Goal: Task Accomplishment & Management: Manage account settings

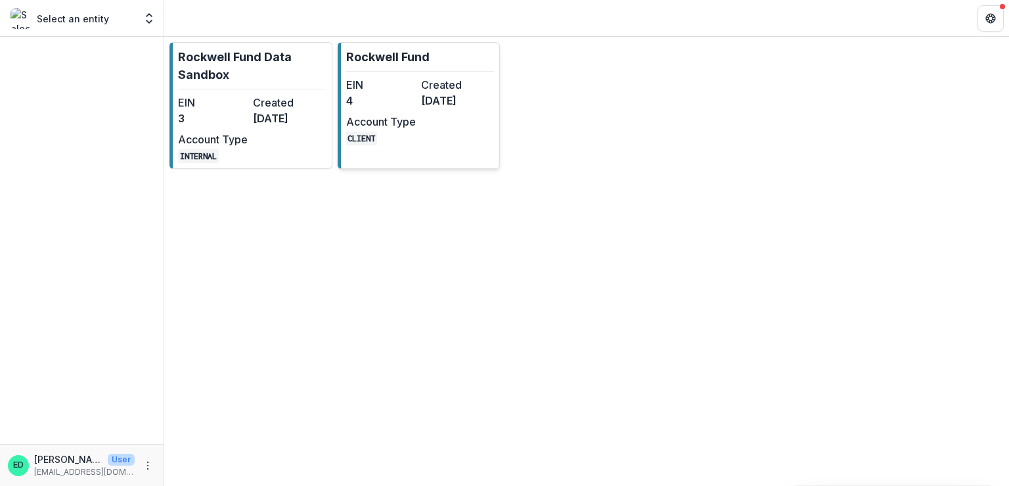
click at [397, 122] on dt "Account Type" at bounding box center [381, 122] width 70 height 16
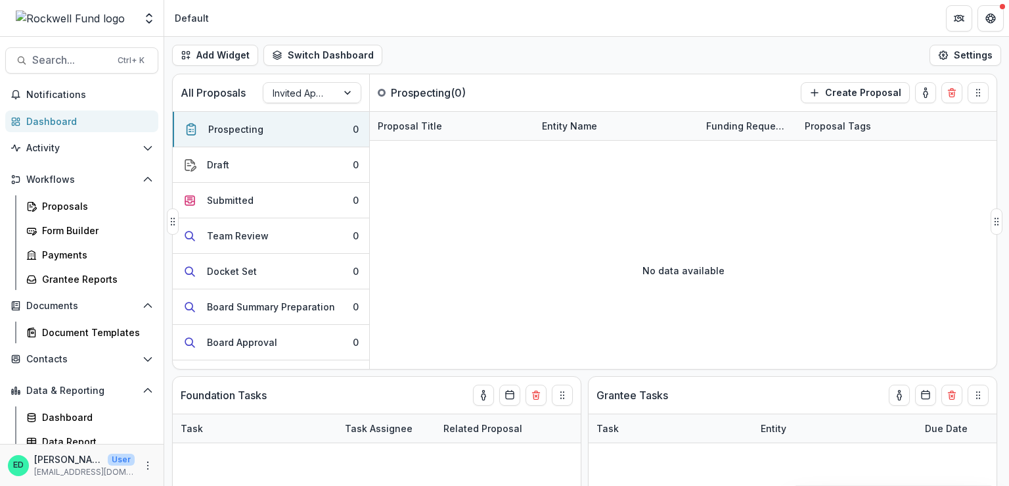
scroll to position [166, 0]
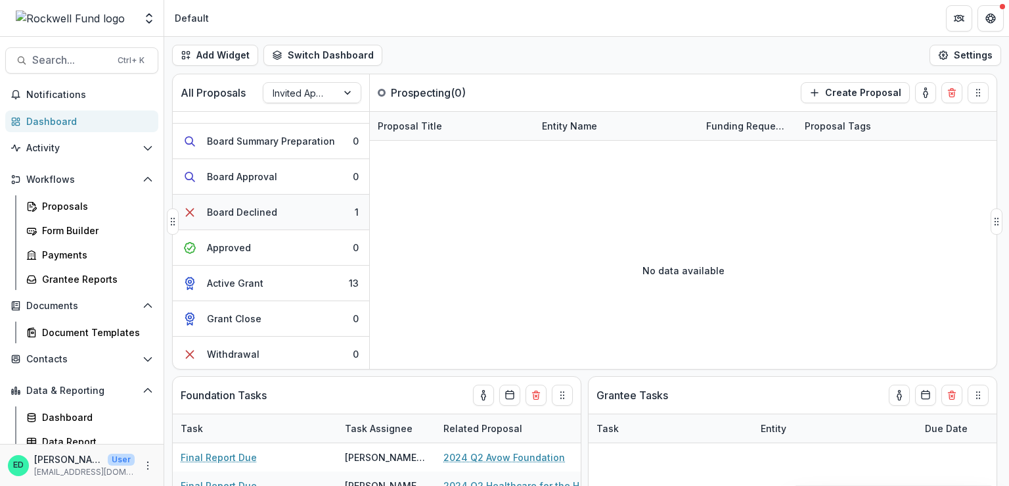
click at [308, 209] on button "Board Declined 1" at bounding box center [271, 211] width 196 height 35
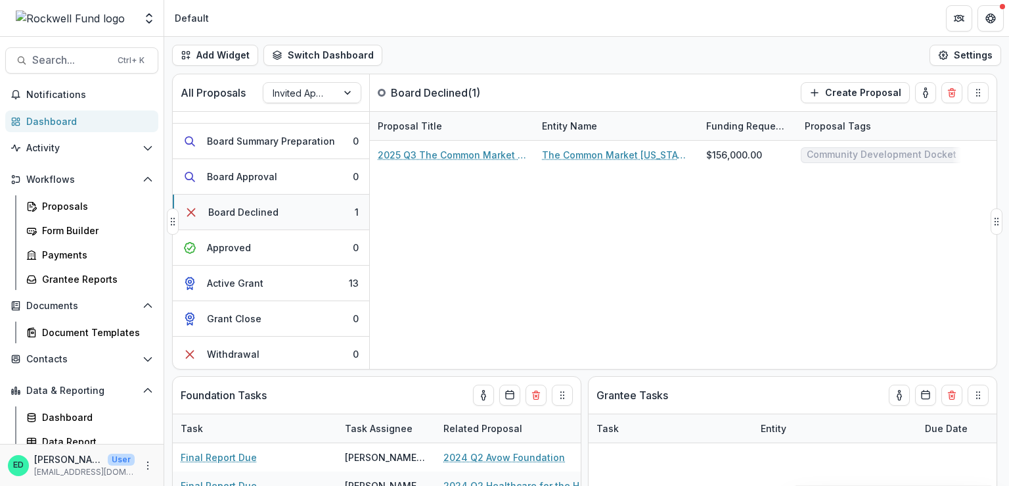
drag, startPoint x: 284, startPoint y: 250, endPoint x: 282, endPoint y: 198, distance: 51.9
click at [283, 250] on button "Approved 0" at bounding box center [271, 247] width 196 height 35
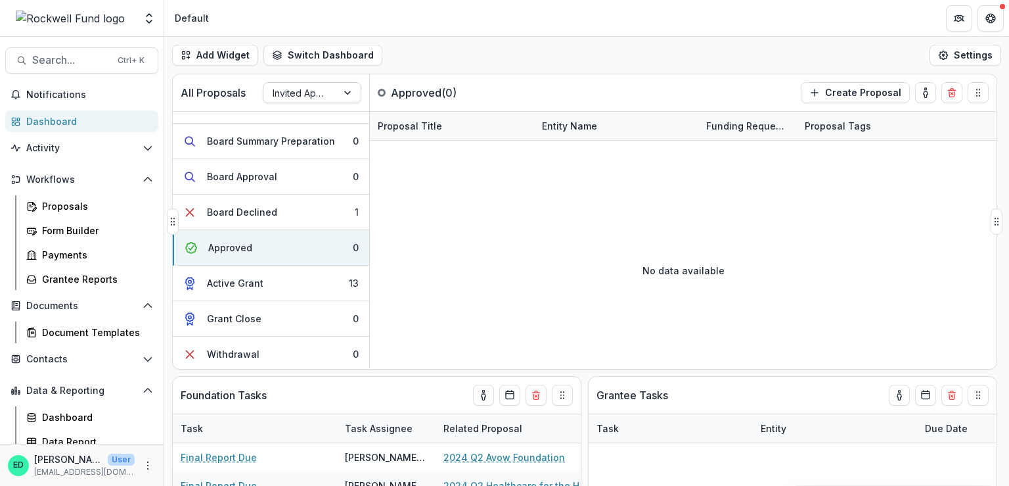
click at [310, 87] on div at bounding box center [300, 93] width 55 height 16
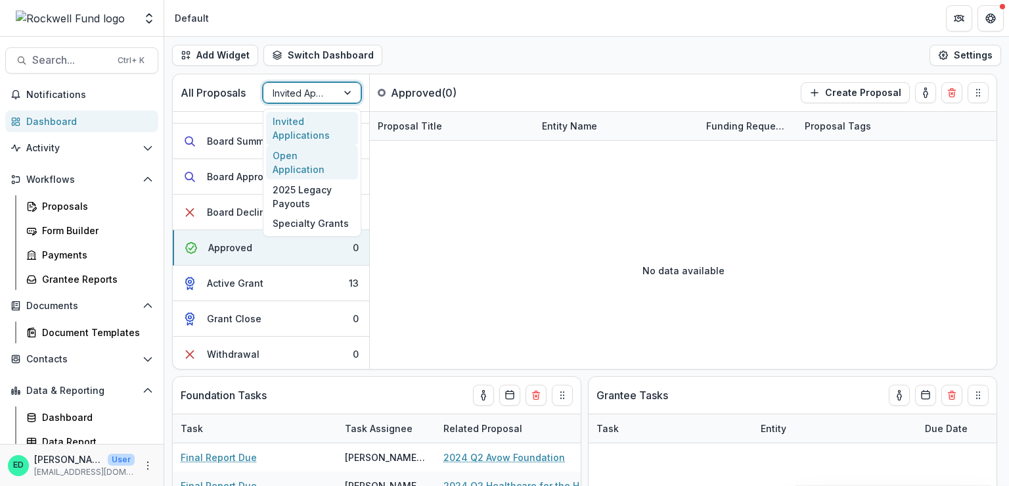
click at [297, 160] on div "Open Application" at bounding box center [312, 162] width 92 height 34
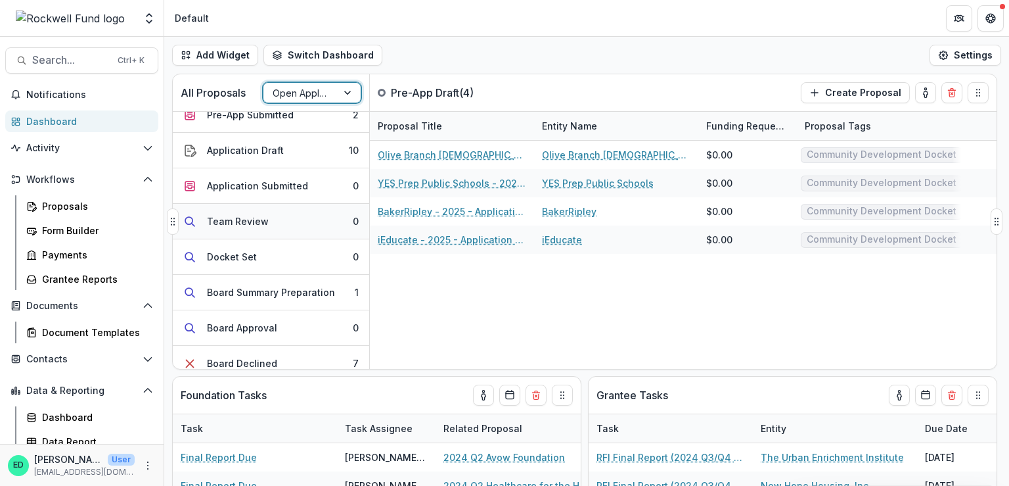
scroll to position [131, 0]
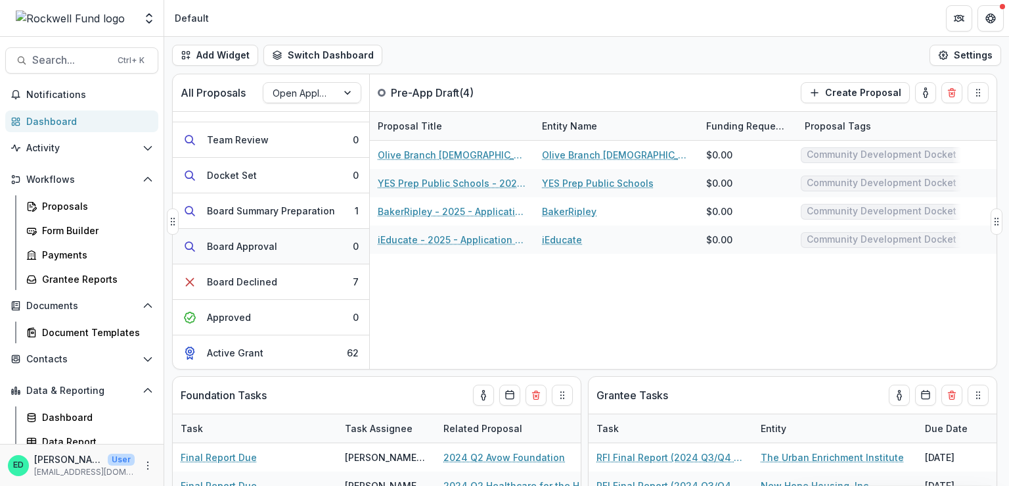
click at [296, 242] on button "Board Approval 0" at bounding box center [271, 246] width 196 height 35
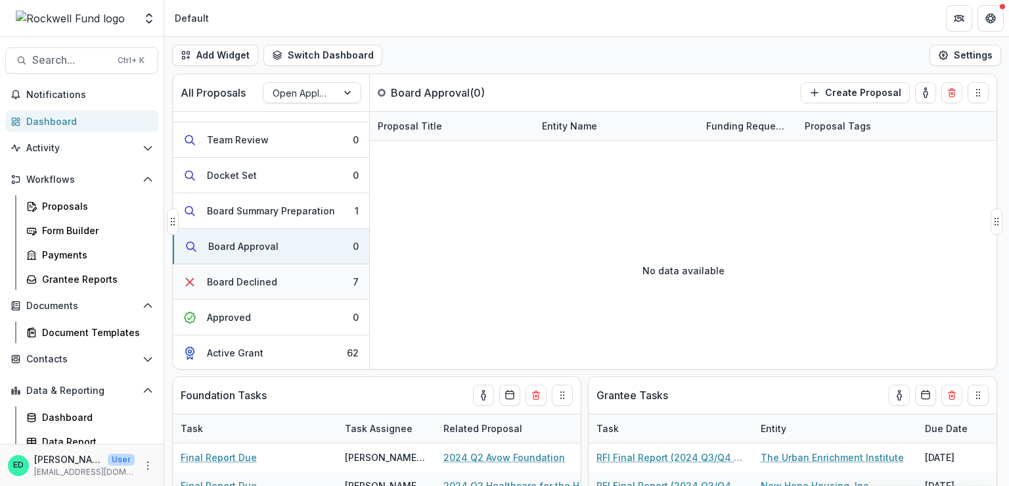
click at [263, 276] on div "Board Declined" at bounding box center [242, 282] width 70 height 14
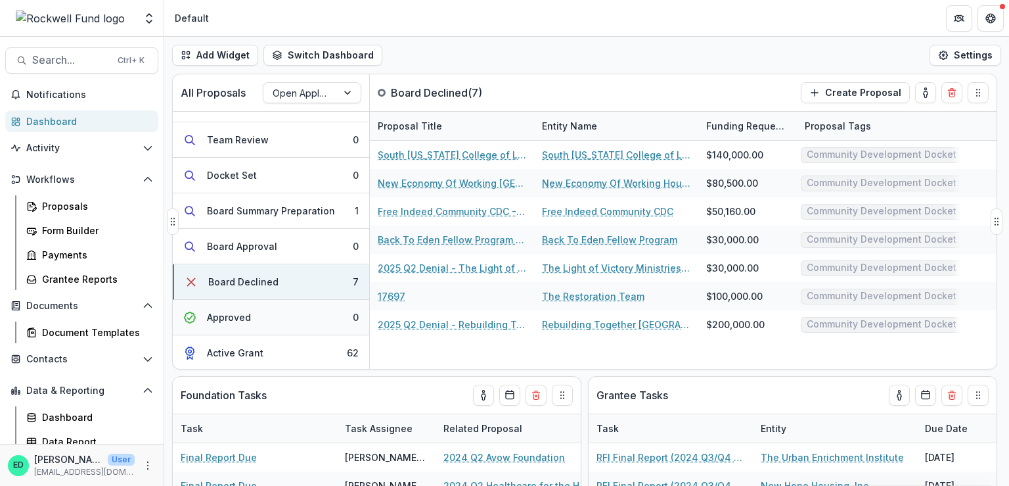
click at [252, 321] on button "Approved 0" at bounding box center [271, 317] width 196 height 35
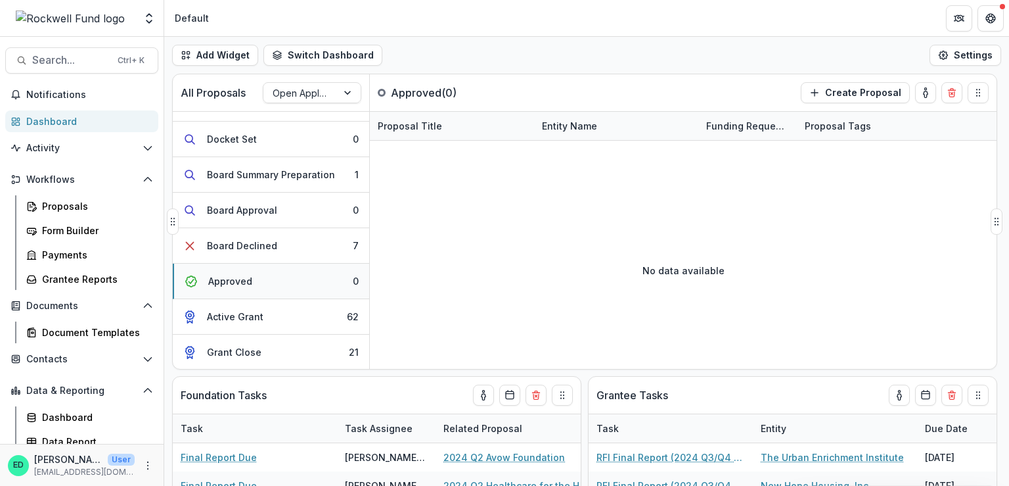
scroll to position [201, 0]
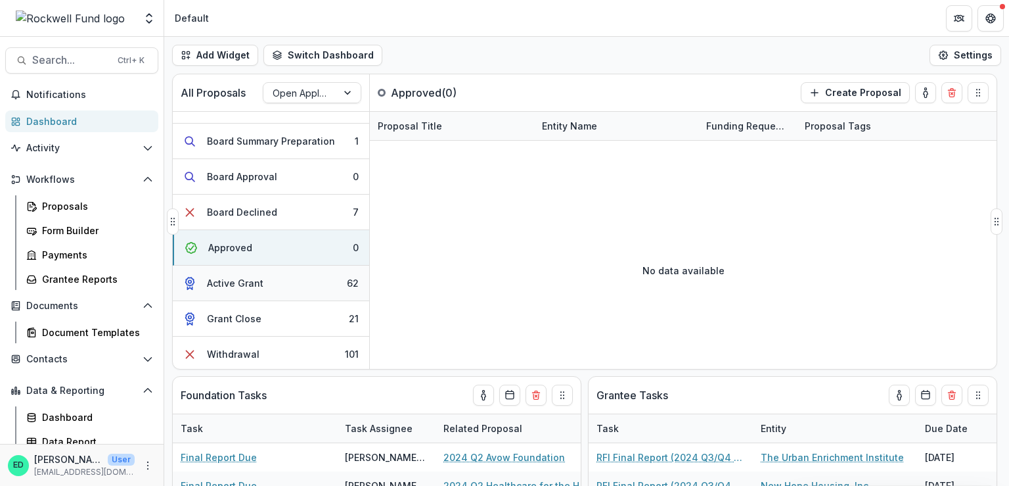
click at [266, 279] on button "Active Grant 62" at bounding box center [271, 282] width 196 height 35
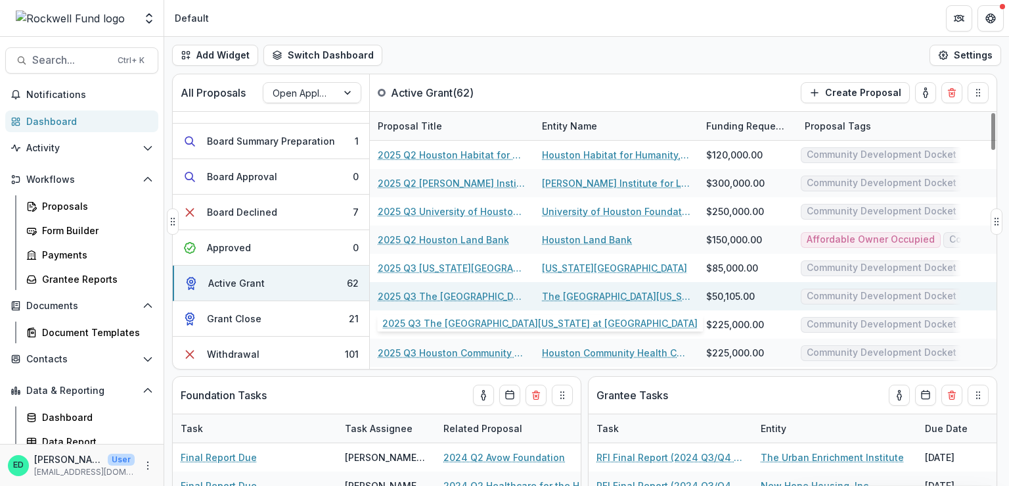
click at [462, 298] on link "2025 Q3 The University of Texas Health Science Center at Houston" at bounding box center [452, 296] width 148 height 14
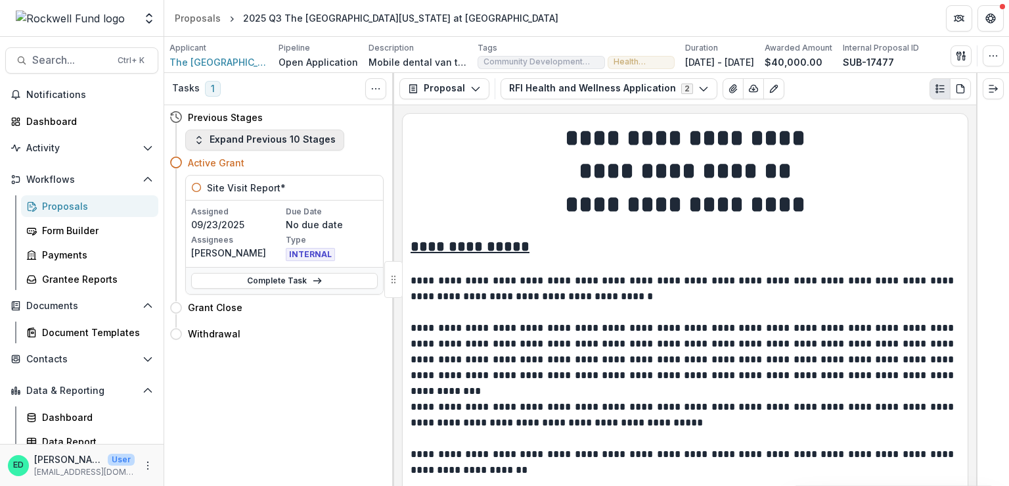
click at [247, 143] on button "Expand Previous 10 Stages" at bounding box center [264, 139] width 159 height 21
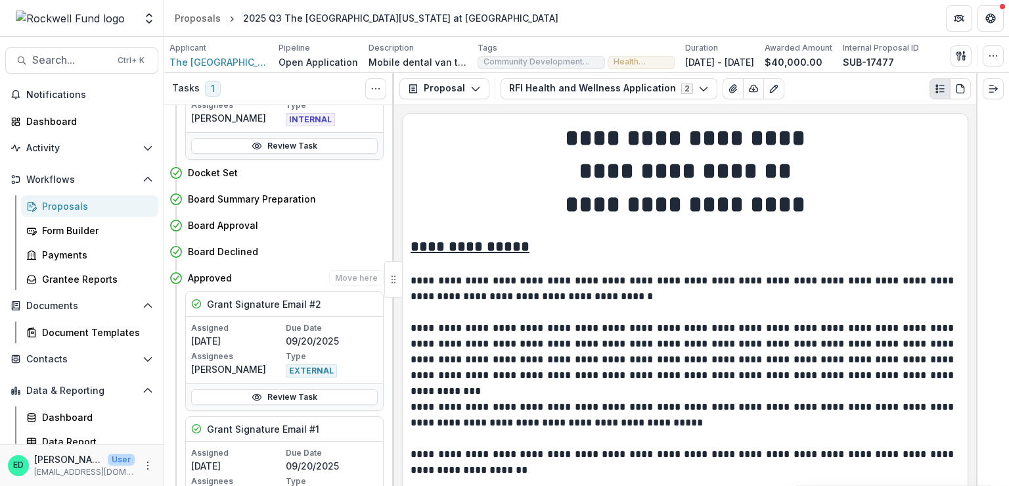
scroll to position [197, 0]
click at [278, 395] on link "Review Task" at bounding box center [284, 396] width 187 height 16
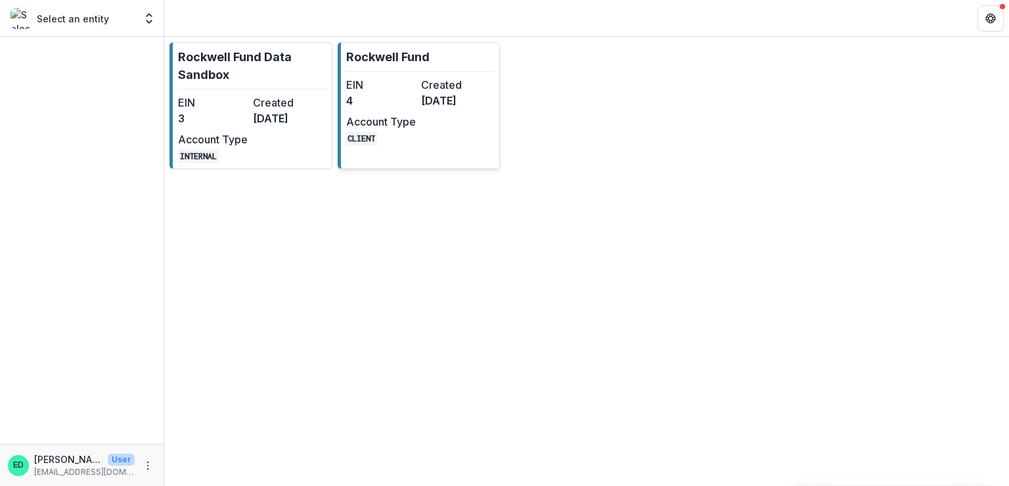
click at [421, 101] on dd "[DATE]" at bounding box center [456, 101] width 70 height 16
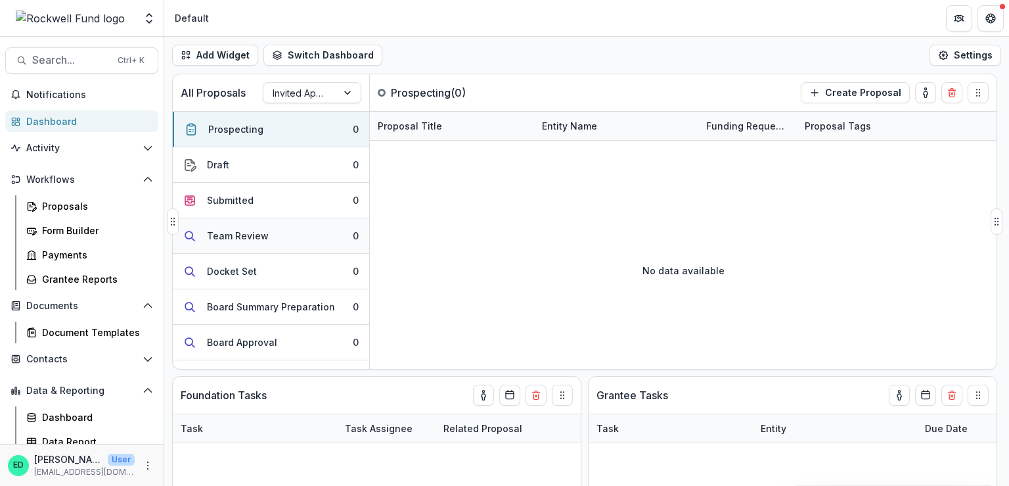
scroll to position [166, 0]
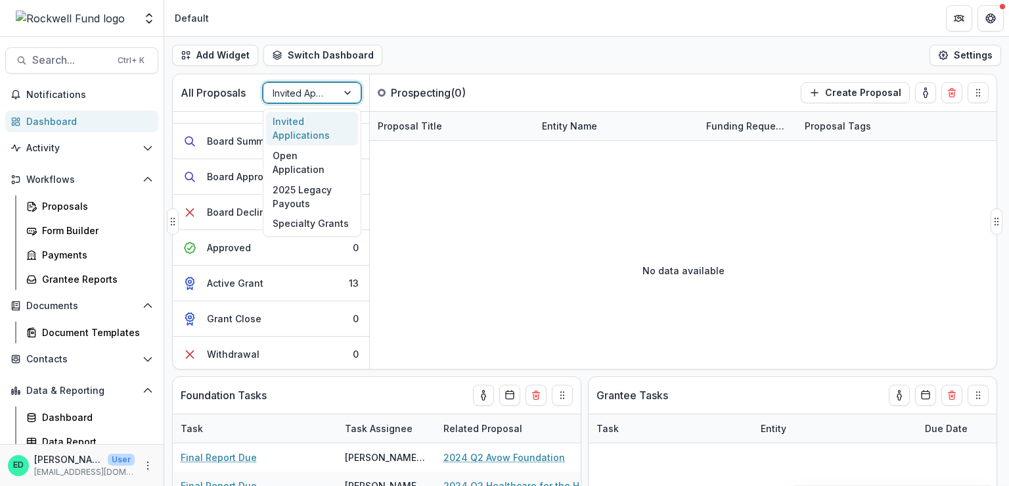
click at [291, 95] on div at bounding box center [300, 93] width 55 height 16
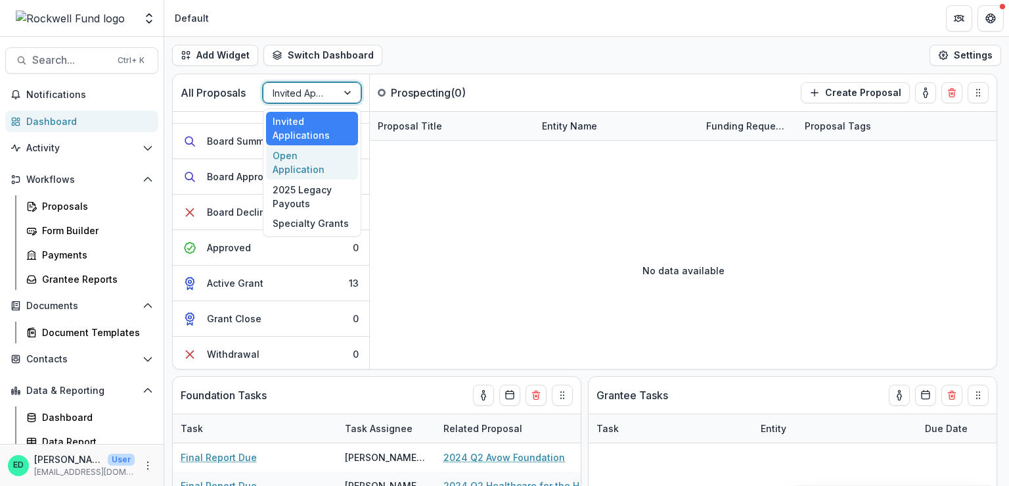
click at [296, 158] on div "Open Application" at bounding box center [312, 162] width 92 height 34
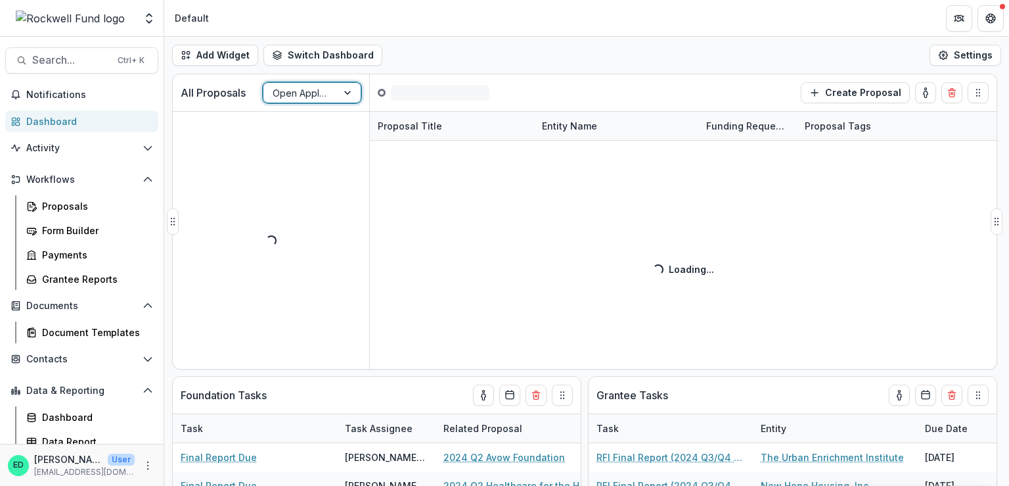
scroll to position [0, 0]
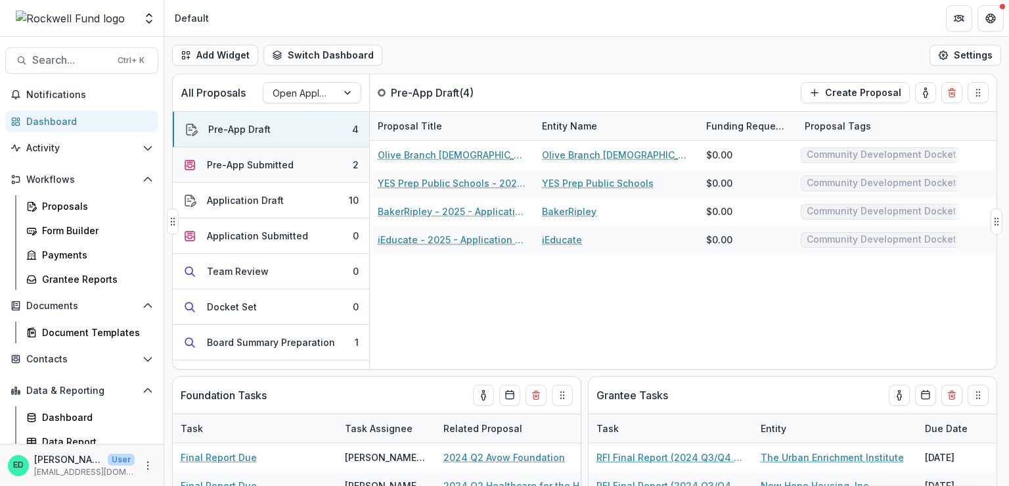
click at [284, 153] on button "Pre-App Submitted 2" at bounding box center [271, 164] width 196 height 35
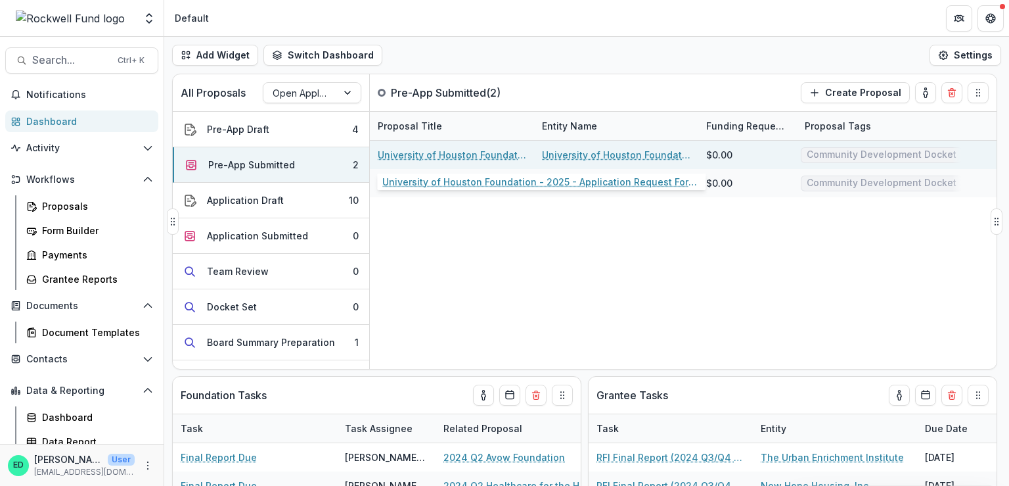
click at [470, 156] on link "University of Houston Foundation - 2025 - Application Request Form - Education" at bounding box center [452, 155] width 148 height 14
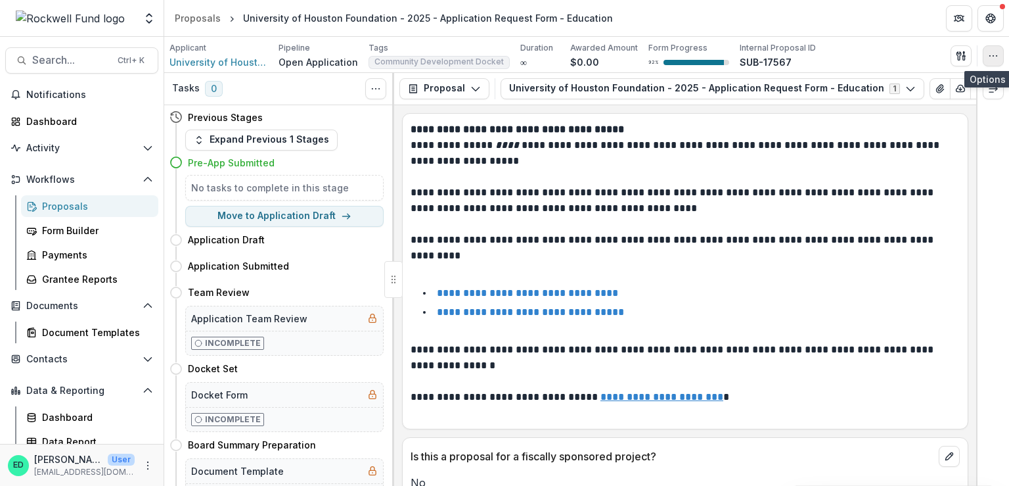
click at [998, 53] on icon "button" at bounding box center [993, 56] width 11 height 11
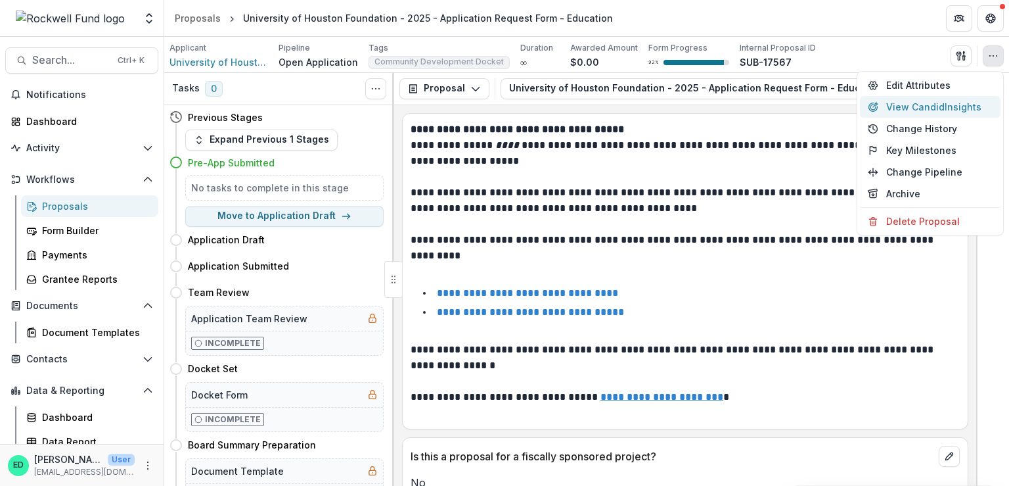
click at [932, 98] on button "View Candid Insights" at bounding box center [930, 107] width 141 height 22
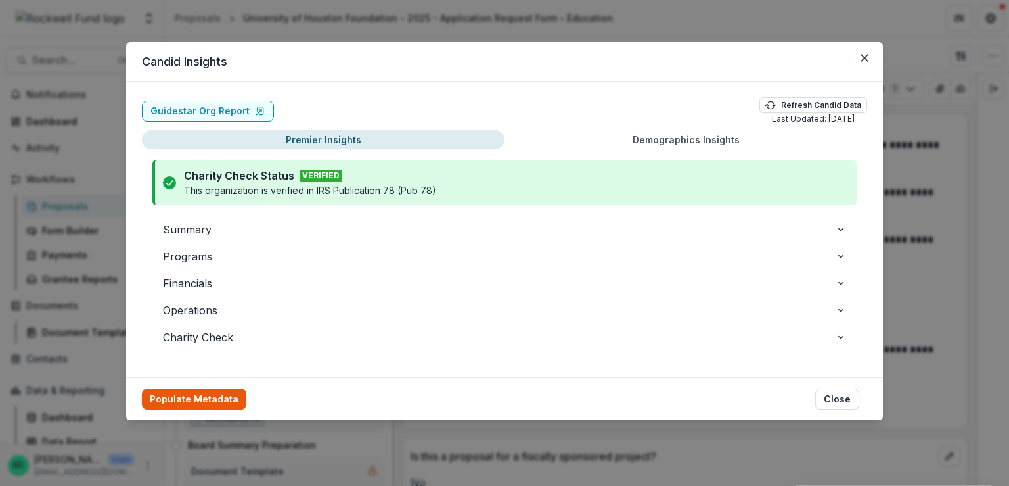
click at [180, 401] on button "Populate Metadata" at bounding box center [194, 398] width 104 height 21
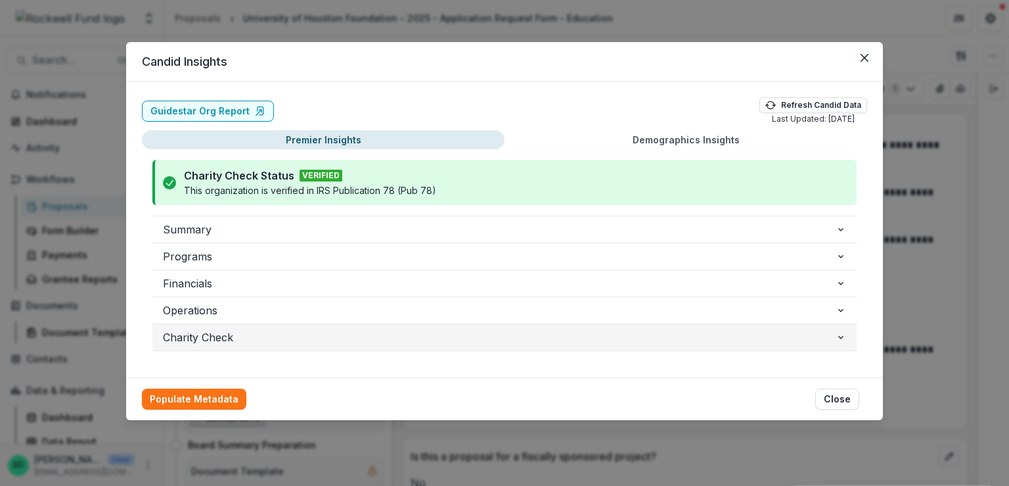
click at [219, 338] on span "Charity Check" at bounding box center [499, 337] width 673 height 16
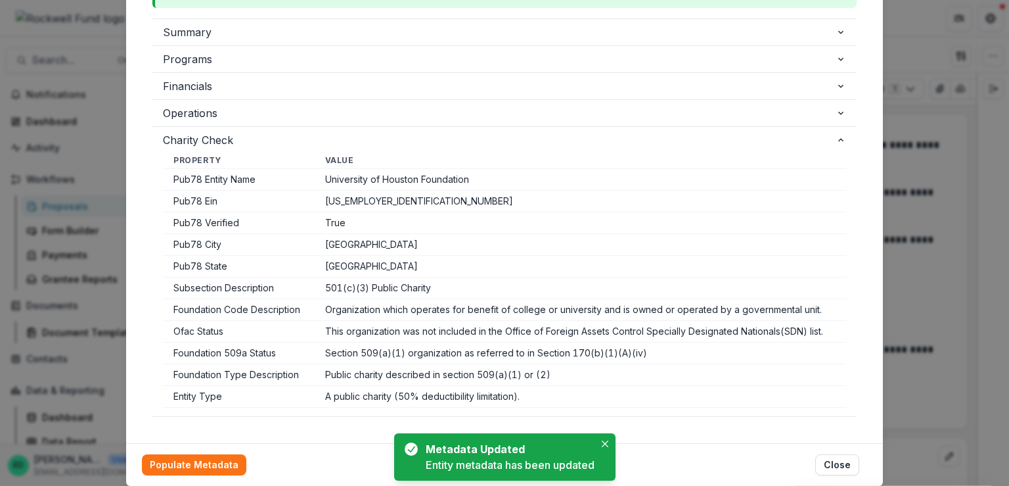
scroll to position [238, 0]
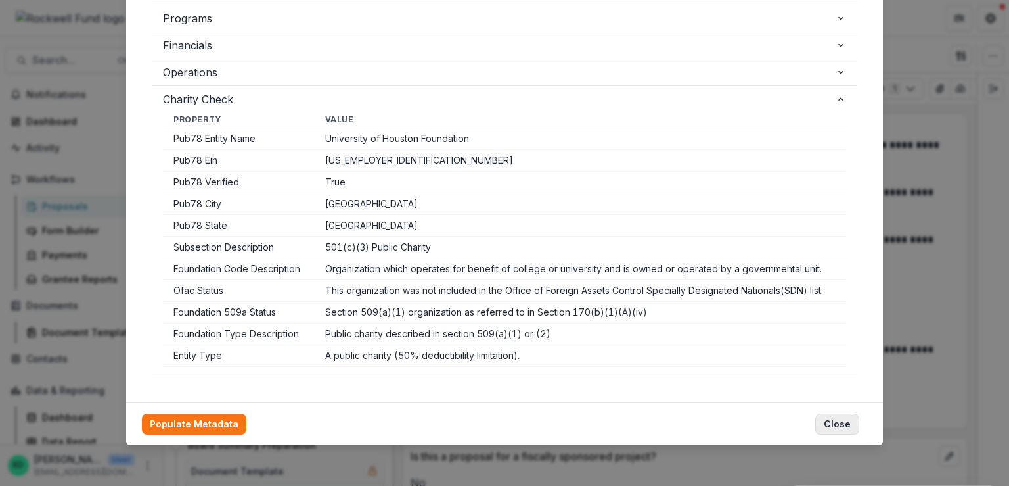
click at [850, 423] on button "Close" at bounding box center [837, 423] width 44 height 21
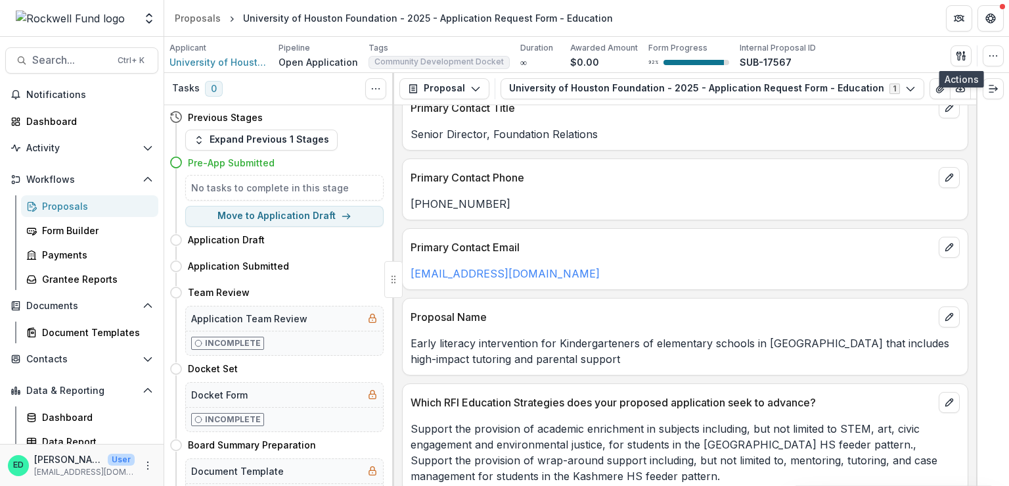
scroll to position [858, 0]
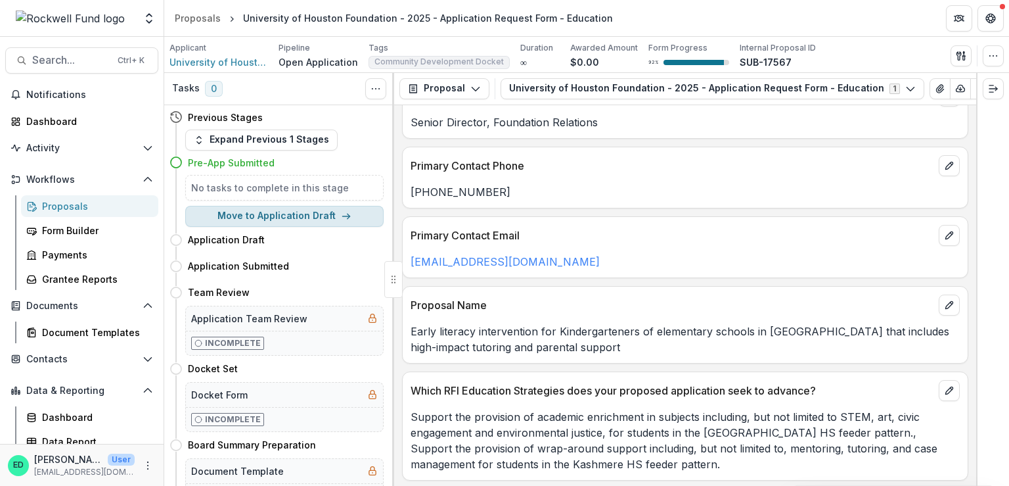
click at [291, 221] on button "Move to Application Draft" at bounding box center [284, 216] width 198 height 21
select select "**********"
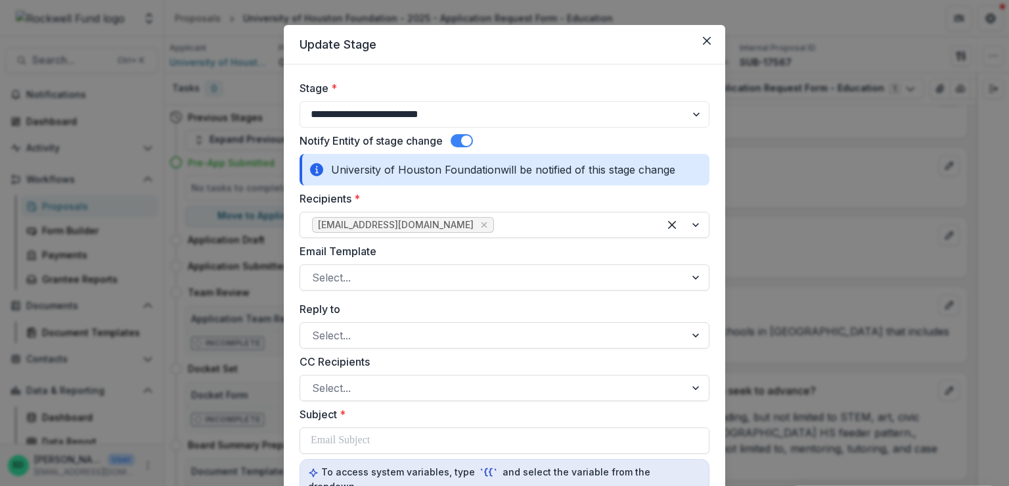
scroll to position [0, 0]
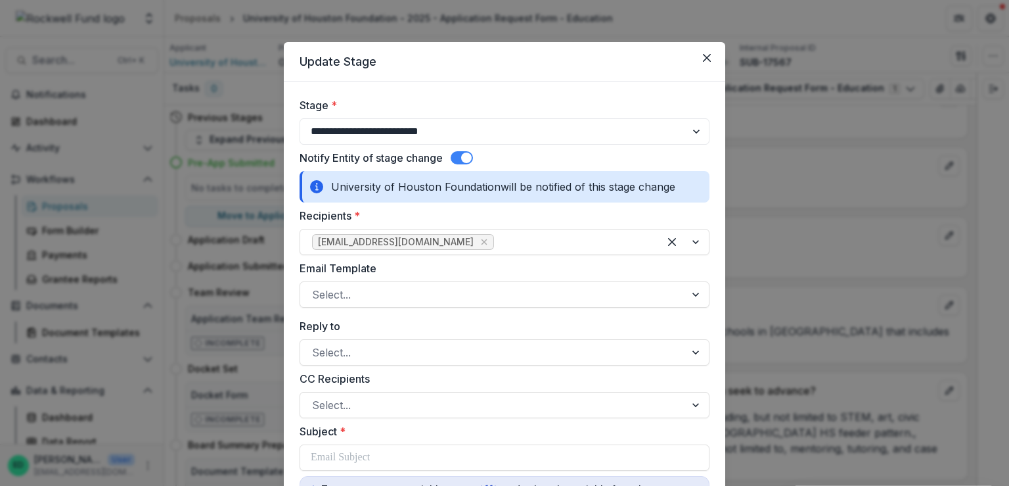
click at [459, 226] on div "Recipients * terrylin@uhfdn.org" at bounding box center [505, 231] width 410 height 47
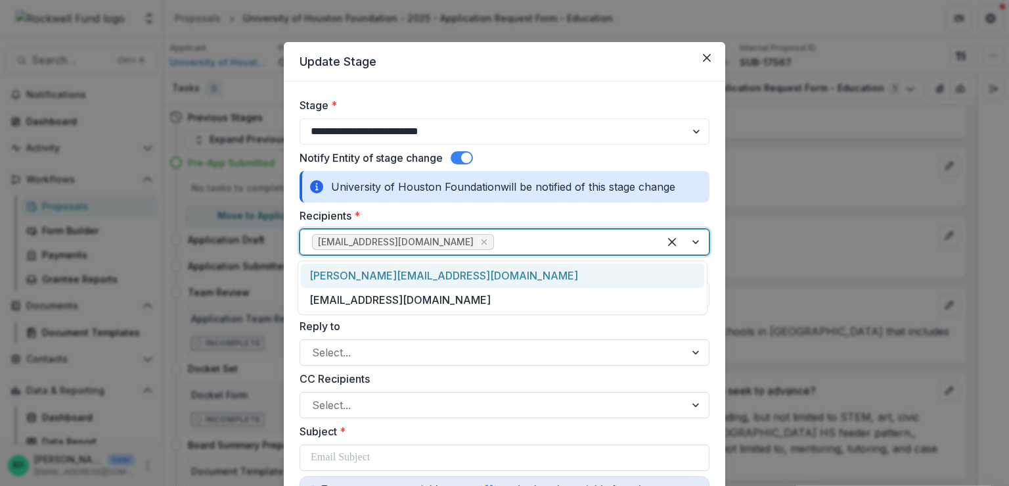
click at [497, 241] on div at bounding box center [572, 242] width 150 height 18
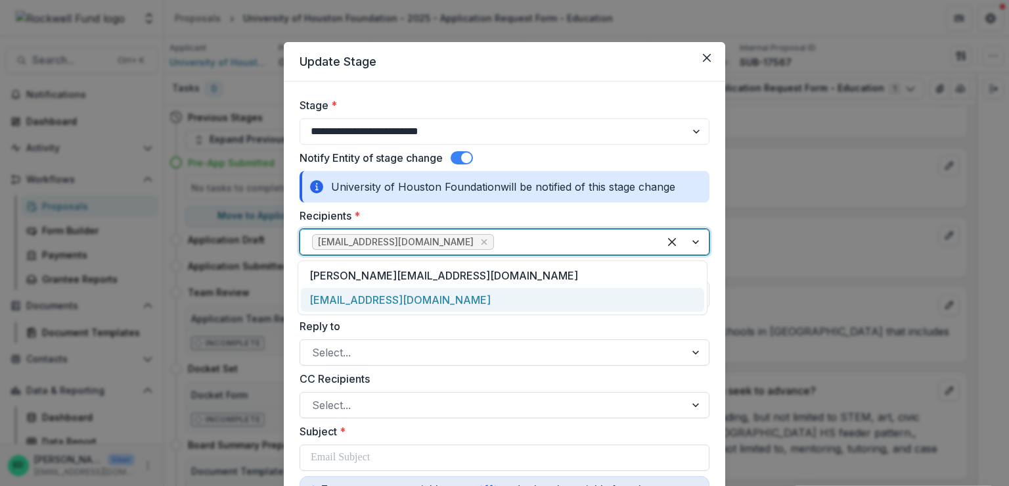
click at [405, 300] on div "echave29@central.uh.edu" at bounding box center [502, 300] width 403 height 24
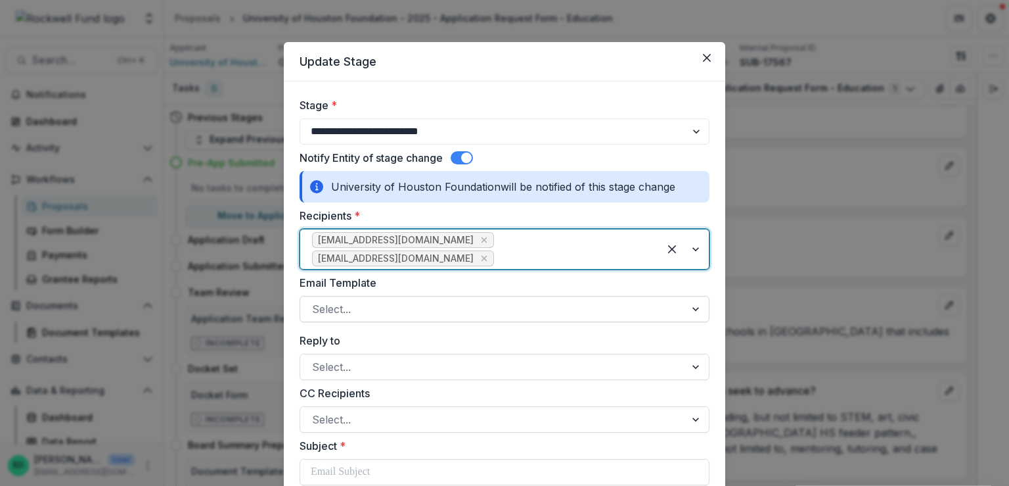
click at [332, 300] on div at bounding box center [492, 309] width 361 height 18
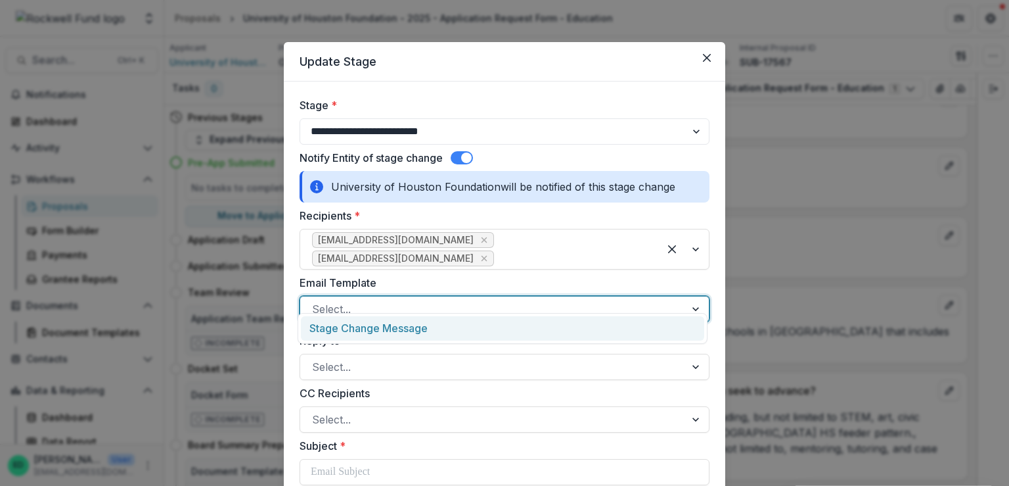
click at [342, 327] on div "Stage Change Message" at bounding box center [502, 328] width 403 height 24
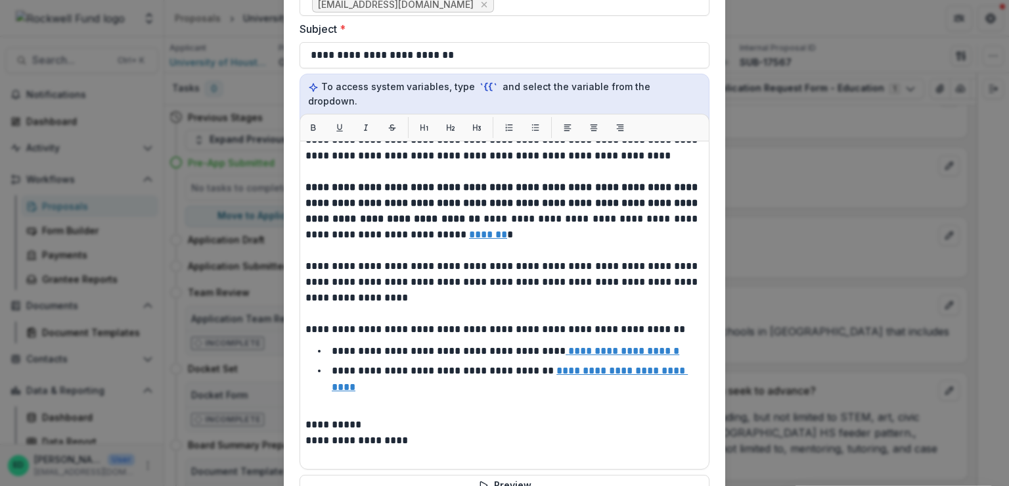
scroll to position [612, 0]
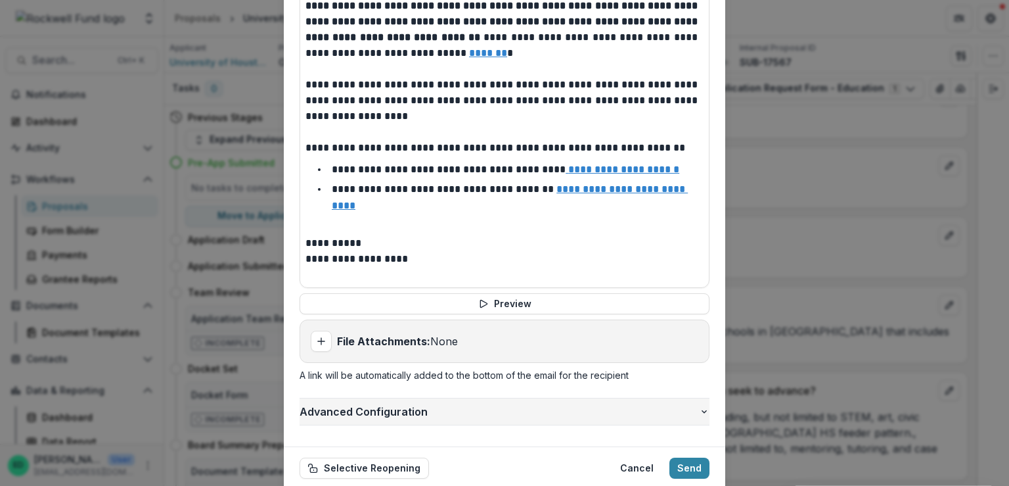
click at [367, 403] on span "Advanced Configuration" at bounding box center [499, 411] width 399 height 16
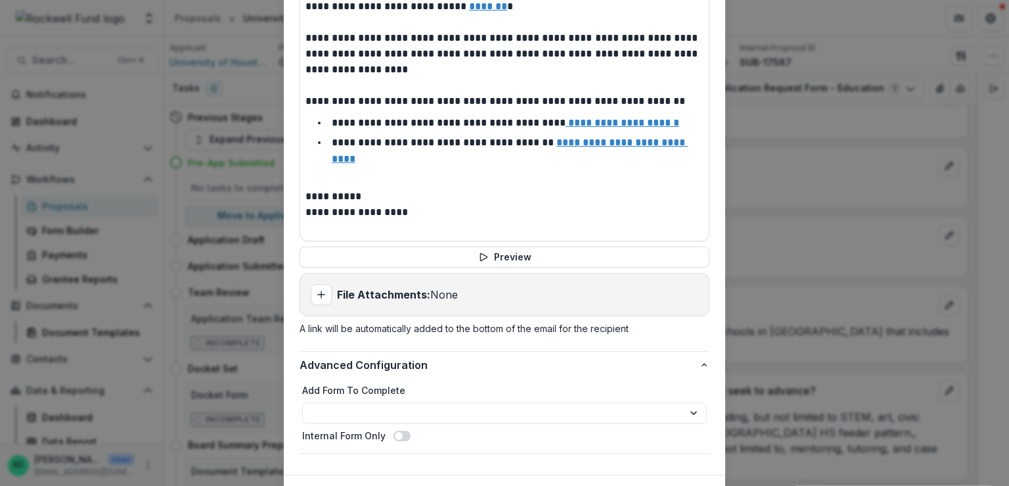
scroll to position [688, 0]
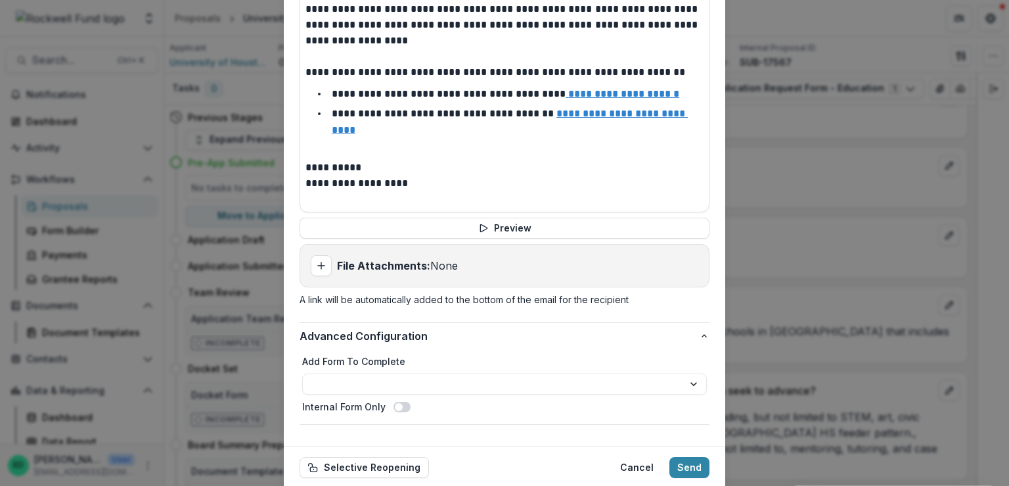
click at [377, 354] on div "**********" at bounding box center [504, 383] width 405 height 59
click at [376, 373] on select "**********" at bounding box center [504, 383] width 405 height 21
select select "**********"
click at [694, 457] on button "Send" at bounding box center [690, 467] width 40 height 21
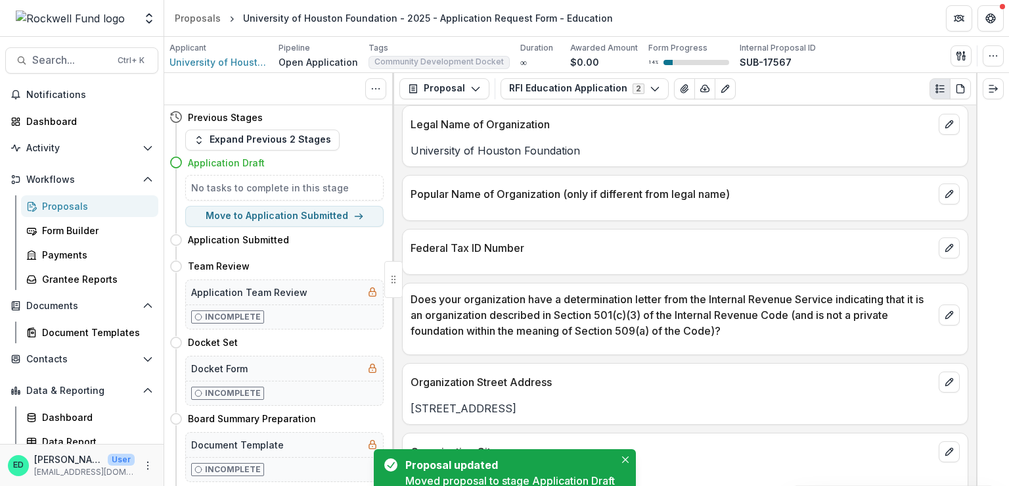
scroll to position [874, 0]
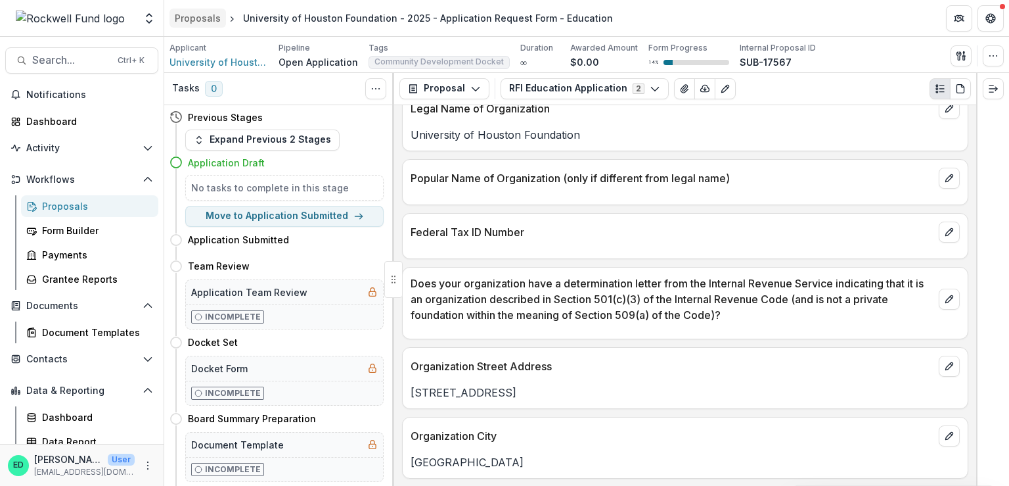
click at [181, 22] on div "Proposals" at bounding box center [198, 18] width 46 height 14
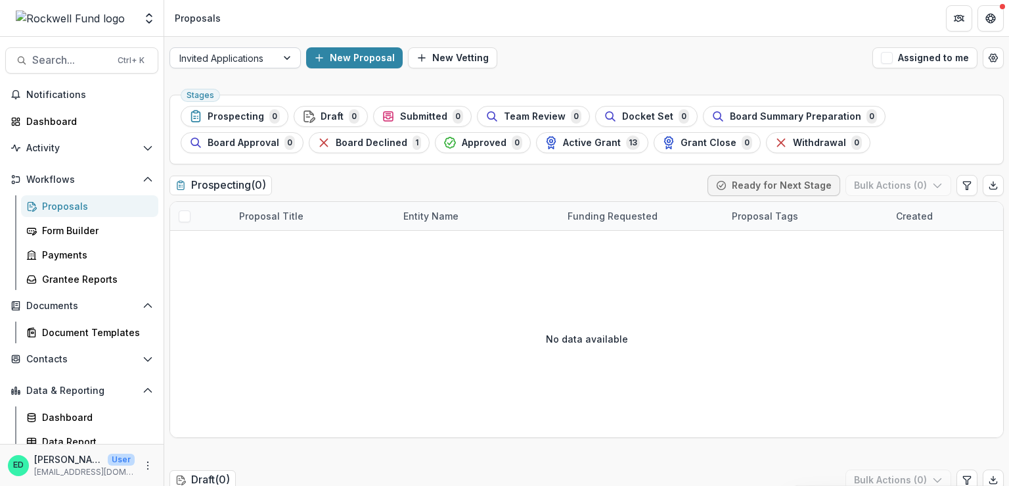
click at [226, 61] on div at bounding box center [223, 58] width 88 height 16
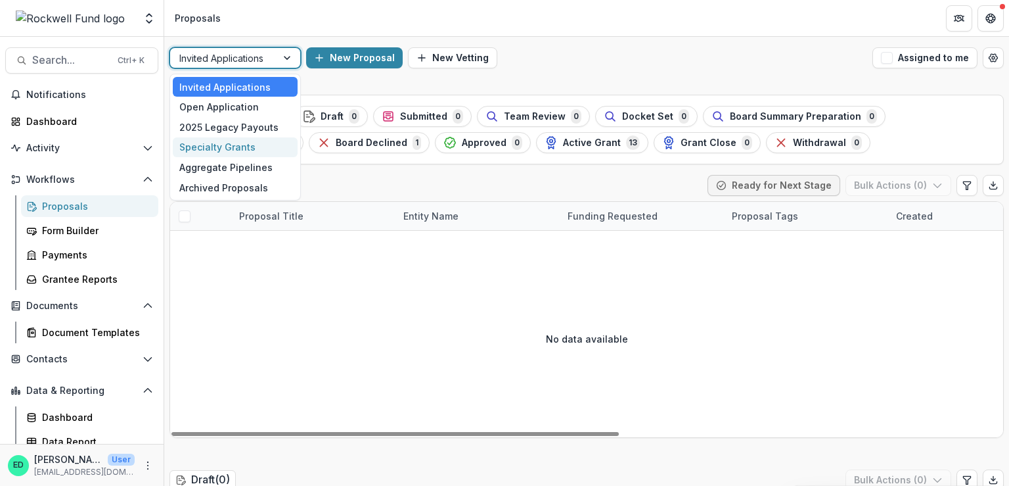
click at [388, 240] on div "No data available" at bounding box center [586, 338] width 833 height 197
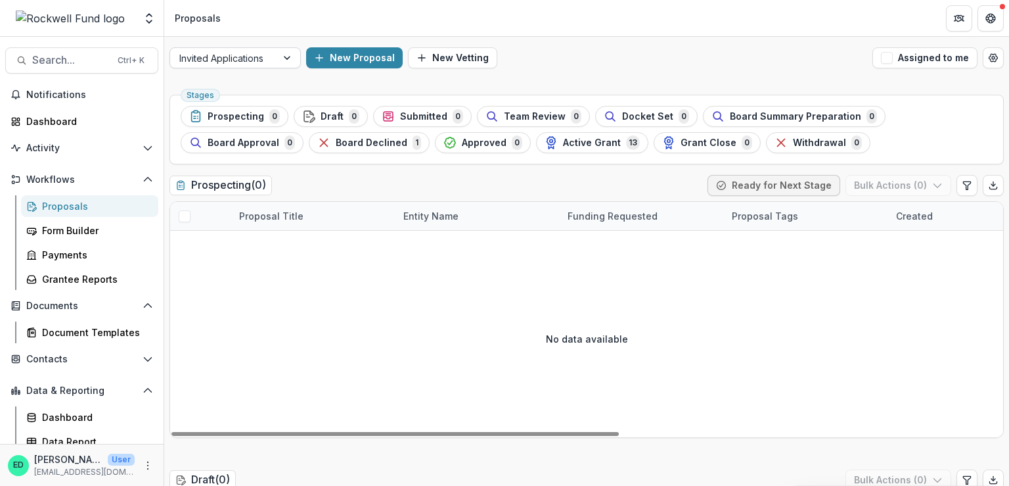
click at [242, 64] on div at bounding box center [223, 58] width 88 height 16
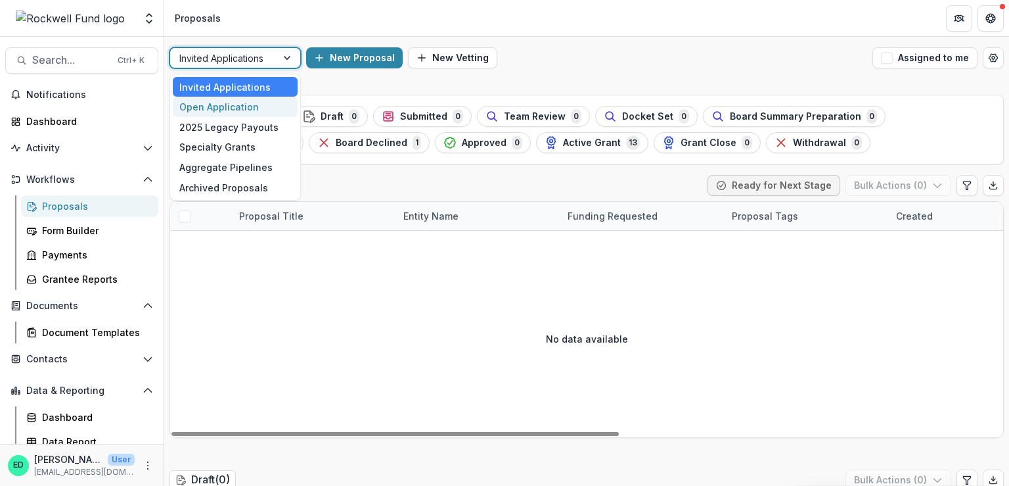
click at [236, 101] on div "Open Application" at bounding box center [235, 107] width 125 height 20
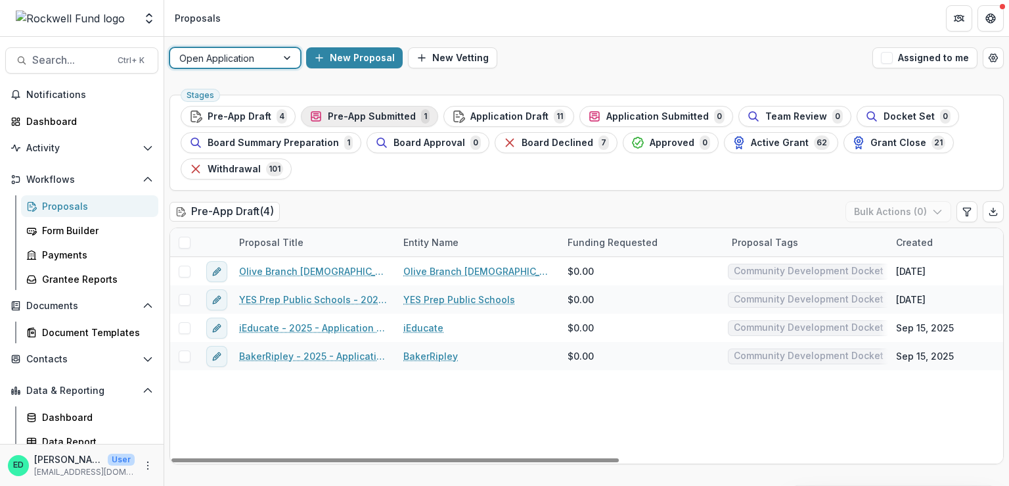
click at [334, 110] on div "Pre-App Submitted 1" at bounding box center [369, 116] width 120 height 14
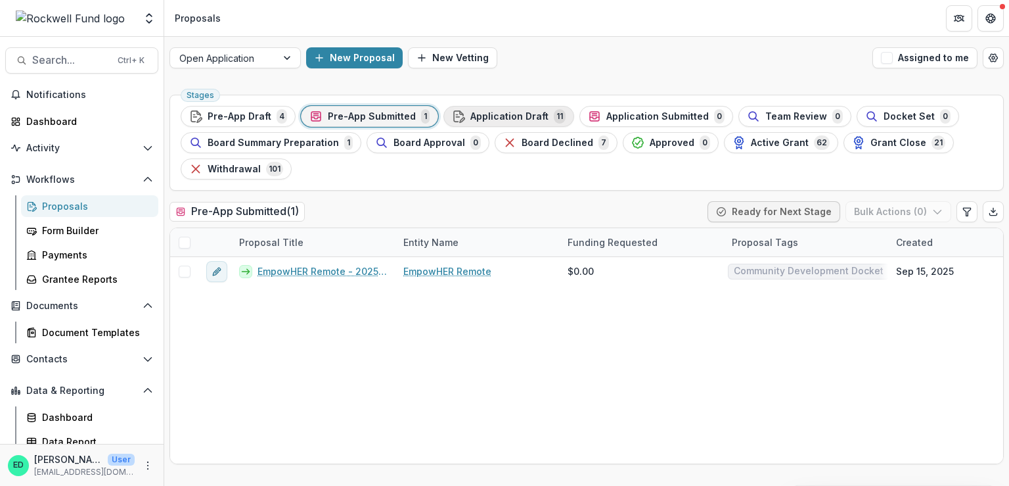
click at [452, 113] on icon "button" at bounding box center [458, 116] width 13 height 13
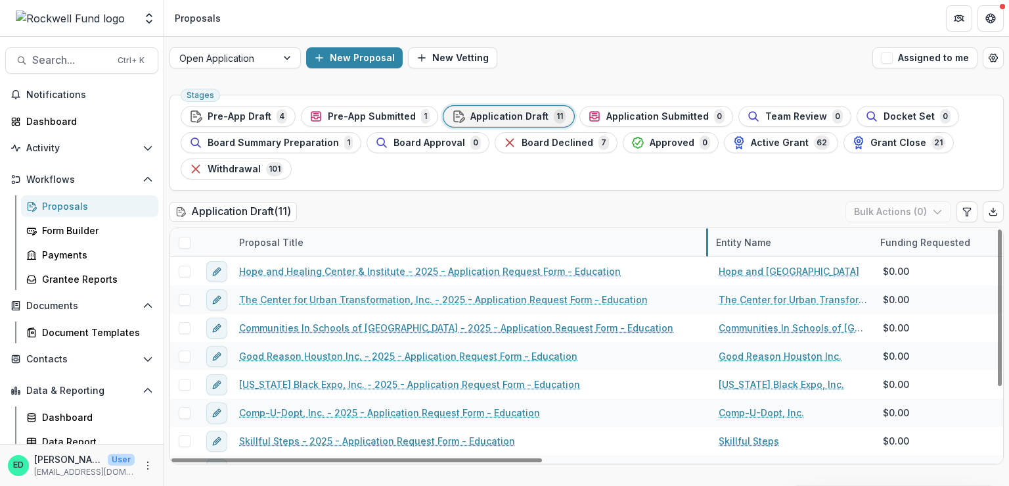
drag, startPoint x: 394, startPoint y: 244, endPoint x: 707, endPoint y: 253, distance: 312.9
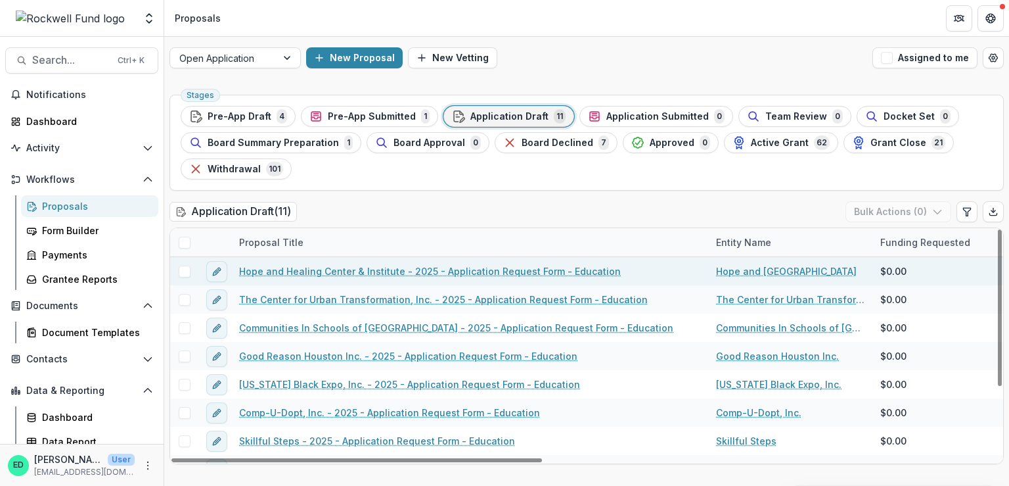
click at [385, 269] on link "Hope and Healing Center & Institute - 2025 - Application Request Form - Educati…" at bounding box center [430, 271] width 382 height 14
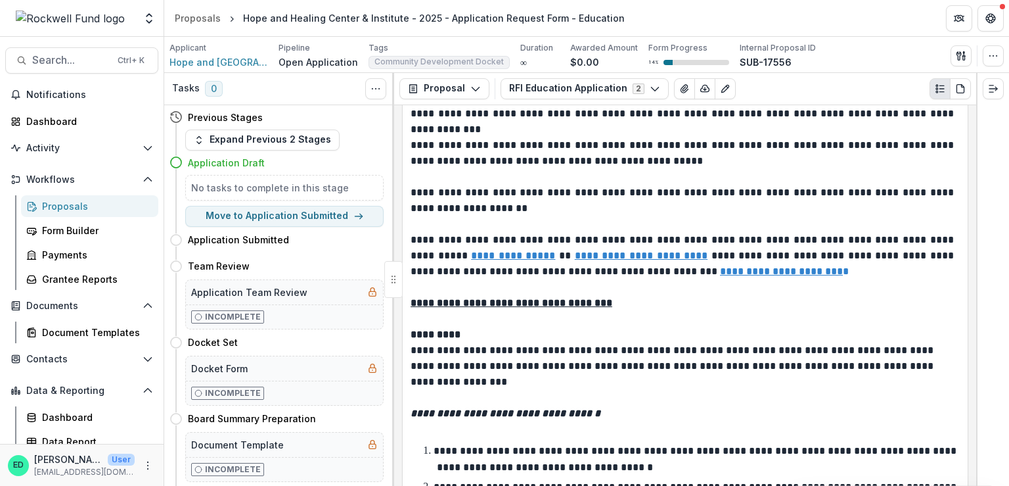
scroll to position [197, 0]
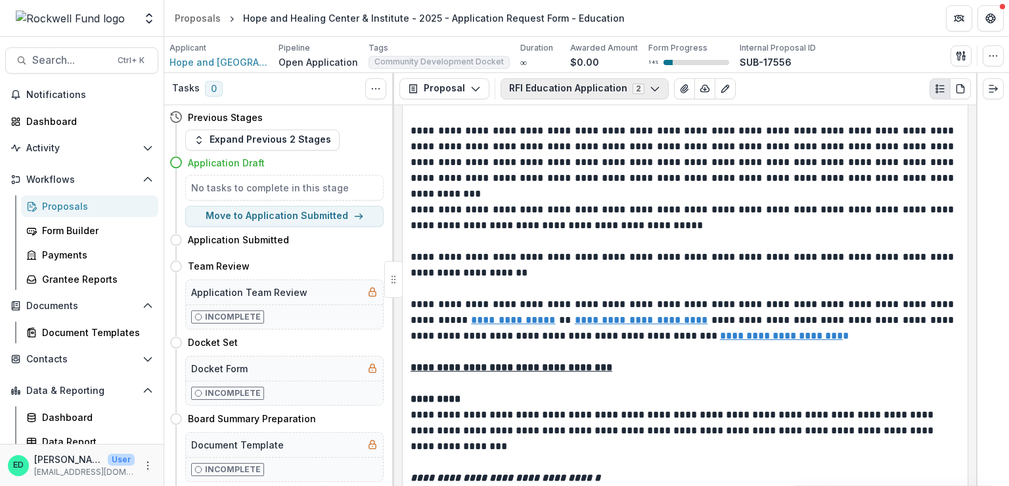
click at [565, 93] on button "RFI Education Application 2" at bounding box center [585, 88] width 168 height 21
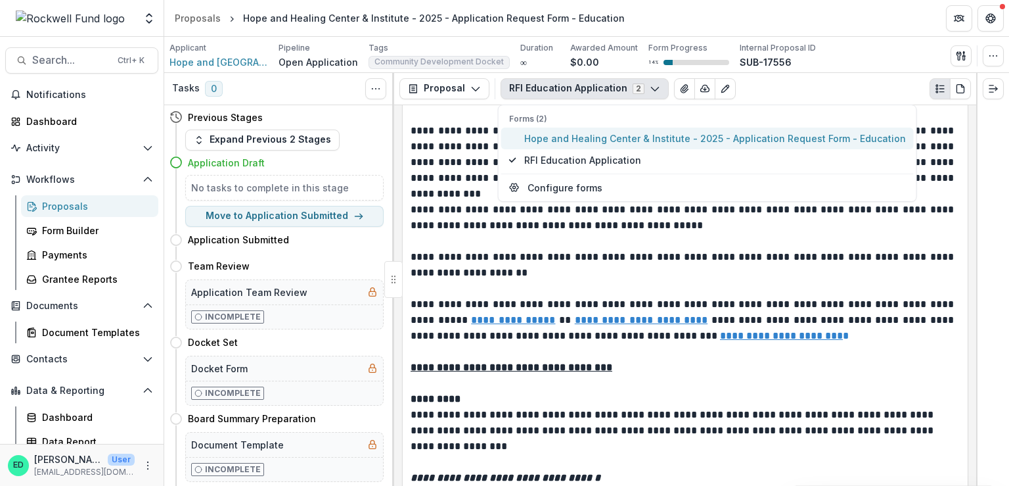
click at [556, 143] on span "Hope and Healing Center & Institute - 2025 - Application Request Form - Educati…" at bounding box center [715, 138] width 382 height 14
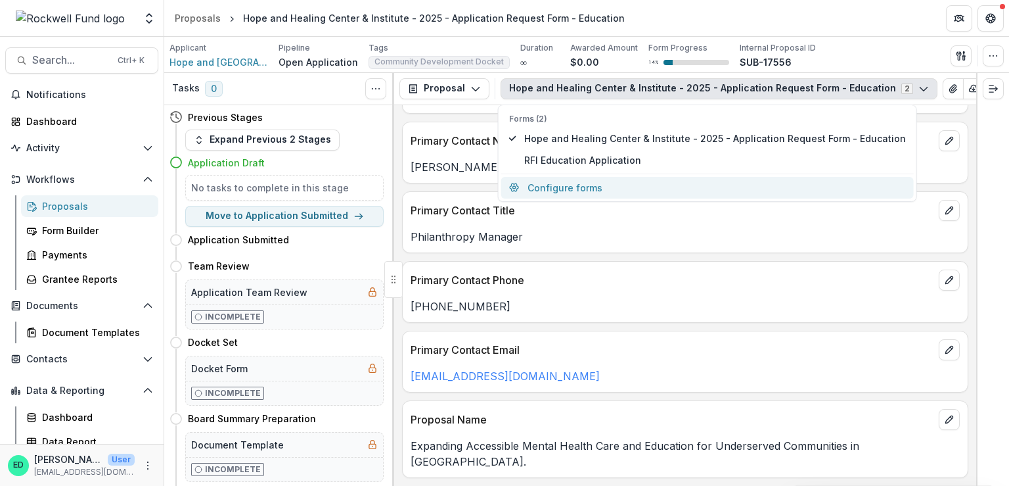
scroll to position [827, 0]
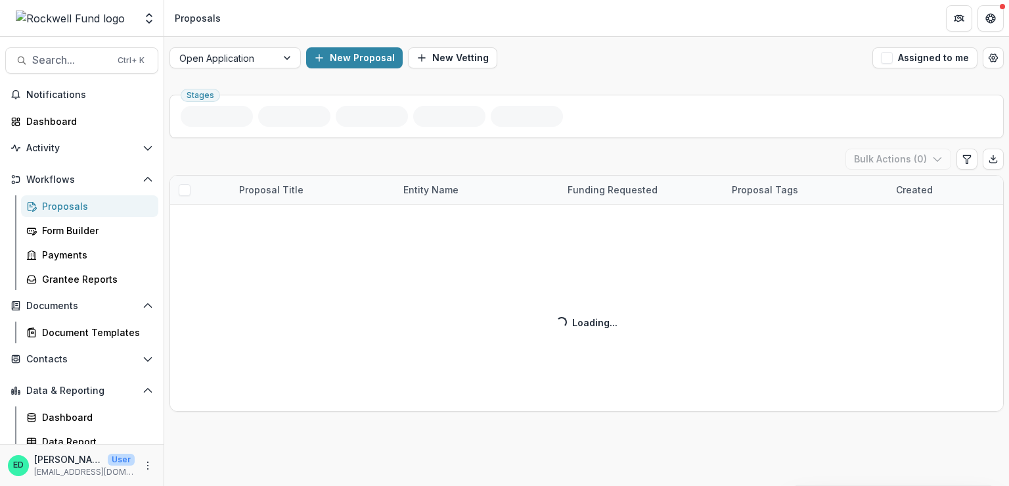
click at [68, 132] on div "Notifications Dashboard Activity Tasks Workflows Proposals Form Builder Payment…" at bounding box center [82, 268] width 164 height 368
click at [66, 126] on div "Dashboard" at bounding box center [87, 121] width 122 height 14
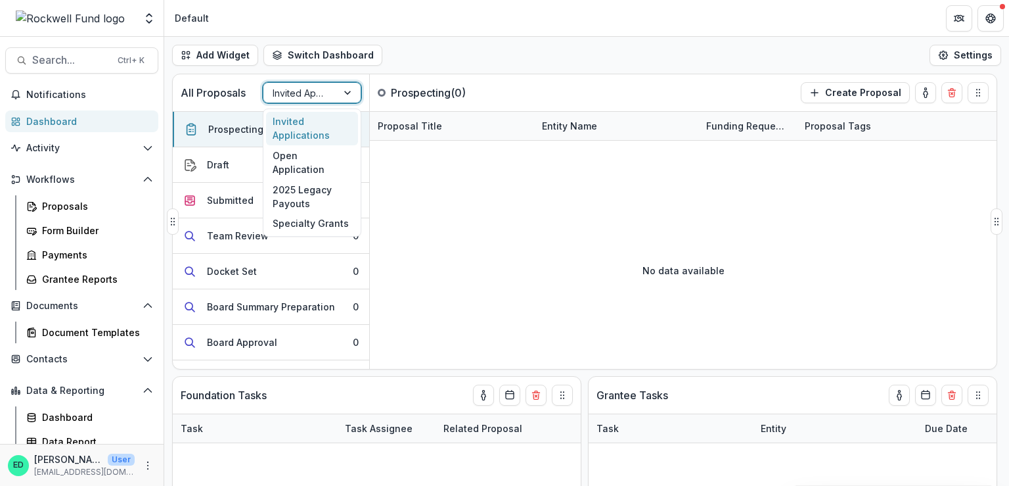
click at [298, 96] on div at bounding box center [300, 93] width 55 height 16
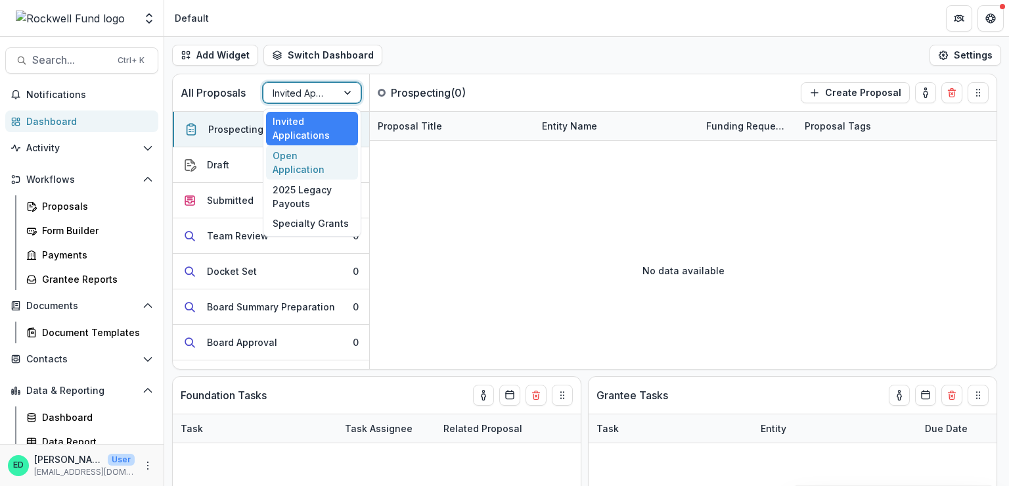
click at [314, 160] on div "Open Application" at bounding box center [312, 162] width 92 height 34
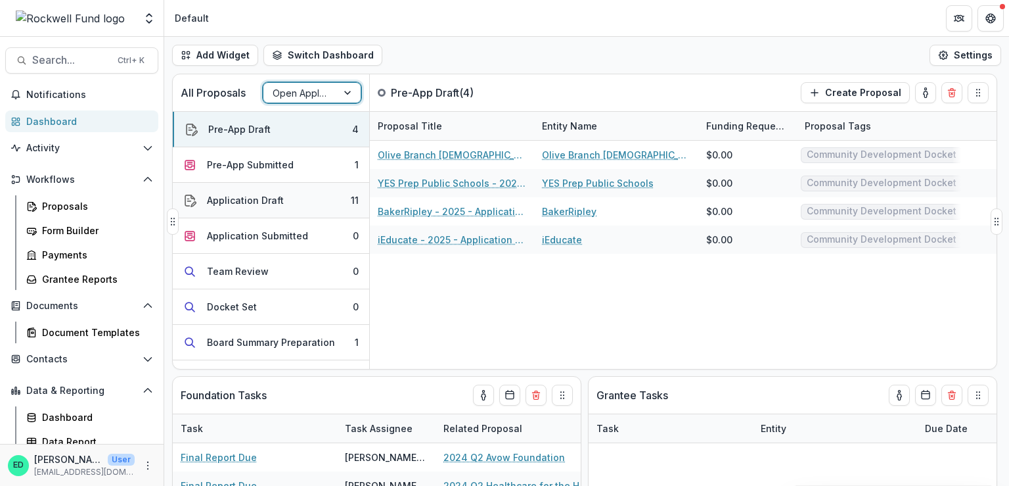
click at [313, 198] on button "Application Draft 11" at bounding box center [271, 200] width 196 height 35
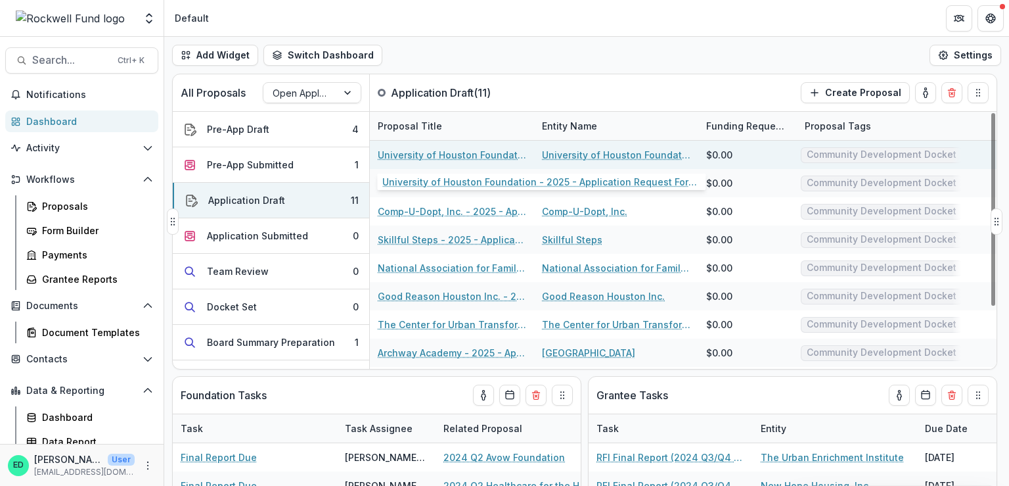
click at [418, 158] on link "University of Houston Foundation - 2025 - Application Request Form - Education" at bounding box center [452, 155] width 148 height 14
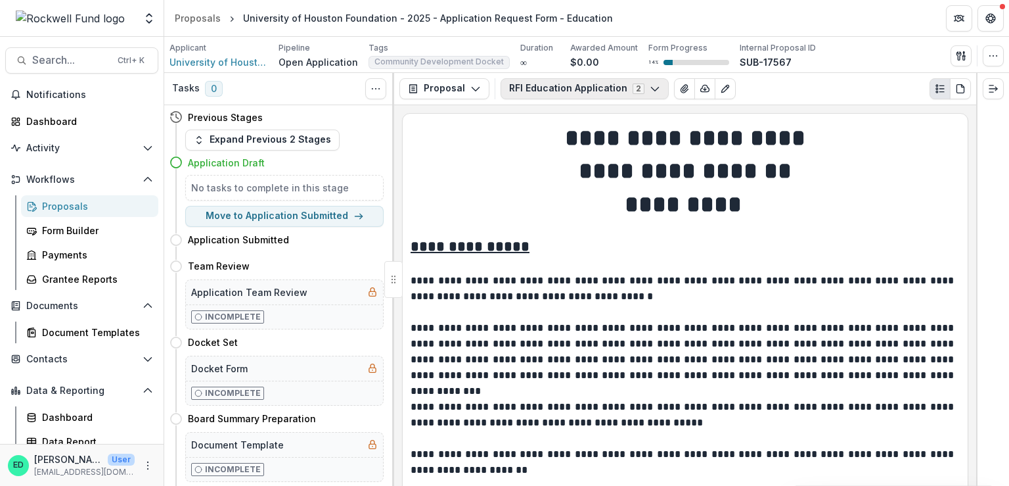
click at [566, 86] on button "RFI Education Application 2" at bounding box center [585, 88] width 168 height 21
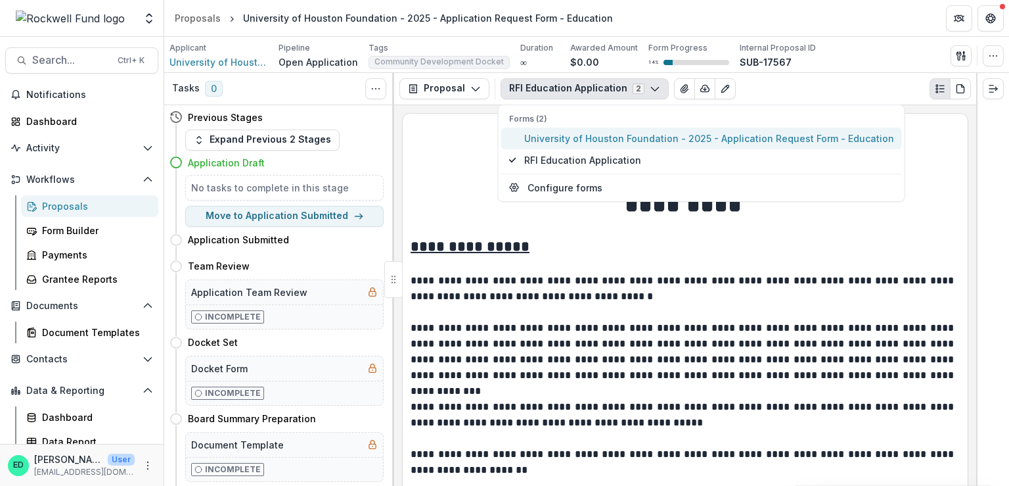
click at [548, 138] on span "University of Houston Foundation - 2025 - Application Request Form - Education" at bounding box center [709, 138] width 370 height 14
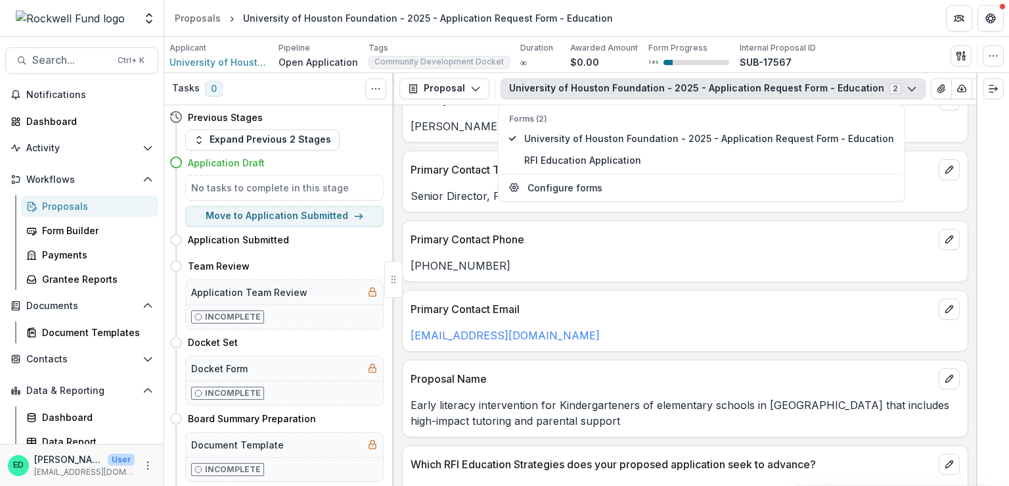
scroll to position [788, 0]
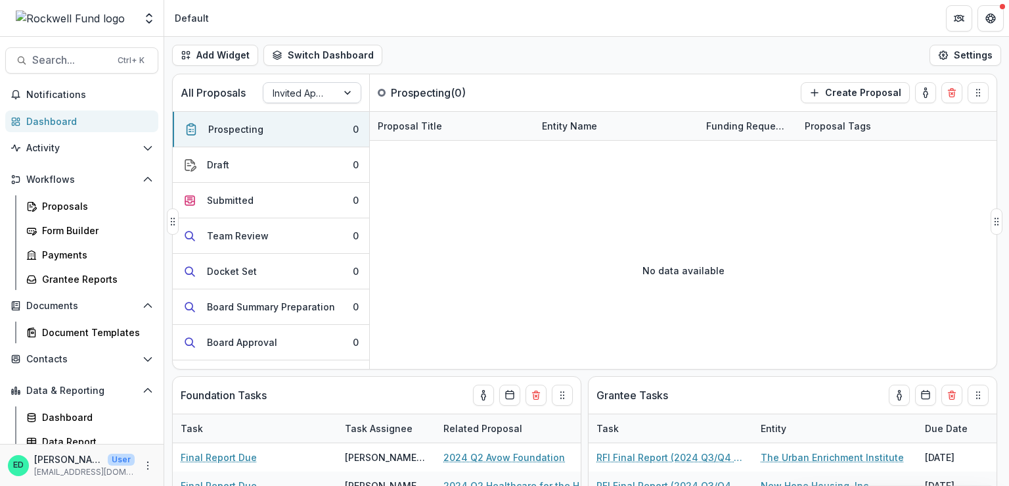
click at [327, 95] on div at bounding box center [300, 93] width 55 height 16
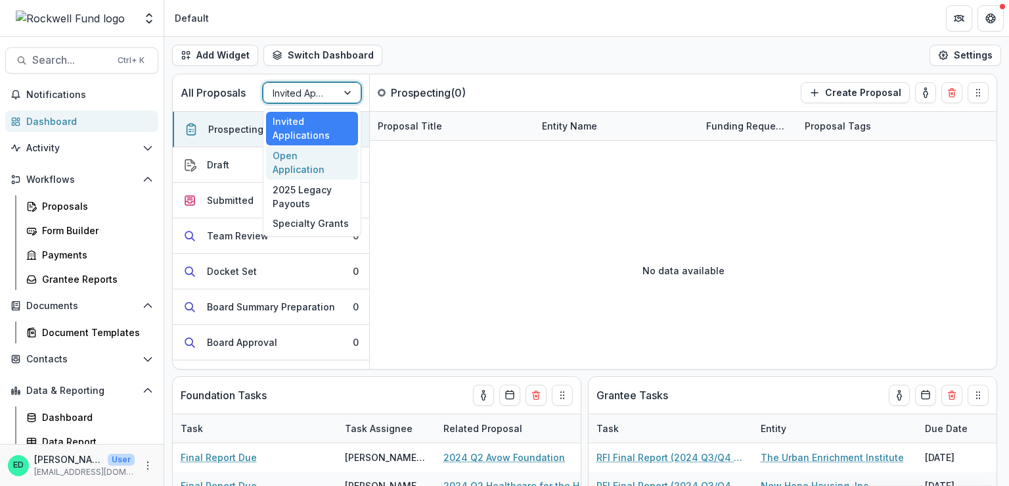
click at [334, 154] on div "Open Application" at bounding box center [312, 162] width 92 height 34
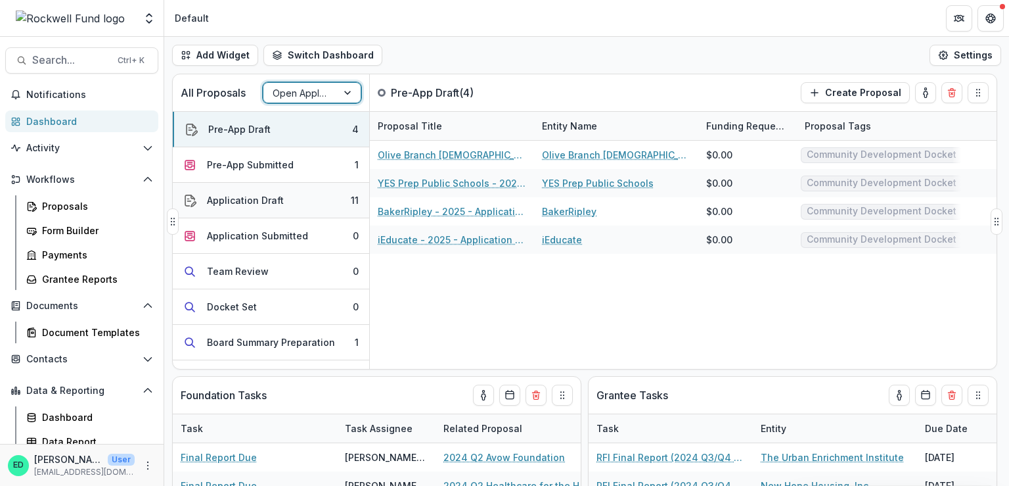
click at [329, 208] on button "Application Draft 11" at bounding box center [271, 200] width 196 height 35
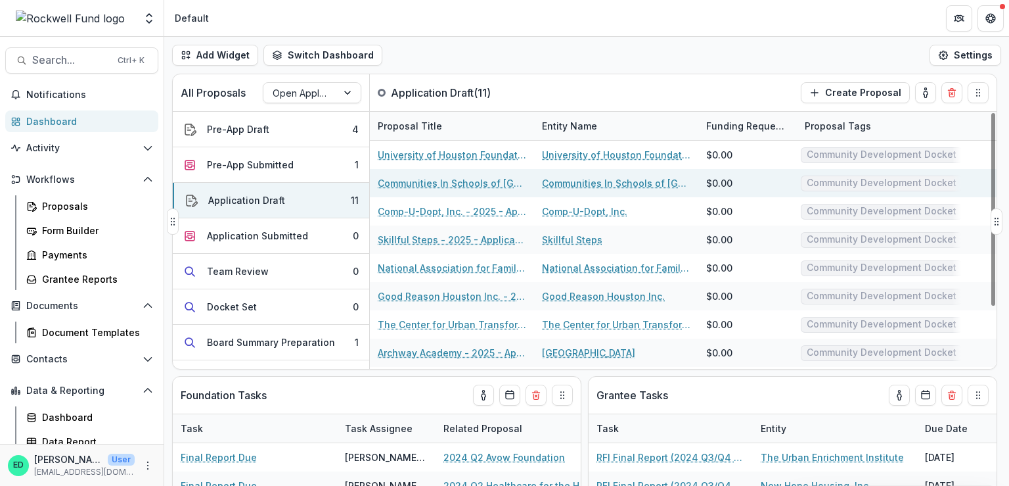
click at [476, 183] on link "Communities In Schools of Houston - 2025 - Application Request Form - Education" at bounding box center [452, 183] width 148 height 14
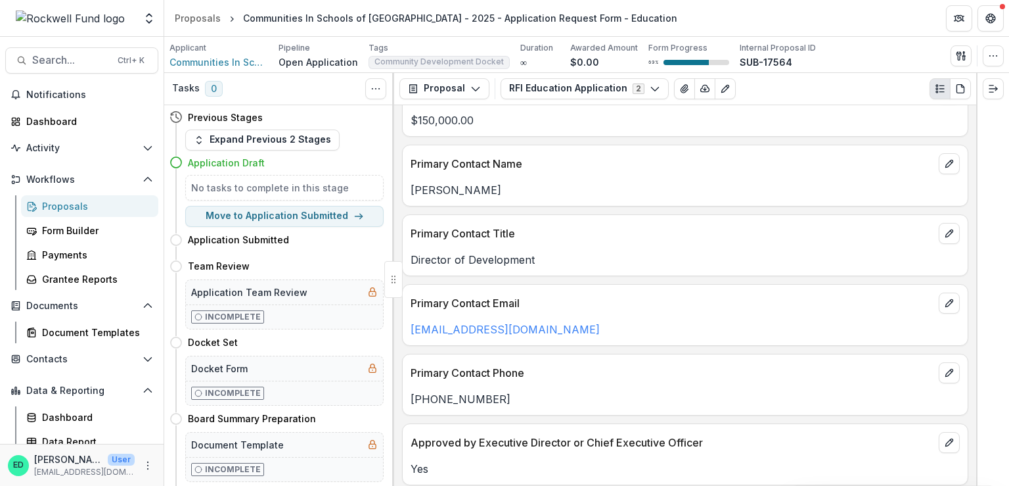
scroll to position [2037, 0]
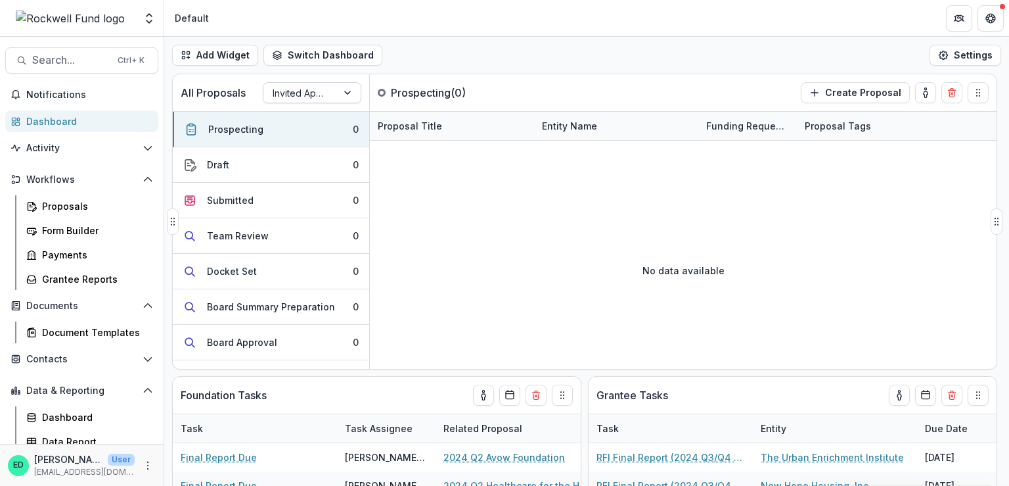
click at [340, 88] on div at bounding box center [349, 93] width 24 height 20
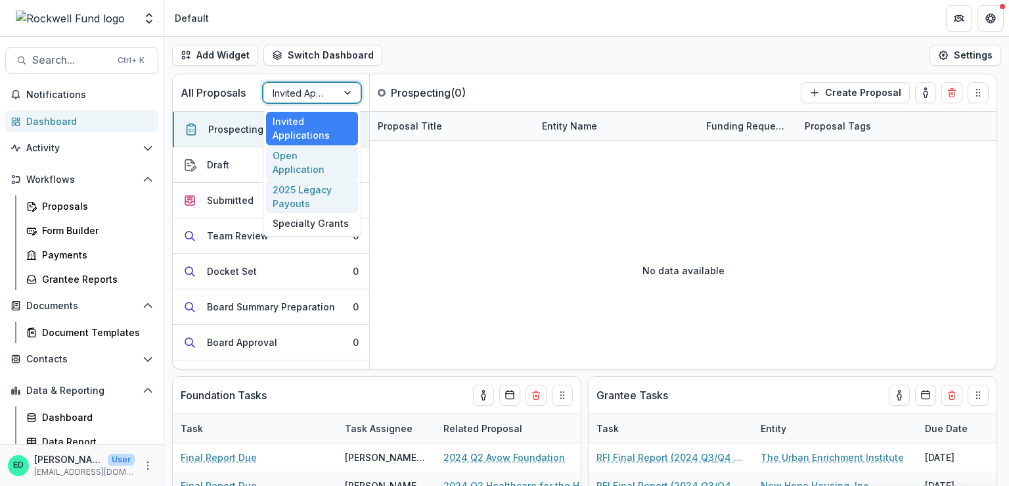
click at [329, 152] on div "Open Application" at bounding box center [312, 162] width 92 height 34
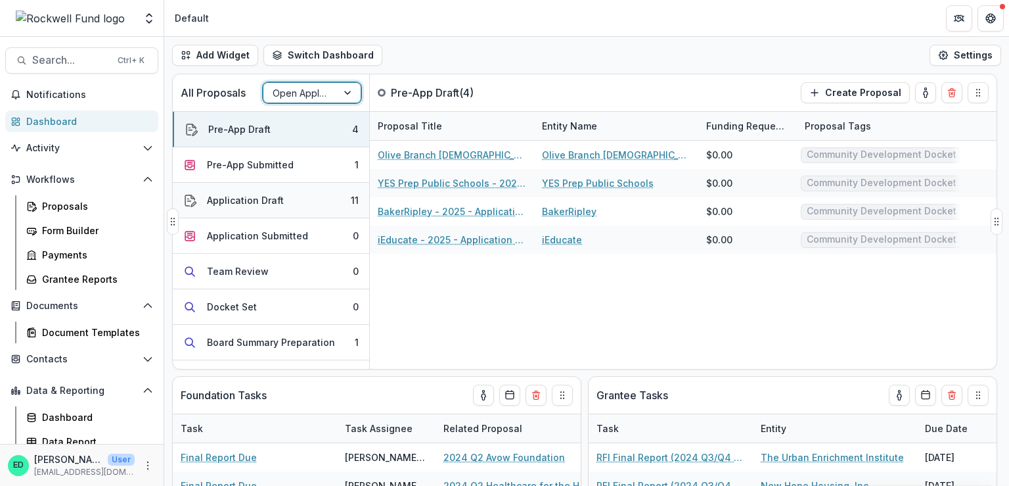
click at [328, 201] on button "Application Draft 11" at bounding box center [271, 200] width 196 height 35
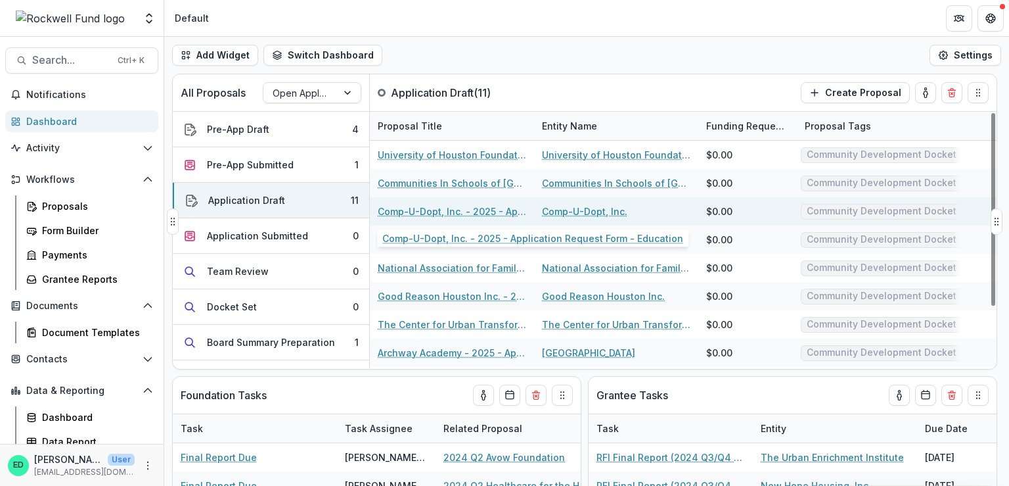
click at [434, 211] on link "Comp-U-Dopt, Inc. - 2025 - Application Request Form - Education" at bounding box center [452, 211] width 148 height 14
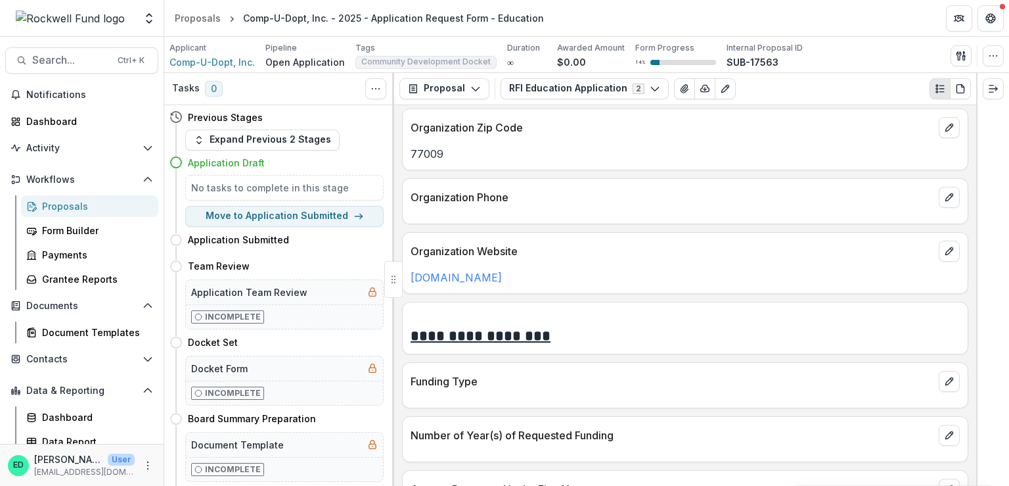
scroll to position [1314, 0]
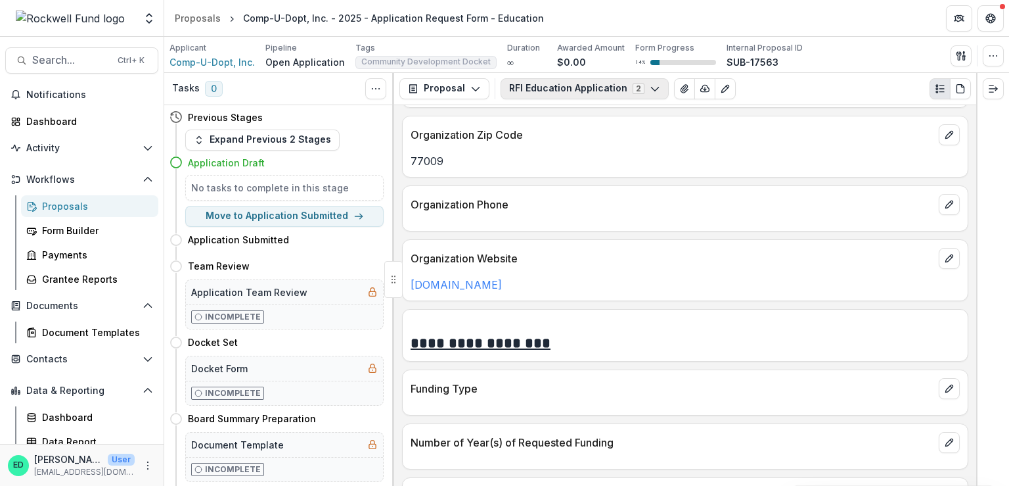
click at [541, 90] on button "RFI Education Application 2" at bounding box center [585, 88] width 168 height 21
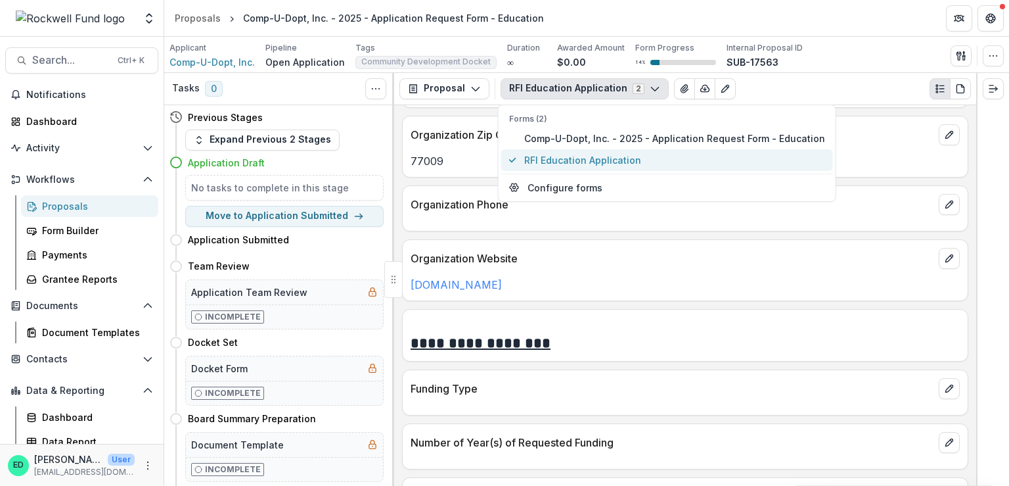
click at [552, 160] on span "RFI Education Application" at bounding box center [674, 160] width 301 height 14
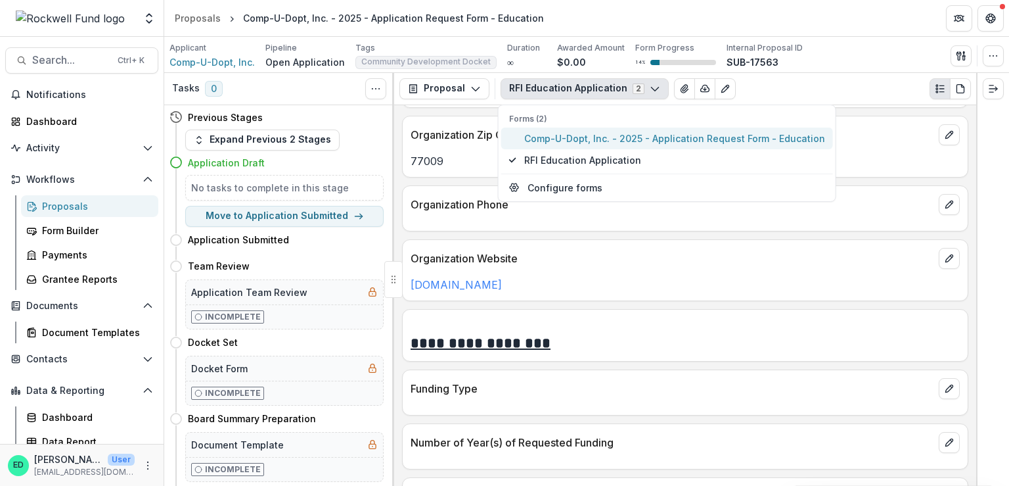
click at [553, 143] on span "Comp-U-Dopt, Inc. - 2025 - Application Request Form - Education" at bounding box center [674, 138] width 301 height 14
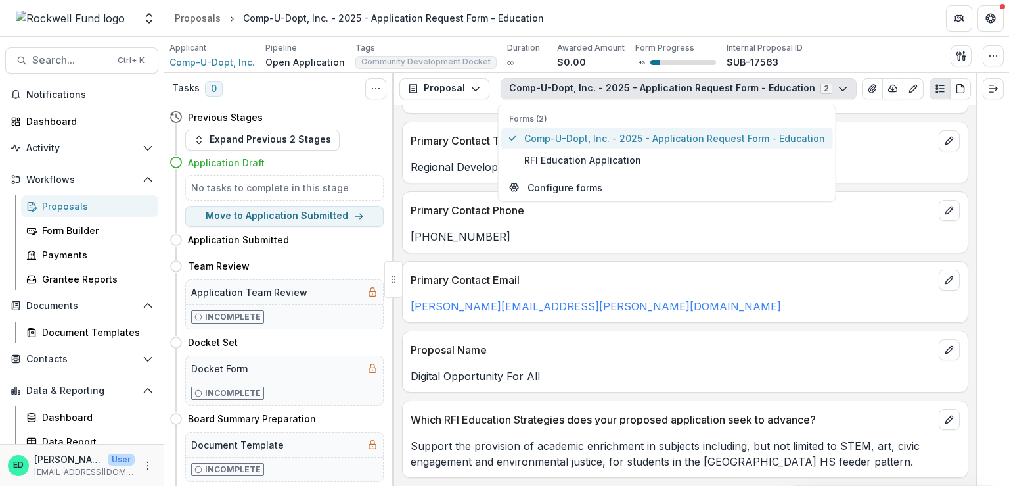
scroll to position [825, 0]
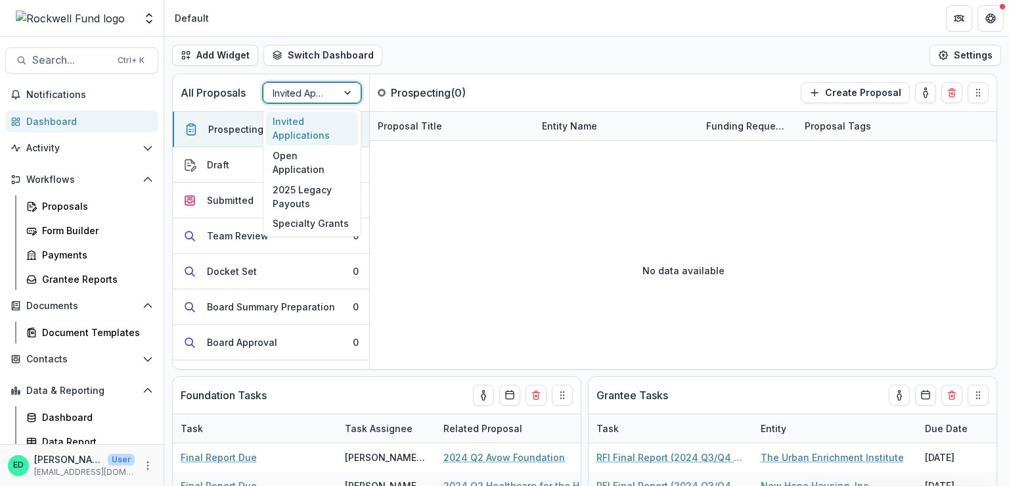
drag, startPoint x: 292, startPoint y: 85, endPoint x: 292, endPoint y: 123, distance: 37.5
click at [292, 87] on div at bounding box center [300, 93] width 55 height 16
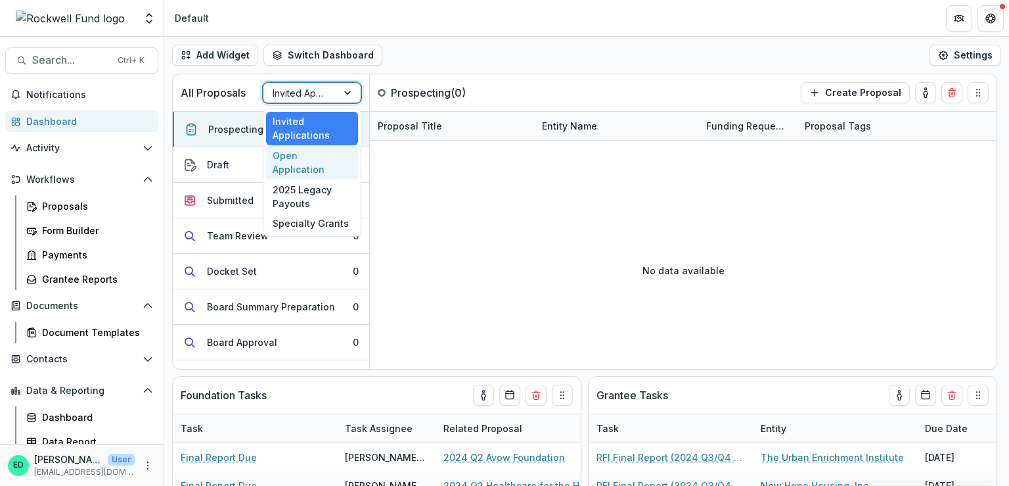
click at [300, 161] on div "Open Application" at bounding box center [312, 162] width 92 height 34
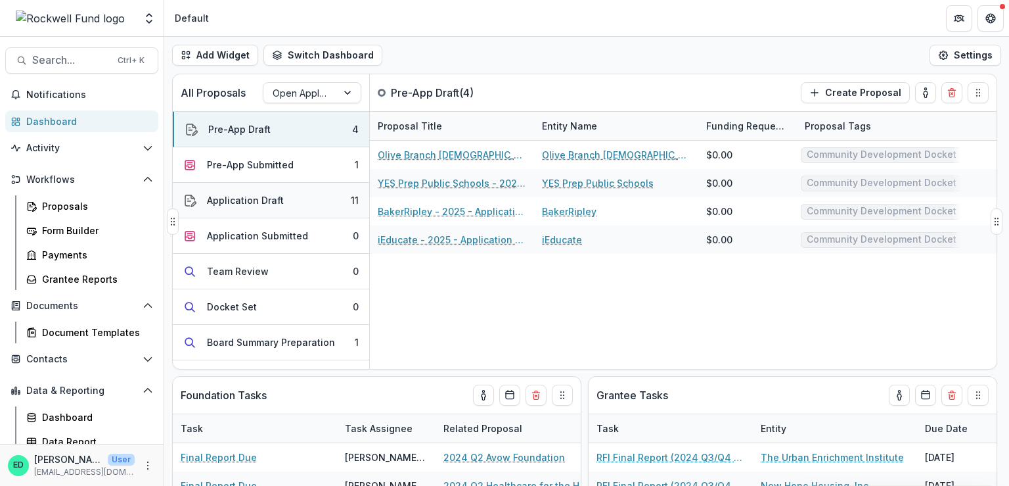
click at [329, 203] on button "Application Draft 11" at bounding box center [271, 200] width 196 height 35
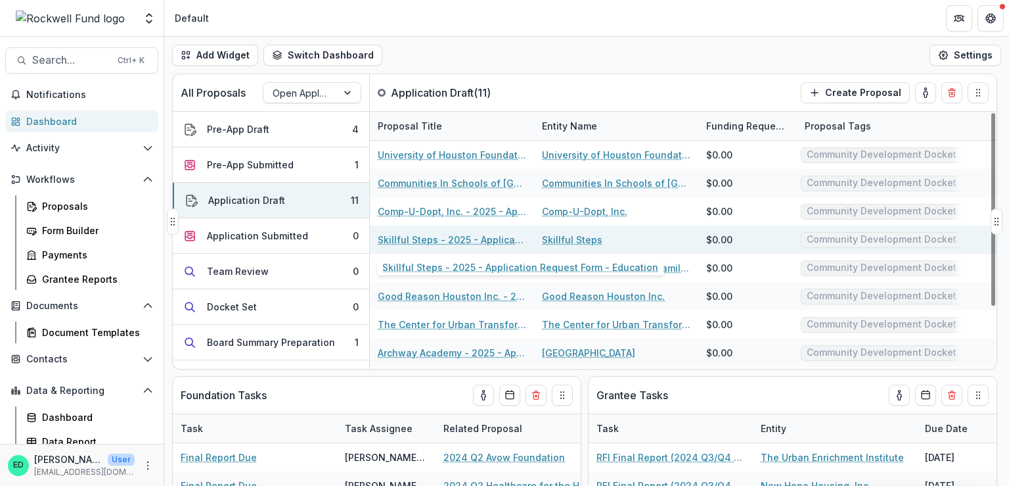
click at [449, 237] on link "Skillful Steps - 2025 - Application Request Form - Education" at bounding box center [452, 240] width 148 height 14
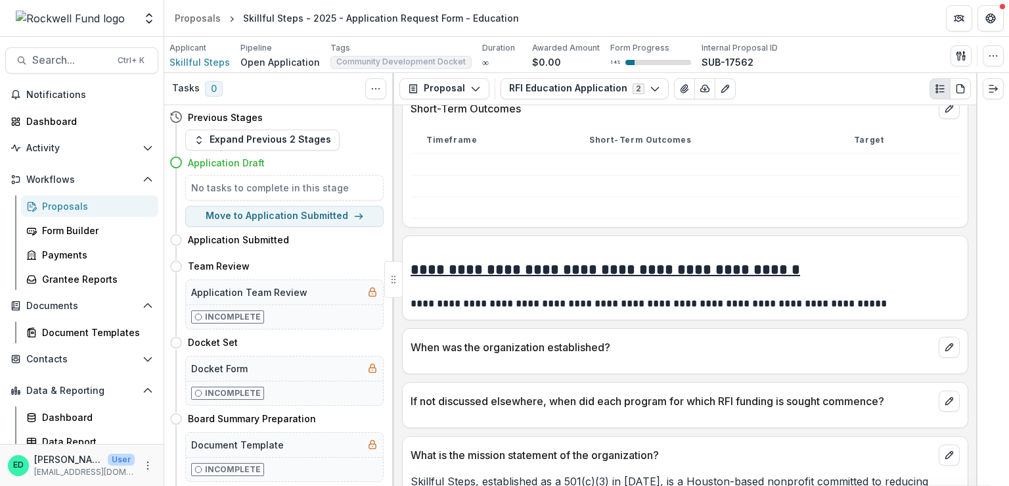
scroll to position [2628, 0]
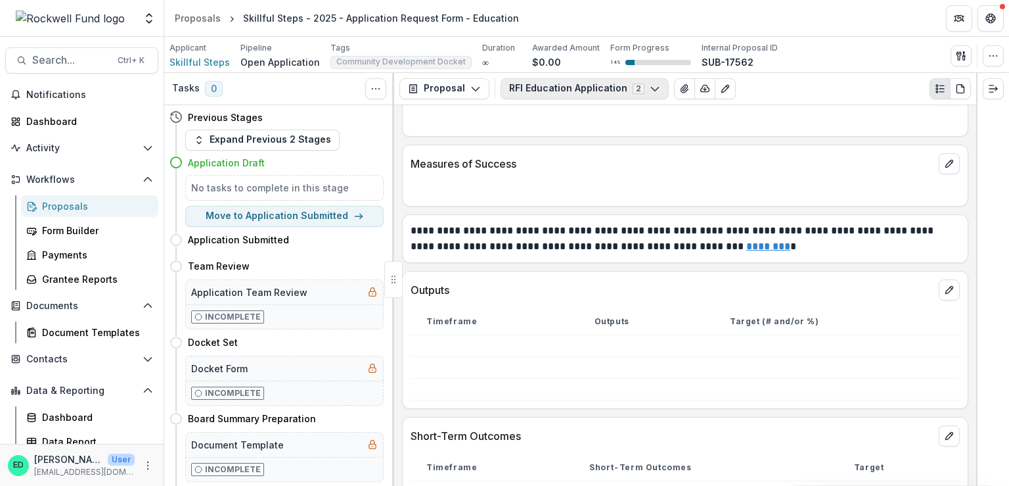
click at [531, 98] on button "RFI Education Application 2" at bounding box center [585, 88] width 168 height 21
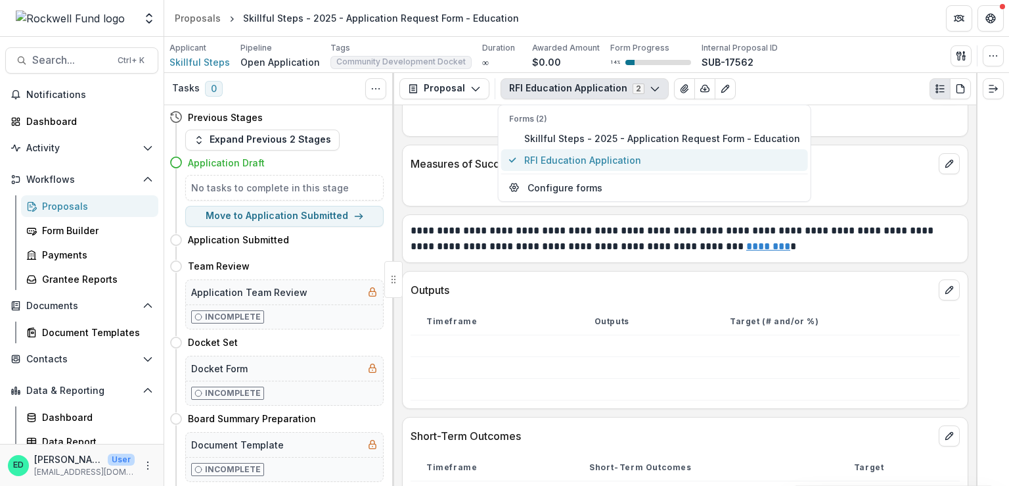
click at [547, 163] on span "RFI Education Application" at bounding box center [662, 160] width 276 height 14
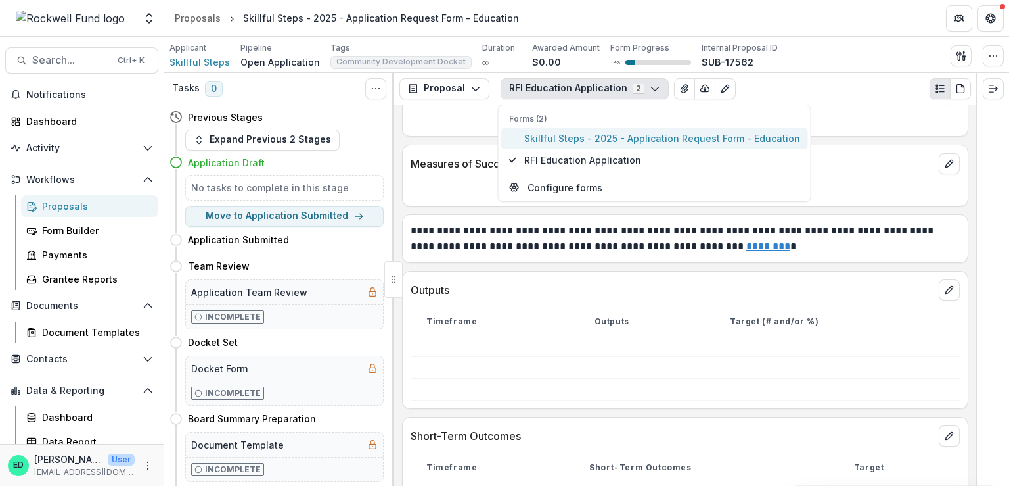
click at [549, 139] on span "Skillful Steps - 2025 - Application Request Form - Education" at bounding box center [662, 138] width 276 height 14
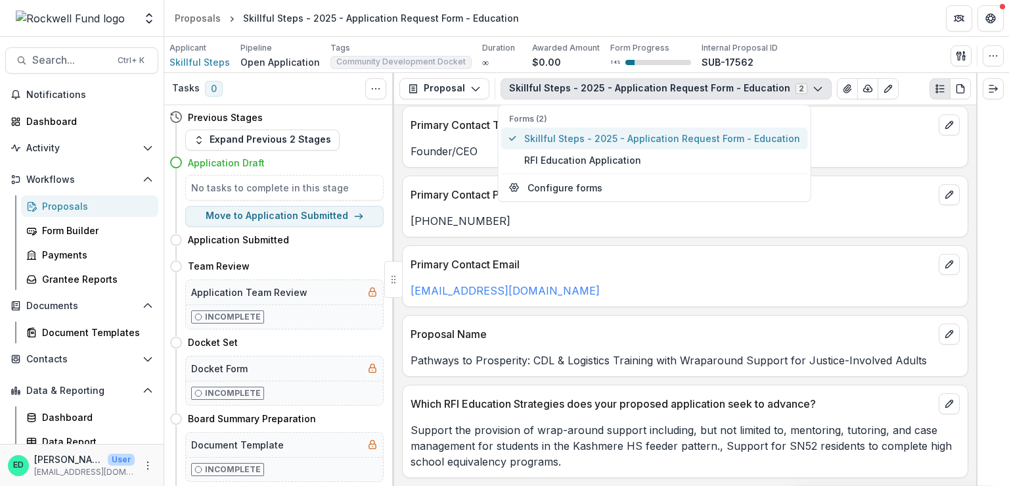
scroll to position [825, 0]
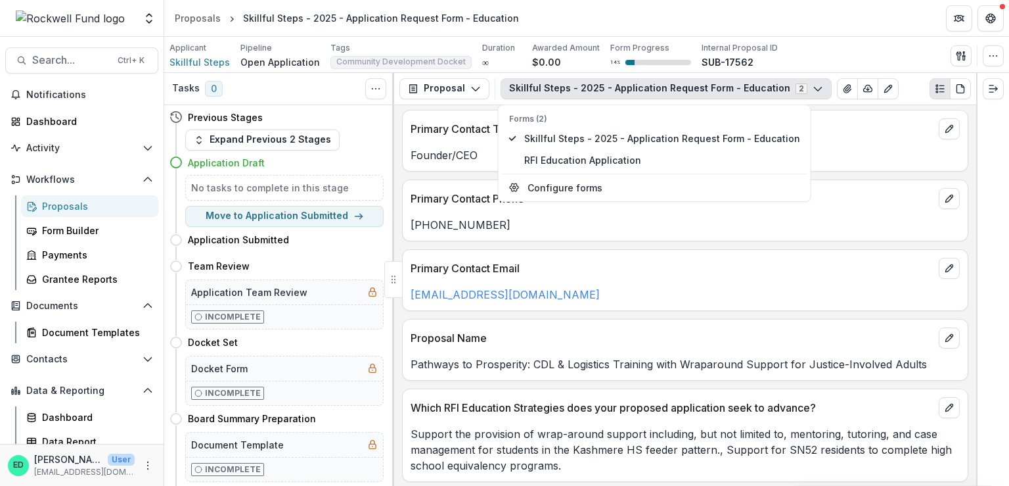
click at [732, 279] on div "donceletta@skillfulsteps.org" at bounding box center [685, 291] width 565 height 24
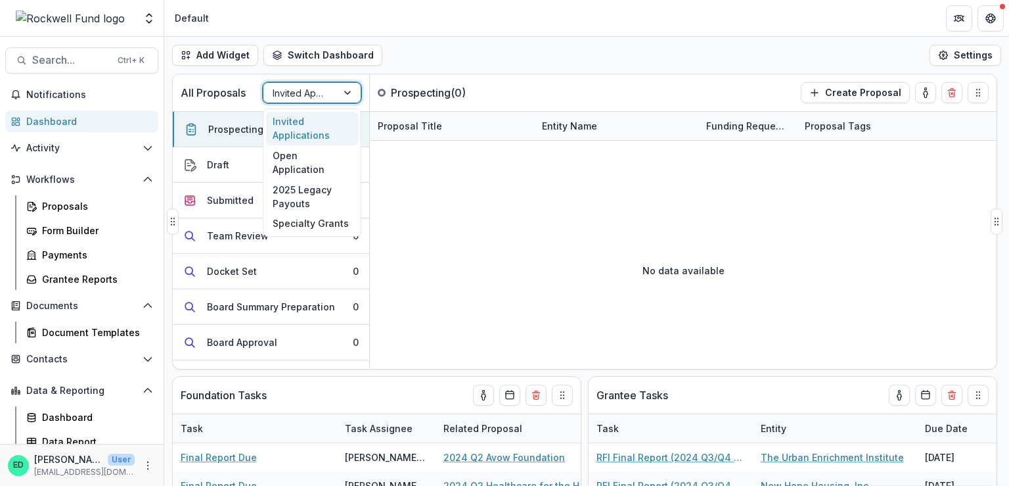
click at [321, 92] on div at bounding box center [300, 93] width 55 height 16
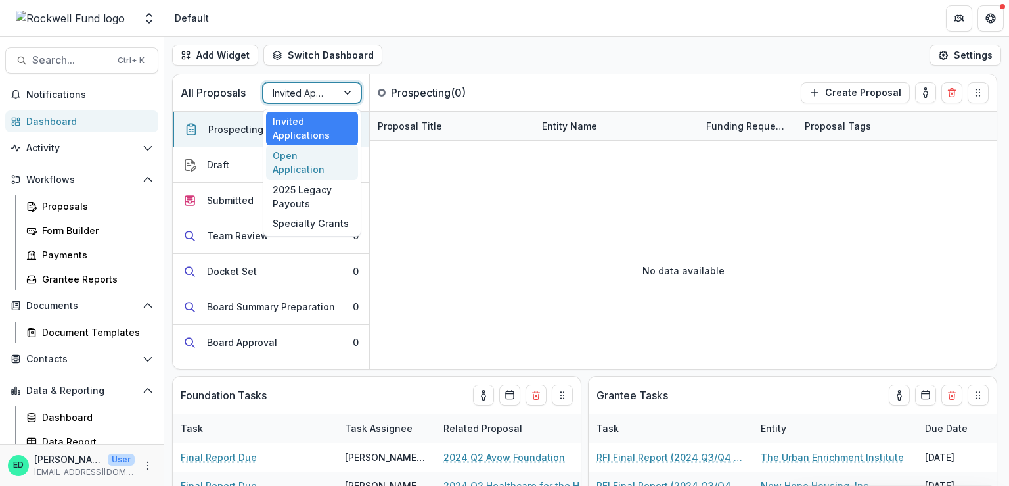
click at [312, 157] on div "Open Application" at bounding box center [312, 162] width 92 height 34
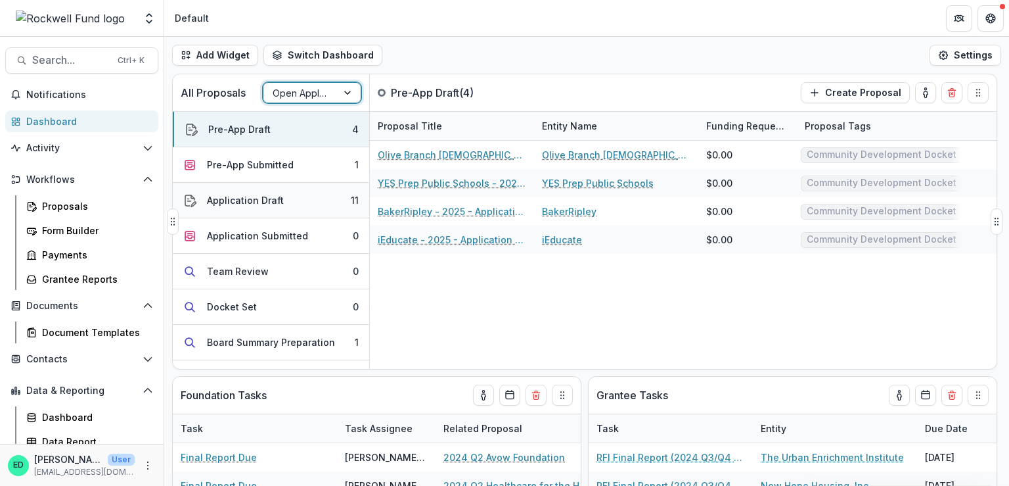
click at [279, 198] on div "Application Draft" at bounding box center [245, 200] width 77 height 14
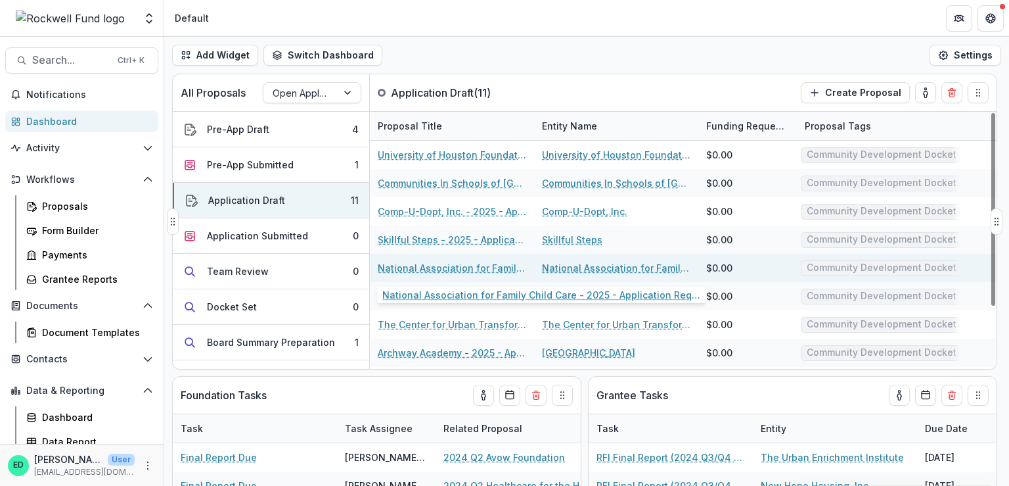
click at [413, 270] on link "National Association for Family Child Care - 2025 - Application Request Form - …" at bounding box center [452, 268] width 148 height 14
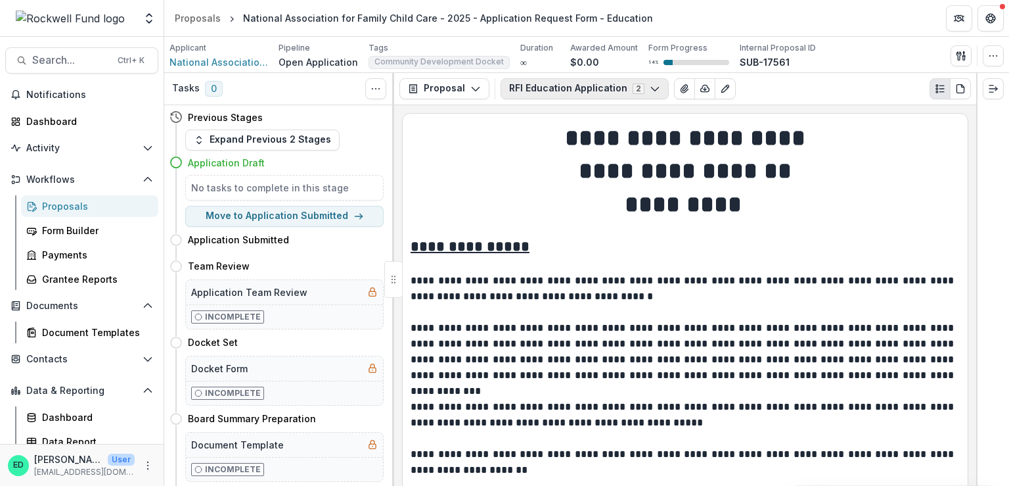
click at [535, 87] on button "RFI Education Application 2" at bounding box center [585, 88] width 168 height 21
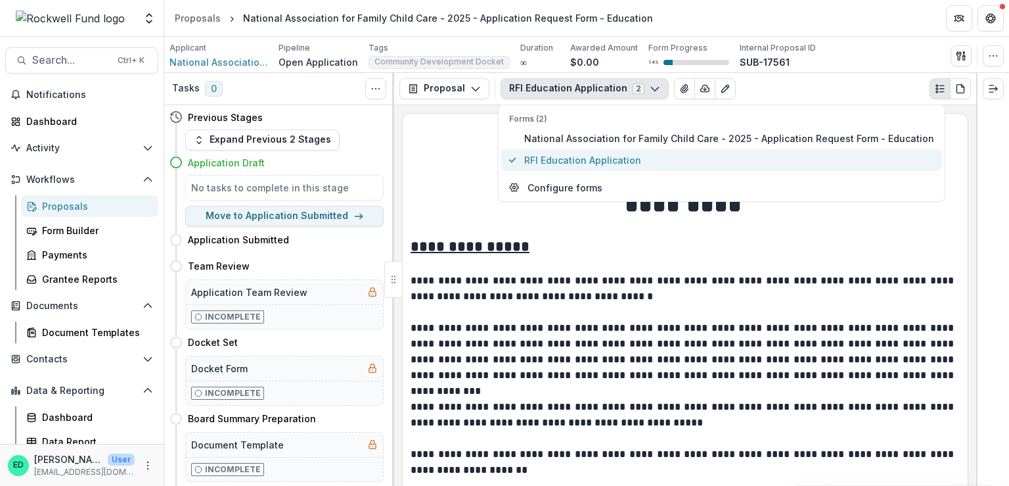
click at [554, 158] on span "RFI Education Application" at bounding box center [729, 160] width 410 height 14
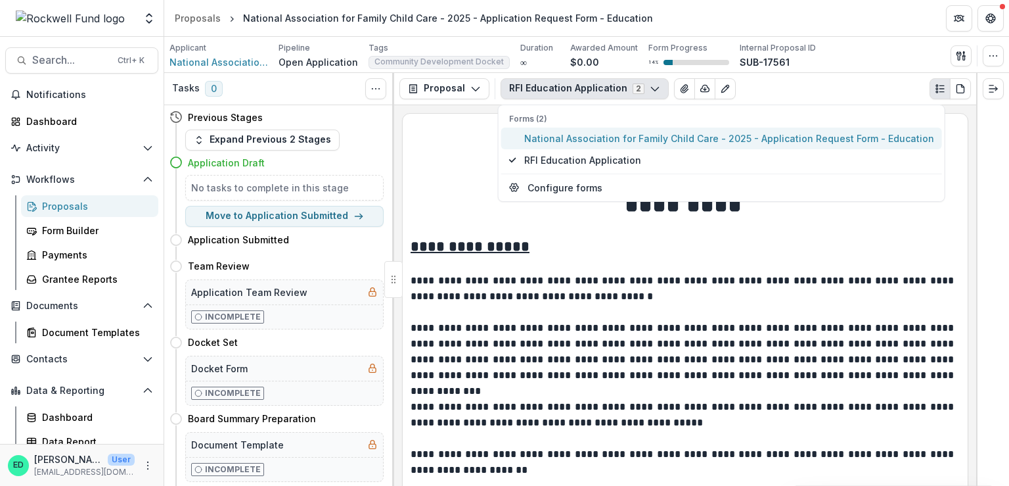
click at [568, 143] on span "National Association for Family Child Care - 2025 - Application Request Form - …" at bounding box center [729, 138] width 410 height 14
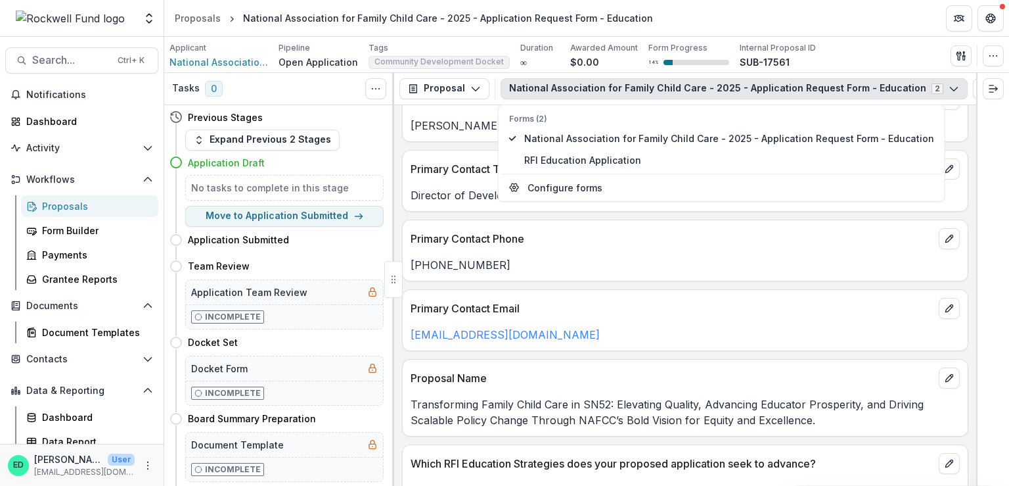
scroll to position [788, 0]
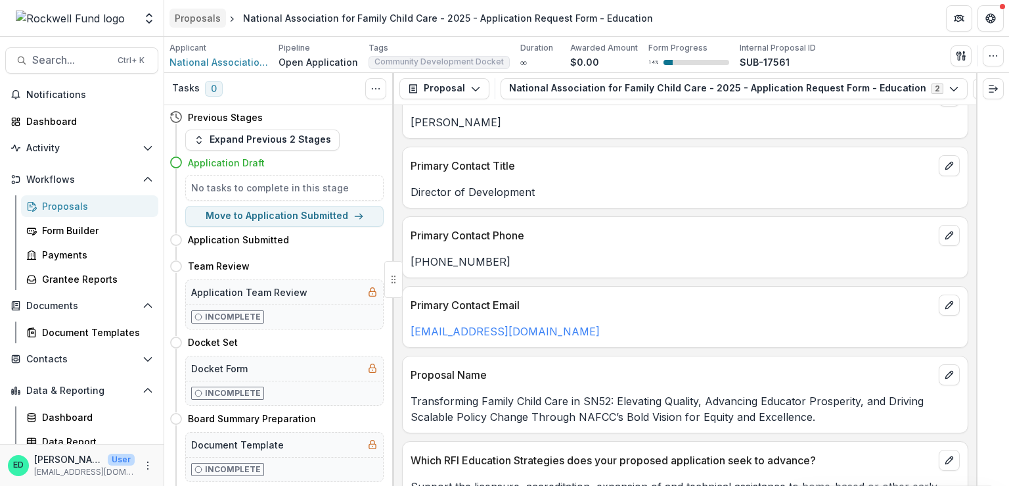
click at [189, 19] on div "Proposals" at bounding box center [198, 18] width 46 height 14
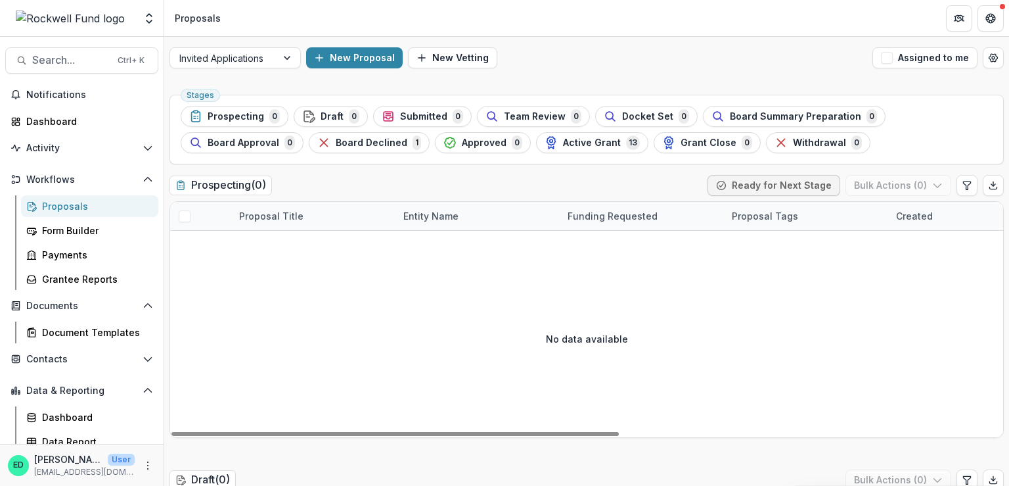
click at [50, 203] on div "Proposals" at bounding box center [95, 206] width 106 height 14
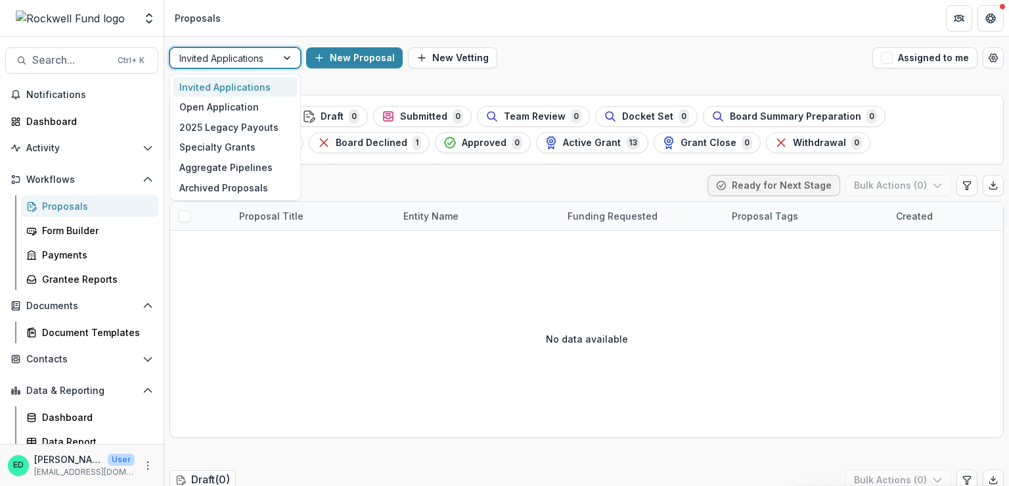
click at [249, 61] on div at bounding box center [223, 58] width 88 height 16
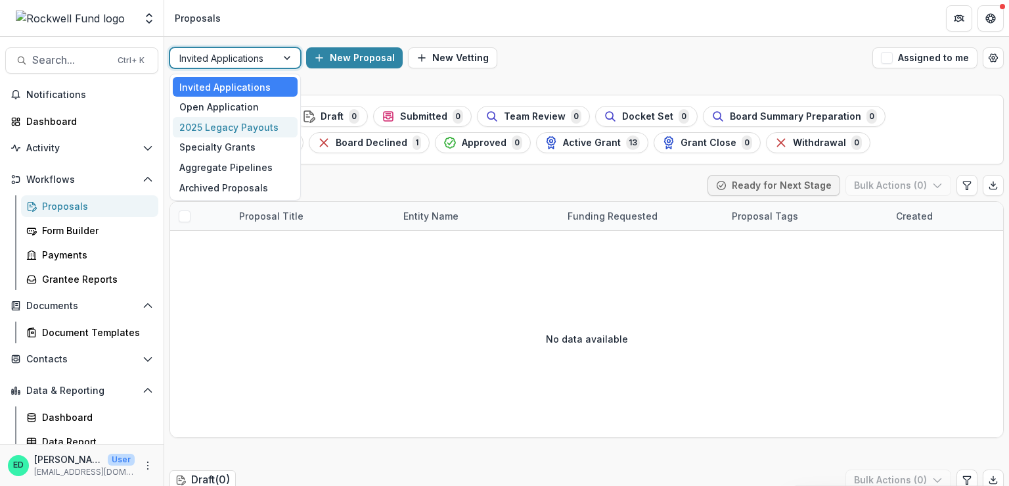
click at [229, 119] on div "2025 Legacy Payouts" at bounding box center [235, 127] width 125 height 20
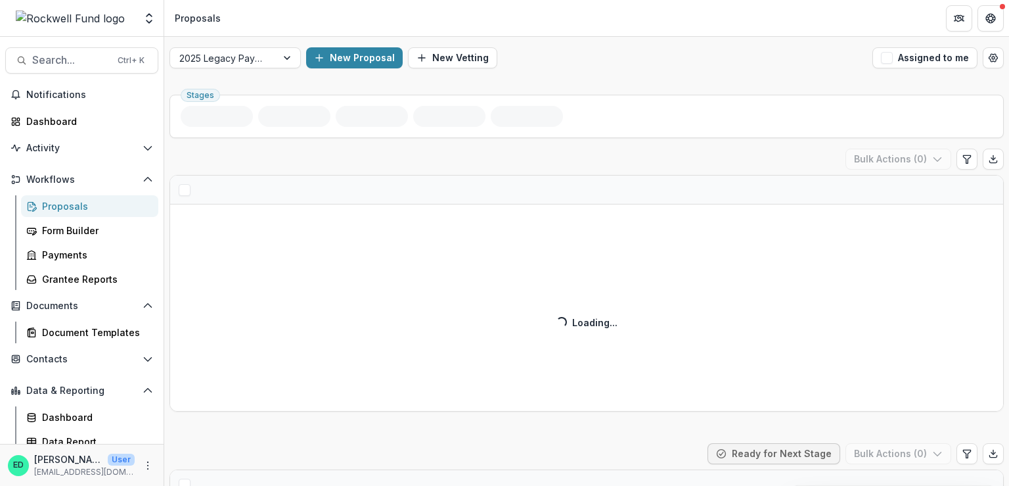
click at [229, 112] on ul "Stages" at bounding box center [587, 116] width 812 height 21
click at [237, 55] on div at bounding box center [223, 58] width 88 height 16
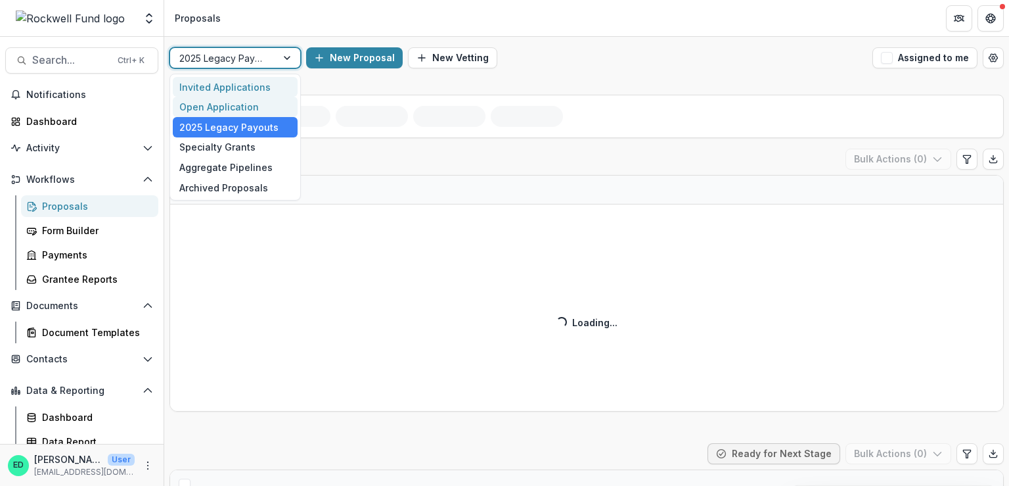
click at [228, 103] on div "Open Application" at bounding box center [235, 107] width 125 height 20
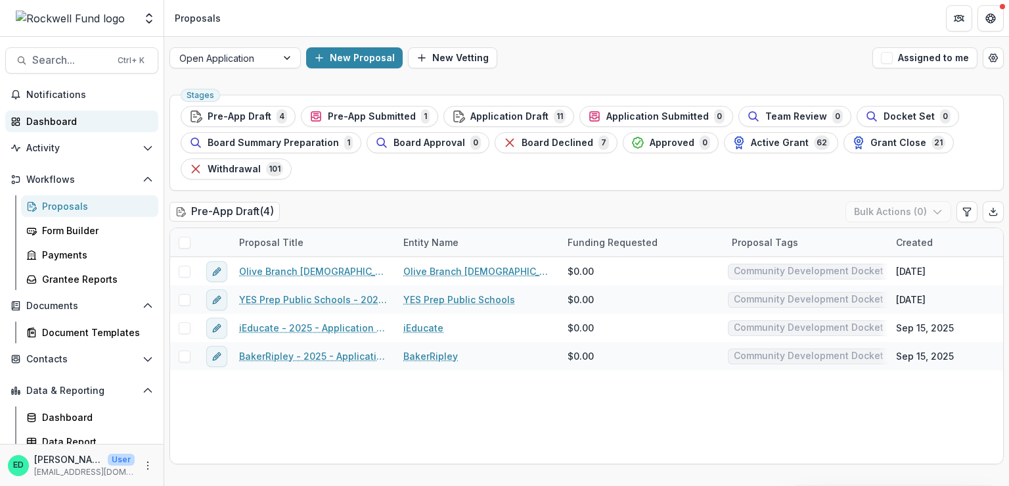
click at [57, 123] on div "Dashboard" at bounding box center [87, 121] width 122 height 14
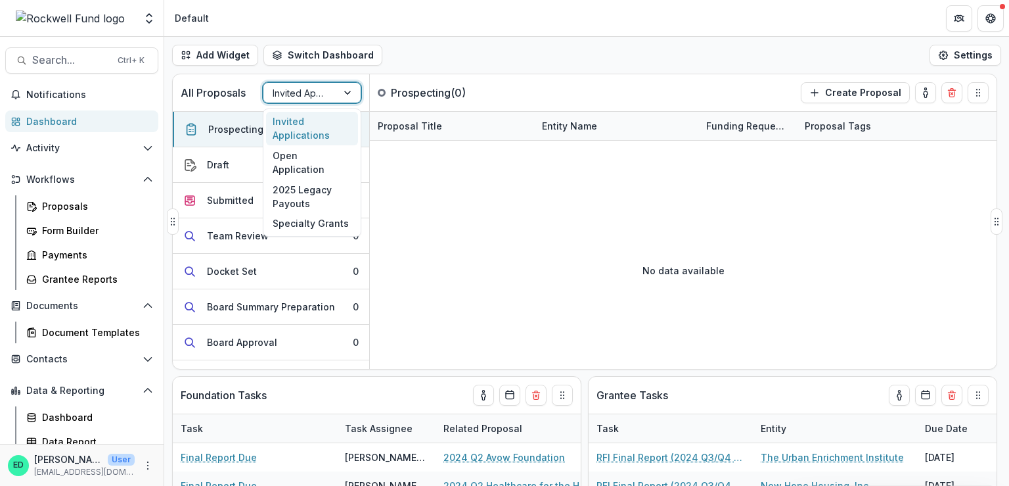
click at [309, 97] on div at bounding box center [300, 93] width 55 height 16
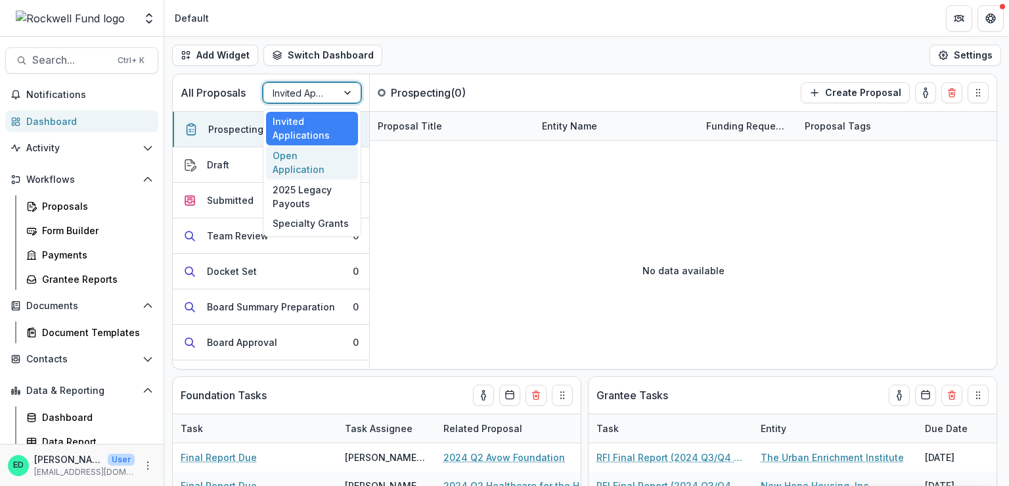
click at [306, 156] on div "Open Application" at bounding box center [312, 162] width 92 height 34
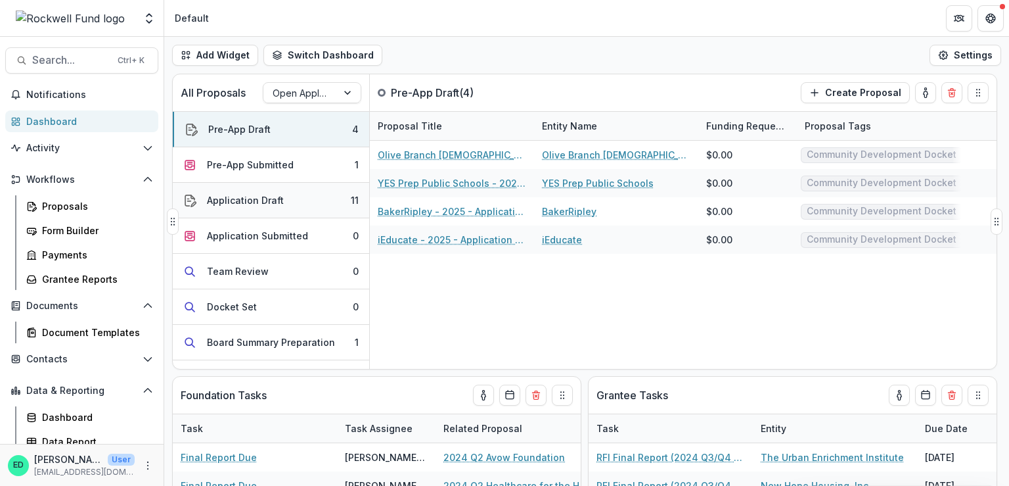
click at [323, 190] on button "Application Draft 11" at bounding box center [271, 200] width 196 height 35
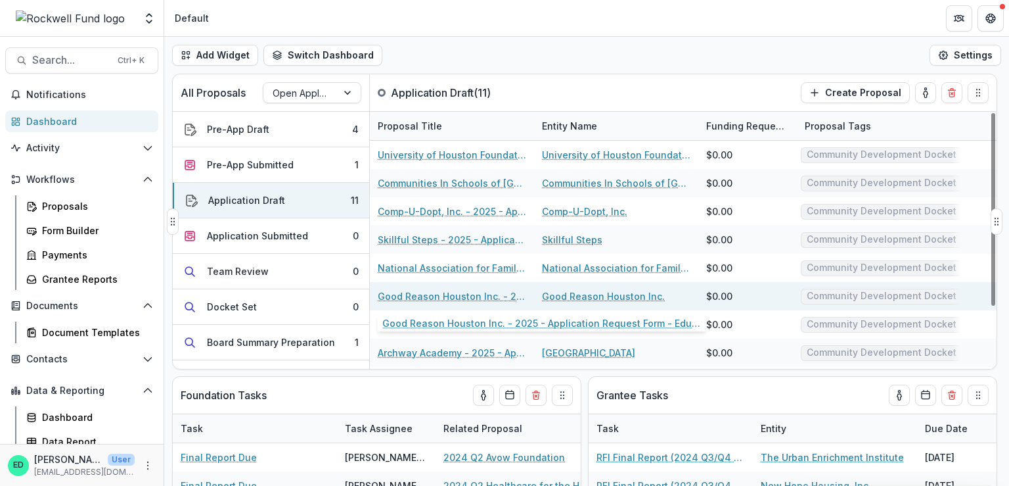
click at [446, 296] on link "Good Reason Houston Inc. - 2025 - Application Request Form - Education" at bounding box center [452, 296] width 148 height 14
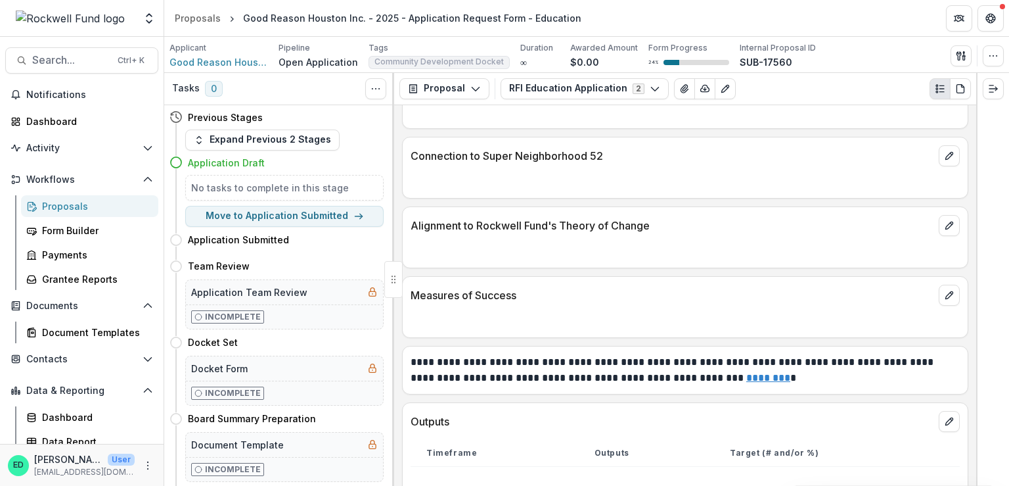
scroll to position [2957, 0]
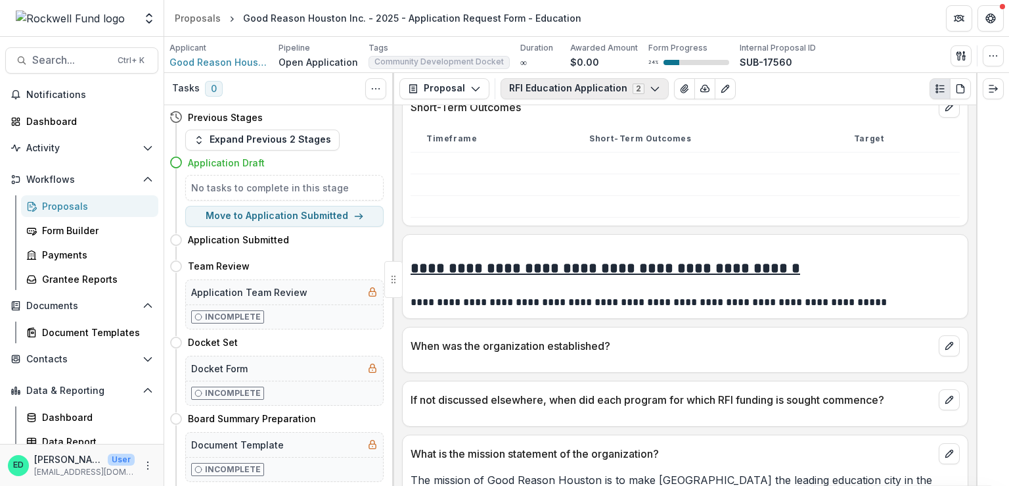
click at [576, 92] on button "RFI Education Application 2" at bounding box center [585, 88] width 168 height 21
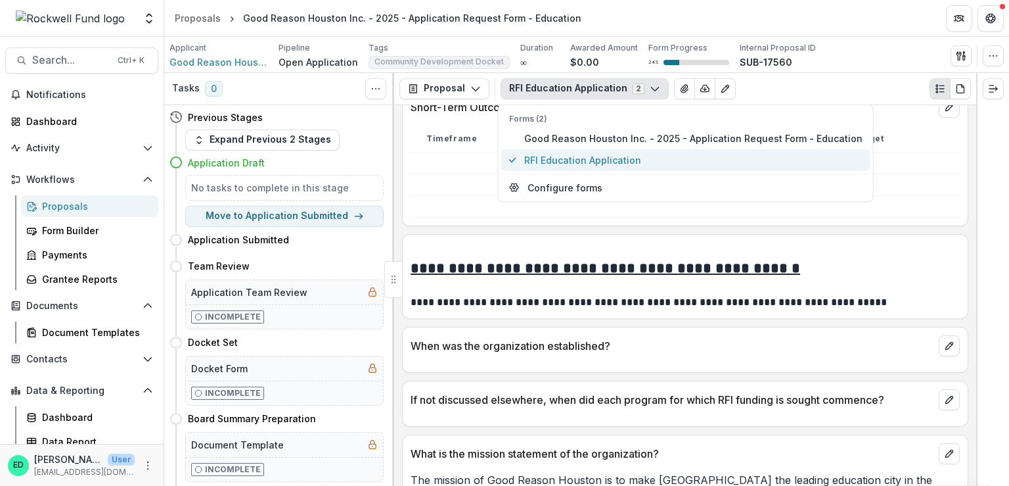
click at [553, 161] on span "RFI Education Application" at bounding box center [693, 160] width 338 height 14
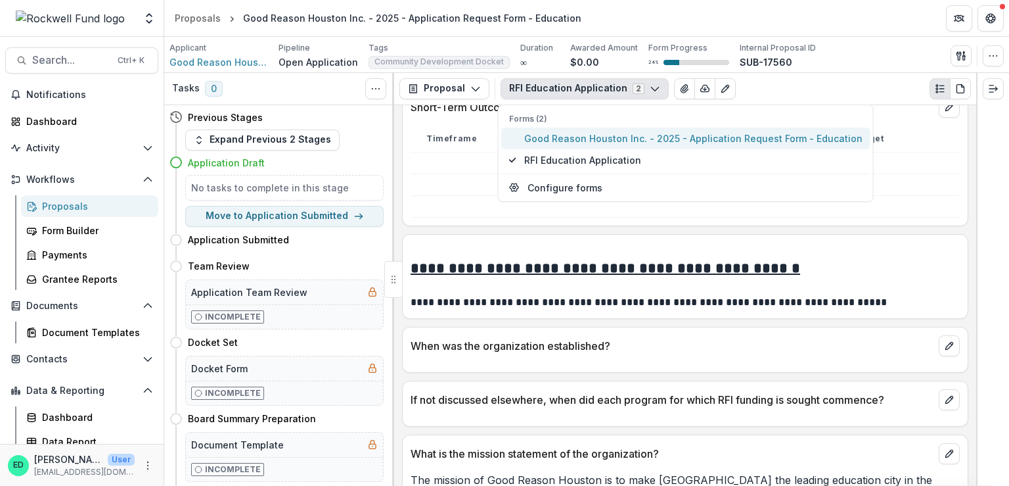
click at [570, 133] on span "Good Reason Houston Inc. - 2025 - Application Request Form - Education" at bounding box center [693, 138] width 338 height 14
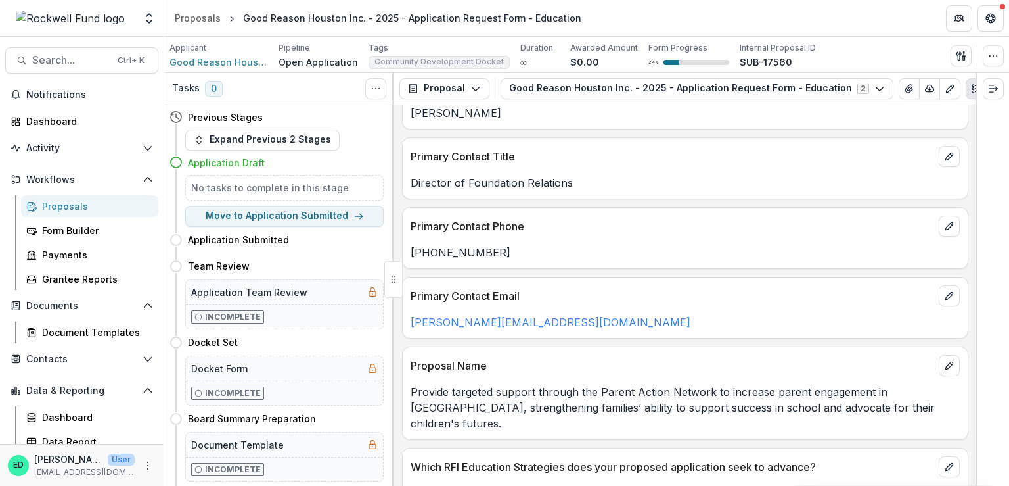
scroll to position [758, 0]
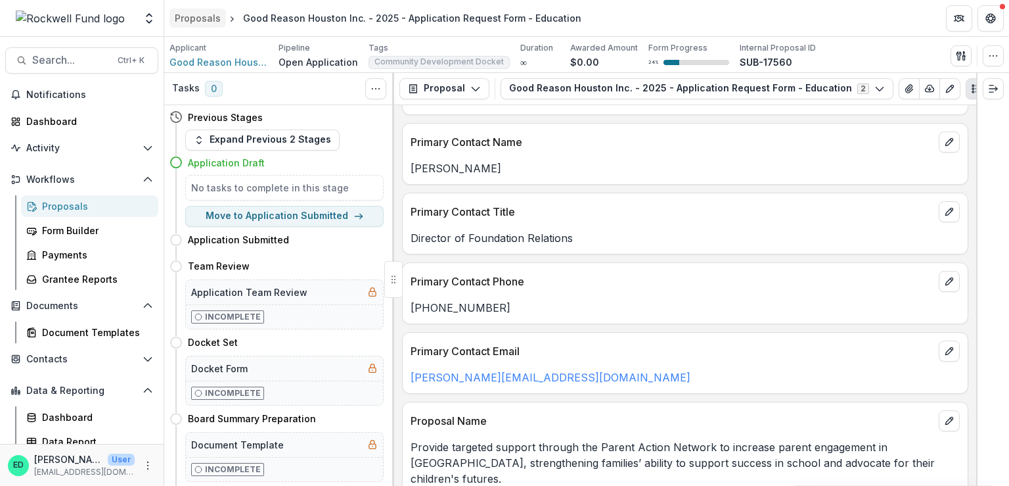
click at [213, 22] on div "Proposals" at bounding box center [198, 18] width 46 height 14
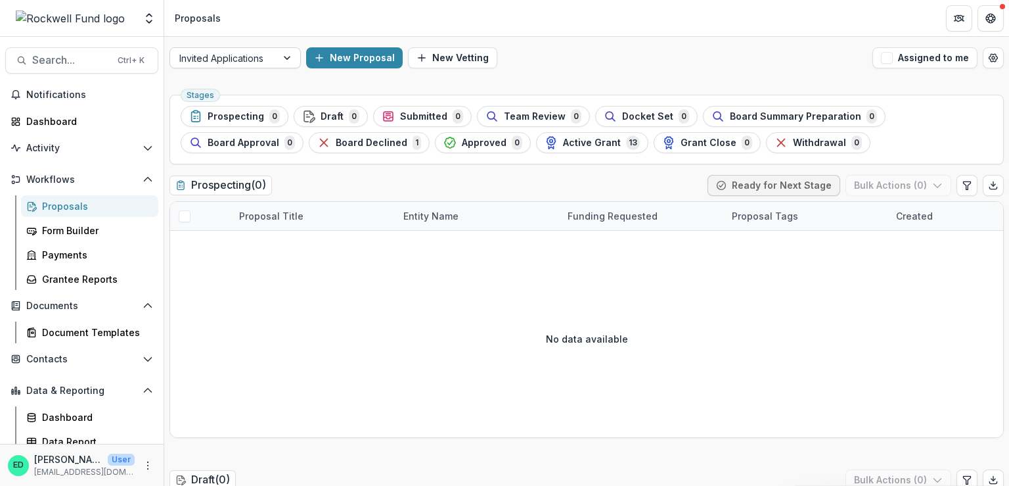
click at [262, 50] on div at bounding box center [223, 58] width 88 height 16
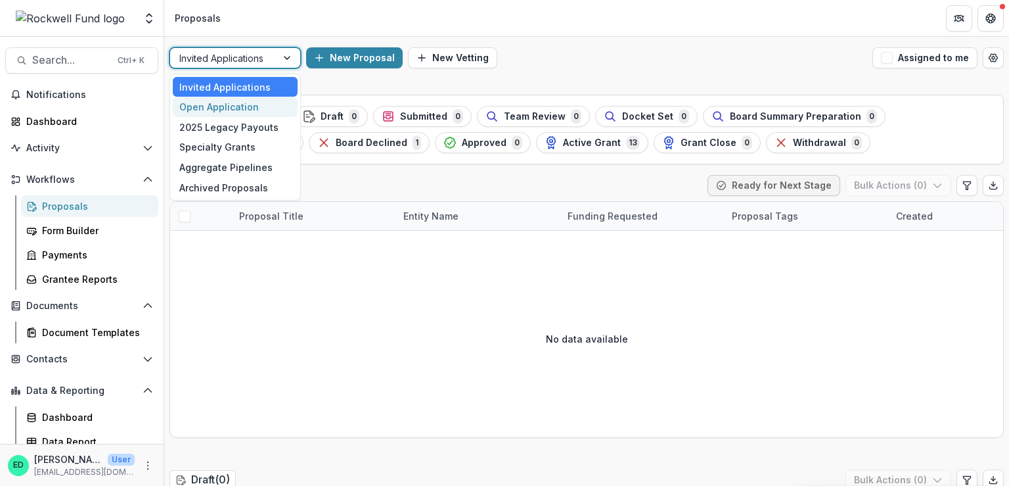
drag, startPoint x: 242, startPoint y: 110, endPoint x: 276, endPoint y: 103, distance: 34.8
click at [242, 110] on div "Open Application" at bounding box center [235, 107] width 125 height 20
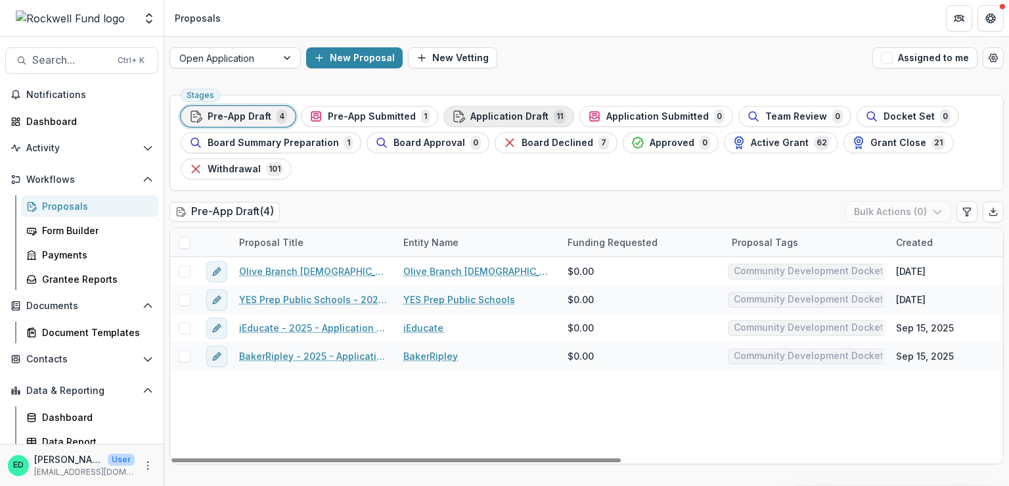
click at [527, 121] on span "Application Draft" at bounding box center [509, 116] width 78 height 11
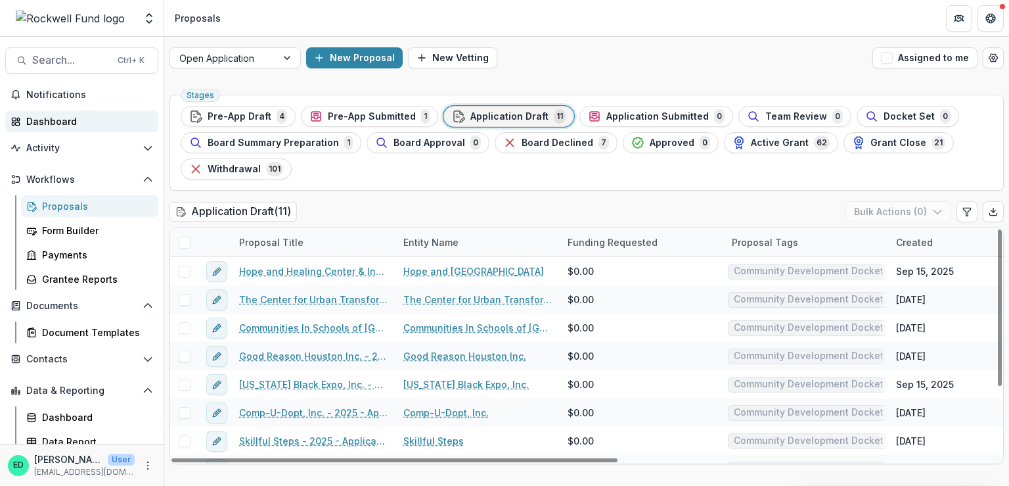
click at [47, 110] on link "Dashboard" at bounding box center [81, 121] width 153 height 22
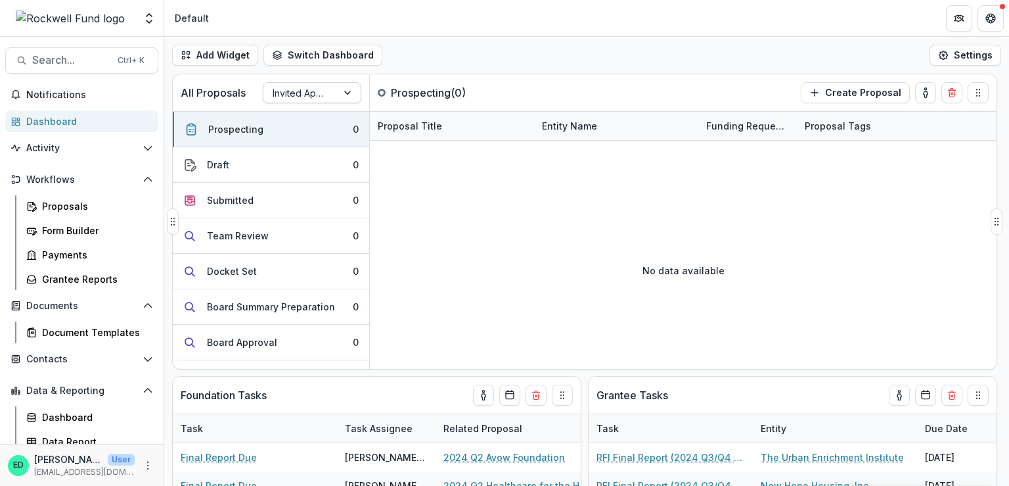
click at [313, 97] on div at bounding box center [300, 93] width 55 height 16
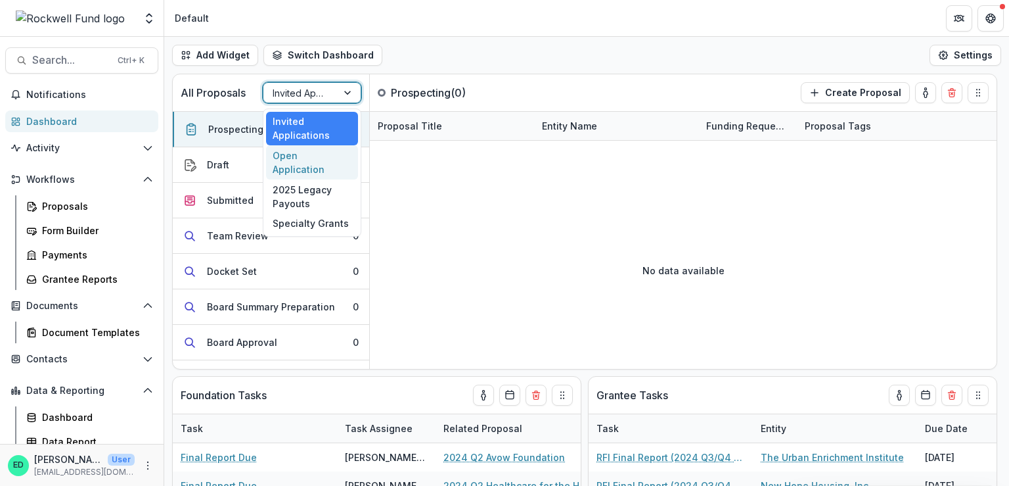
click at [302, 153] on div "Open Application" at bounding box center [312, 162] width 92 height 34
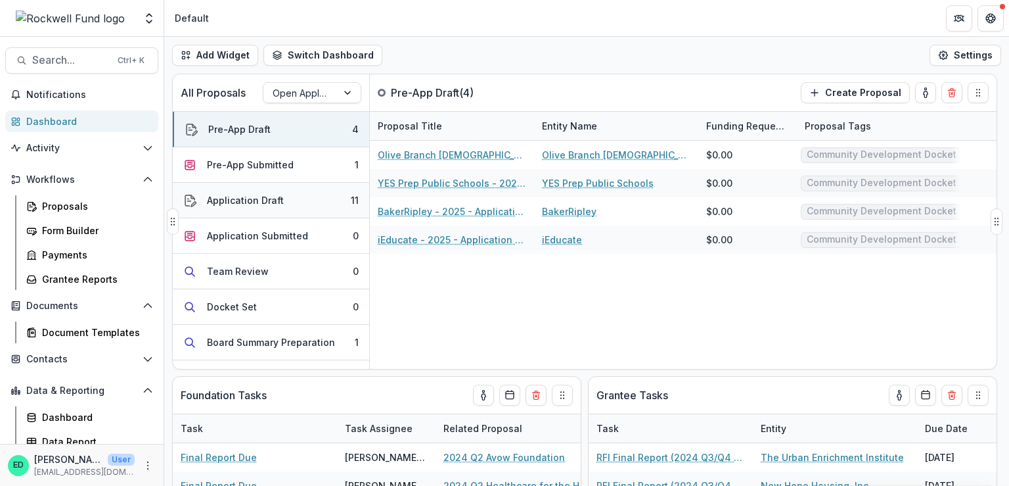
click at [309, 188] on button "Application Draft 11" at bounding box center [271, 200] width 196 height 35
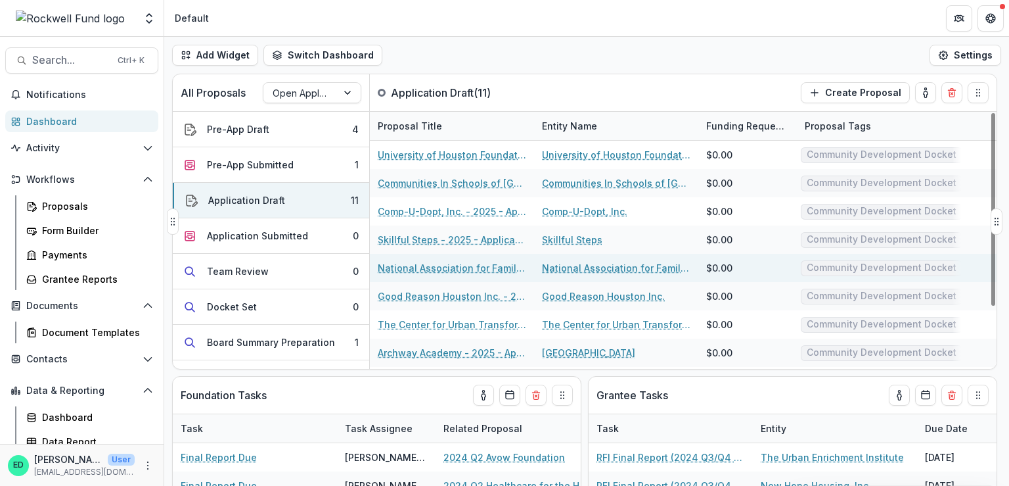
scroll to position [66, 0]
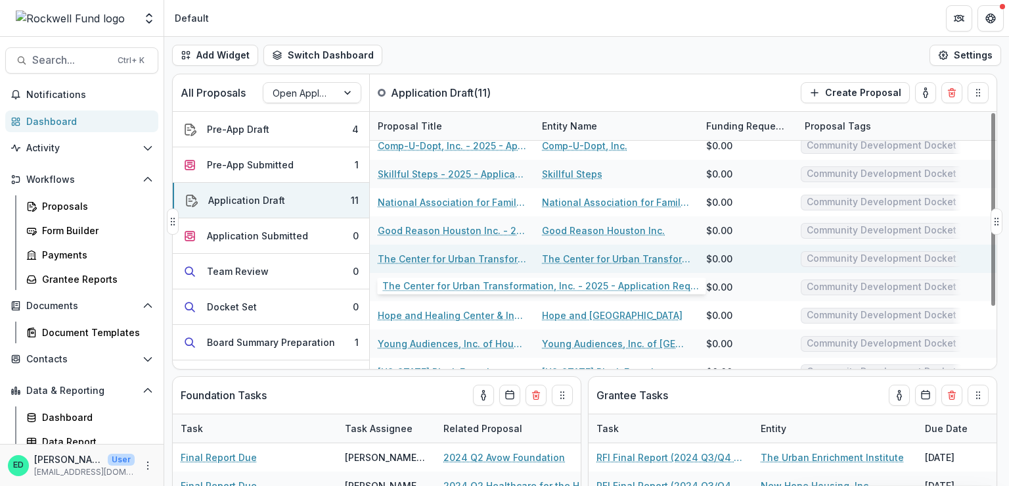
click at [415, 261] on link "The Center for Urban Transformation, Inc. - 2025 - Application Request Form - E…" at bounding box center [452, 259] width 148 height 14
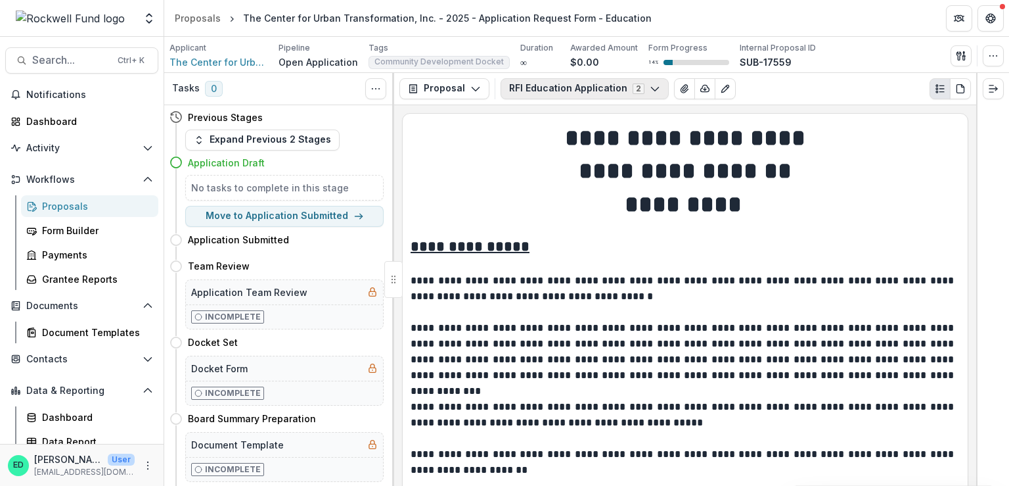
click at [536, 91] on button "RFI Education Application 2" at bounding box center [585, 88] width 168 height 21
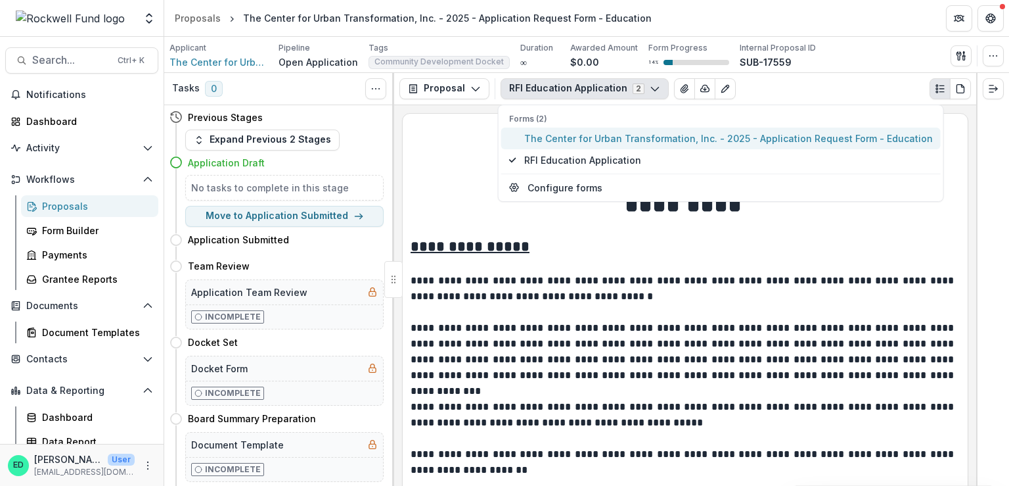
click at [535, 135] on span "The Center for Urban Transformation, Inc. - 2025 - Application Request Form - E…" at bounding box center [728, 138] width 409 height 14
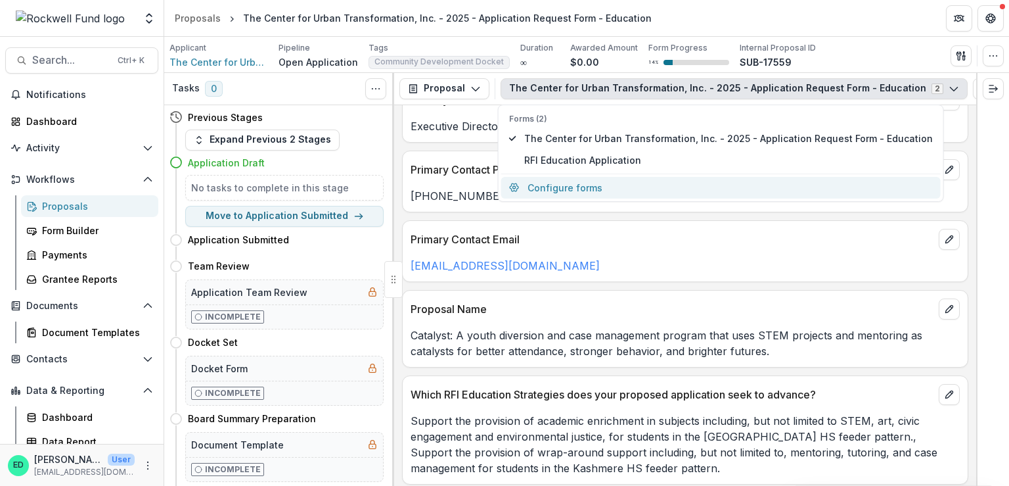
scroll to position [723, 0]
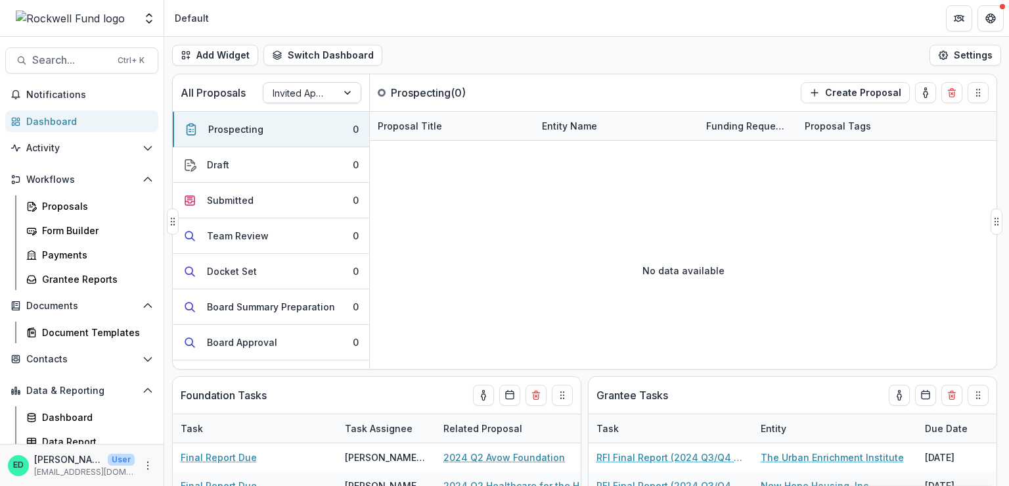
click at [323, 98] on div at bounding box center [300, 93] width 55 height 16
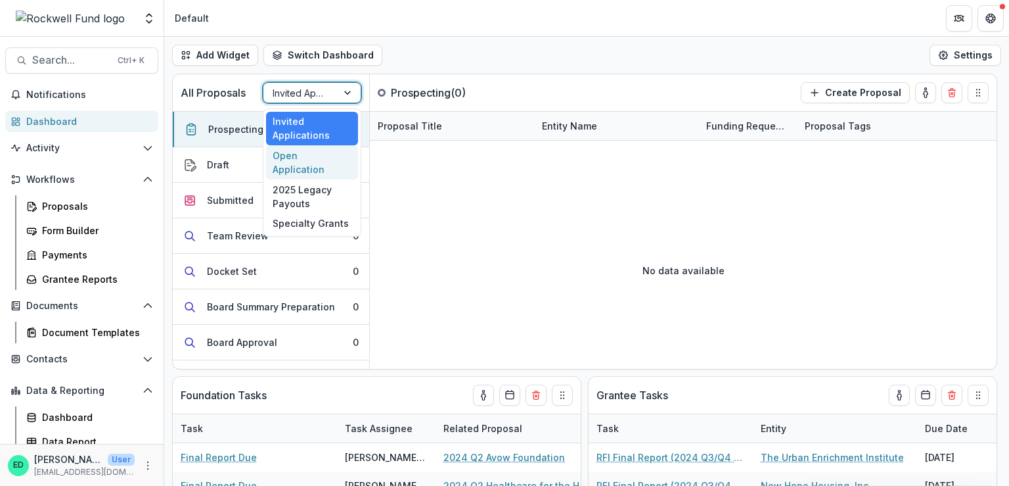
click at [316, 154] on div "Open Application" at bounding box center [312, 162] width 92 height 34
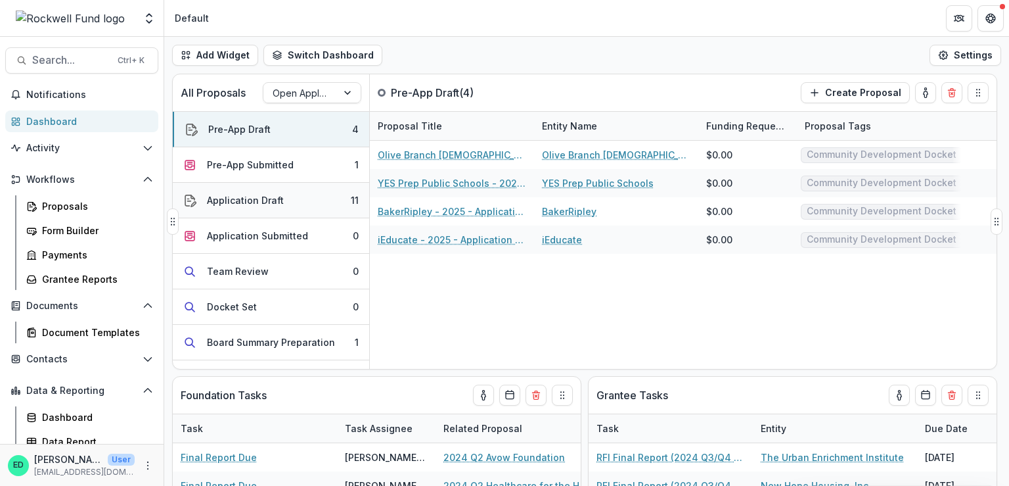
click at [323, 204] on button "Application Draft 11" at bounding box center [271, 200] width 196 height 35
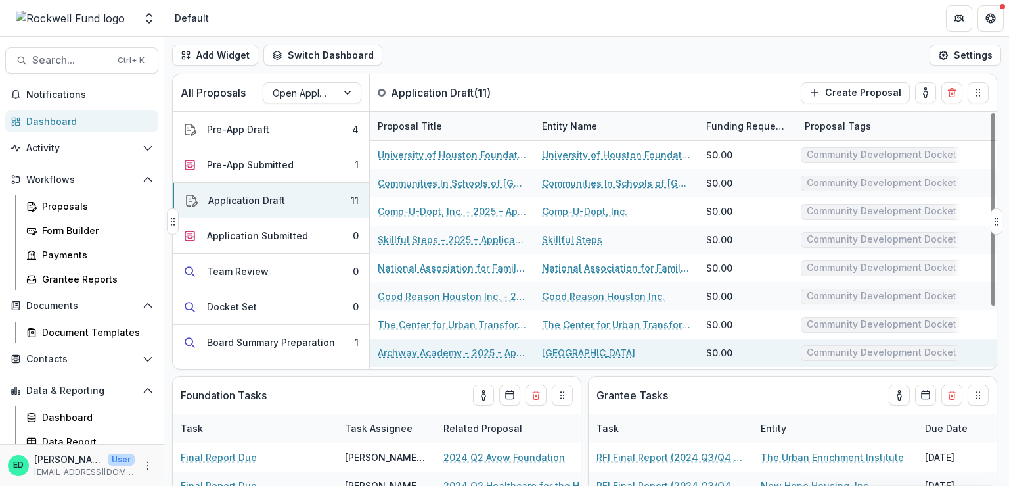
scroll to position [66, 0]
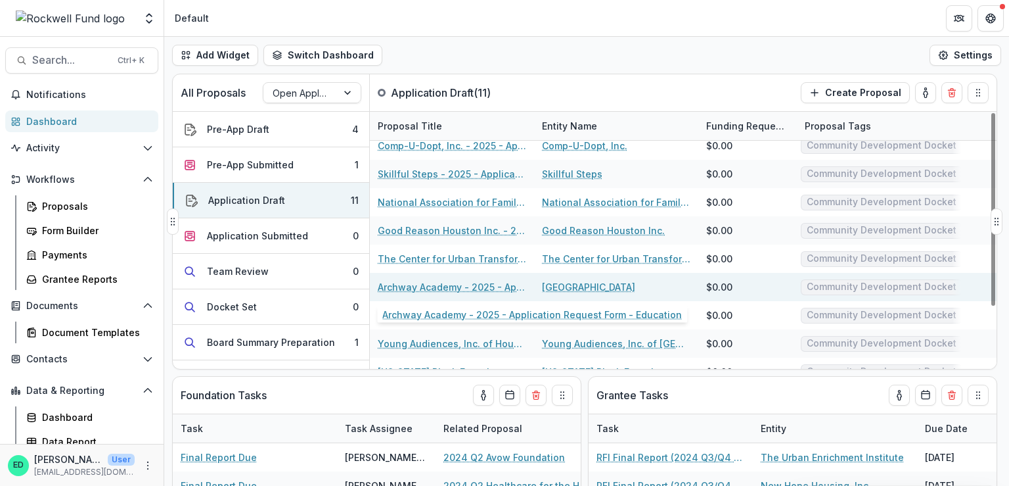
click at [422, 289] on link "Archway Academy - 2025 - Application Request Form - Education" at bounding box center [452, 287] width 148 height 14
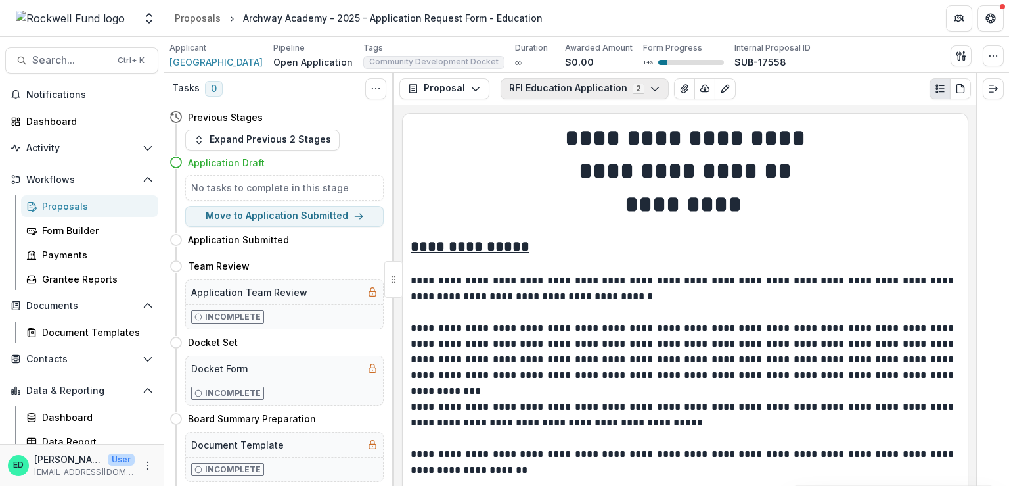
click at [607, 93] on button "RFI Education Application 2" at bounding box center [585, 88] width 168 height 21
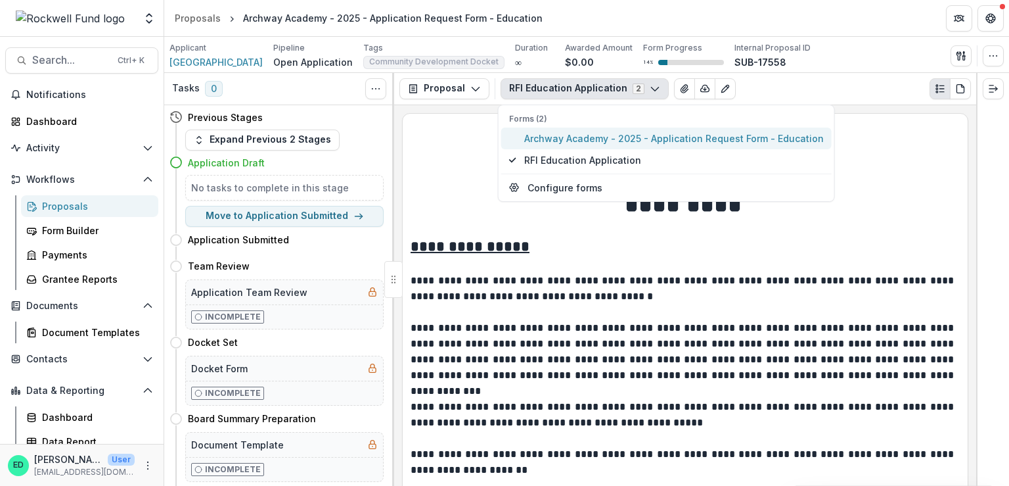
click at [558, 137] on span "Archway Academy - 2025 - Application Request Form - Education" at bounding box center [674, 138] width 300 height 14
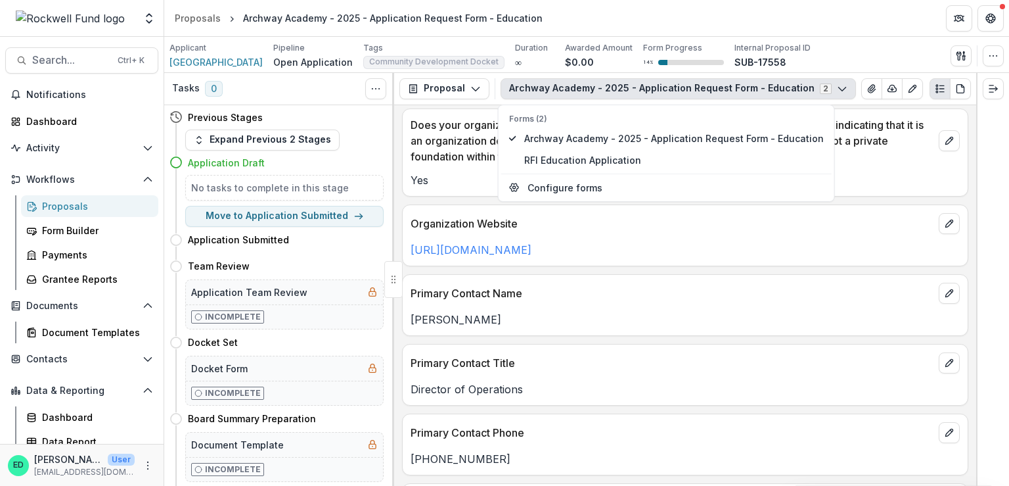
scroll to position [788, 0]
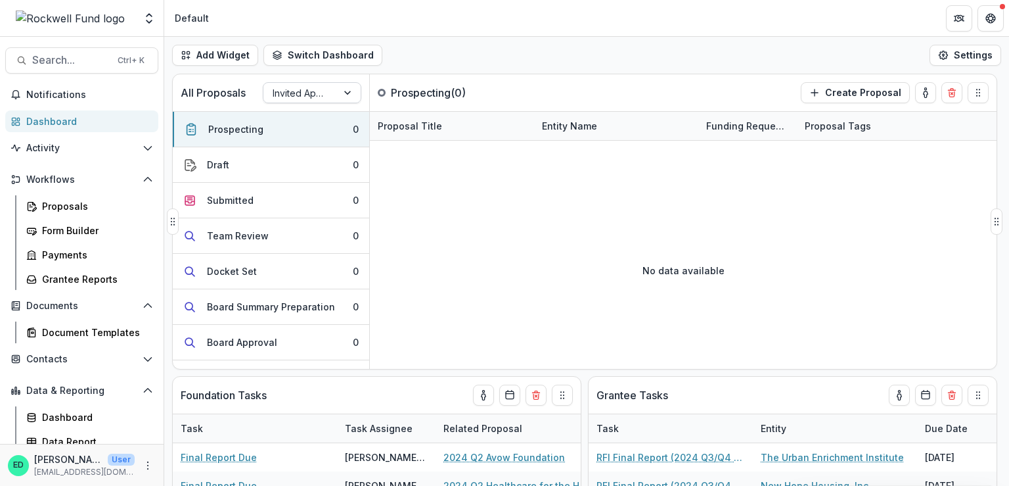
click at [309, 90] on div at bounding box center [300, 93] width 55 height 16
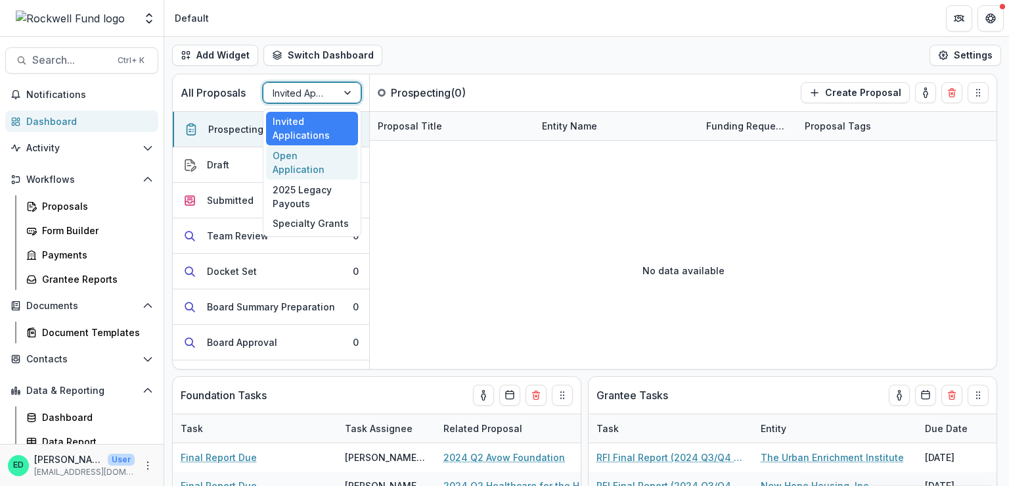
click at [317, 150] on div "Open Application" at bounding box center [312, 162] width 92 height 34
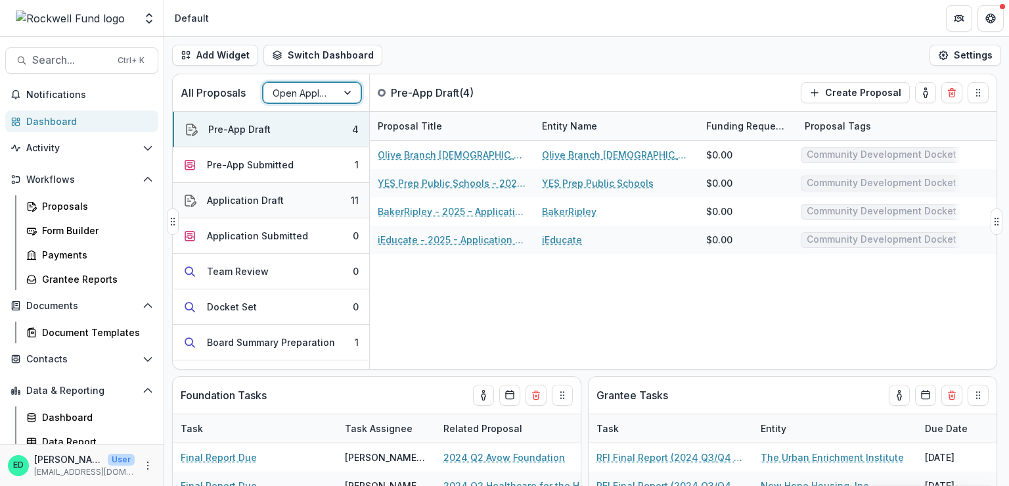
click at [330, 210] on button "Application Draft 11" at bounding box center [271, 200] width 196 height 35
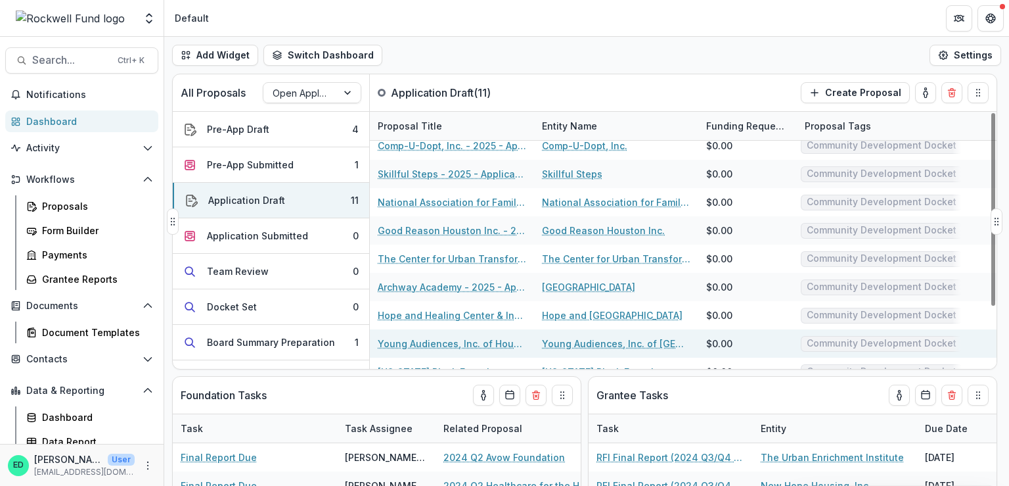
scroll to position [81, 0]
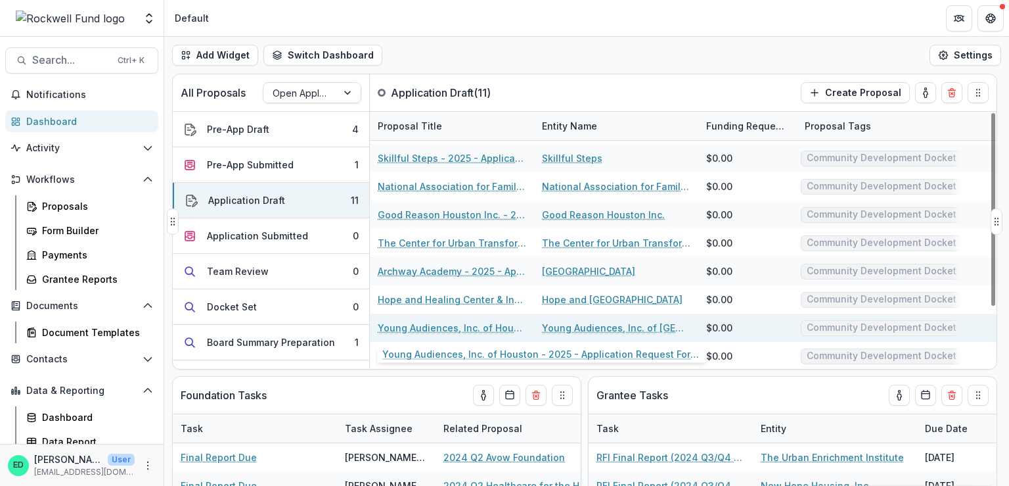
click at [430, 326] on link "Young Audiences, Inc. of Houston - 2025 - Application Request Form - Education" at bounding box center [452, 328] width 148 height 14
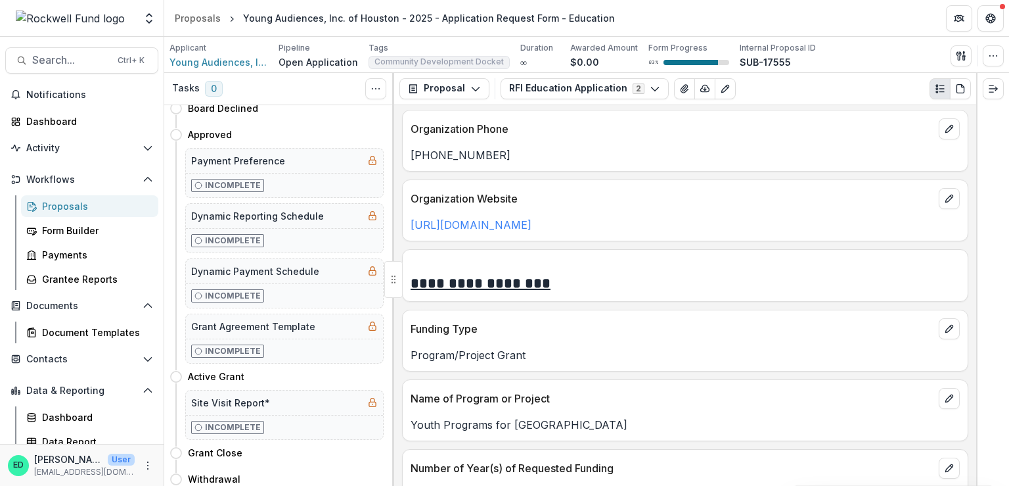
scroll to position [1643, 0]
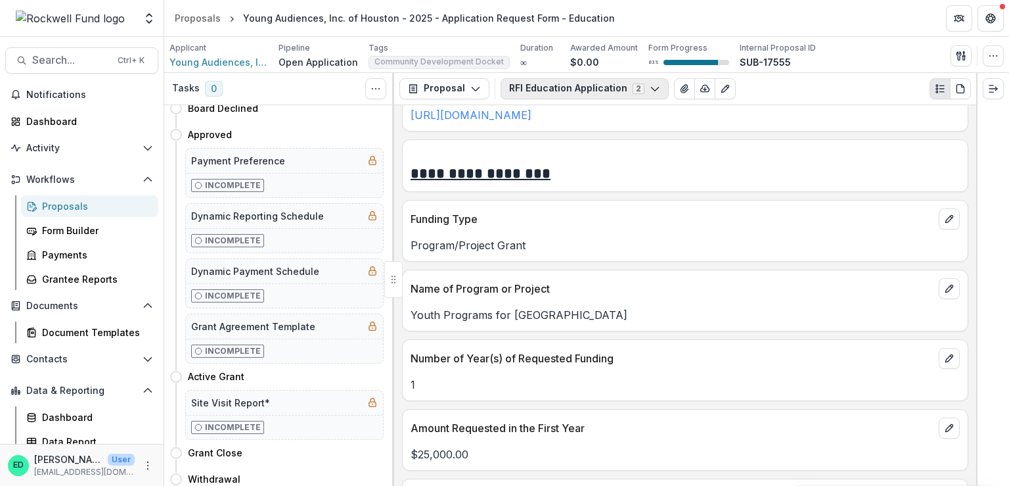
click at [595, 89] on button "RFI Education Application 2" at bounding box center [585, 88] width 168 height 21
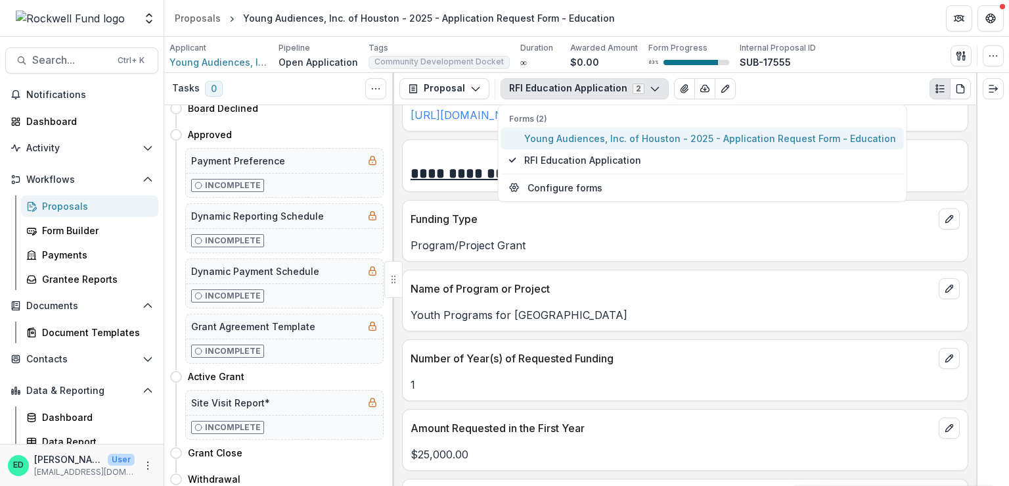
click at [583, 140] on span "Young Audiences, Inc. of Houston - 2025 - Application Request Form - Education" at bounding box center [710, 138] width 372 height 14
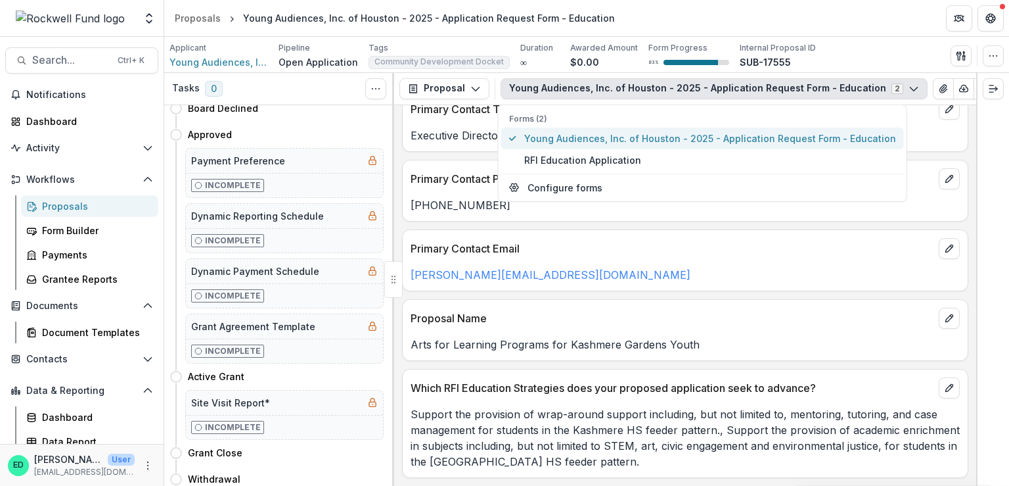
scroll to position [842, 0]
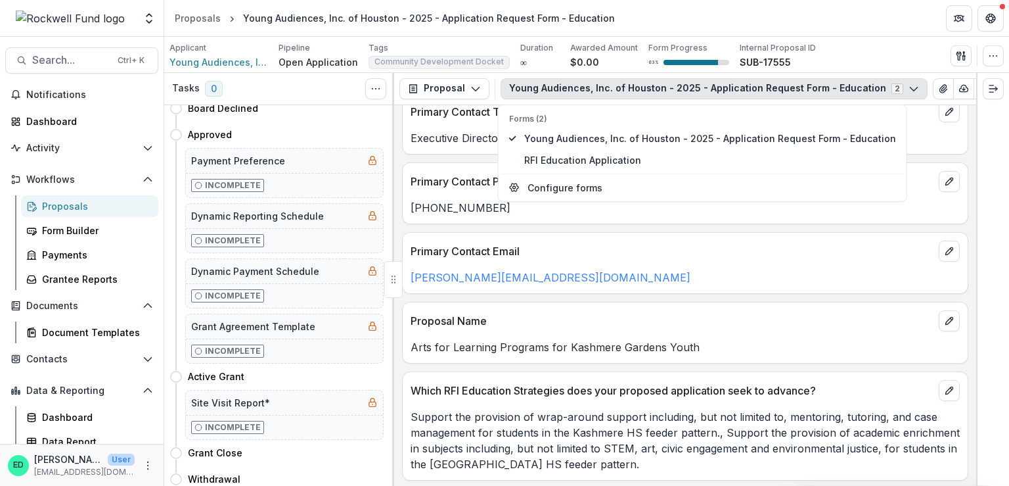
click at [566, 277] on p "mary@yahouston.org" at bounding box center [685, 277] width 549 height 16
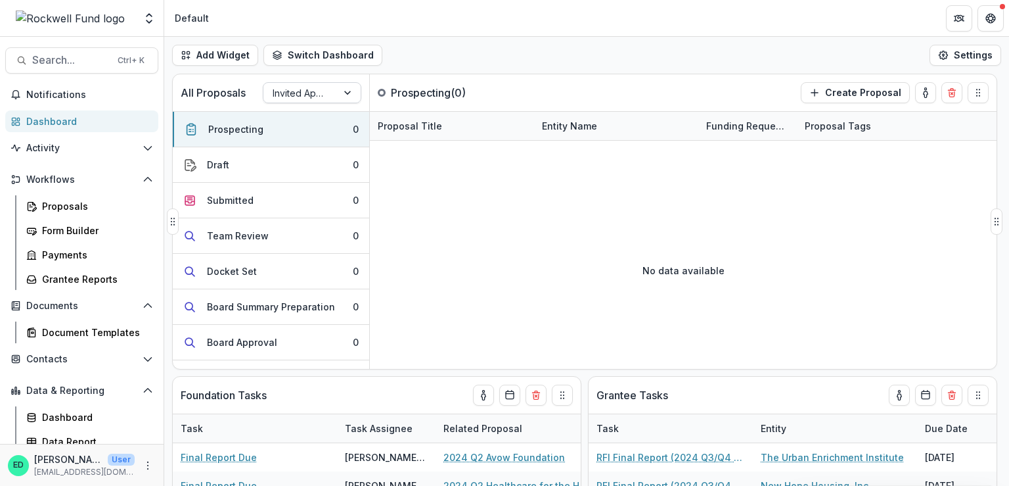
click at [284, 97] on div at bounding box center [300, 93] width 55 height 16
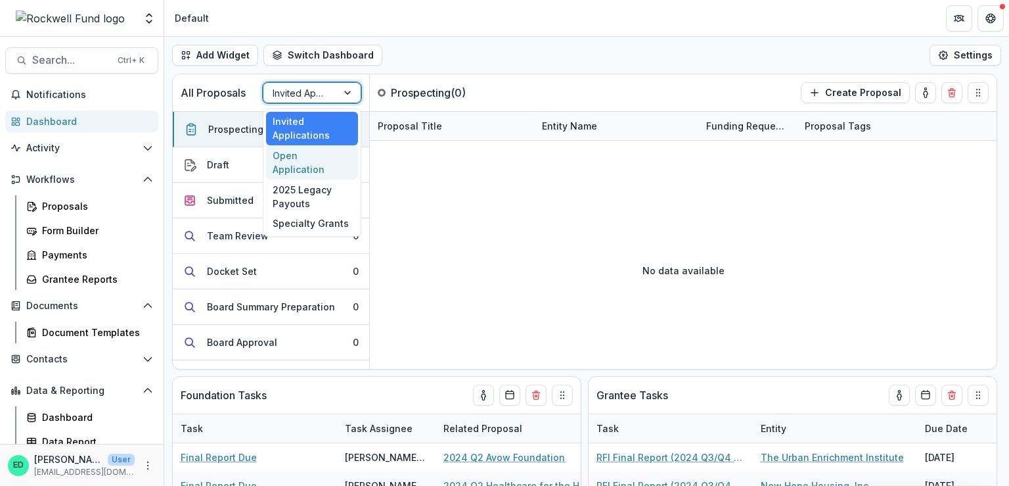
click at [307, 157] on div "Open Application" at bounding box center [312, 162] width 92 height 34
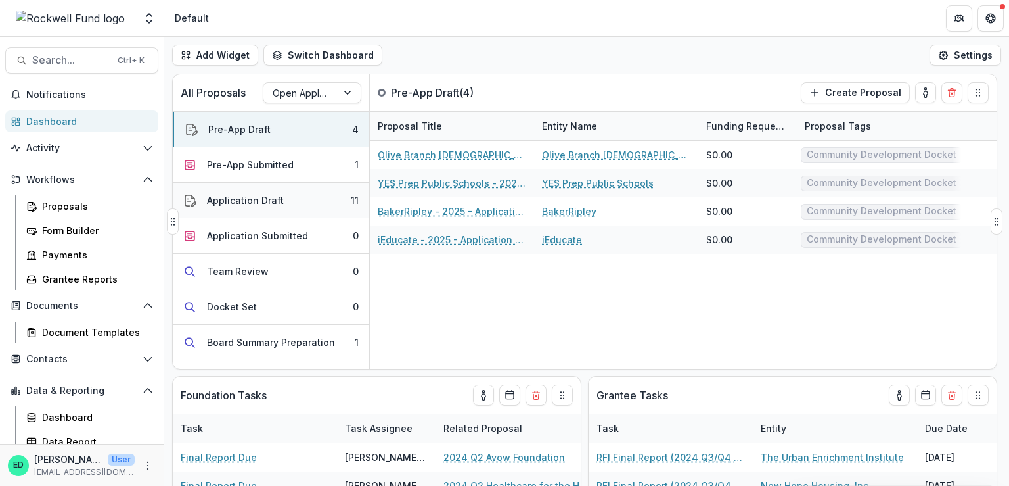
click at [326, 198] on button "Application Draft 11" at bounding box center [271, 200] width 196 height 35
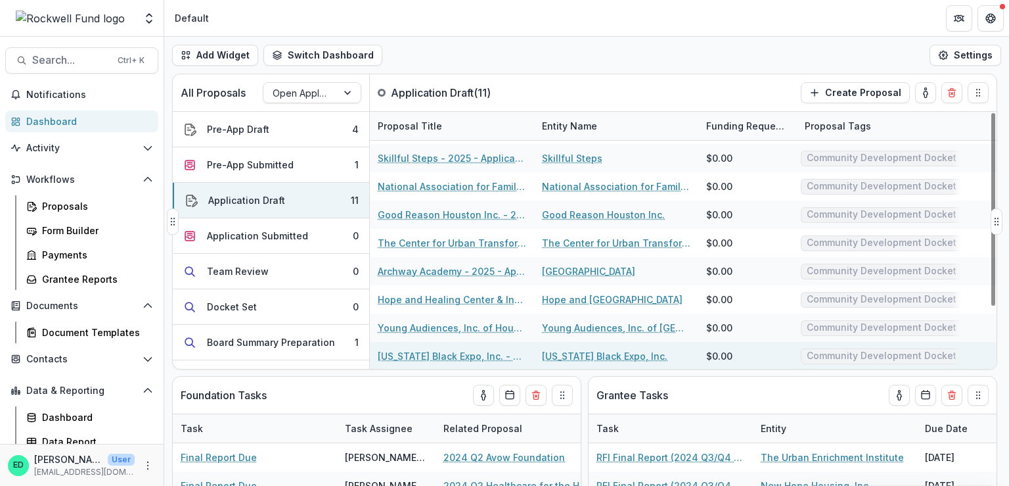
click at [465, 353] on link "Texas Black Expo, Inc. - 2025 - Application Request Form - Education" at bounding box center [452, 356] width 148 height 14
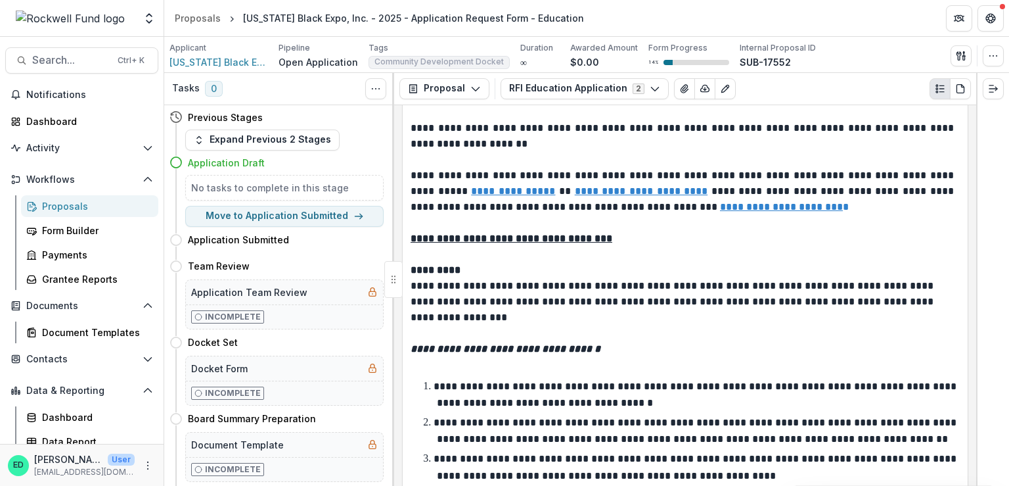
scroll to position [329, 0]
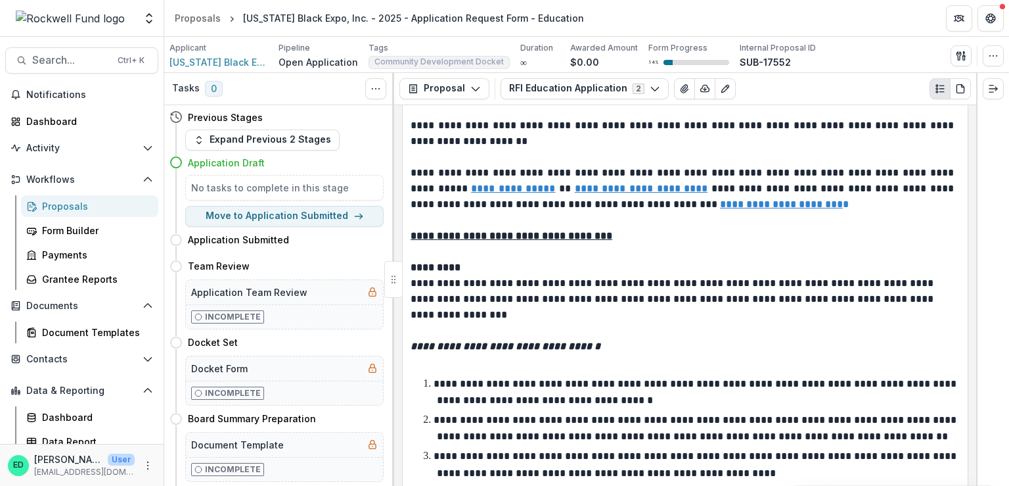
click at [545, 100] on div "Proposal Proposal Payments Reports Grant Agreements Board Summaries Bank Detail…" at bounding box center [685, 89] width 582 height 32
click at [544, 97] on button "RFI Education Application 2" at bounding box center [585, 88] width 168 height 21
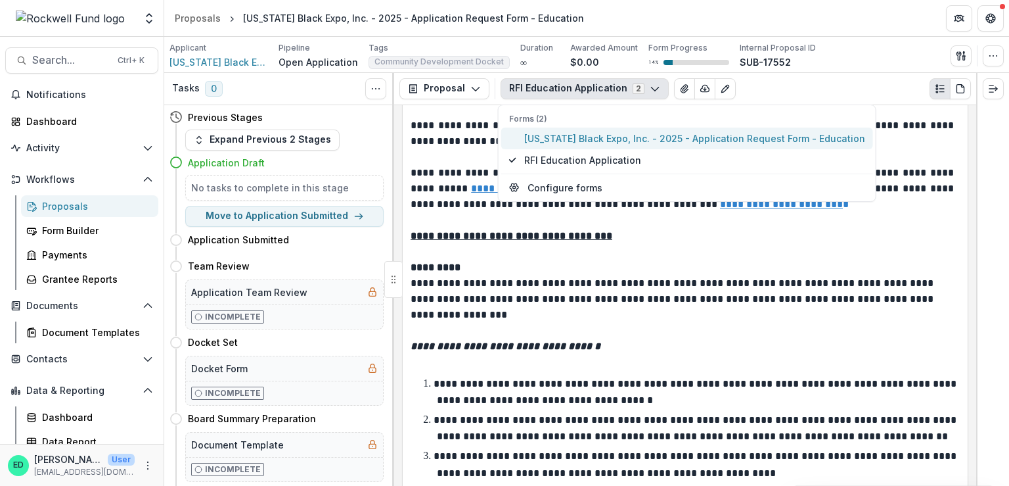
click at [542, 129] on button "Texas Black Expo, Inc. - 2025 - Application Request Form - Education" at bounding box center [687, 138] width 372 height 22
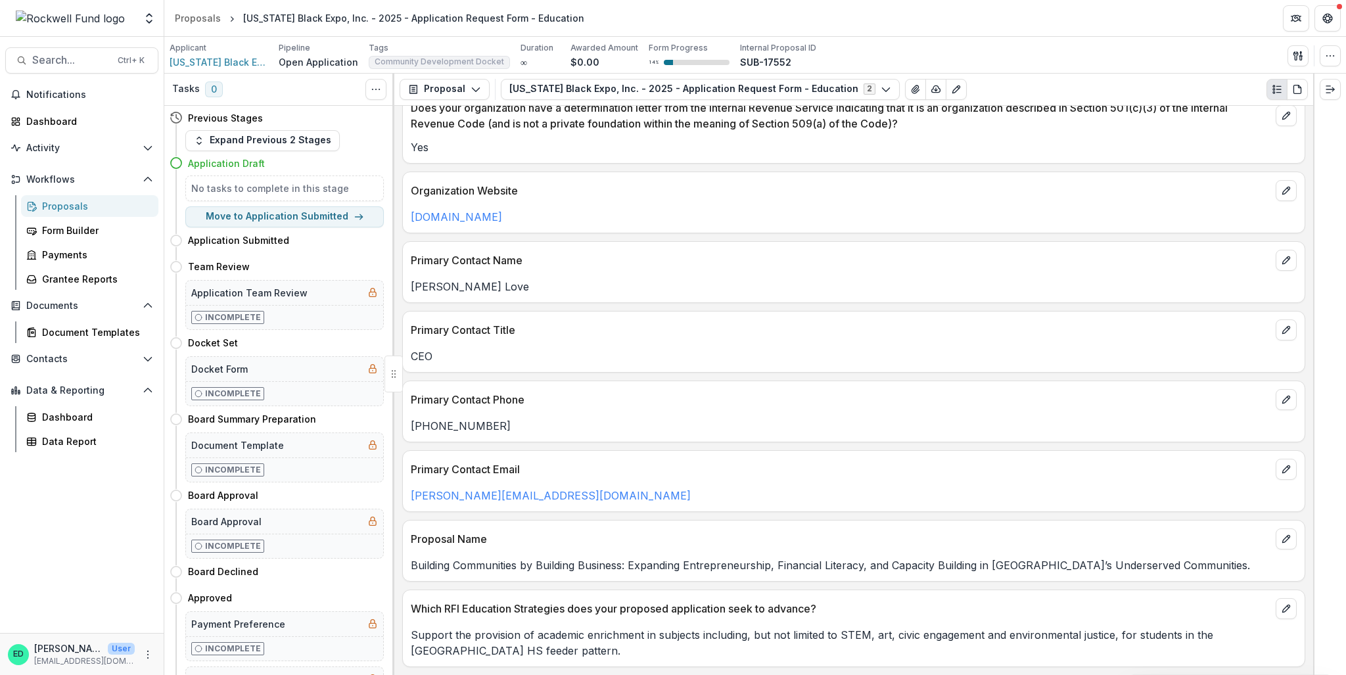
scroll to position [541, 0]
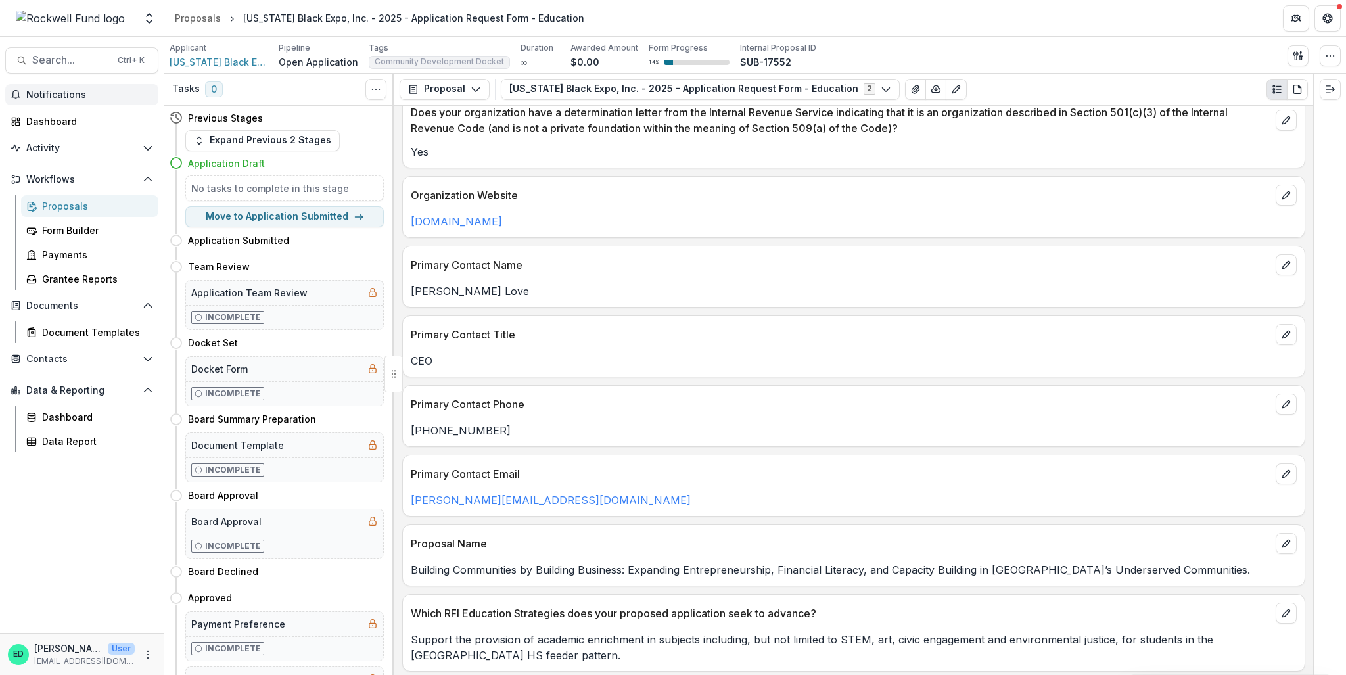
click at [53, 97] on span "Notifications" at bounding box center [89, 94] width 127 height 11
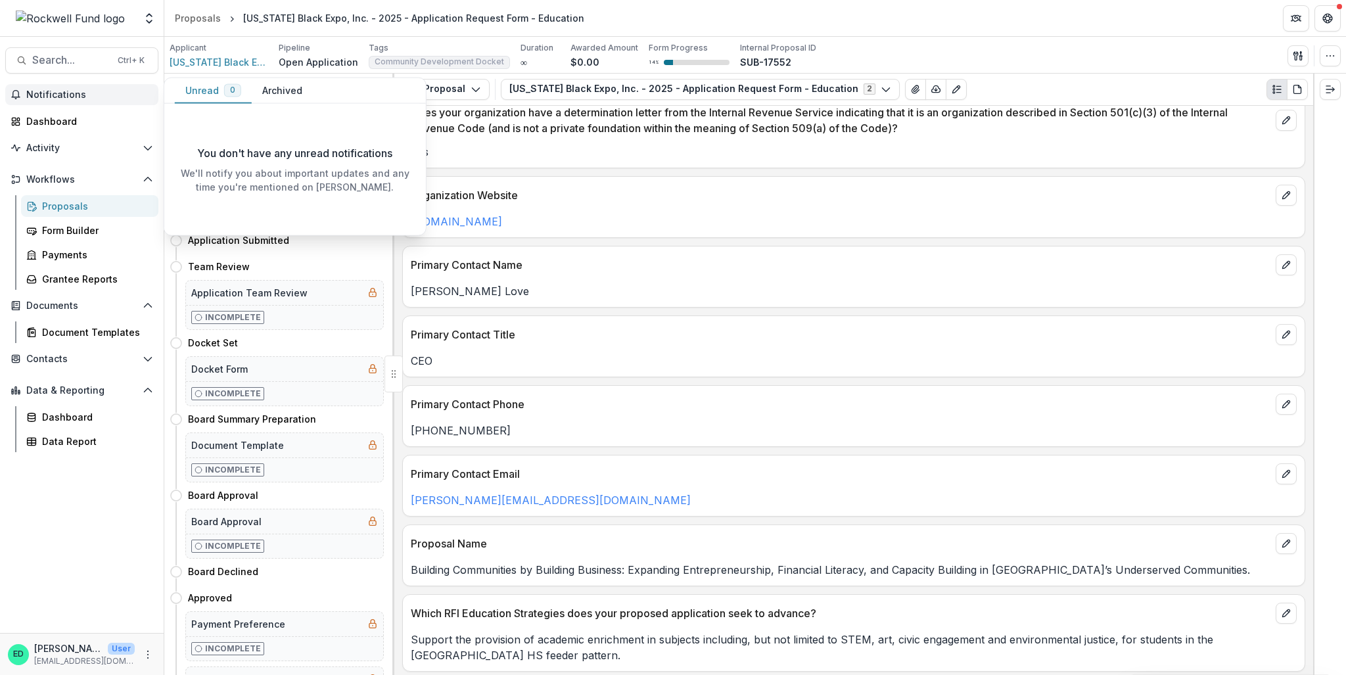
click at [53, 97] on span "Notifications" at bounding box center [89, 94] width 127 height 11
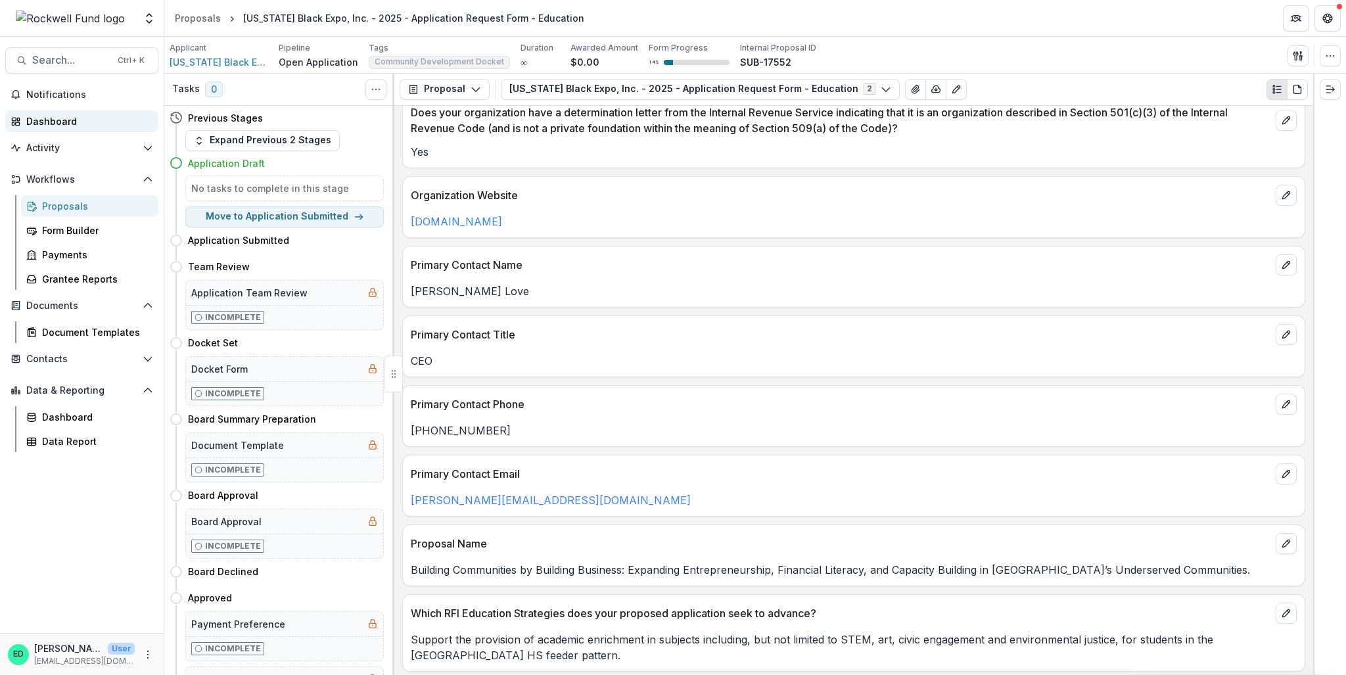
click at [66, 124] on div "Dashboard" at bounding box center [87, 121] width 122 height 14
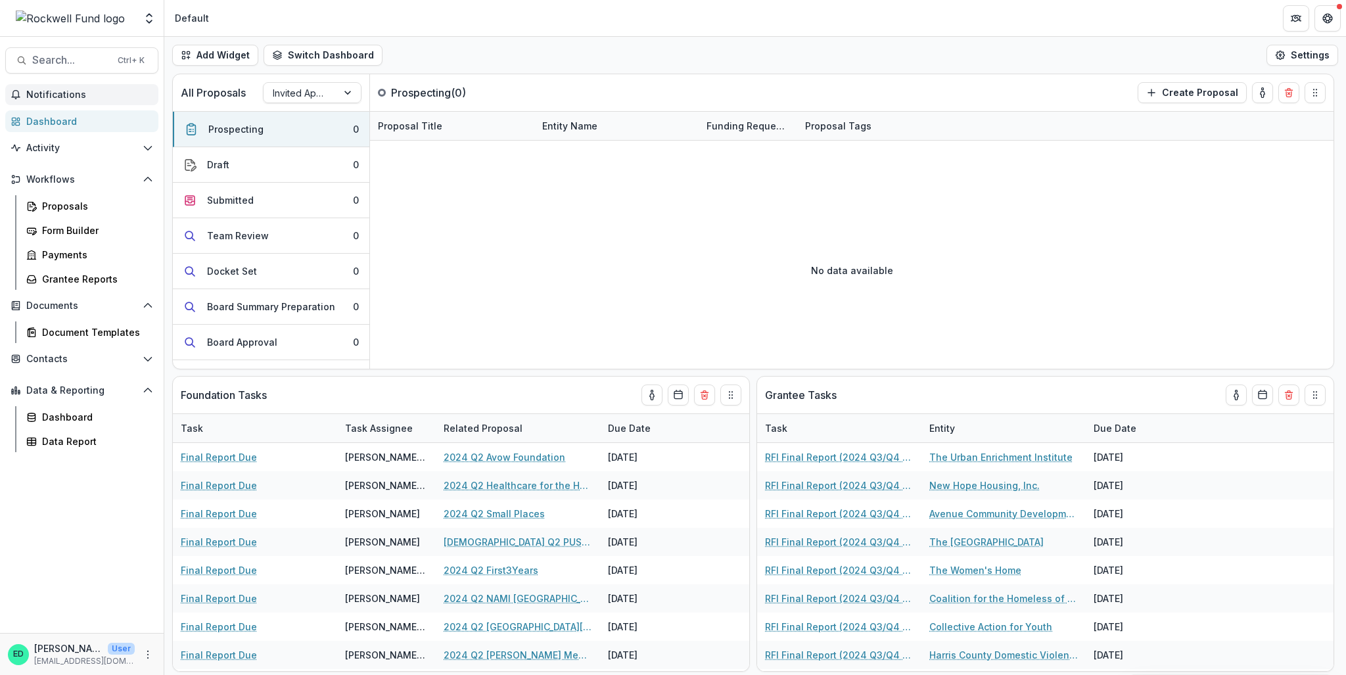
click at [47, 92] on span "Notifications" at bounding box center [89, 94] width 127 height 11
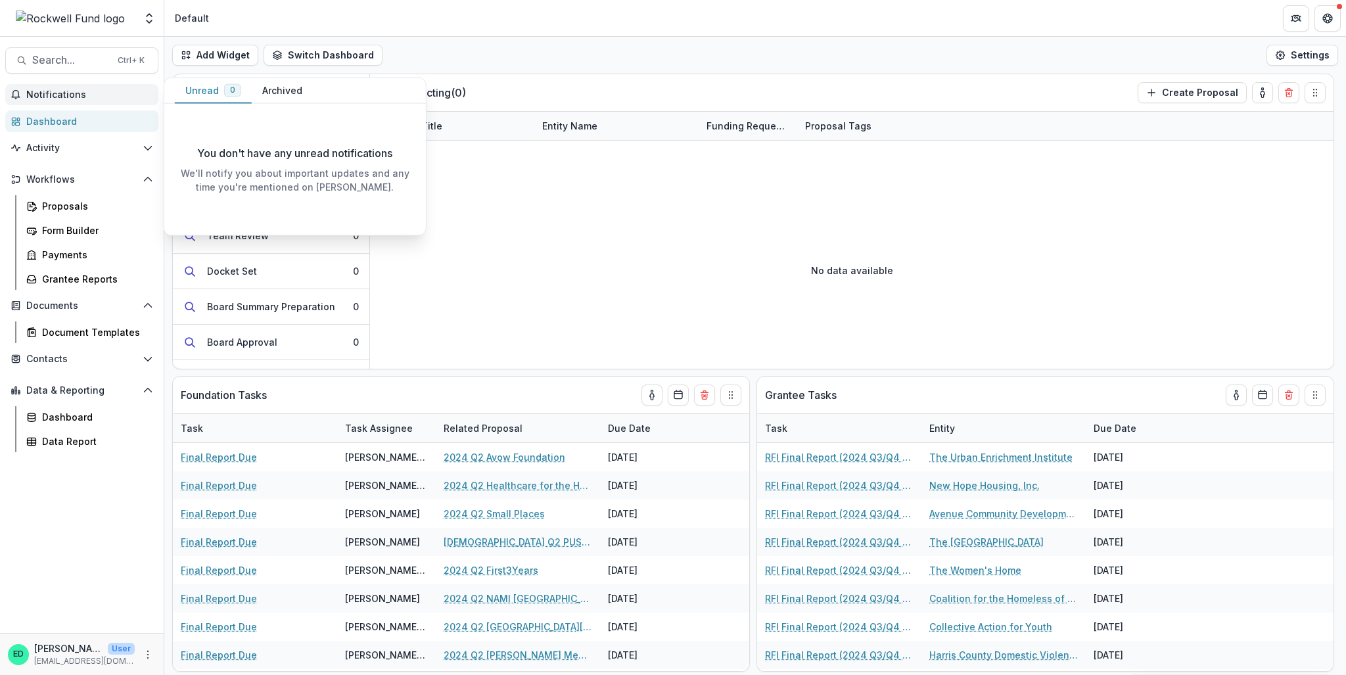
click at [54, 123] on div "Dashboard" at bounding box center [87, 121] width 122 height 14
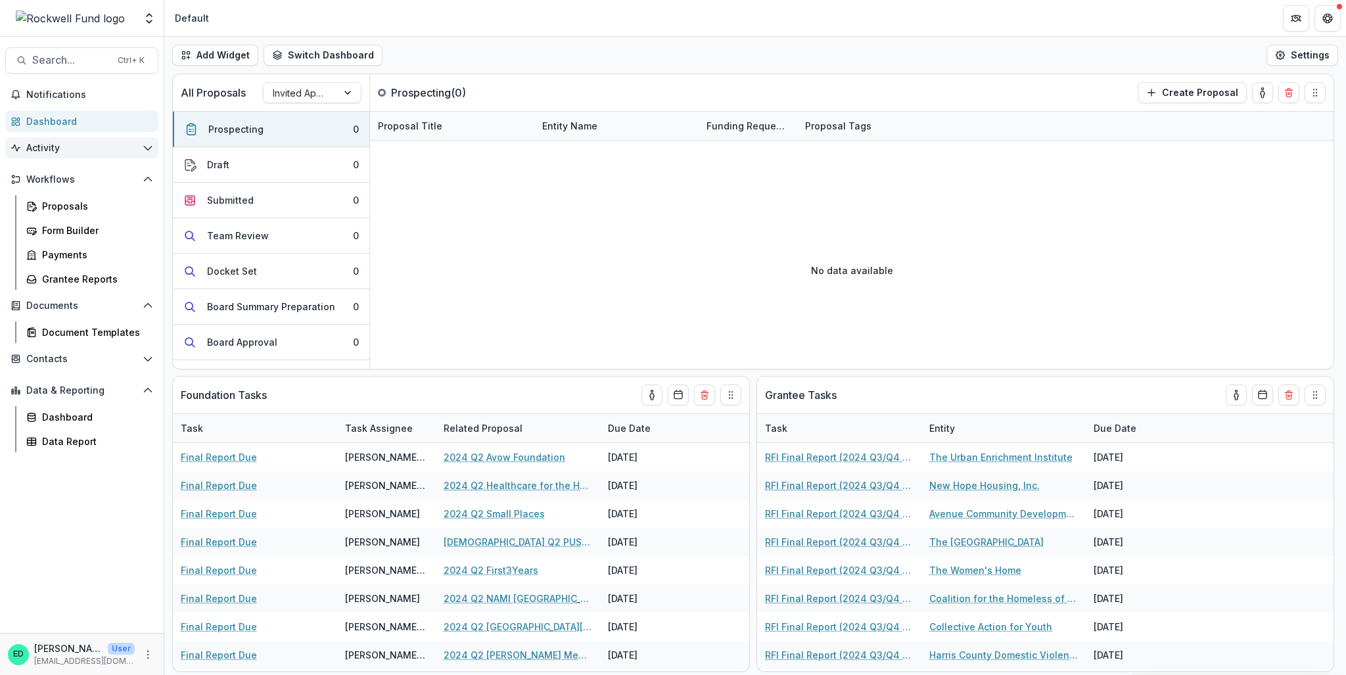
click at [47, 152] on span "Activity" at bounding box center [81, 148] width 111 height 11
click at [50, 123] on div "Dashboard" at bounding box center [87, 121] width 122 height 14
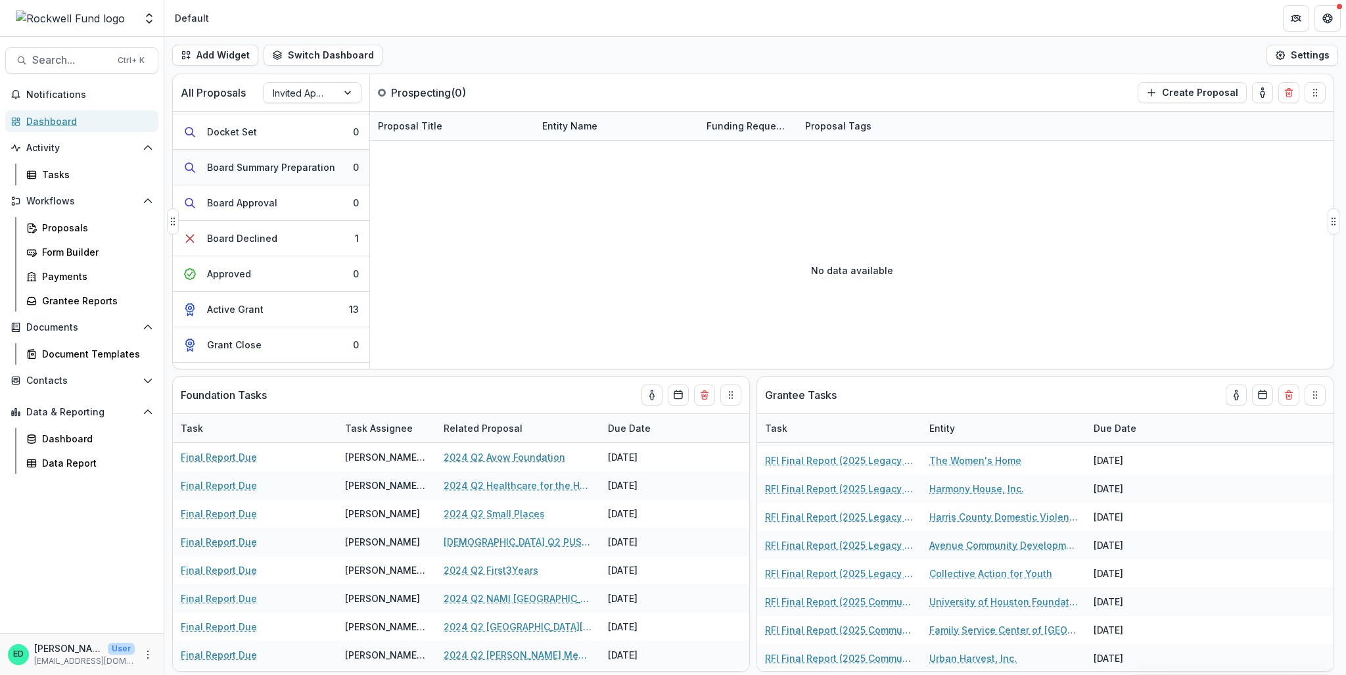
scroll to position [166, 0]
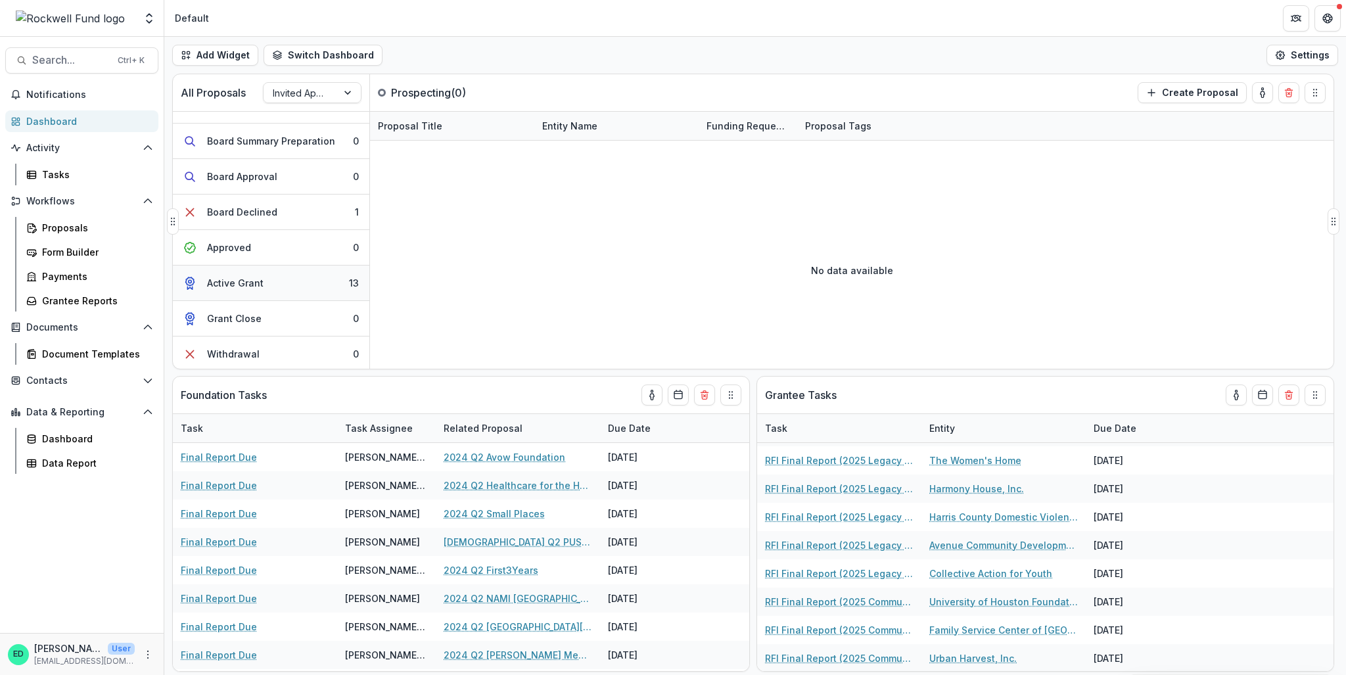
click at [297, 285] on button "Active Grant 13" at bounding box center [271, 282] width 196 height 35
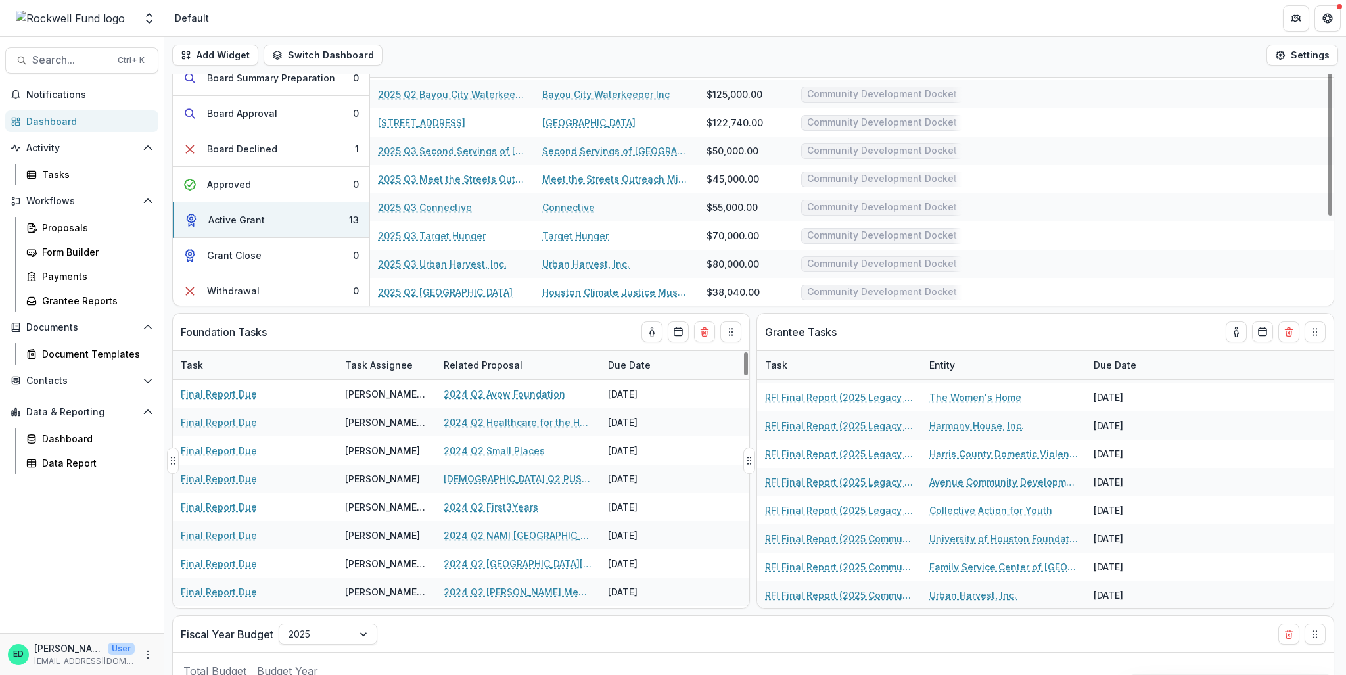
scroll to position [0, 0]
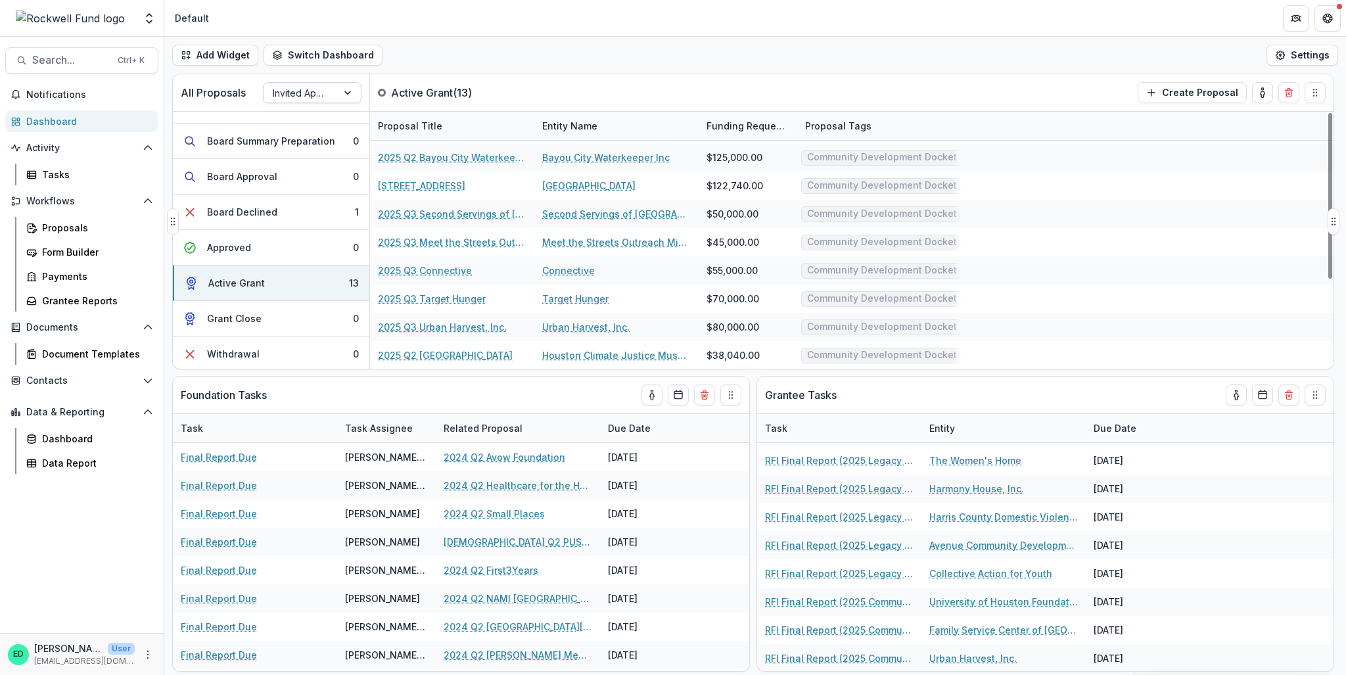
click at [300, 93] on div at bounding box center [300, 93] width 55 height 16
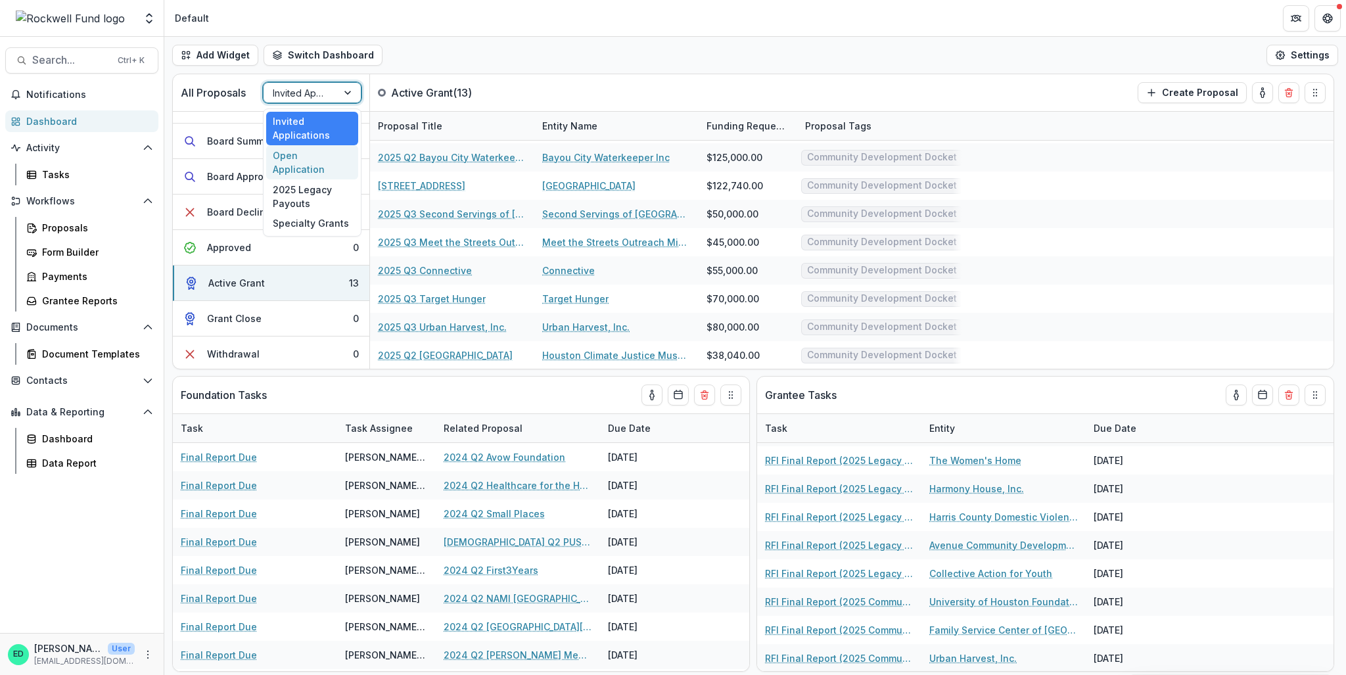
click at [311, 147] on div "Open Application" at bounding box center [312, 162] width 92 height 34
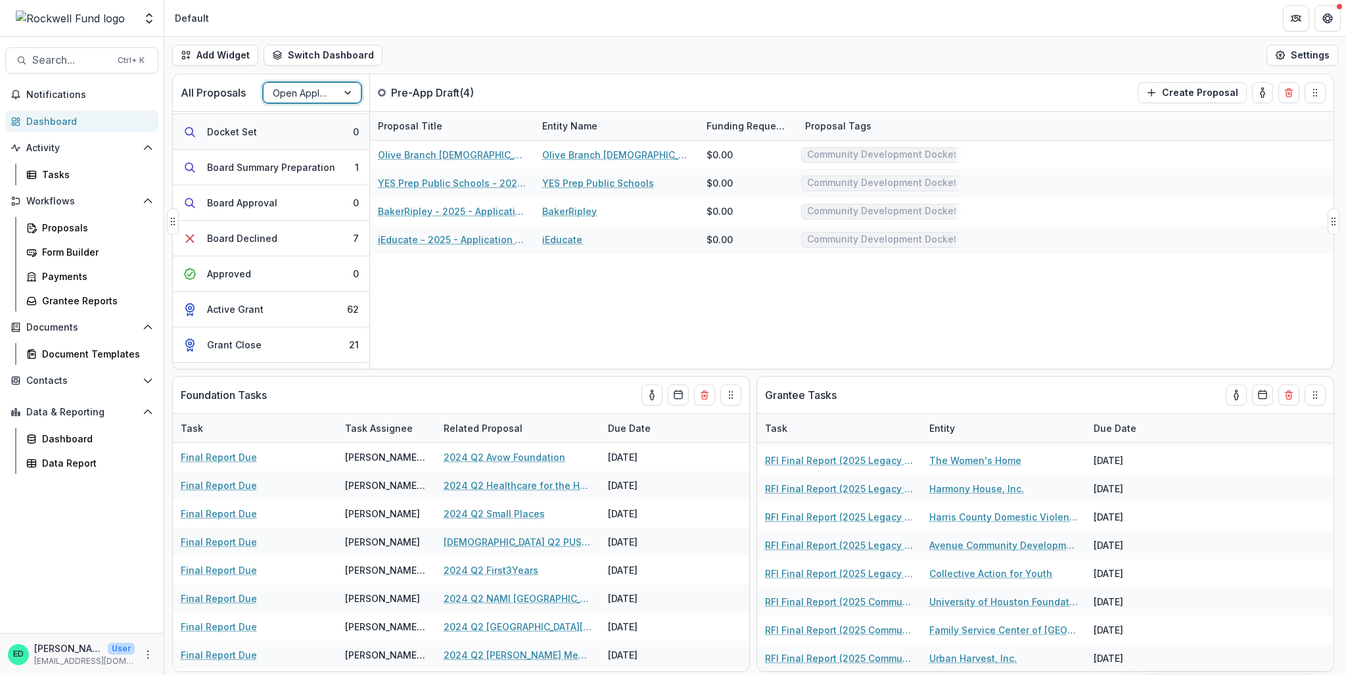
scroll to position [201, 0]
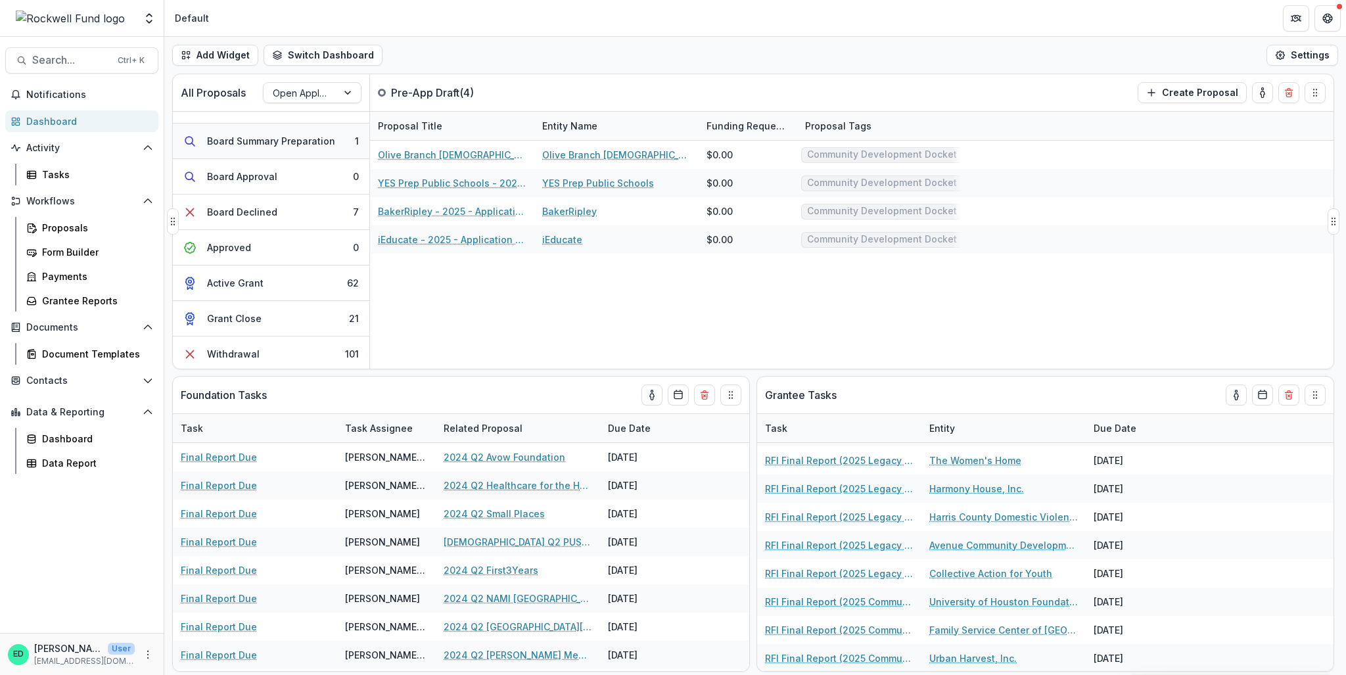
click at [322, 143] on div "Board Summary Preparation" at bounding box center [271, 141] width 128 height 14
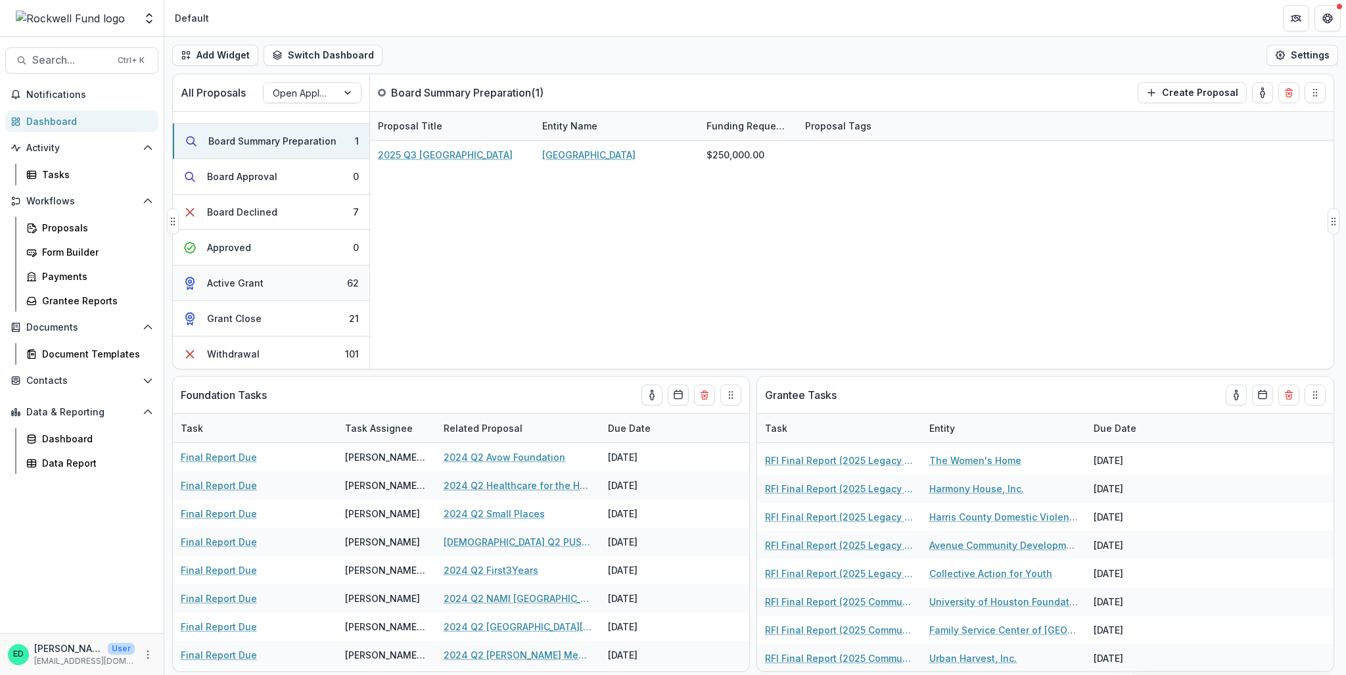
click at [300, 274] on button "Active Grant 62" at bounding box center [271, 282] width 196 height 35
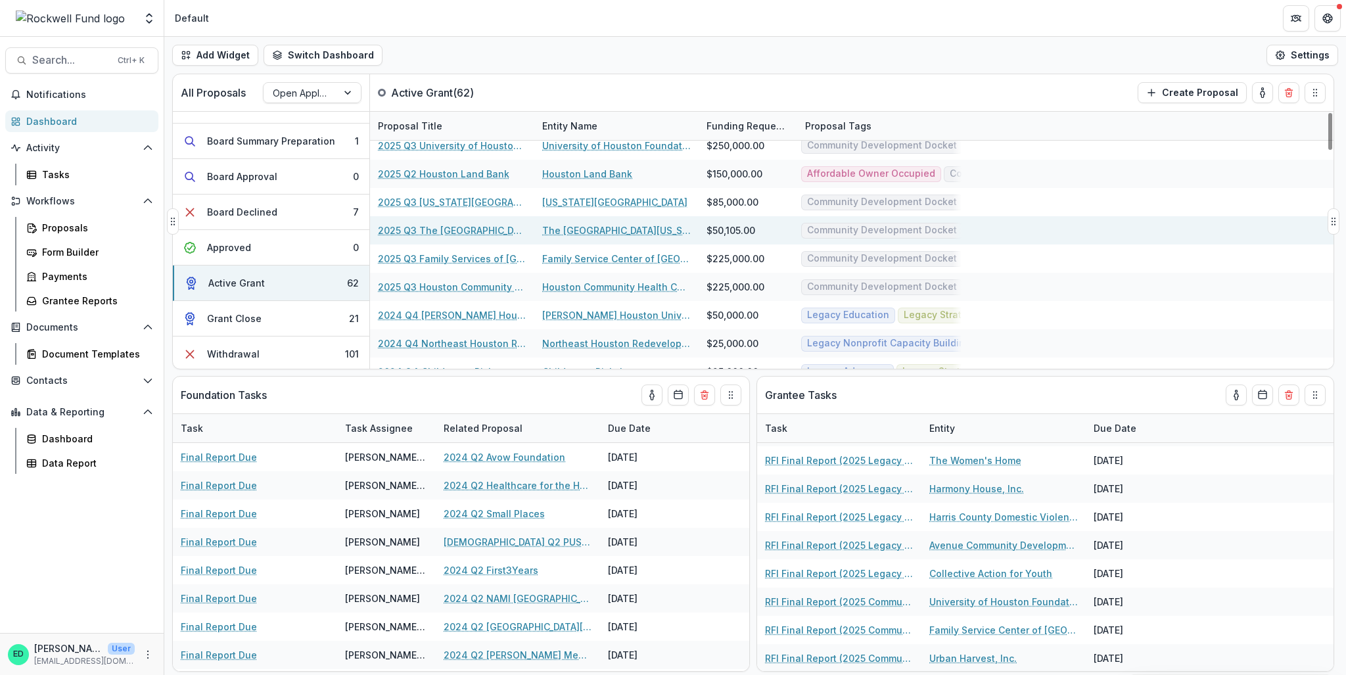
scroll to position [131, 0]
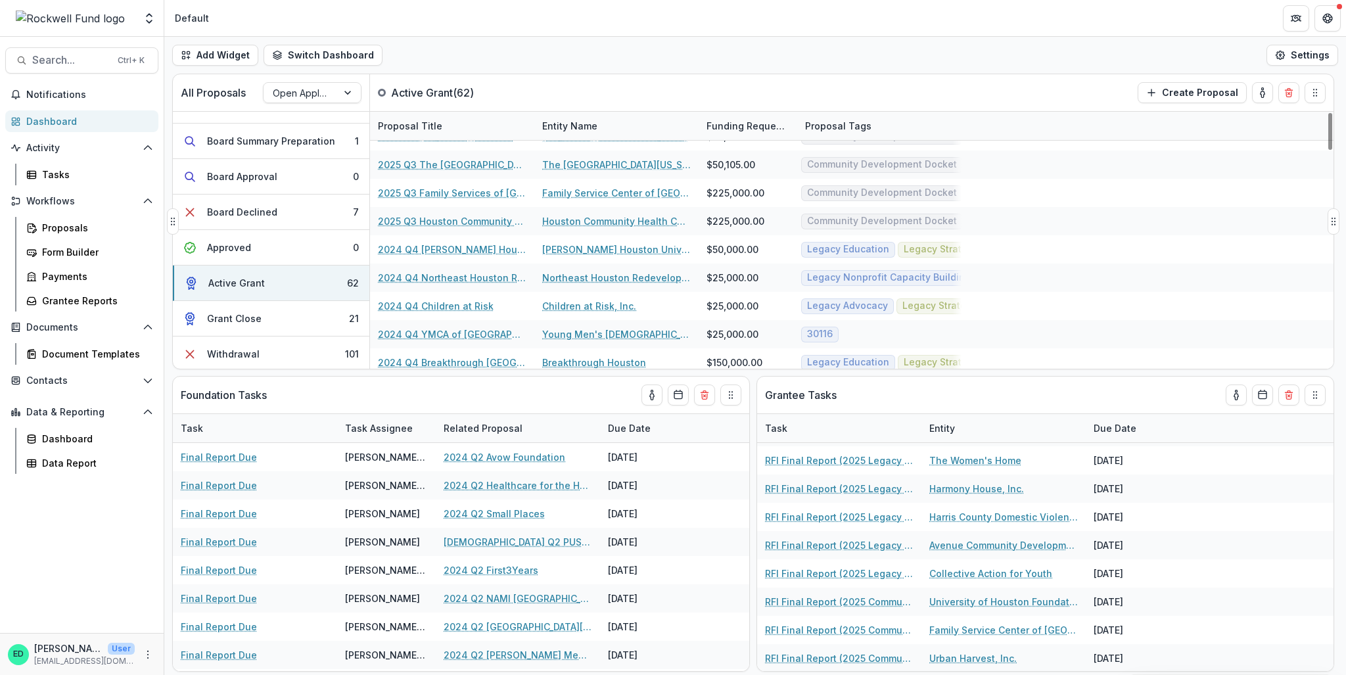
click at [409, 131] on div "Proposal Title" at bounding box center [410, 126] width 80 height 14
click at [431, 207] on span "Sort Descending" at bounding box center [434, 205] width 76 height 11
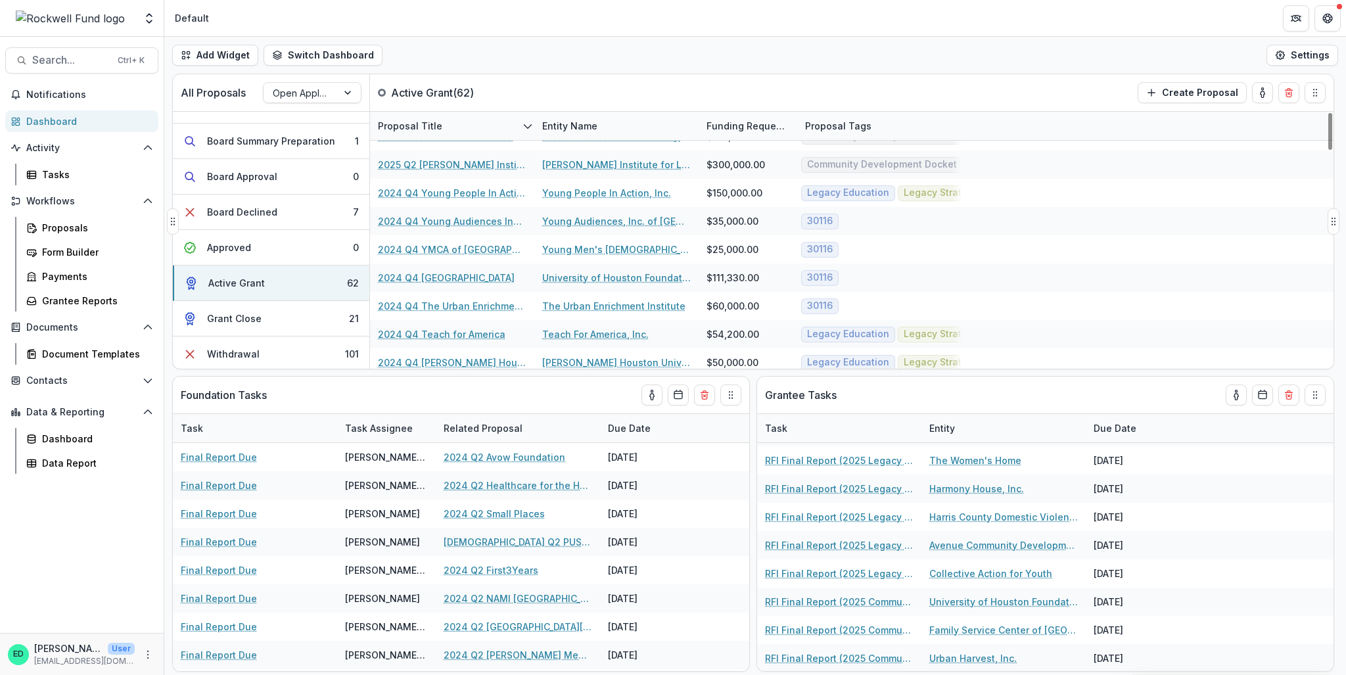
click at [548, 76] on div "All Proposals Open Application Active Grant ( 62 ) Create Proposal" at bounding box center [725, 92] width 1105 height 37
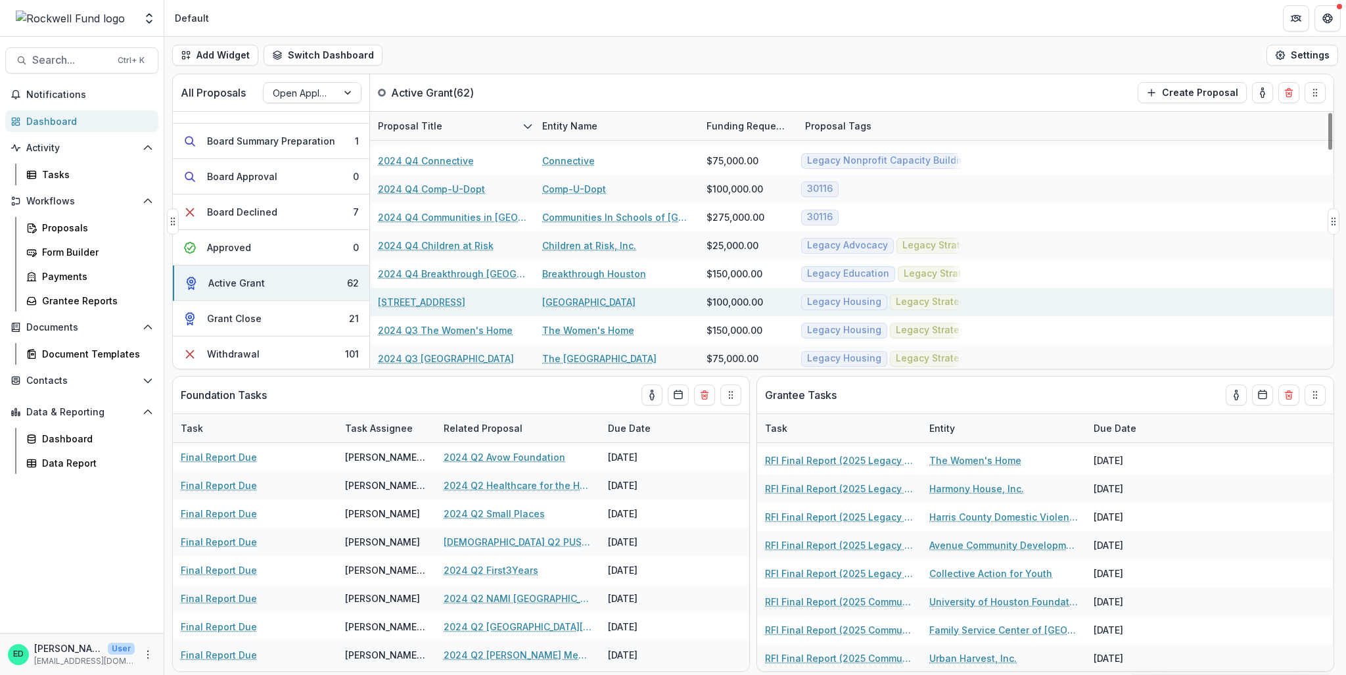
scroll to position [657, 0]
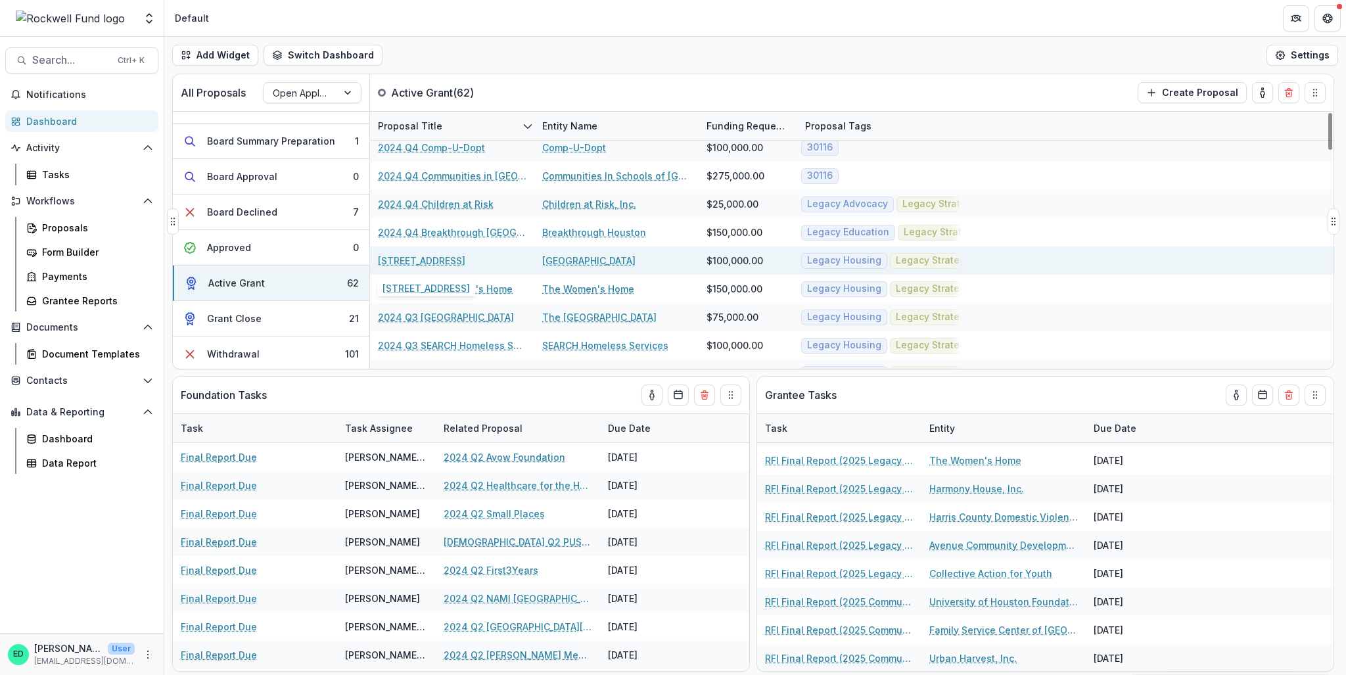
click at [444, 259] on link "2024 Q3 West Street Recovery" at bounding box center [421, 261] width 87 height 14
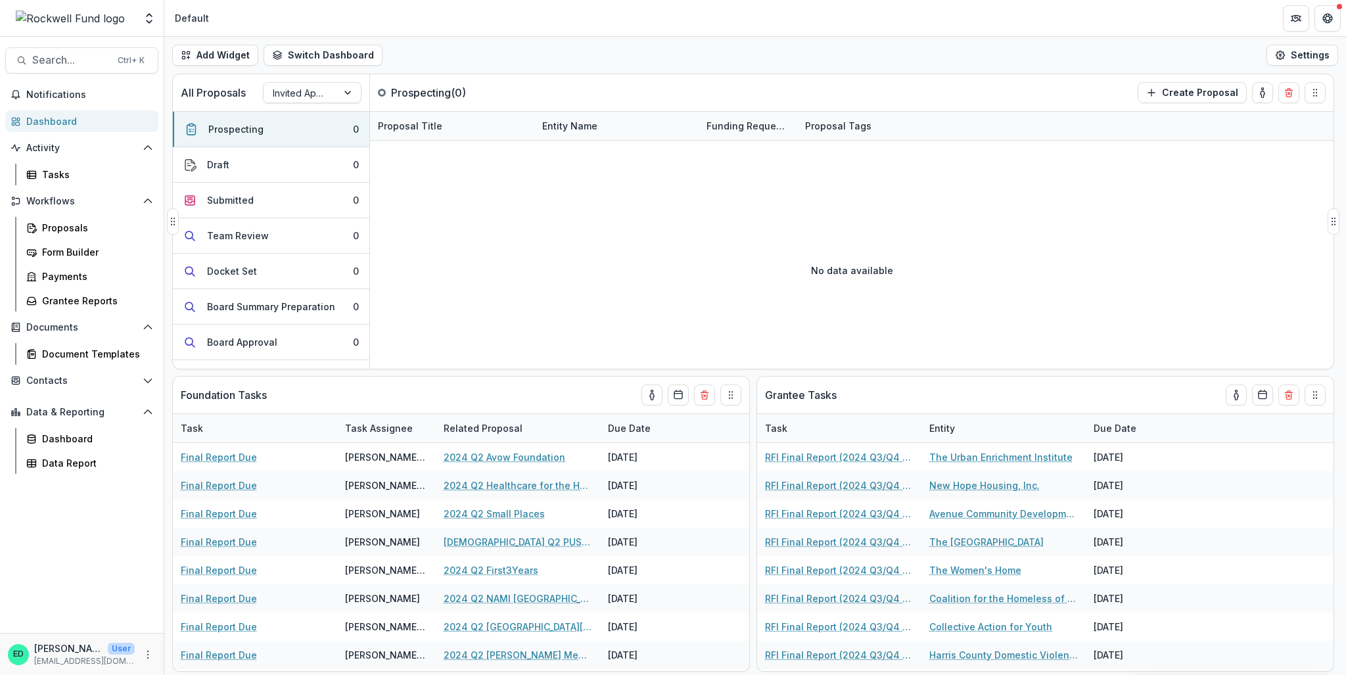
click at [318, 103] on div "All Proposals Invited Applications" at bounding box center [271, 92] width 197 height 37
click at [315, 96] on div at bounding box center [300, 93] width 55 height 16
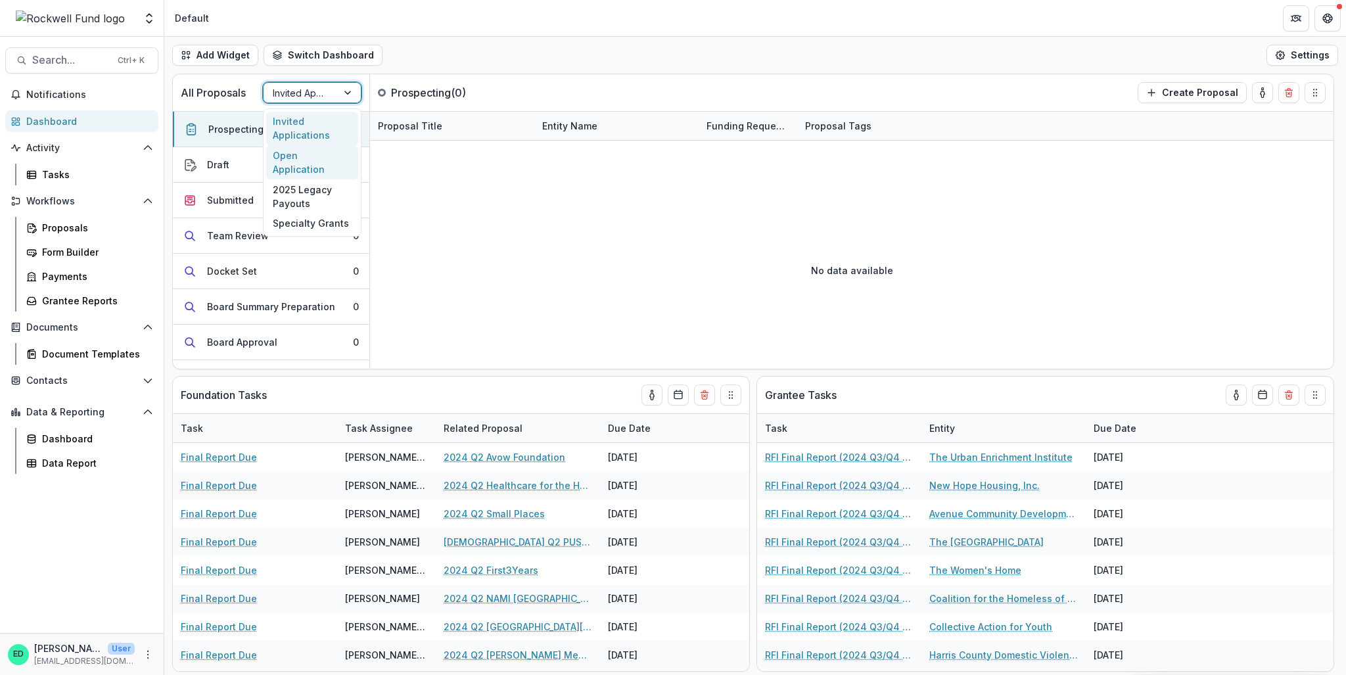
click at [318, 159] on div "Open Application" at bounding box center [312, 162] width 92 height 34
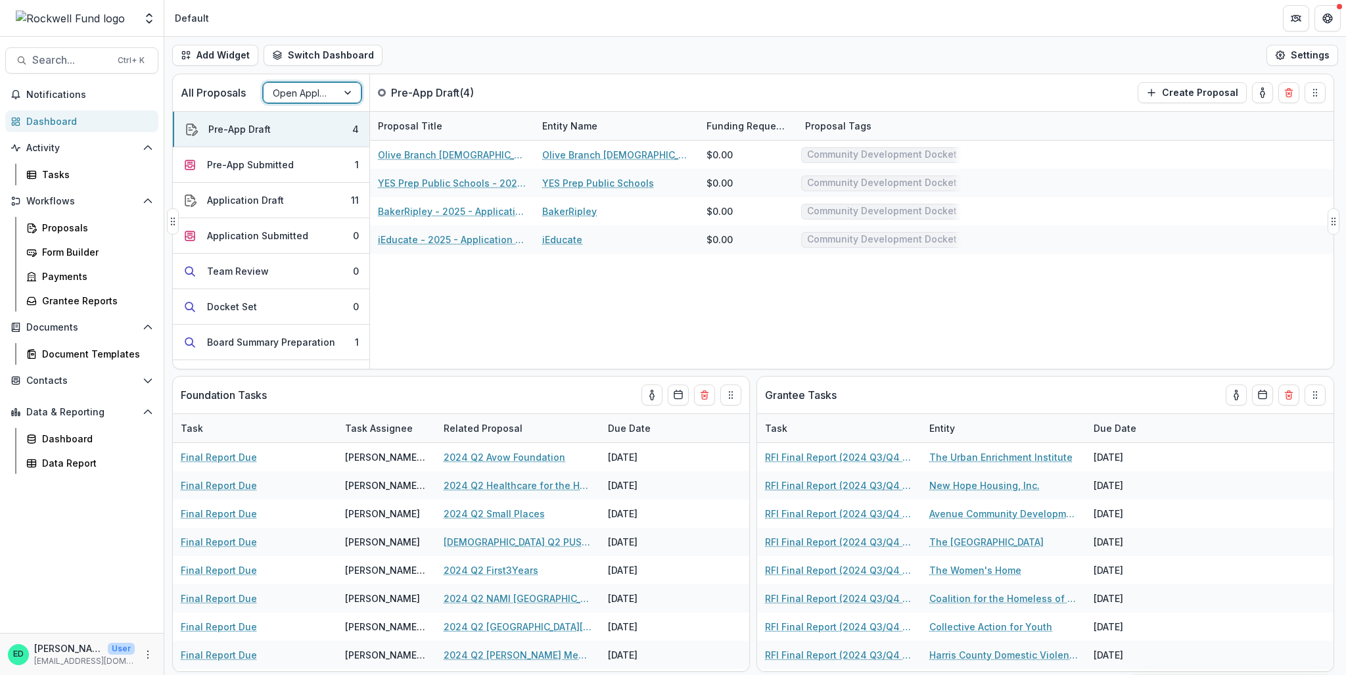
scroll to position [201, 0]
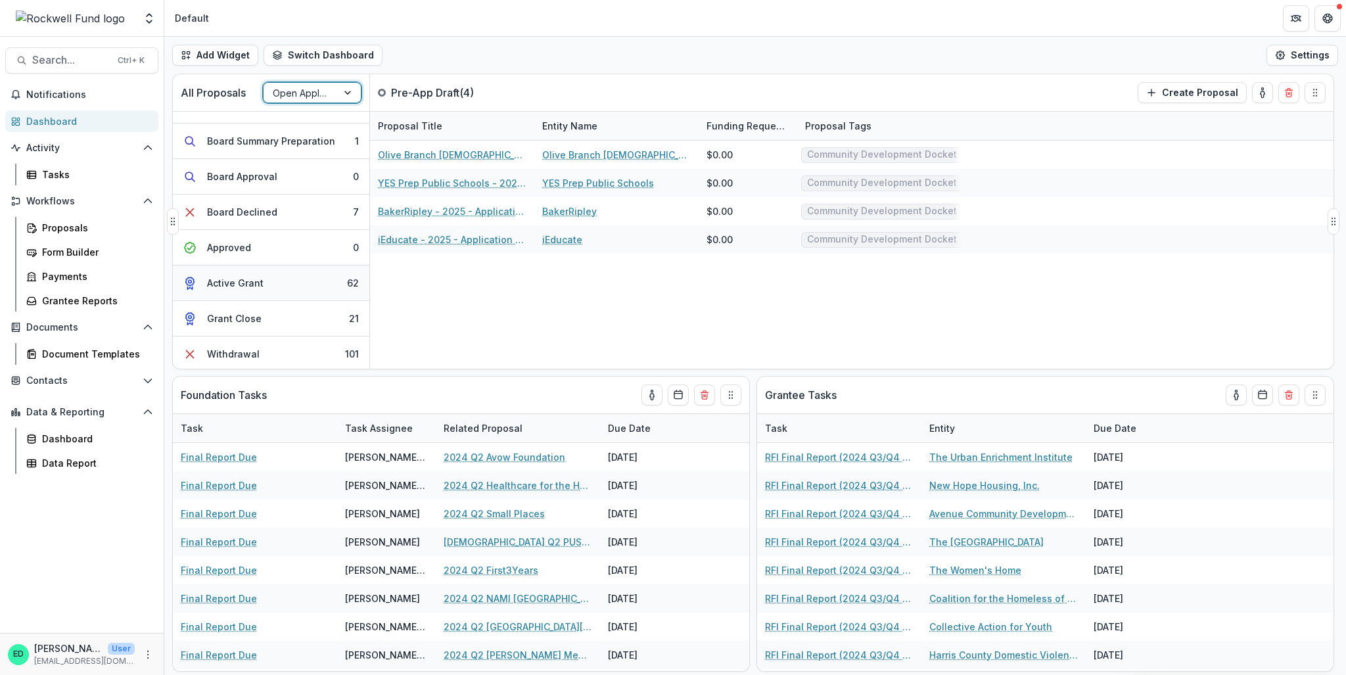
click at [321, 273] on button "Active Grant 62" at bounding box center [271, 282] width 196 height 35
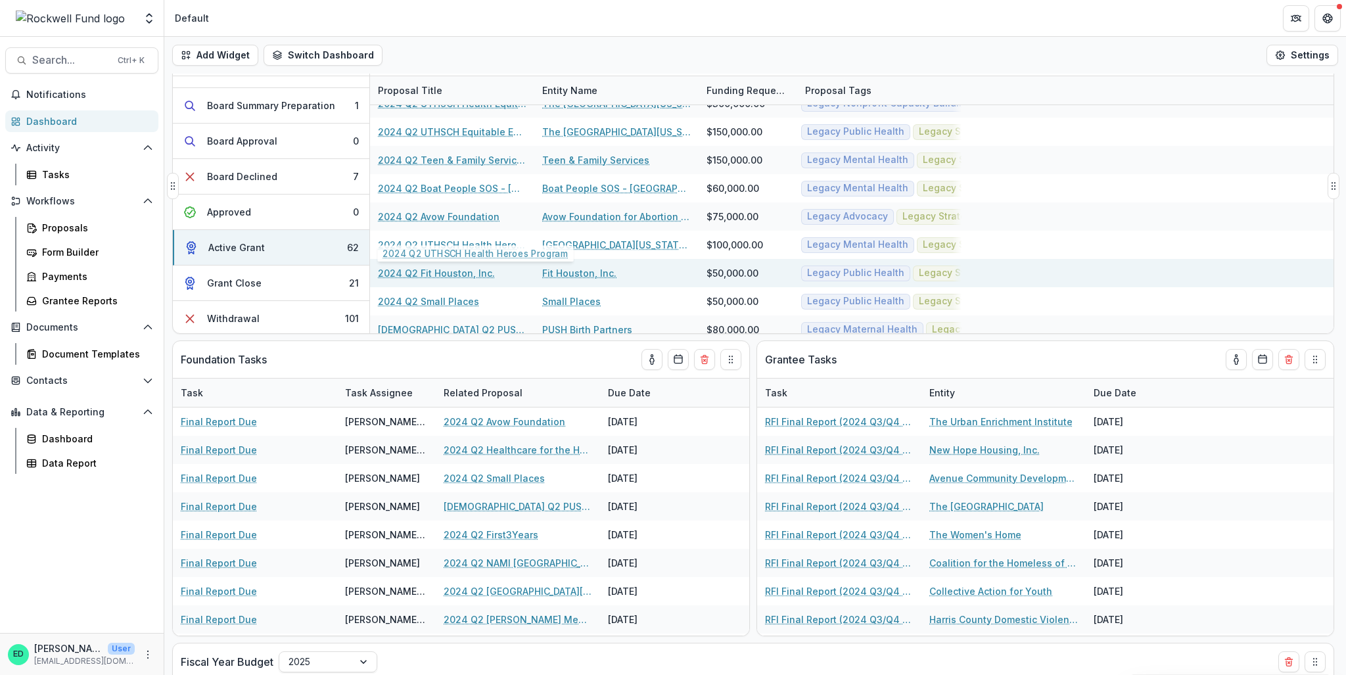
scroll to position [1522, 0]
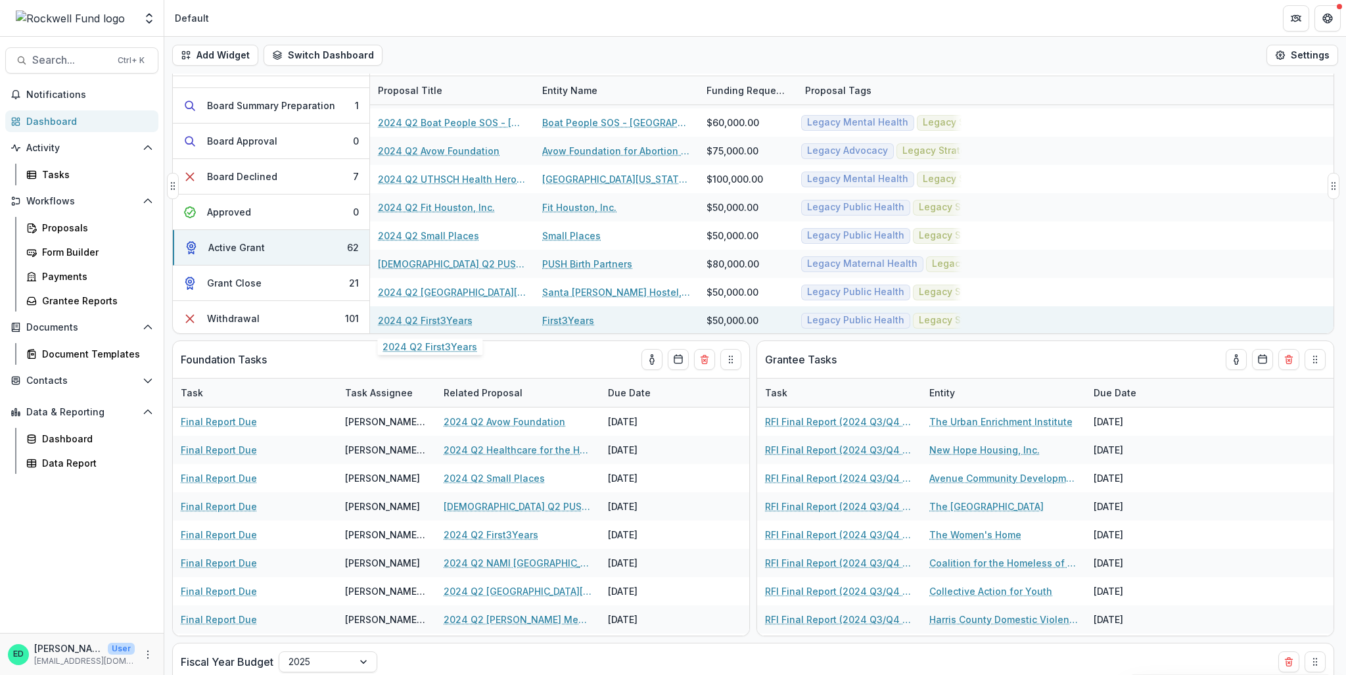
click at [431, 318] on link "2024 Q2 First3Years" at bounding box center [425, 320] width 95 height 14
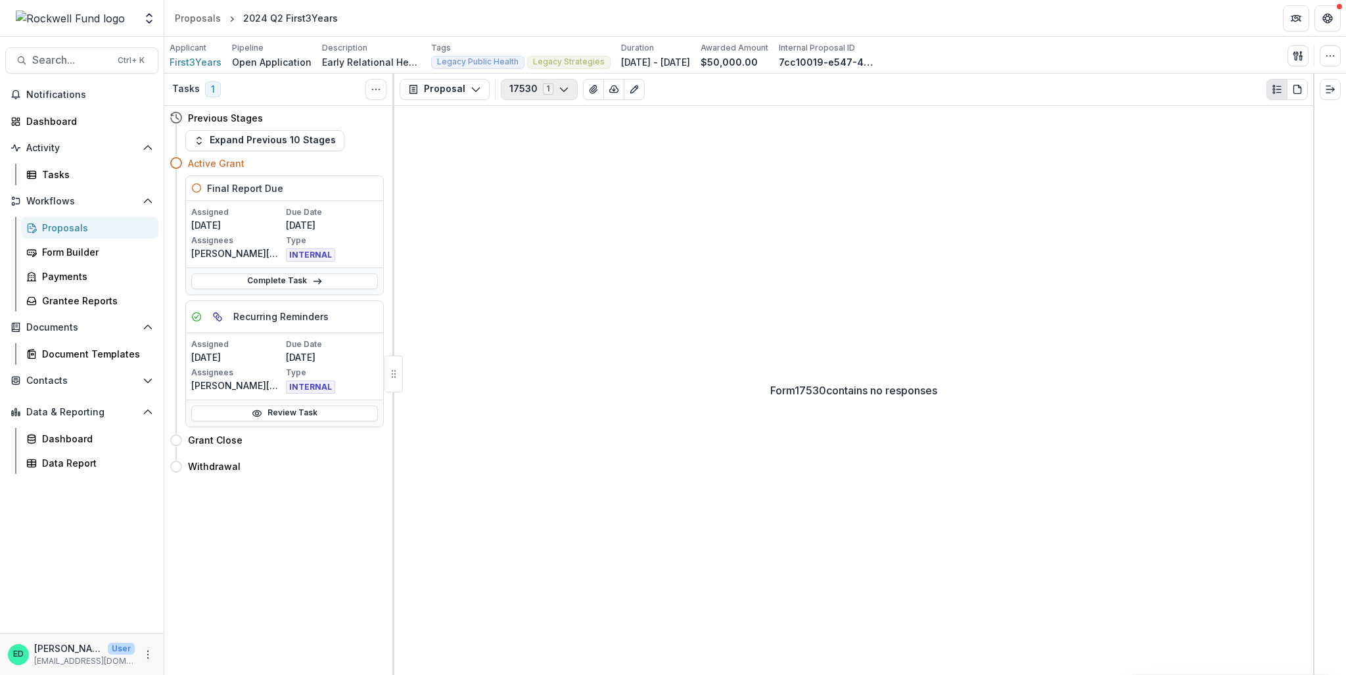
click at [564, 87] on button "17530 1" at bounding box center [539, 89] width 77 height 21
click at [712, 143] on div "Form 17530 contains no responses" at bounding box center [853, 390] width 919 height 569
click at [305, 281] on link "Complete Task" at bounding box center [284, 281] width 187 height 16
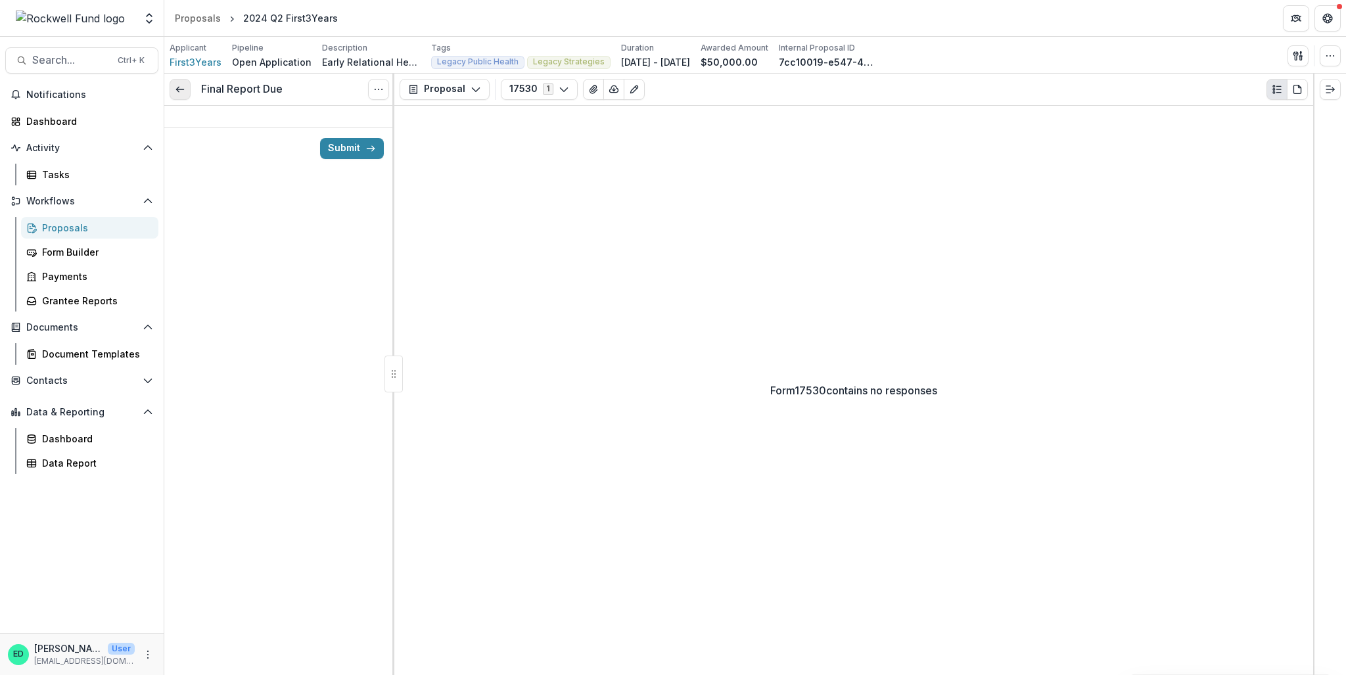
click at [186, 96] on link at bounding box center [180, 89] width 21 height 21
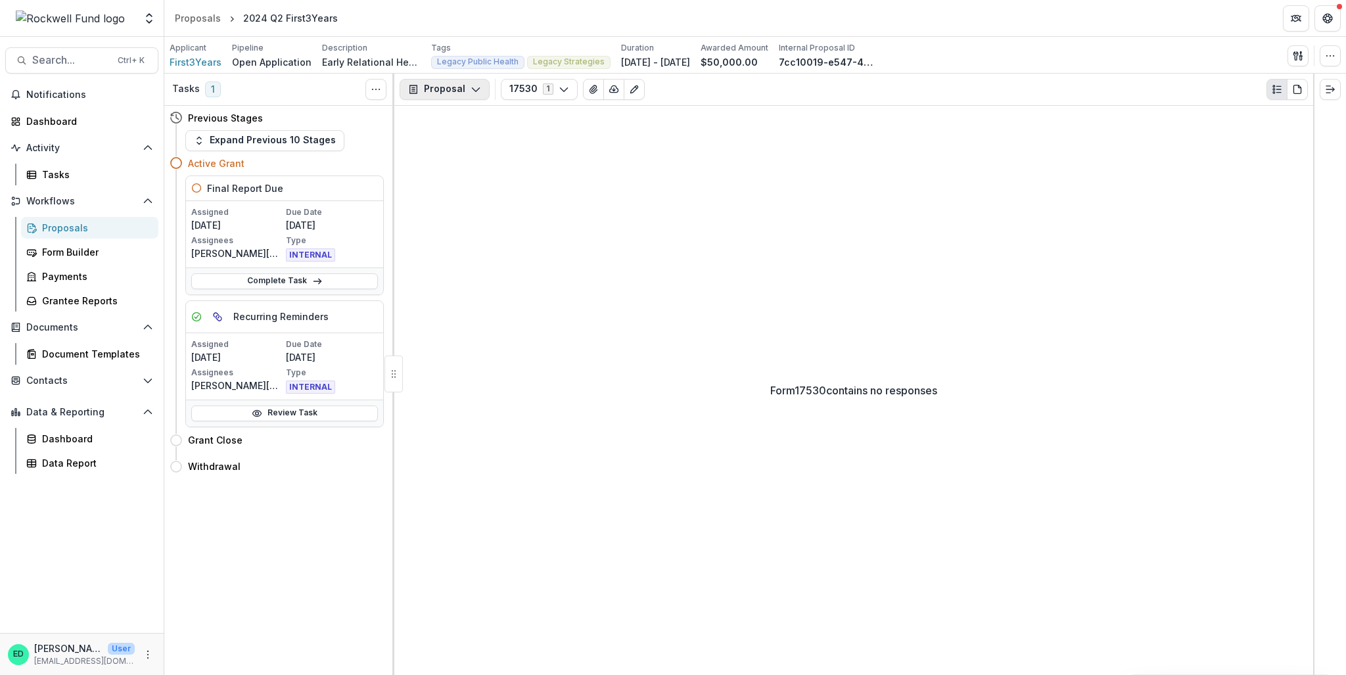
click at [475, 91] on icon "button" at bounding box center [475, 89] width 11 height 11
click at [482, 185] on div "Grant Agreements" at bounding box center [486, 184] width 120 height 14
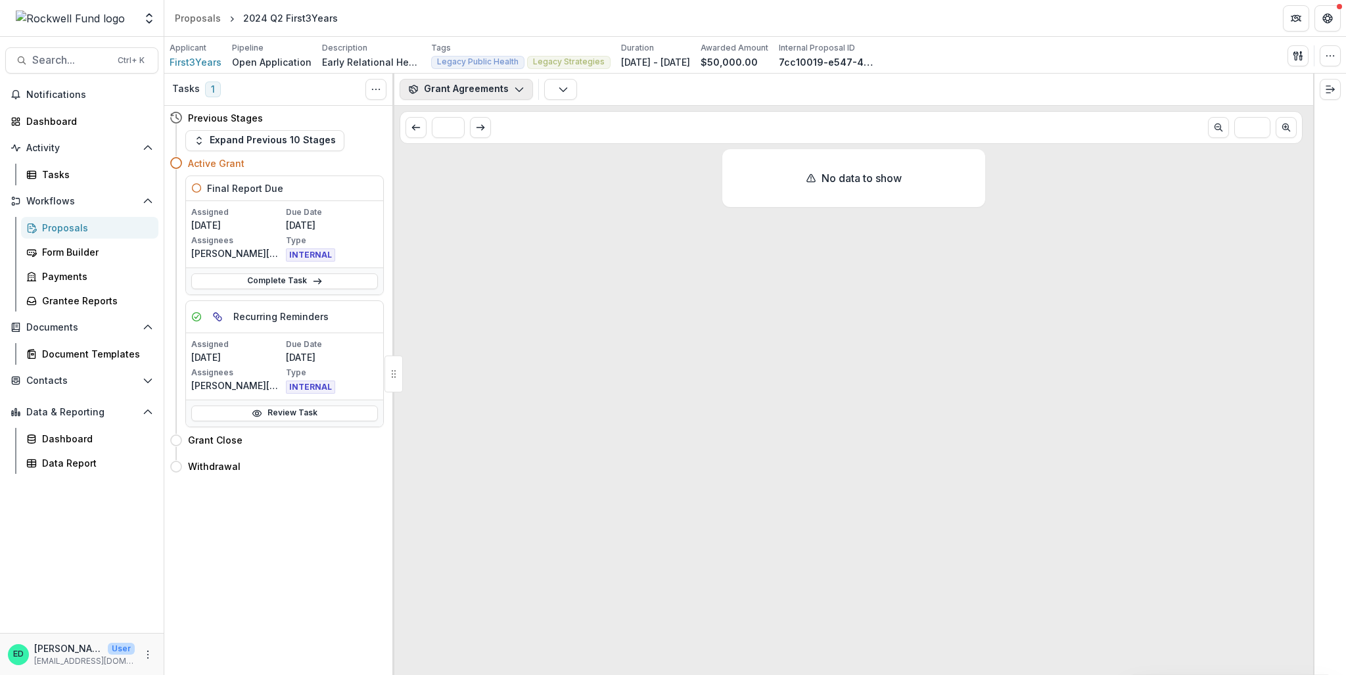
click at [465, 93] on button "Grant Agreements" at bounding box center [465, 89] width 133 height 21
click at [469, 159] on div "Reports" at bounding box center [486, 163] width 120 height 14
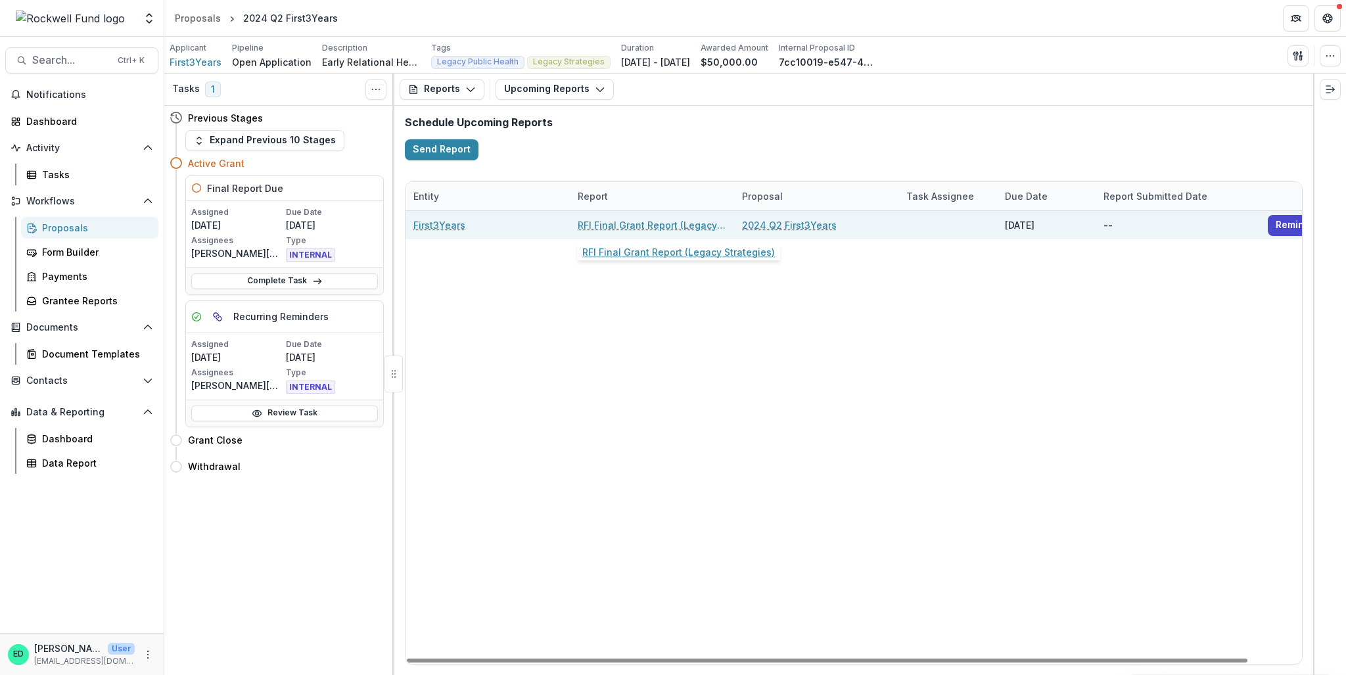
click at [638, 224] on link "RFI Final Grant Report (Legacy Strategies)" at bounding box center [652, 225] width 148 height 14
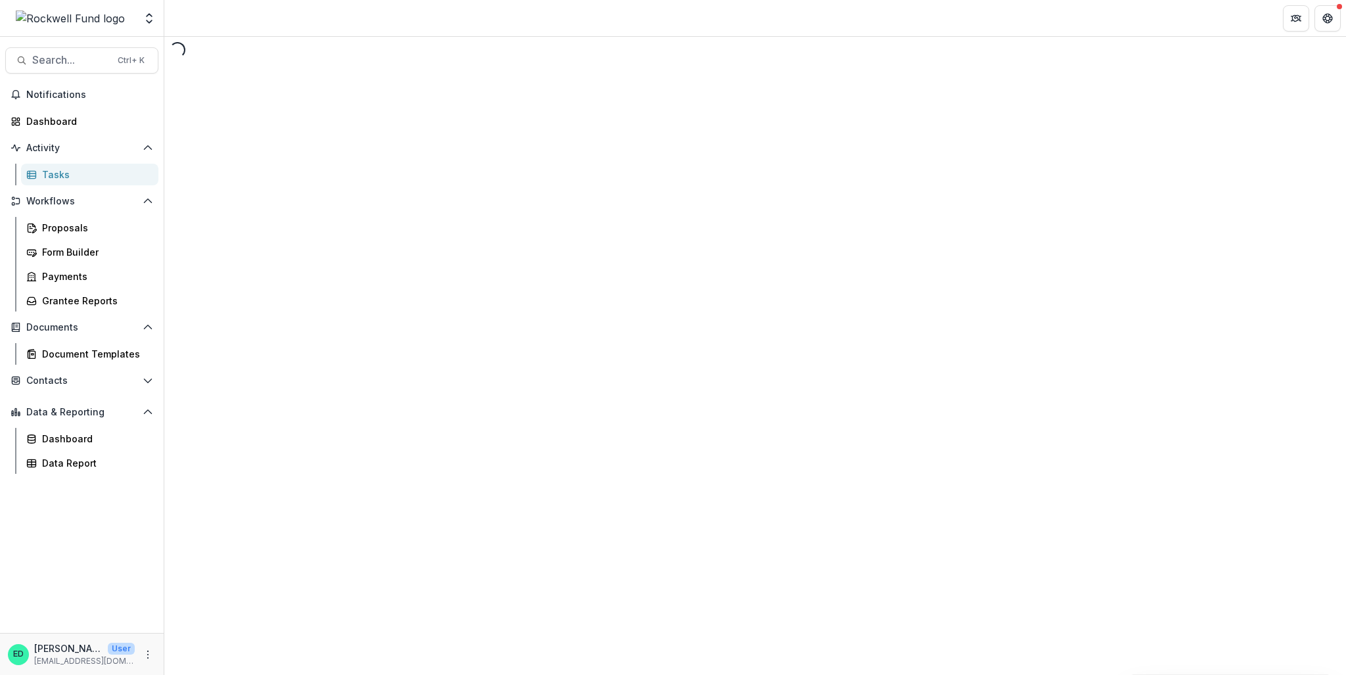
select select "********"
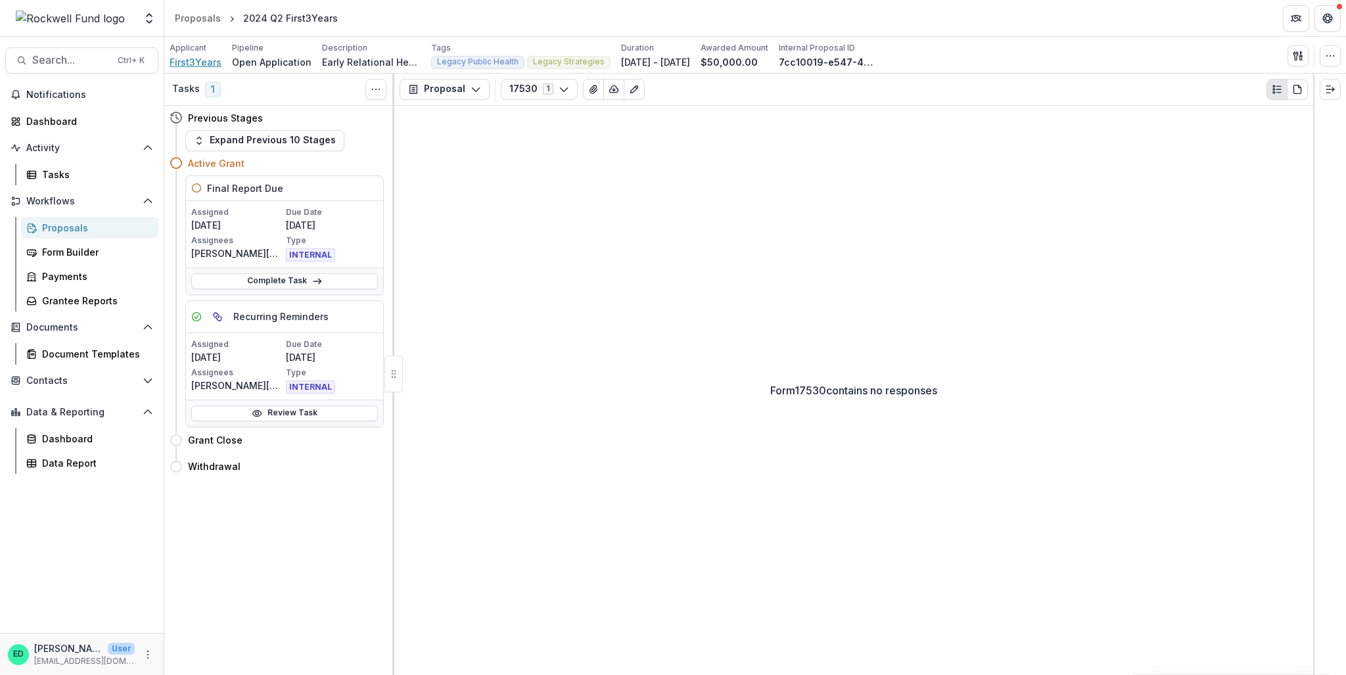
click at [195, 68] on span "First3Years" at bounding box center [196, 62] width 52 height 14
click at [194, 60] on span "First3Years" at bounding box center [196, 62] width 52 height 14
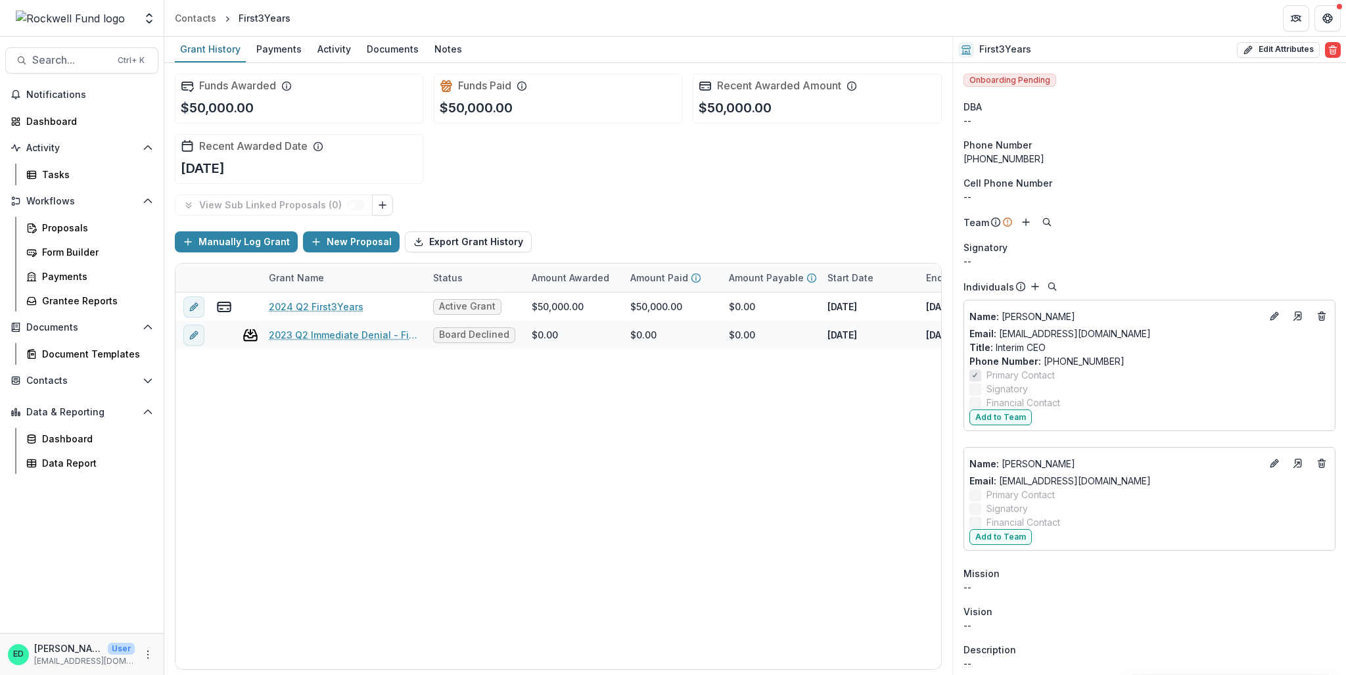
click at [76, 239] on div "Proposals Form Builder Payments Grantee Reports" at bounding box center [90, 264] width 148 height 95
click at [73, 231] on div "Proposals" at bounding box center [95, 228] width 106 height 14
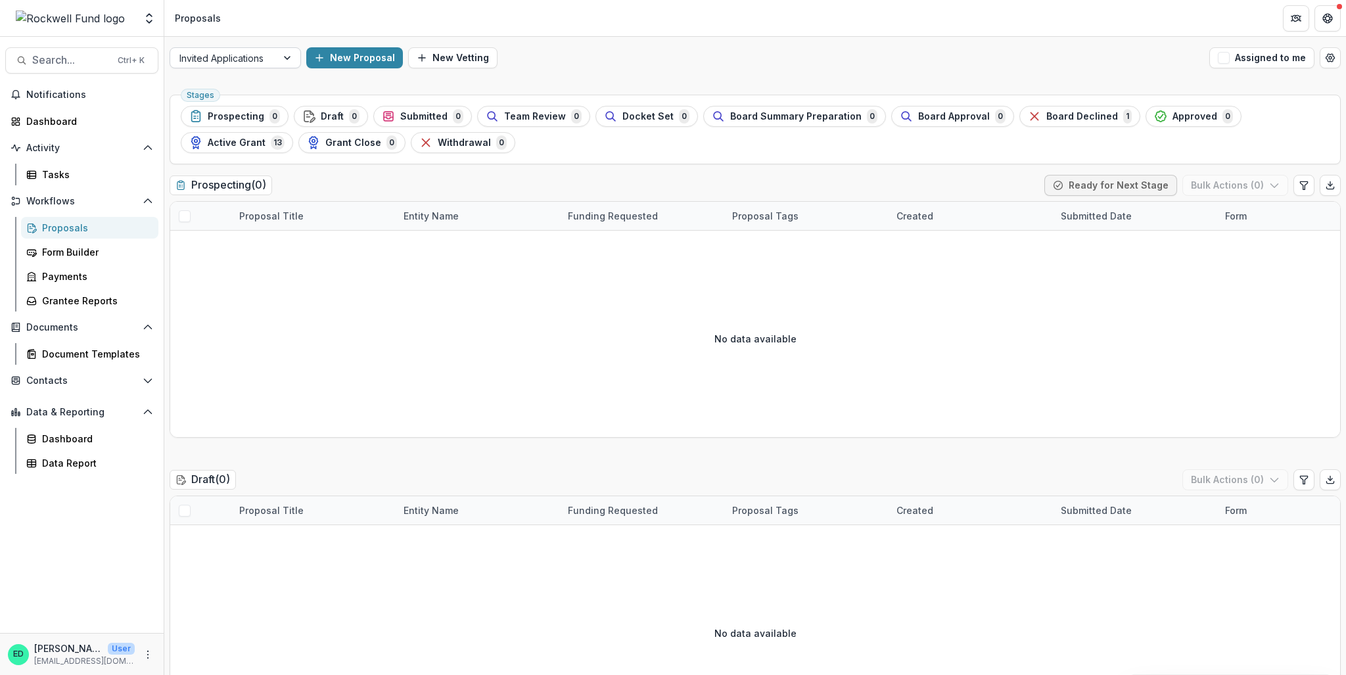
click at [250, 64] on div at bounding box center [223, 58] width 88 height 16
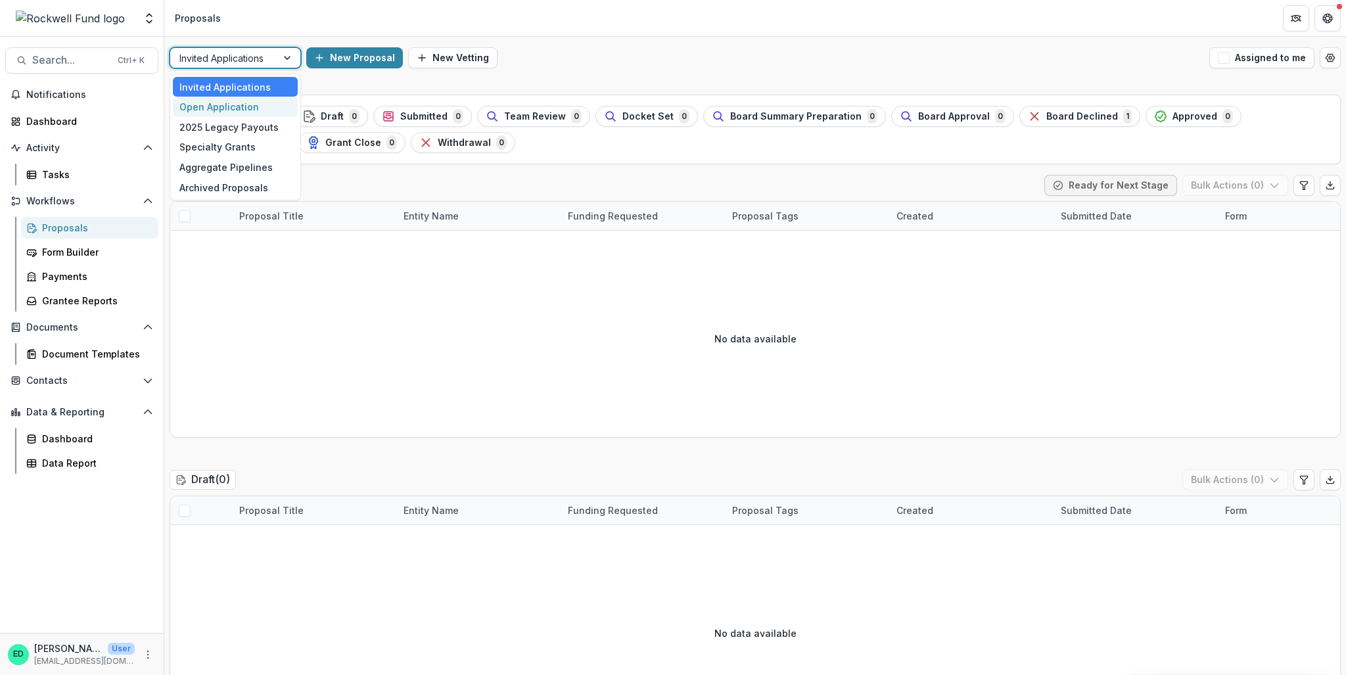
click at [227, 103] on div "Open Application" at bounding box center [235, 107] width 125 height 20
click at [223, 62] on div at bounding box center [223, 58] width 88 height 16
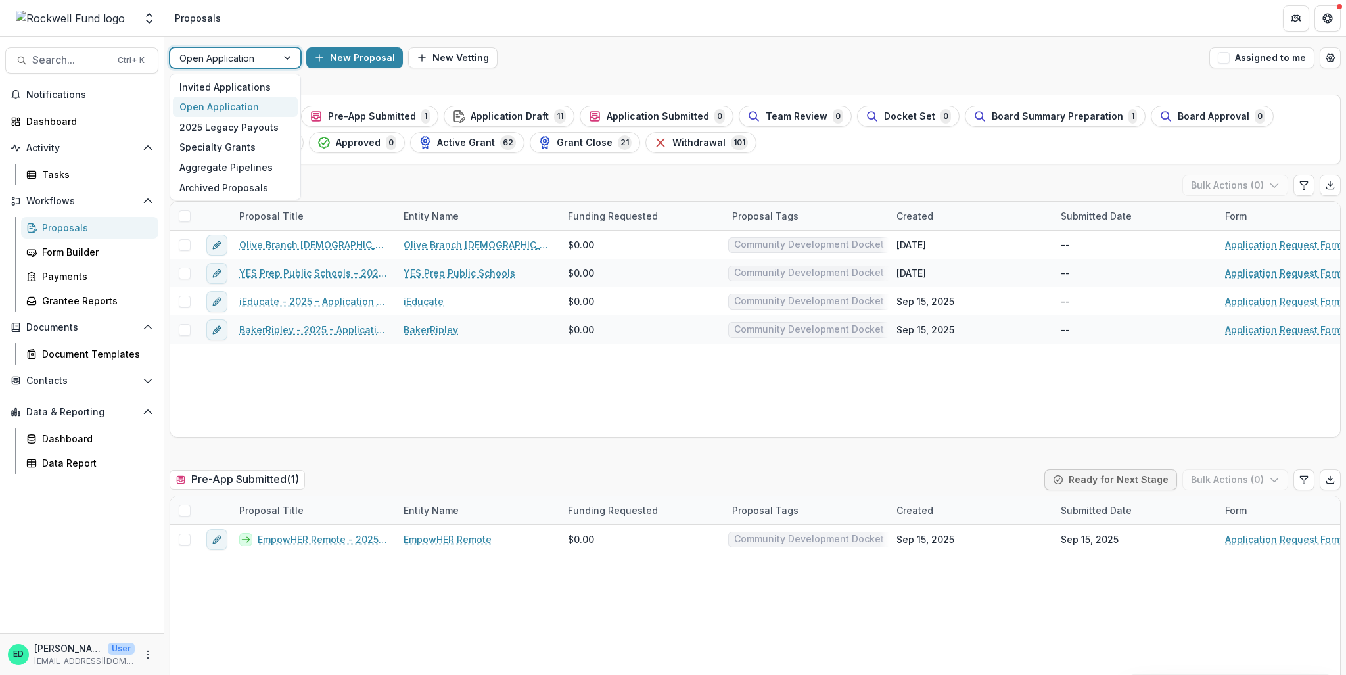
click at [251, 62] on div at bounding box center [223, 58] width 88 height 16
click at [296, 51] on div at bounding box center [289, 58] width 24 height 20
click at [286, 60] on div at bounding box center [289, 58] width 24 height 20
click at [223, 108] on div "Open Application" at bounding box center [235, 107] width 125 height 20
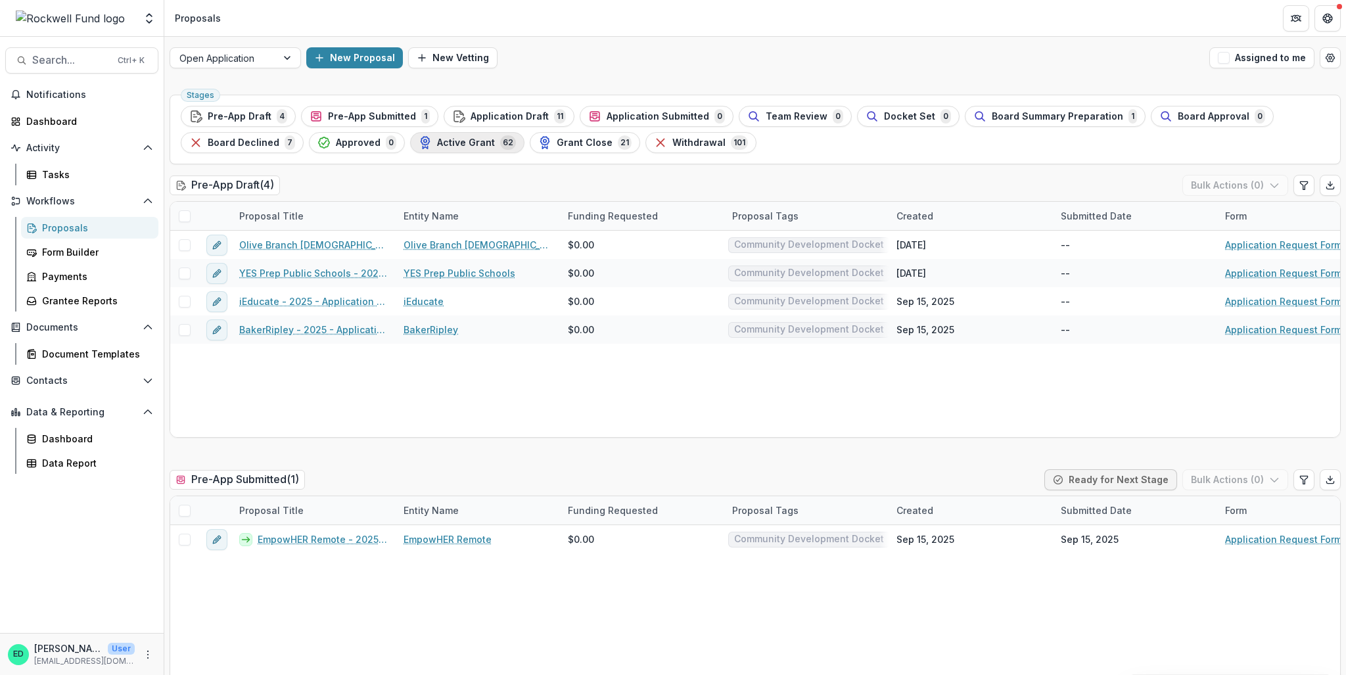
click at [469, 141] on span "Active Grant" at bounding box center [466, 142] width 58 height 11
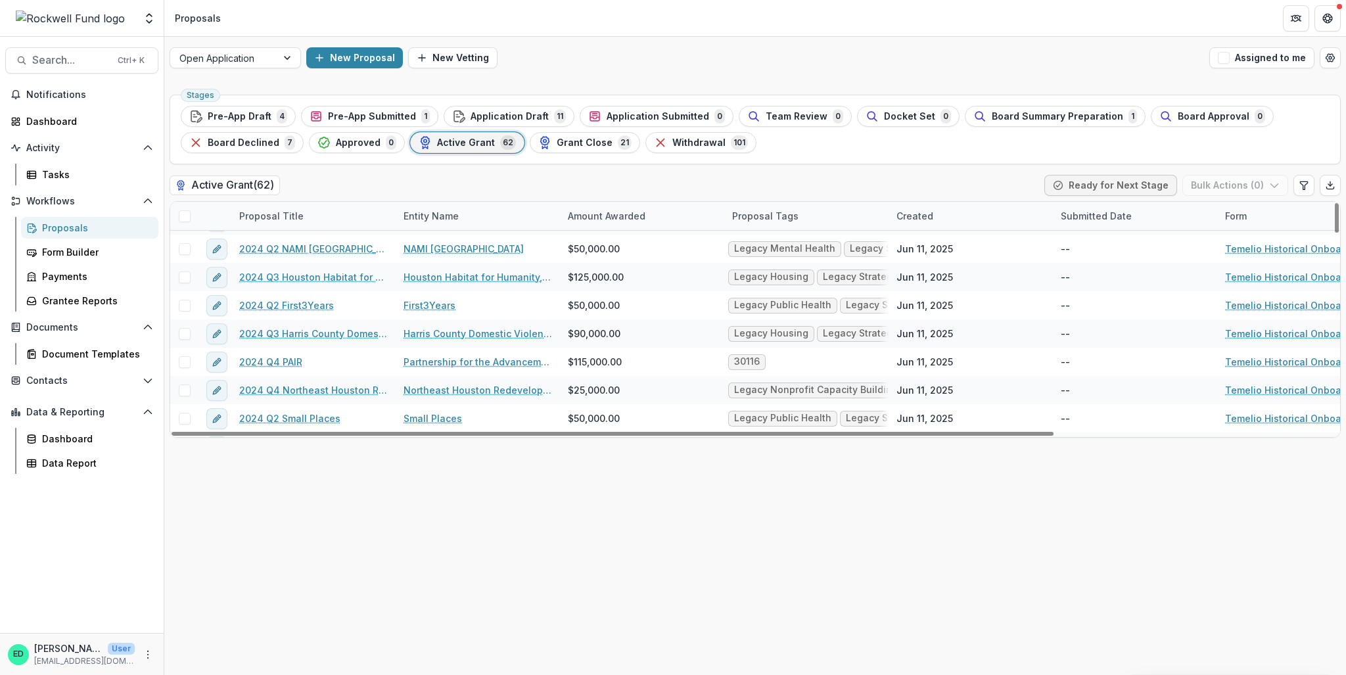
scroll to position [1545, 0]
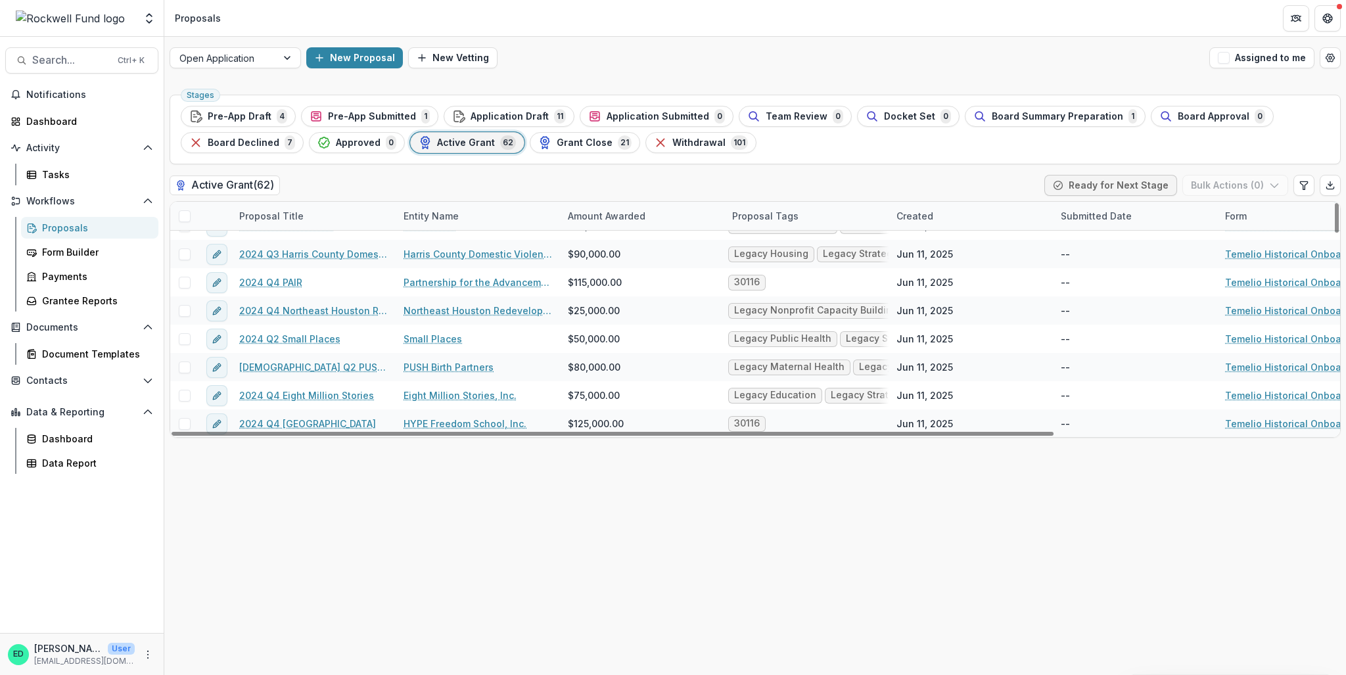
click at [283, 221] on div "Proposal Title" at bounding box center [271, 216] width 80 height 14
click at [320, 294] on span "Sort Descending" at bounding box center [296, 295] width 76 height 11
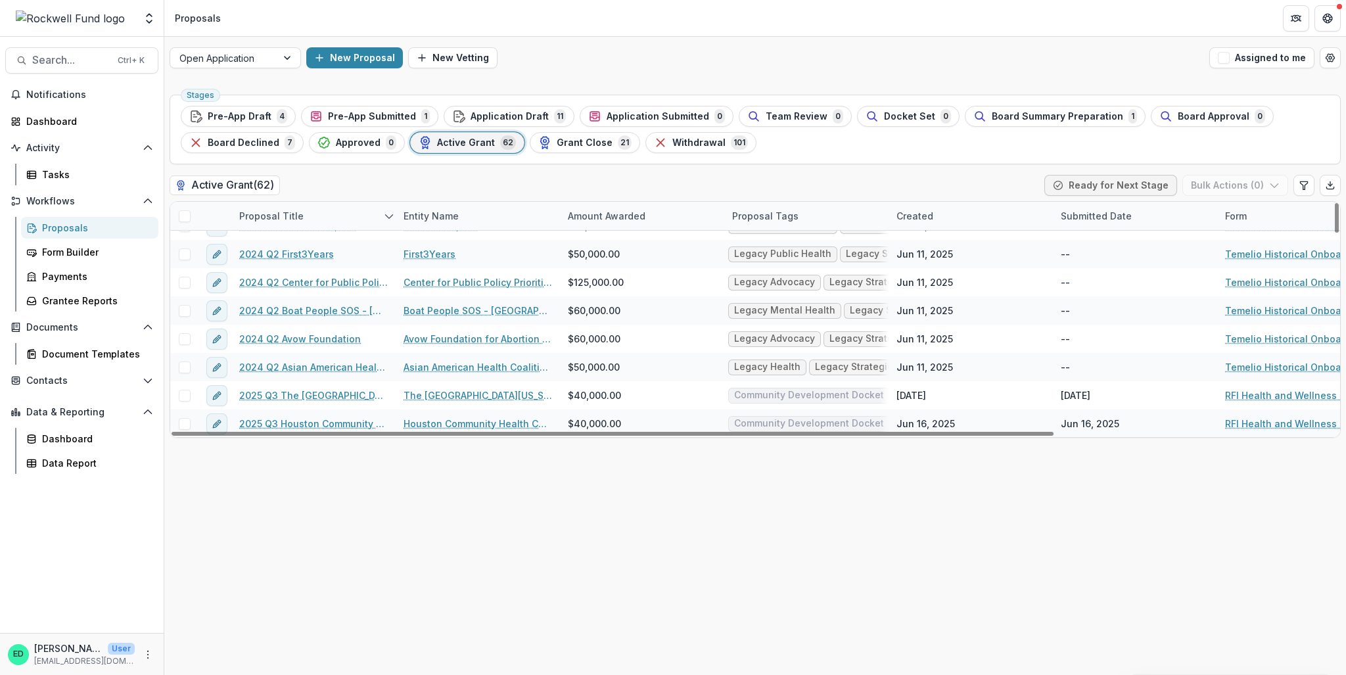
click at [337, 175] on div "Active Grant ( 62 ) Ready for Next Stage Bulk Actions ( 0 )" at bounding box center [755, 188] width 1171 height 26
click at [304, 422] on link "2025 Q3 Houston Community Health Centers (dba Vecino Health Centers)" at bounding box center [313, 424] width 148 height 14
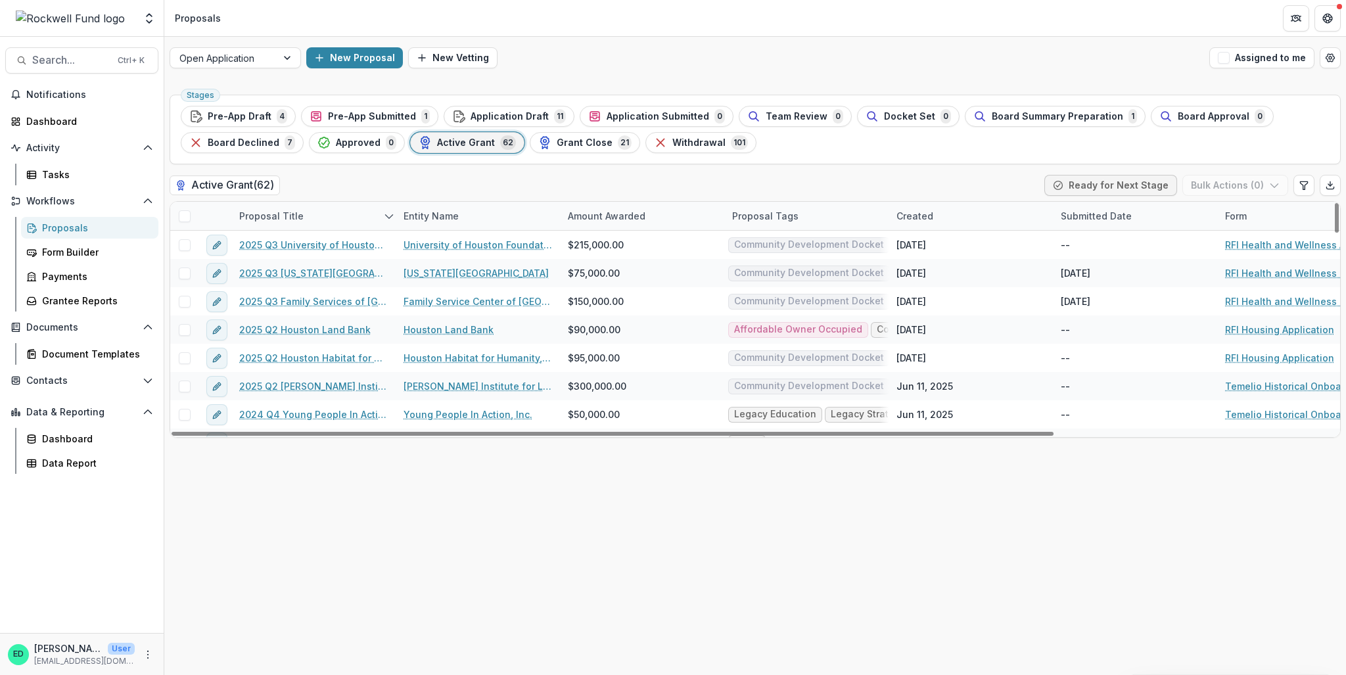
click at [278, 215] on div "Proposal Title" at bounding box center [271, 216] width 80 height 14
click at [296, 292] on span "Sort Descending" at bounding box center [296, 295] width 76 height 11
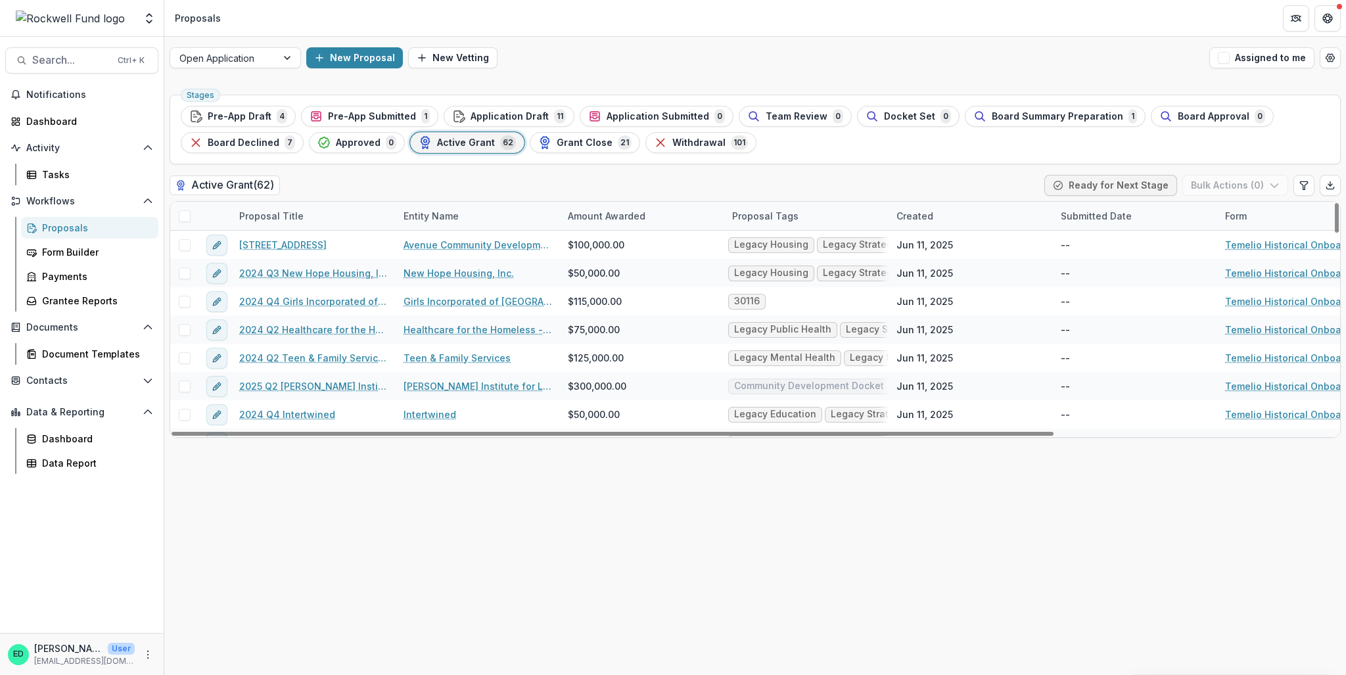
click at [313, 186] on div "Active Grant ( 62 ) Ready for Next Stage Bulk Actions ( 0 )" at bounding box center [755, 188] width 1171 height 26
click at [276, 213] on div "Proposal Title" at bounding box center [271, 216] width 80 height 14
click at [284, 245] on input at bounding box center [313, 245] width 158 height 21
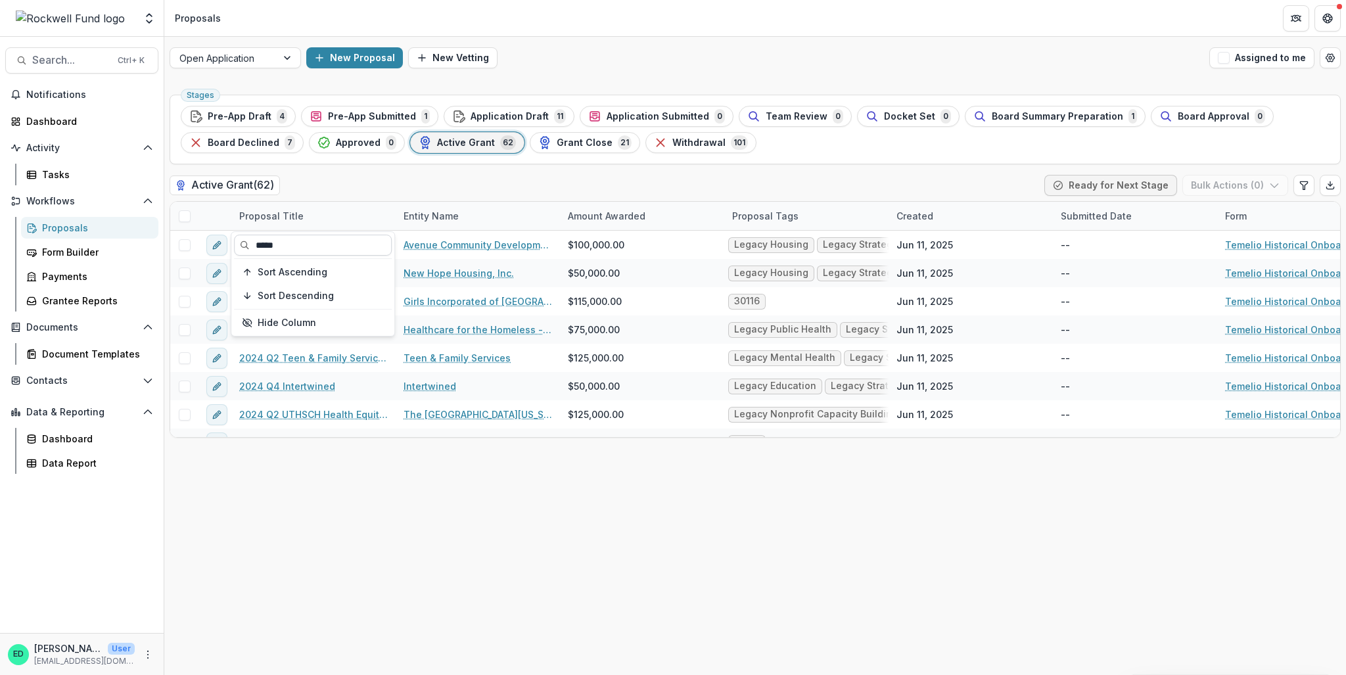
type input "****"
click at [234, 261] on button "Sort Ascending" at bounding box center [313, 271] width 158 height 21
click at [300, 241] on input "****" at bounding box center [313, 245] width 158 height 21
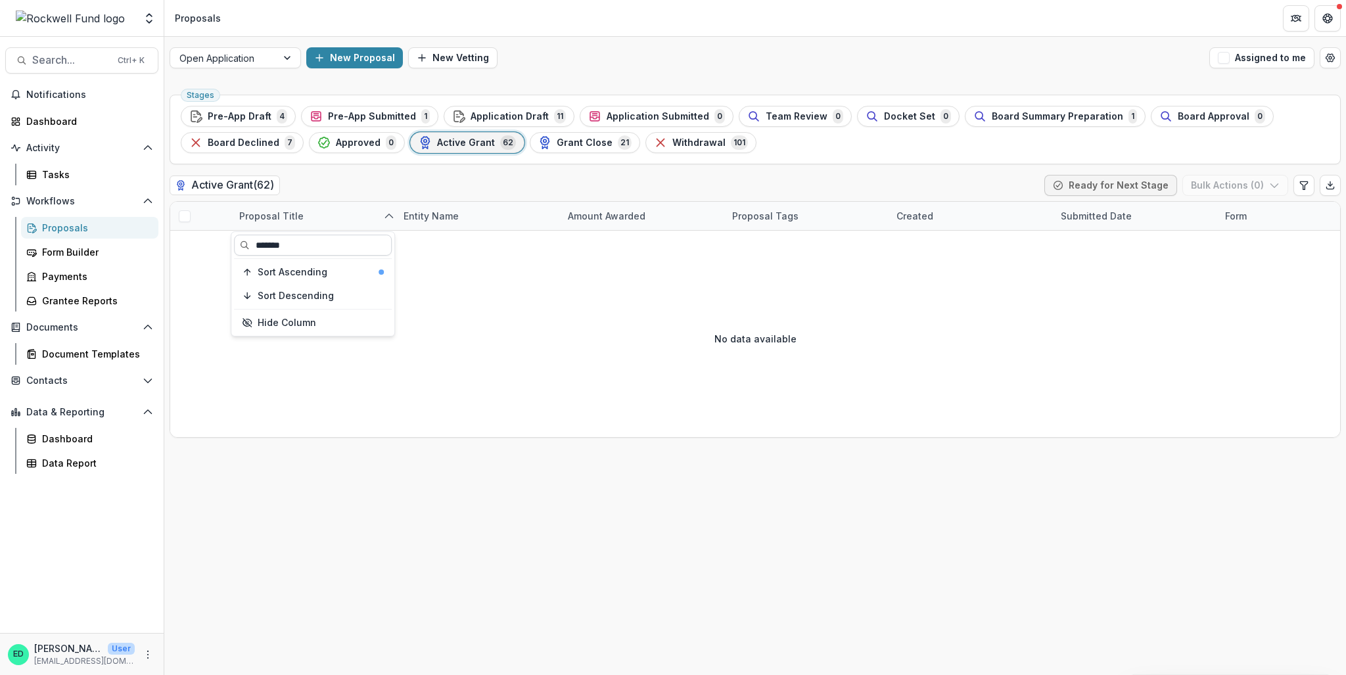
type input "*******"
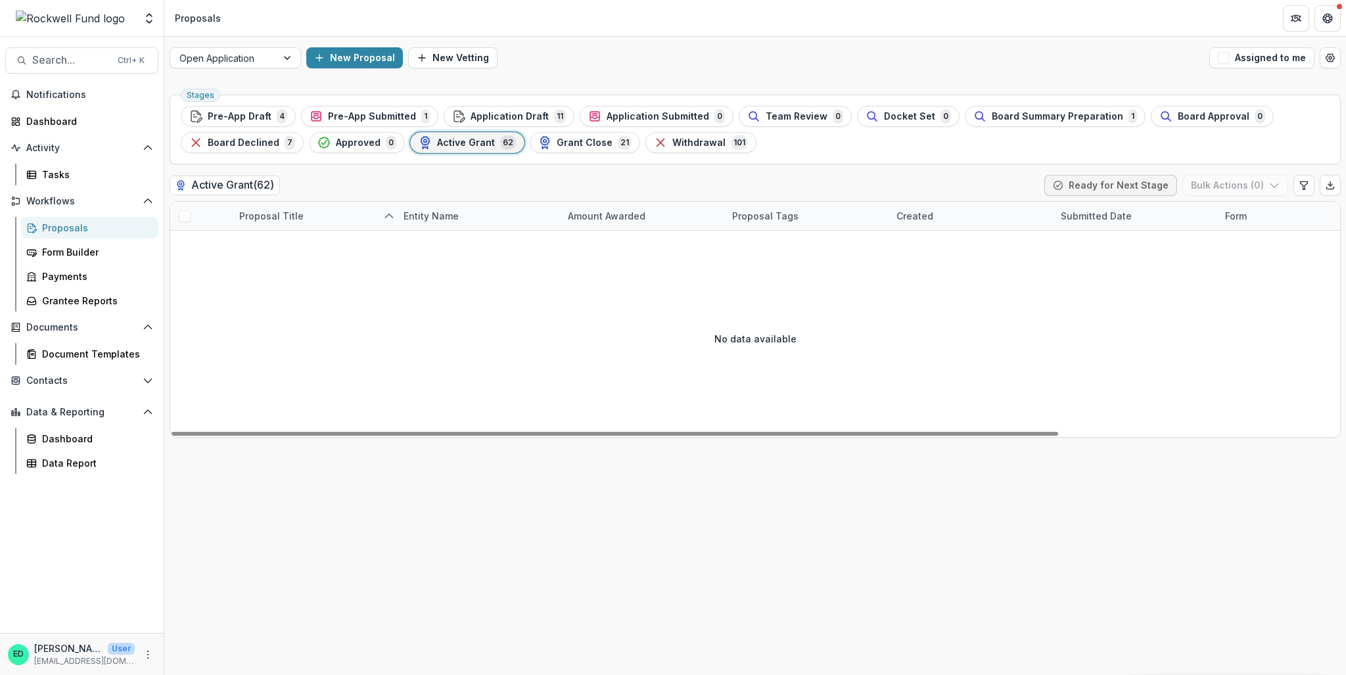
click at [289, 221] on div "Proposal Title" at bounding box center [271, 216] width 80 height 14
drag, startPoint x: 300, startPoint y: 237, endPoint x: 336, endPoint y: 254, distance: 39.7
click at [301, 237] on input "********" at bounding box center [313, 245] width 158 height 21
type input "*******"
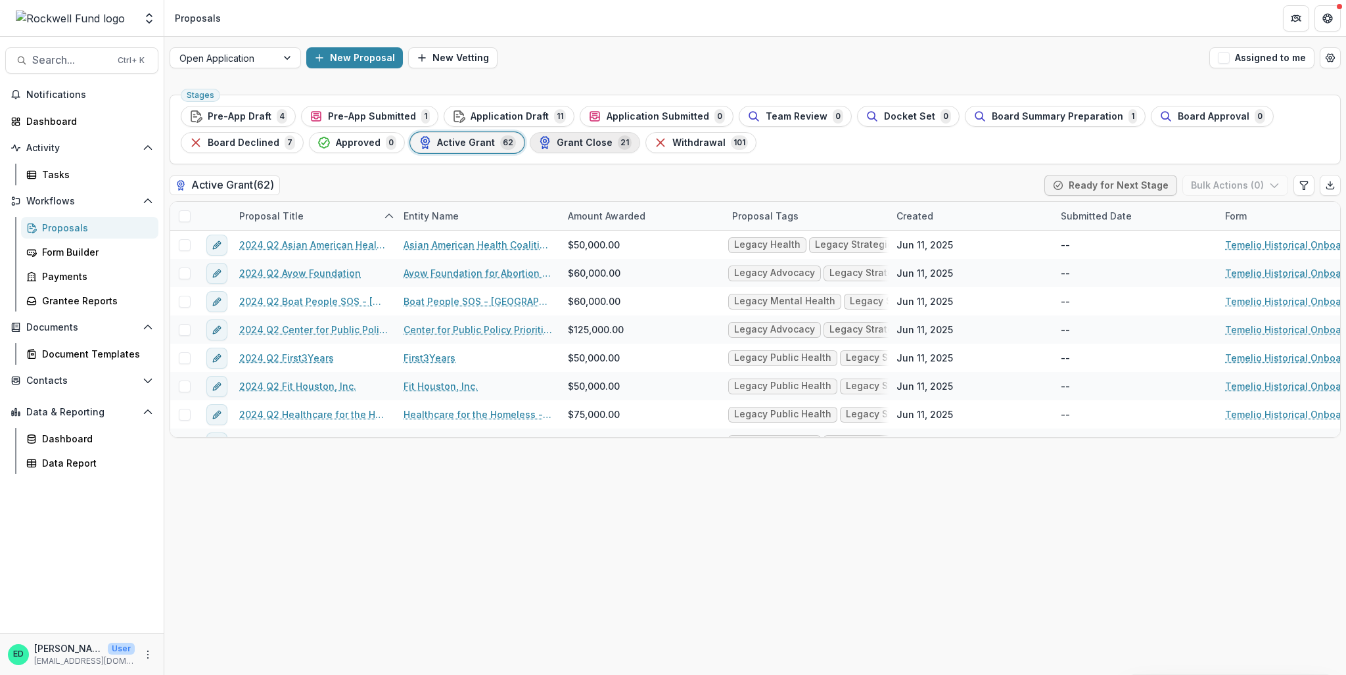
click at [568, 143] on span "Grant Close" at bounding box center [585, 142] width 56 height 11
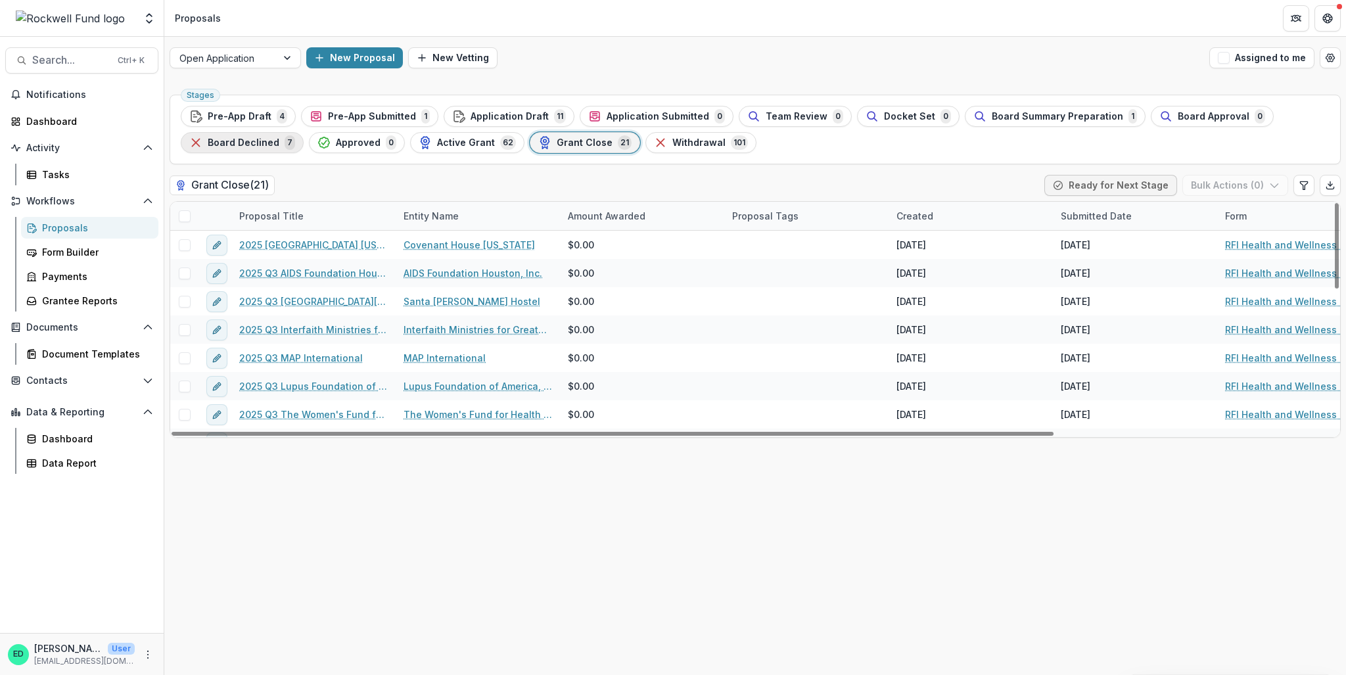
click at [234, 148] on div "Board Declined 7" at bounding box center [242, 142] width 106 height 14
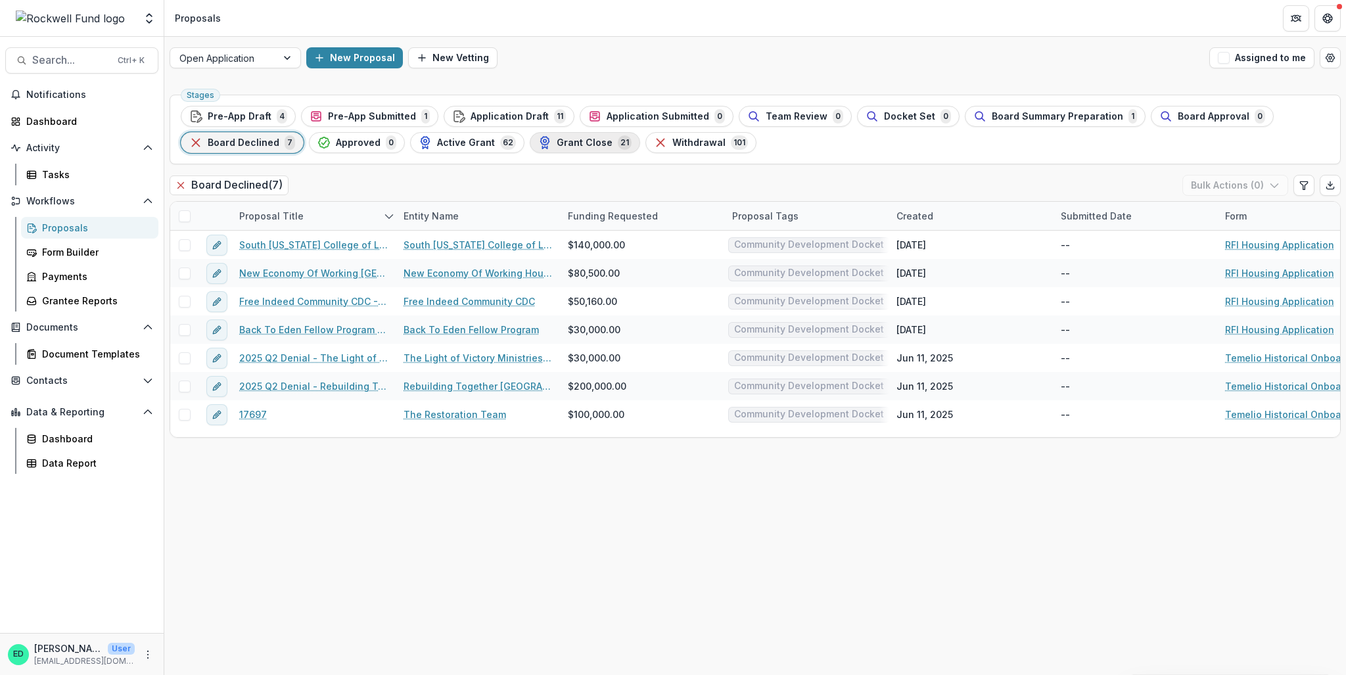
click at [568, 148] on div "Grant Close 21" at bounding box center [584, 142] width 93 height 14
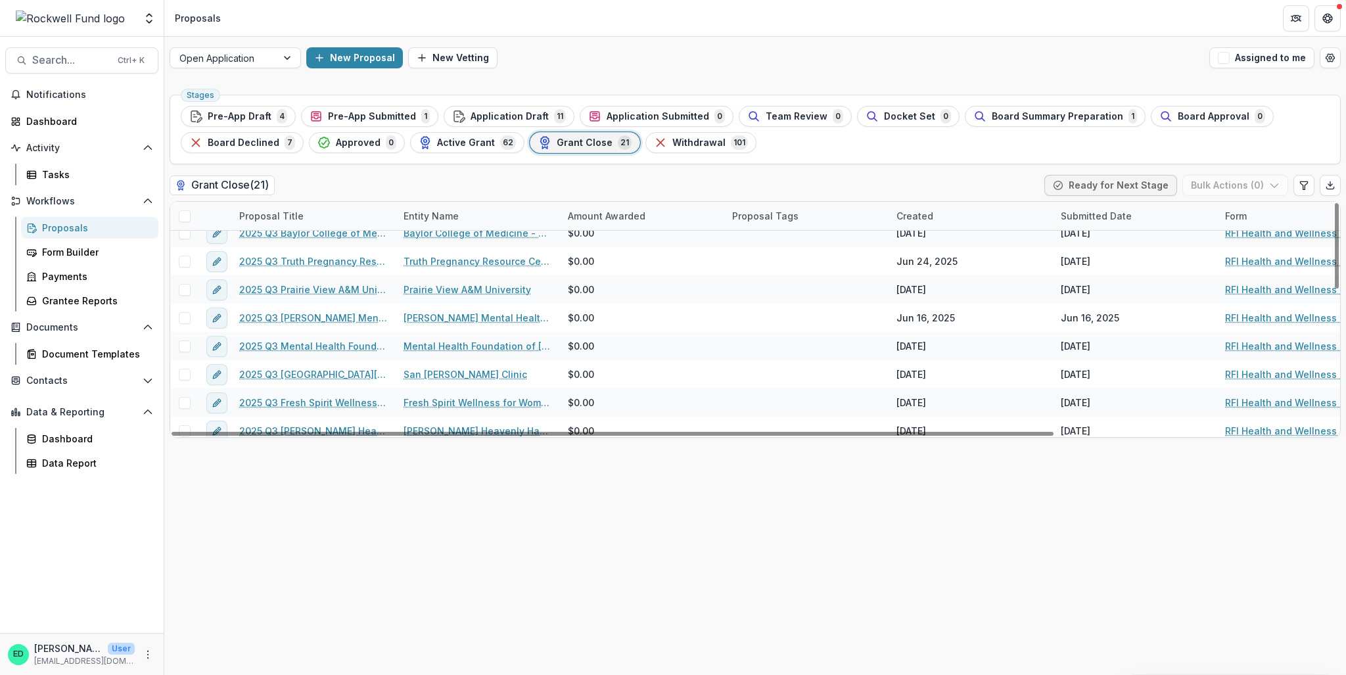
scroll to position [386, 0]
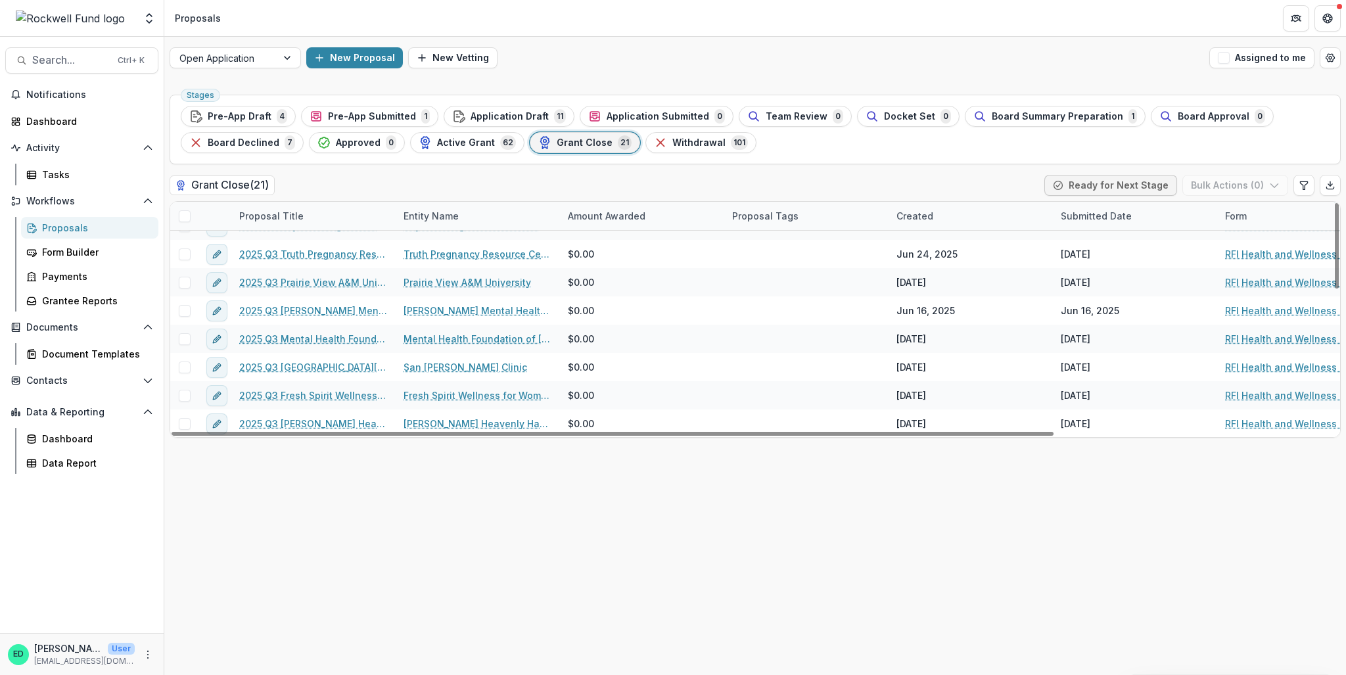
click at [188, 212] on span at bounding box center [185, 216] width 12 height 12
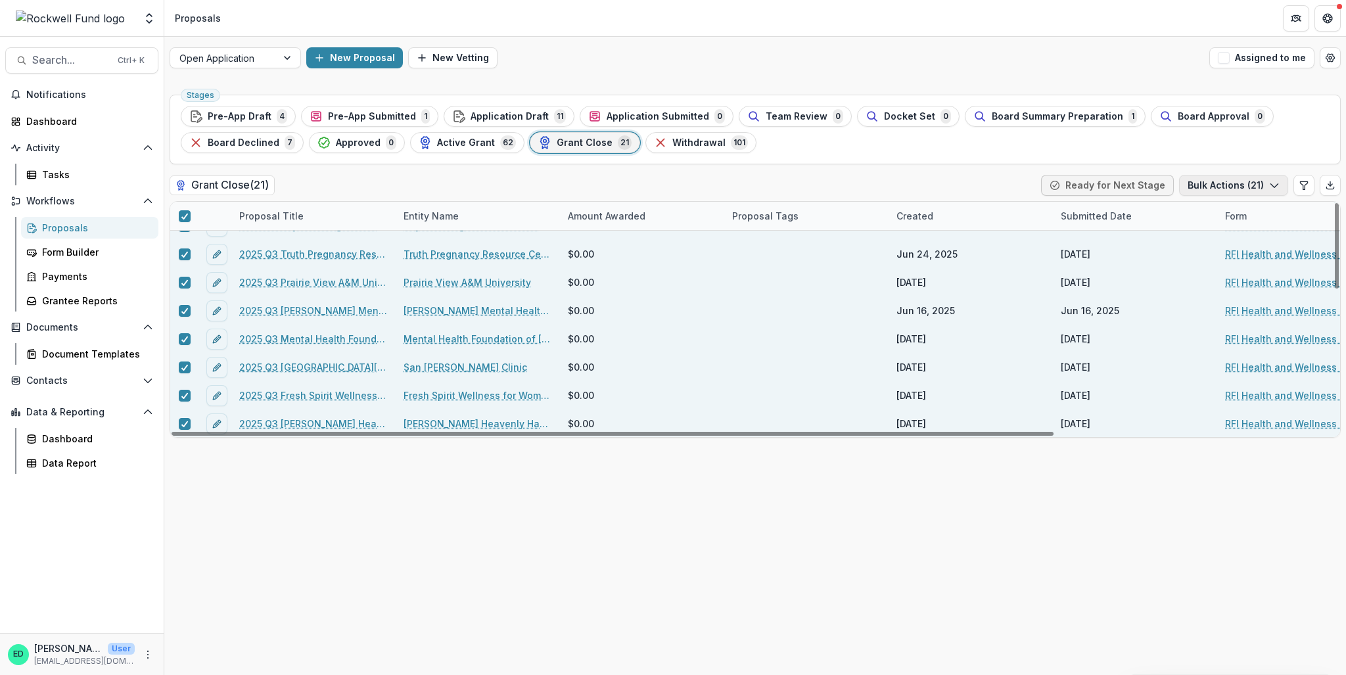
click at [1009, 179] on button "Bulk Actions ( 21 )" at bounding box center [1233, 185] width 109 height 21
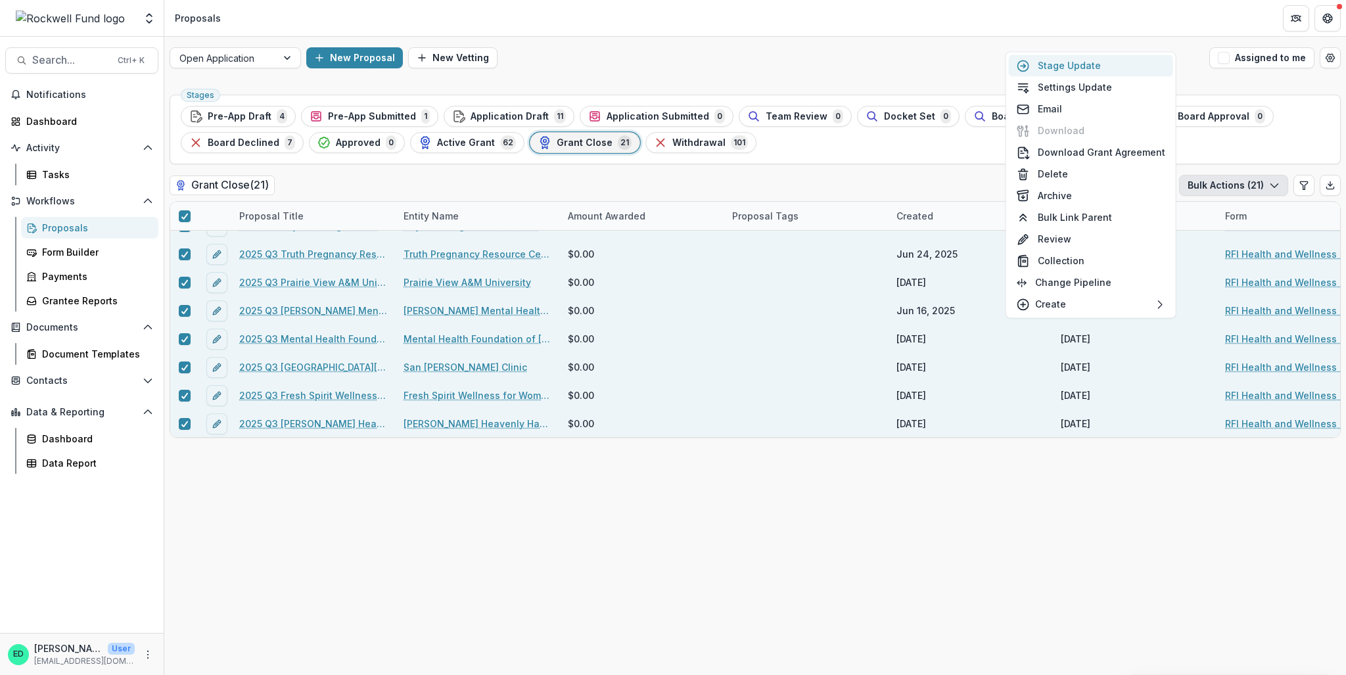
click at [1009, 64] on button "Stage Update" at bounding box center [1091, 66] width 164 height 22
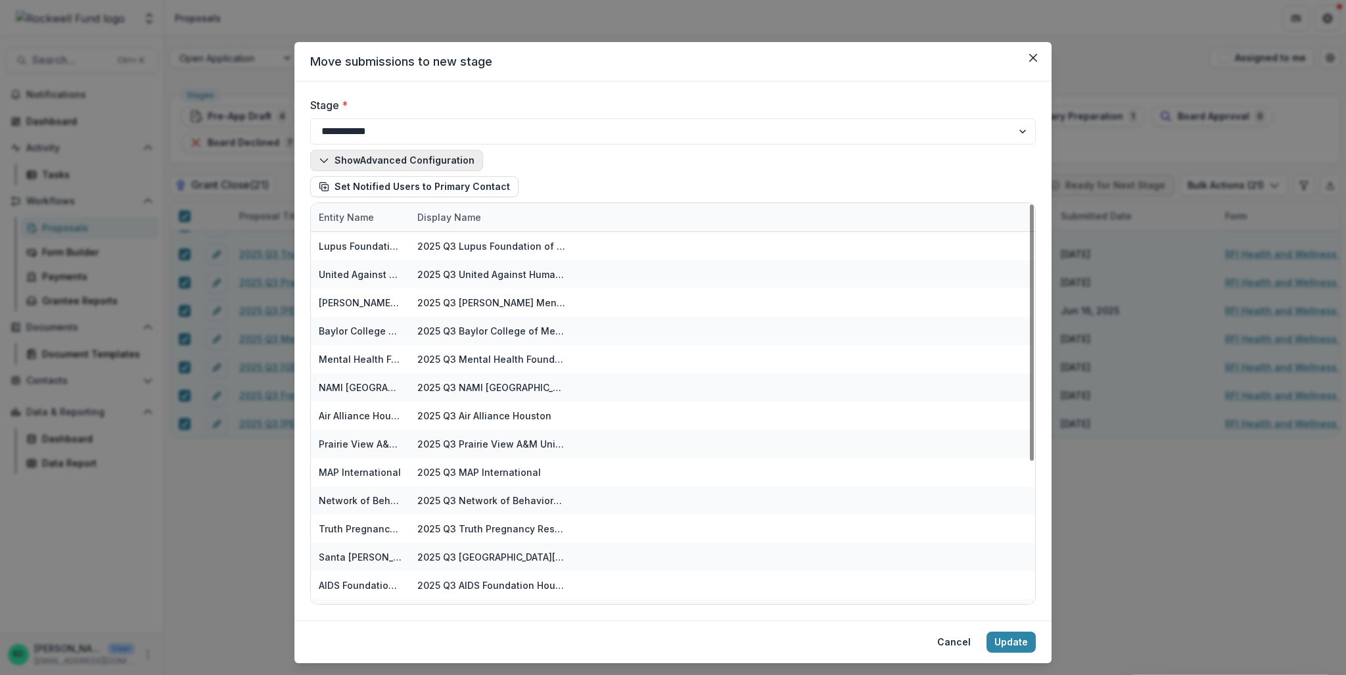
click at [393, 154] on button "Show Advanced Configuration" at bounding box center [396, 160] width 173 height 21
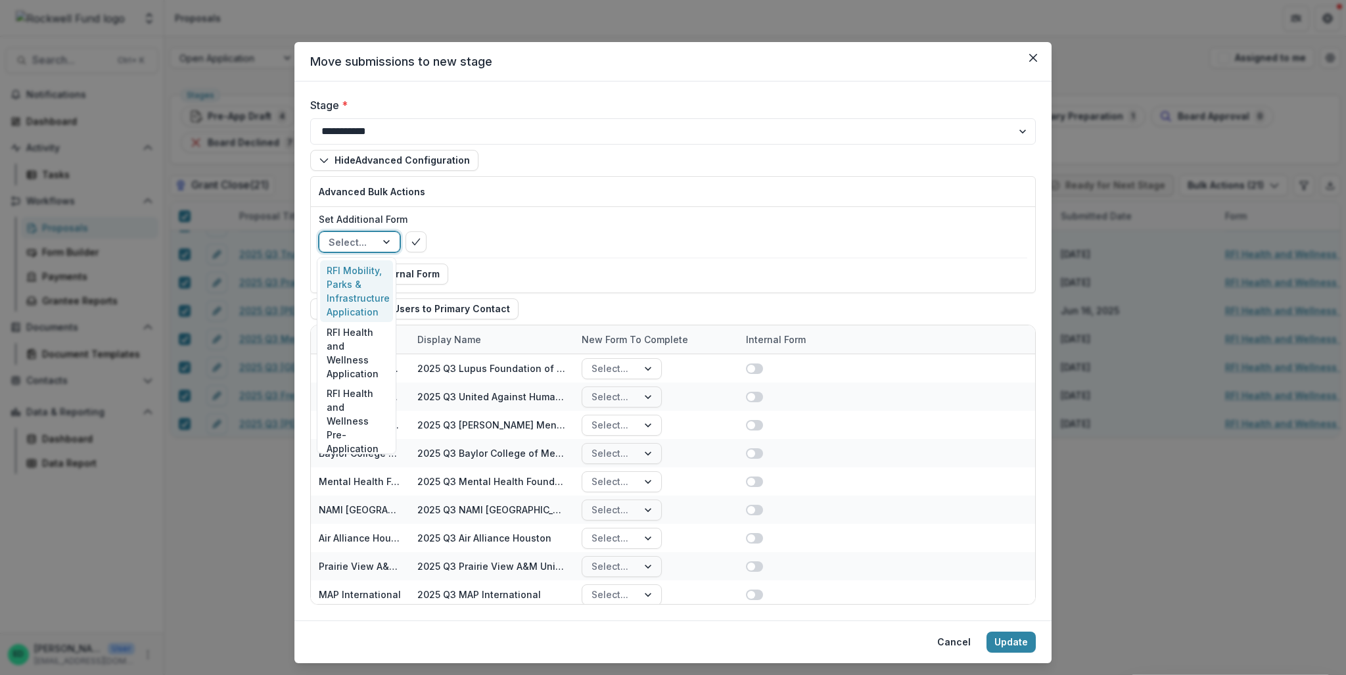
click at [390, 242] on div at bounding box center [388, 242] width 24 height 20
click at [469, 202] on div "Advanced Bulk Actions" at bounding box center [673, 192] width 724 height 30
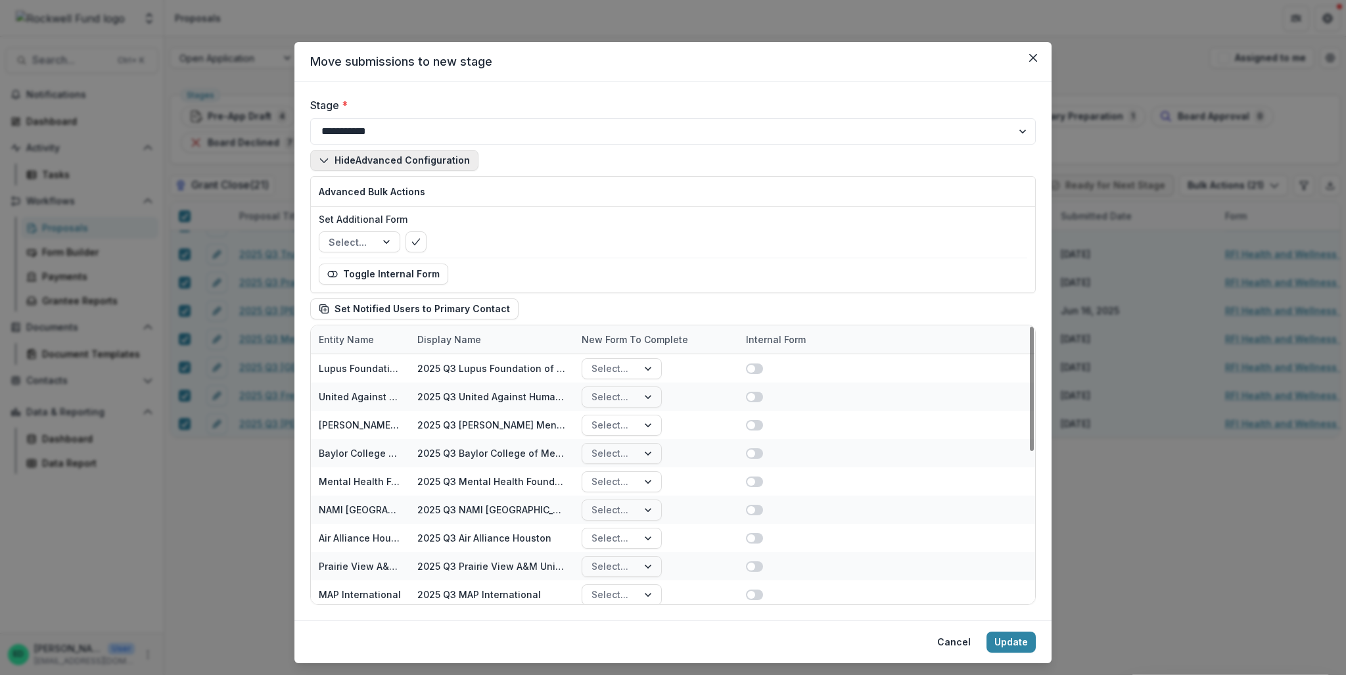
click at [369, 160] on button "Hide Advanced Configuration" at bounding box center [394, 160] width 168 height 21
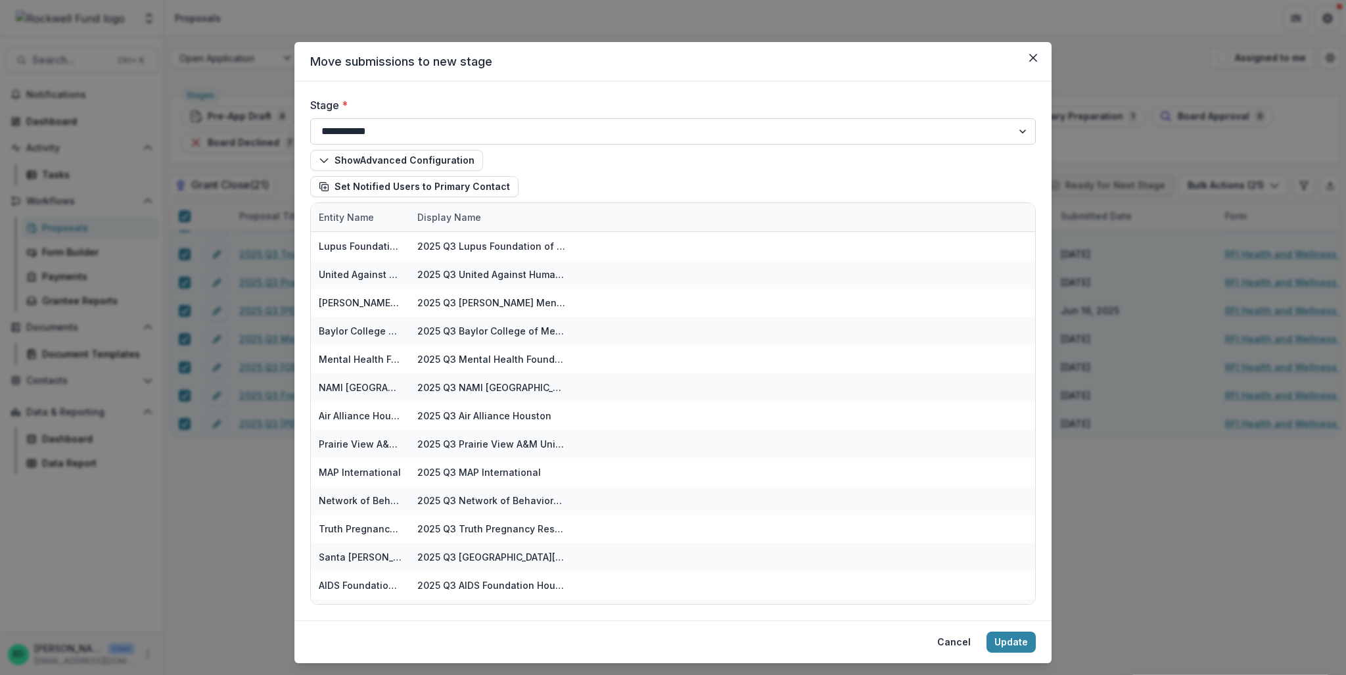
click at [384, 119] on select "**********" at bounding box center [672, 131] width 725 height 26
select select "**********"
click at [310, 118] on select "**********" at bounding box center [672, 131] width 725 height 26
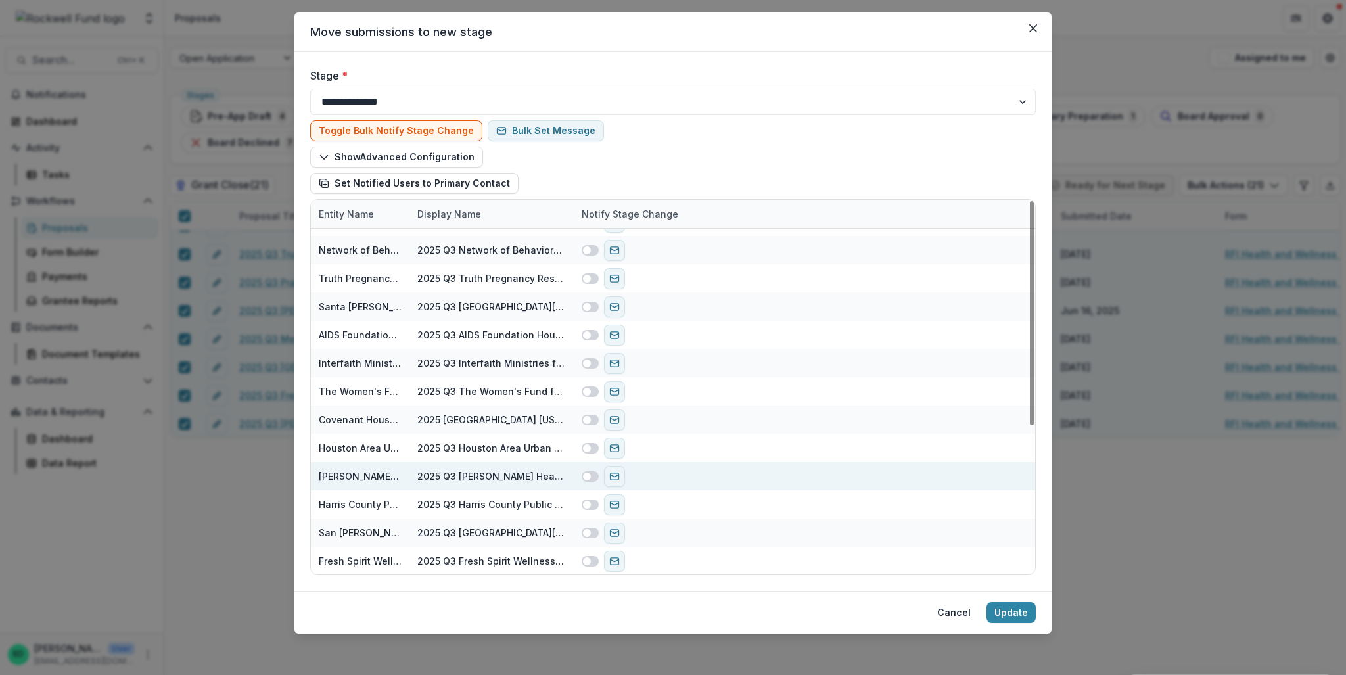
scroll to position [0, 0]
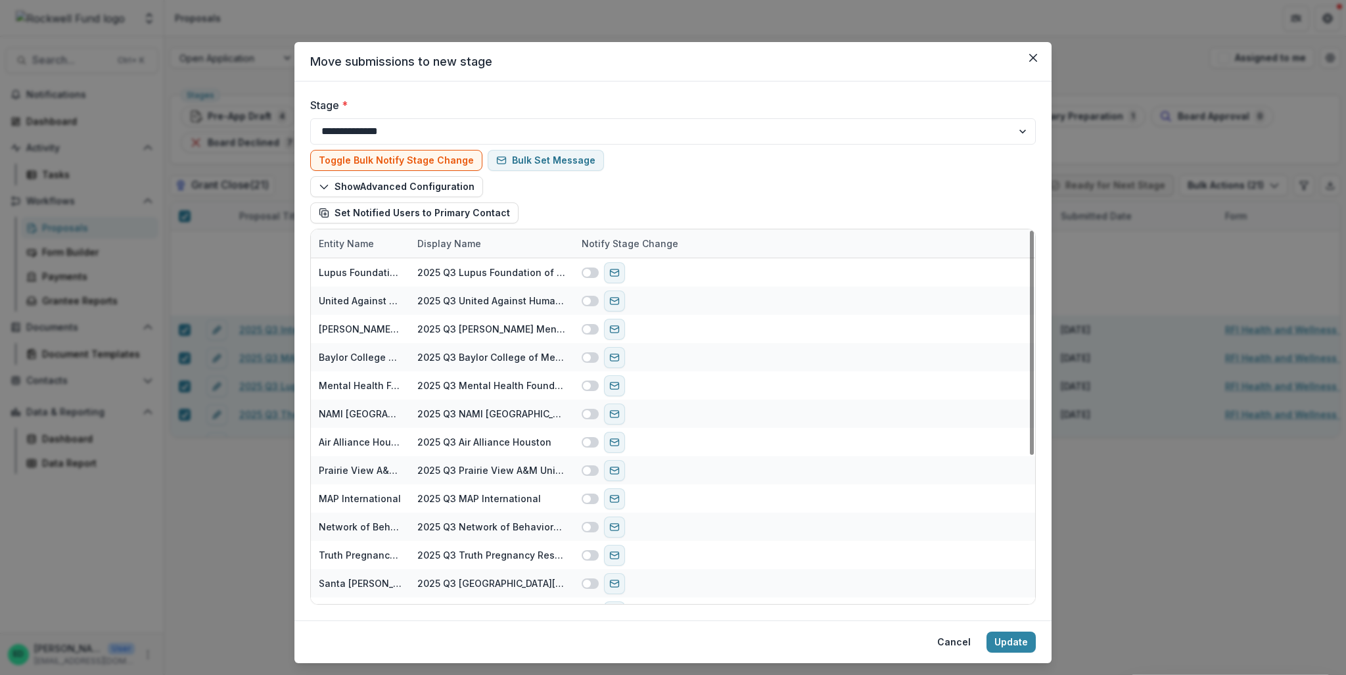
select select "**********"
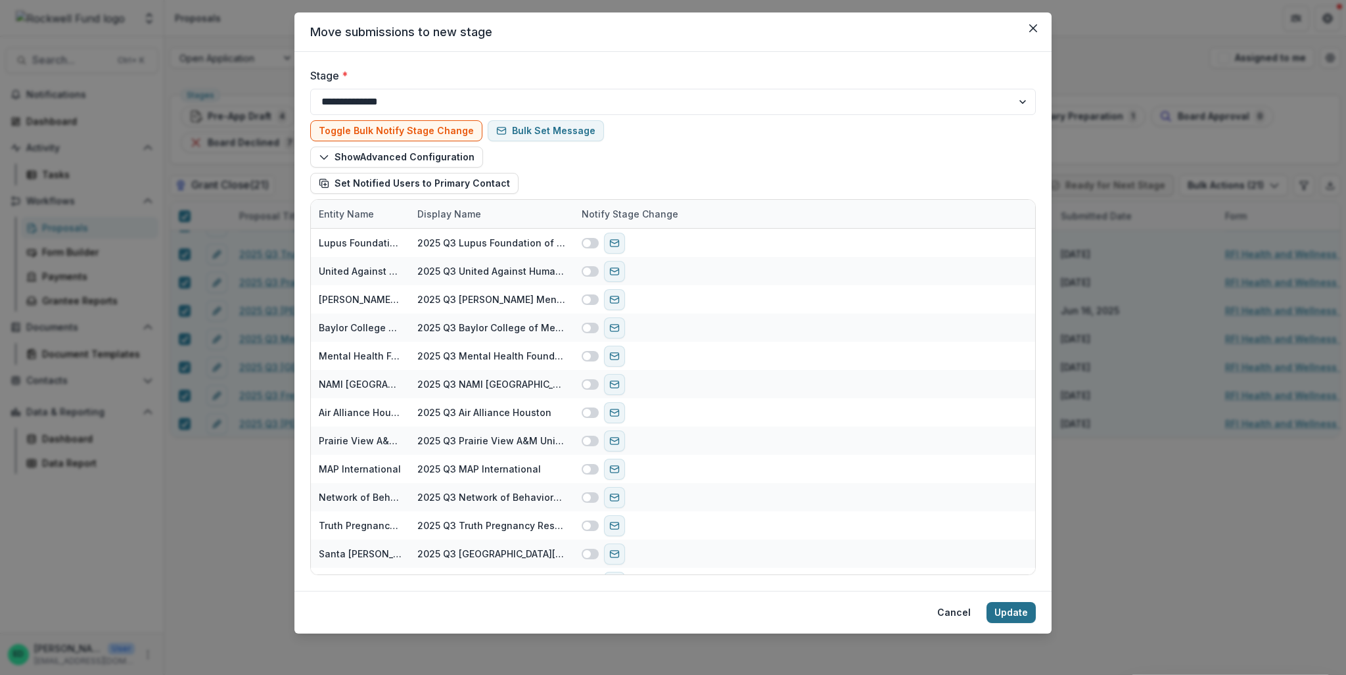
click at [1018, 613] on button "Update" at bounding box center [1010, 612] width 49 height 21
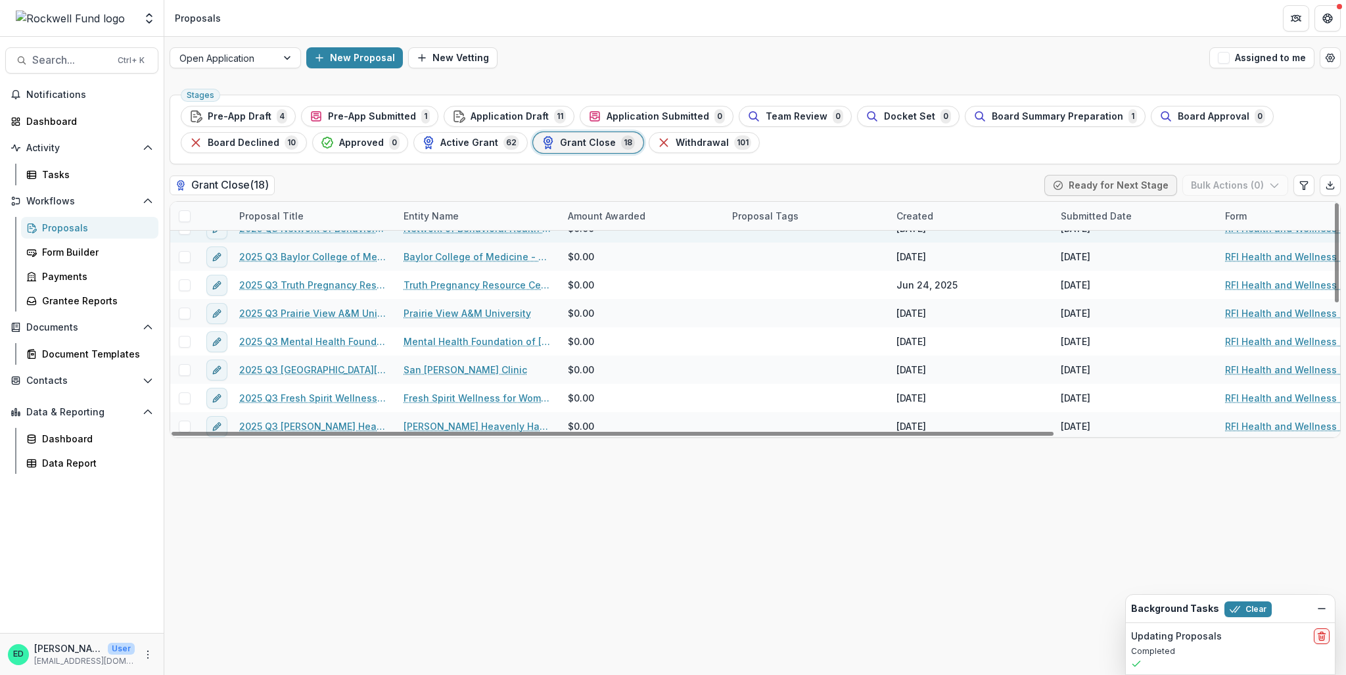
scroll to position [302, 0]
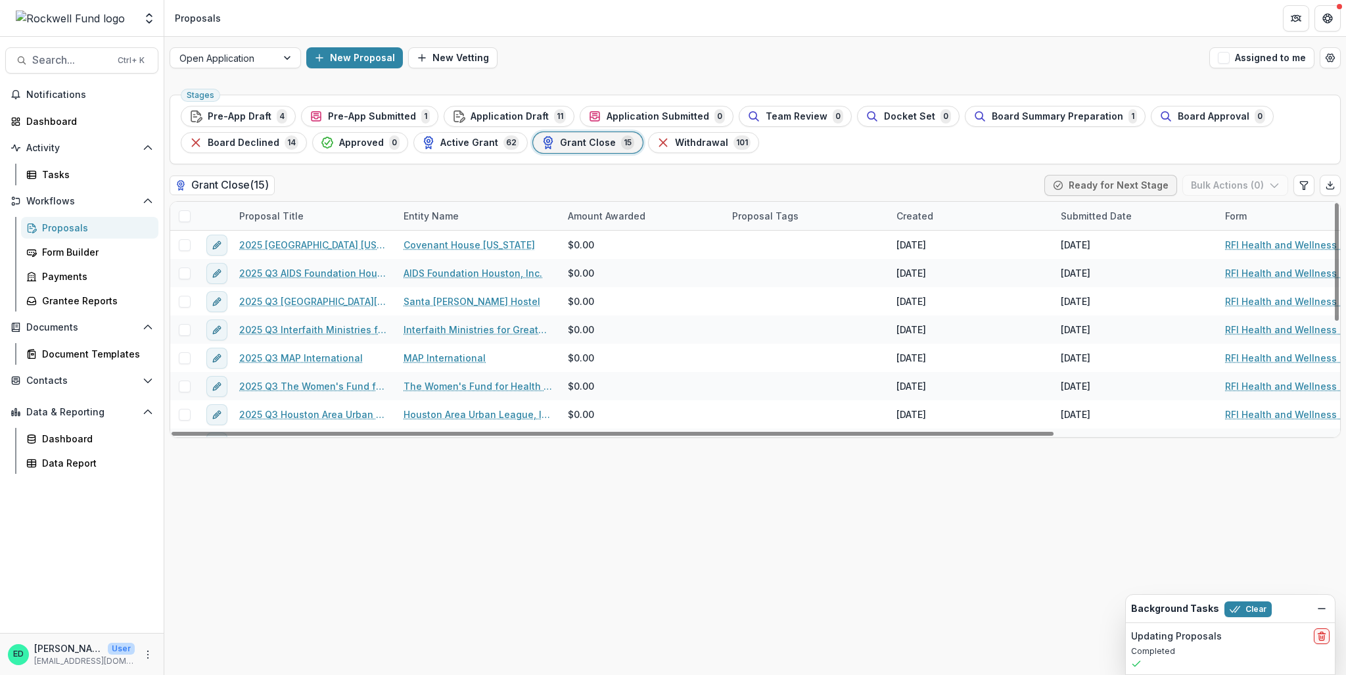
click at [229, 129] on ul "Stages Pre-App Draft 4 Pre-App Submitted 1 Application Draft 11 Application Sub…" at bounding box center [755, 129] width 1148 height 47
click at [222, 145] on span "Board Declined" at bounding box center [244, 142] width 72 height 11
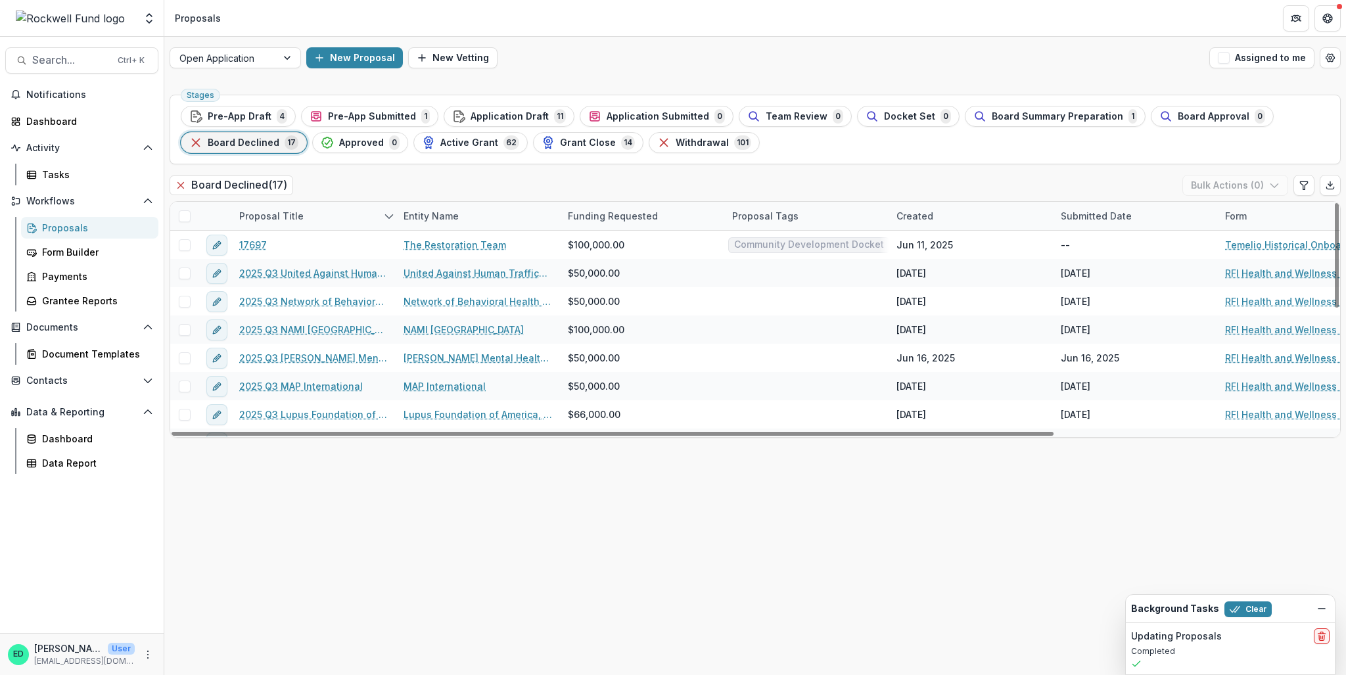
click at [587, 143] on span "Grant Close" at bounding box center [588, 142] width 56 height 11
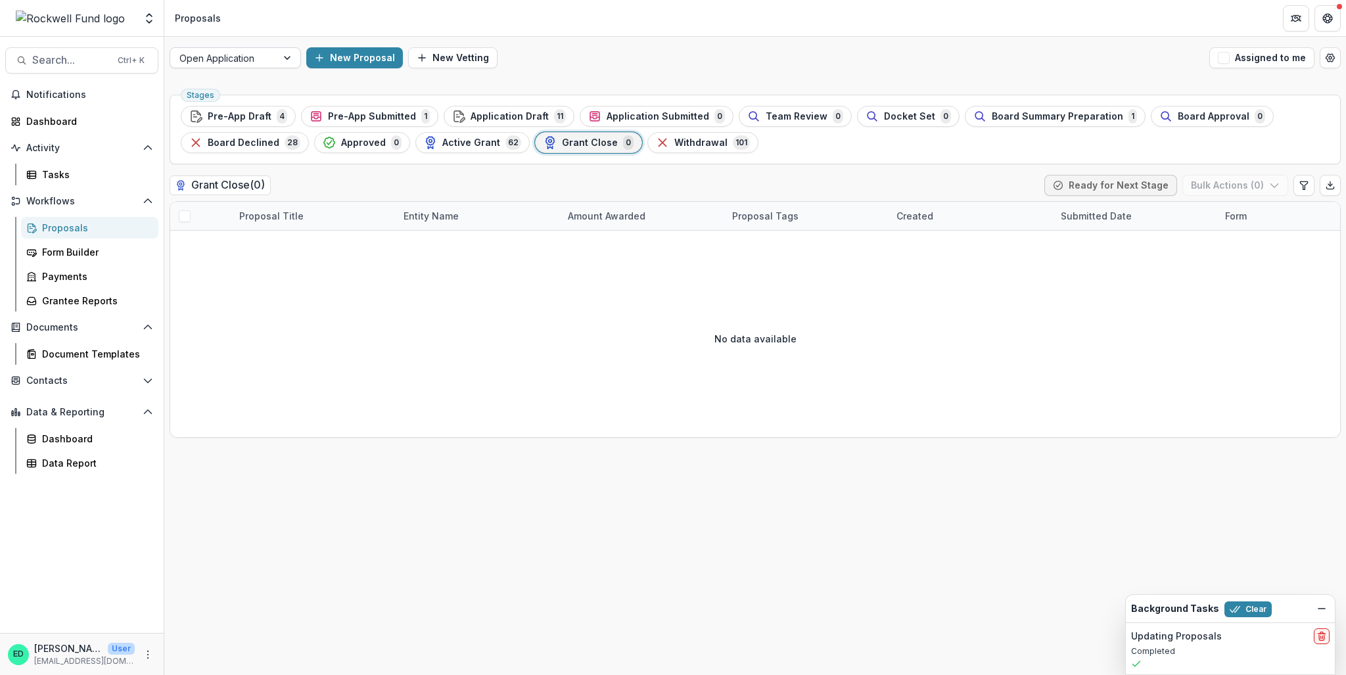
click at [279, 51] on div at bounding box center [289, 58] width 24 height 20
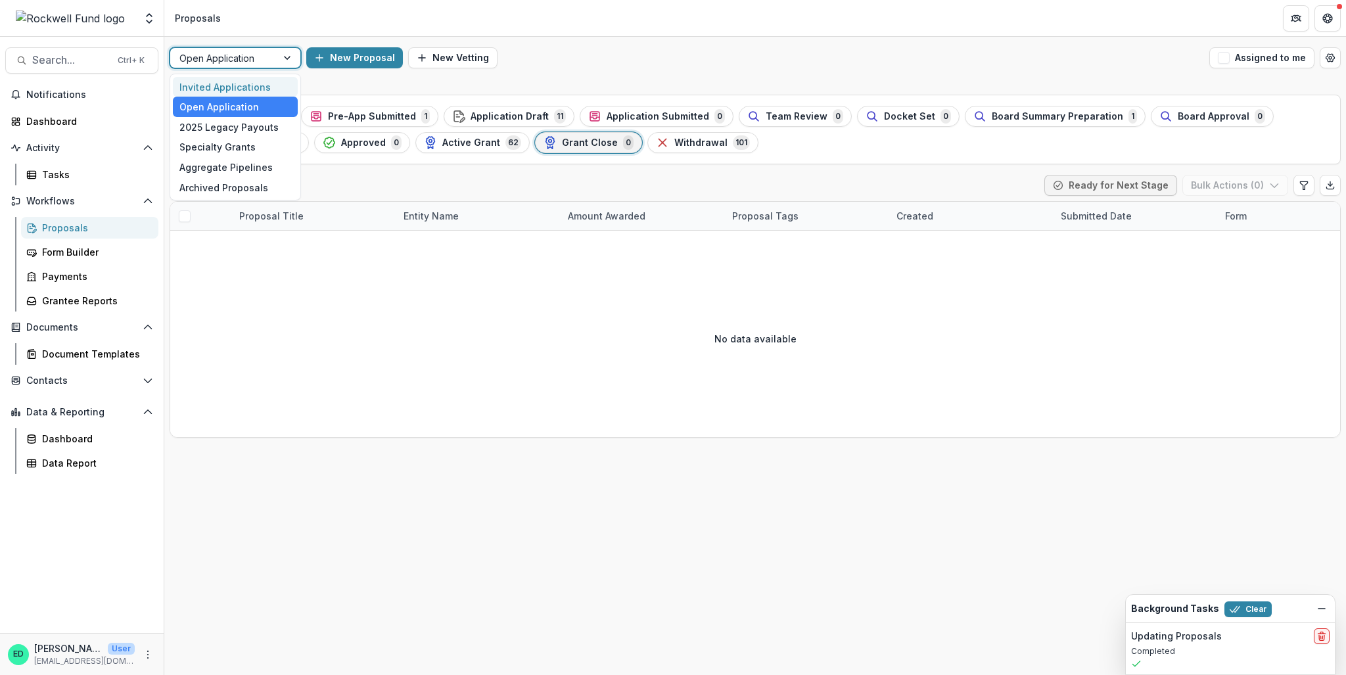
click at [231, 81] on div "Invited Applications" at bounding box center [235, 87] width 125 height 20
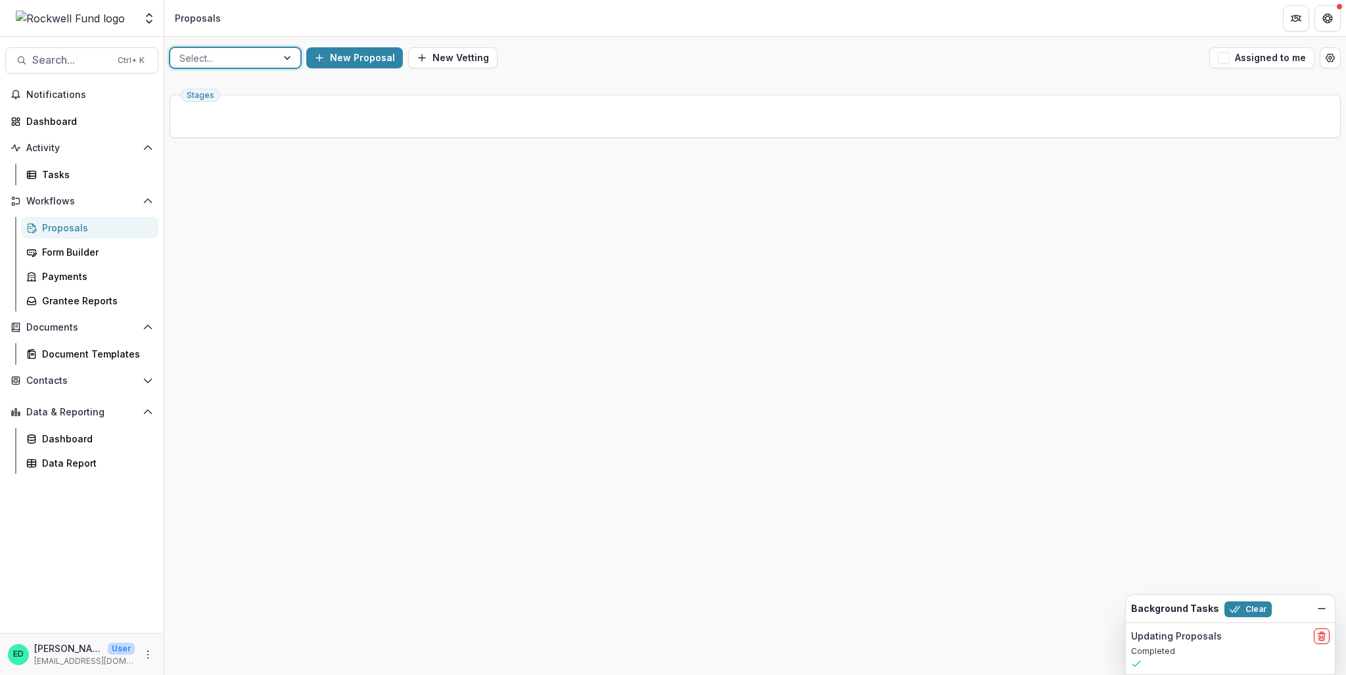
click at [267, 58] on div at bounding box center [223, 58] width 88 height 16
click at [223, 76] on div "Invited Applications Open Application 2025 Legacy Payouts Specialty Grants Aggr…" at bounding box center [235, 137] width 131 height 127
click at [216, 90] on div "Invited Applications" at bounding box center [235, 87] width 125 height 20
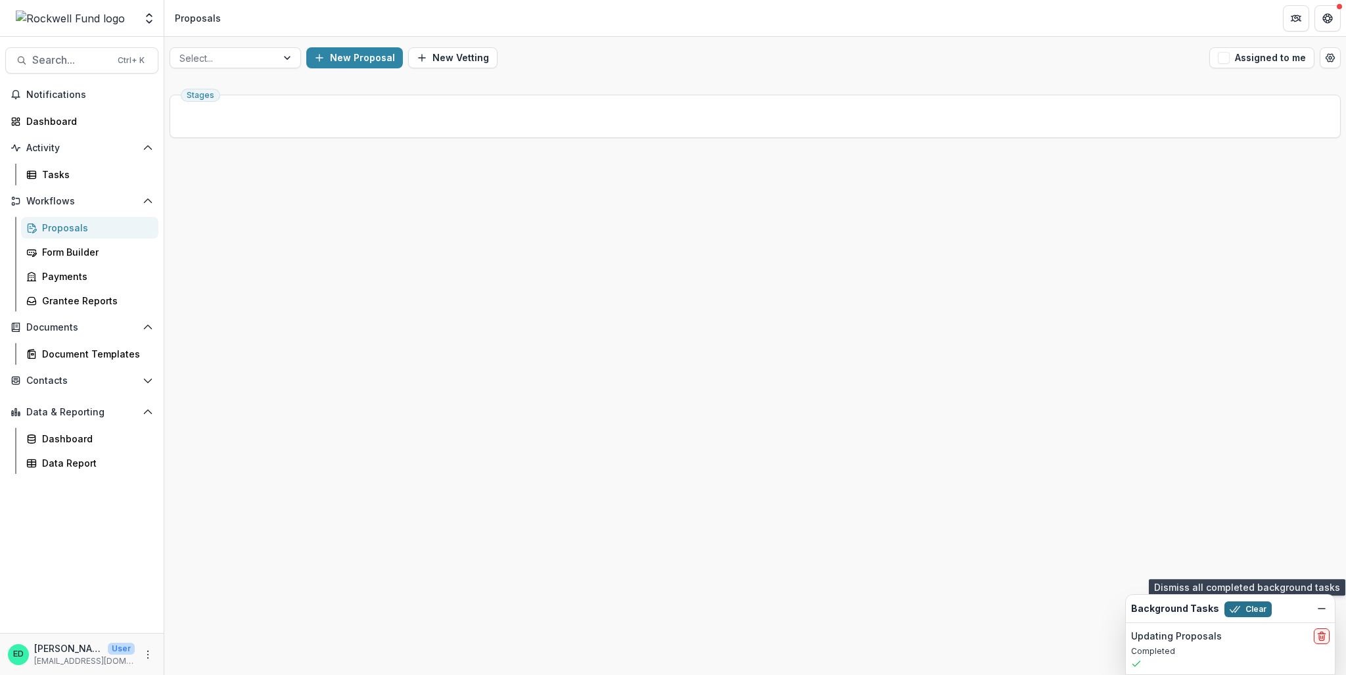
click at [1248, 610] on button "Clear" at bounding box center [1247, 609] width 47 height 16
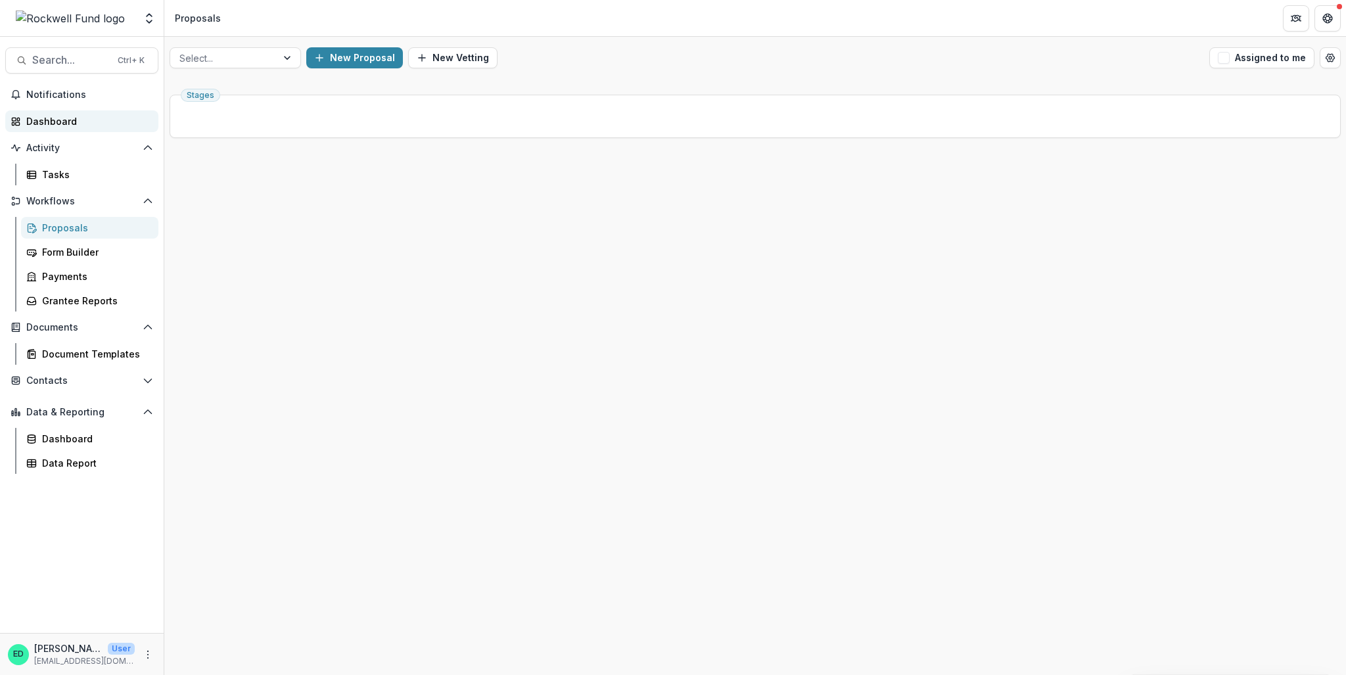
click at [49, 114] on link "Dashboard" at bounding box center [81, 121] width 153 height 22
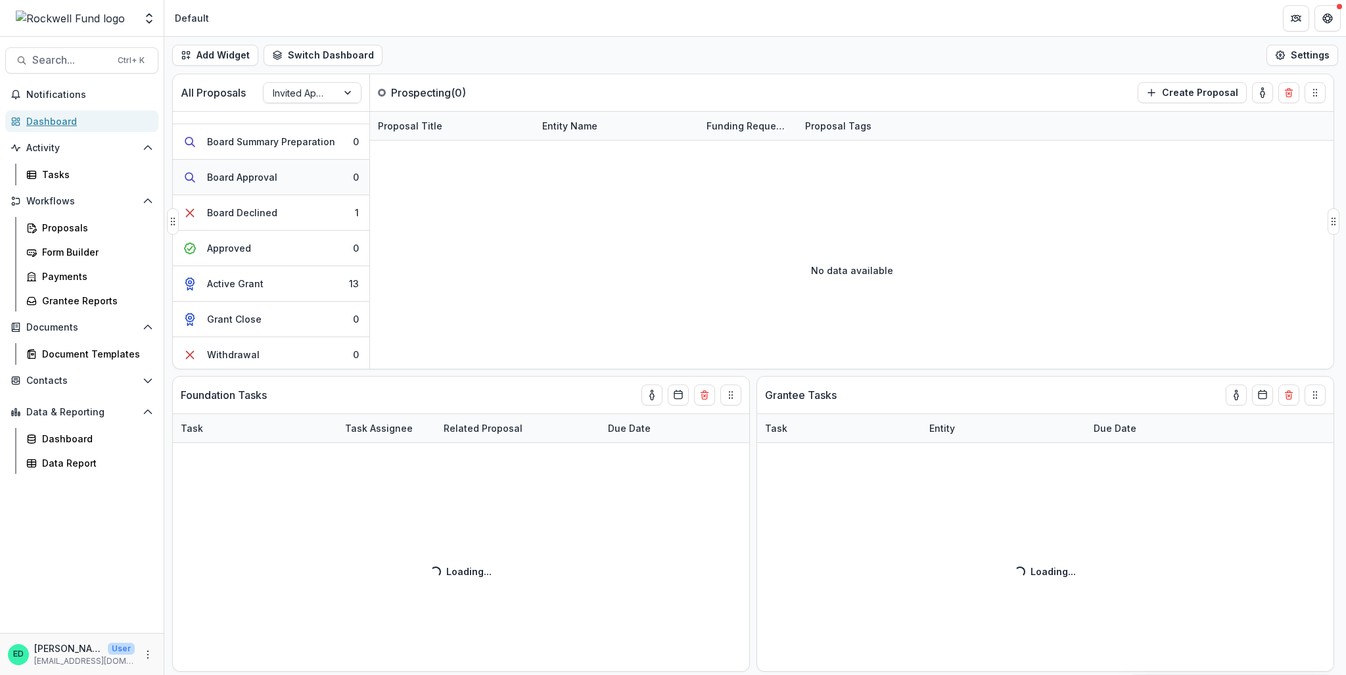
scroll to position [166, 0]
click at [297, 85] on div at bounding box center [300, 93] width 55 height 16
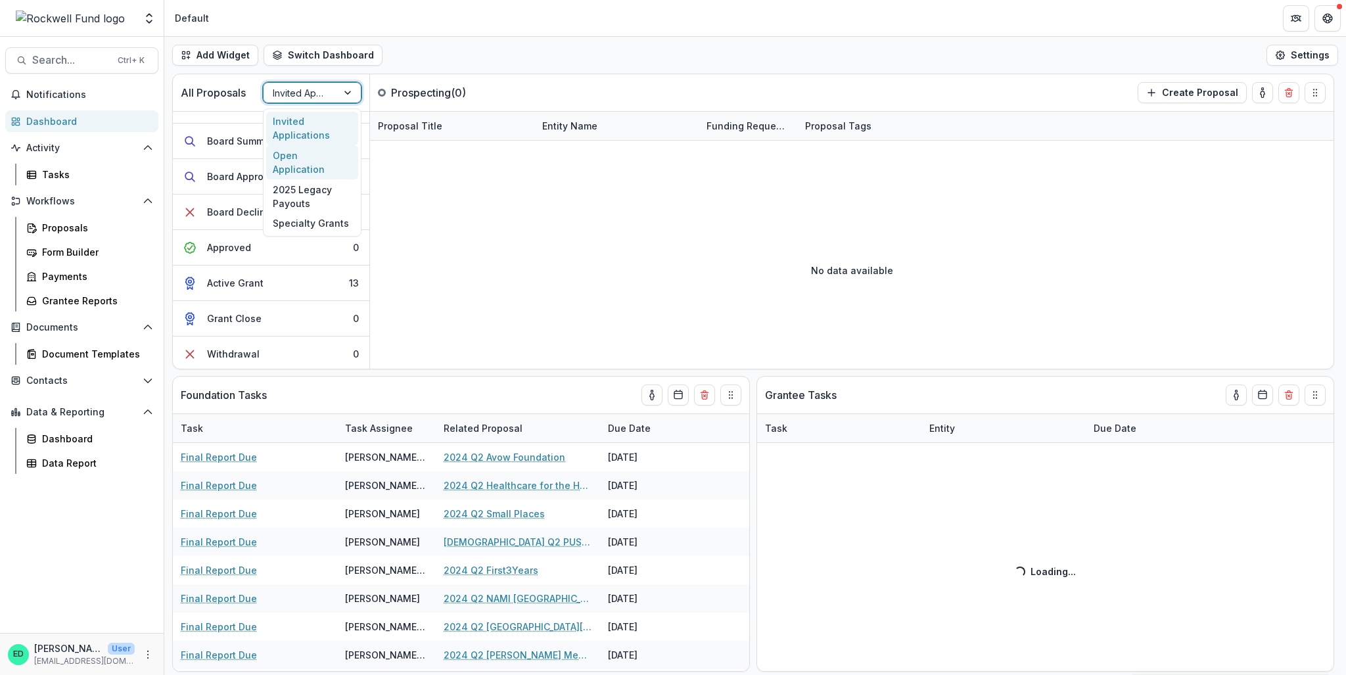
click at [315, 154] on div "Open Application" at bounding box center [312, 162] width 92 height 34
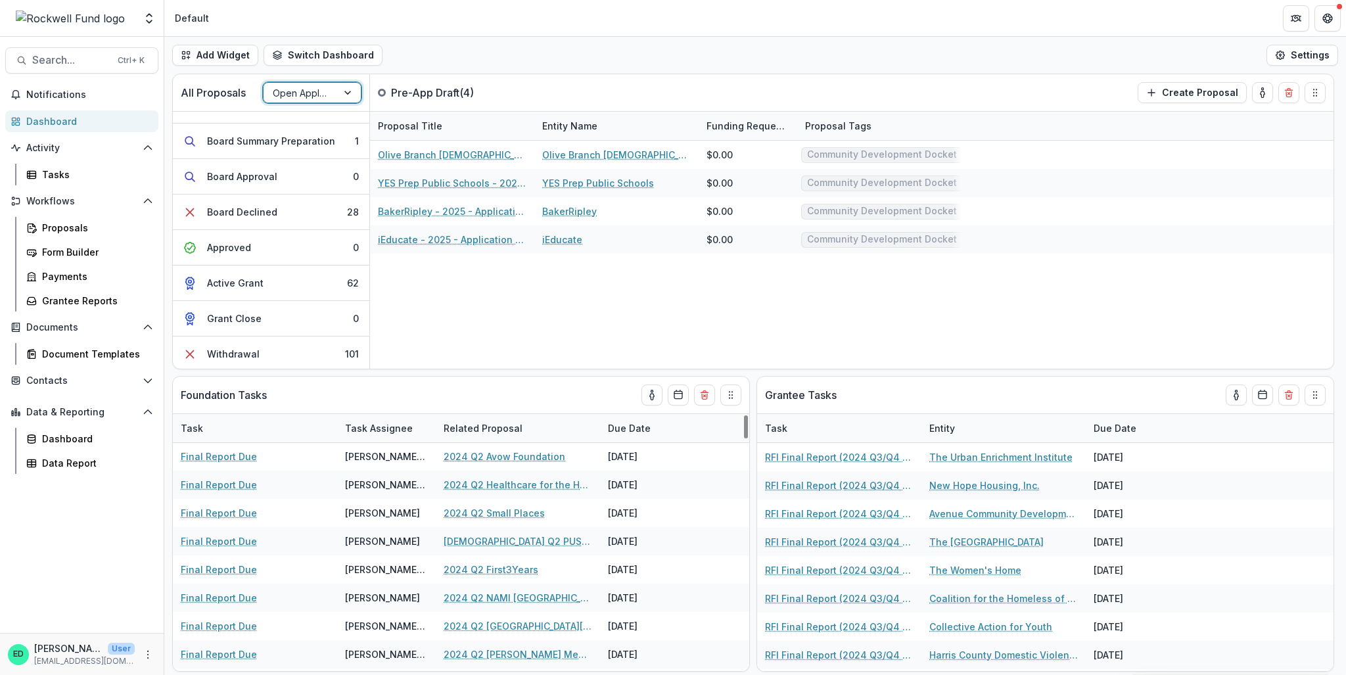
scroll to position [0, 0]
click at [58, 93] on span "Notifications" at bounding box center [89, 94] width 127 height 11
click at [50, 118] on div "Dashboard" at bounding box center [87, 121] width 122 height 14
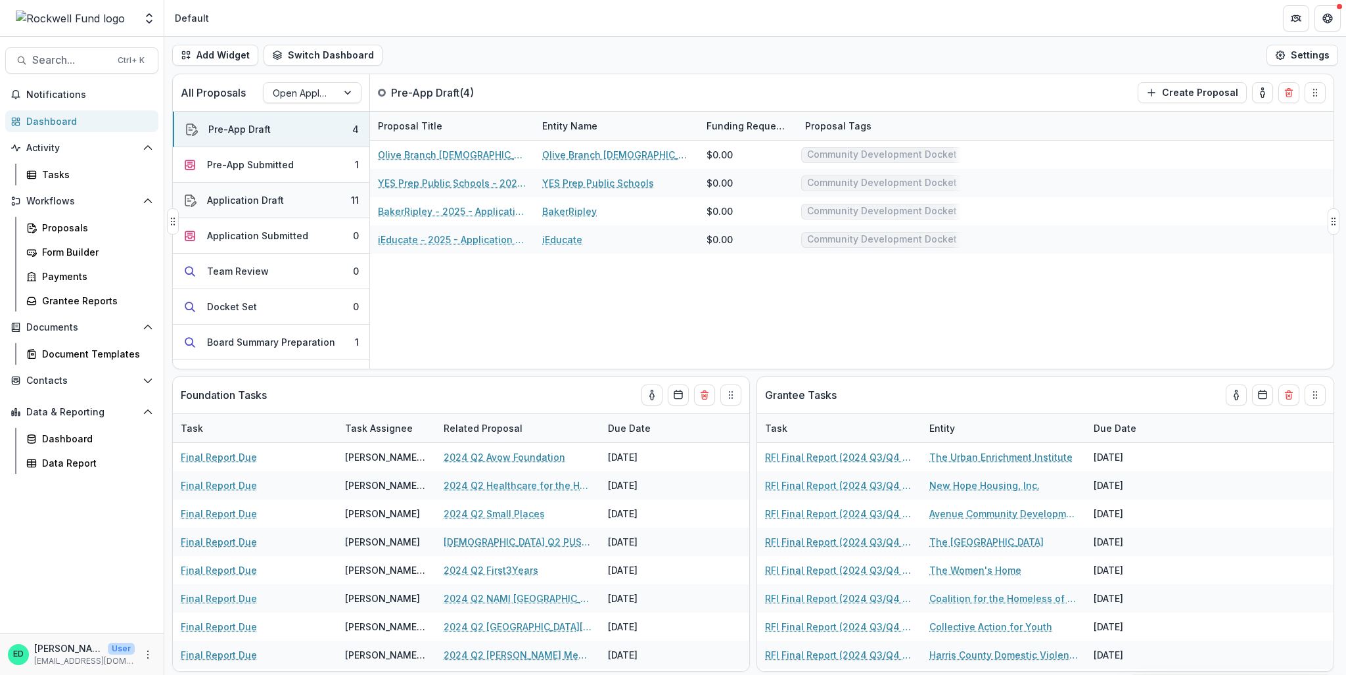
click at [306, 210] on button "Application Draft 11" at bounding box center [271, 200] width 196 height 35
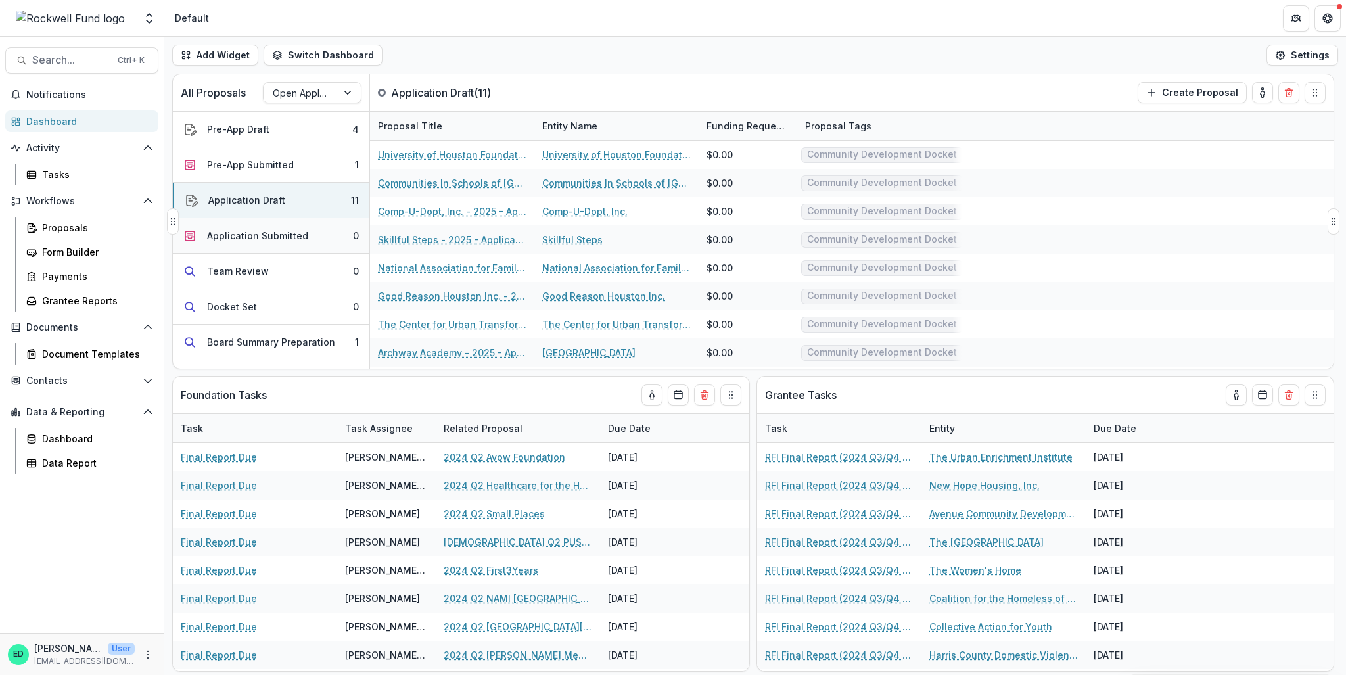
click at [294, 235] on div "Application Submitted" at bounding box center [257, 236] width 101 height 14
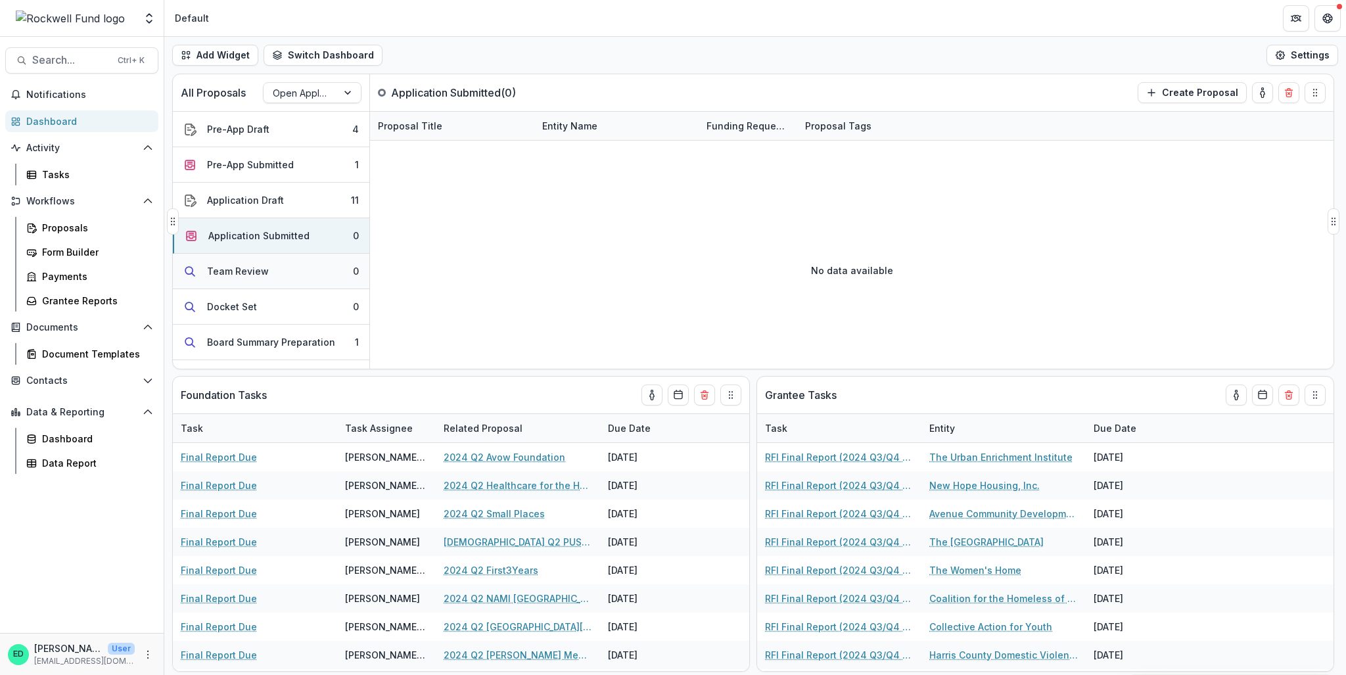
click at [287, 258] on button "Team Review 0" at bounding box center [271, 271] width 196 height 35
click at [279, 315] on button "Docket Set 0" at bounding box center [271, 306] width 196 height 35
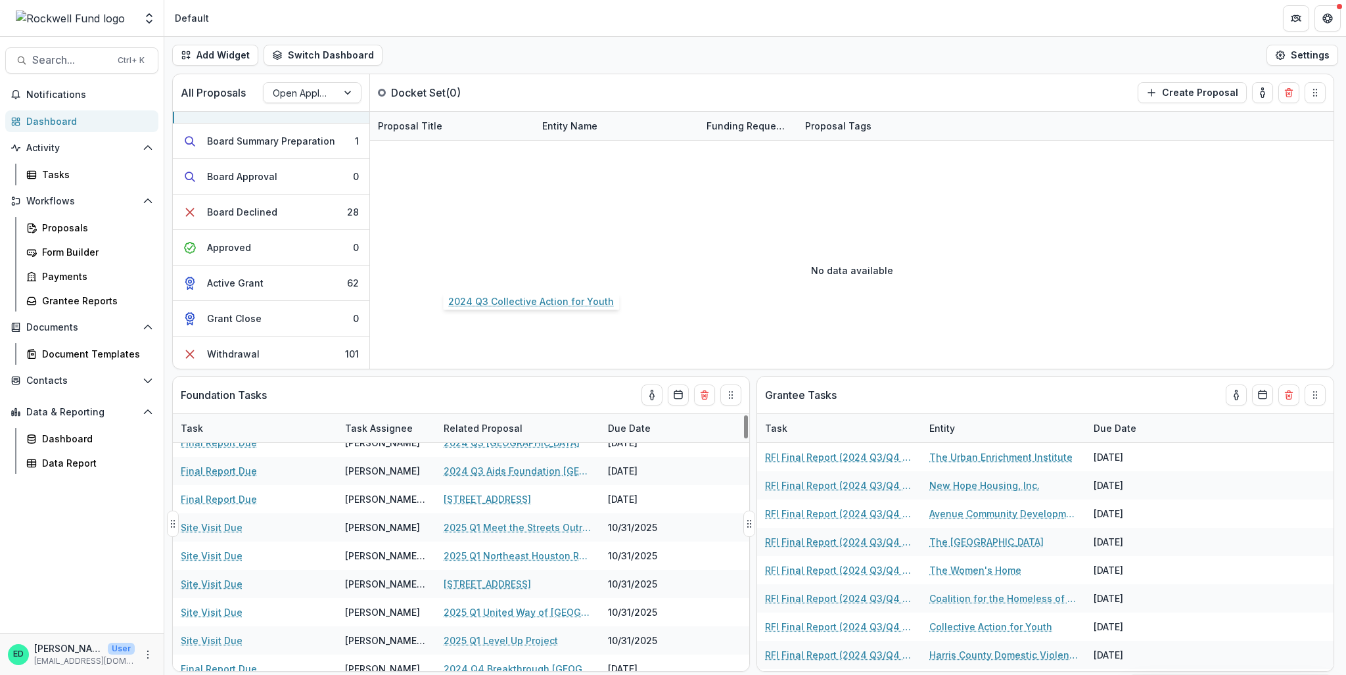
scroll to position [920, 0]
click at [486, 432] on div "Related Proposal" at bounding box center [483, 428] width 95 height 14
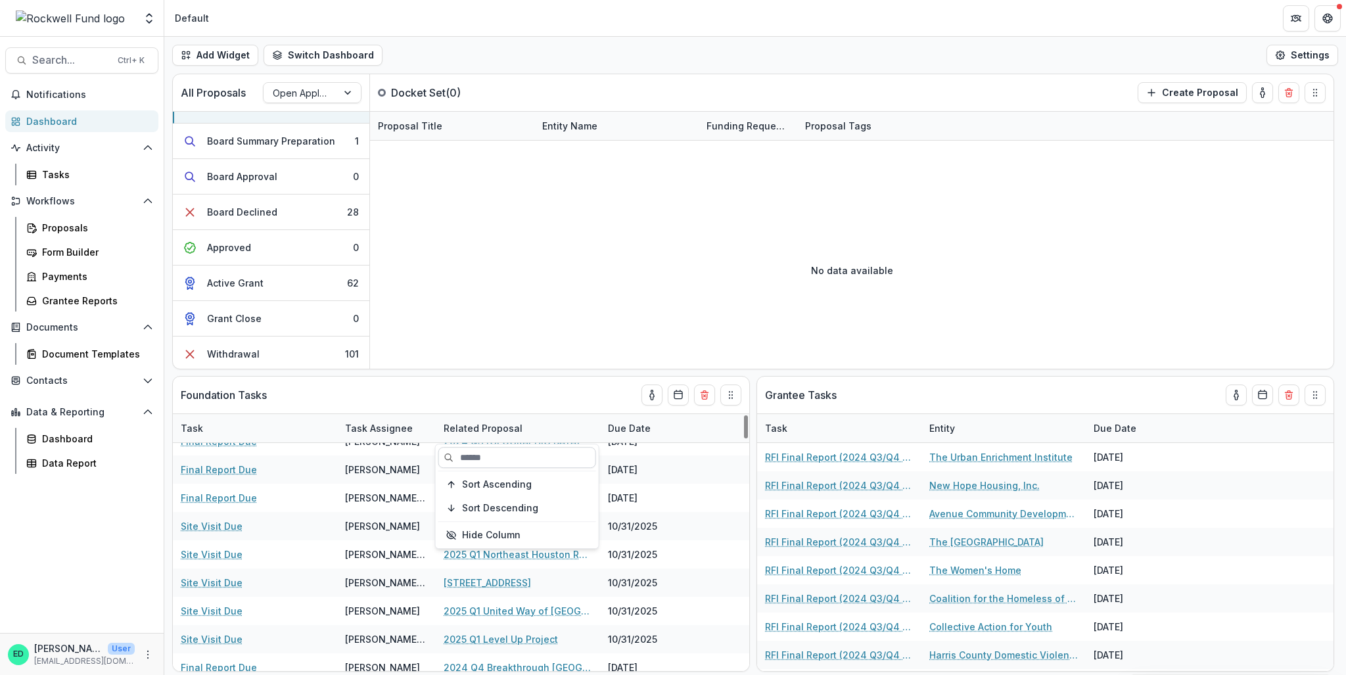
click at [488, 449] on input at bounding box center [517, 457] width 158 height 21
type input "*******"
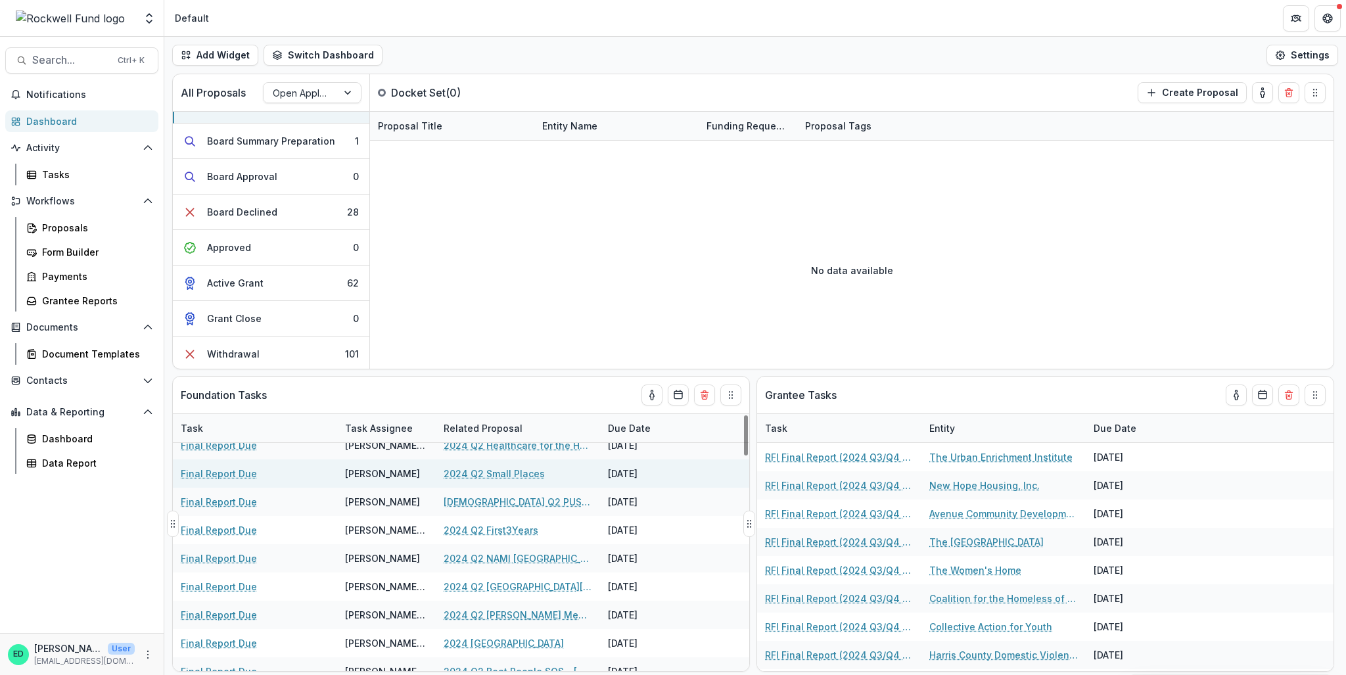
scroll to position [0, 0]
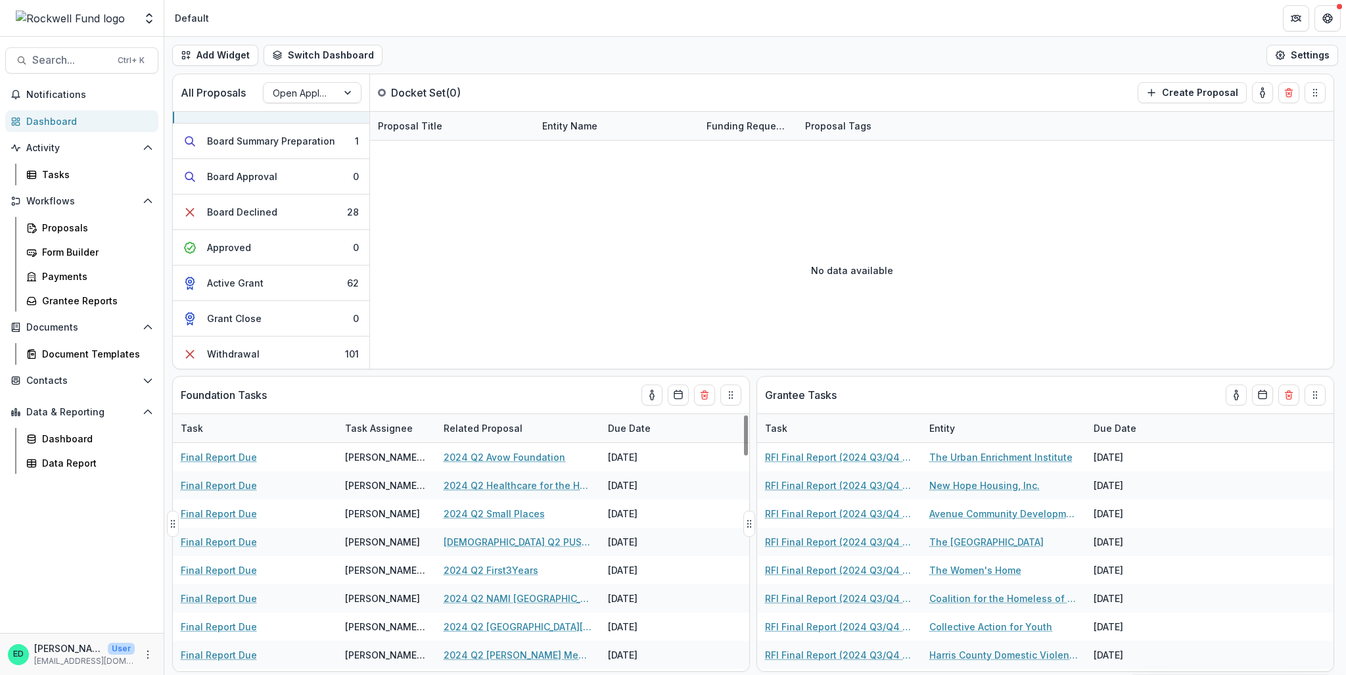
click at [494, 426] on div "Related Proposal" at bounding box center [483, 428] width 95 height 14
click at [491, 450] on input "****" at bounding box center [517, 457] width 158 height 21
click at [509, 459] on input "****" at bounding box center [517, 457] width 158 height 21
type input "*******"
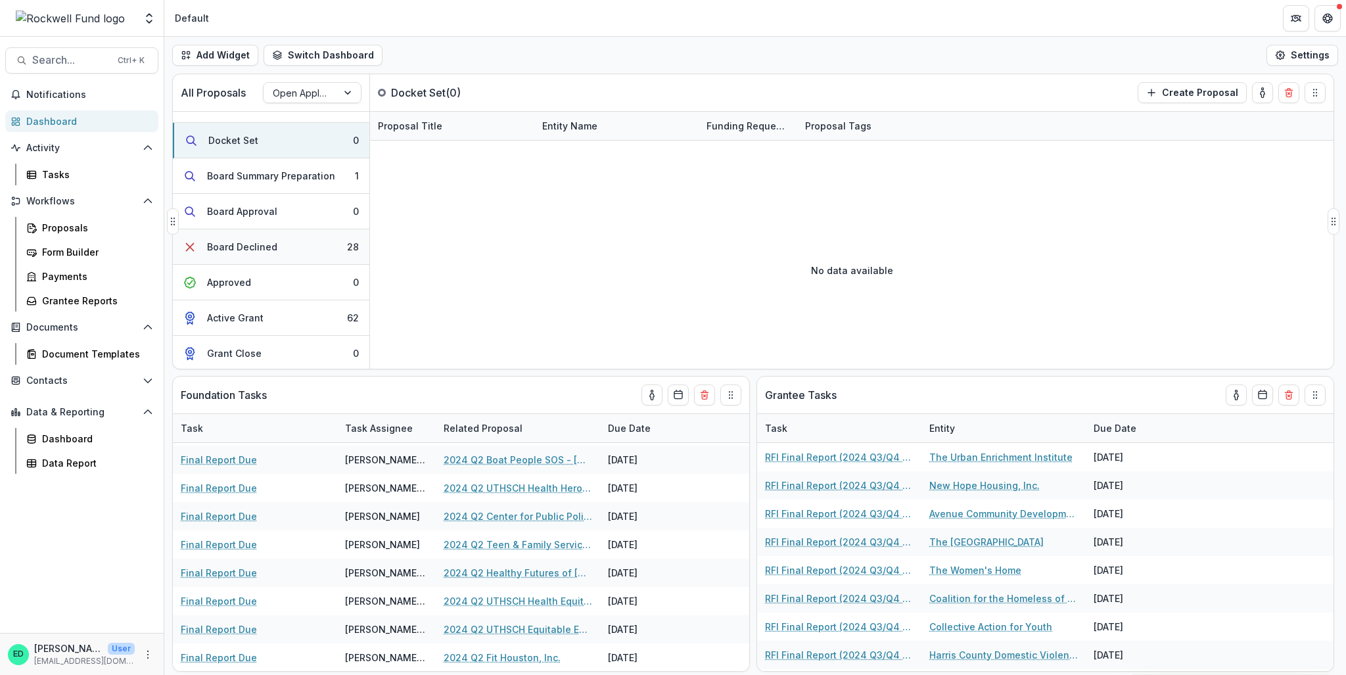
scroll to position [201, 0]
click at [291, 275] on button "Active Grant 62" at bounding box center [271, 282] width 196 height 35
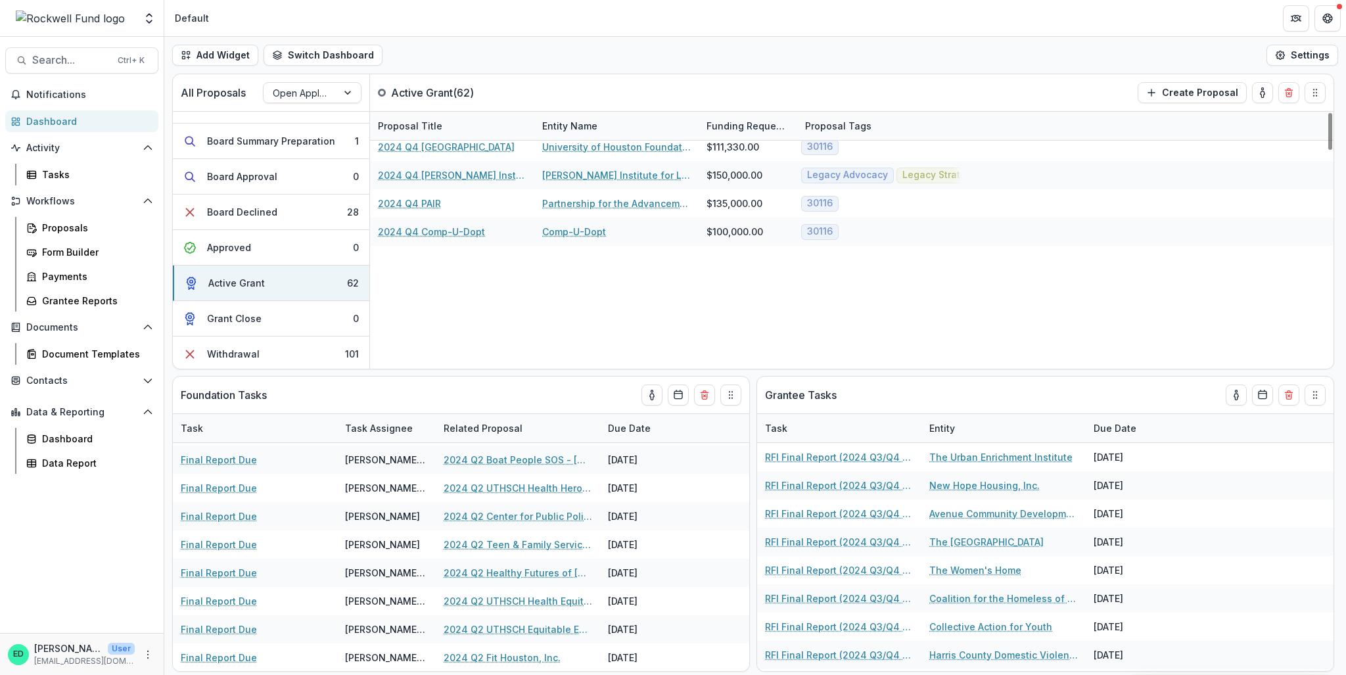
scroll to position [0, 0]
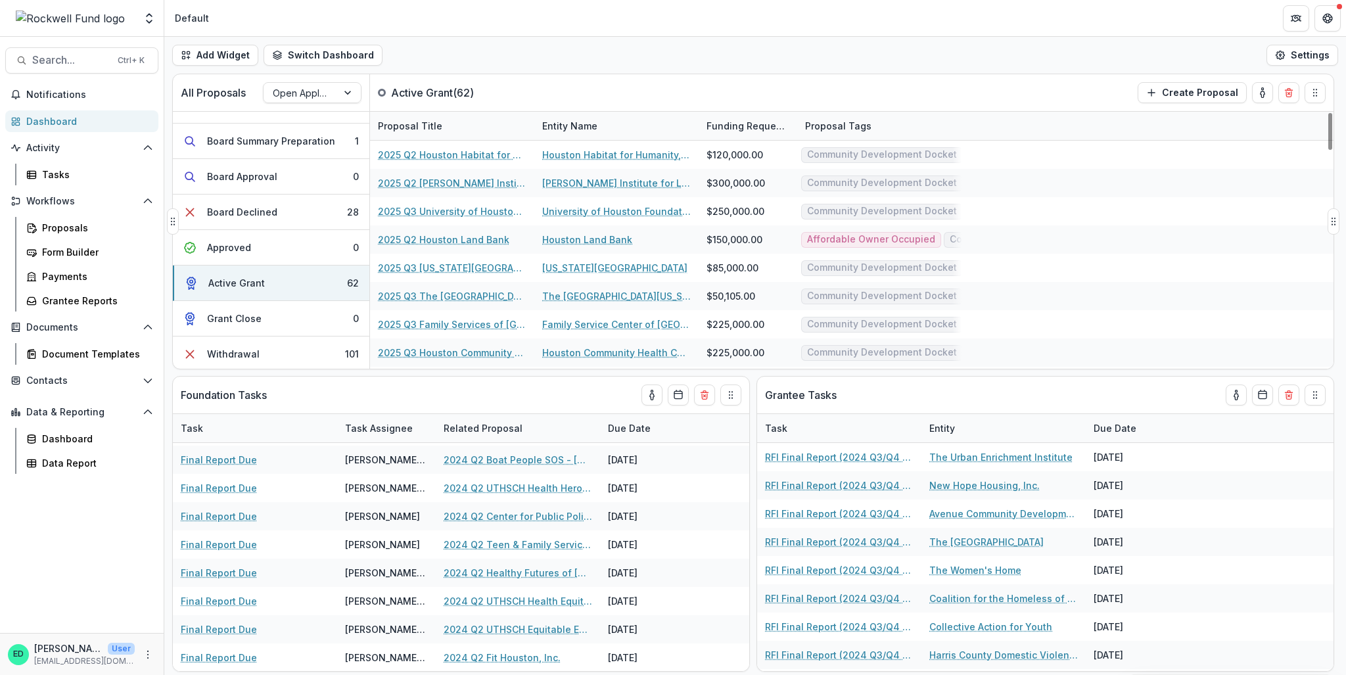
click at [448, 101] on div "All Proposals Open Application Active Grant ( 62 ) Create Proposal" at bounding box center [725, 92] width 1105 height 37
click at [447, 92] on p "Active Grant ( 62 )" at bounding box center [440, 93] width 99 height 16
click at [74, 227] on div "Proposals" at bounding box center [95, 228] width 106 height 14
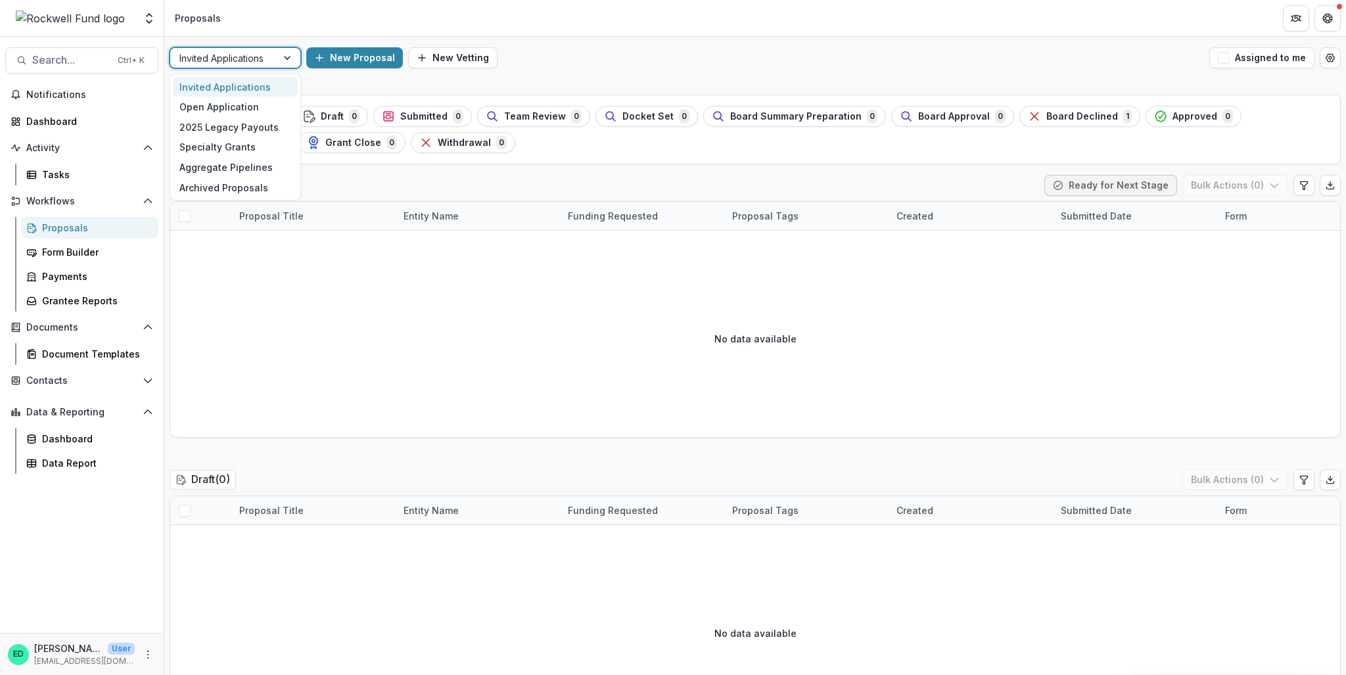
click at [271, 58] on div "Invited Applications" at bounding box center [223, 58] width 106 height 19
click at [248, 103] on div "Open Application" at bounding box center [235, 107] width 125 height 20
click at [287, 52] on div at bounding box center [289, 58] width 24 height 20
click at [237, 99] on div "Open Application" at bounding box center [235, 107] width 125 height 20
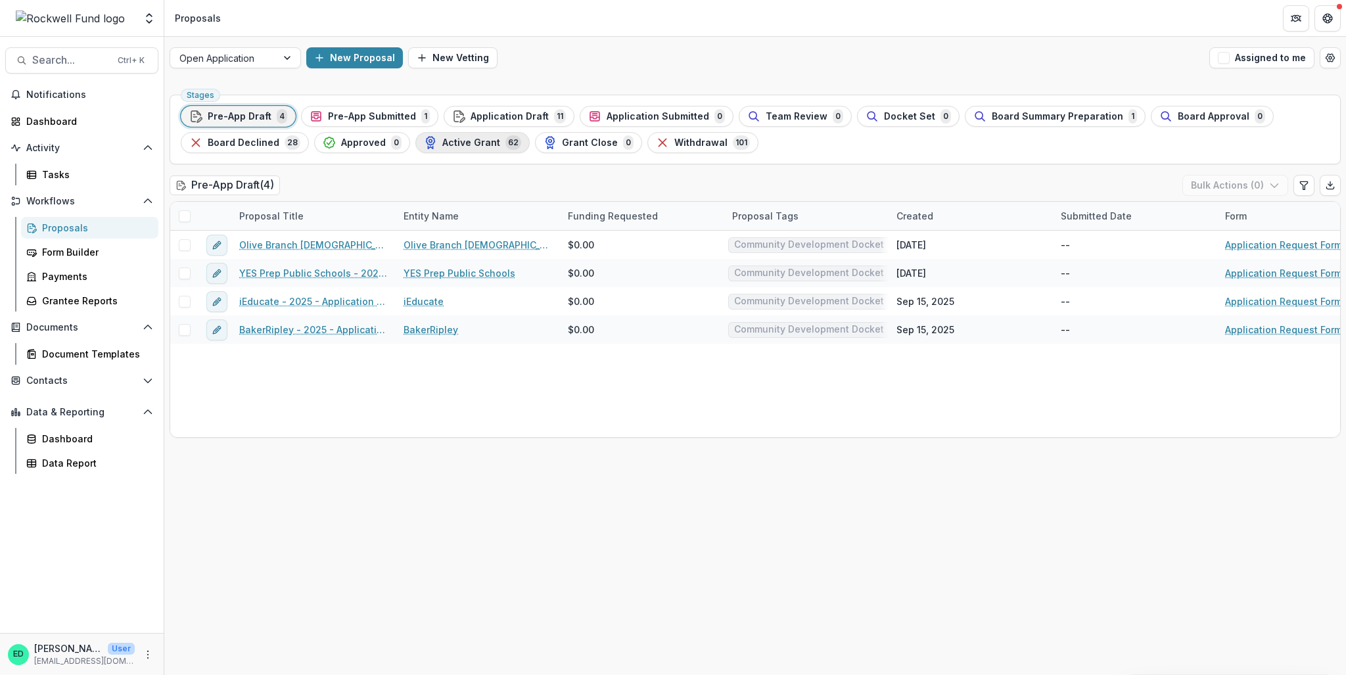
click at [466, 143] on span "Active Grant" at bounding box center [471, 142] width 58 height 11
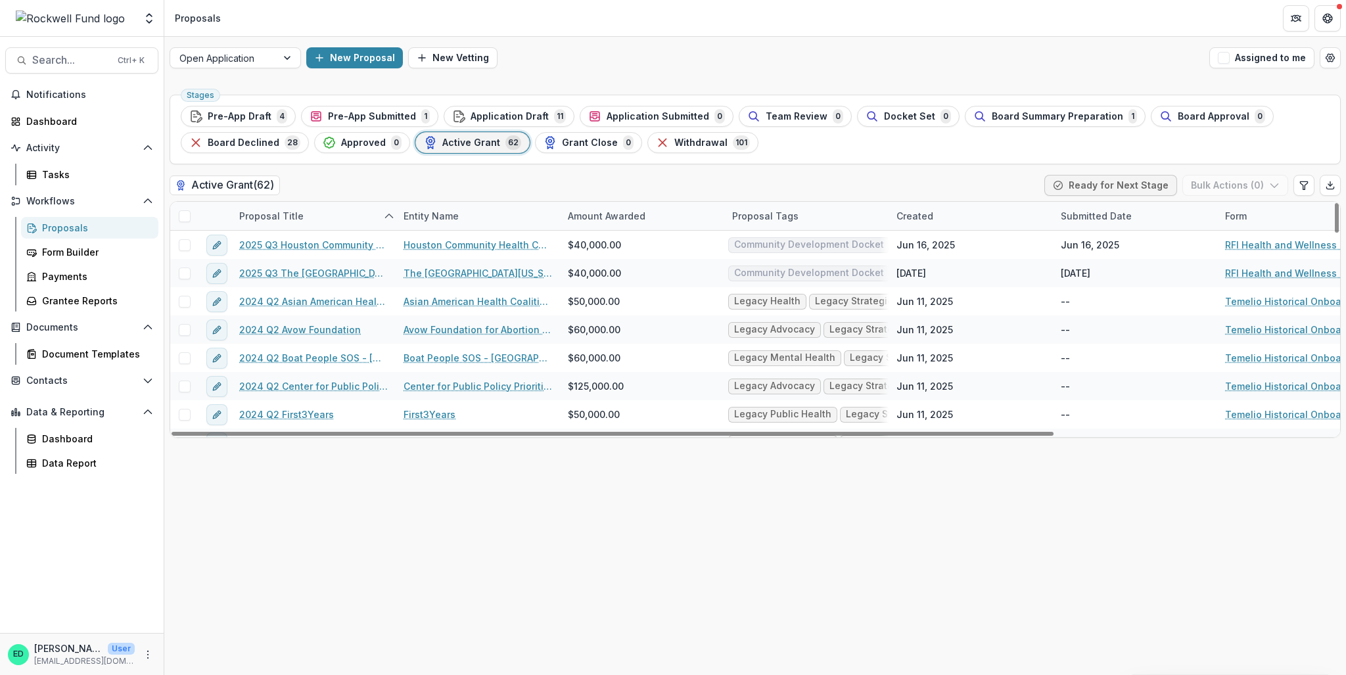
click at [262, 213] on div "Proposal Title" at bounding box center [271, 216] width 80 height 14
click at [281, 256] on div "Sort Ascending Sort Descending Hide Column" at bounding box center [312, 284] width 163 height 104
click at [278, 248] on input at bounding box center [313, 245] width 158 height 21
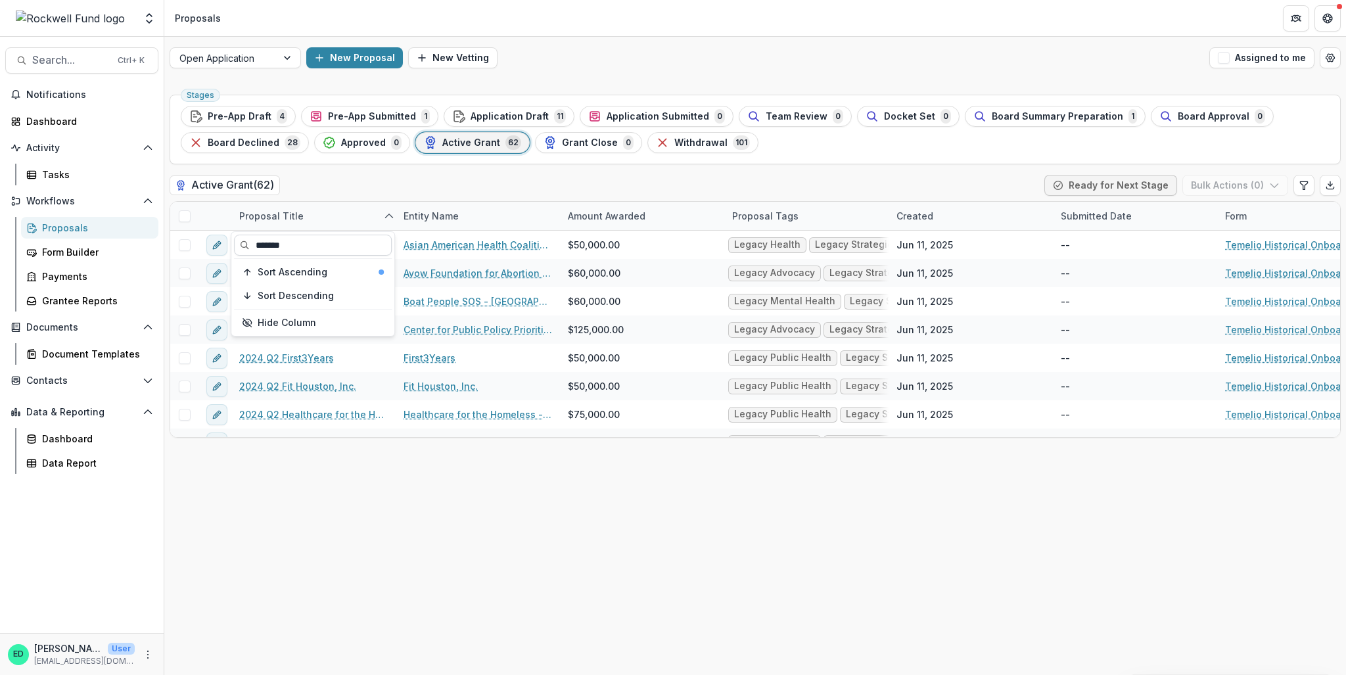
type input "*******"
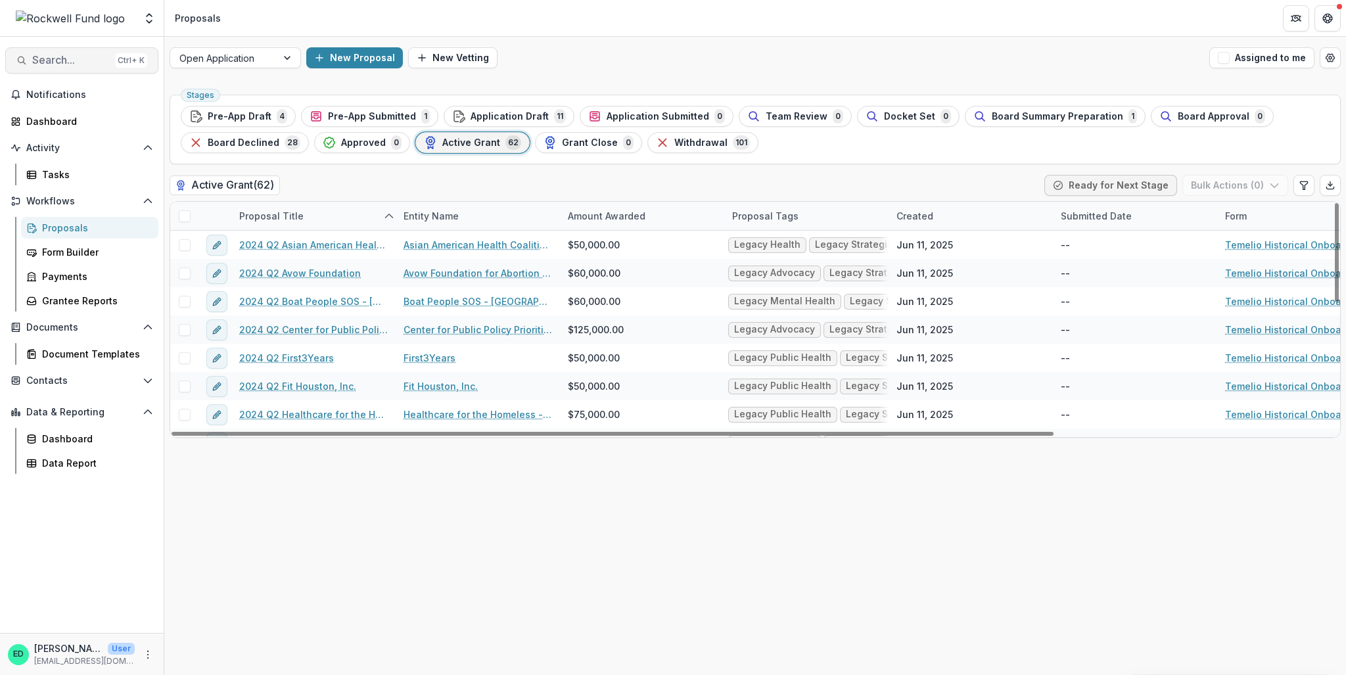
click at [53, 66] on span "Search..." at bounding box center [71, 60] width 78 height 12
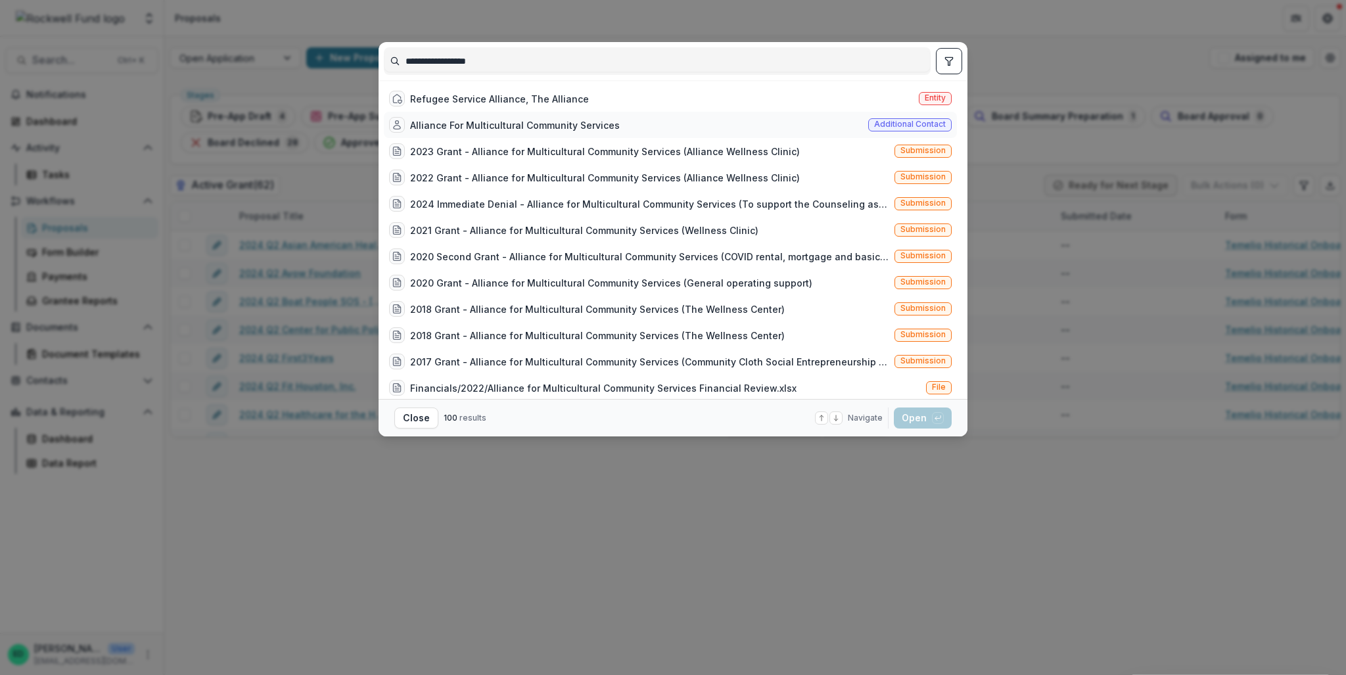
type input "**********"
click at [455, 125] on div "Alliance For Multicultural Community Services" at bounding box center [515, 125] width 210 height 14
click at [915, 417] on button "Open with enter key" at bounding box center [923, 417] width 58 height 21
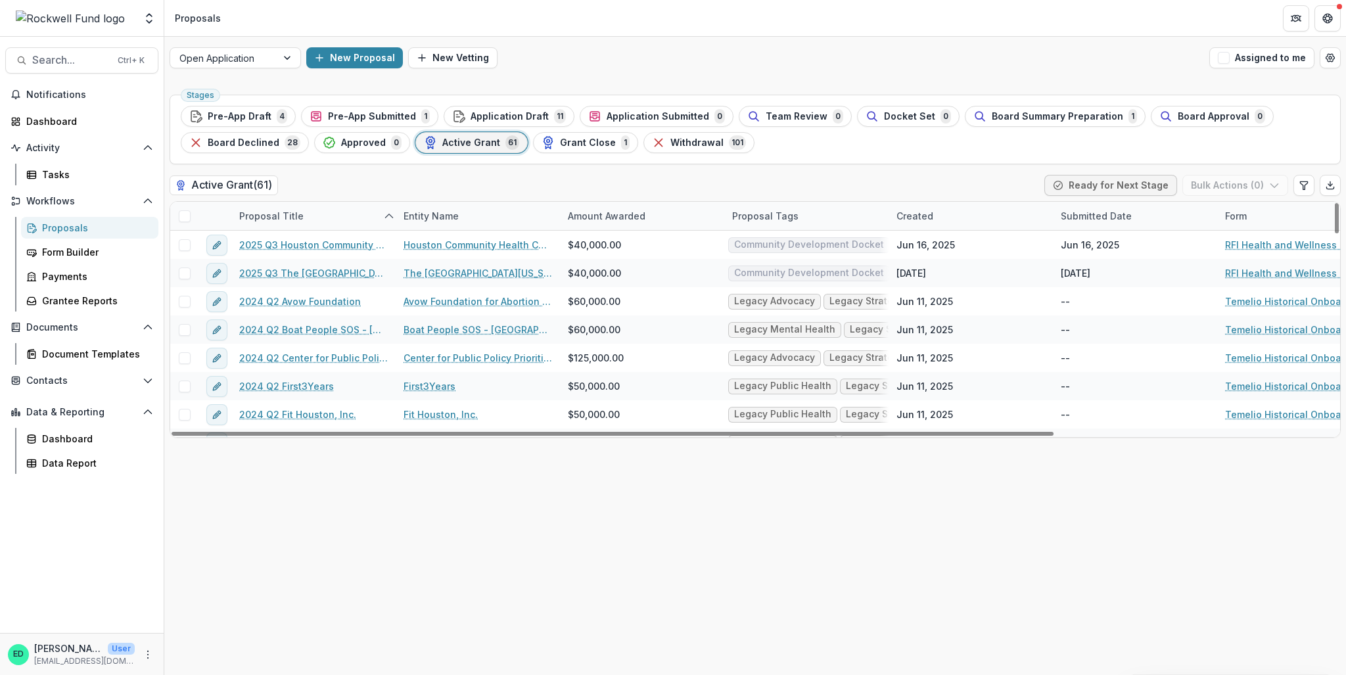
click at [275, 216] on div "Proposal Title" at bounding box center [271, 216] width 80 height 14
click at [290, 240] on input at bounding box center [313, 245] width 158 height 21
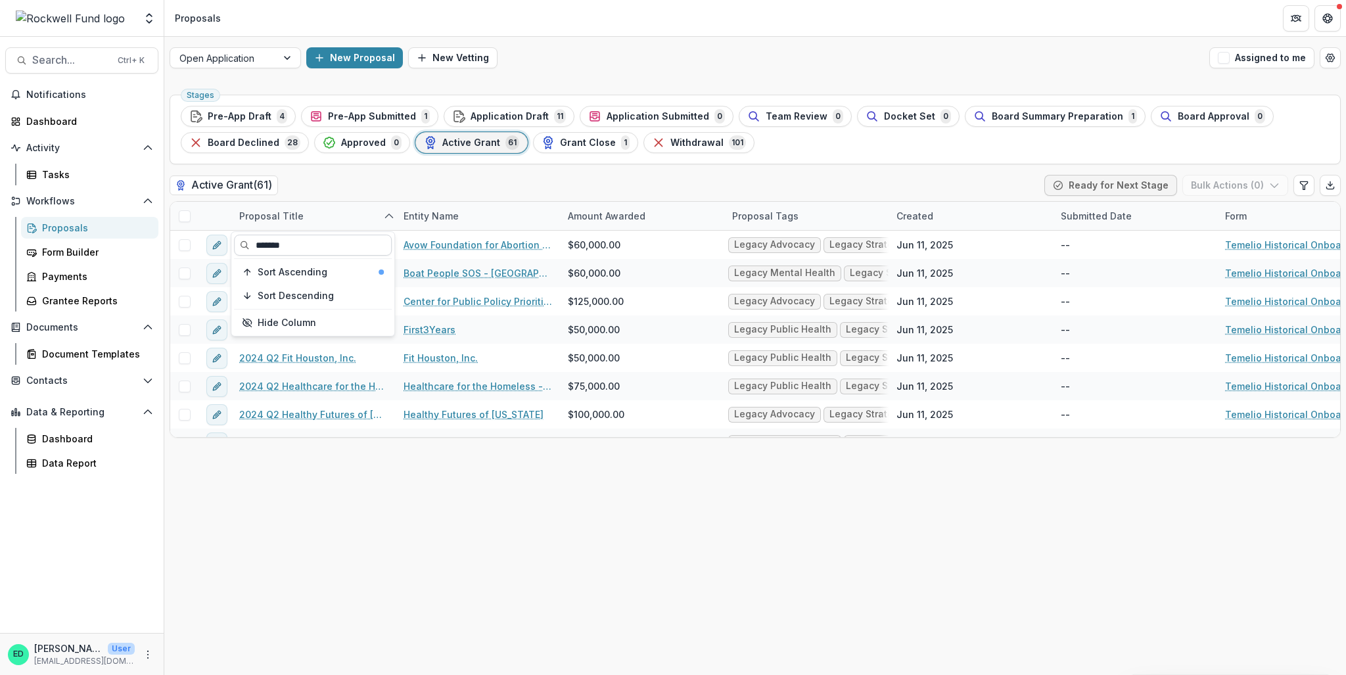
type input "*******"
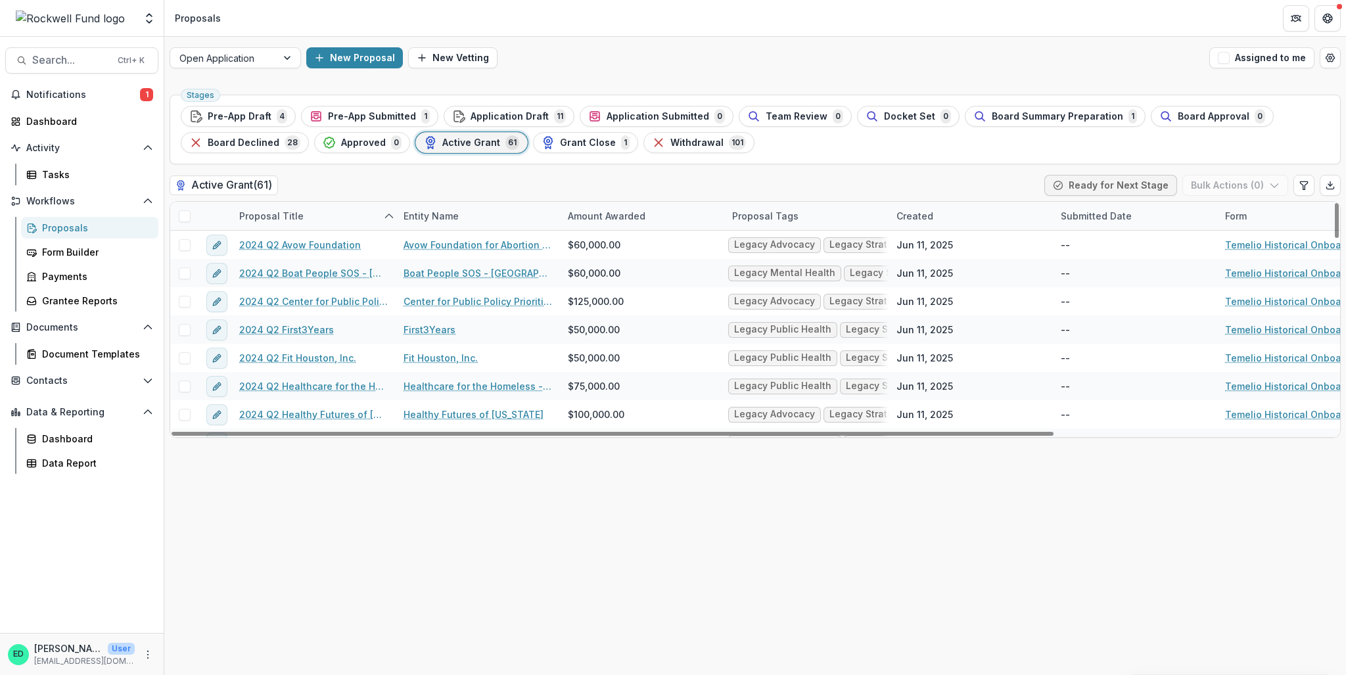
click at [279, 214] on div "Proposal Title" at bounding box center [271, 216] width 80 height 14
click at [289, 237] on input "****" at bounding box center [313, 245] width 158 height 21
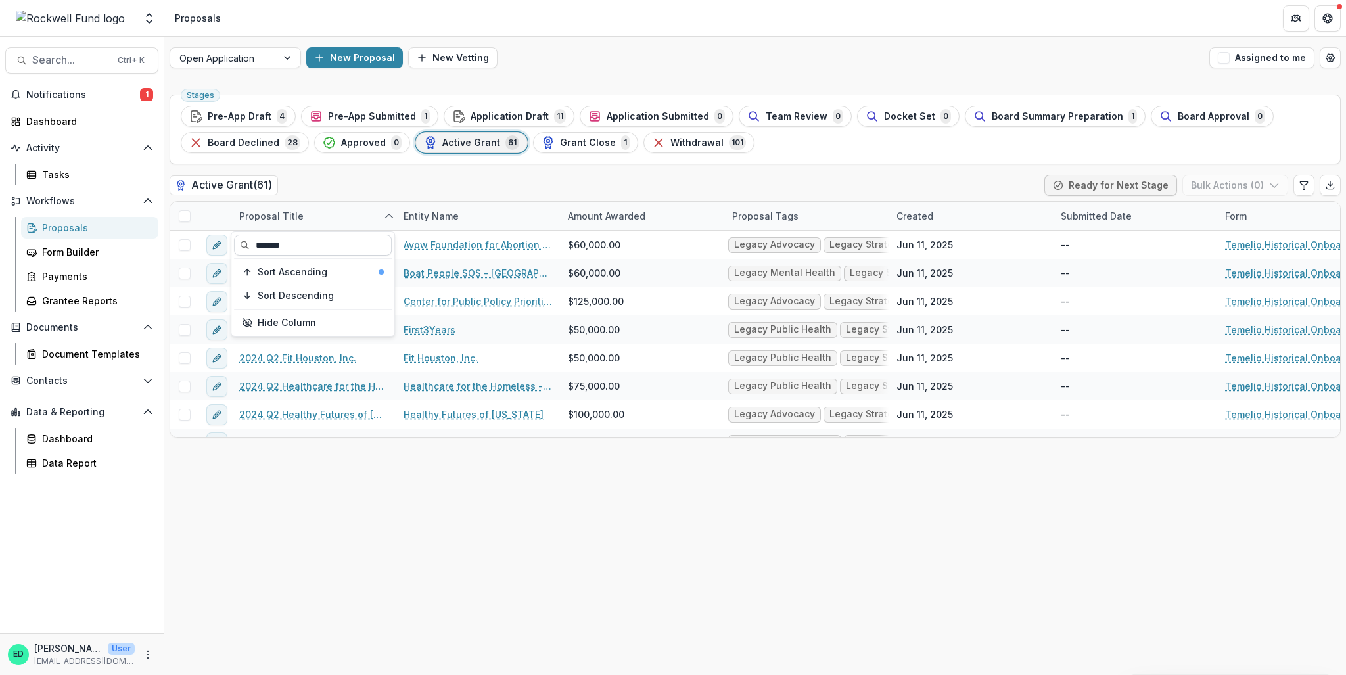
type input "*******"
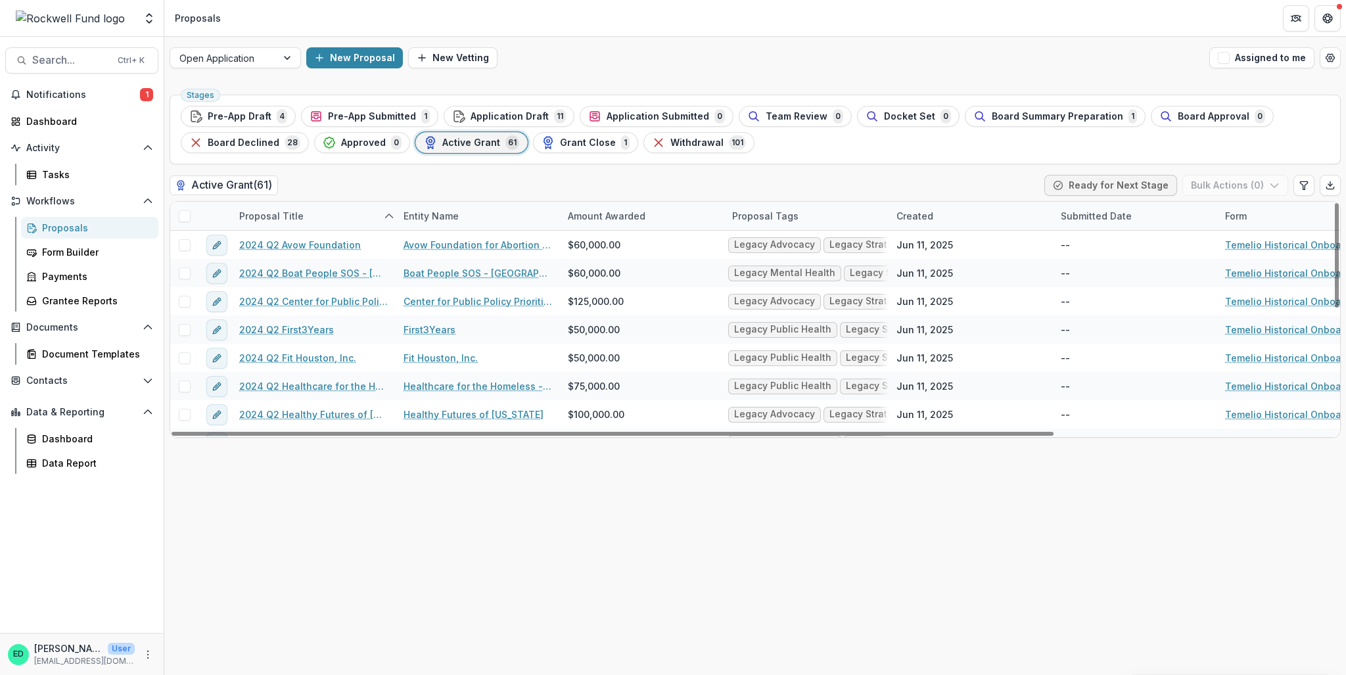
click at [268, 212] on div "Proposal Title" at bounding box center [271, 216] width 80 height 14
click at [284, 244] on input "*******" at bounding box center [313, 245] width 158 height 21
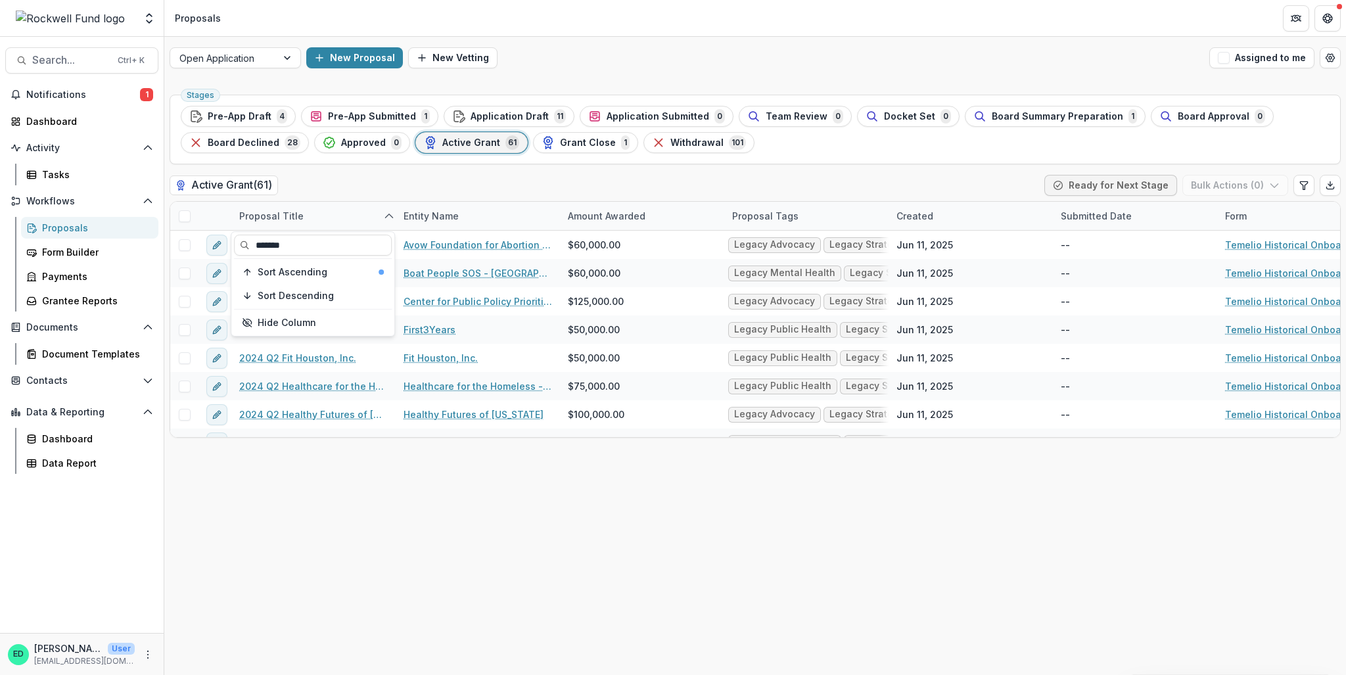
type input "*******"
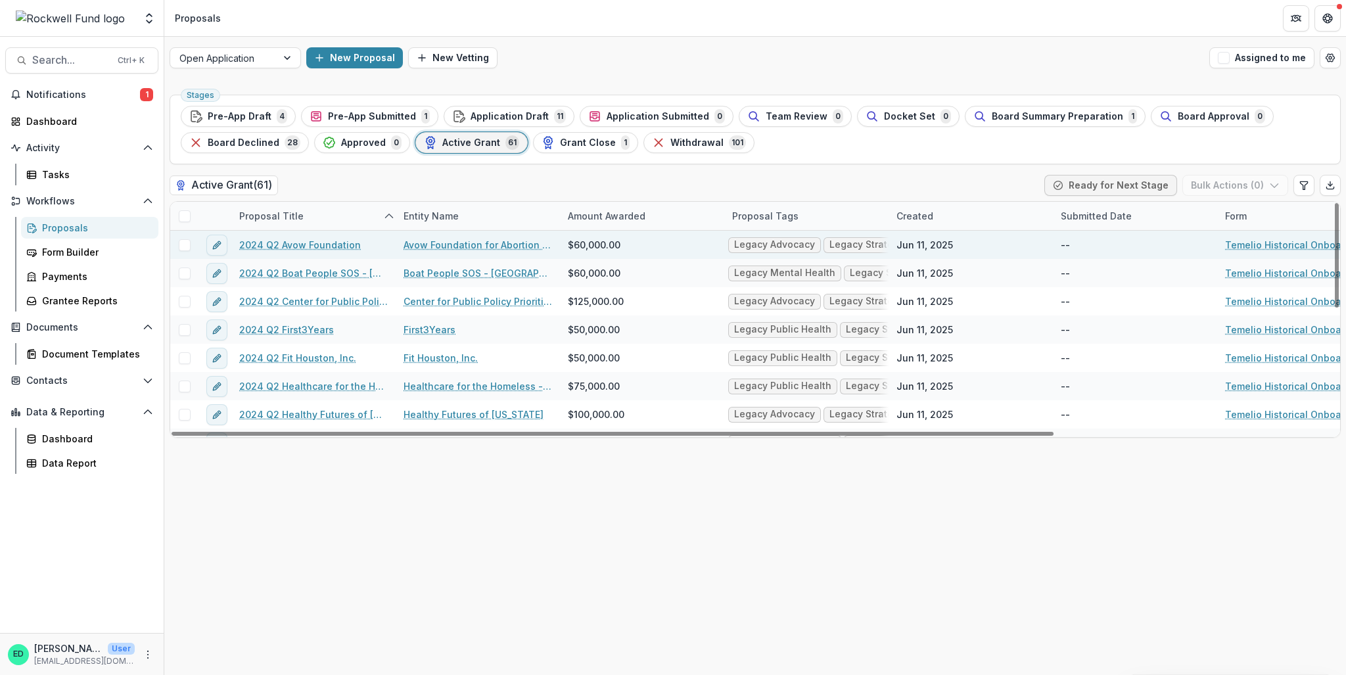
click at [290, 246] on link "2024 Q2 Avow Foundation" at bounding box center [300, 245] width 122 height 14
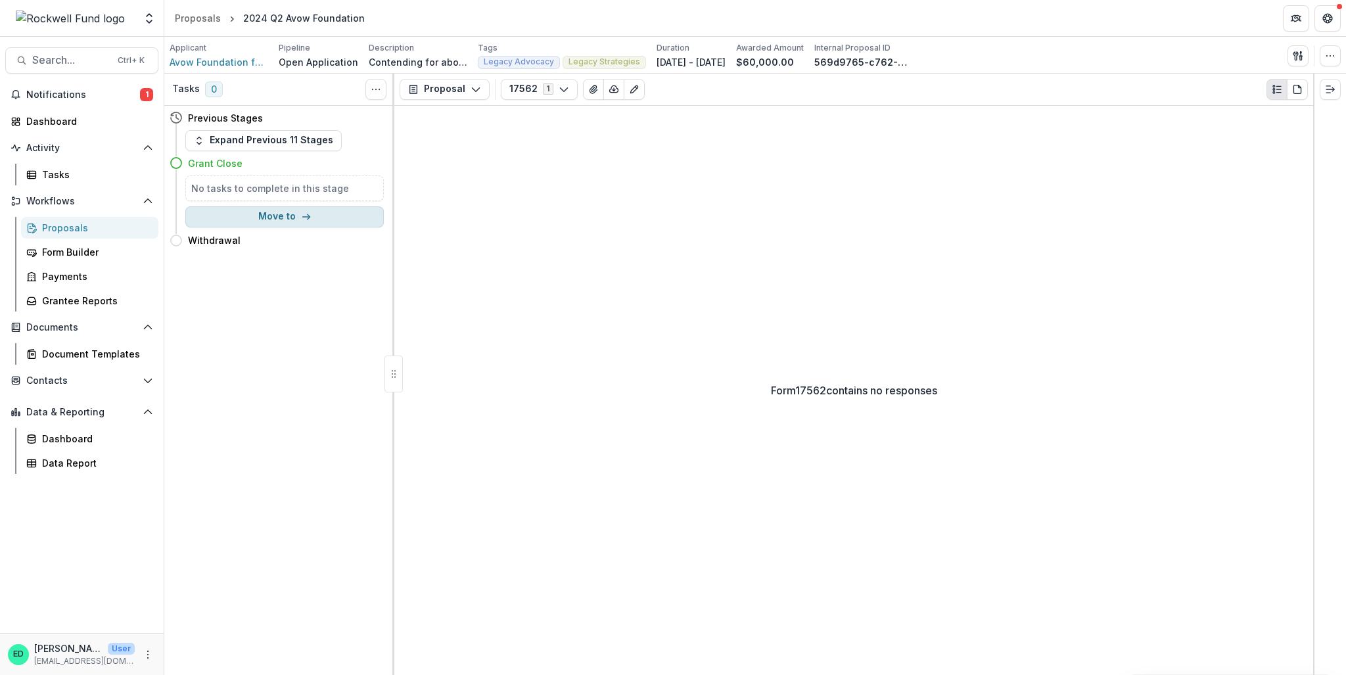
click at [261, 214] on button "Move to" at bounding box center [284, 216] width 198 height 21
select select "**********"
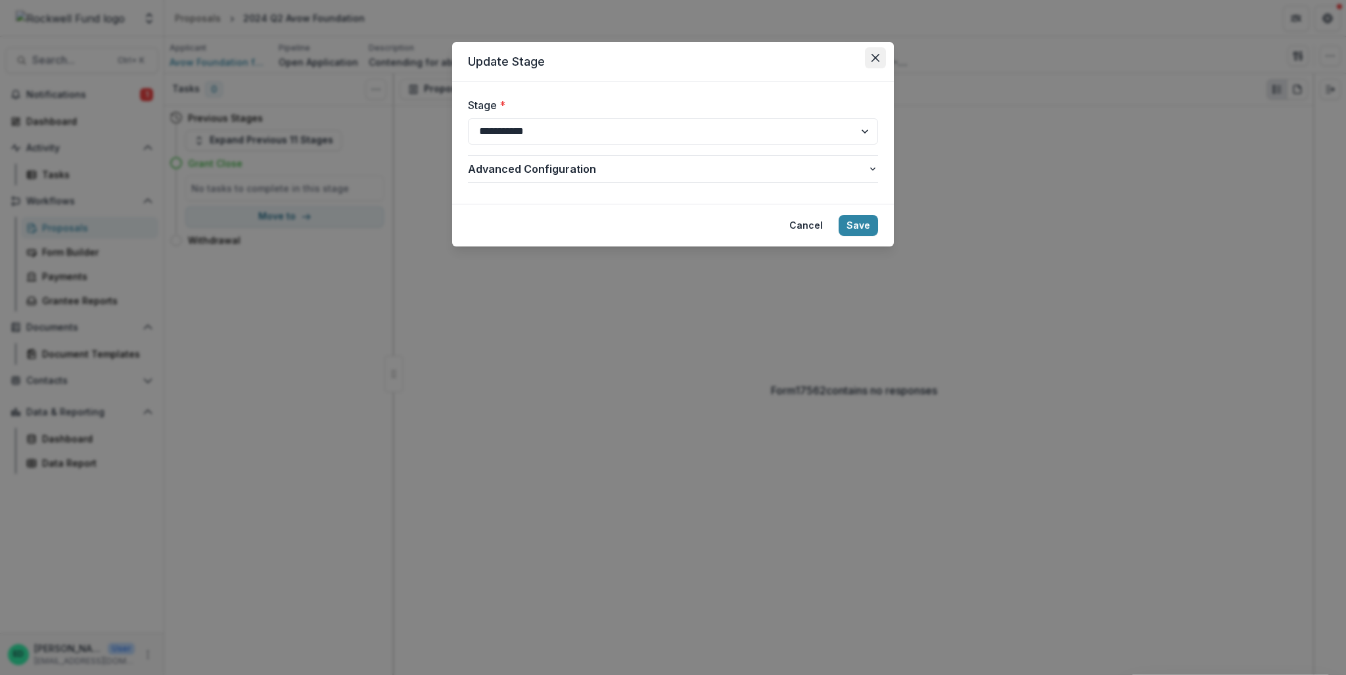
click at [882, 53] on button "Close" at bounding box center [875, 57] width 21 height 21
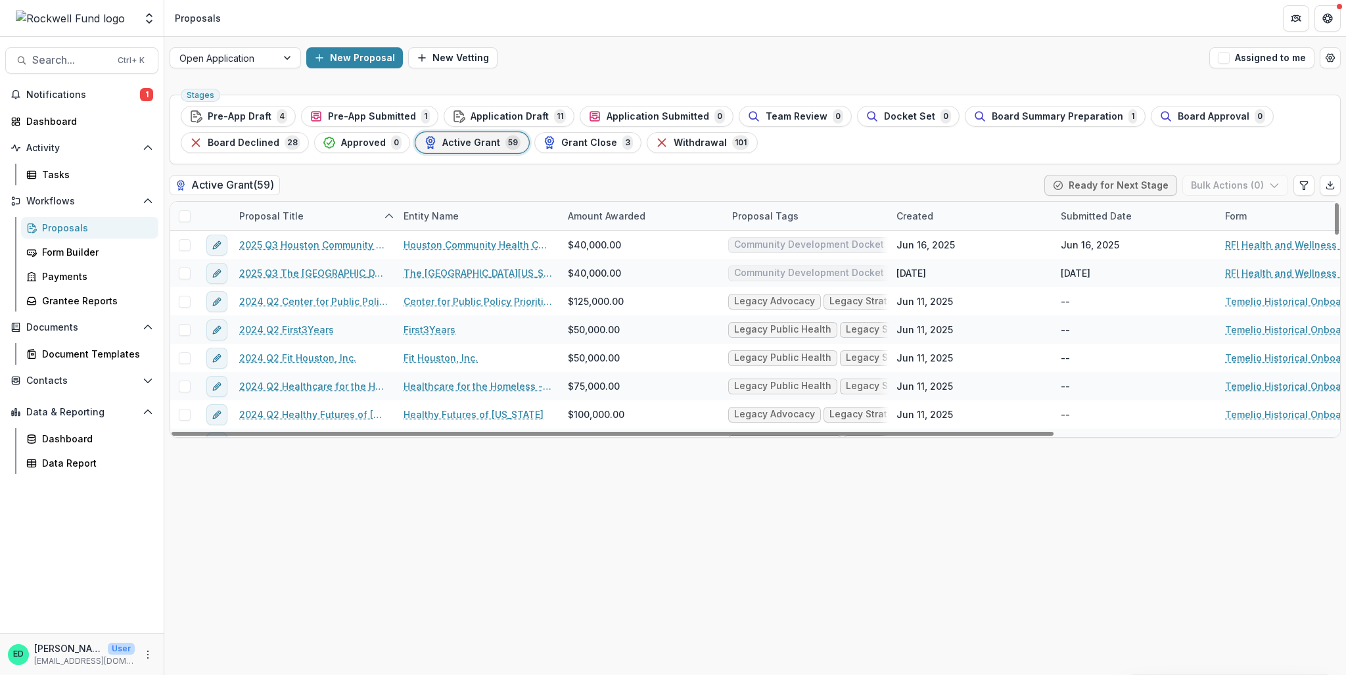
click at [281, 214] on div "Proposal Title" at bounding box center [271, 216] width 80 height 14
click at [293, 232] on div "Sort Ascending Sort Descending Hide Column" at bounding box center [312, 284] width 163 height 104
click at [293, 247] on input at bounding box center [313, 245] width 158 height 21
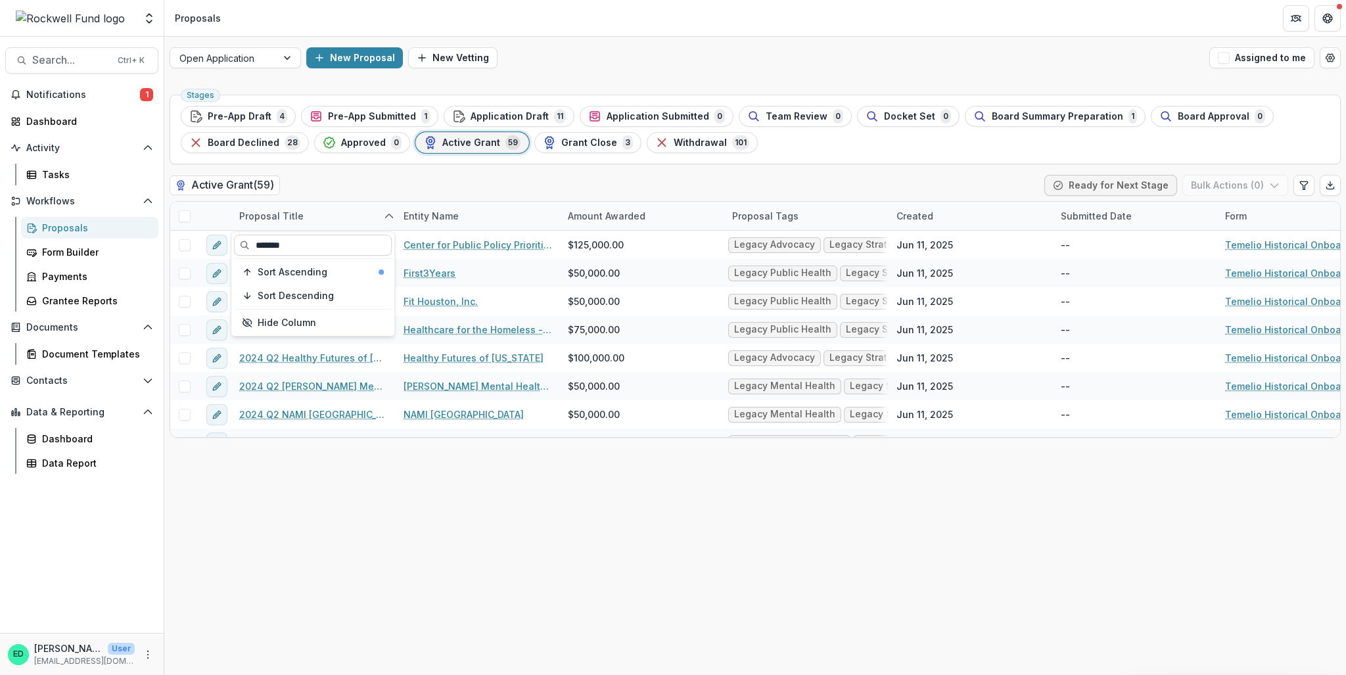
type input "*******"
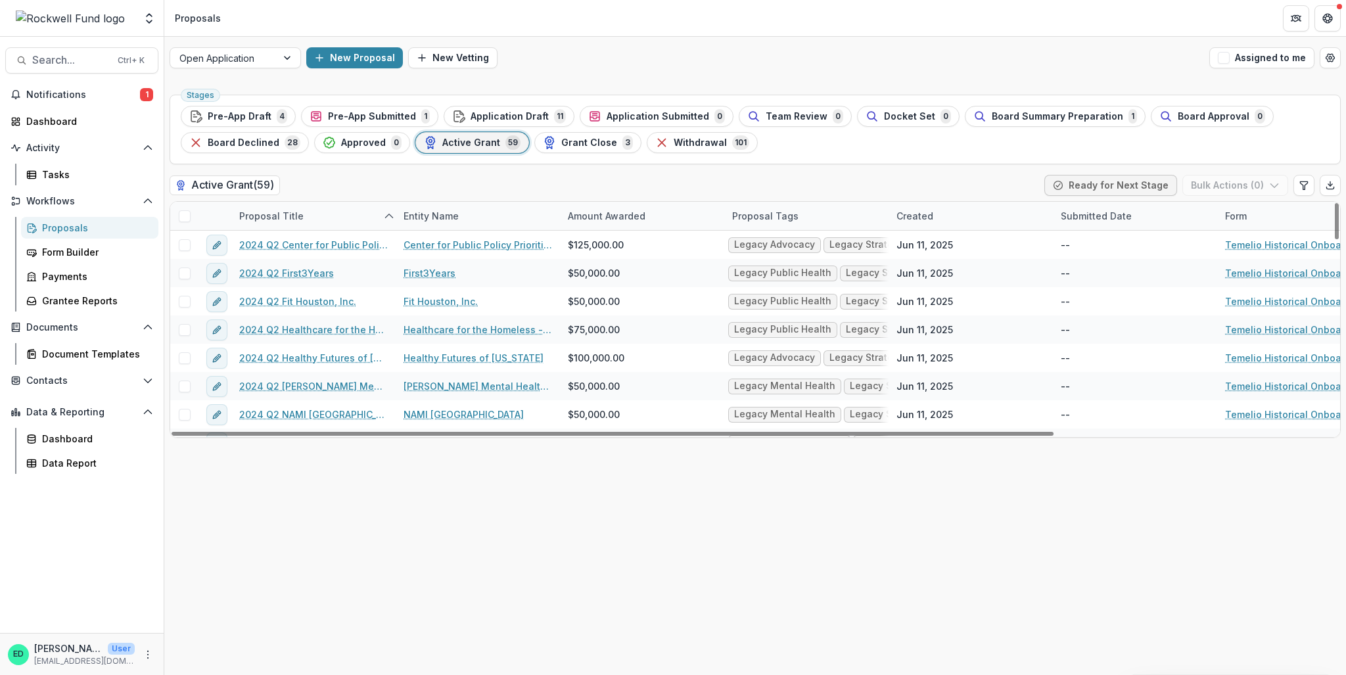
click at [264, 219] on div "Proposal Title" at bounding box center [271, 216] width 80 height 14
click at [296, 245] on input "******" at bounding box center [313, 245] width 158 height 21
type input "*******"
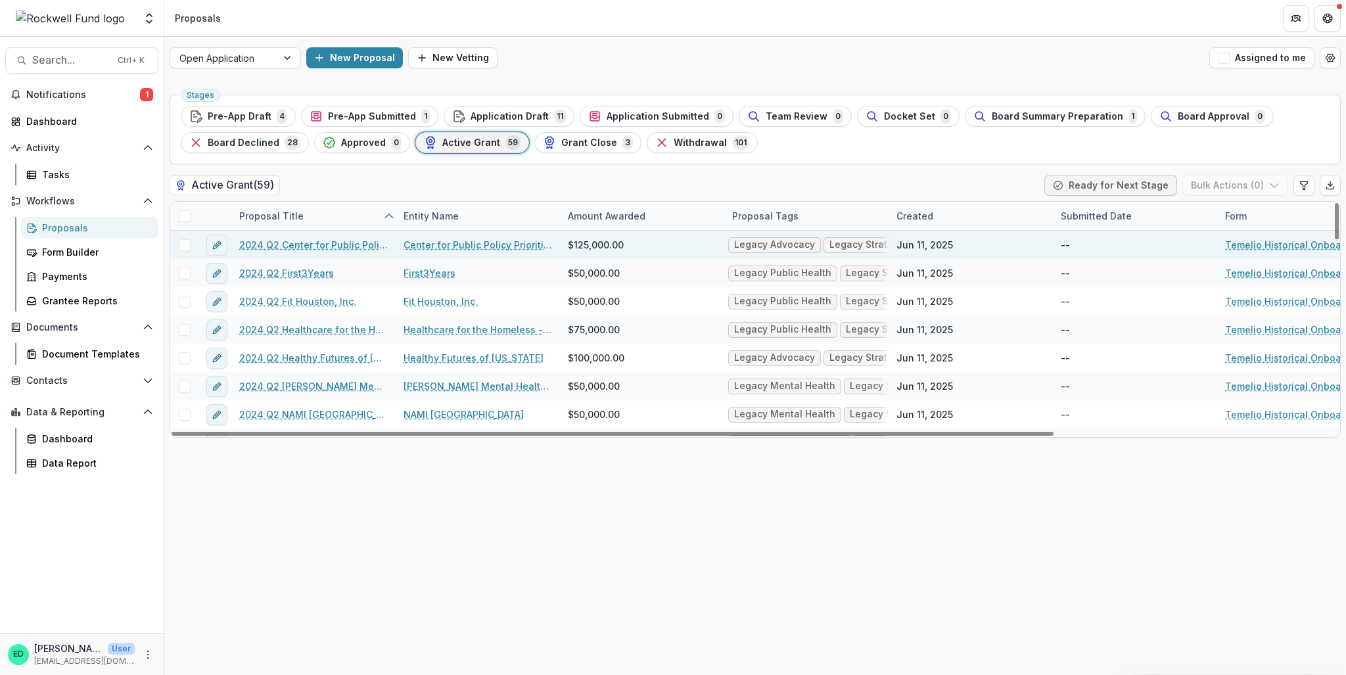
click at [438, 244] on link "Center for Public Policy Priorities" at bounding box center [477, 245] width 148 height 14
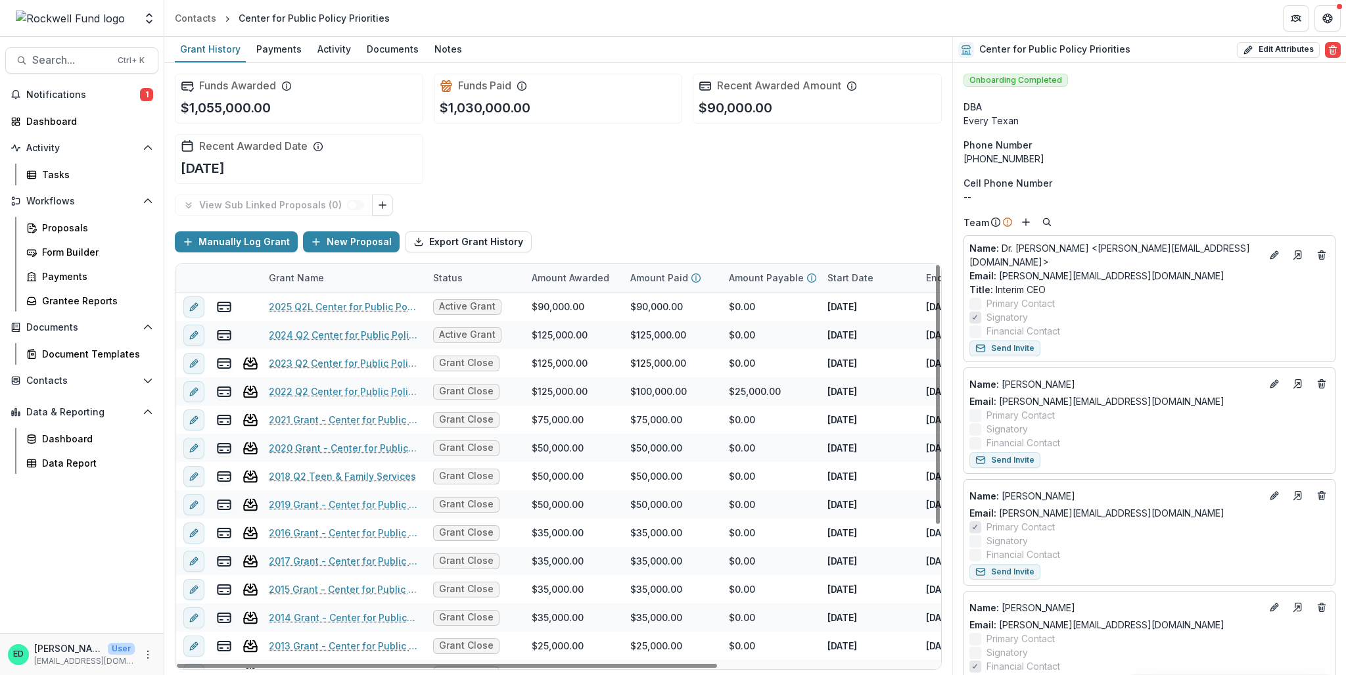
drag, startPoint x: 348, startPoint y: 300, endPoint x: 601, endPoint y: 175, distance: 281.2
click at [601, 175] on div "Funds Awarded $1,055,000.00 Funds Paid $1,030,000.00 Recent Awarded Amount $90,…" at bounding box center [558, 128] width 767 height 131
drag, startPoint x: 367, startPoint y: 340, endPoint x: 353, endPoint y: 331, distance: 16.0
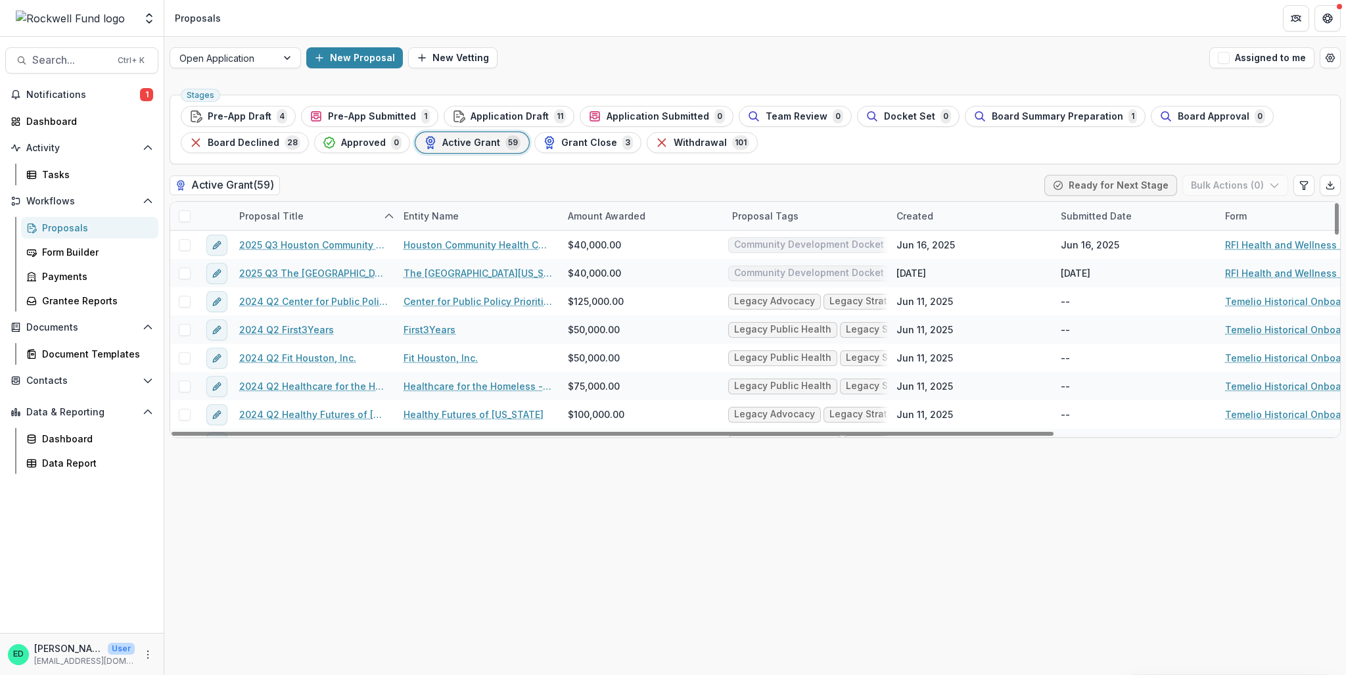
click at [267, 211] on div "Proposal Title" at bounding box center [271, 216] width 80 height 14
click at [284, 242] on input at bounding box center [313, 245] width 158 height 21
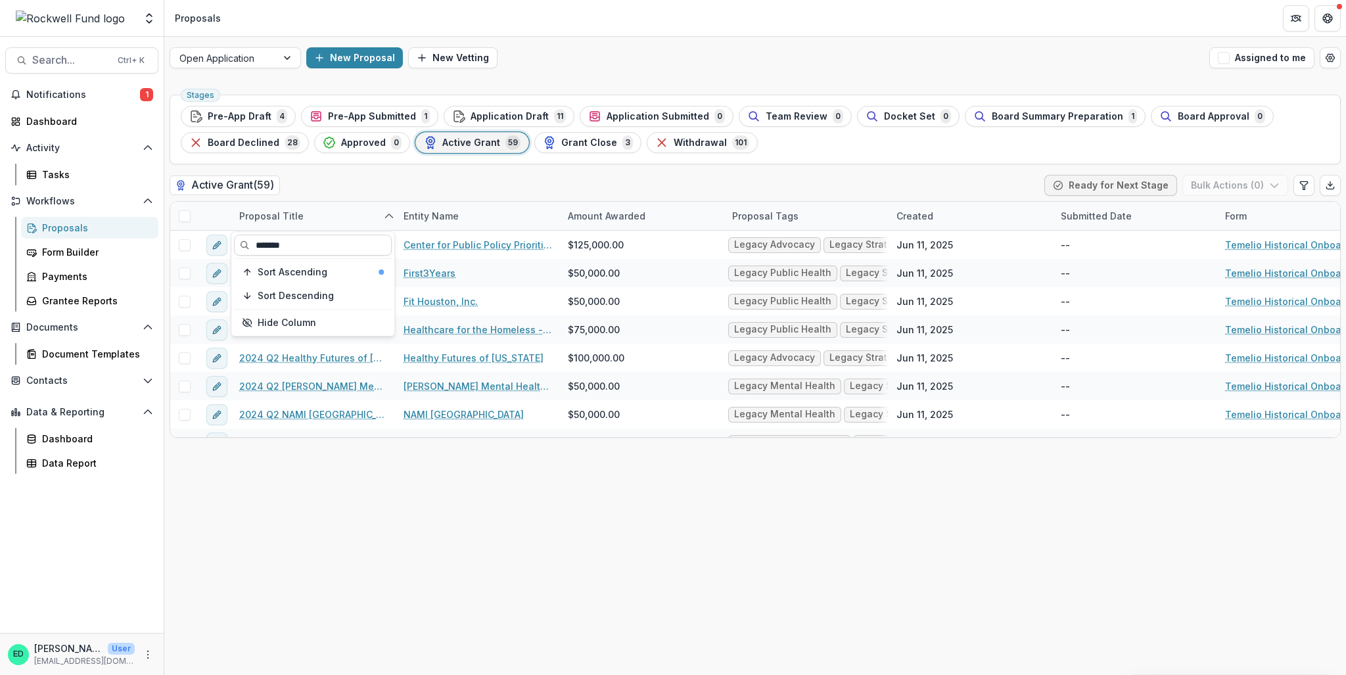
type input "*******"
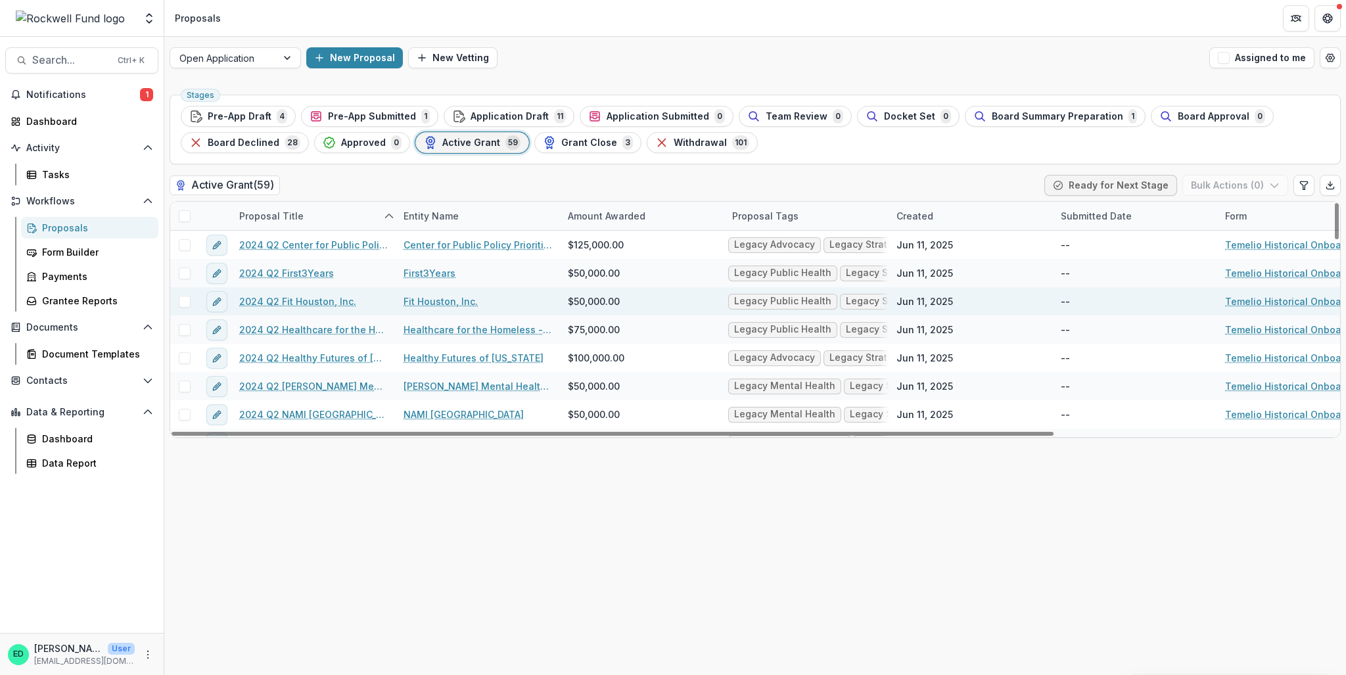
click at [422, 299] on link "Fit Houston, Inc." at bounding box center [440, 301] width 74 height 14
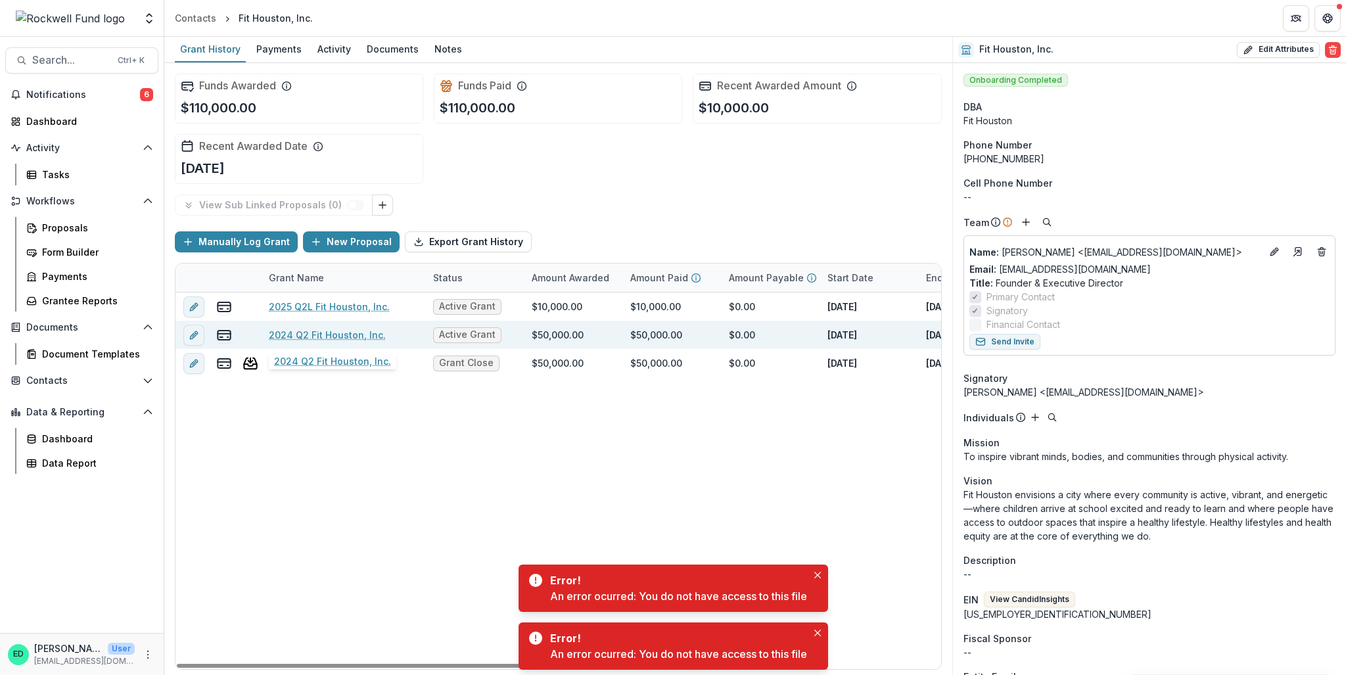
click at [334, 336] on link "2024 Q2 Fit Houston, Inc." at bounding box center [327, 335] width 117 height 14
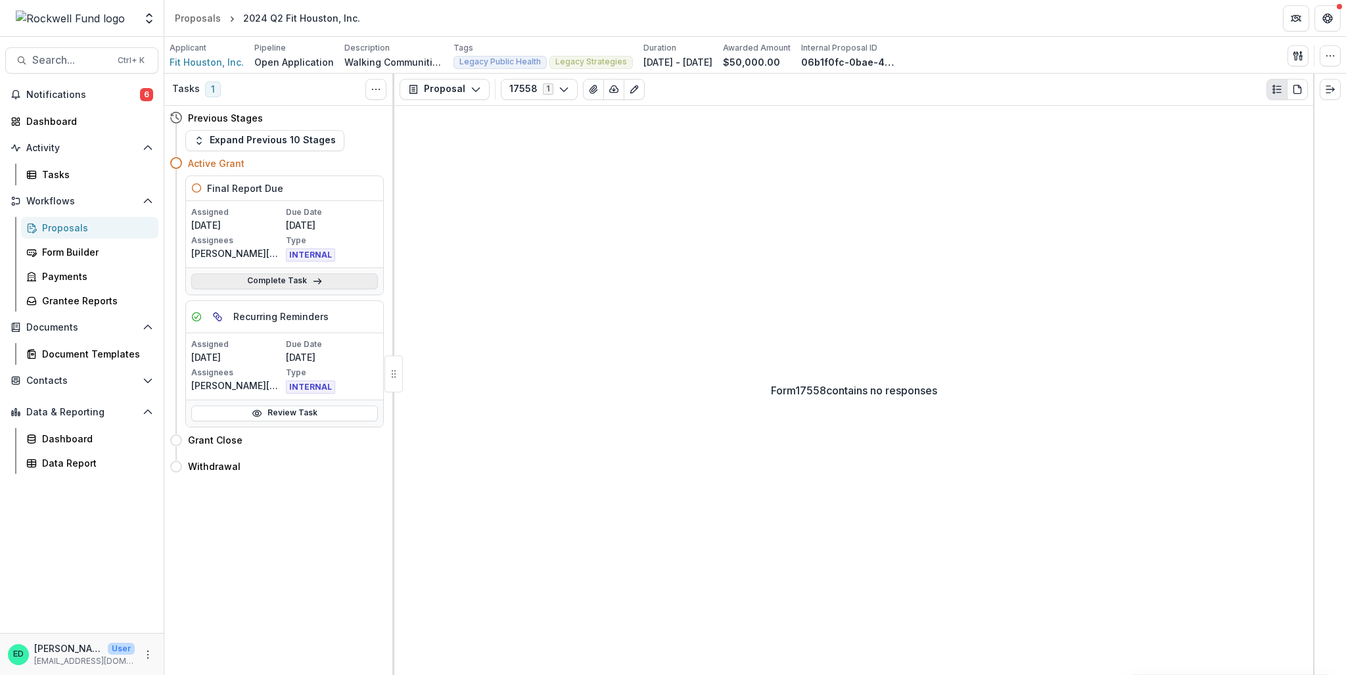
click at [305, 279] on link "Complete Task" at bounding box center [284, 281] width 187 height 16
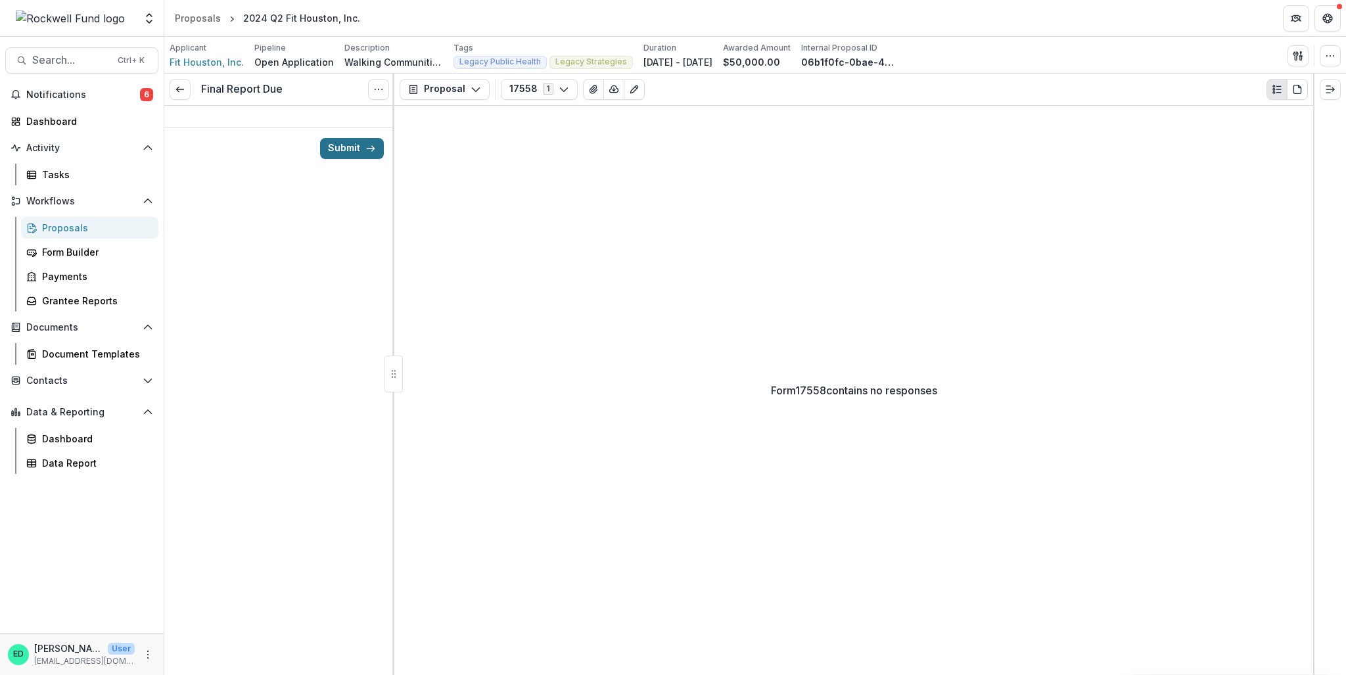
click at [354, 147] on button "Submit" at bounding box center [352, 148] width 64 height 21
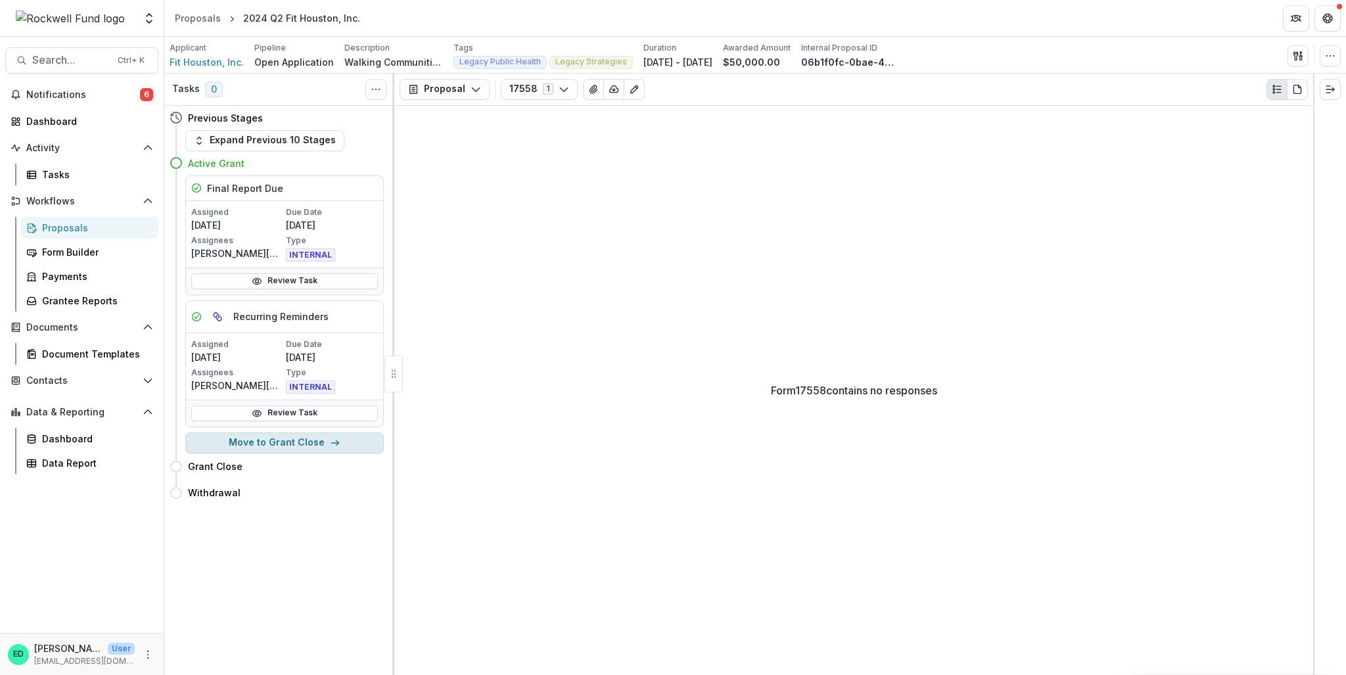
click at [310, 443] on button "Move to Grant Close" at bounding box center [284, 442] width 198 height 21
select select "**********"
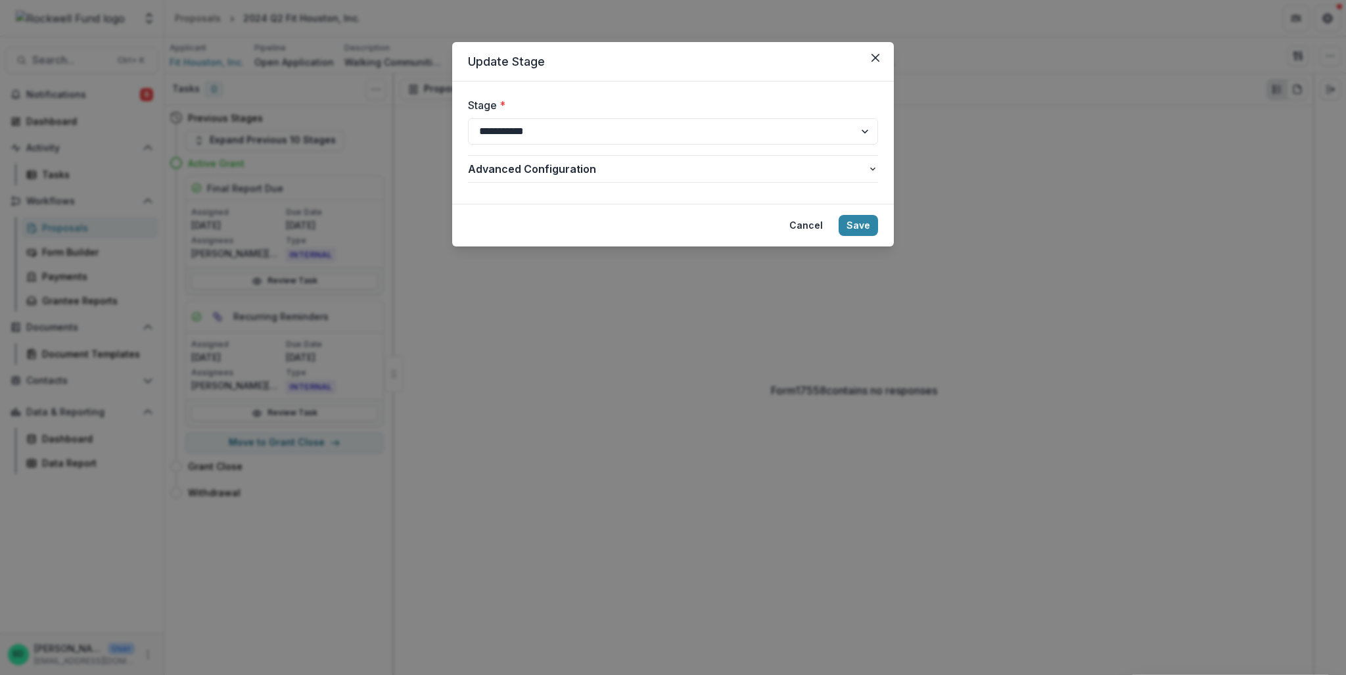
click at [838, 227] on div "Cancel Save" at bounding box center [829, 225] width 97 height 21
click at [859, 225] on button "Save" at bounding box center [857, 225] width 39 height 21
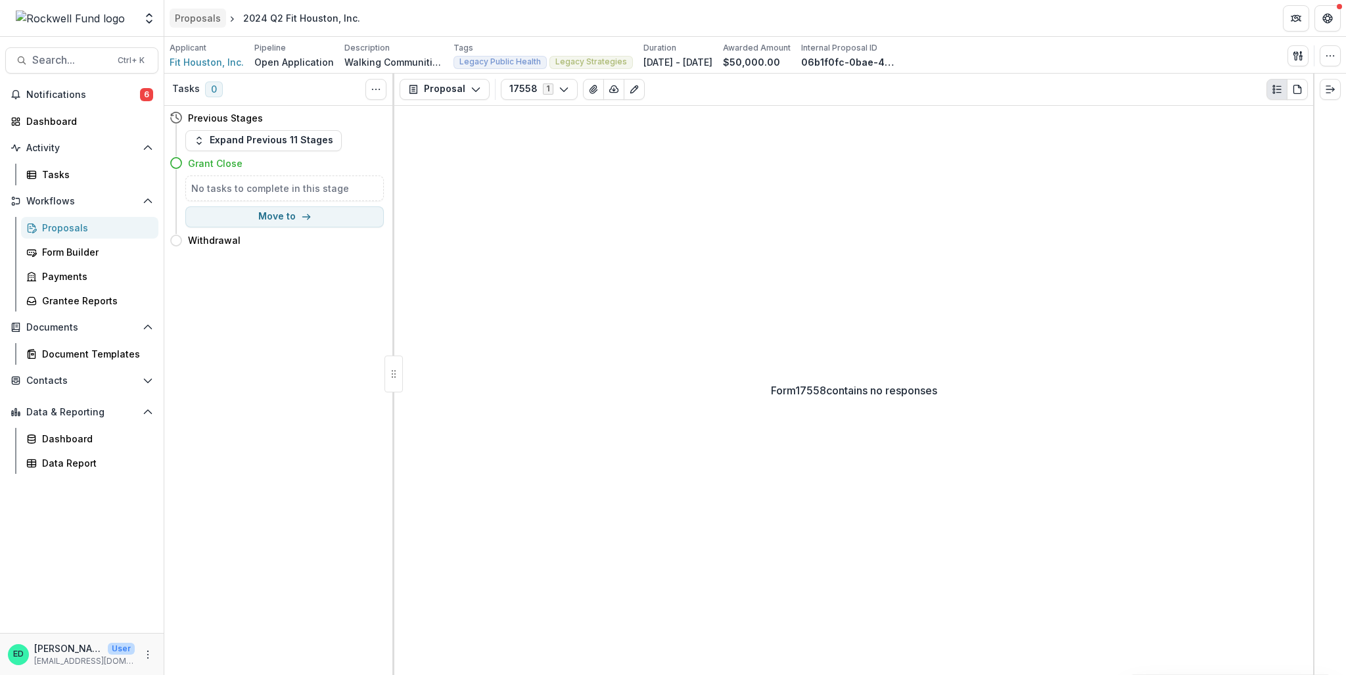
click at [195, 22] on div "Proposals" at bounding box center [198, 18] width 46 height 14
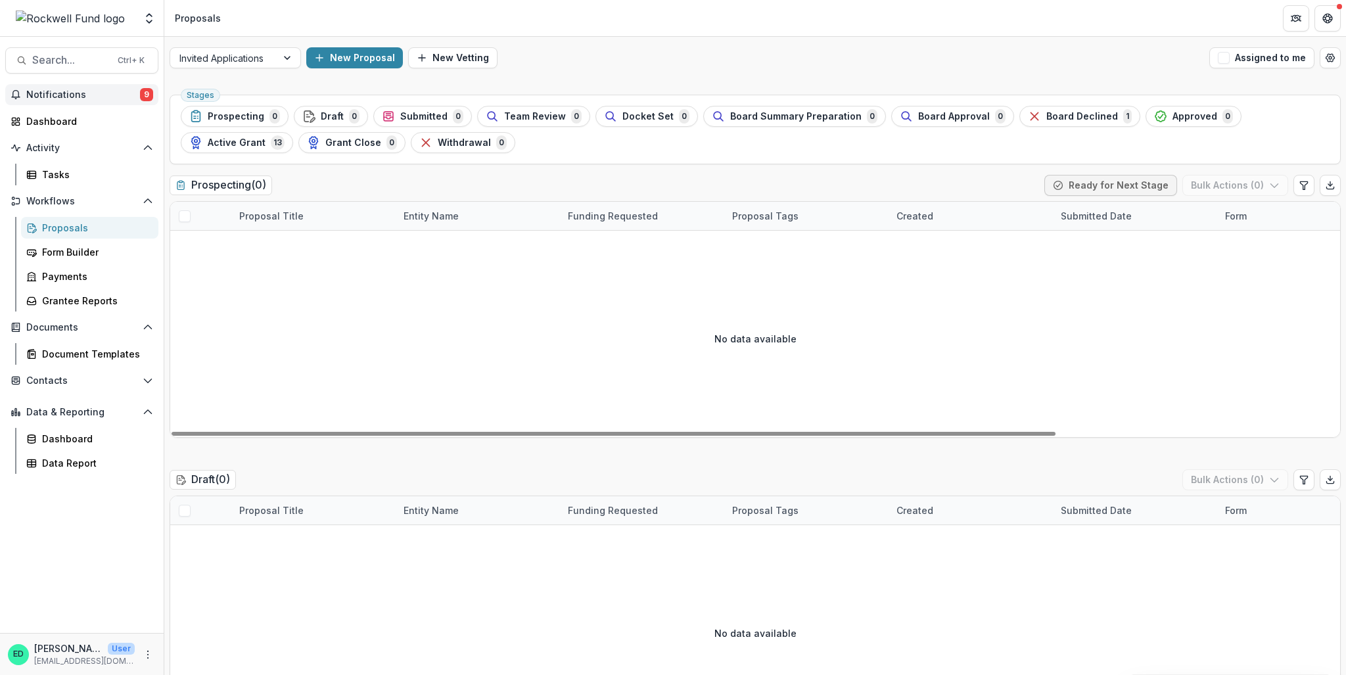
click at [94, 93] on span "Notifications" at bounding box center [83, 94] width 114 height 11
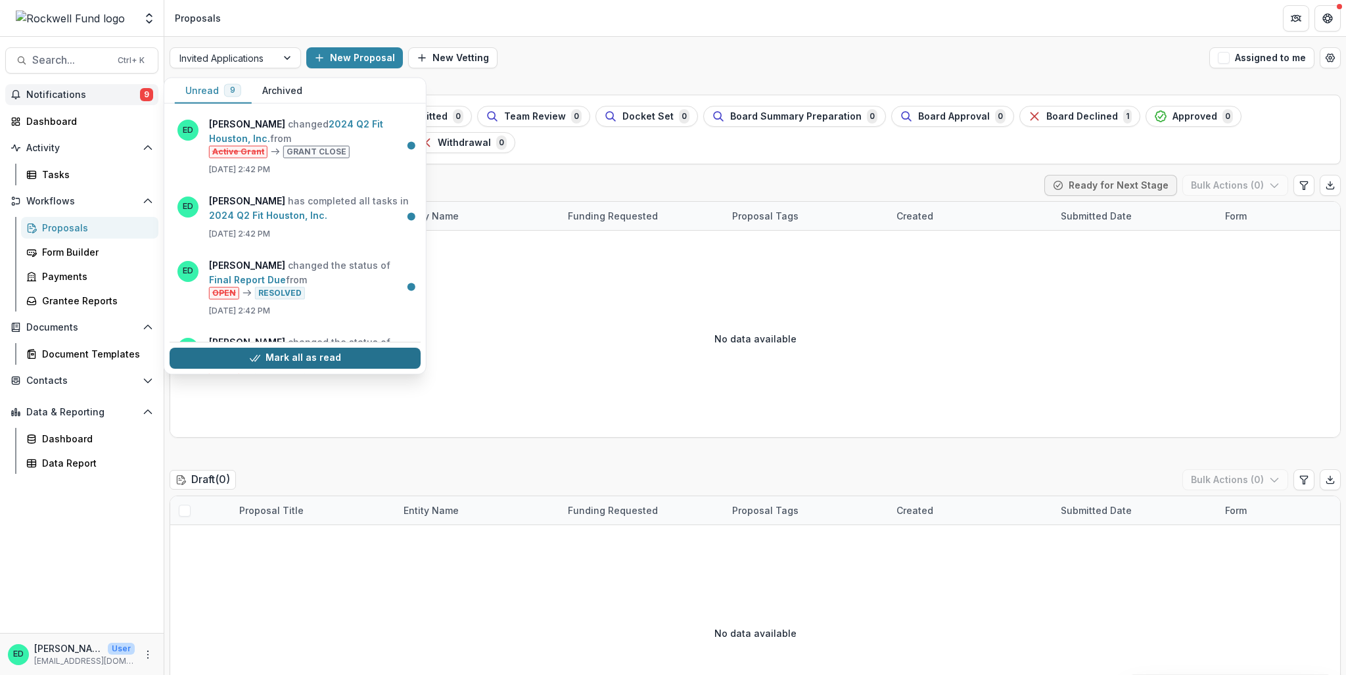
click at [300, 353] on button "Mark all as read" at bounding box center [295, 358] width 251 height 21
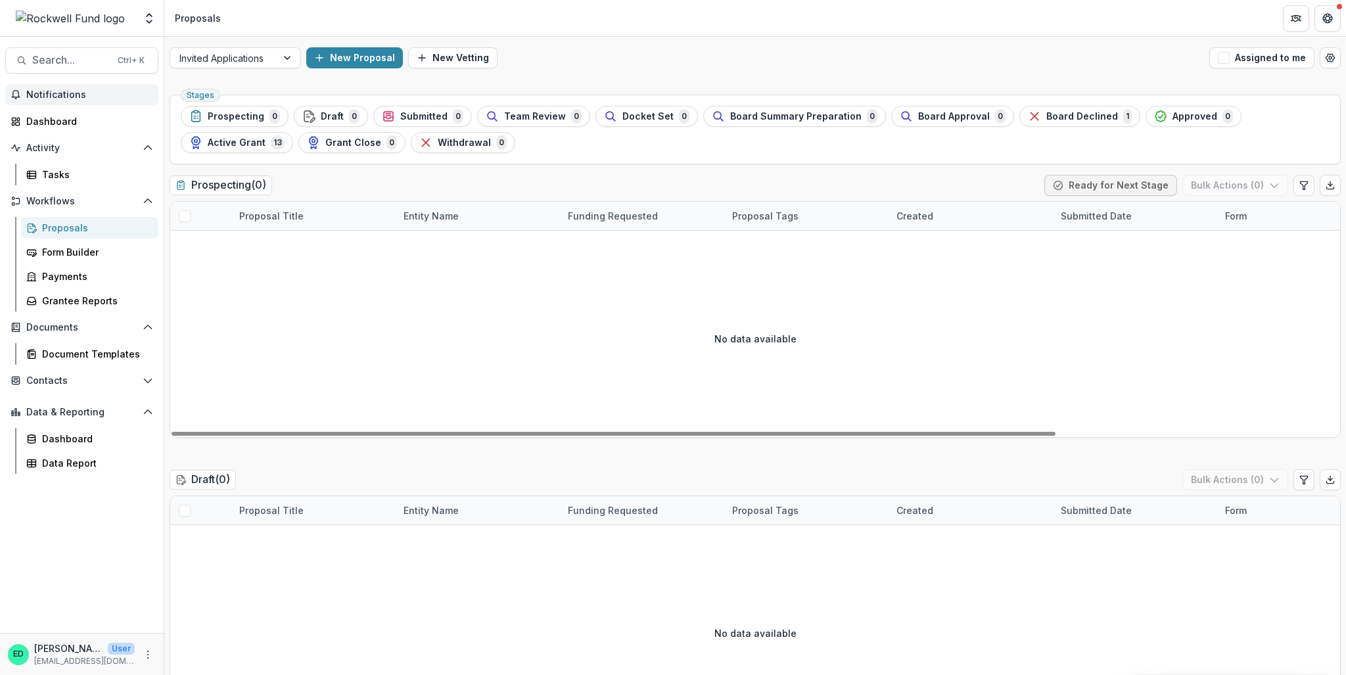
click at [534, 49] on div "New Proposal New Vetting" at bounding box center [755, 57] width 898 height 21
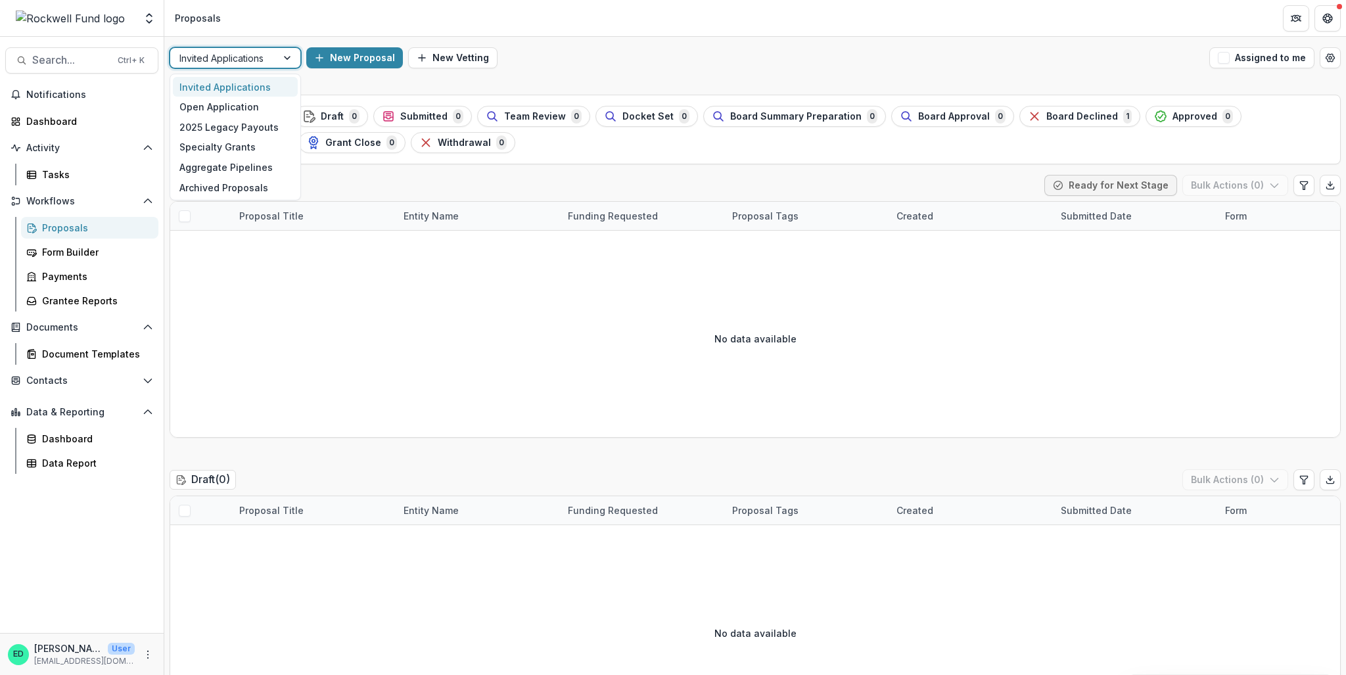
click at [271, 56] on div "Invited Applications" at bounding box center [223, 58] width 106 height 19
click at [258, 104] on div "Open Application" at bounding box center [235, 107] width 125 height 20
click at [229, 101] on div "Stages Prospecting 0 Draft 0 Submitted 0 Team Review 0 Docket Set 0 Board Summa…" at bounding box center [755, 130] width 1171 height 70
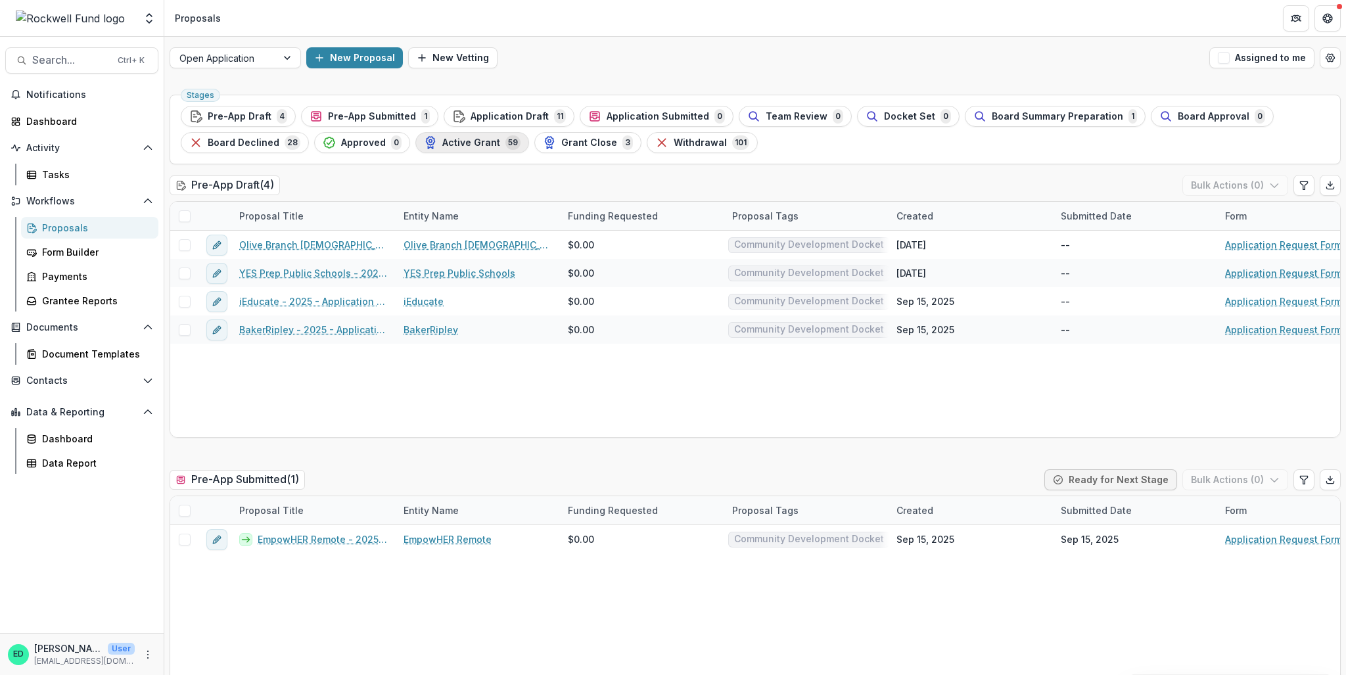
click at [484, 145] on span "Active Grant" at bounding box center [471, 142] width 58 height 11
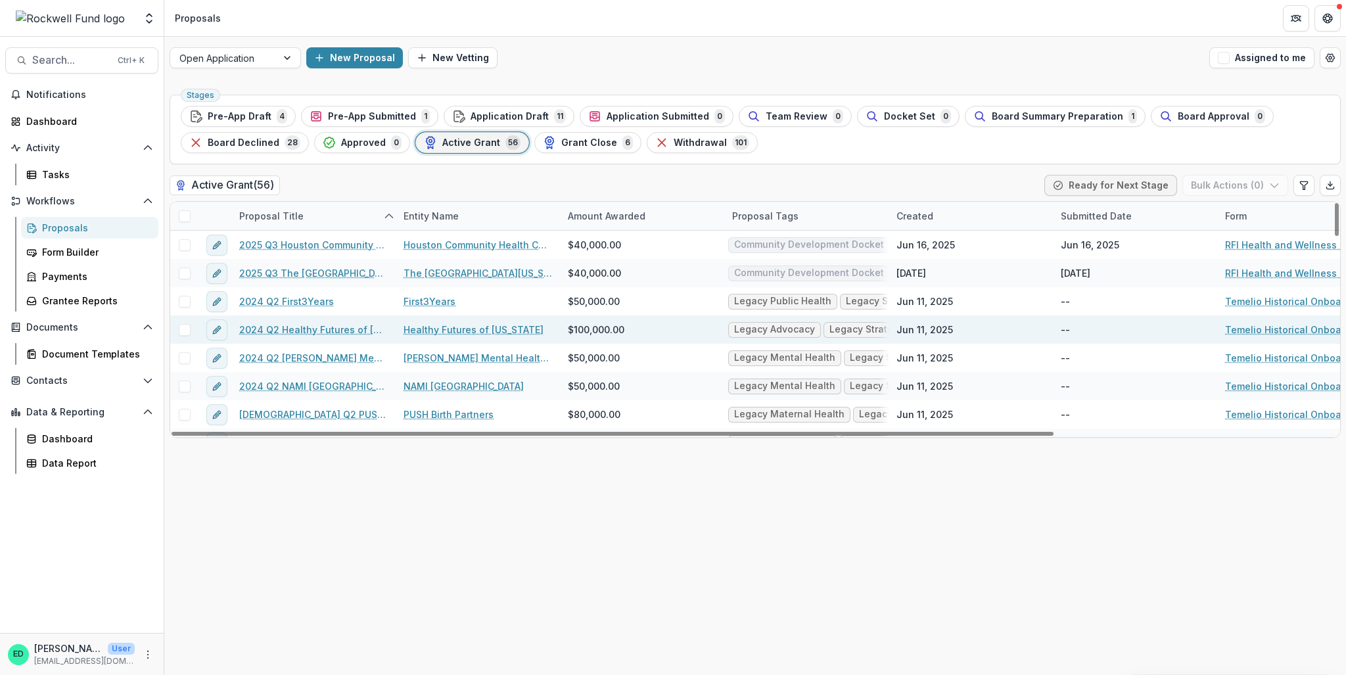
click at [187, 332] on span at bounding box center [185, 330] width 12 height 12
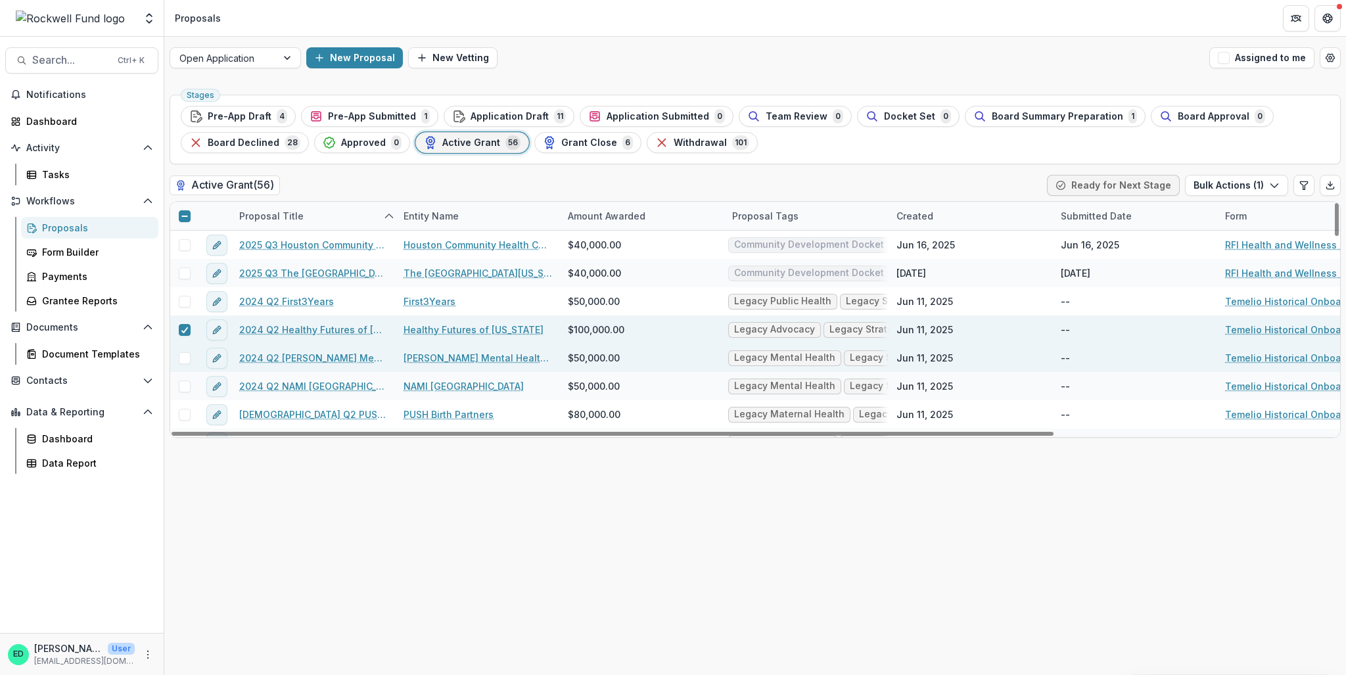
click at [184, 360] on span at bounding box center [185, 358] width 12 height 12
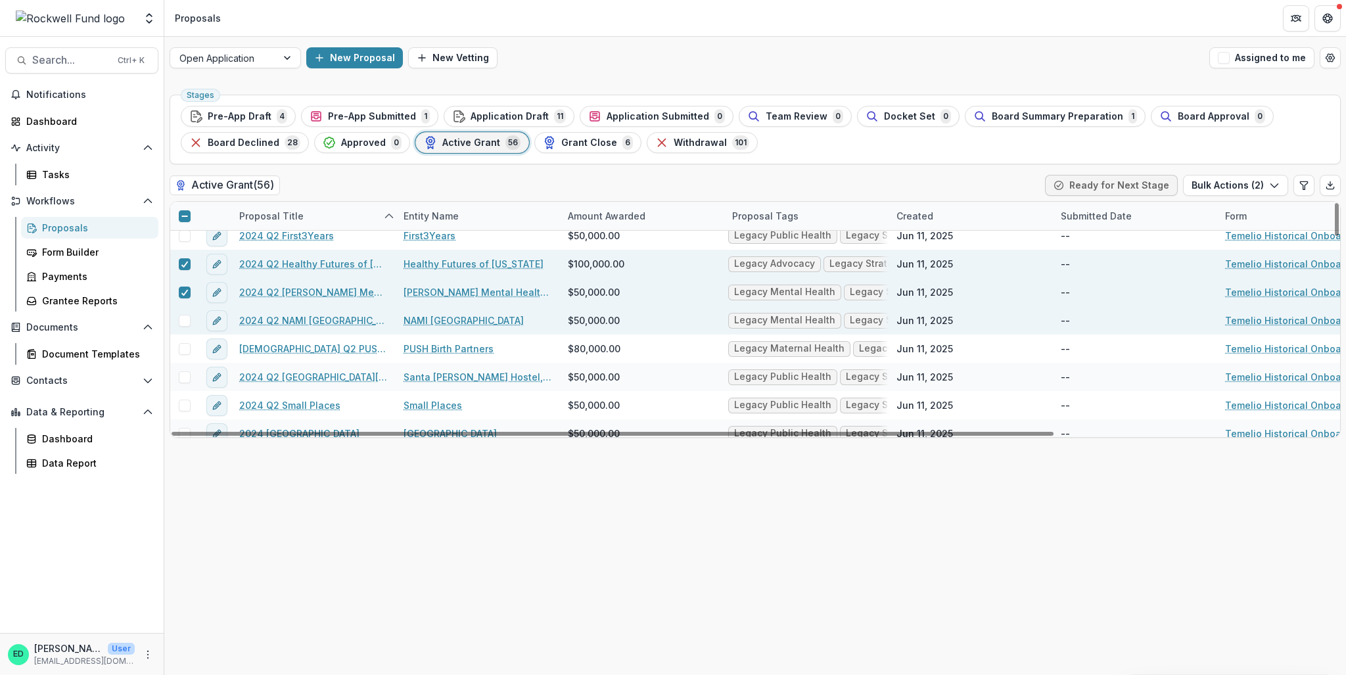
scroll to position [131, 0]
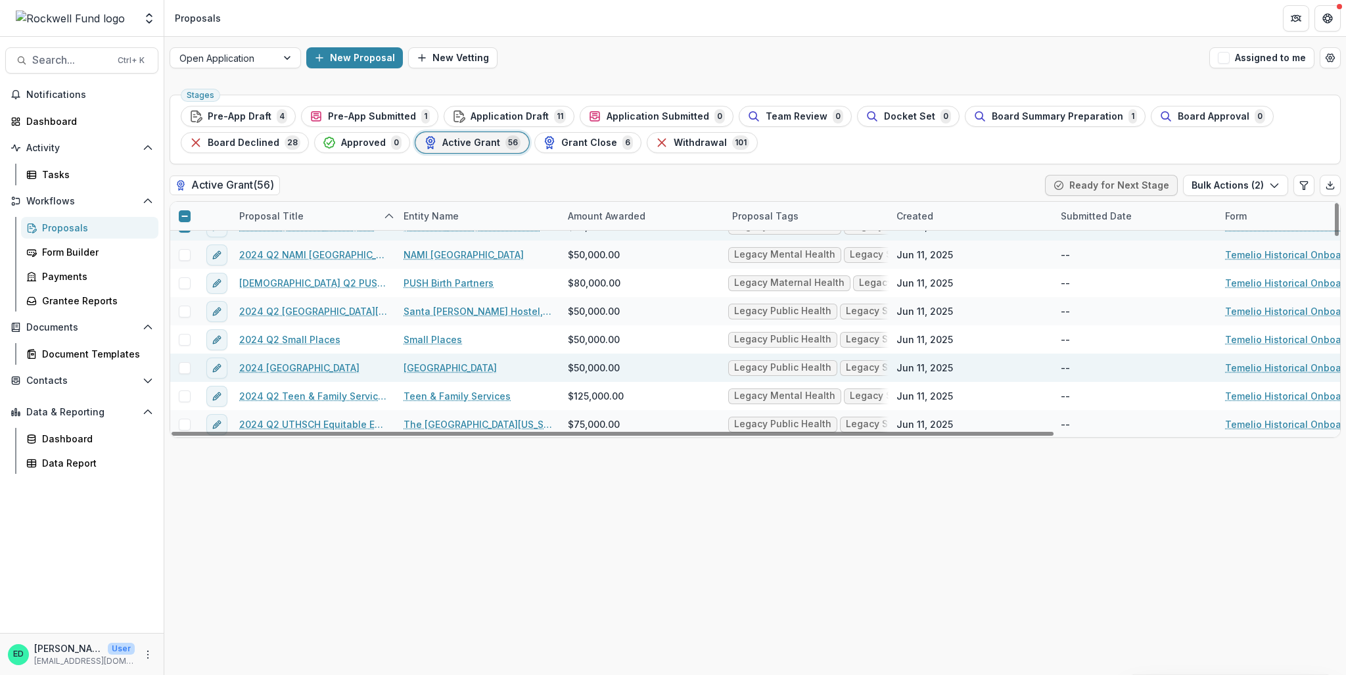
click at [186, 366] on span at bounding box center [185, 368] width 12 height 12
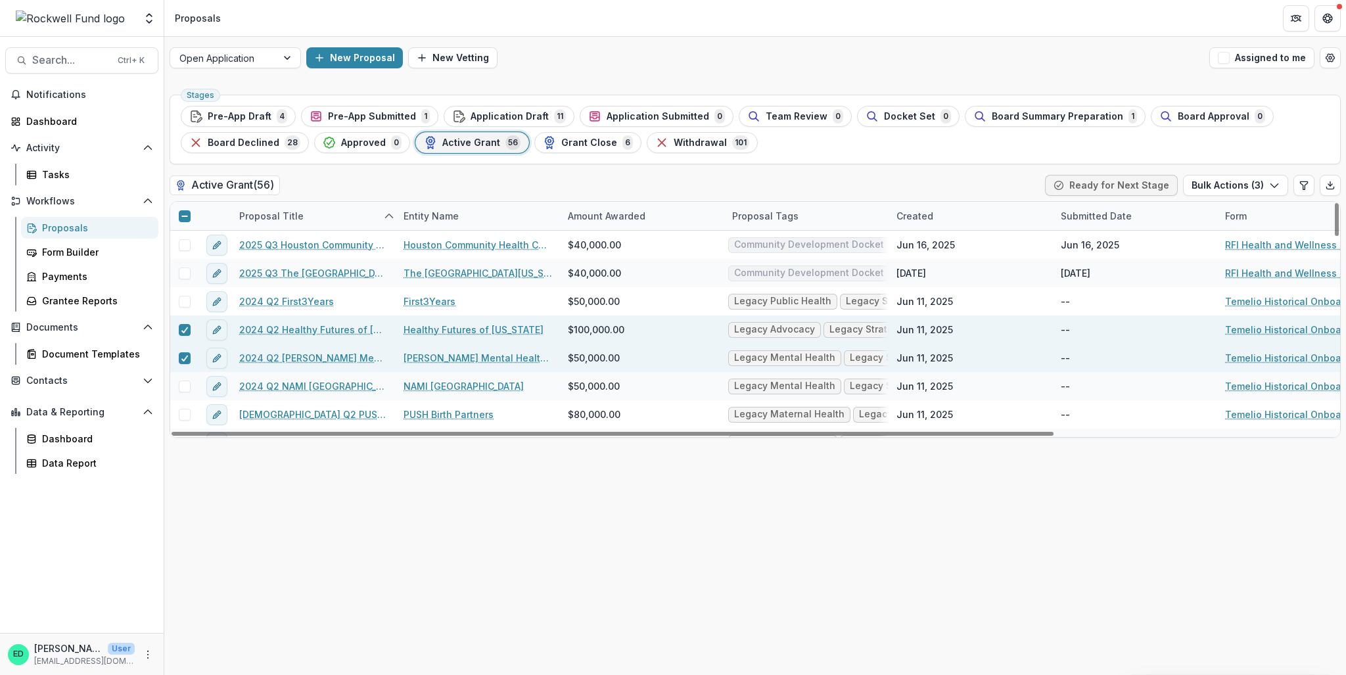
scroll to position [0, 0]
click at [264, 212] on div "Proposal Title" at bounding box center [271, 216] width 80 height 14
click at [292, 236] on input at bounding box center [313, 245] width 158 height 21
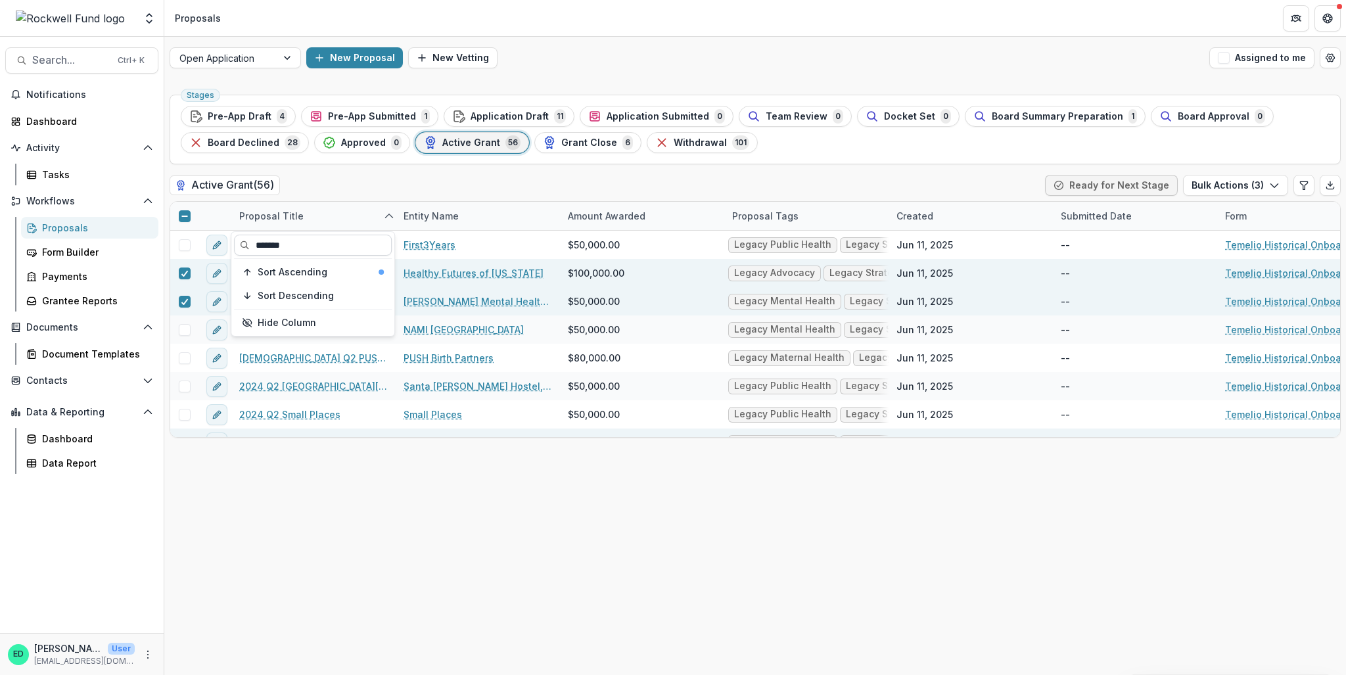
type input "*******"
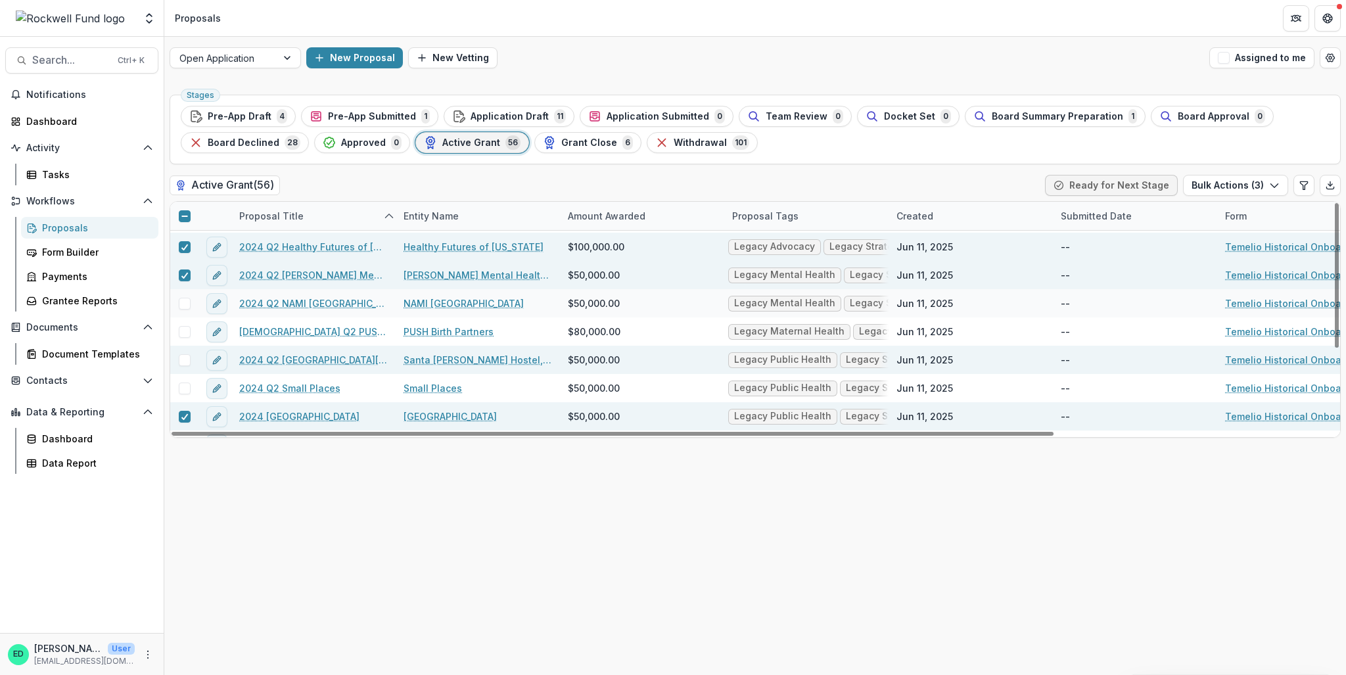
scroll to position [66, 0]
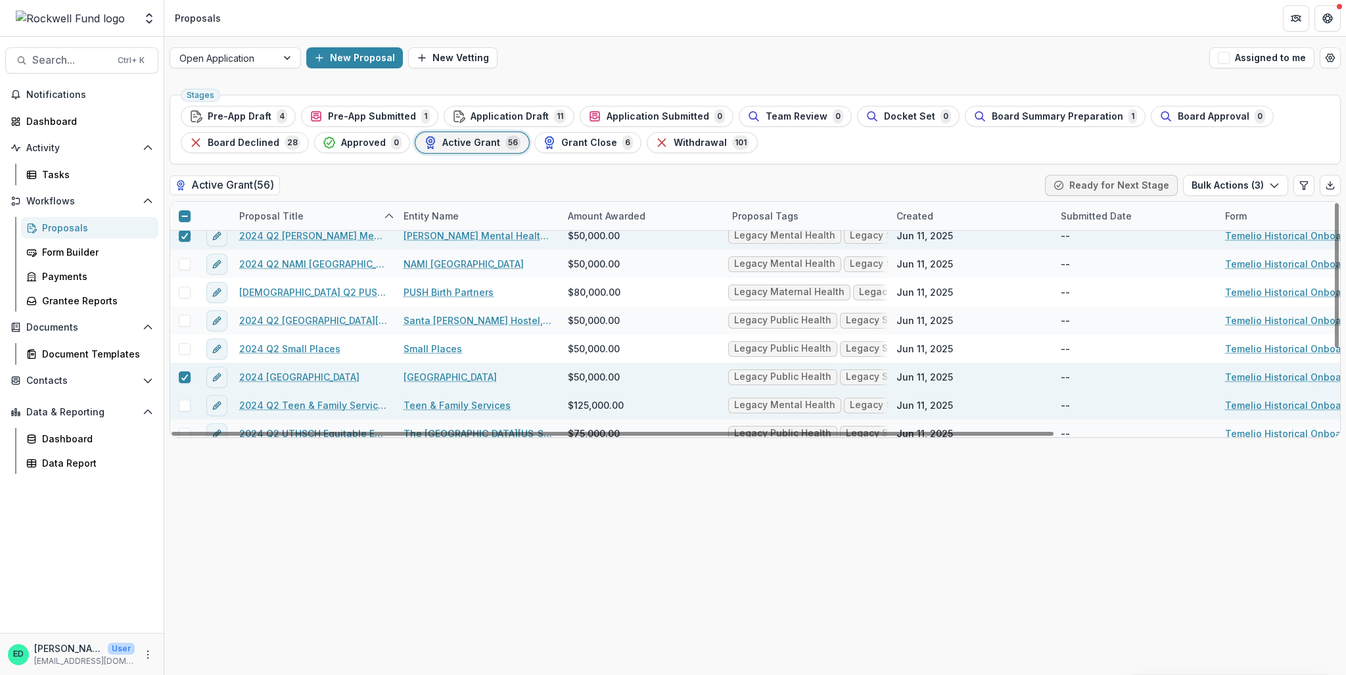
click at [184, 398] on div at bounding box center [184, 405] width 28 height 28
click at [185, 403] on span at bounding box center [185, 405] width 12 height 12
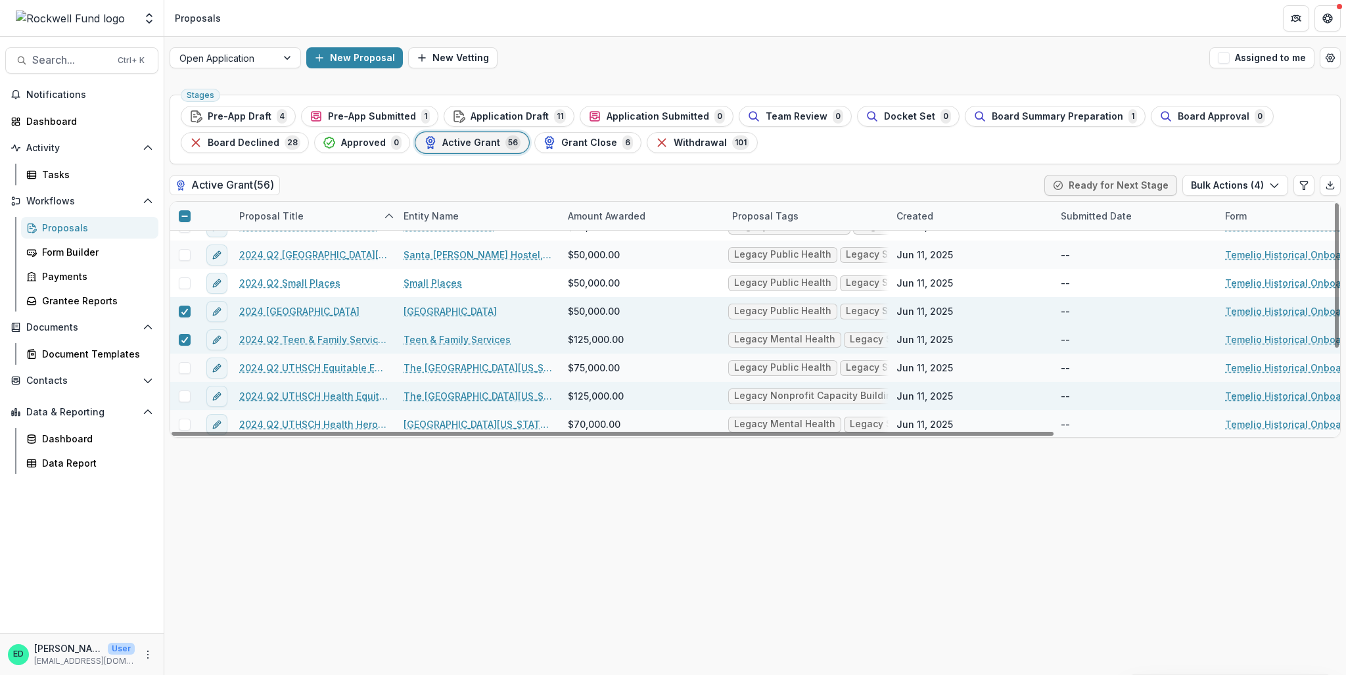
click at [179, 392] on span at bounding box center [185, 396] width 12 height 12
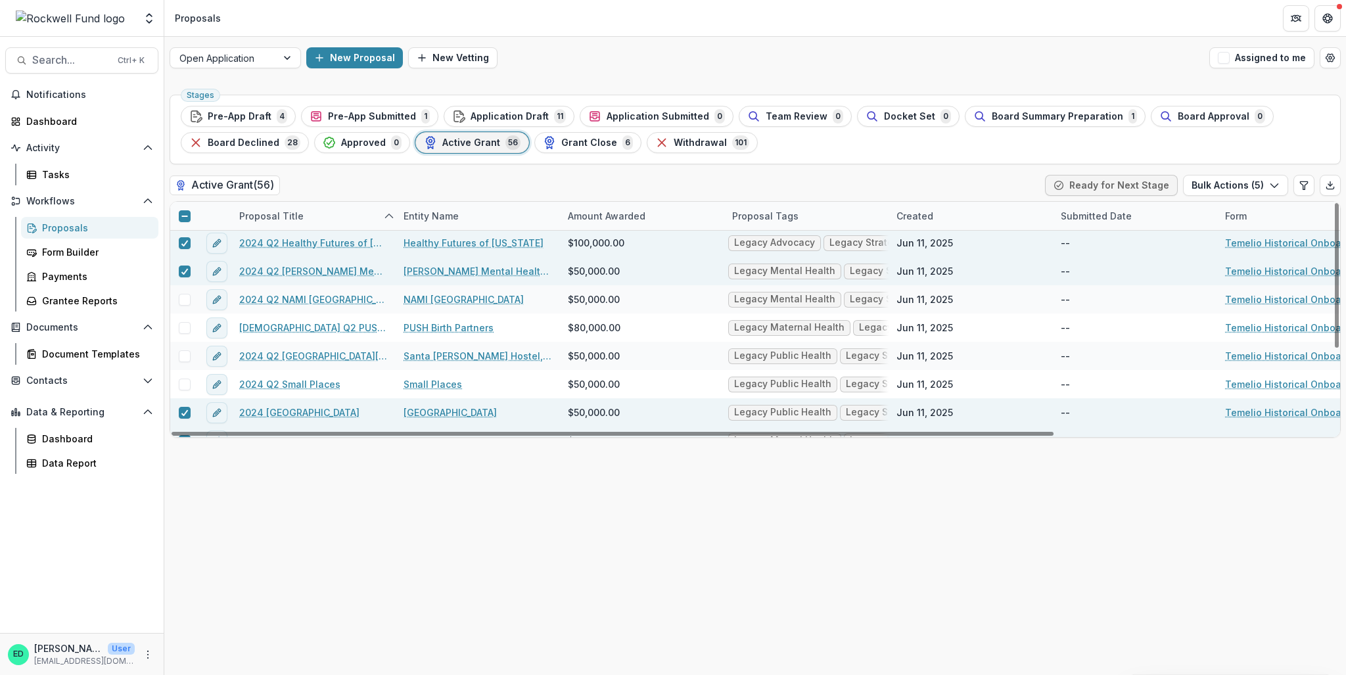
scroll to position [0, 0]
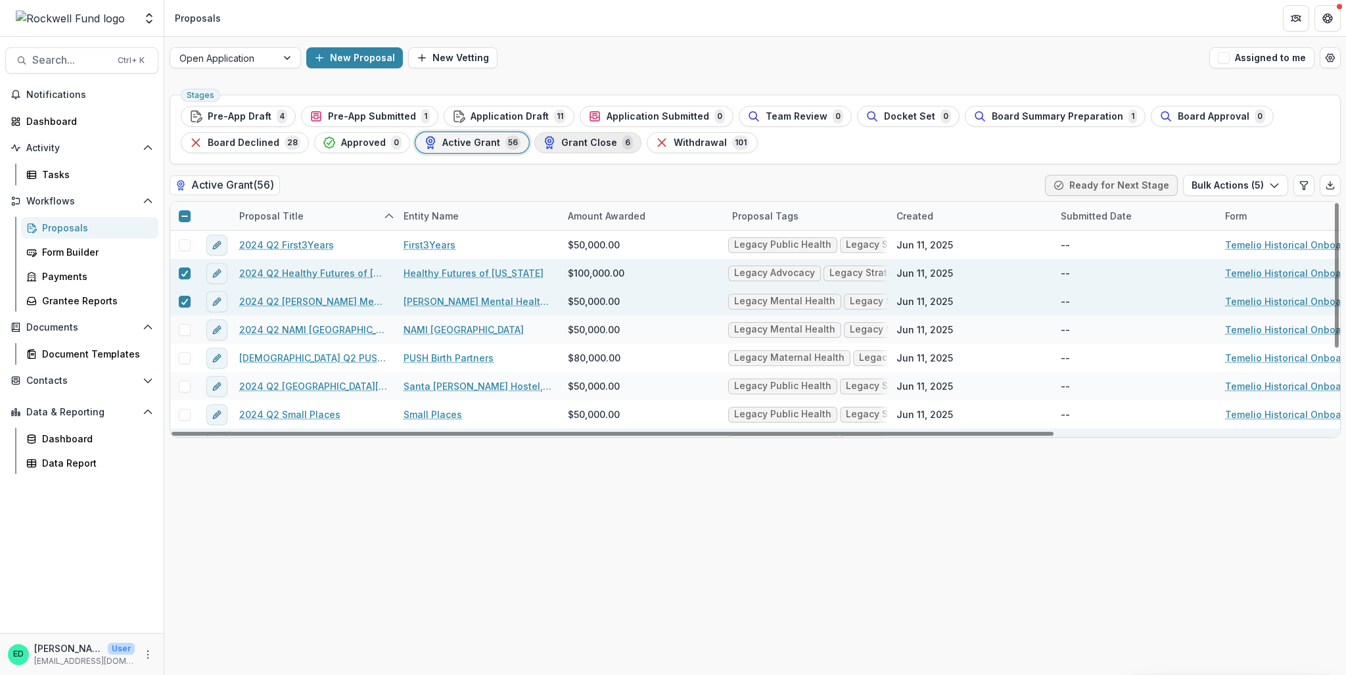
click at [607, 135] on div "Grant Close 6" at bounding box center [588, 142] width 90 height 14
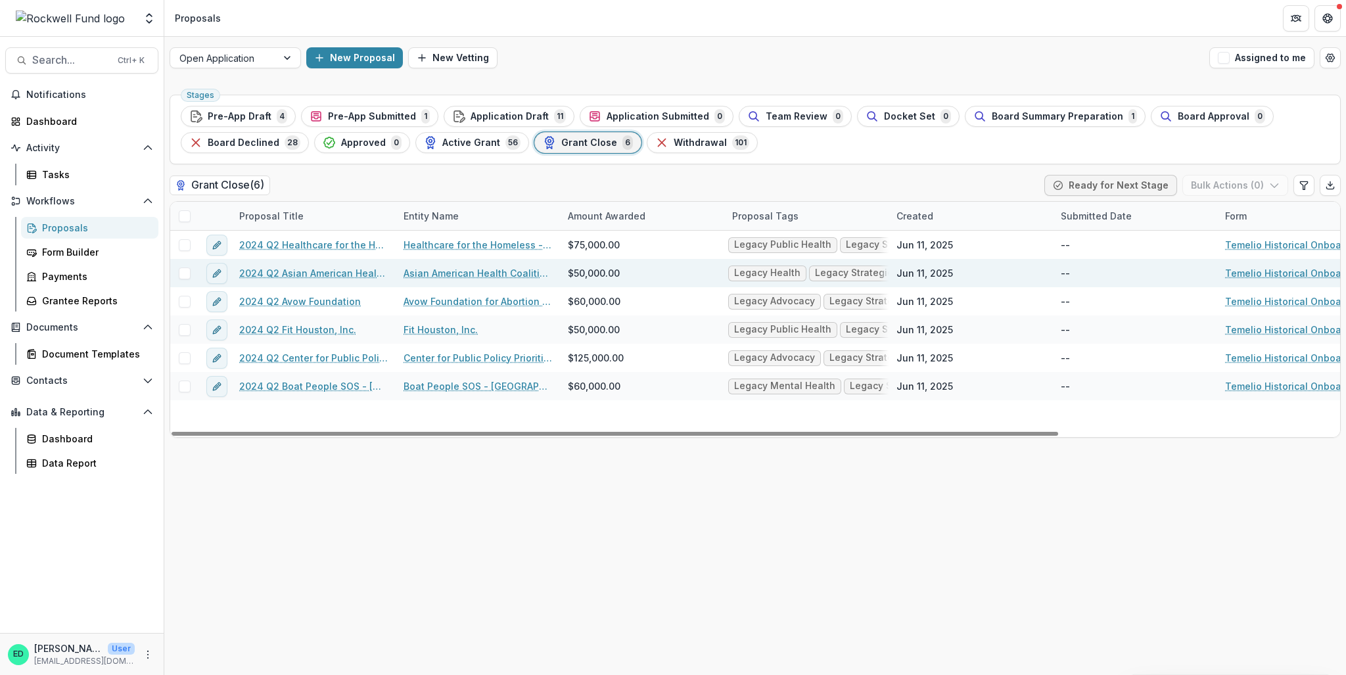
click at [180, 275] on span at bounding box center [185, 273] width 12 height 12
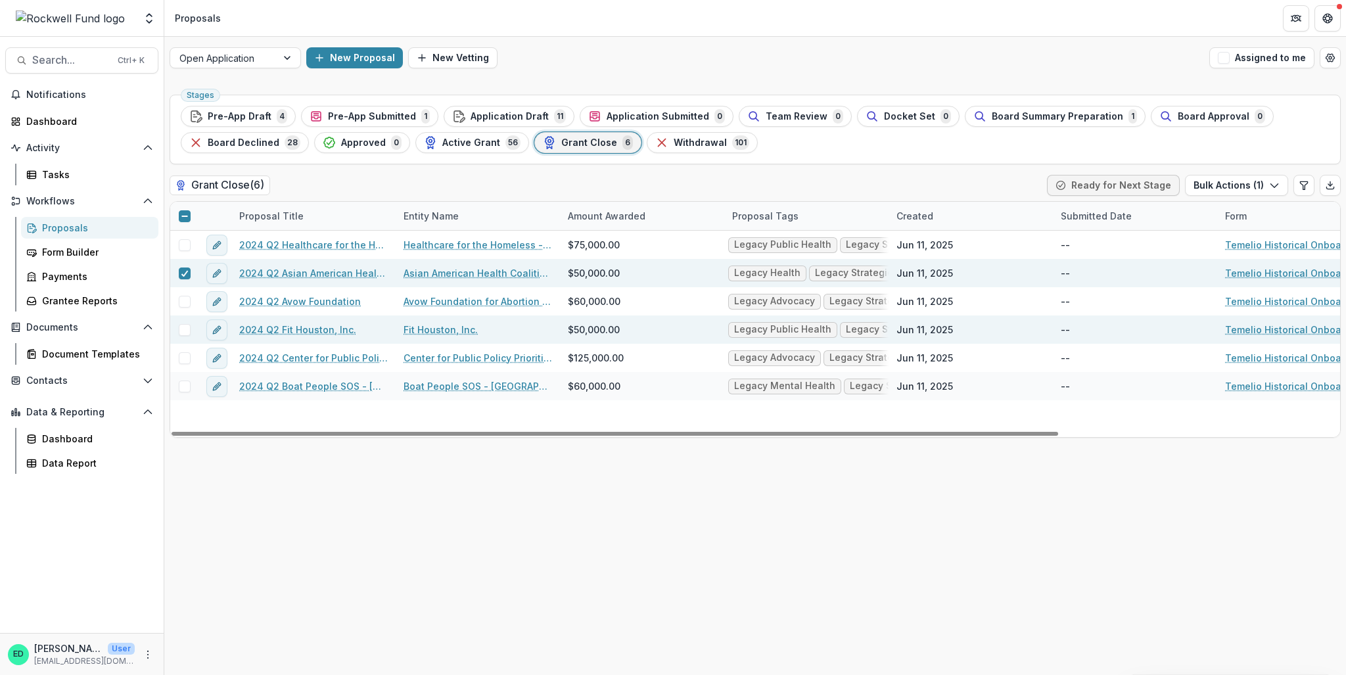
click at [186, 329] on span at bounding box center [185, 330] width 12 height 12
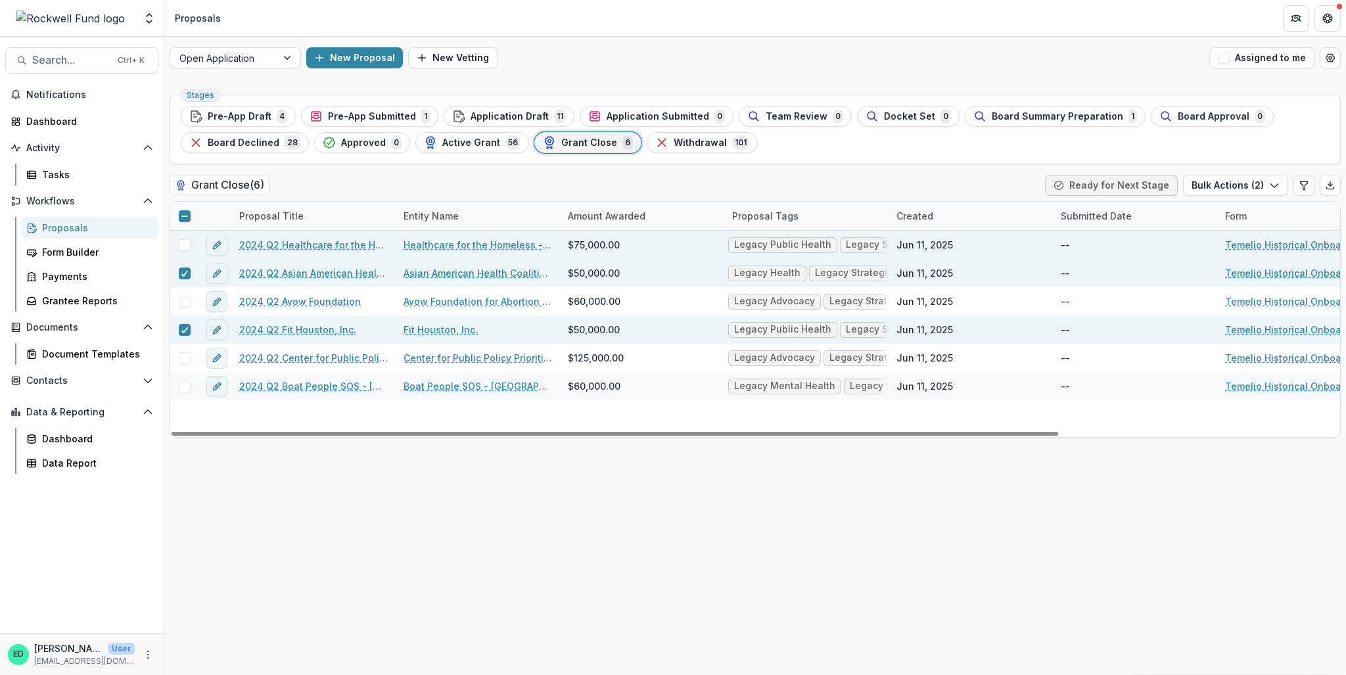
click at [181, 241] on span at bounding box center [185, 245] width 12 height 12
click at [184, 327] on icon at bounding box center [185, 330] width 8 height 7
click at [189, 277] on span at bounding box center [185, 273] width 12 height 12
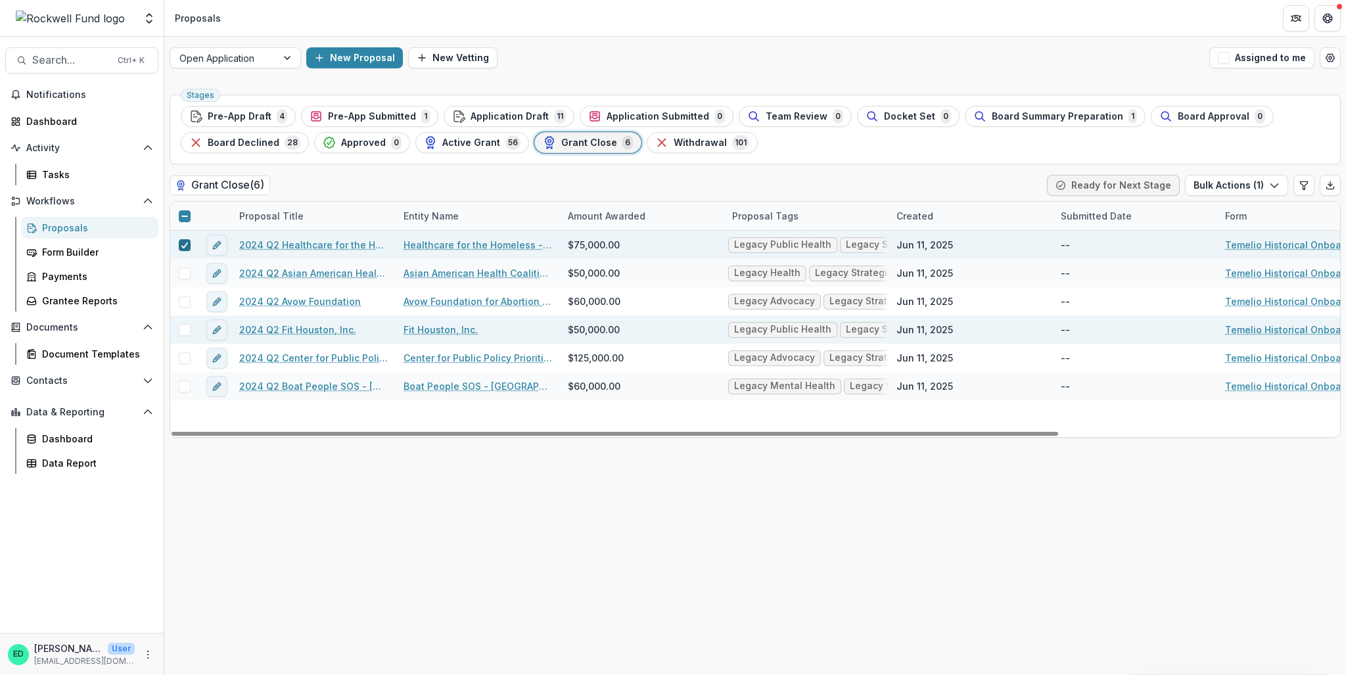
click at [190, 243] on span at bounding box center [185, 245] width 12 height 12
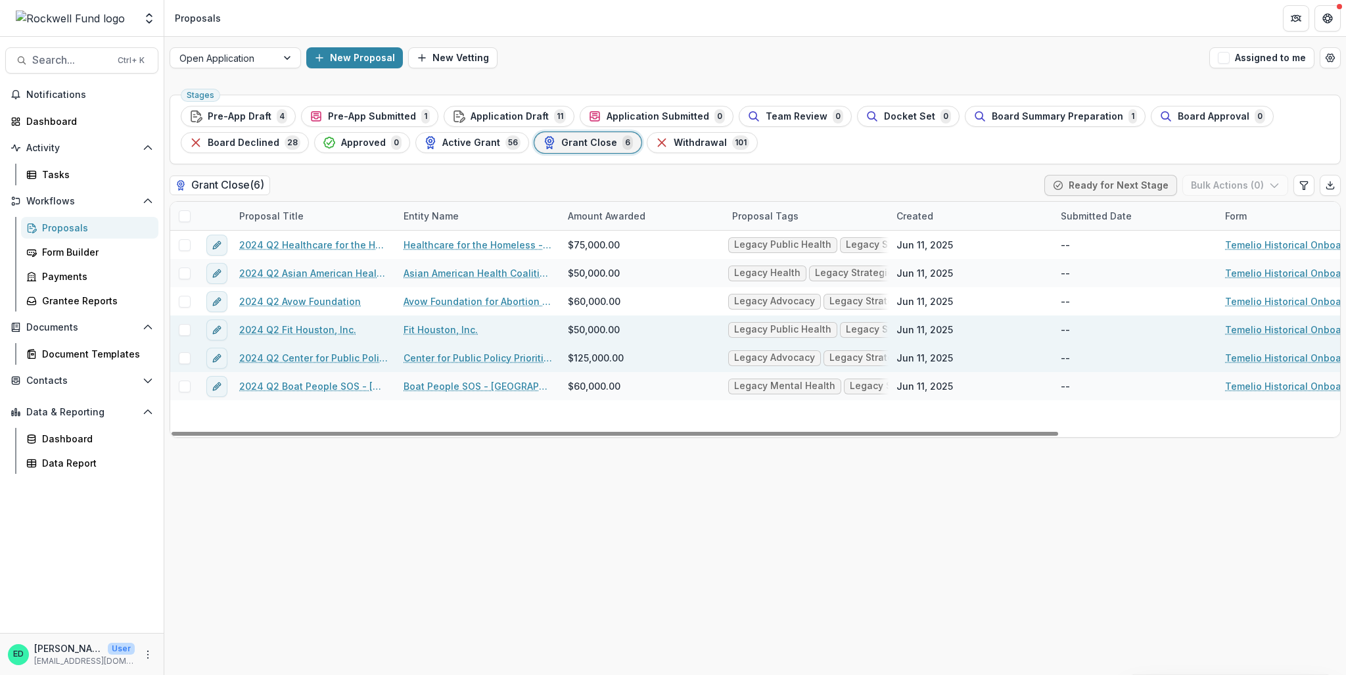
click at [181, 357] on span at bounding box center [185, 358] width 12 height 12
click at [1227, 186] on button "Bulk Actions ( 1 )" at bounding box center [1236, 185] width 103 height 21
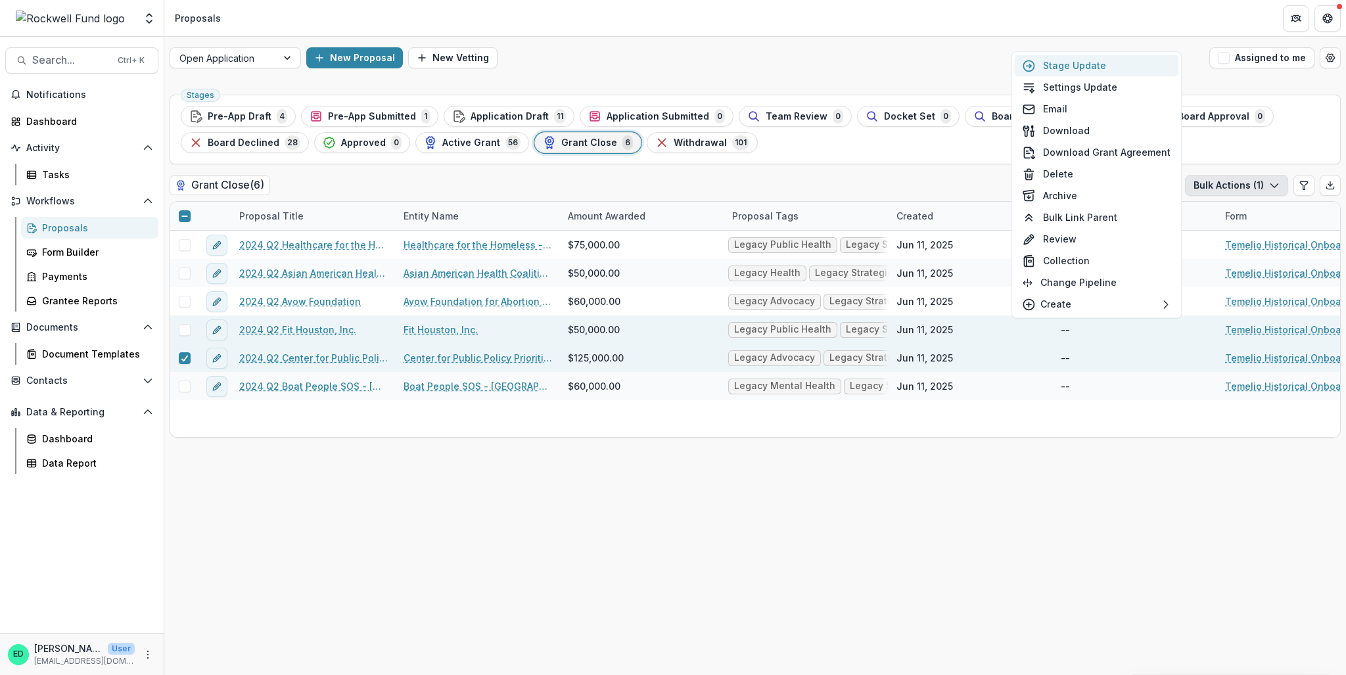
click at [1076, 62] on button "Stage Update" at bounding box center [1096, 66] width 164 height 22
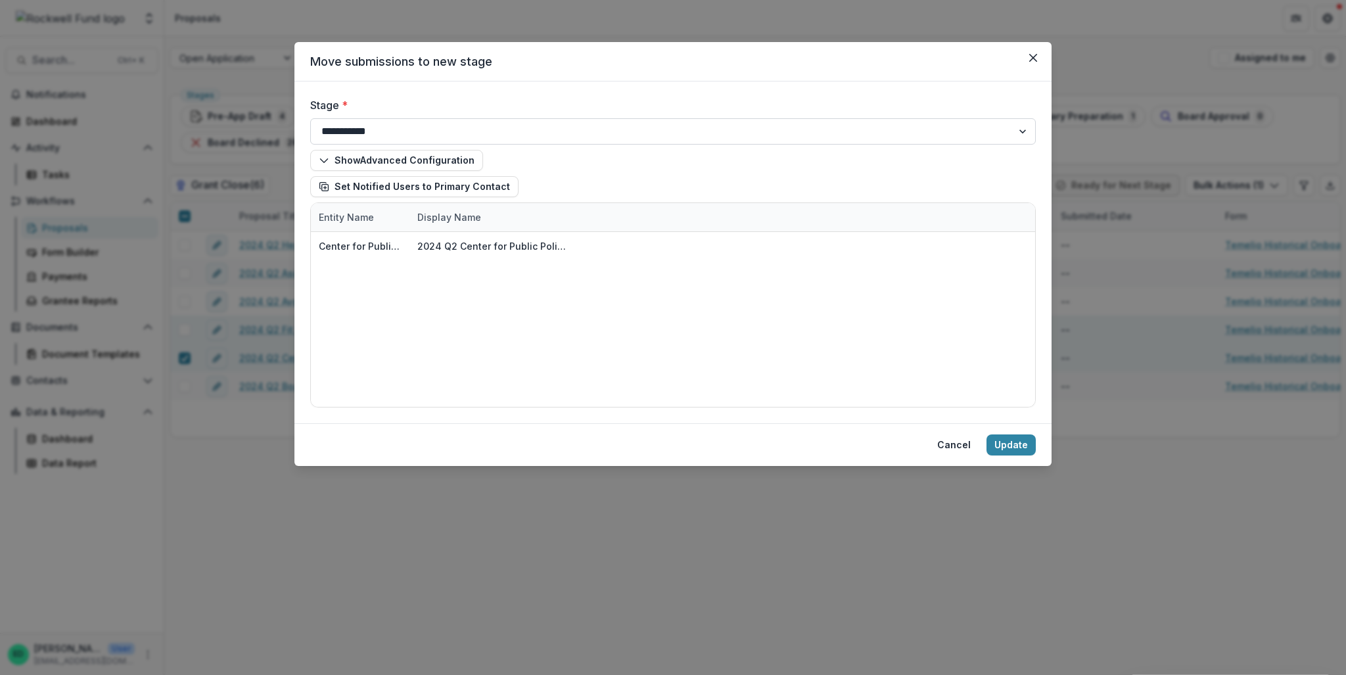
click at [405, 127] on select "**********" at bounding box center [672, 131] width 725 height 26
select select "**********"
click at [310, 118] on select "**********" at bounding box center [672, 131] width 725 height 26
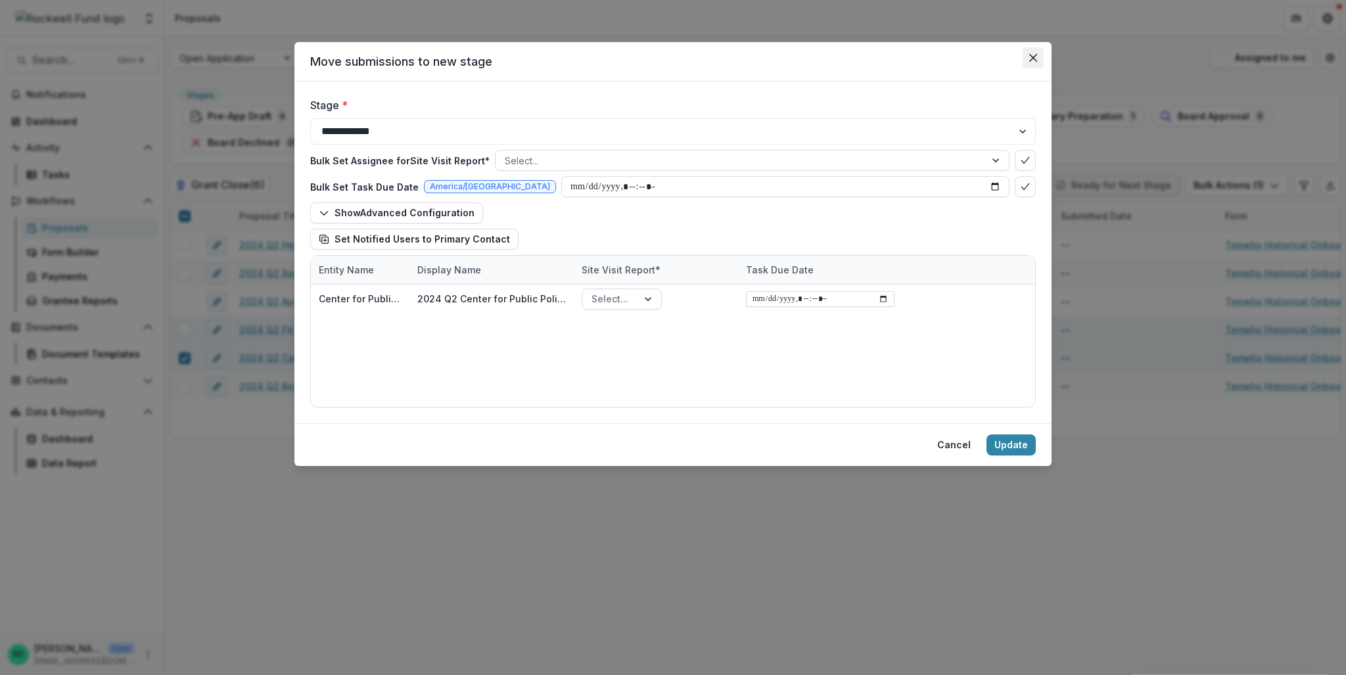
click at [1028, 61] on button "Close" at bounding box center [1032, 57] width 21 height 21
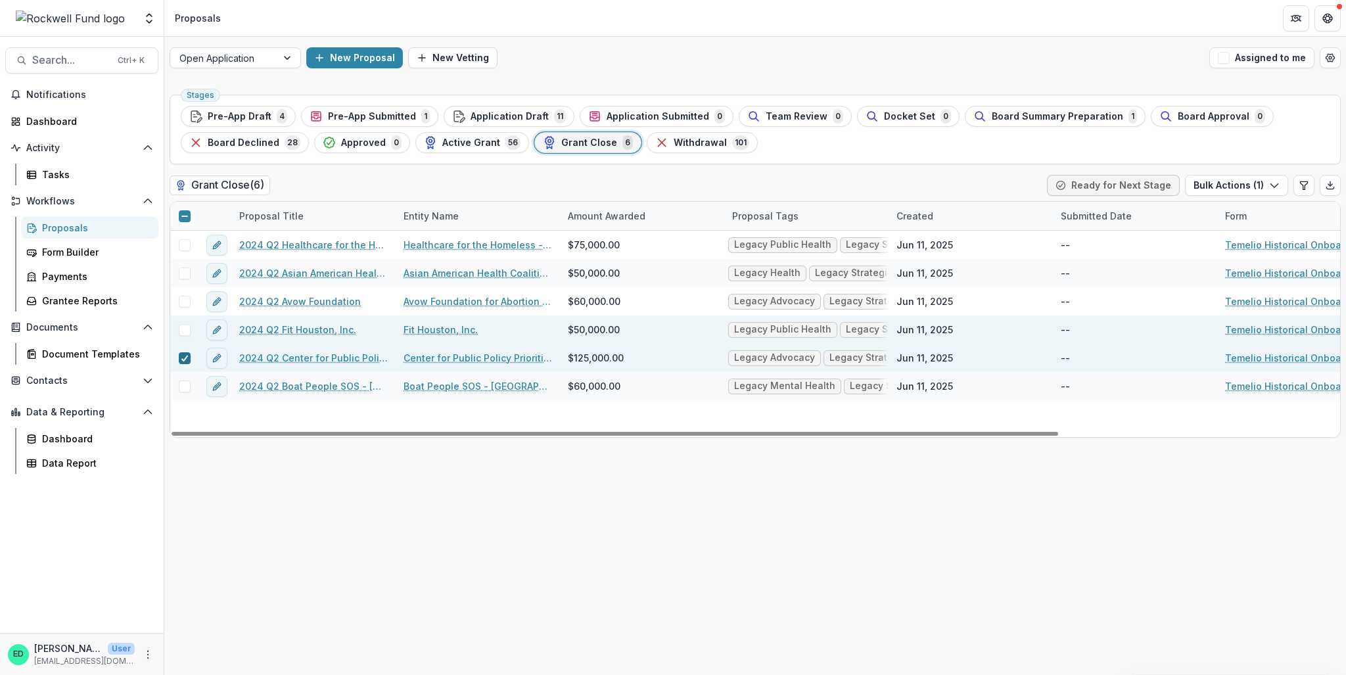
click at [181, 355] on icon at bounding box center [185, 358] width 8 height 7
click at [268, 357] on link "2024 Q2 Center for Public Policy Priorities" at bounding box center [313, 358] width 148 height 14
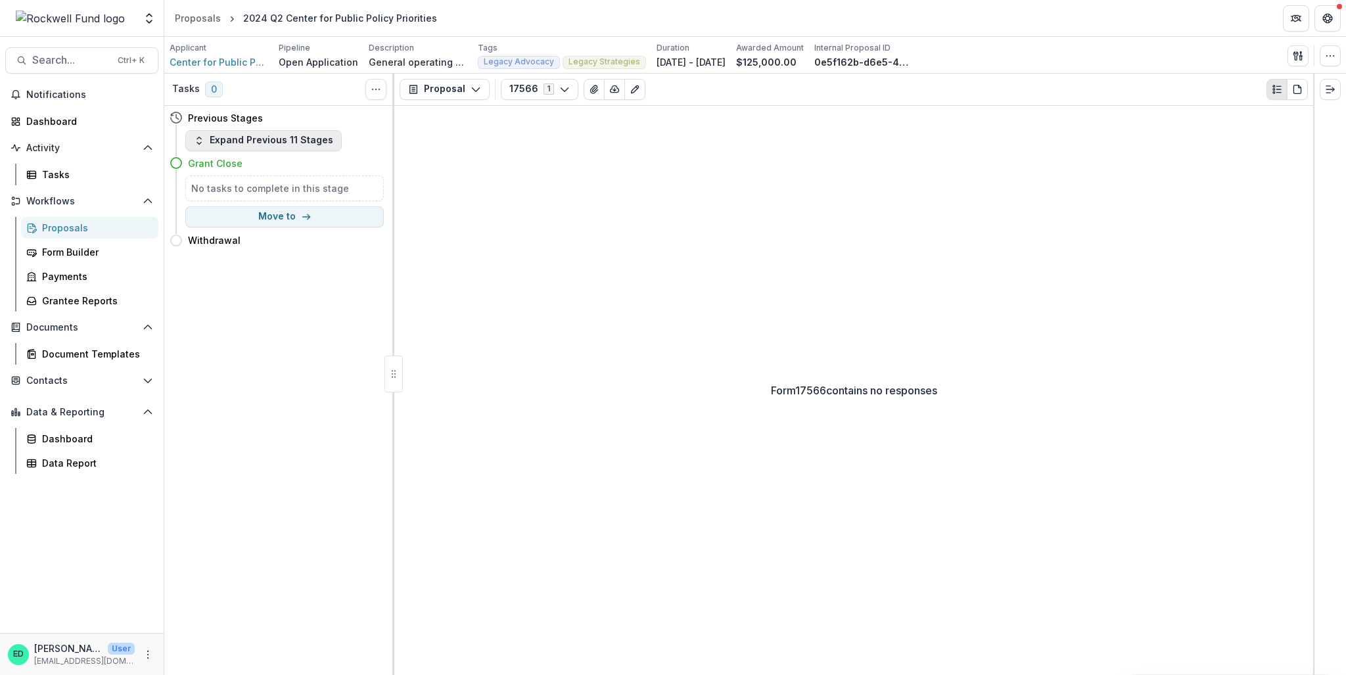
click at [269, 143] on button "Expand Previous 11 Stages" at bounding box center [263, 140] width 156 height 21
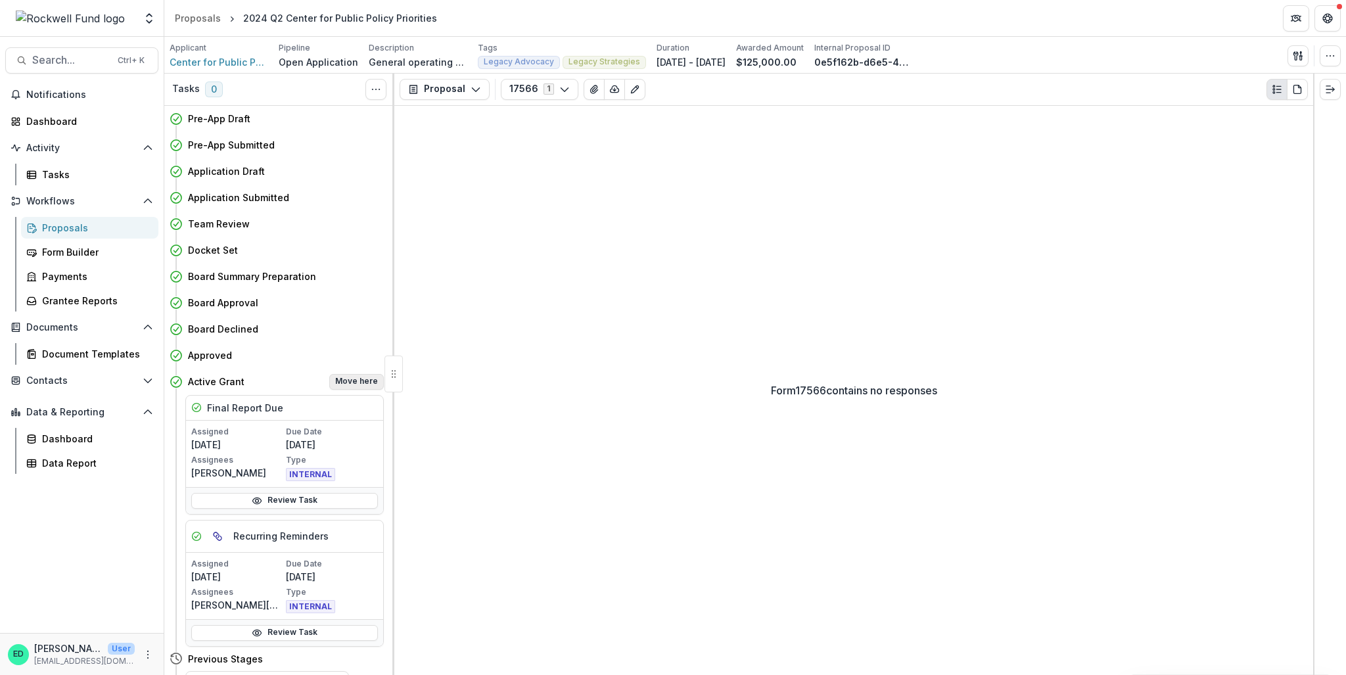
click at [350, 382] on button "Move here" at bounding box center [356, 382] width 55 height 16
select select "**********"
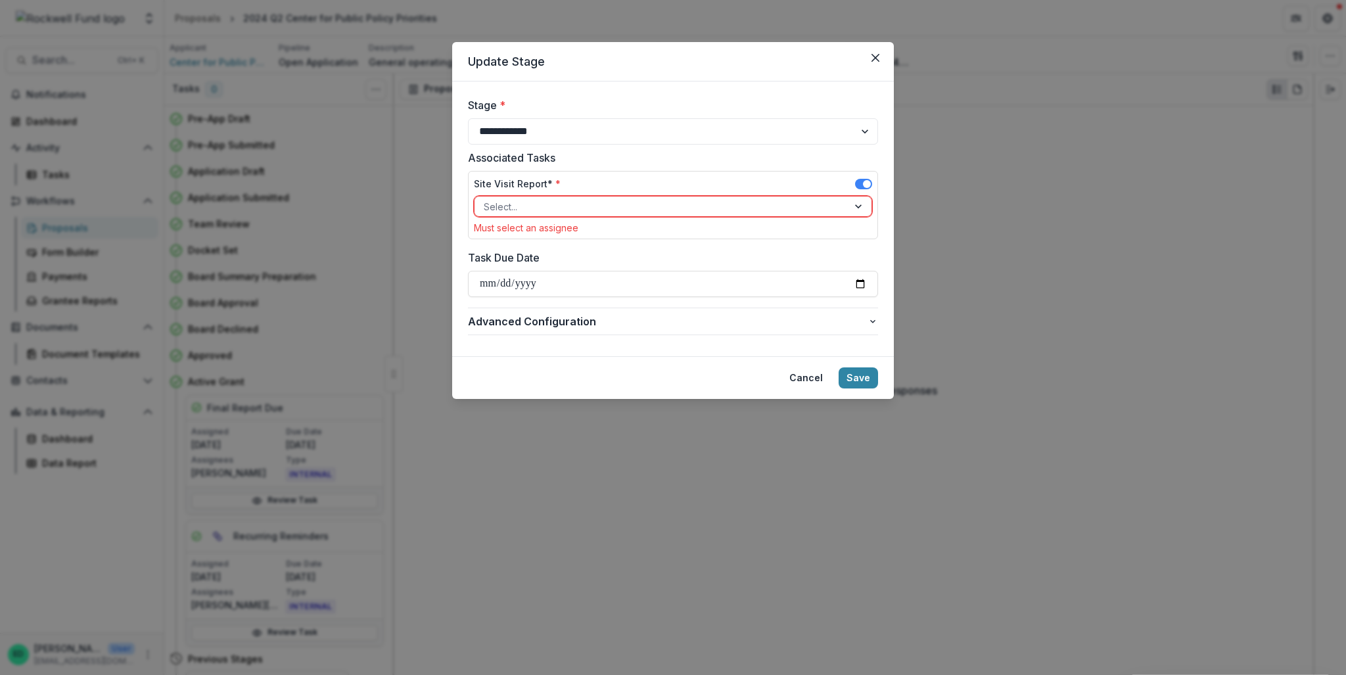
click at [534, 204] on div at bounding box center [661, 206] width 355 height 16
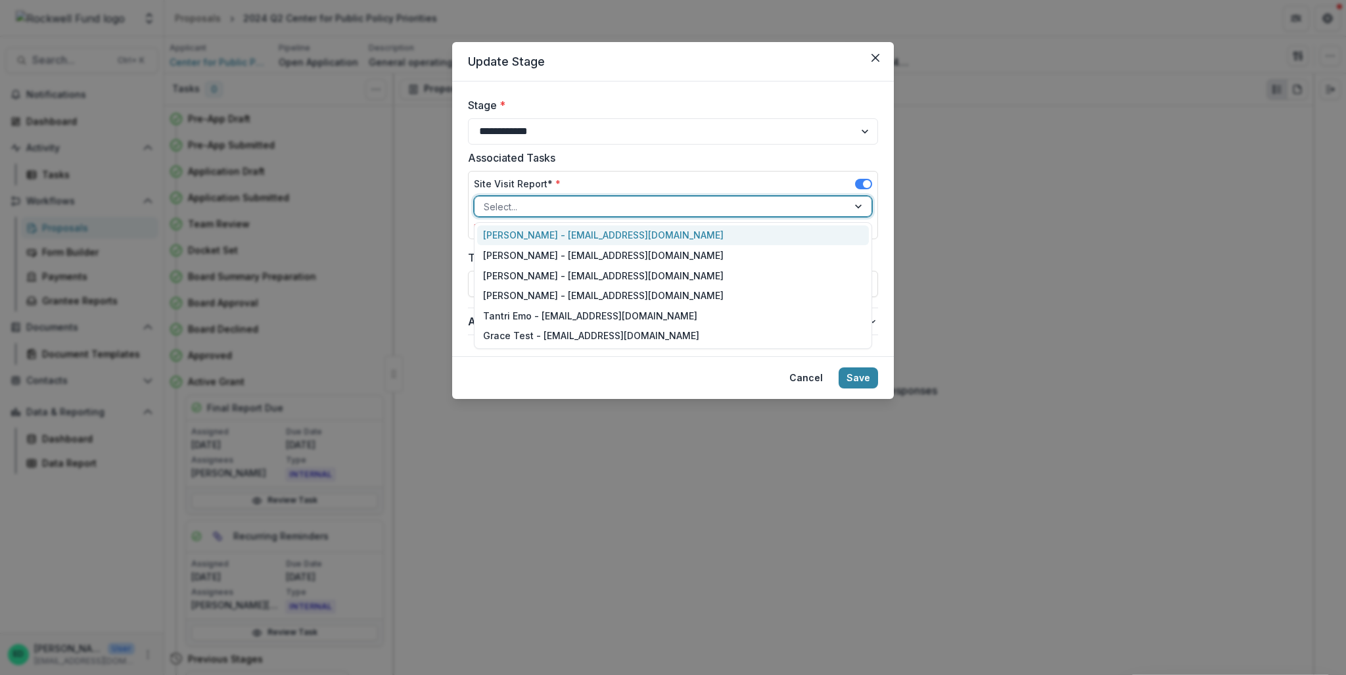
click at [534, 204] on div at bounding box center [661, 206] width 355 height 16
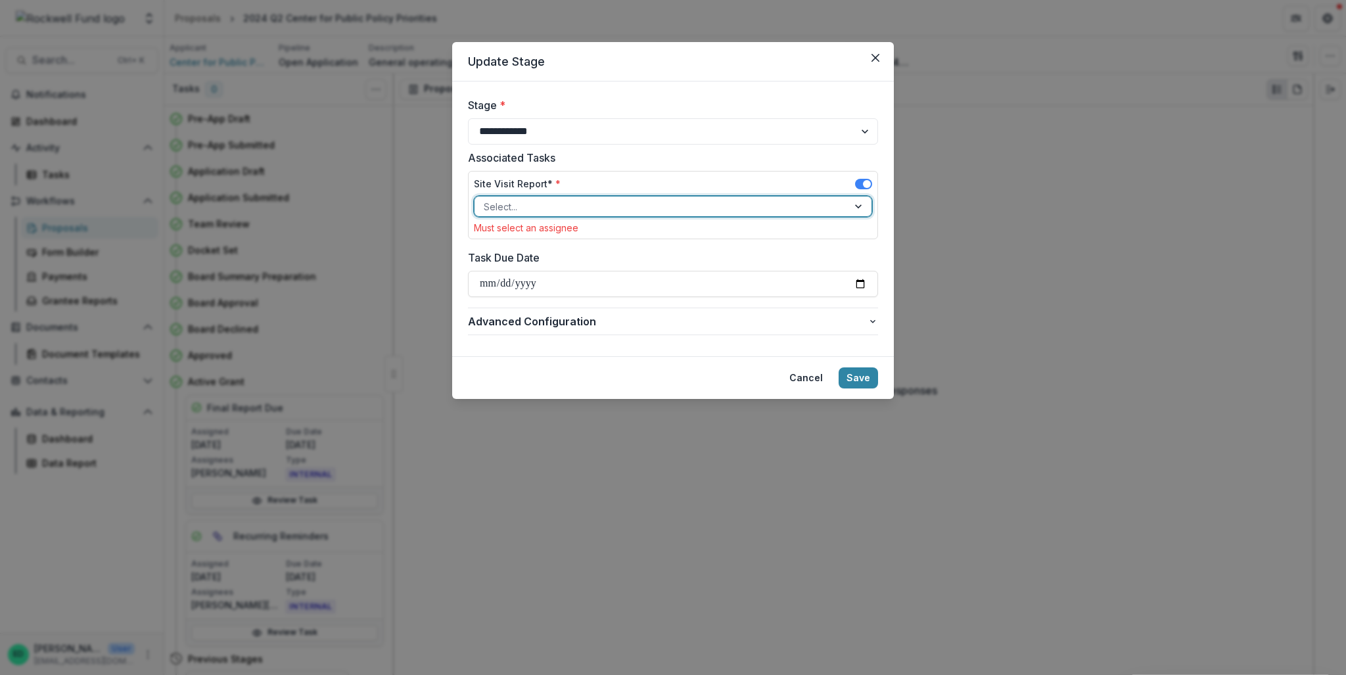
click at [866, 177] on div "Site Visit Report* *" at bounding box center [673, 186] width 398 height 19
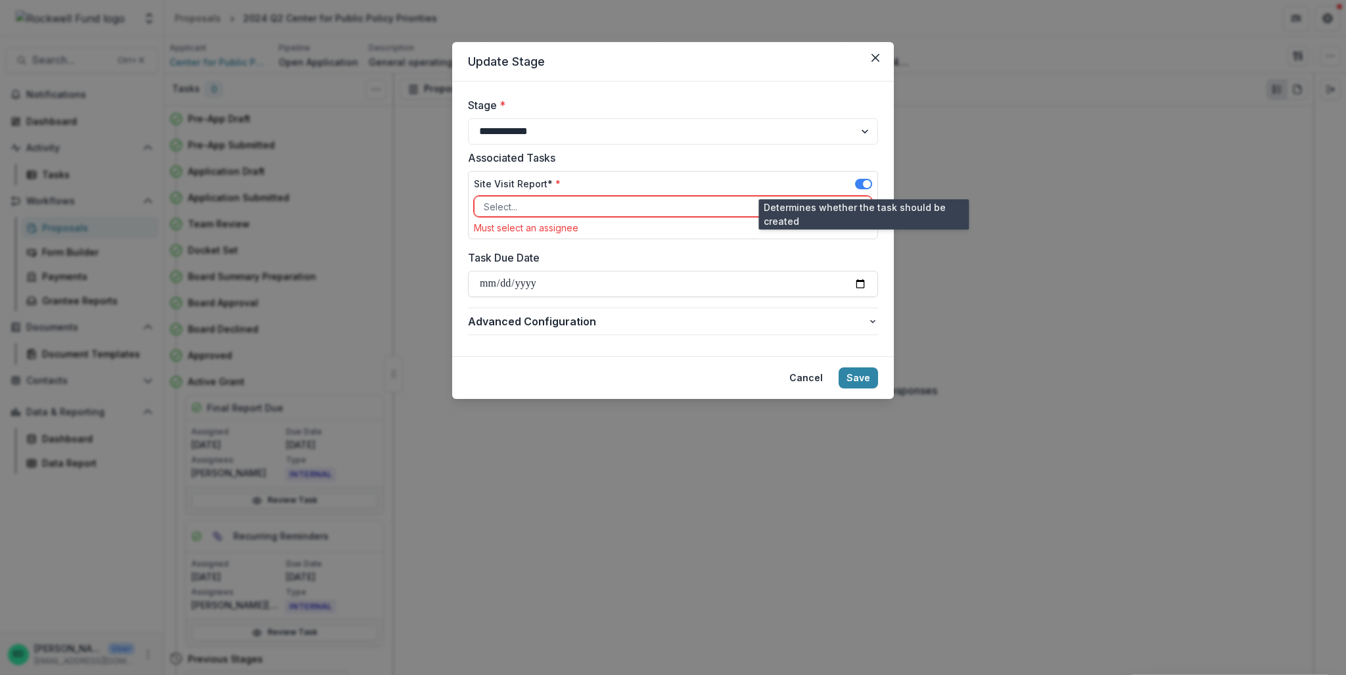
click at [863, 179] on span at bounding box center [863, 184] width 17 height 11
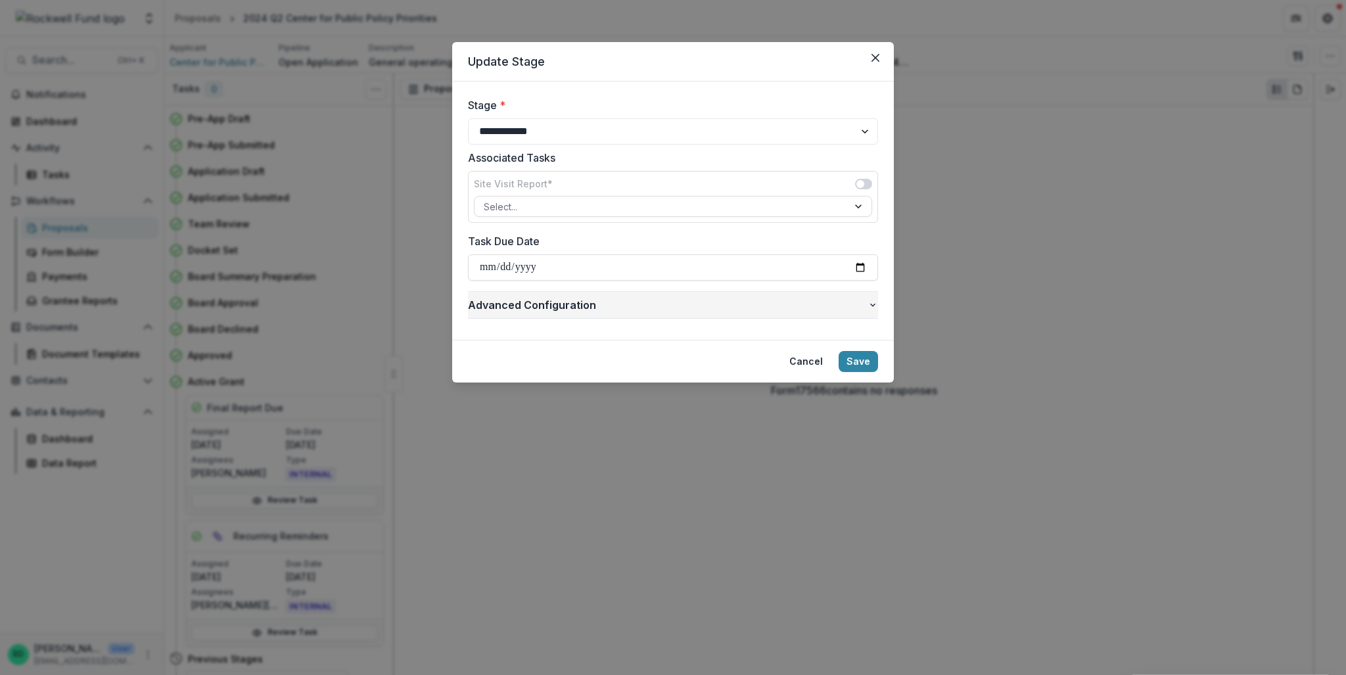
click at [861, 308] on span "Advanced Configuration" at bounding box center [667, 305] width 399 height 16
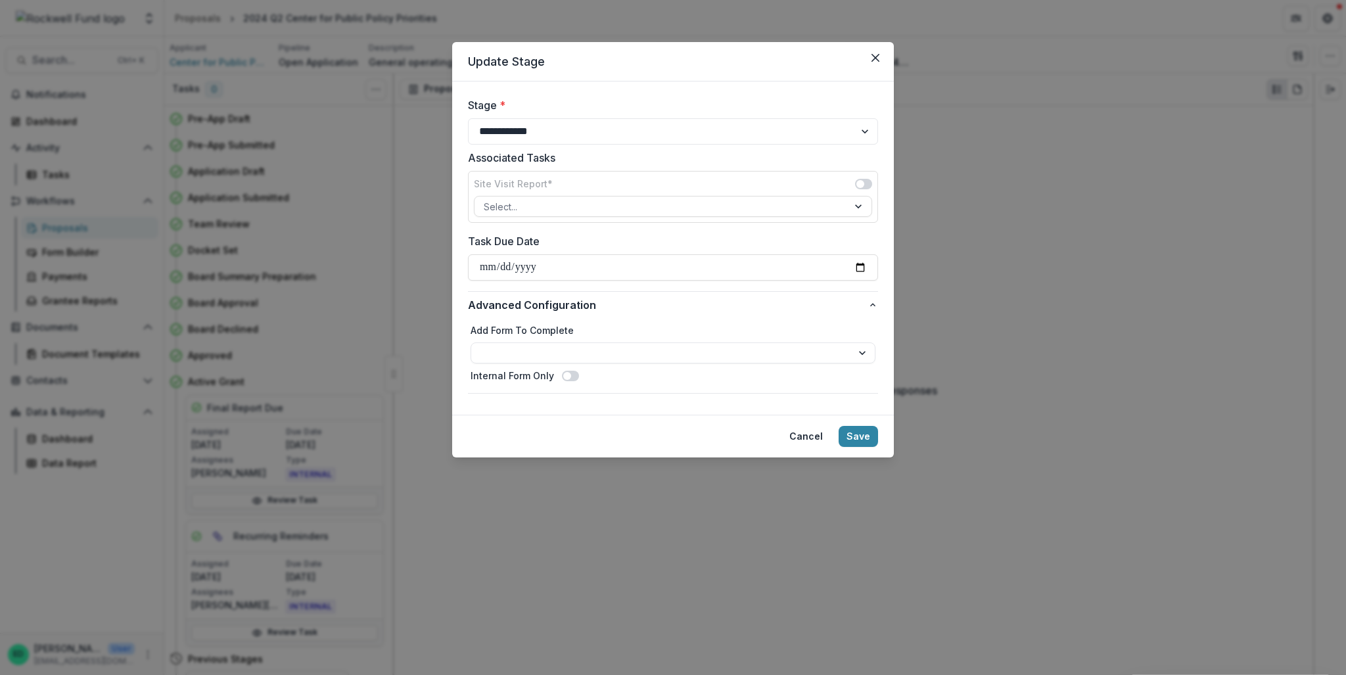
click at [578, 436] on div "Cancel Save" at bounding box center [673, 436] width 410 height 21
click at [859, 432] on button "Save" at bounding box center [857, 436] width 39 height 21
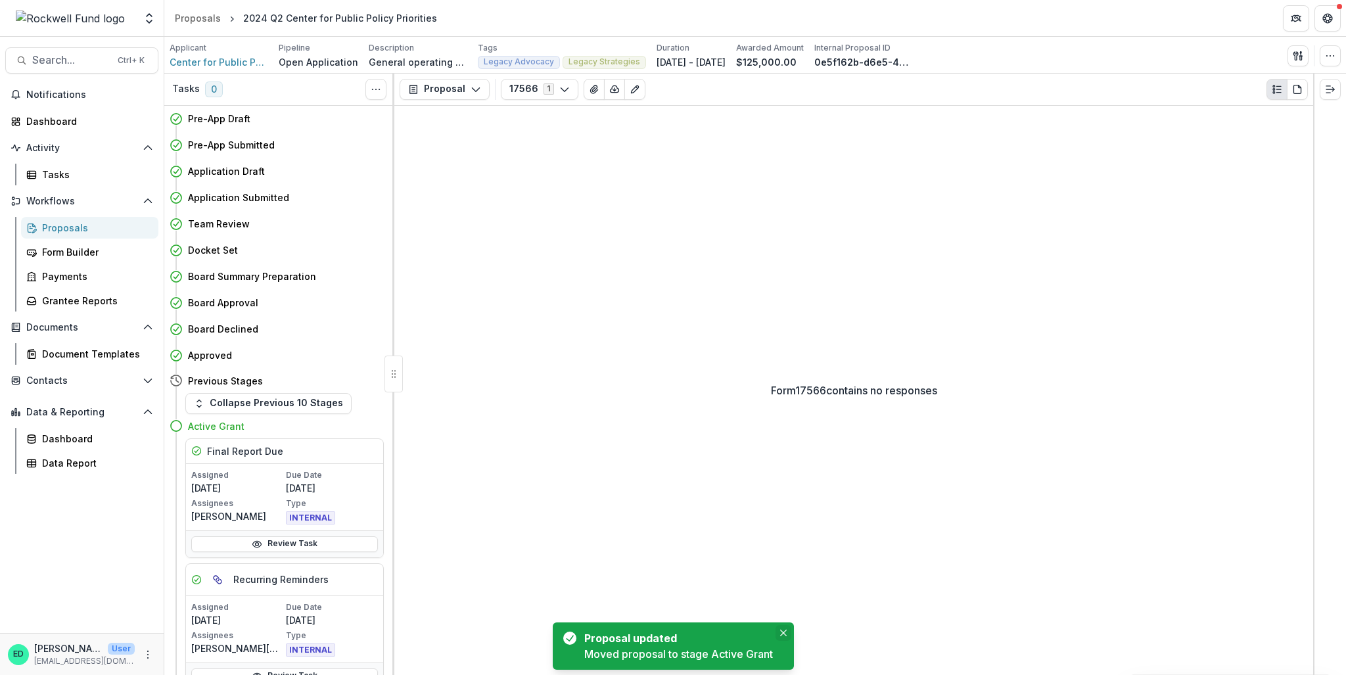
click at [783, 627] on button "Close" at bounding box center [783, 633] width 16 height 16
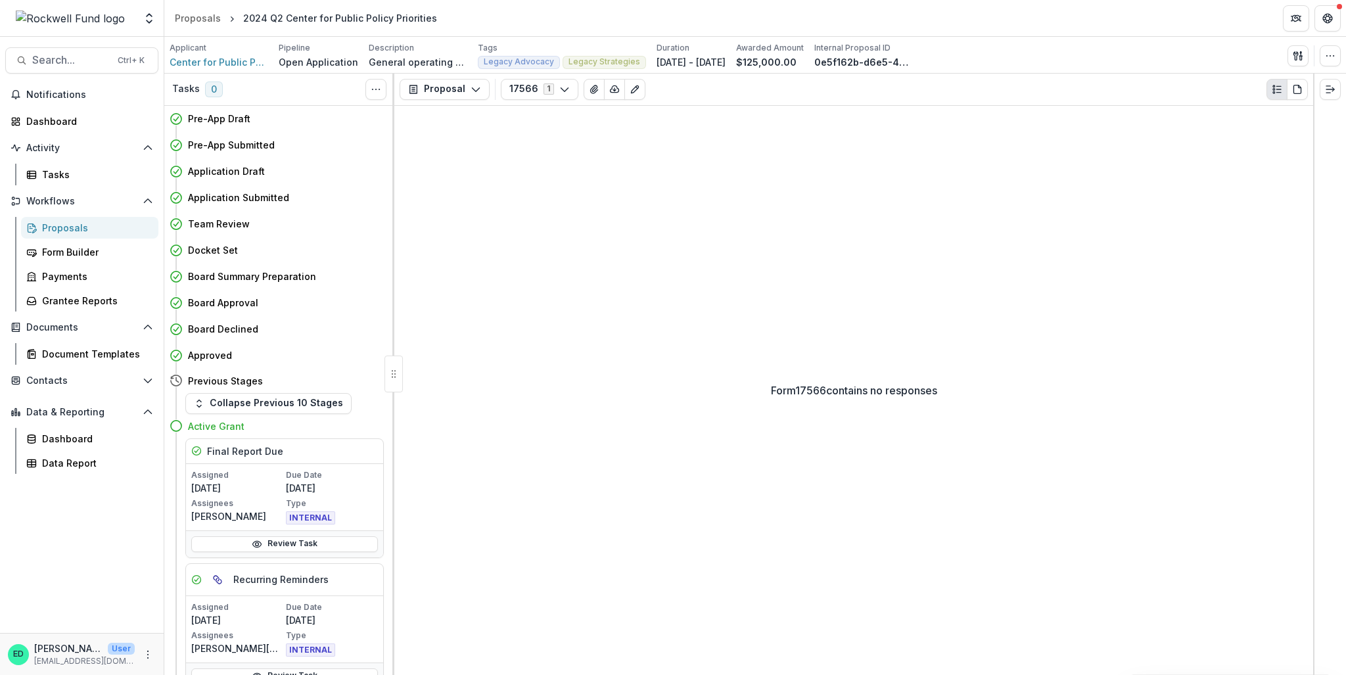
click at [66, 221] on div "Proposals" at bounding box center [95, 228] width 106 height 14
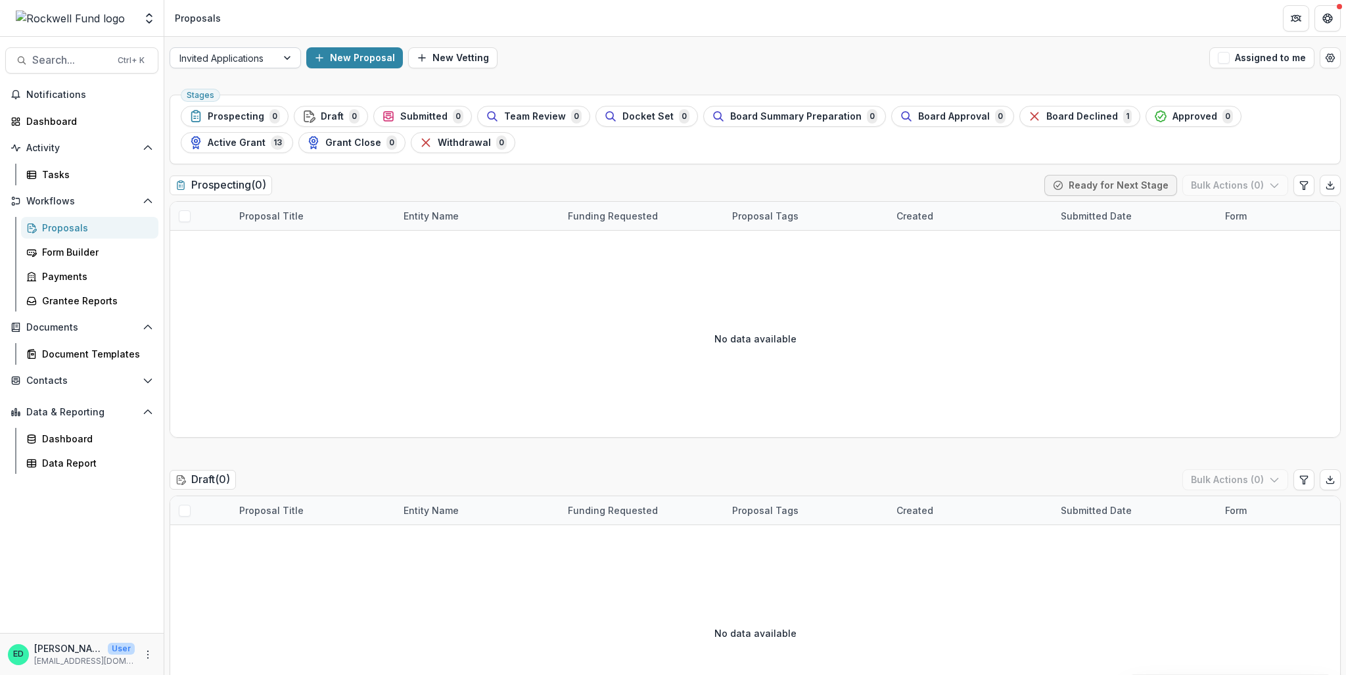
click at [266, 64] on div at bounding box center [223, 58] width 88 height 16
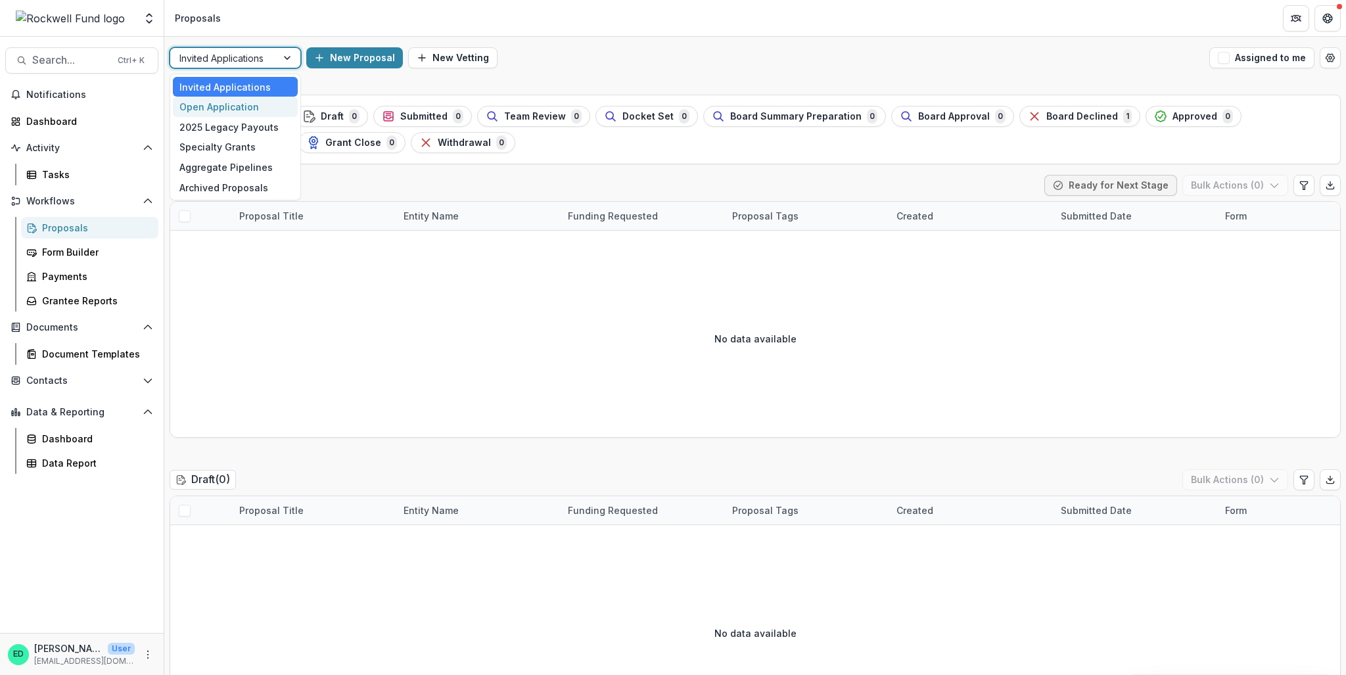
click at [237, 108] on div "Open Application" at bounding box center [235, 107] width 125 height 20
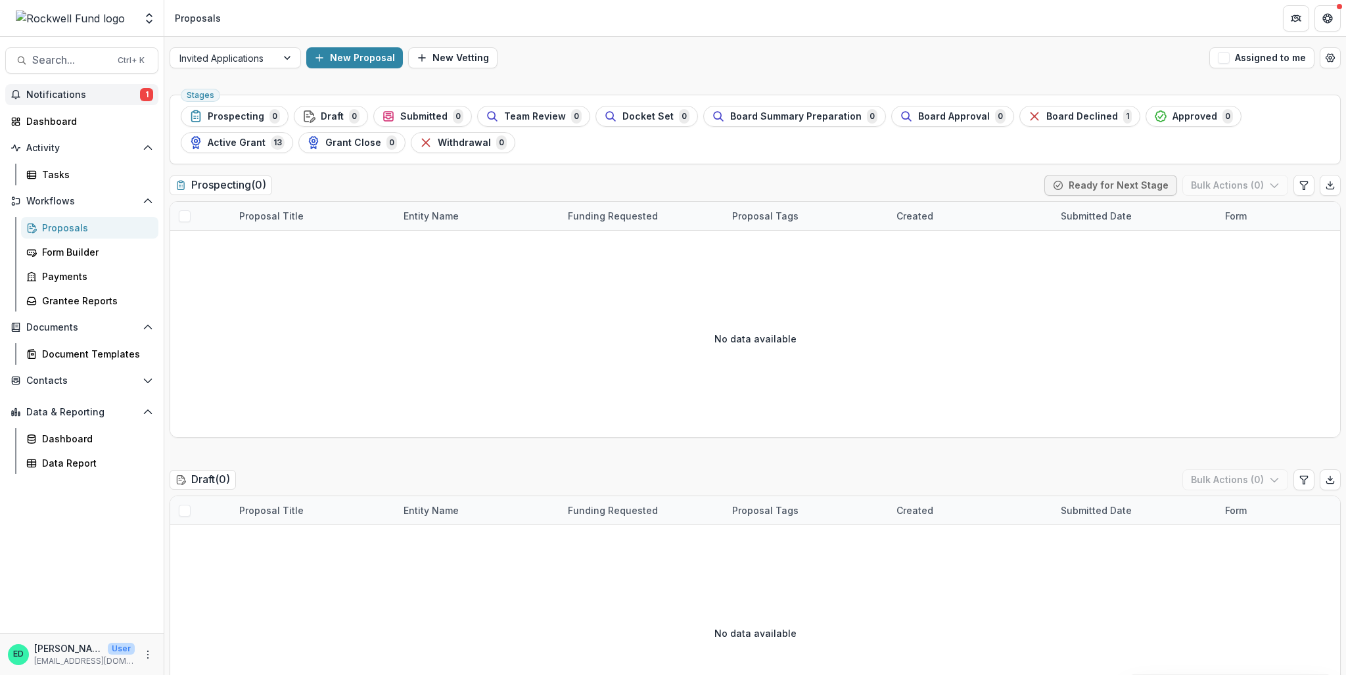
click at [107, 102] on button "Notifications 1" at bounding box center [81, 94] width 153 height 21
click at [99, 95] on span "Notifications" at bounding box center [83, 94] width 114 height 11
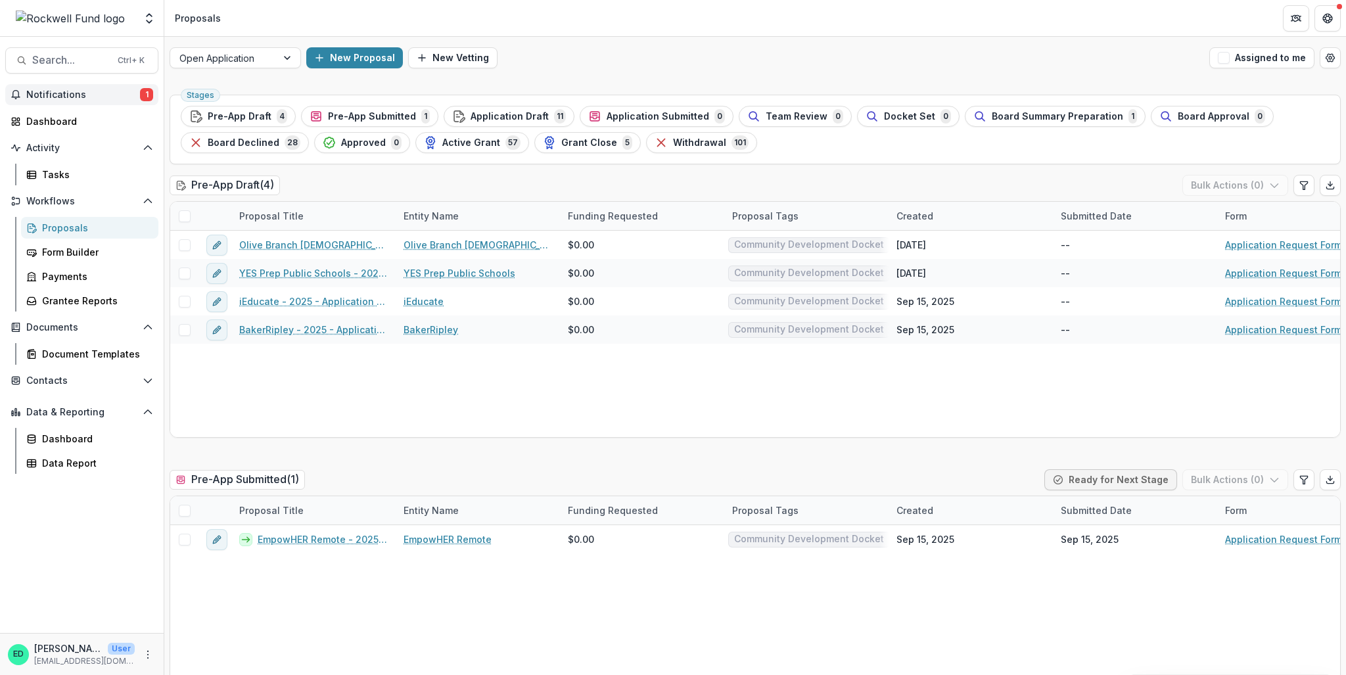
click at [86, 101] on button "Notifications 1" at bounding box center [81, 94] width 153 height 21
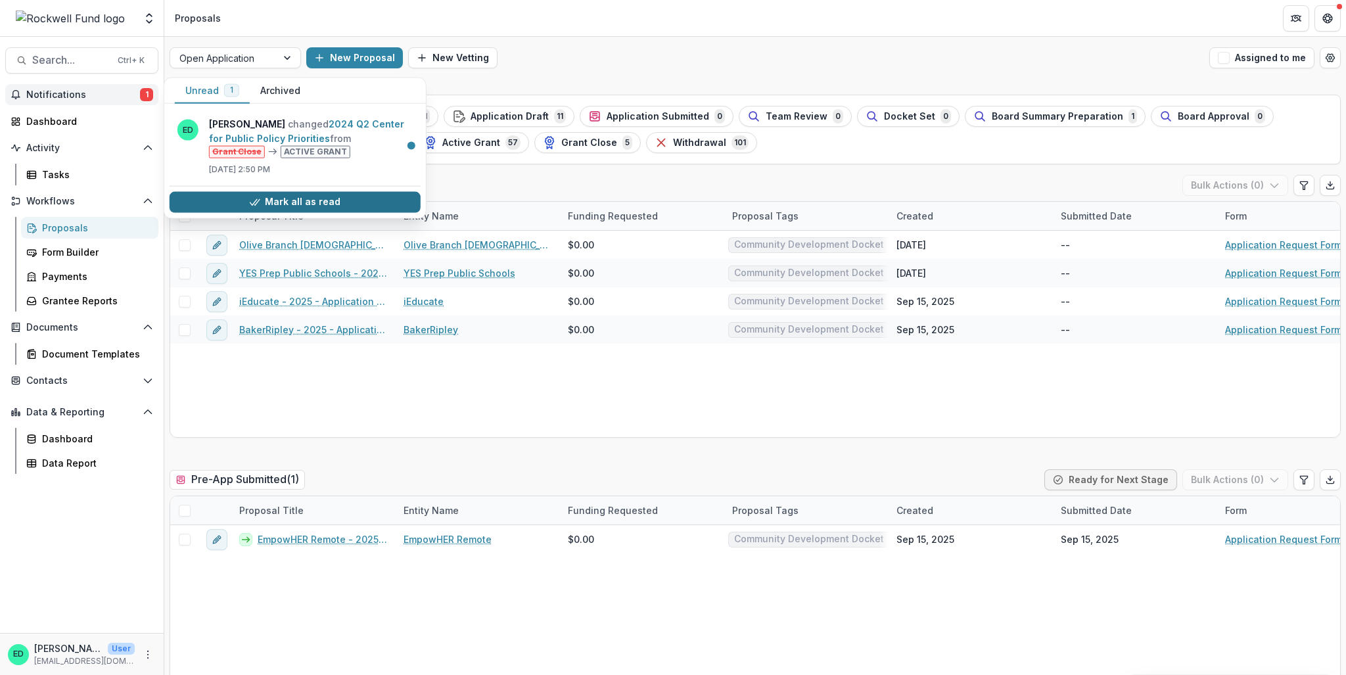
click at [266, 193] on button "Mark all as read" at bounding box center [295, 201] width 251 height 21
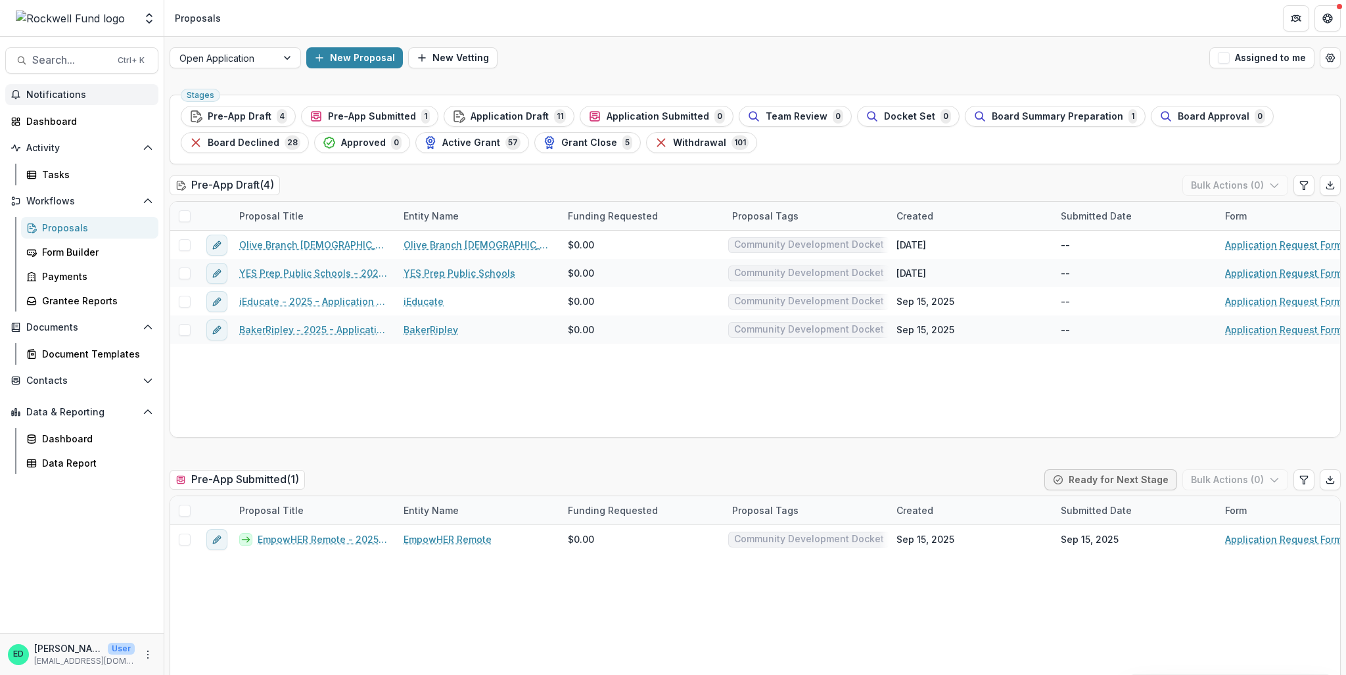
click at [528, 19] on header "Proposals" at bounding box center [754, 18] width 1181 height 36
click at [238, 155] on div "Stages Pre-App Draft 4 Pre-App Submitted 1 Application Draft 11 Application Sub…" at bounding box center [755, 130] width 1171 height 70
click at [455, 140] on span "Active Grant" at bounding box center [471, 142] width 58 height 11
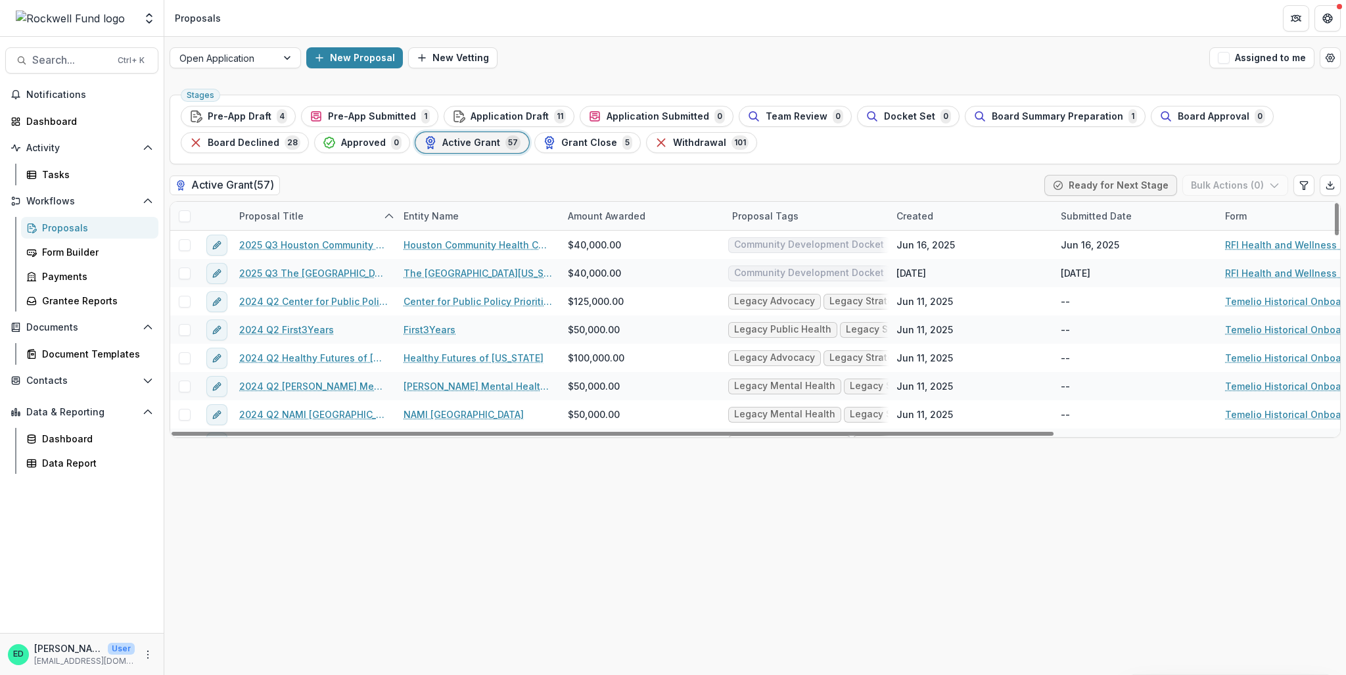
click at [261, 206] on div "Proposal Title" at bounding box center [313, 216] width 164 height 28
click at [271, 247] on input at bounding box center [313, 245] width 158 height 21
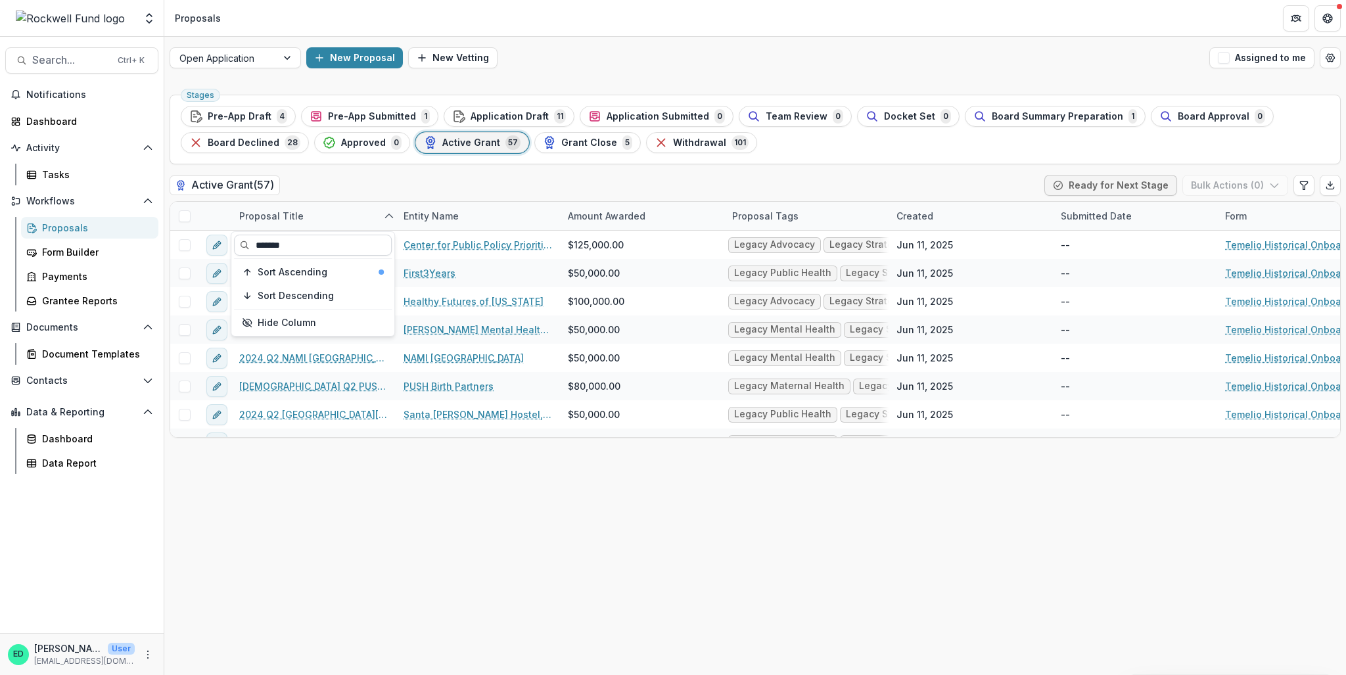
type input "*******"
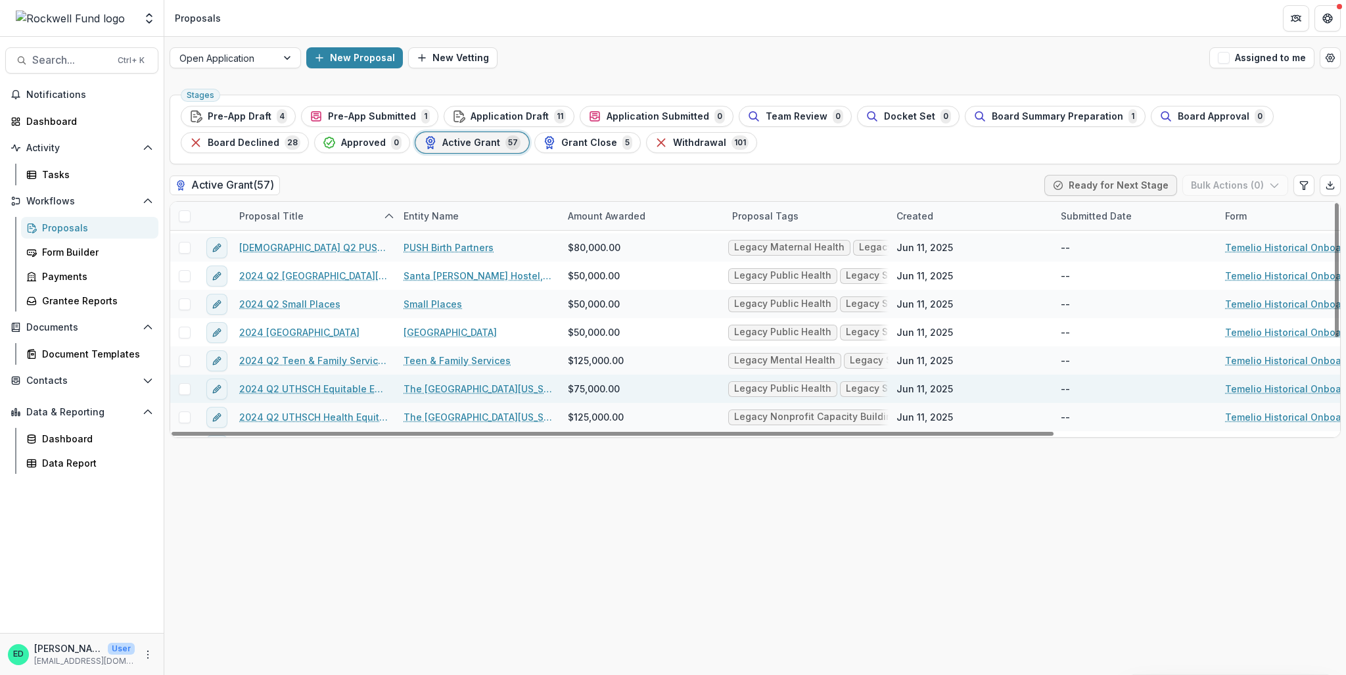
scroll to position [160, 0]
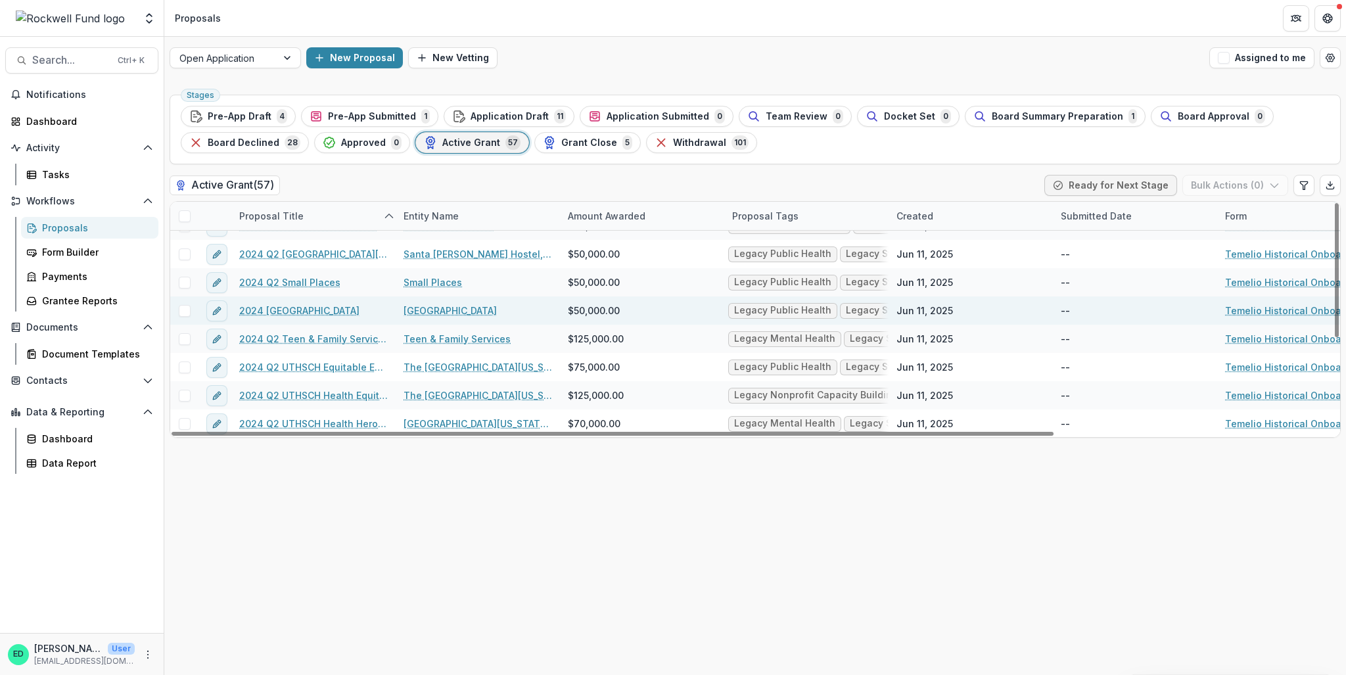
click at [187, 313] on span at bounding box center [185, 311] width 12 height 12
click at [1229, 184] on button "Bulk Actions ( 1 )" at bounding box center [1236, 185] width 103 height 21
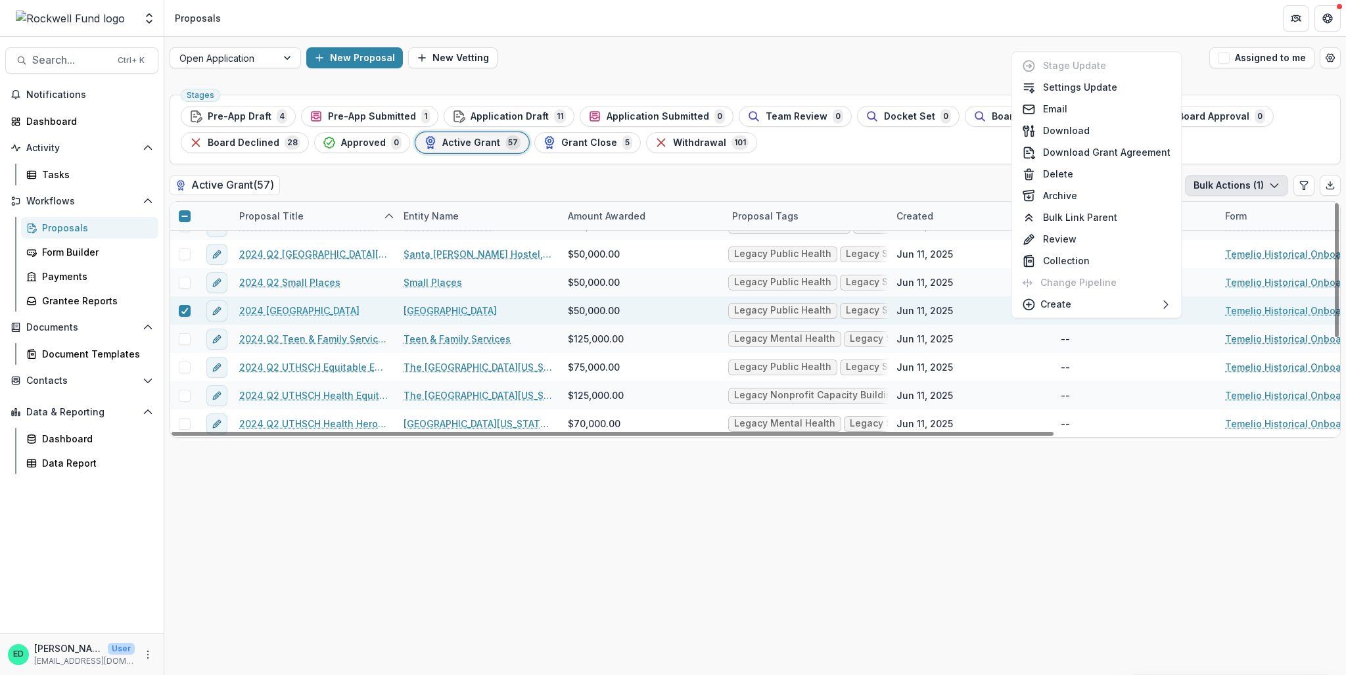
click at [284, 307] on link "2024 Q2 Spring Branch Community Health Center" at bounding box center [299, 311] width 120 height 14
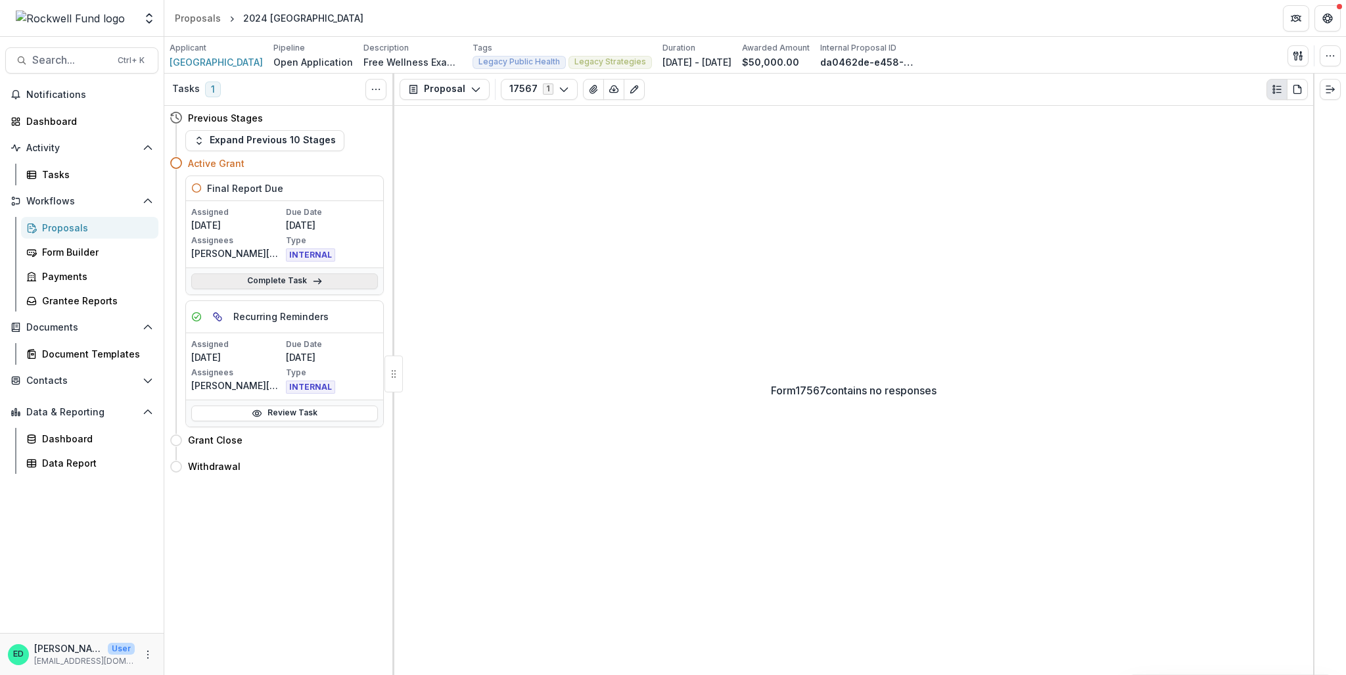
click at [271, 282] on link "Complete Task" at bounding box center [284, 281] width 187 height 16
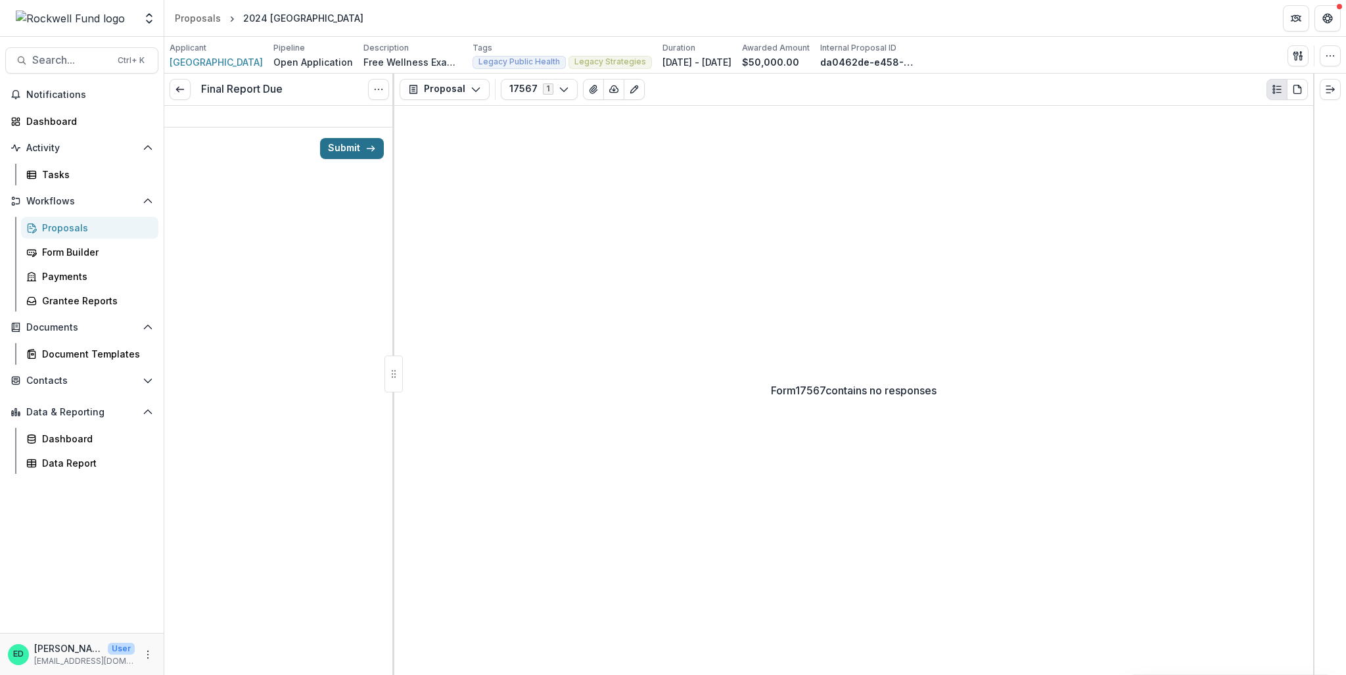
click at [356, 151] on button "Submit" at bounding box center [352, 148] width 64 height 21
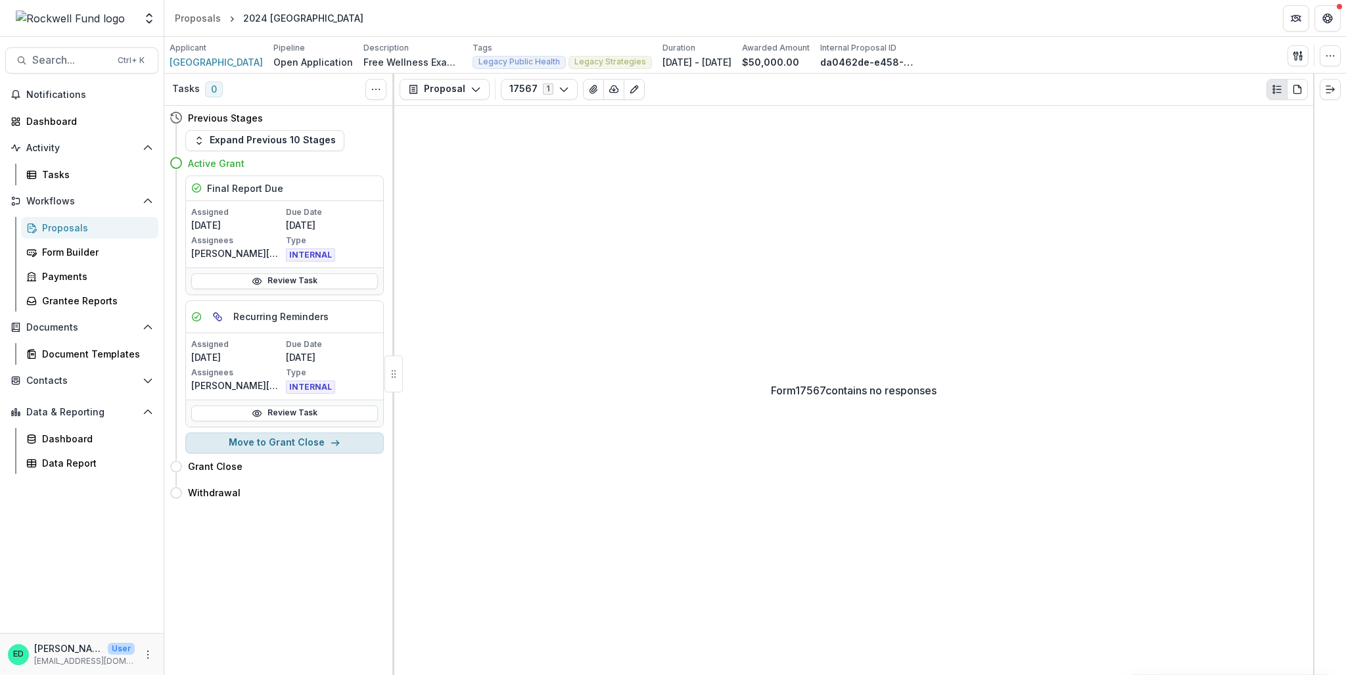
click at [289, 437] on button "Move to Grant Close" at bounding box center [284, 442] width 198 height 21
select select "**********"
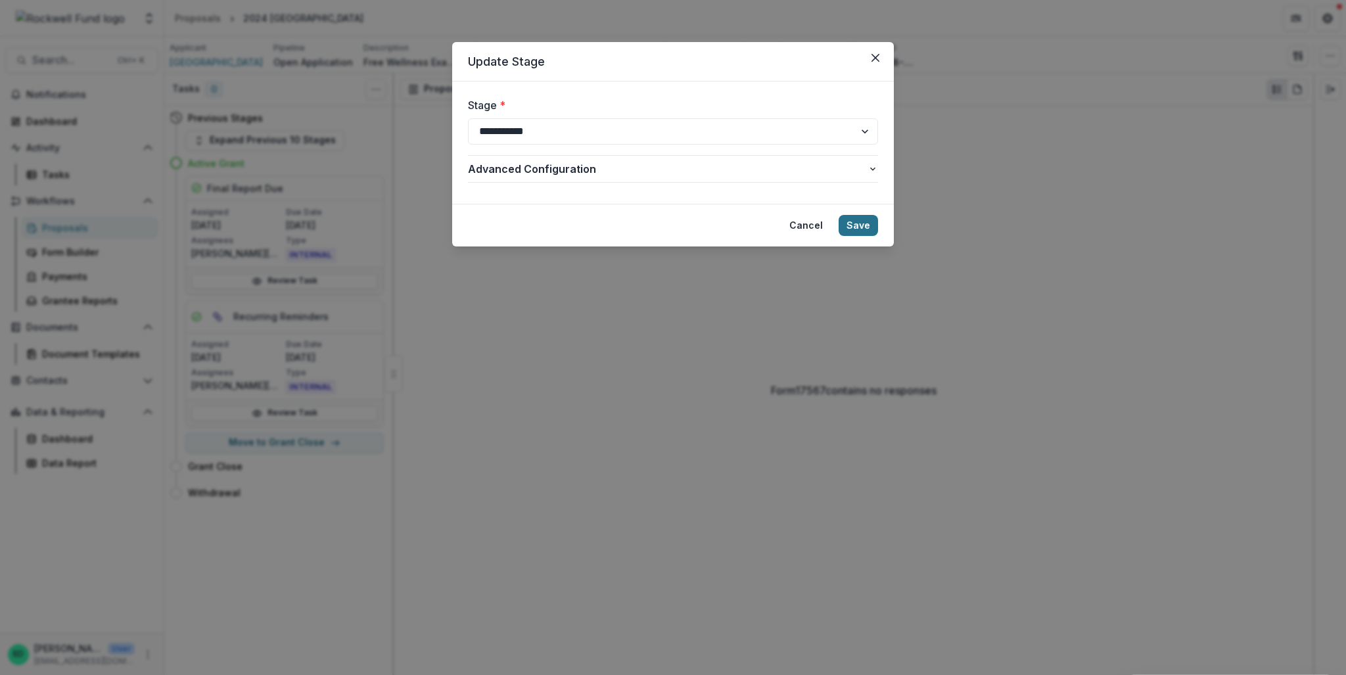
click at [858, 229] on button "Save" at bounding box center [857, 225] width 39 height 21
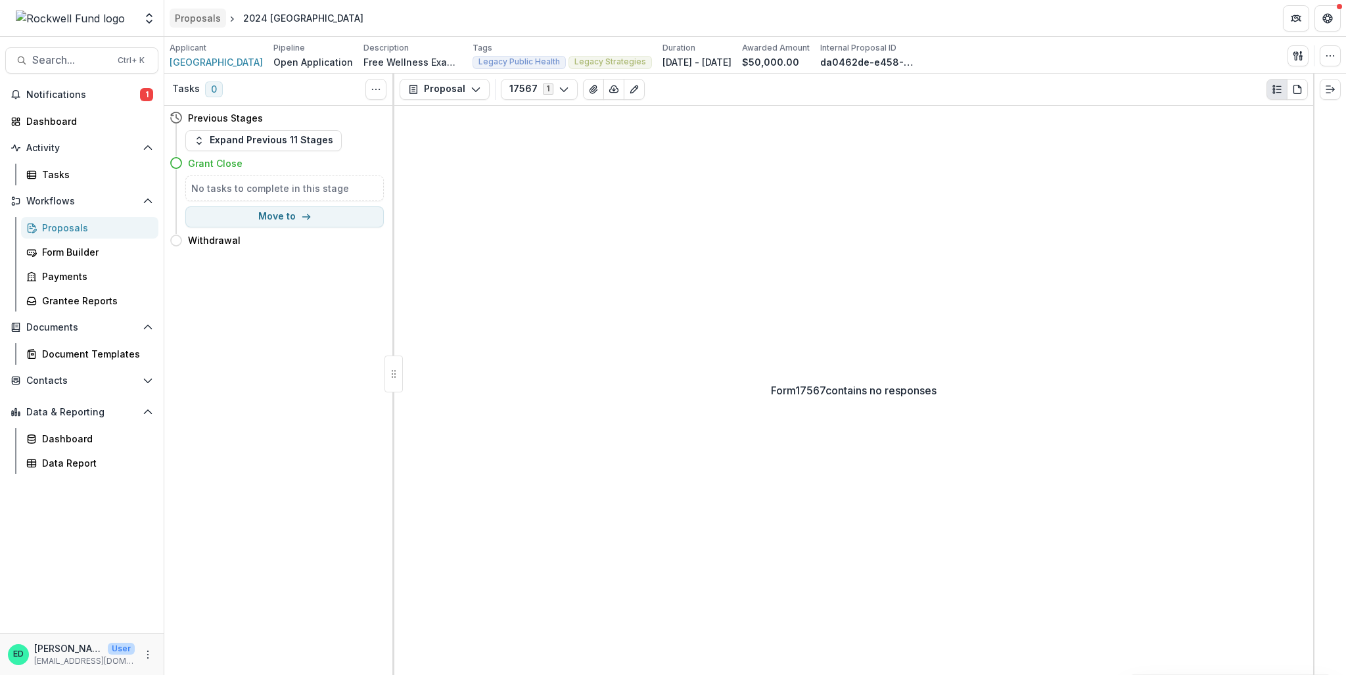
click at [194, 16] on div "Proposals" at bounding box center [198, 18] width 46 height 14
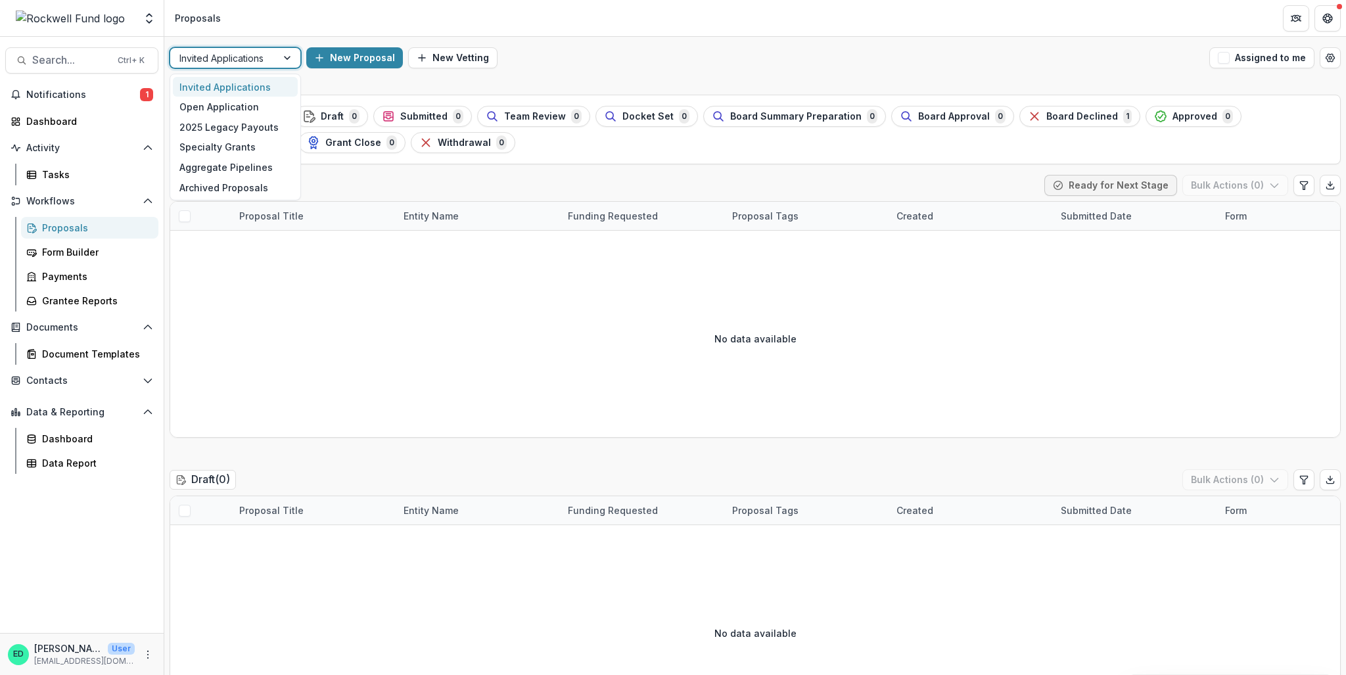
click at [273, 54] on div "Invited Applications" at bounding box center [223, 58] width 106 height 19
click at [263, 102] on div "Open Application" at bounding box center [235, 107] width 125 height 20
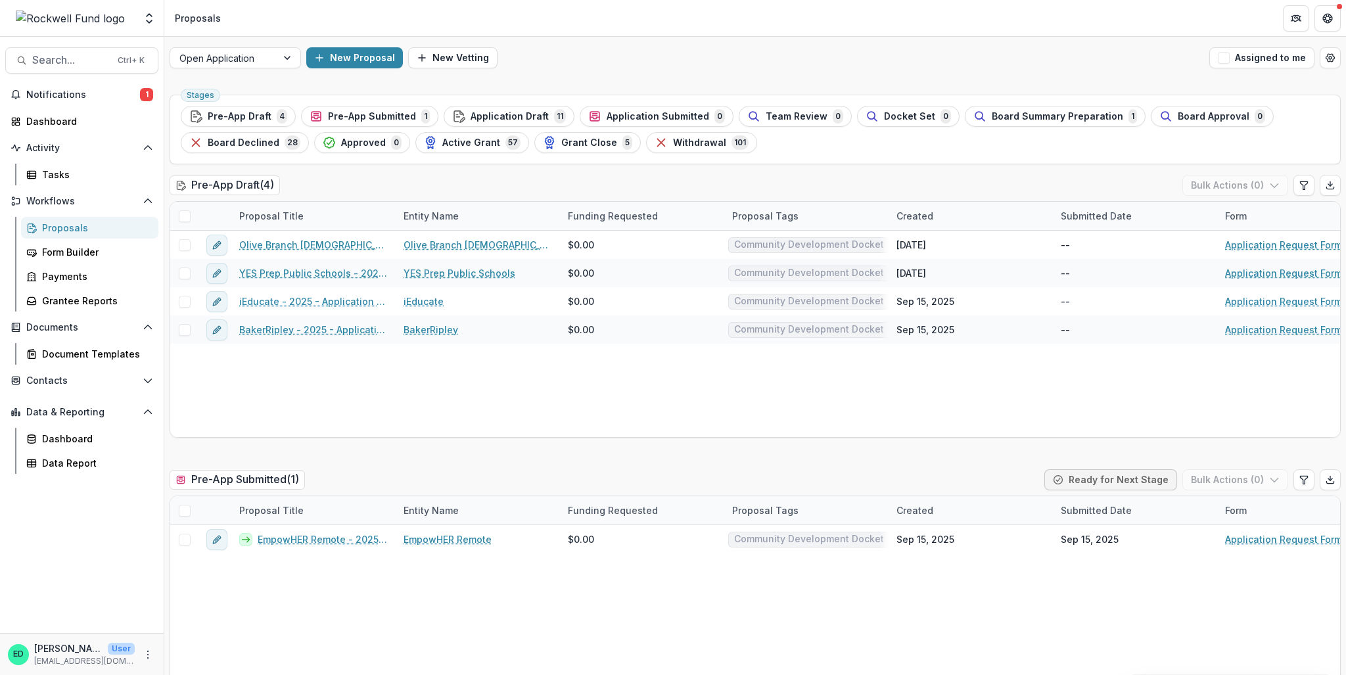
click at [228, 106] on button "Pre-App Draft 4" at bounding box center [238, 116] width 115 height 21
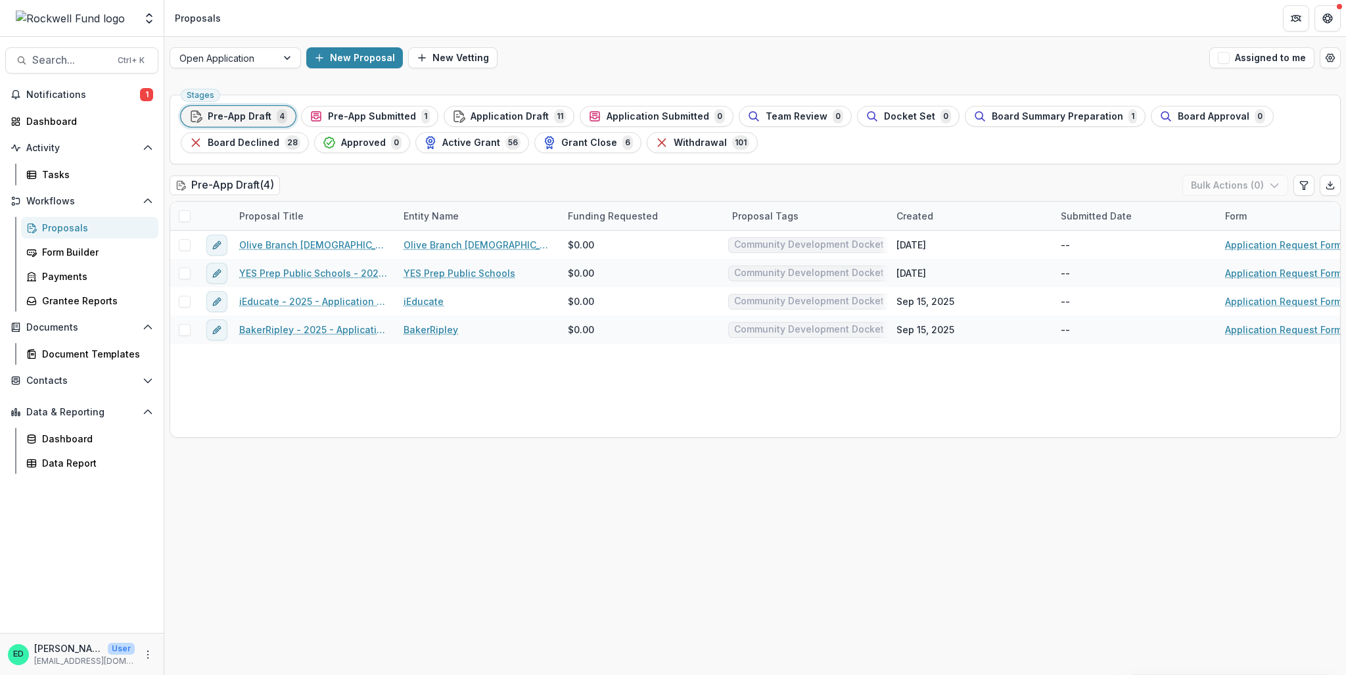
click at [457, 131] on ul "Stages Pre-App Draft 4 Pre-App Submitted 1 Application Draft 11 Application Sub…" at bounding box center [755, 129] width 1148 height 47
click at [461, 150] on button "Active Grant 56" at bounding box center [472, 142] width 114 height 21
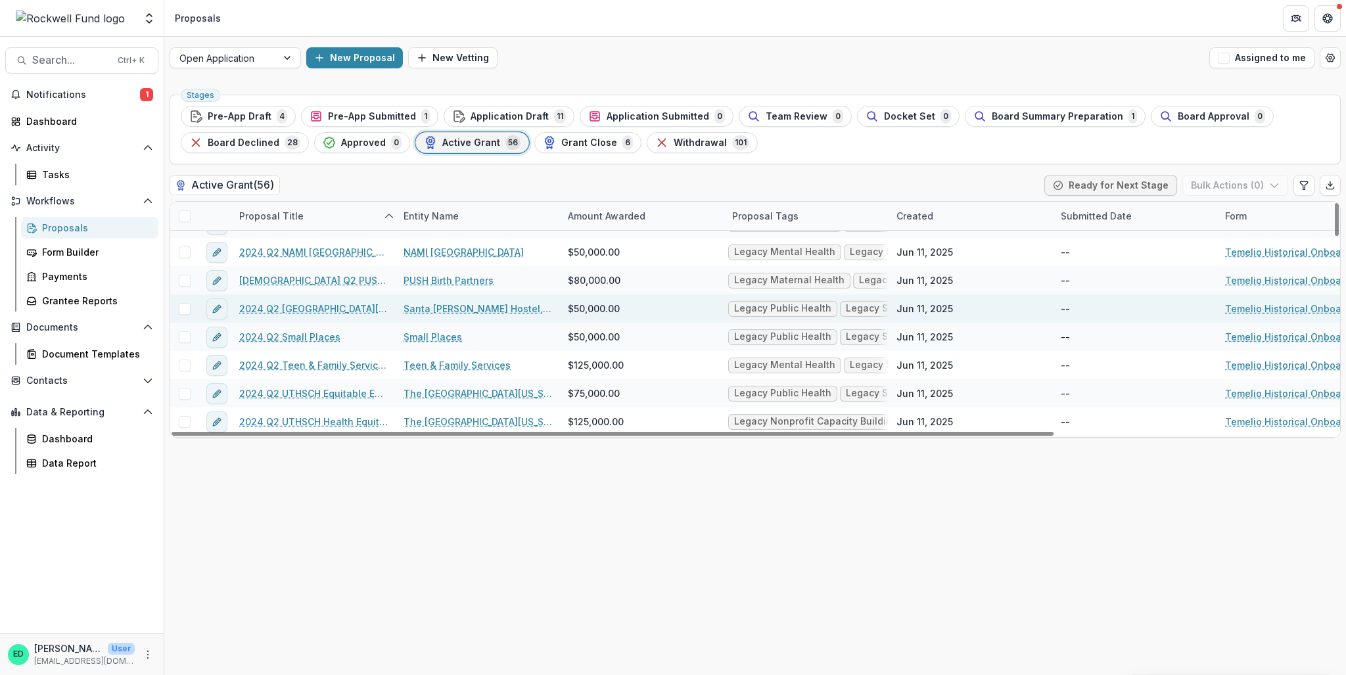
scroll to position [131, 0]
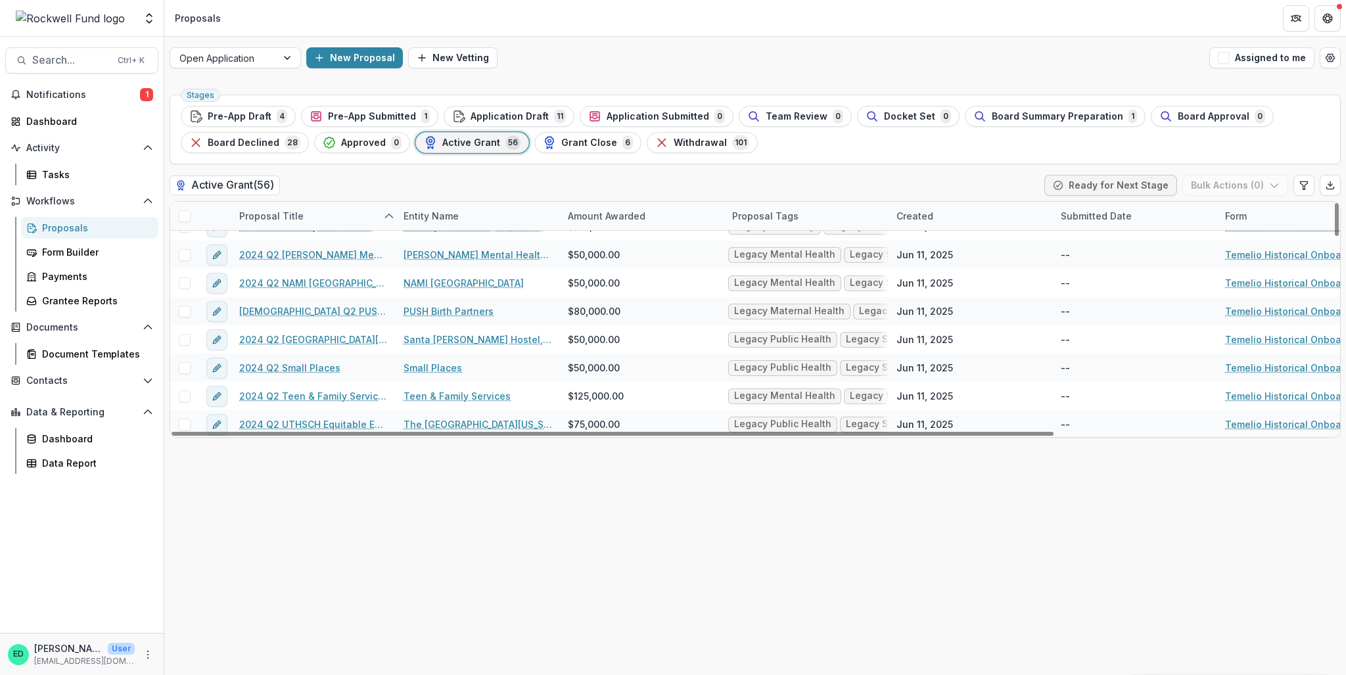
click at [267, 214] on div "Proposal Title" at bounding box center [271, 216] width 80 height 14
click at [285, 250] on input at bounding box center [313, 245] width 158 height 21
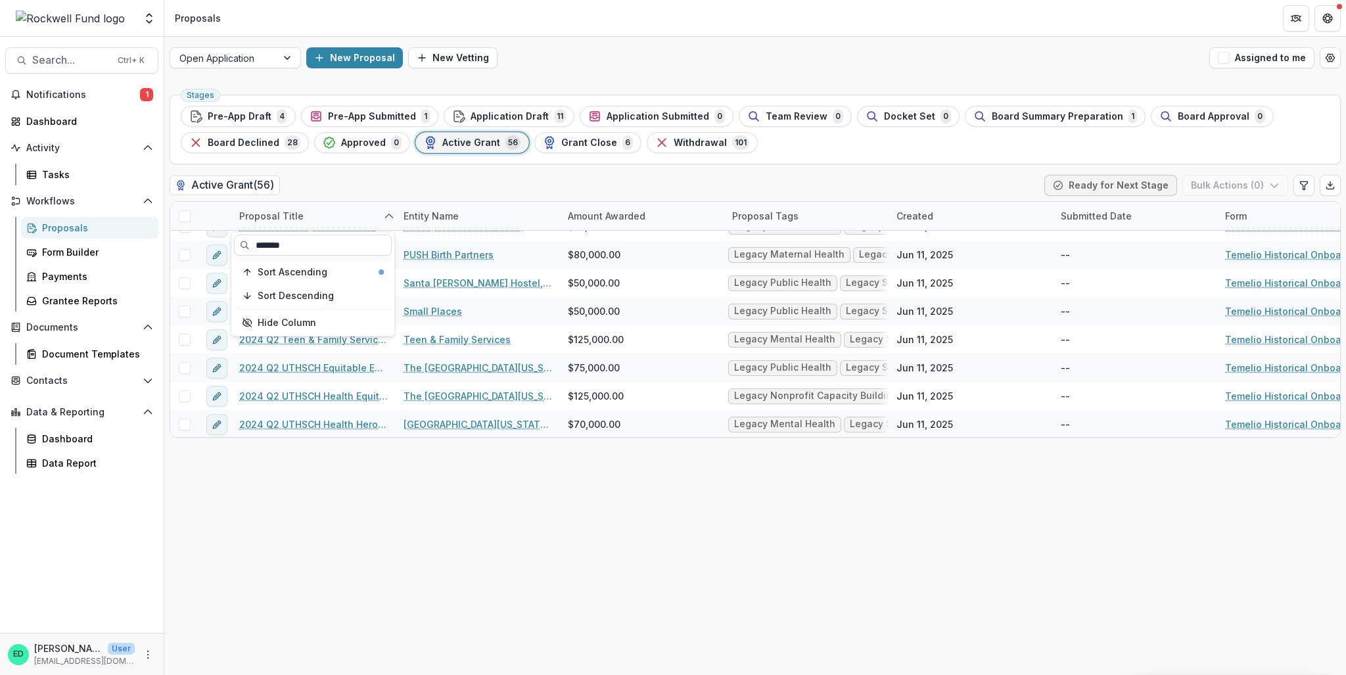
type input "*******"
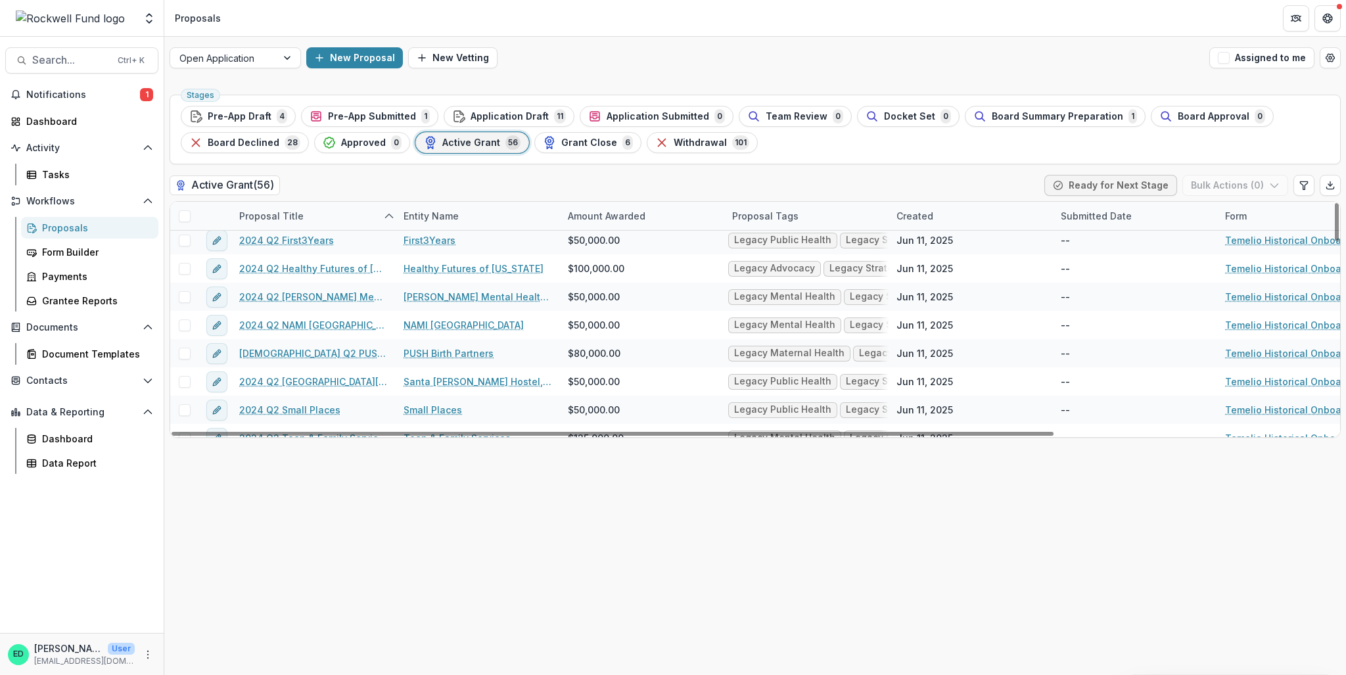
scroll to position [0, 0]
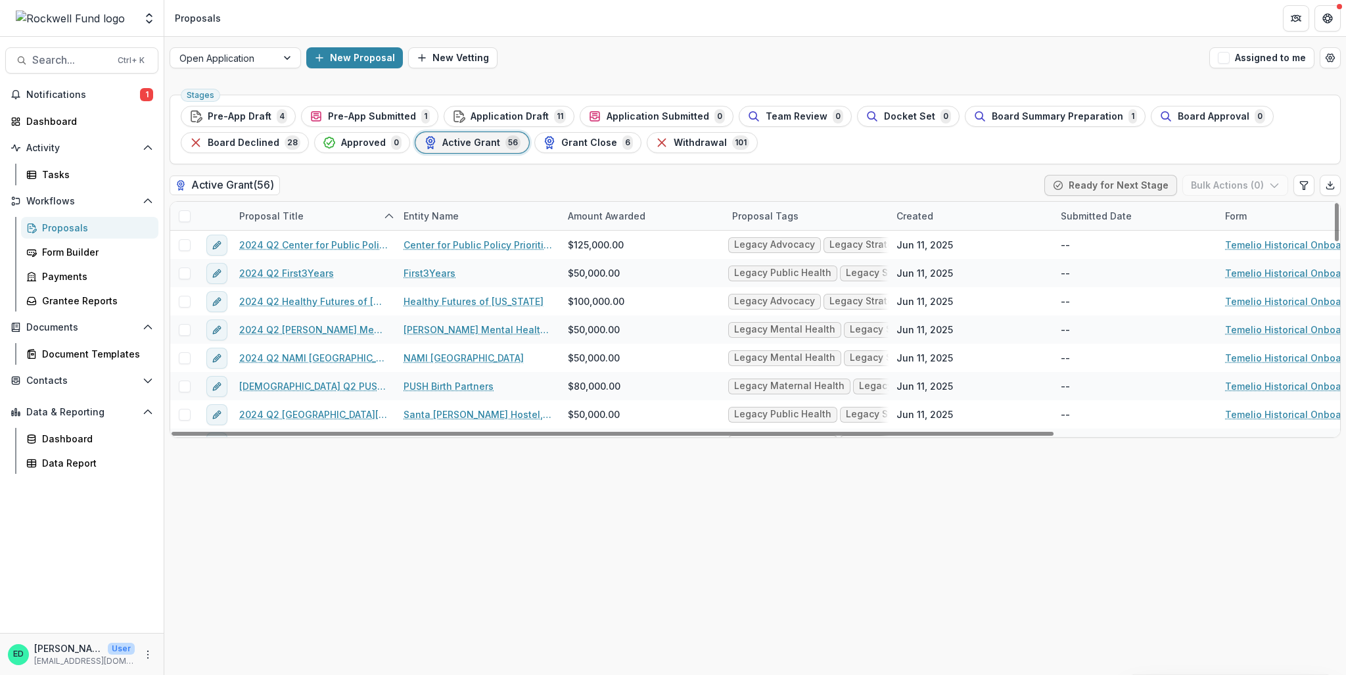
click at [273, 209] on div "Proposal Title" at bounding box center [271, 216] width 80 height 14
click at [293, 246] on input "****" at bounding box center [313, 245] width 158 height 21
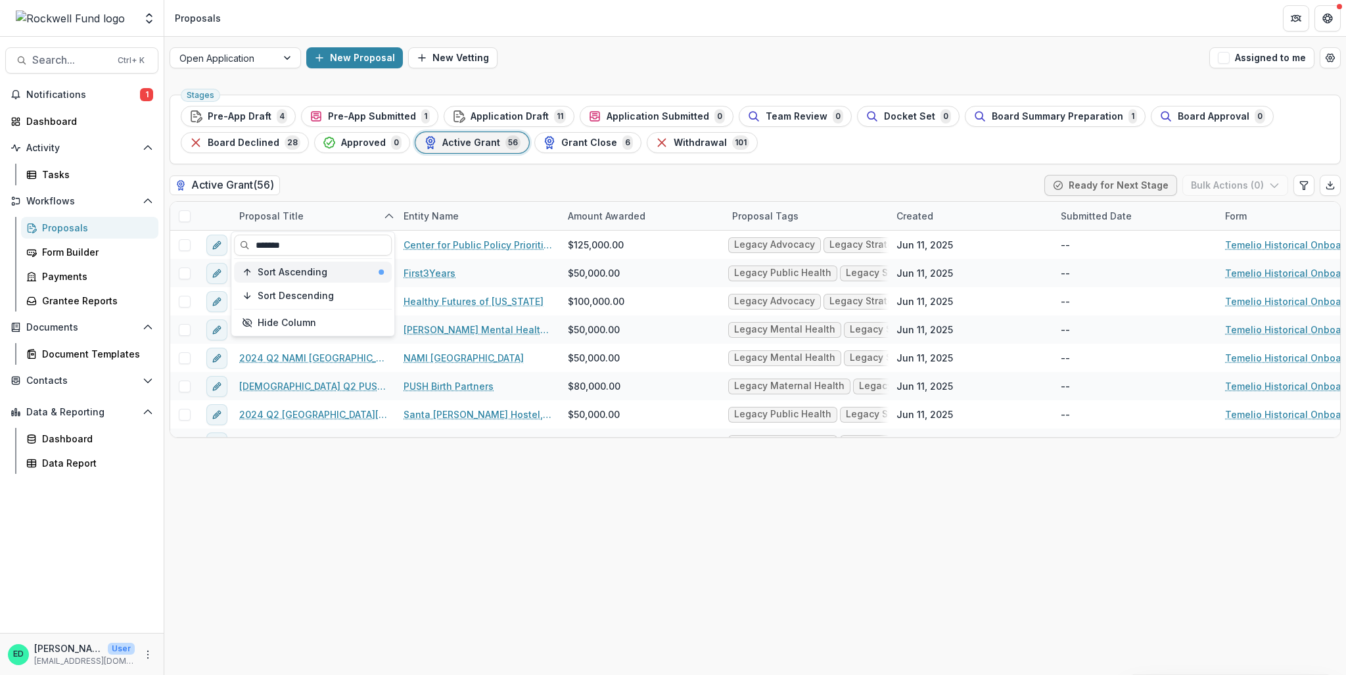
type input "*******"
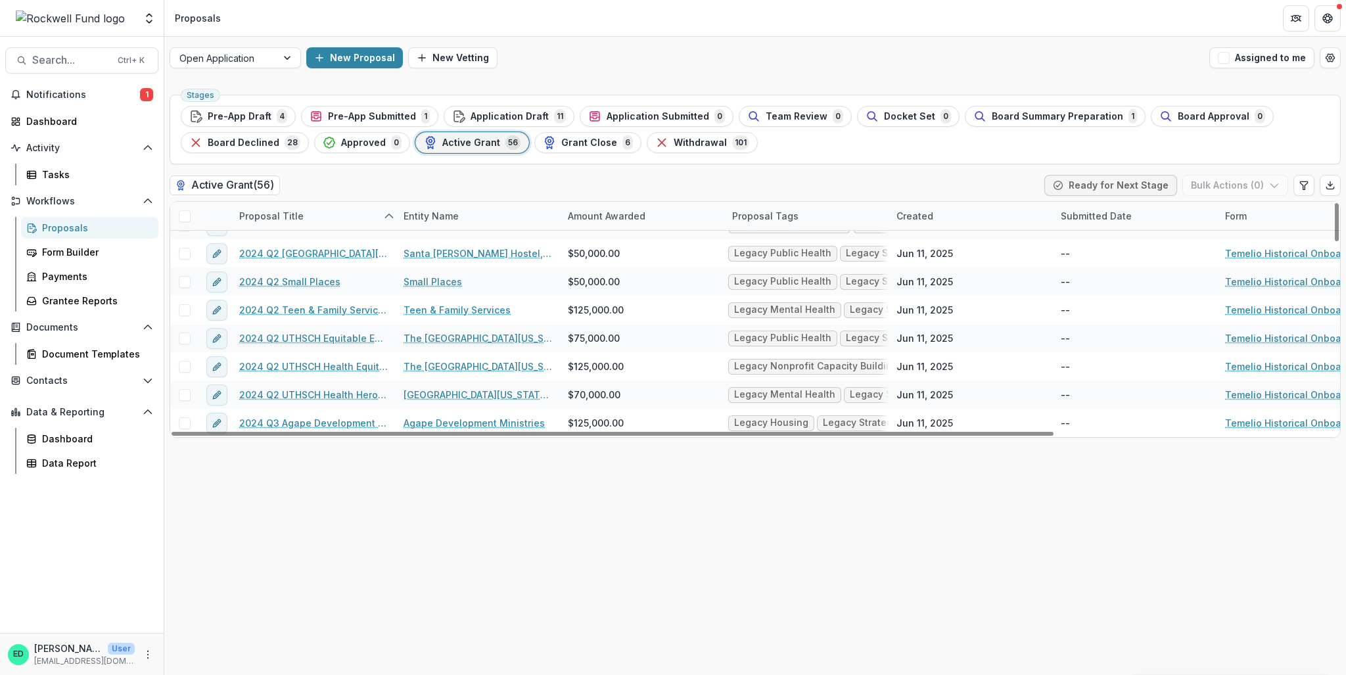
scroll to position [66, 0]
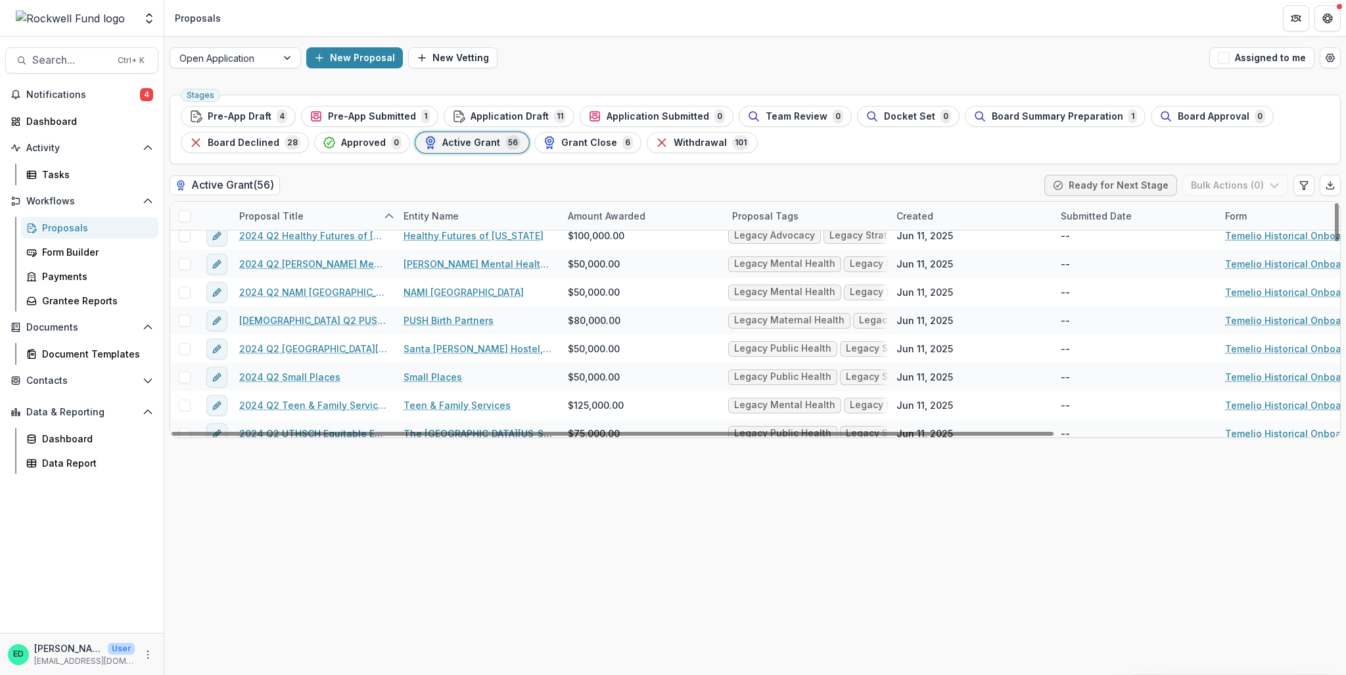
click at [260, 209] on div "Proposal Title" at bounding box center [271, 216] width 80 height 14
click at [313, 248] on input "******" at bounding box center [313, 245] width 158 height 21
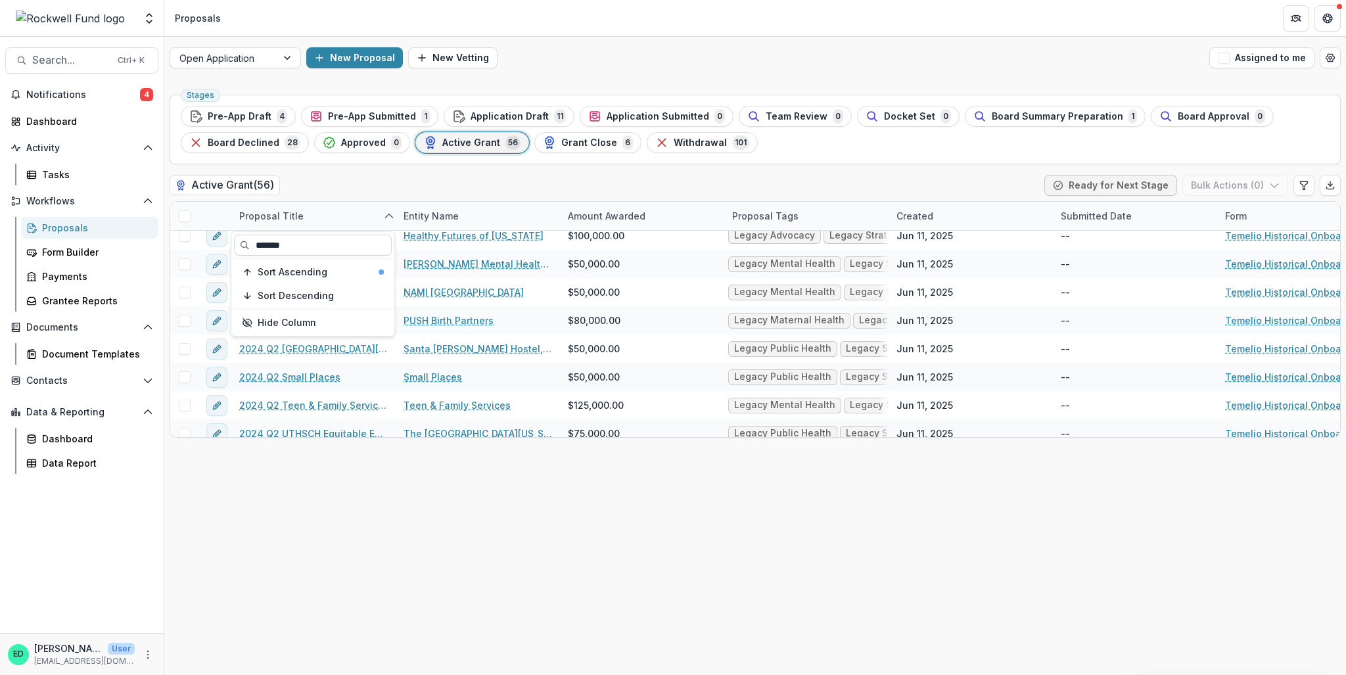
type input "*******"
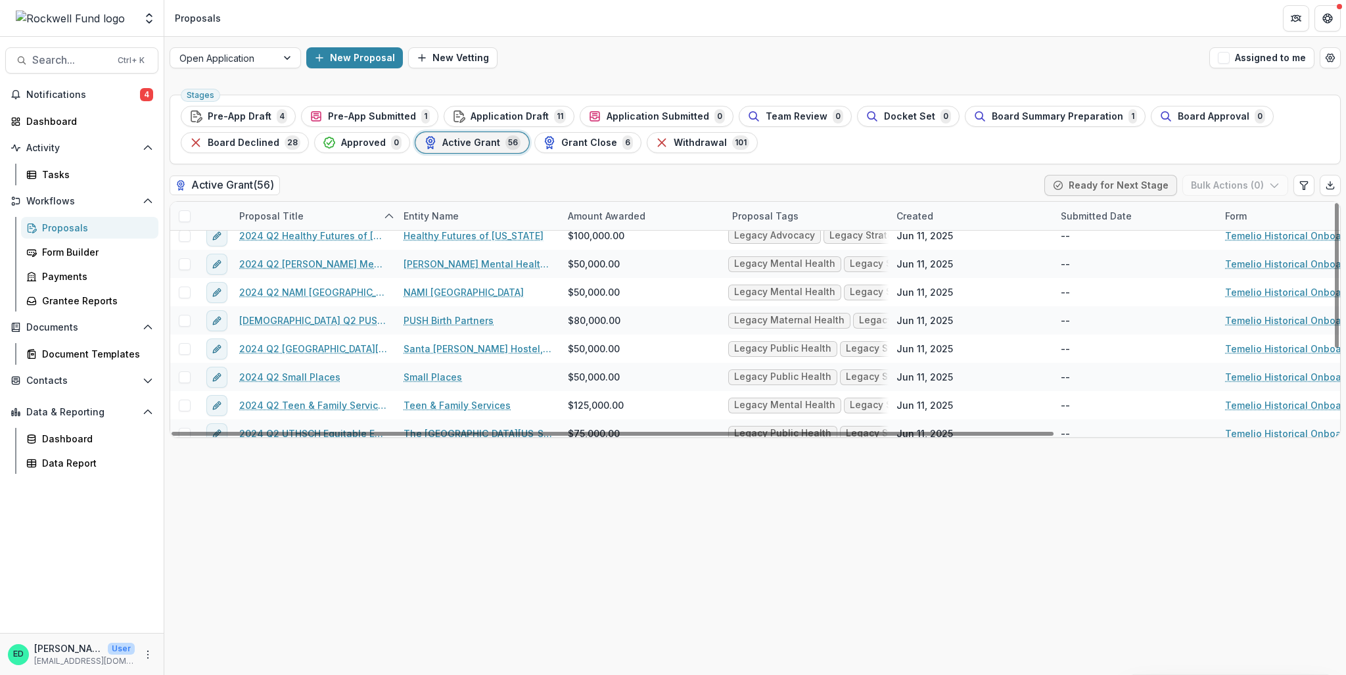
click at [307, 218] on div "Proposal Title" at bounding box center [313, 216] width 164 height 28
click at [328, 193] on div "Active Grant ( 56 ) Ready for Next Stage Bulk Actions ( 0 )" at bounding box center [755, 188] width 1171 height 26
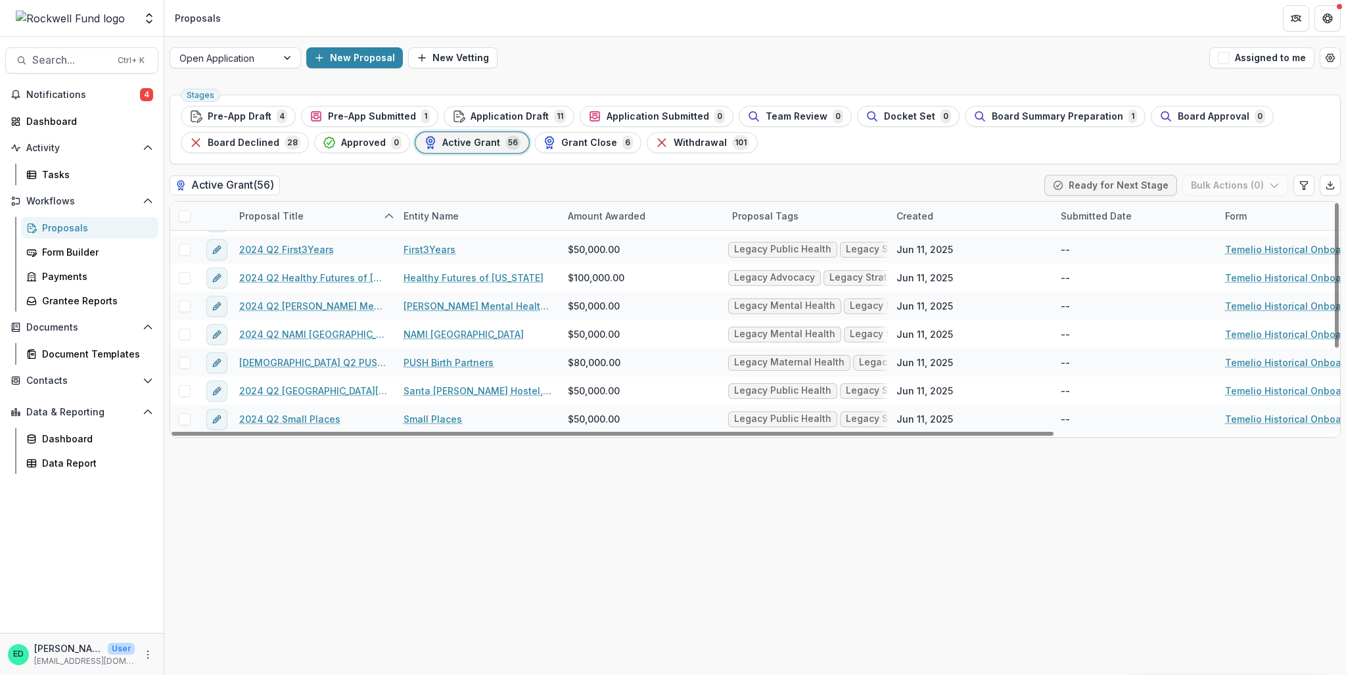
scroll to position [1, 0]
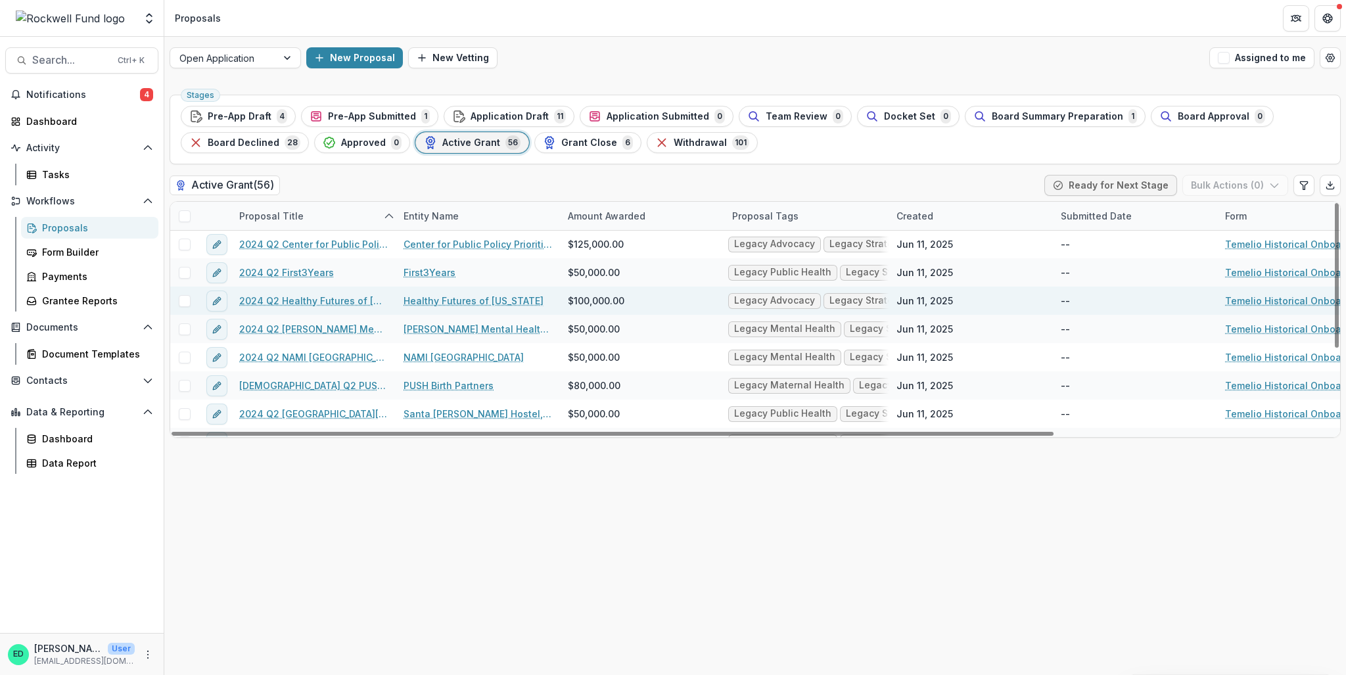
click at [302, 298] on link "2024 Q2 Healthy Futures of Texas" at bounding box center [313, 301] width 148 height 14
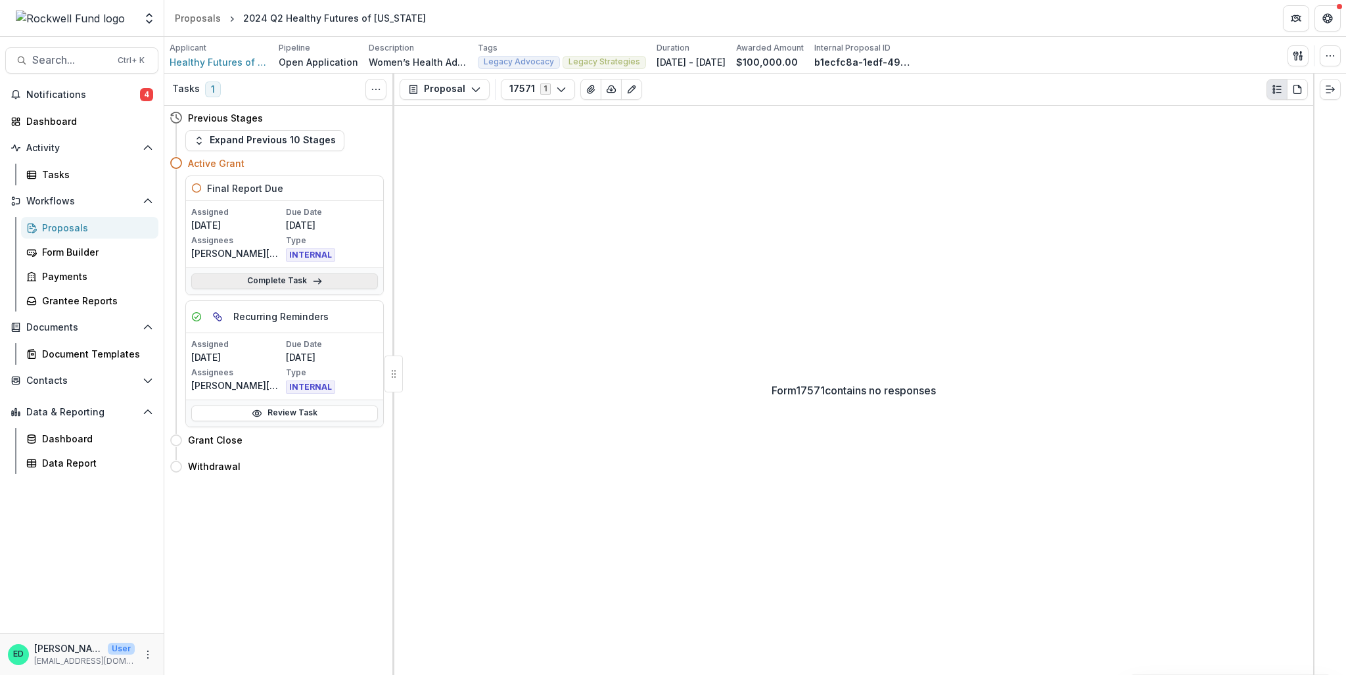
click at [342, 278] on link "Complete Task" at bounding box center [284, 281] width 187 height 16
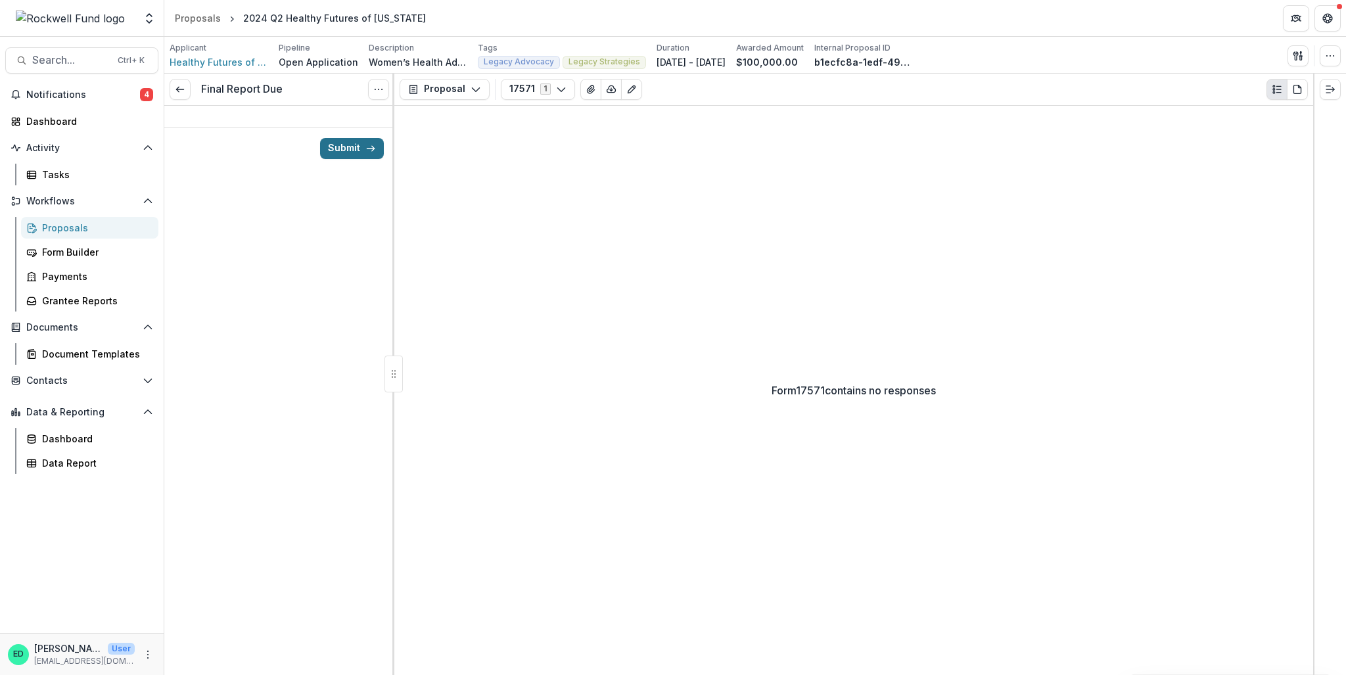
click at [364, 157] on button "Submit" at bounding box center [352, 148] width 64 height 21
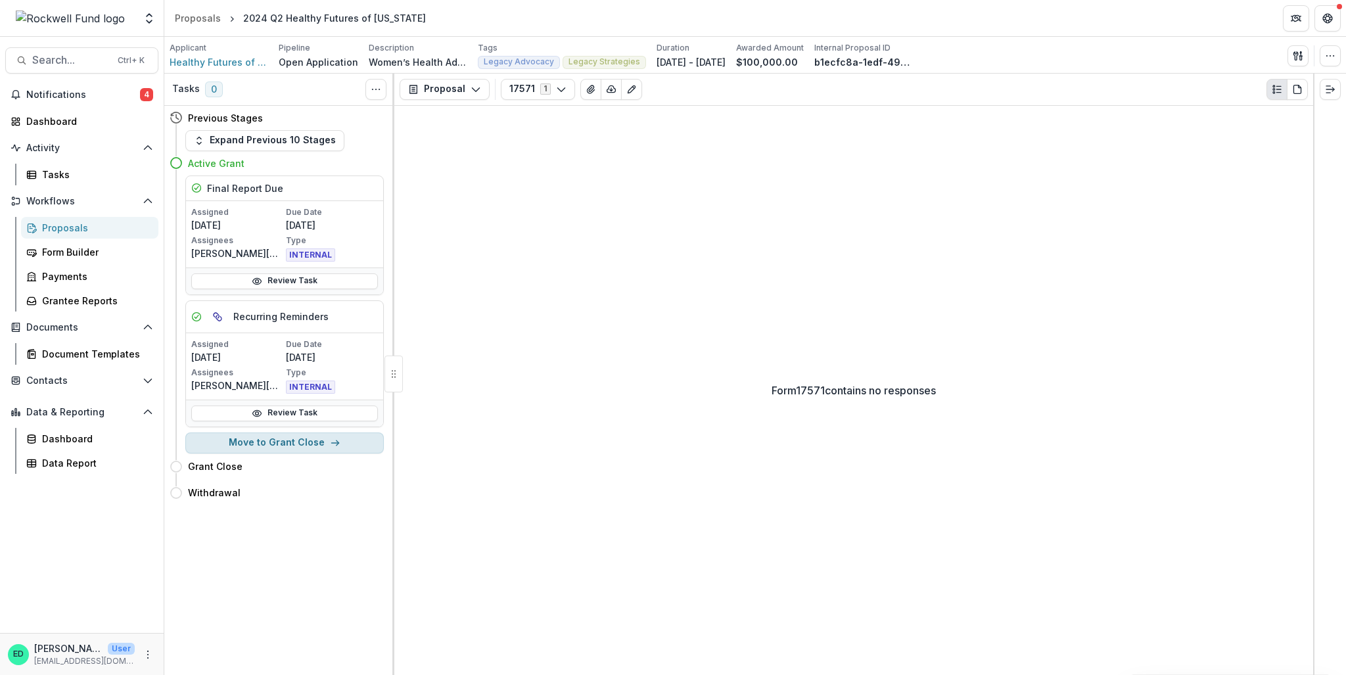
click at [300, 438] on button "Move to Grant Close" at bounding box center [284, 442] width 198 height 21
select select "**********"
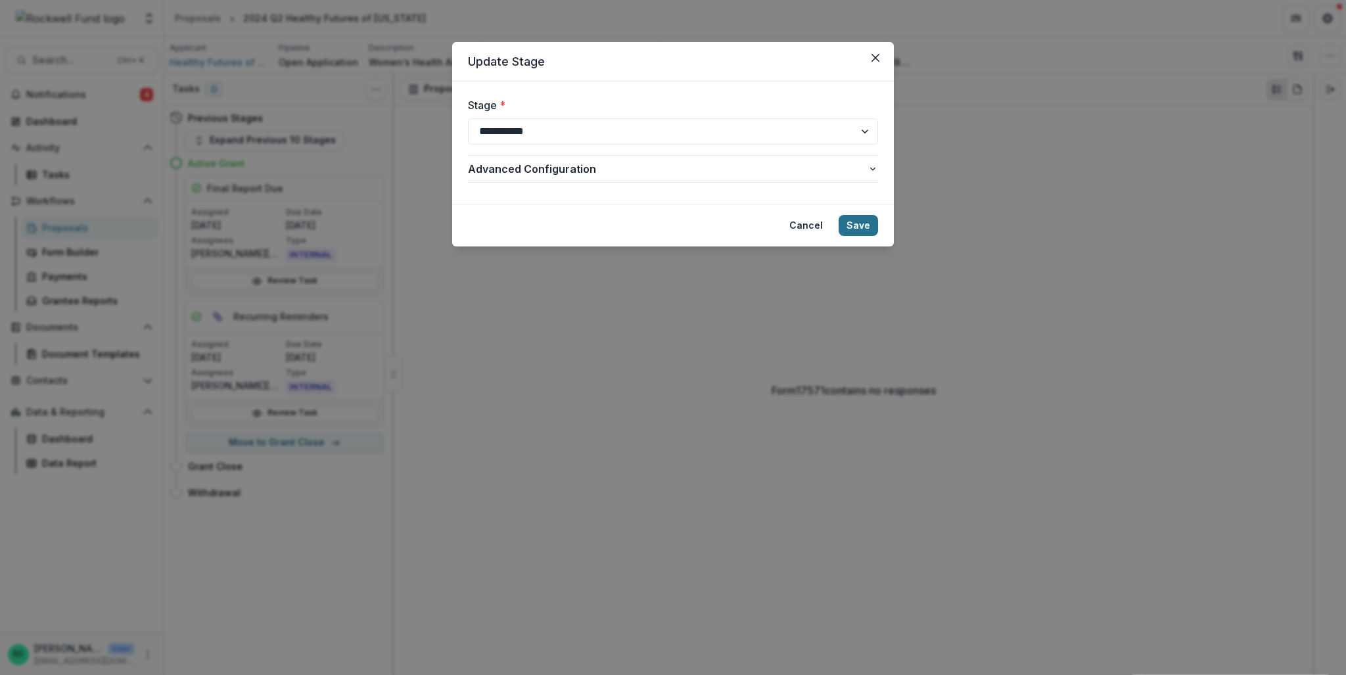
click at [865, 219] on button "Save" at bounding box center [857, 225] width 39 height 21
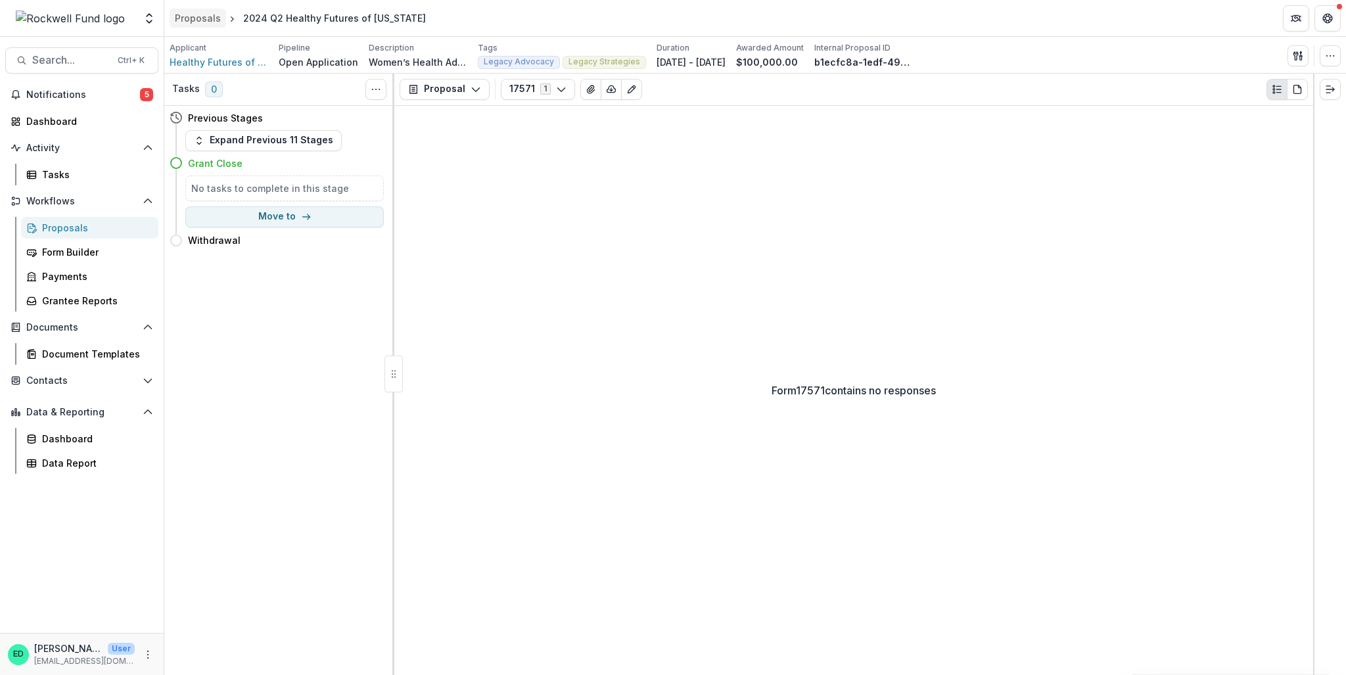
click at [196, 11] on div "Proposals" at bounding box center [198, 18] width 46 height 14
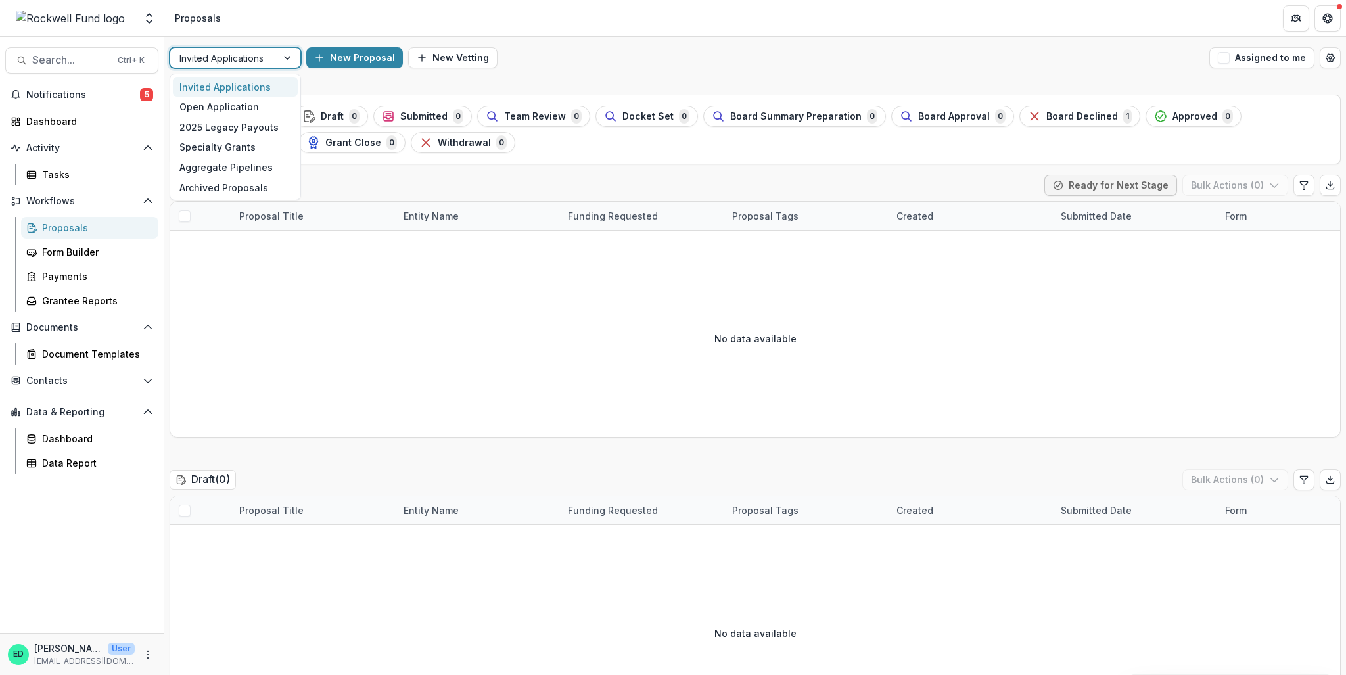
click at [260, 61] on div at bounding box center [223, 58] width 88 height 16
click at [251, 104] on div "Open Application" at bounding box center [235, 107] width 125 height 20
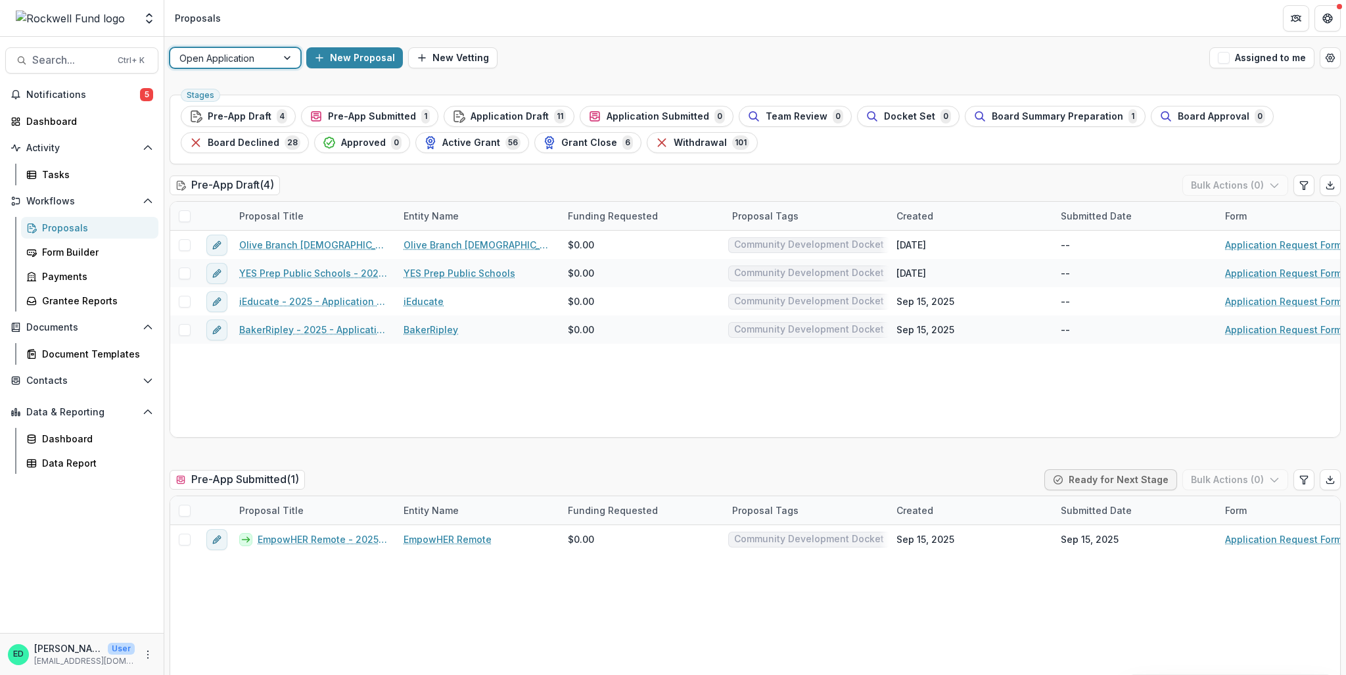
click at [469, 137] on span "Active Grant" at bounding box center [471, 142] width 58 height 11
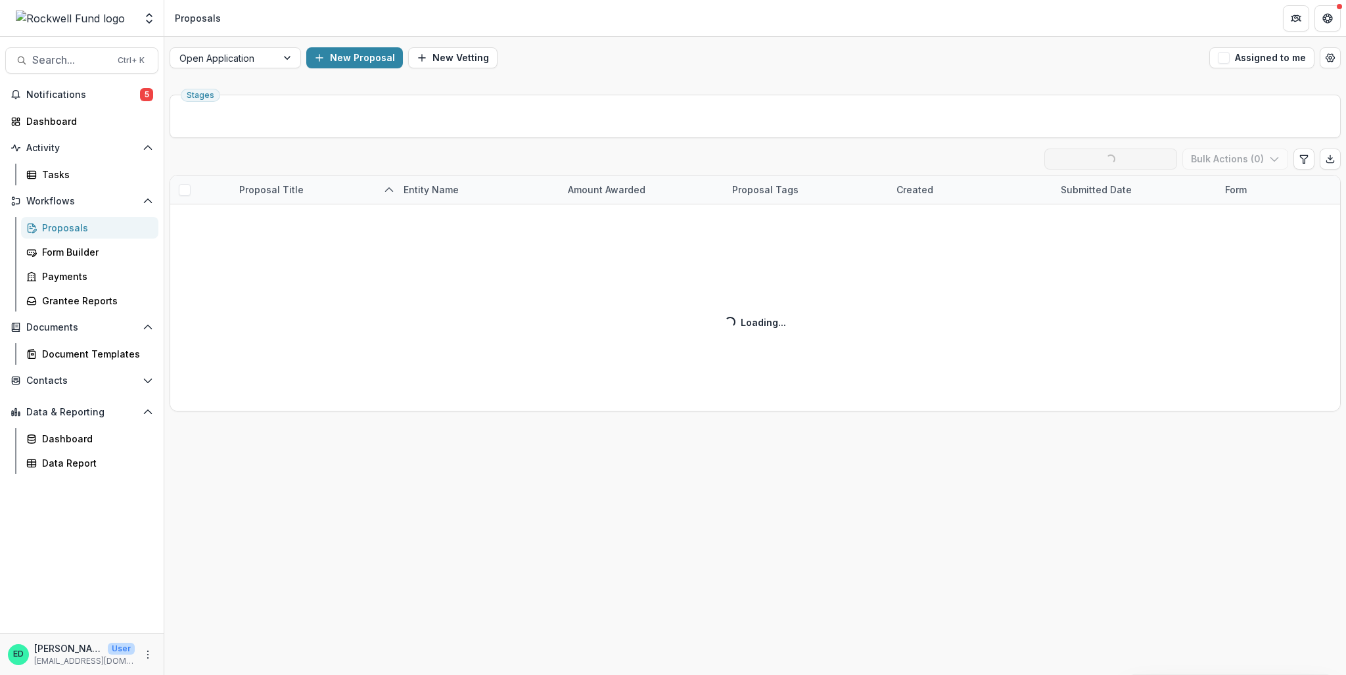
click at [275, 217] on div "Active Grant ( 56 ) Loading... Ready for Next Stage Bulk Actions ( 0 ) Proposal…" at bounding box center [755, 279] width 1171 height 263
click at [99, 95] on span "Notifications" at bounding box center [83, 94] width 114 height 11
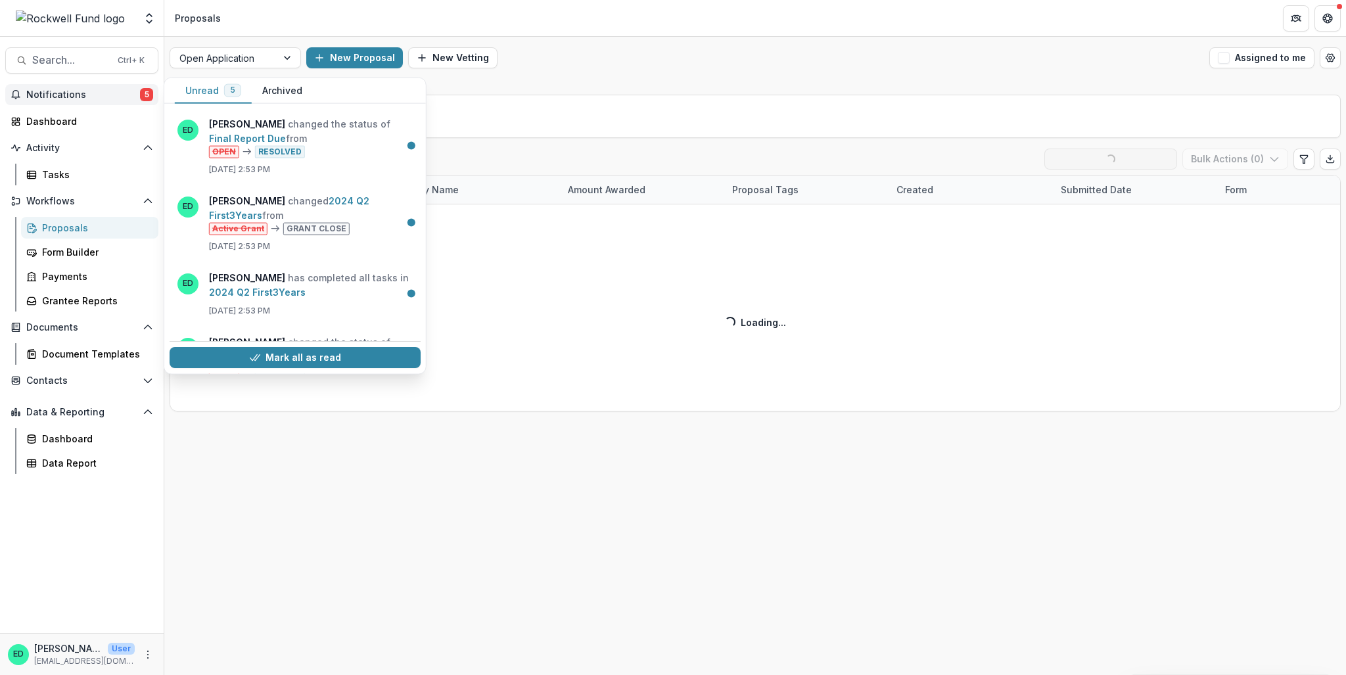
click at [297, 346] on div "Mark all as read" at bounding box center [295, 358] width 251 height 32
click at [297, 352] on button "Mark all as read" at bounding box center [295, 358] width 251 height 21
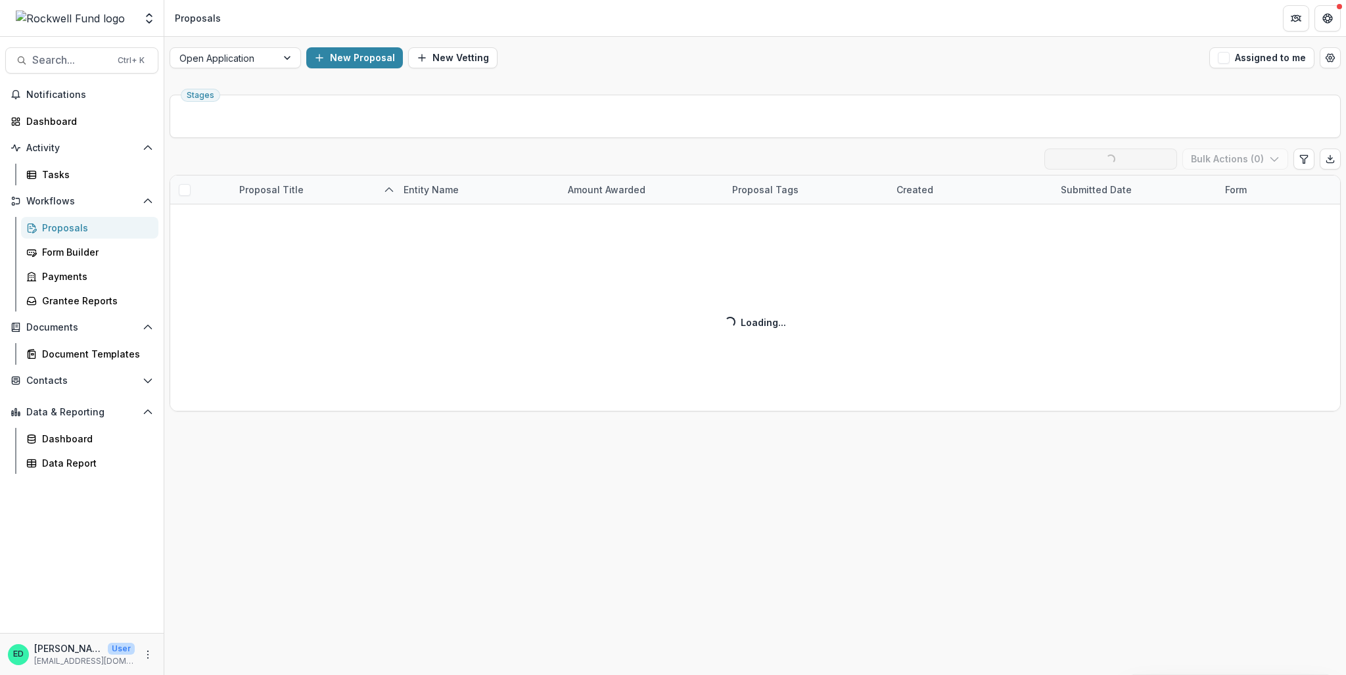
click at [357, 361] on div "Active Grant ( 56 ) Loading... Ready for Next Stage Bulk Actions ( 0 ) Proposal…" at bounding box center [755, 279] width 1171 height 263
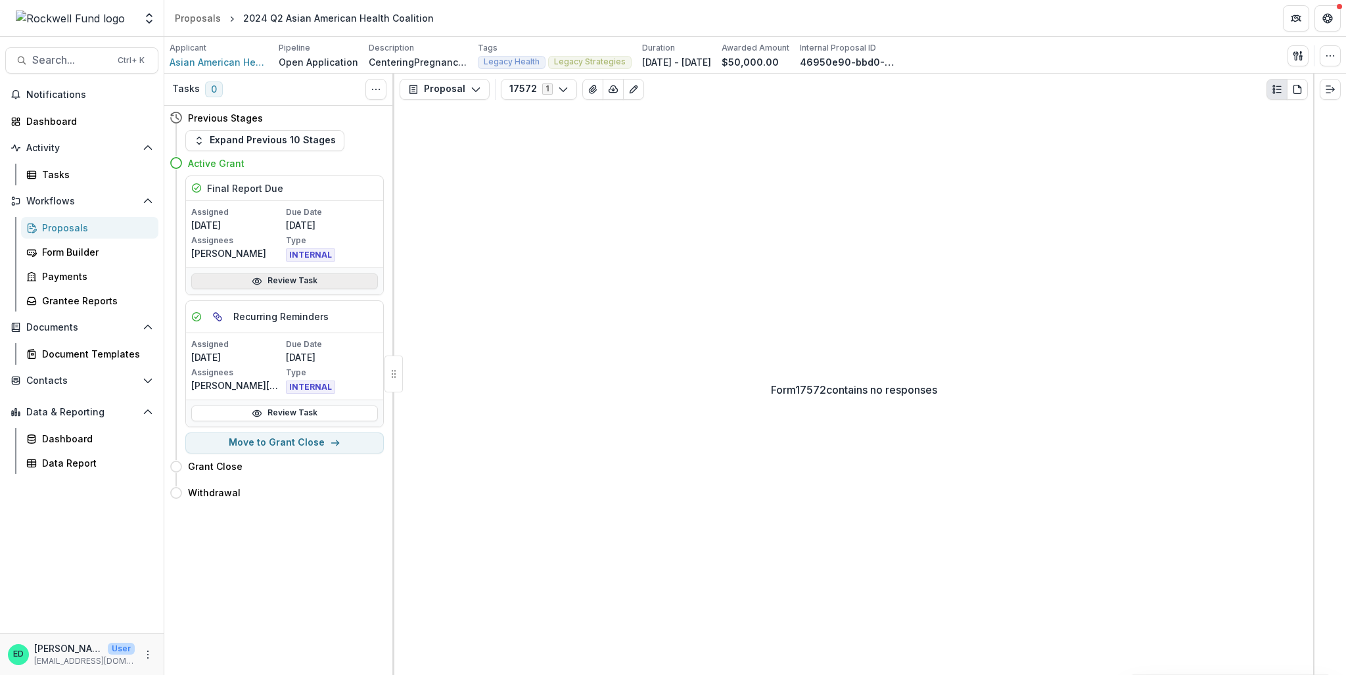
click at [279, 281] on link "Review Task" at bounding box center [284, 281] width 187 height 16
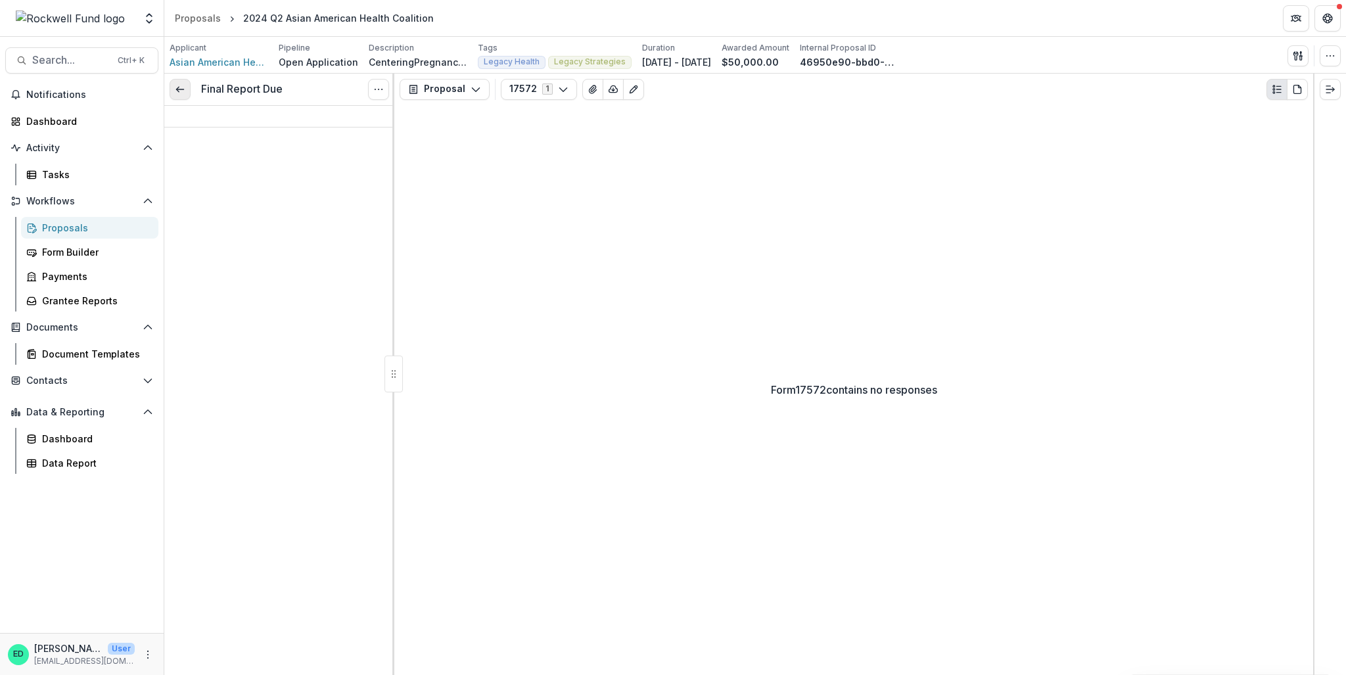
click at [181, 84] on icon at bounding box center [180, 89] width 11 height 11
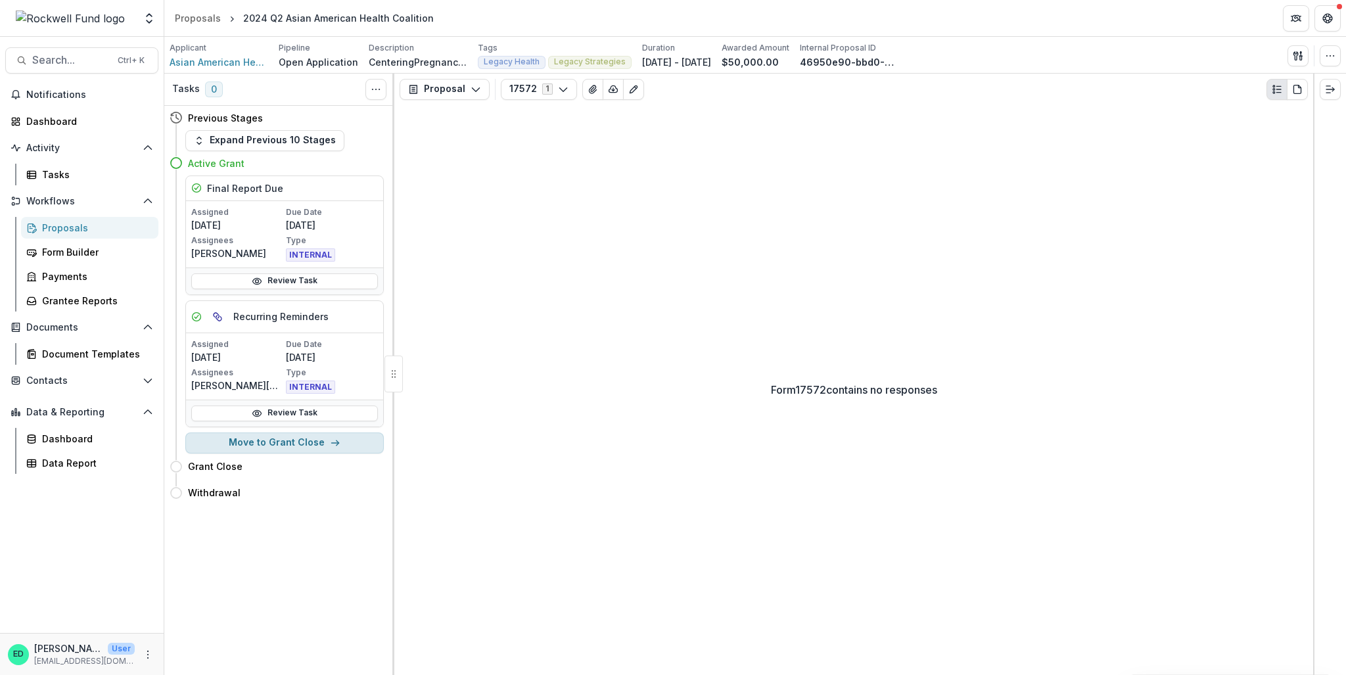
click at [296, 445] on button "Move to Grant Close" at bounding box center [284, 442] width 198 height 21
select select "**********"
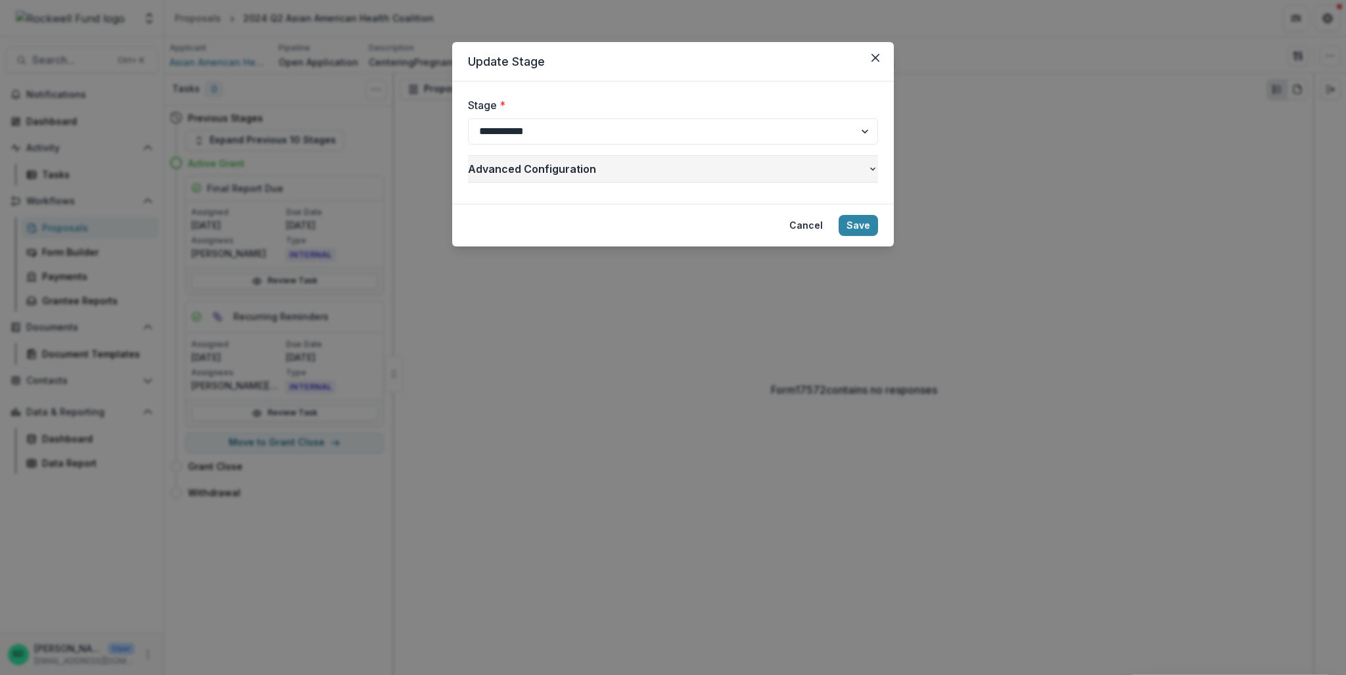
click at [858, 176] on span "Advanced Configuration" at bounding box center [667, 169] width 399 height 16
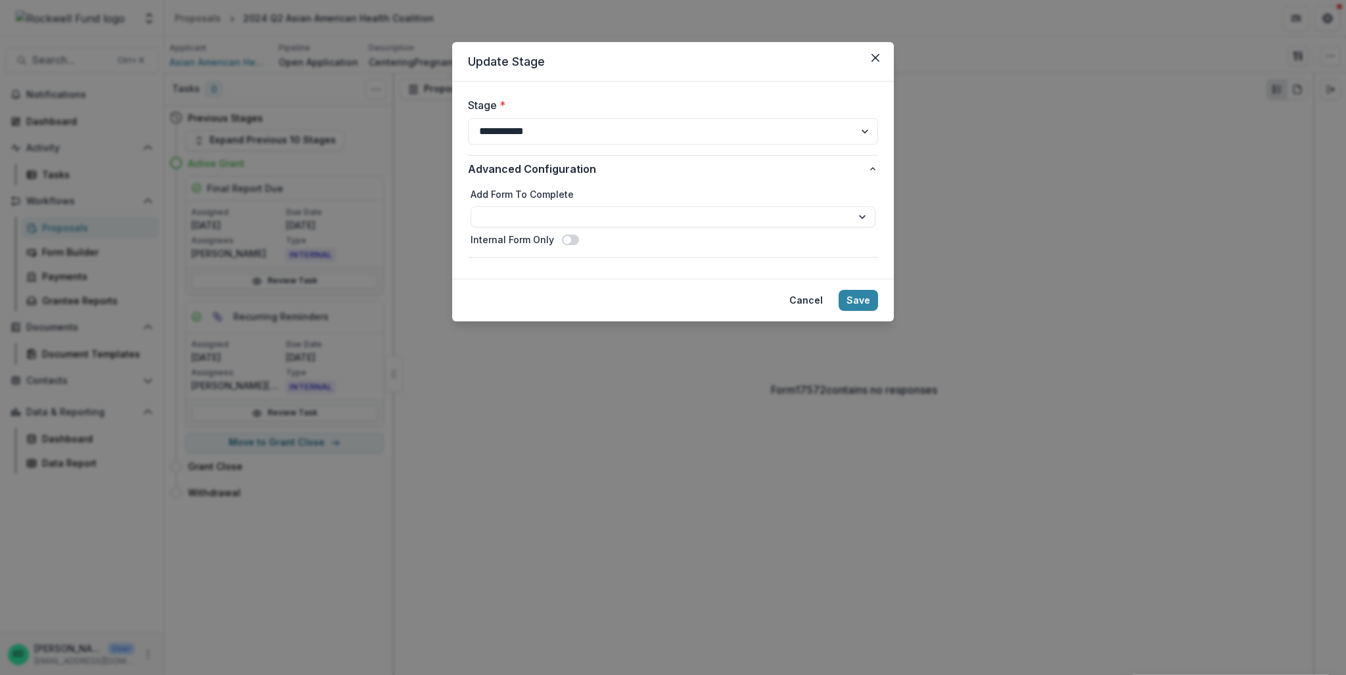
click at [890, 200] on form "**********" at bounding box center [673, 179] width 442 height 197
click at [863, 305] on button "Save" at bounding box center [857, 300] width 39 height 21
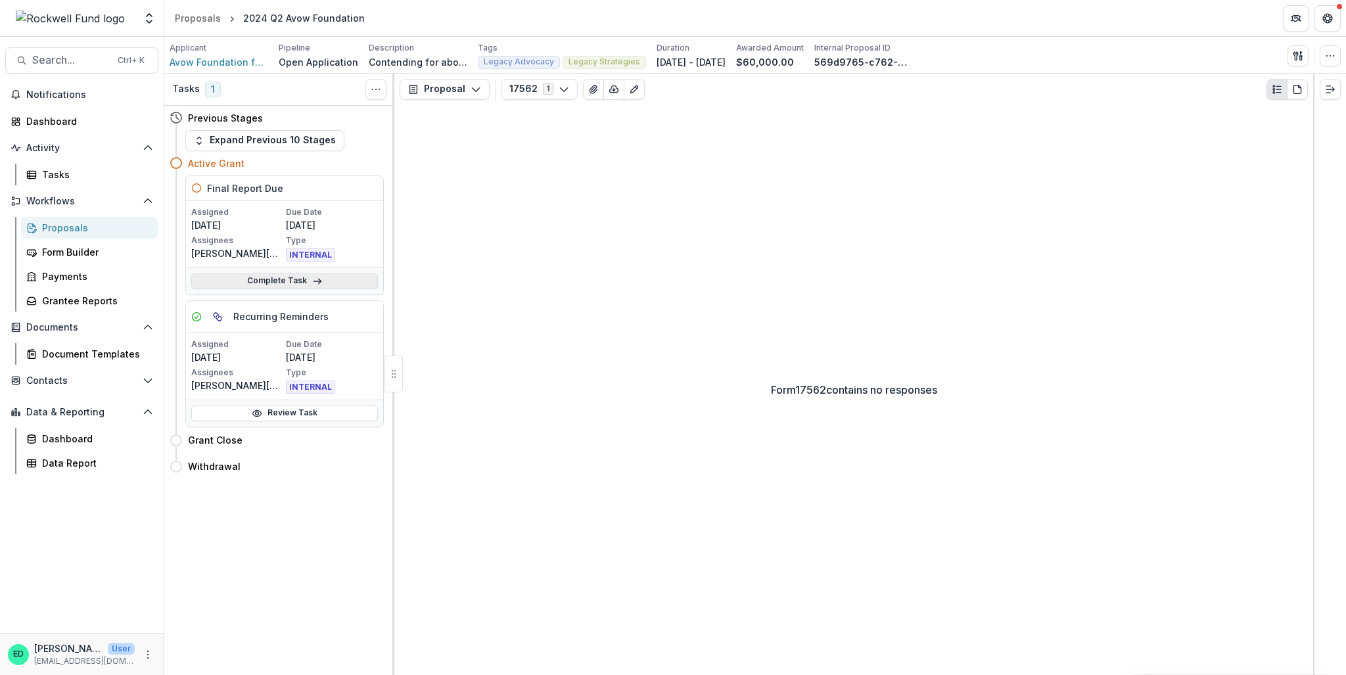
click at [290, 284] on link "Complete Task" at bounding box center [284, 281] width 187 height 16
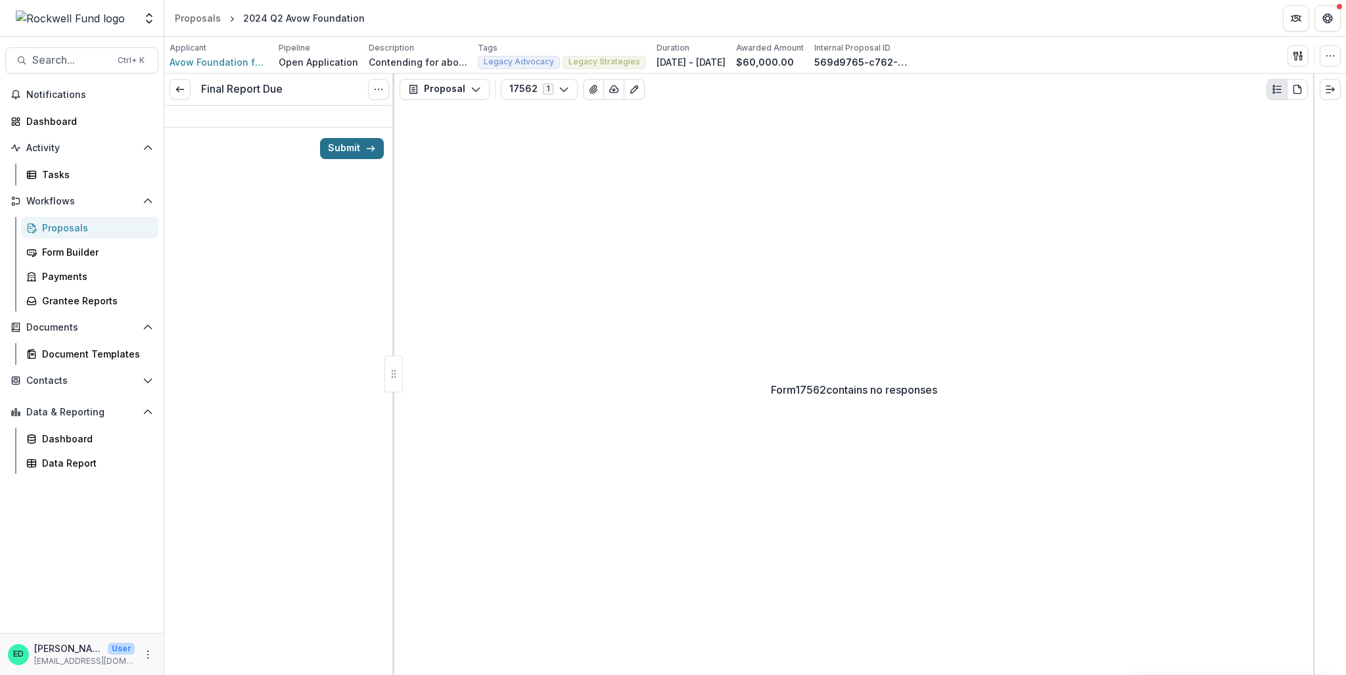
click at [344, 145] on button "Submit" at bounding box center [352, 148] width 64 height 21
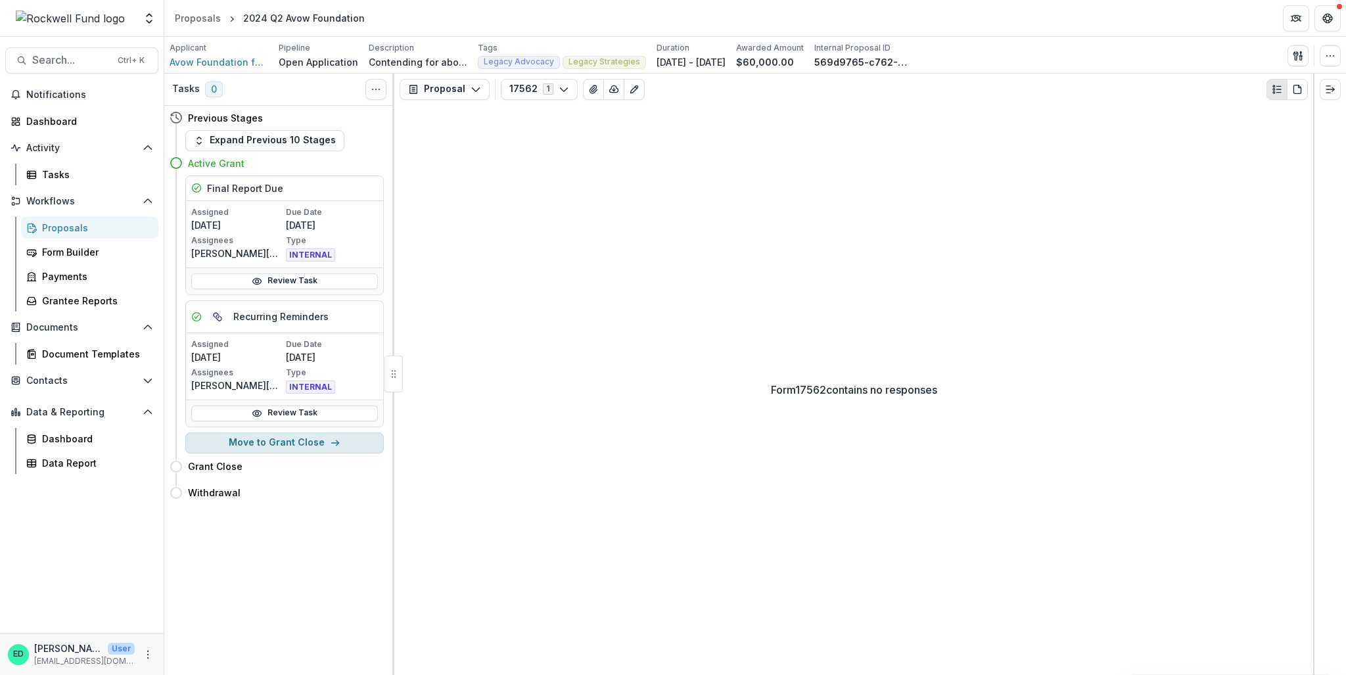
click at [243, 438] on button "Move to Grant Close" at bounding box center [284, 442] width 198 height 21
select select "**********"
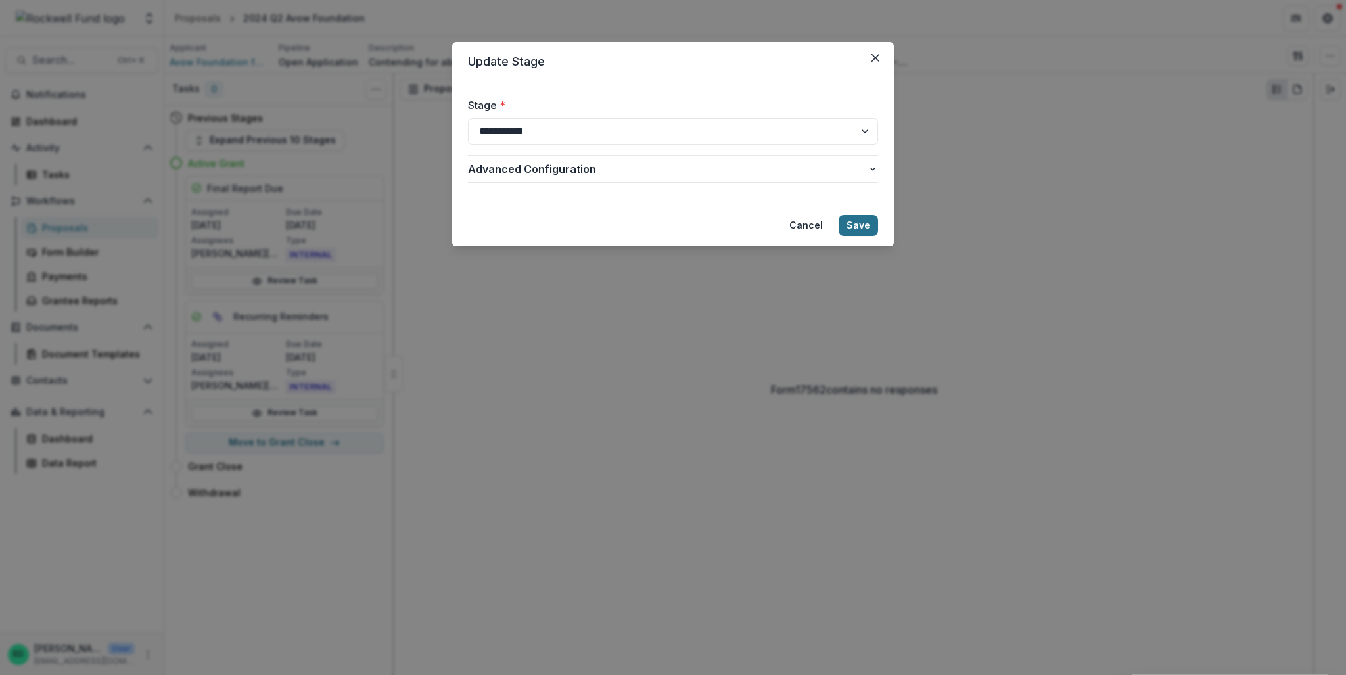
click at [865, 224] on button "Save" at bounding box center [857, 225] width 39 height 21
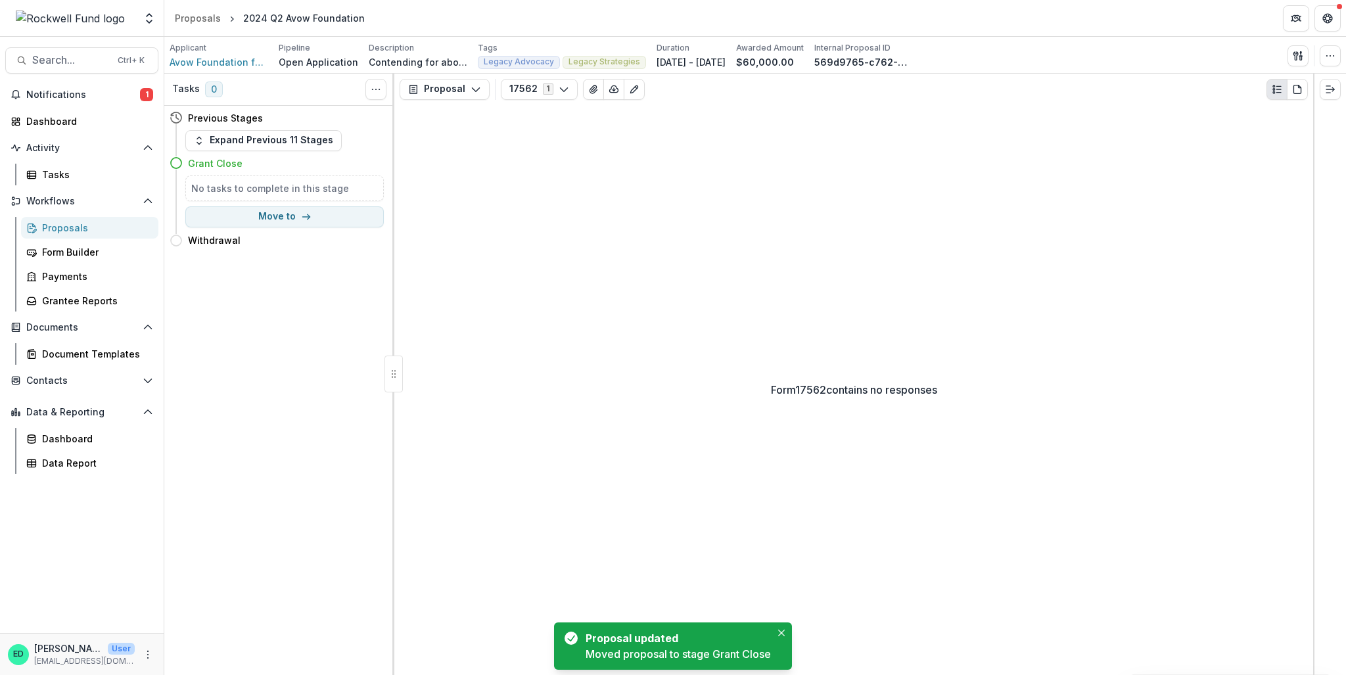
click at [101, 82] on div "Search... Ctrl + K Notifications 1 Dashboard Activity Tasks Workflows Proposals…" at bounding box center [82, 356] width 164 height 638
click at [104, 97] on span "Notifications" at bounding box center [83, 94] width 114 height 11
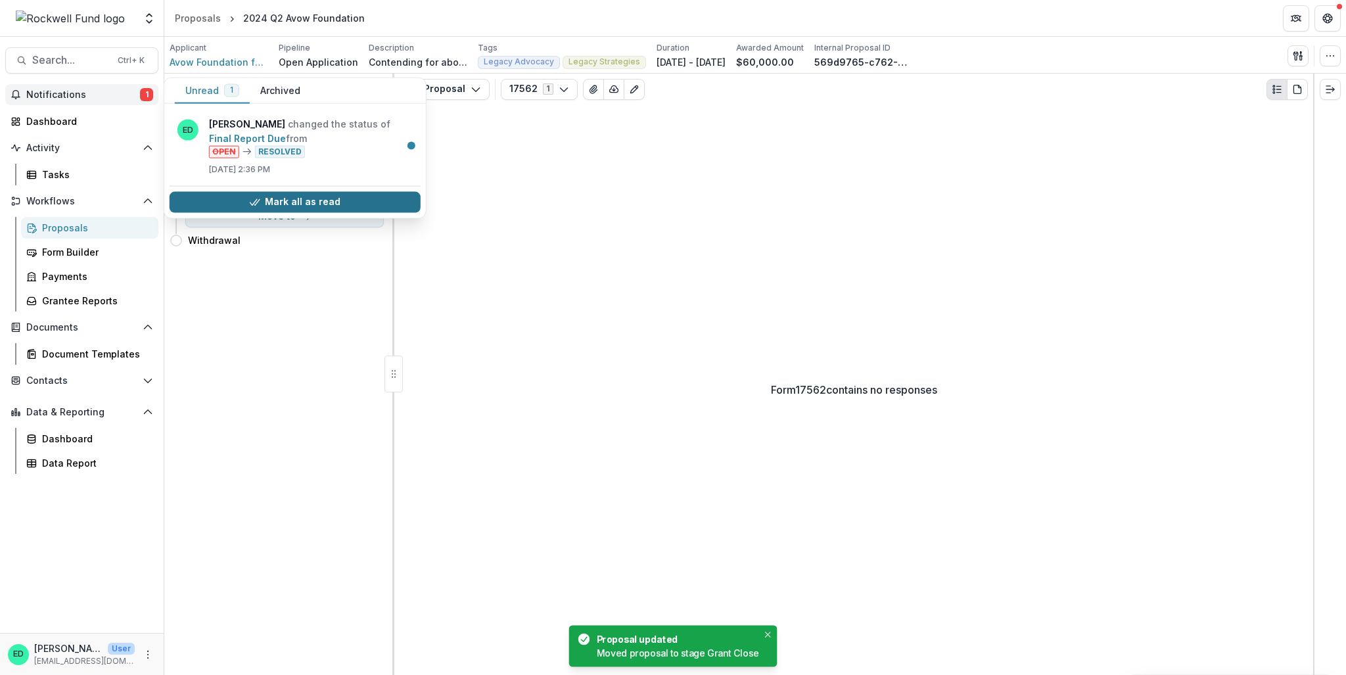
click at [305, 200] on button "Mark all as read" at bounding box center [295, 201] width 251 height 21
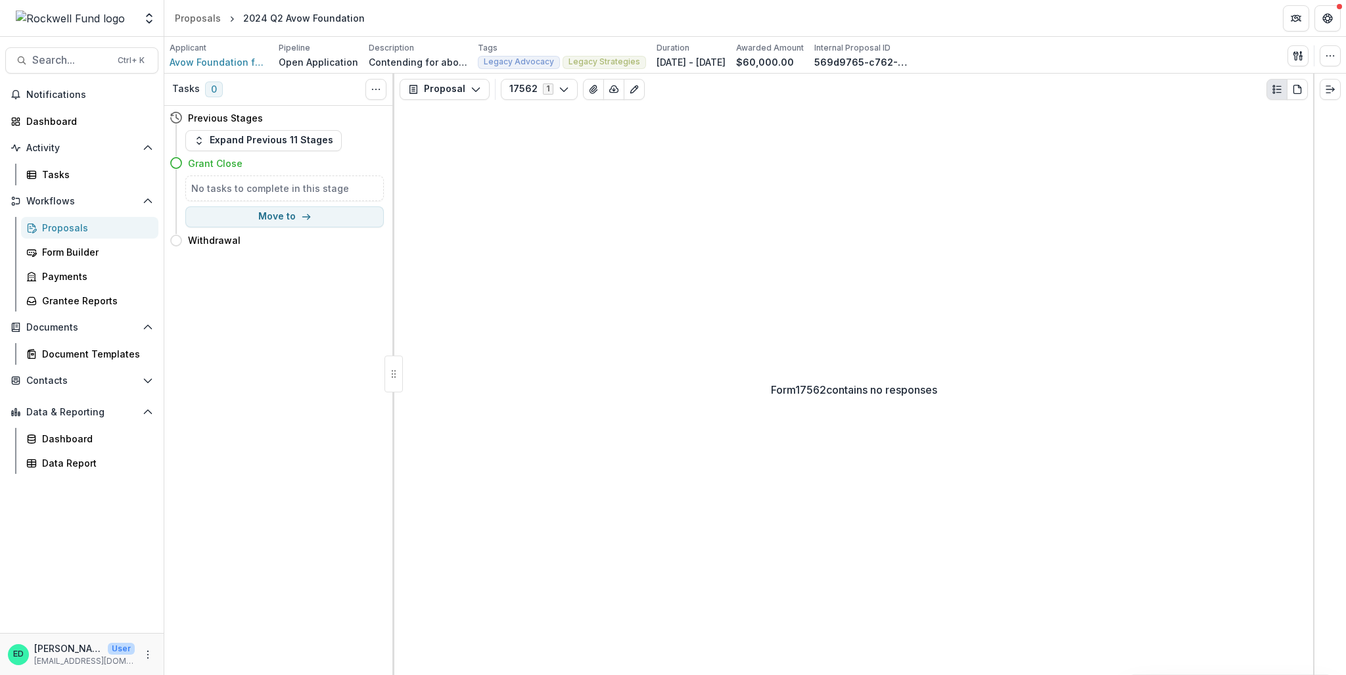
click at [578, 221] on div "Form 17562 contains no responses" at bounding box center [853, 390] width 919 height 570
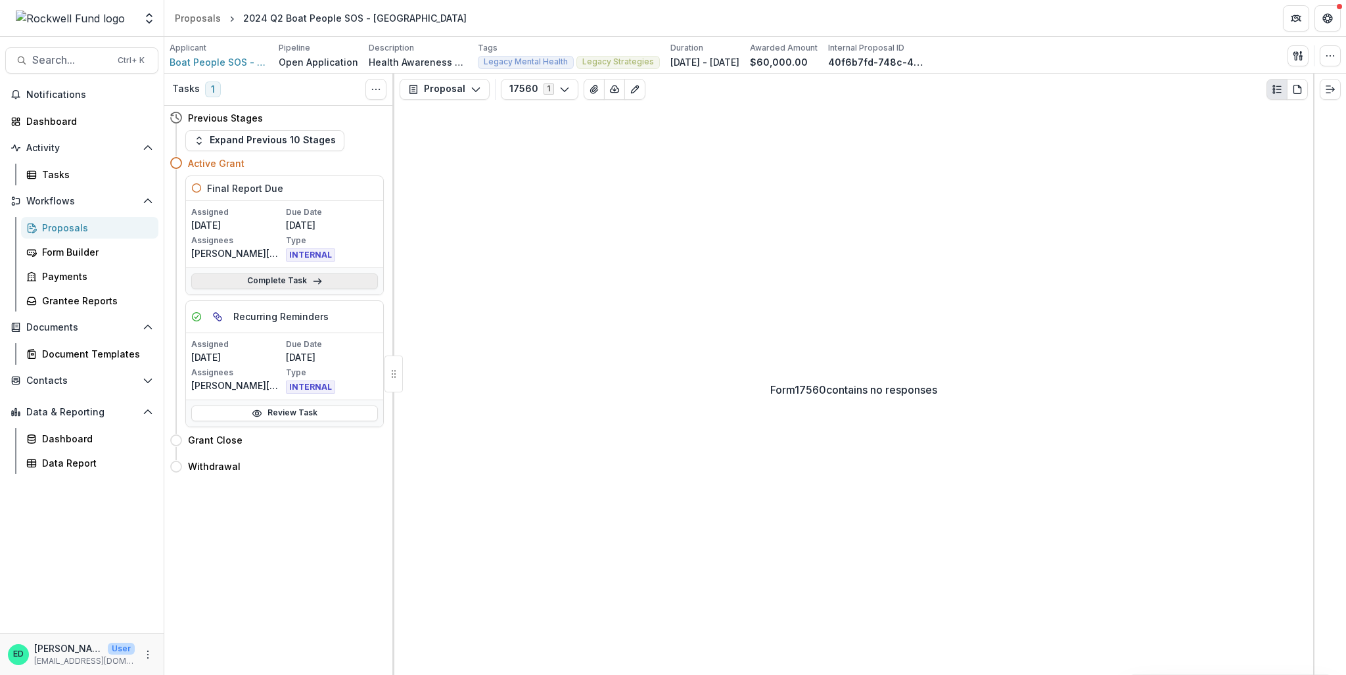
click at [286, 284] on link "Complete Task" at bounding box center [284, 281] width 187 height 16
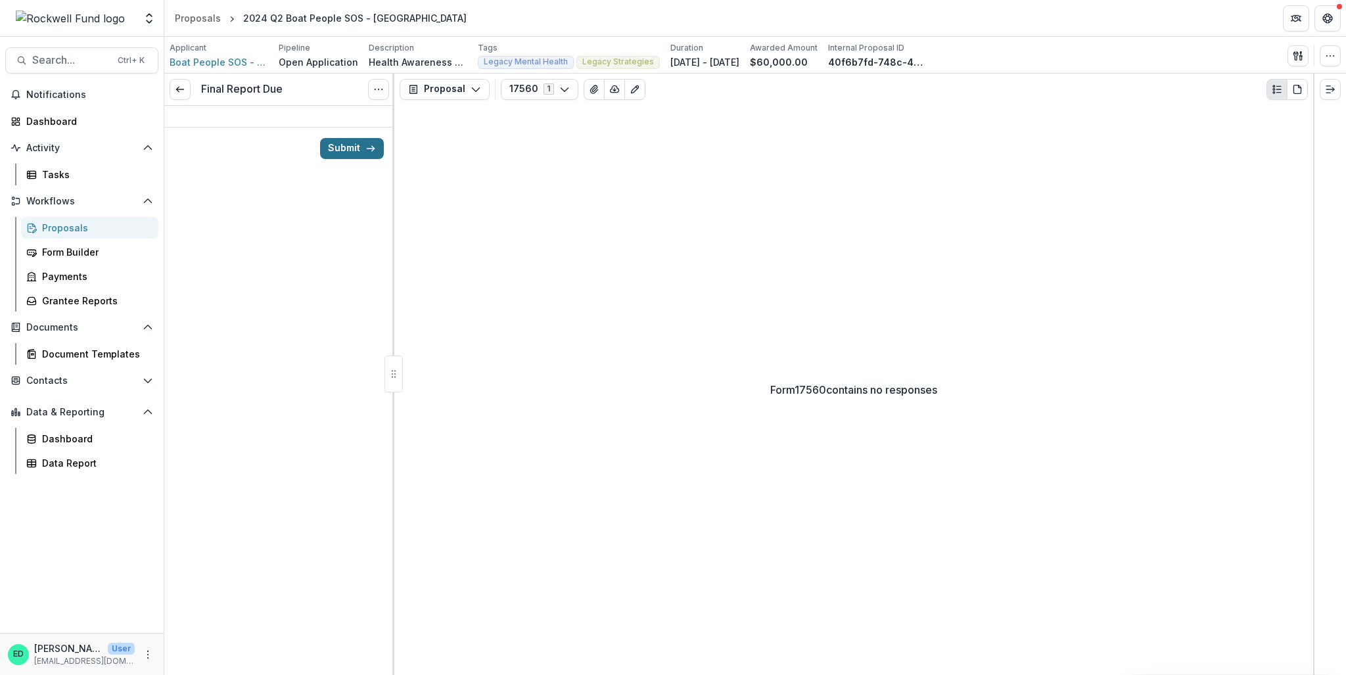
click at [353, 150] on button "Submit" at bounding box center [352, 148] width 64 height 21
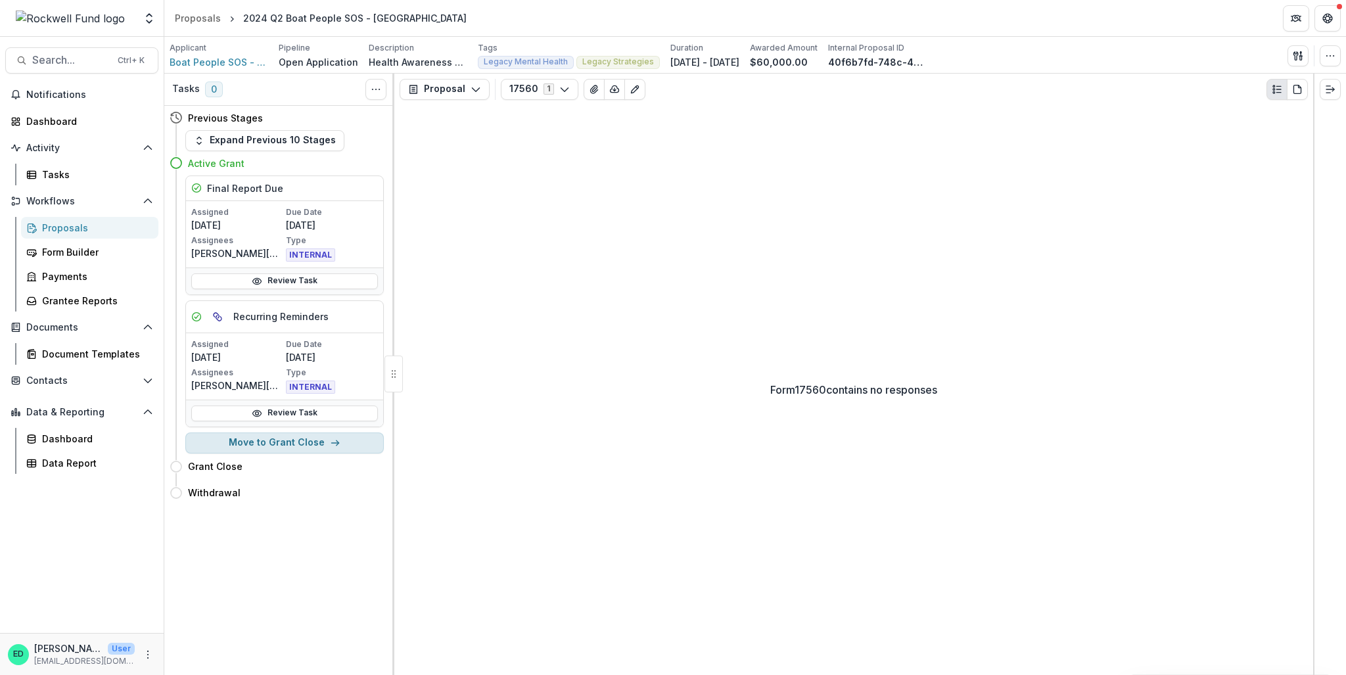
click at [262, 445] on button "Move to Grant Close" at bounding box center [284, 442] width 198 height 21
select select "**********"
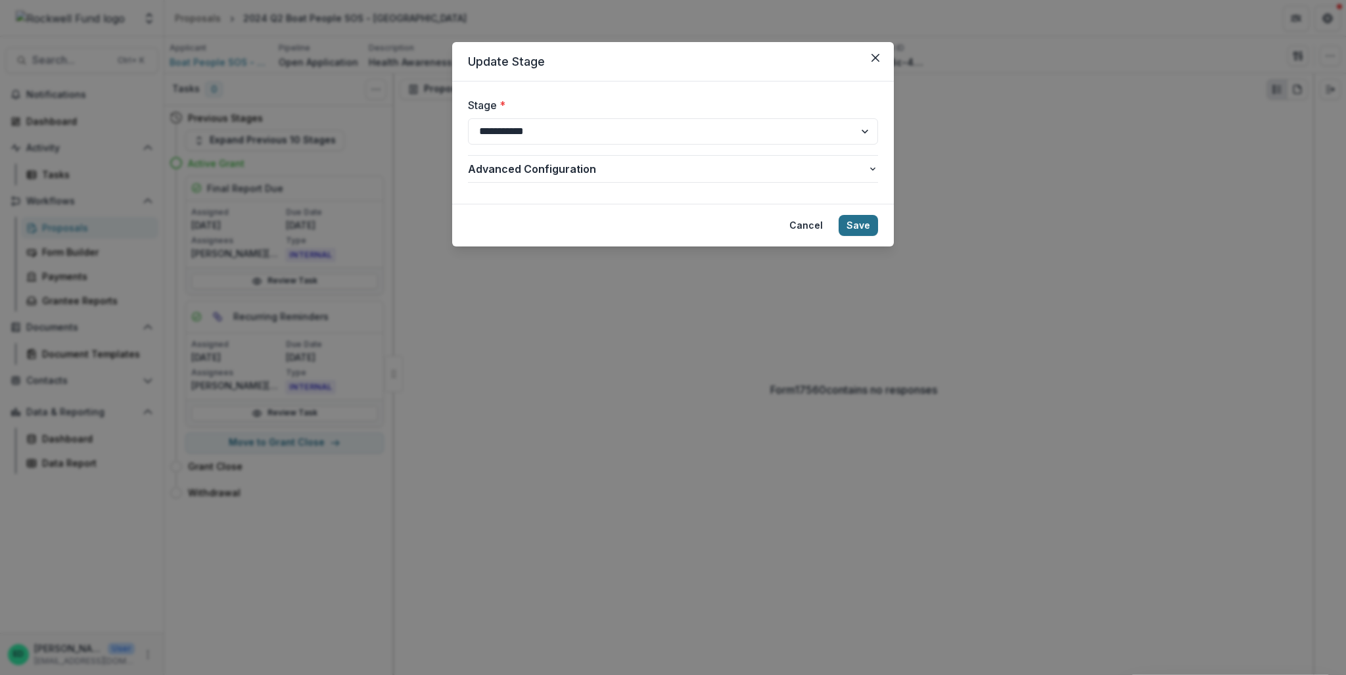
click at [875, 218] on button "Save" at bounding box center [857, 225] width 39 height 21
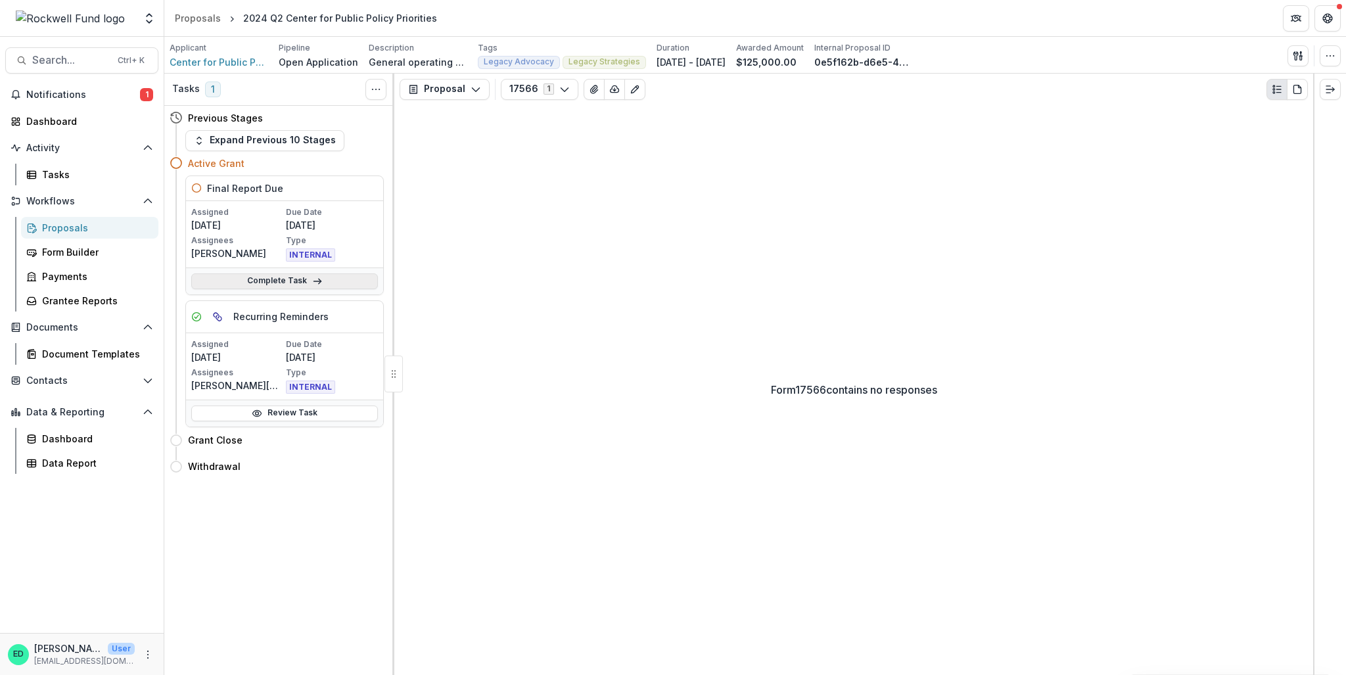
click at [281, 279] on link "Complete Task" at bounding box center [284, 281] width 187 height 16
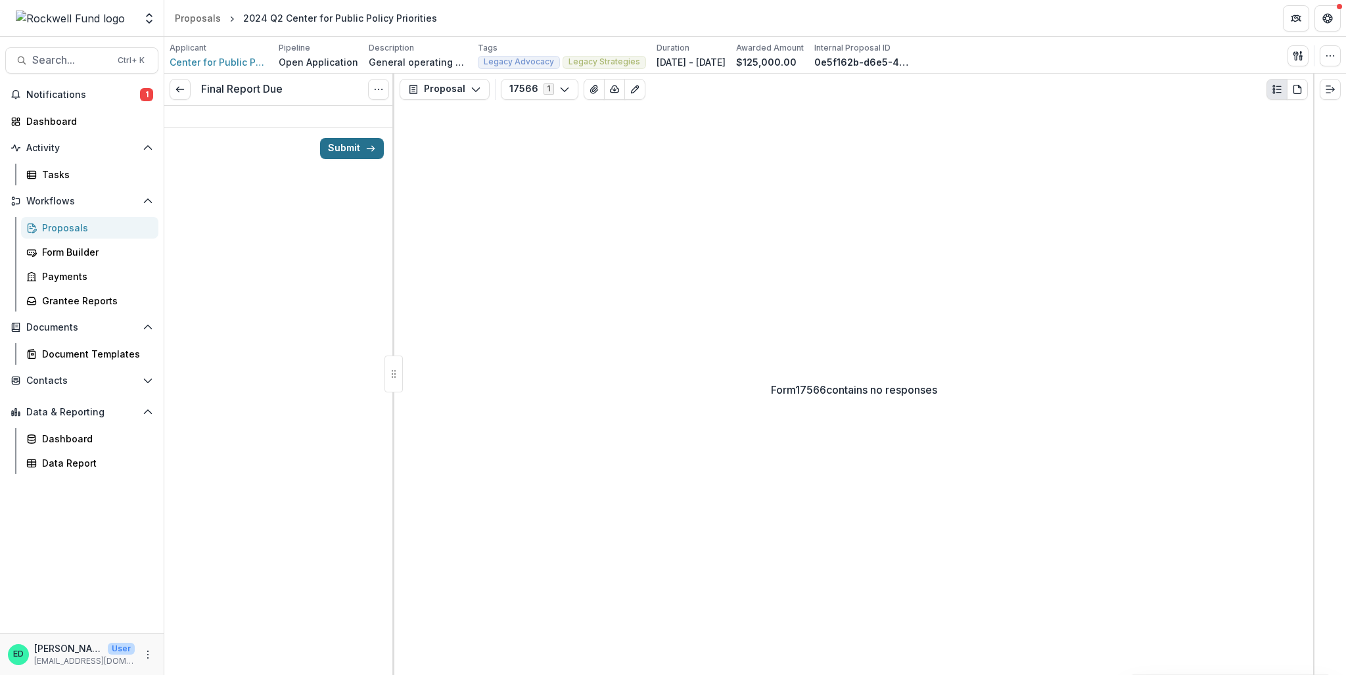
click at [354, 154] on button "Submit" at bounding box center [352, 148] width 64 height 21
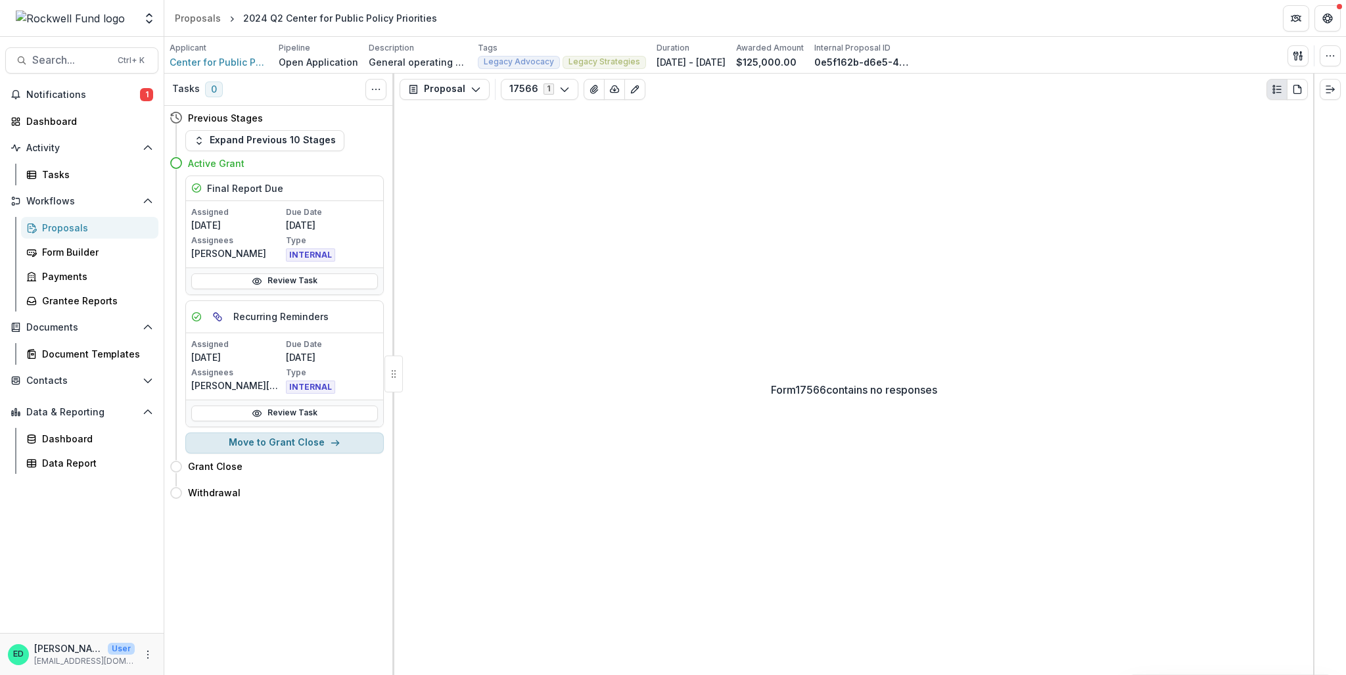
click at [293, 441] on button "Move to Grant Close" at bounding box center [284, 442] width 198 height 21
select select "**********"
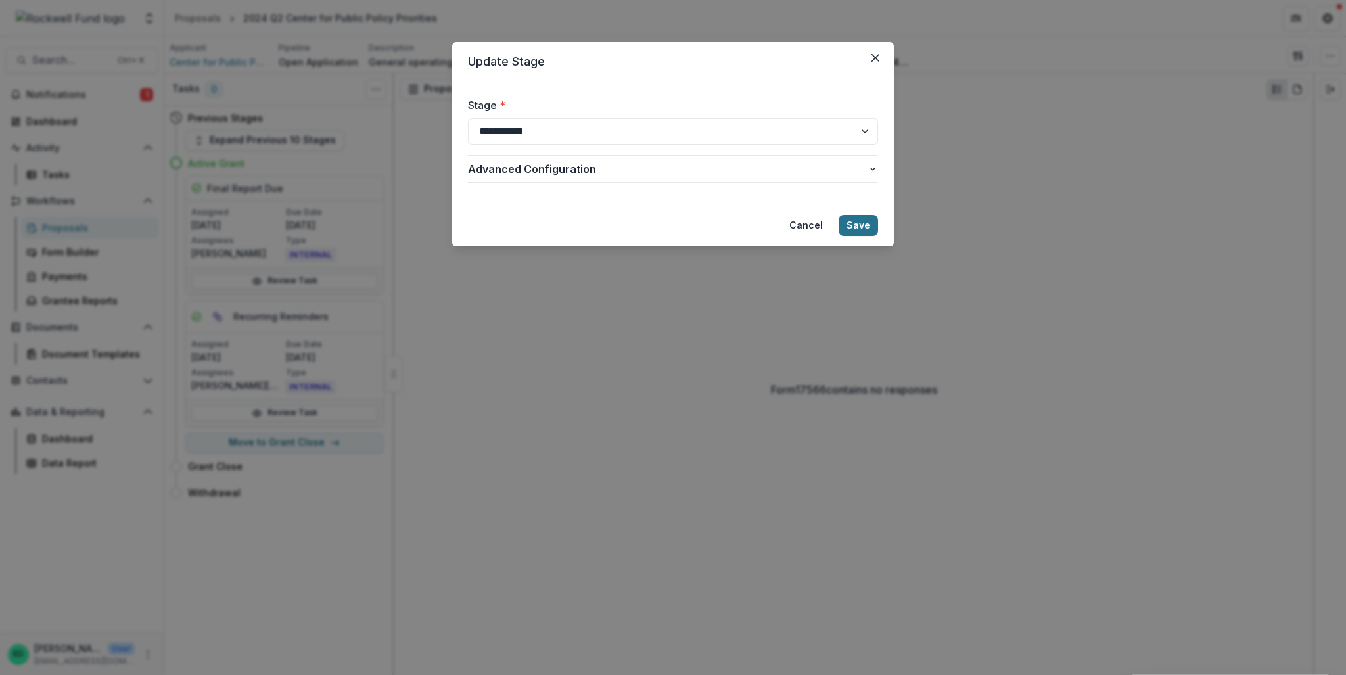
click at [860, 224] on button "Save" at bounding box center [857, 225] width 39 height 21
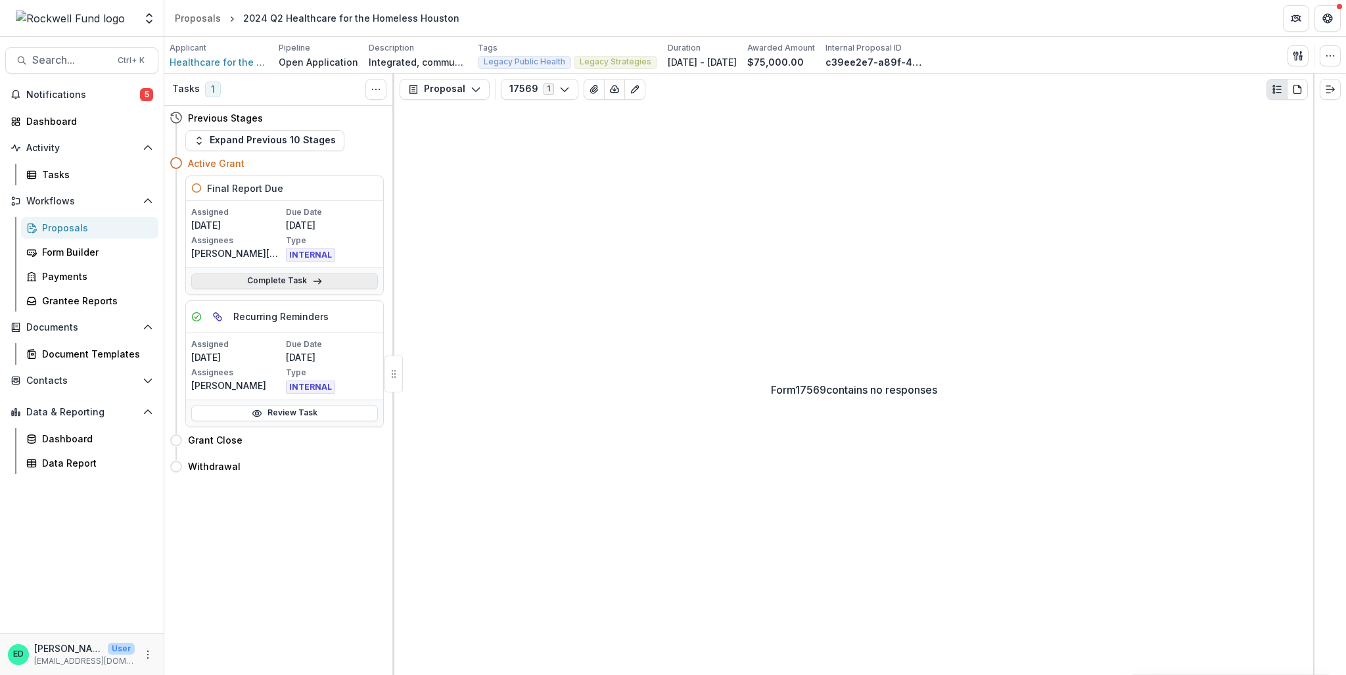
click at [306, 290] on div "Complete Task" at bounding box center [284, 280] width 197 height 27
click at [302, 282] on link "Complete Task" at bounding box center [284, 281] width 187 height 16
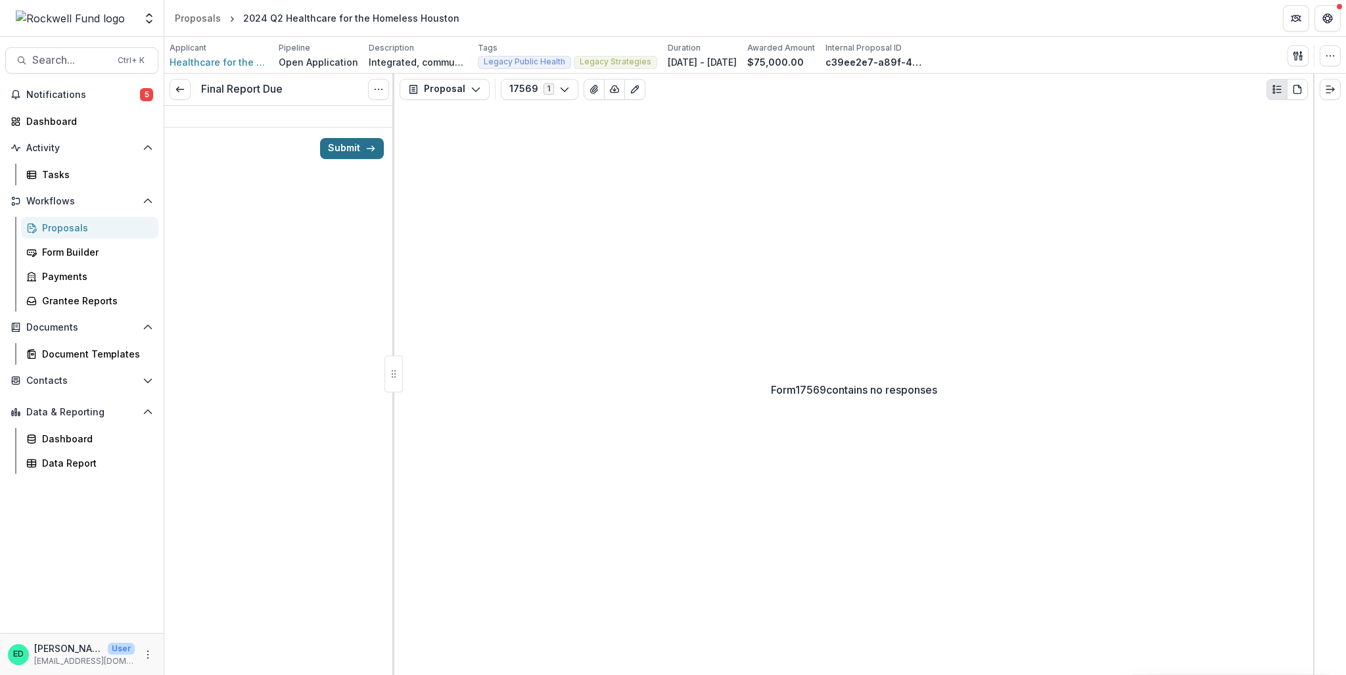
click at [353, 145] on button "Submit" at bounding box center [352, 148] width 64 height 21
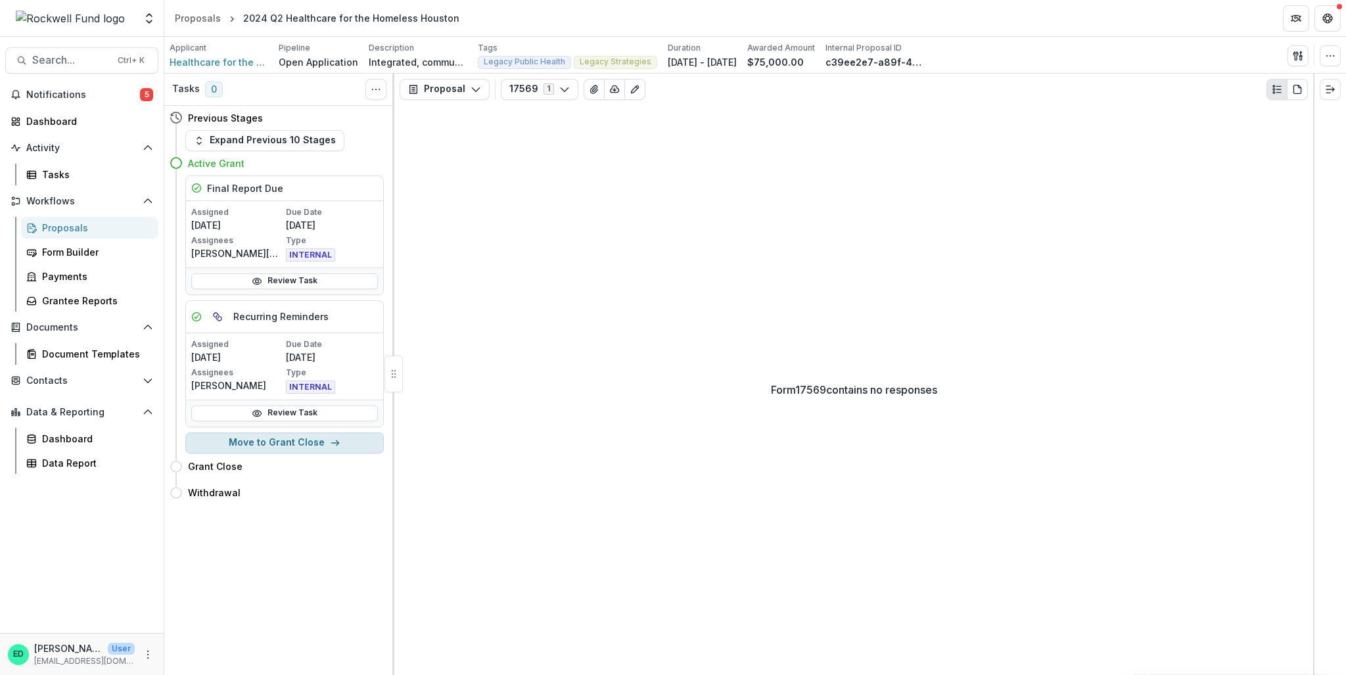
click at [290, 445] on button "Move to Grant Close" at bounding box center [284, 442] width 198 height 21
select select "**********"
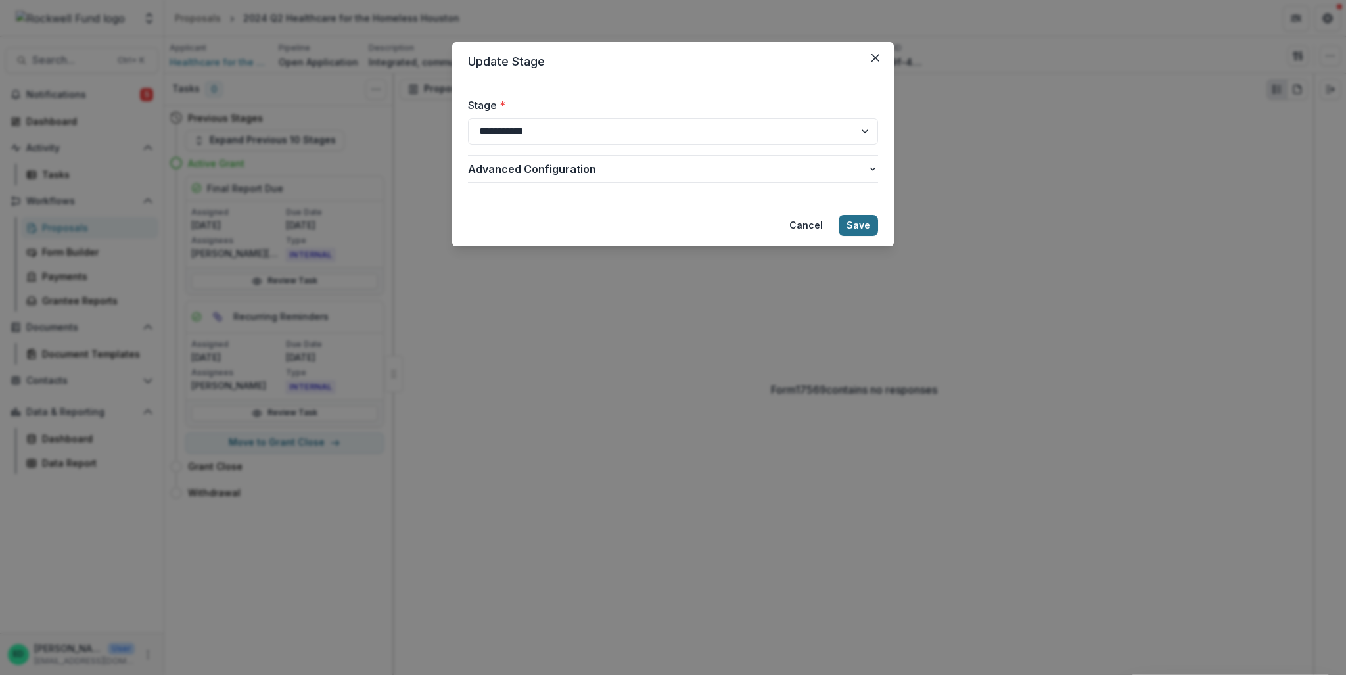
click at [859, 222] on button "Save" at bounding box center [857, 225] width 39 height 21
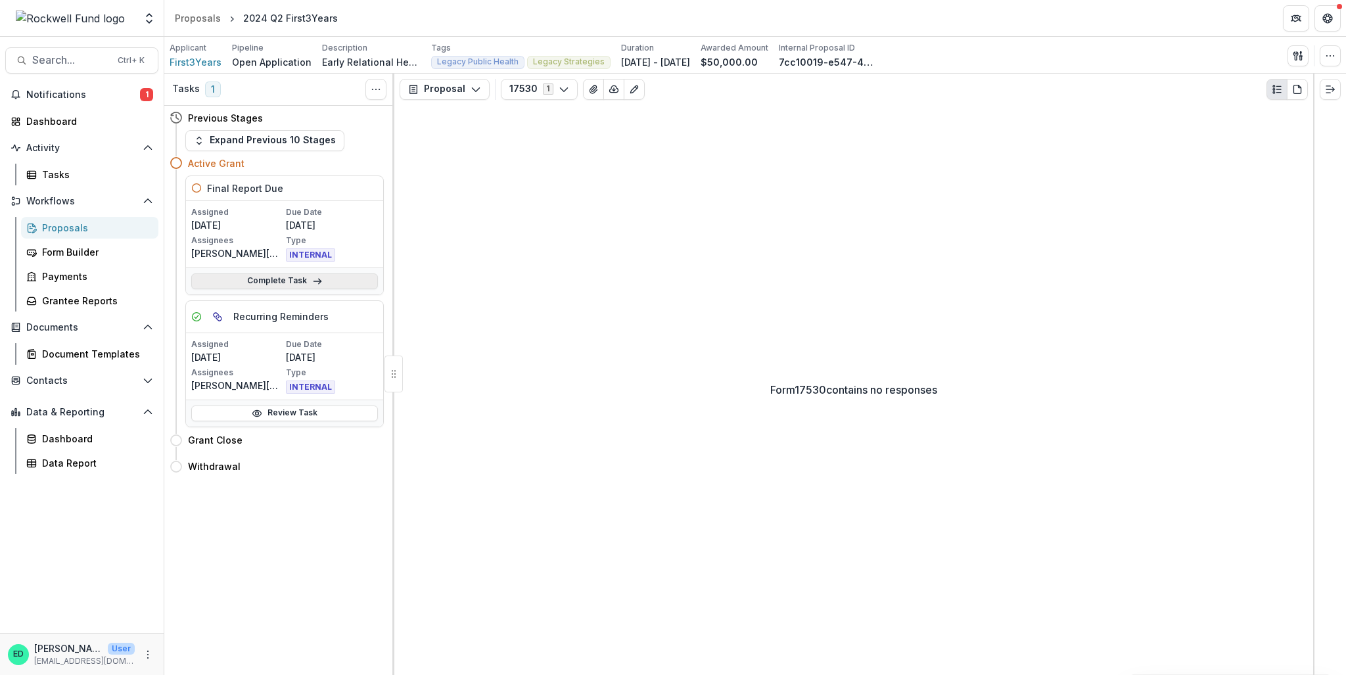
click at [334, 277] on link "Complete Task" at bounding box center [284, 281] width 187 height 16
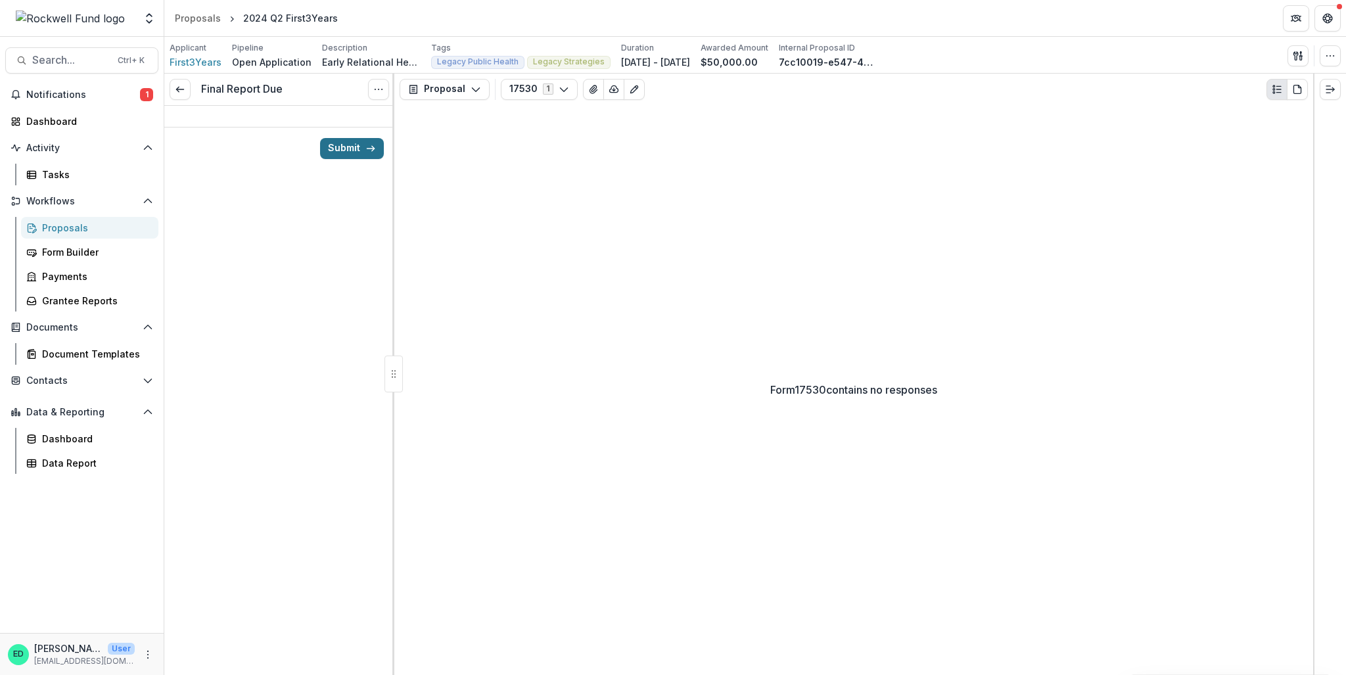
click at [368, 154] on button "Submit" at bounding box center [352, 148] width 64 height 21
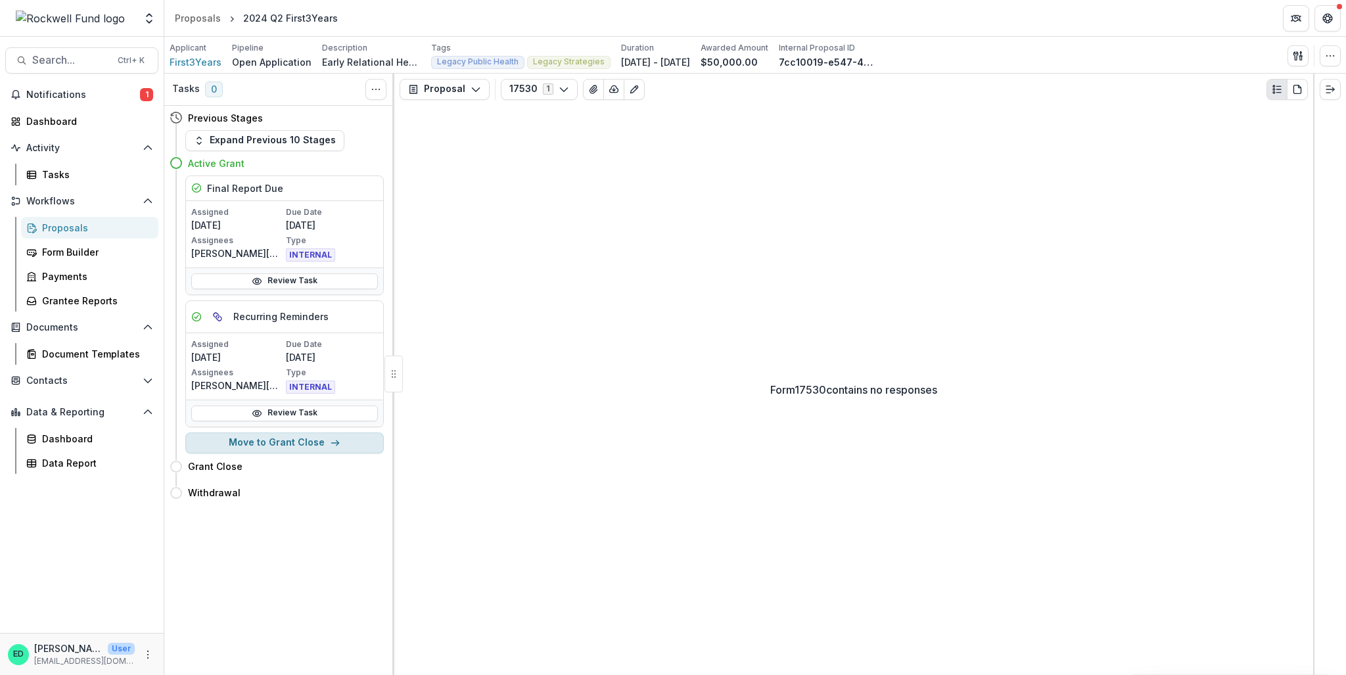
click at [293, 443] on button "Move to Grant Close" at bounding box center [284, 442] width 198 height 21
select select "**********"
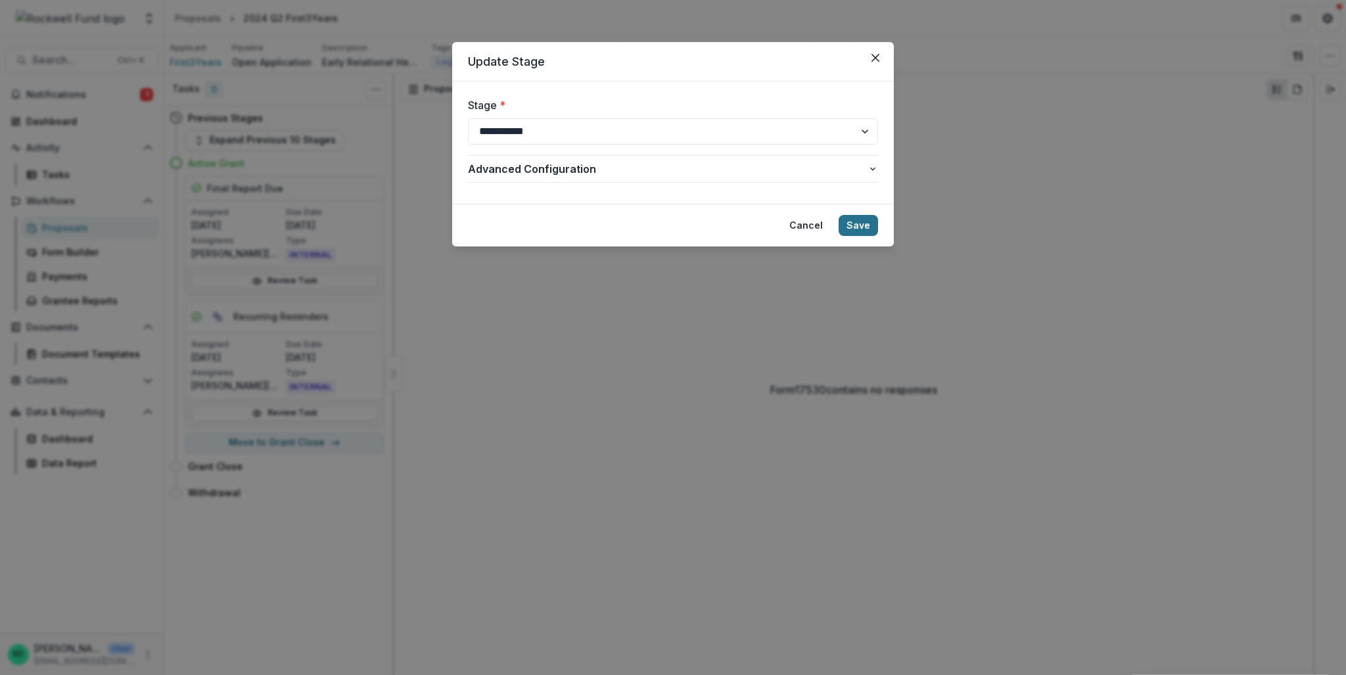
click at [853, 218] on button "Save" at bounding box center [857, 225] width 39 height 21
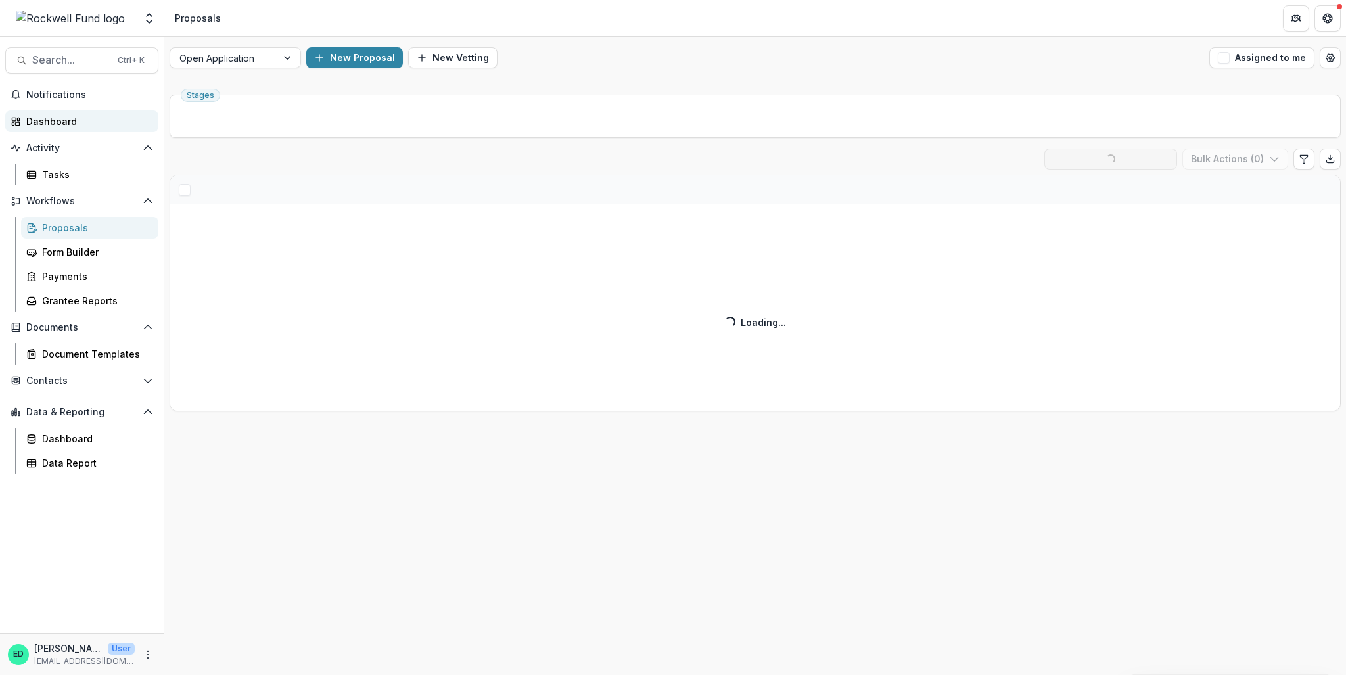
click at [68, 129] on link "Dashboard" at bounding box center [81, 121] width 153 height 22
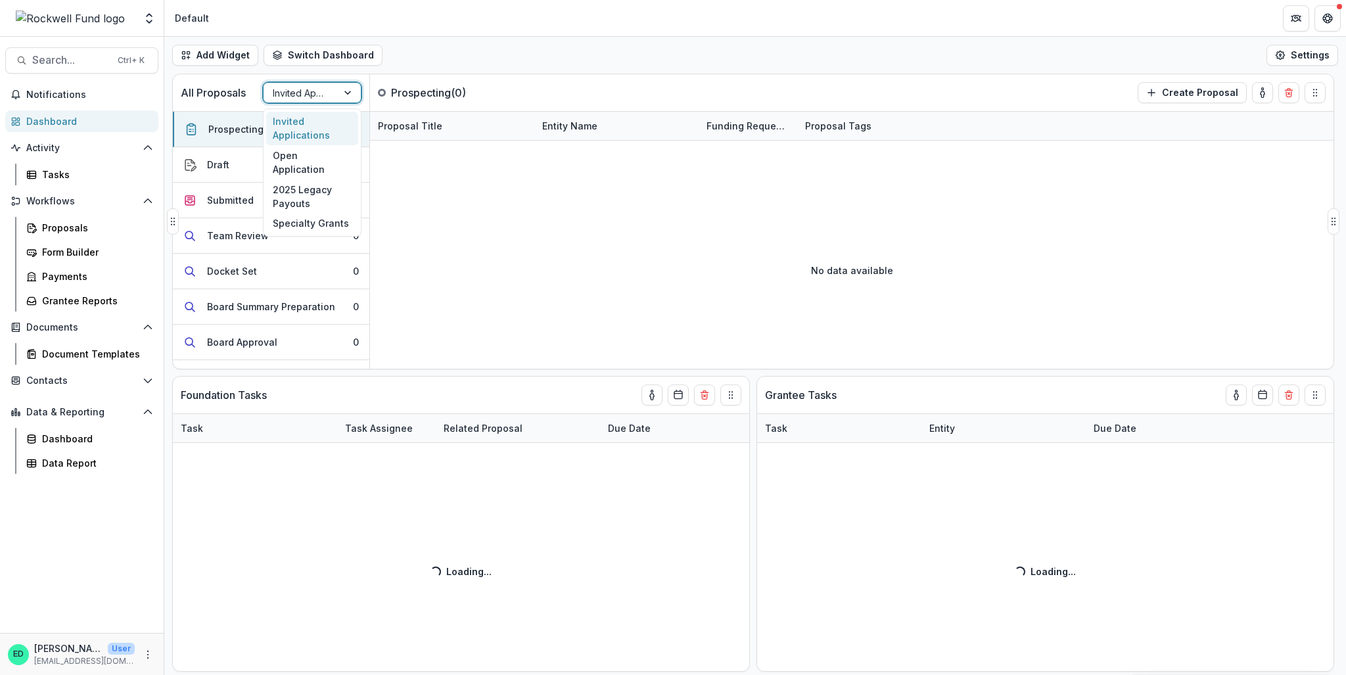
click at [327, 91] on div at bounding box center [300, 93] width 55 height 16
click at [296, 149] on div "Open Application" at bounding box center [312, 162] width 92 height 34
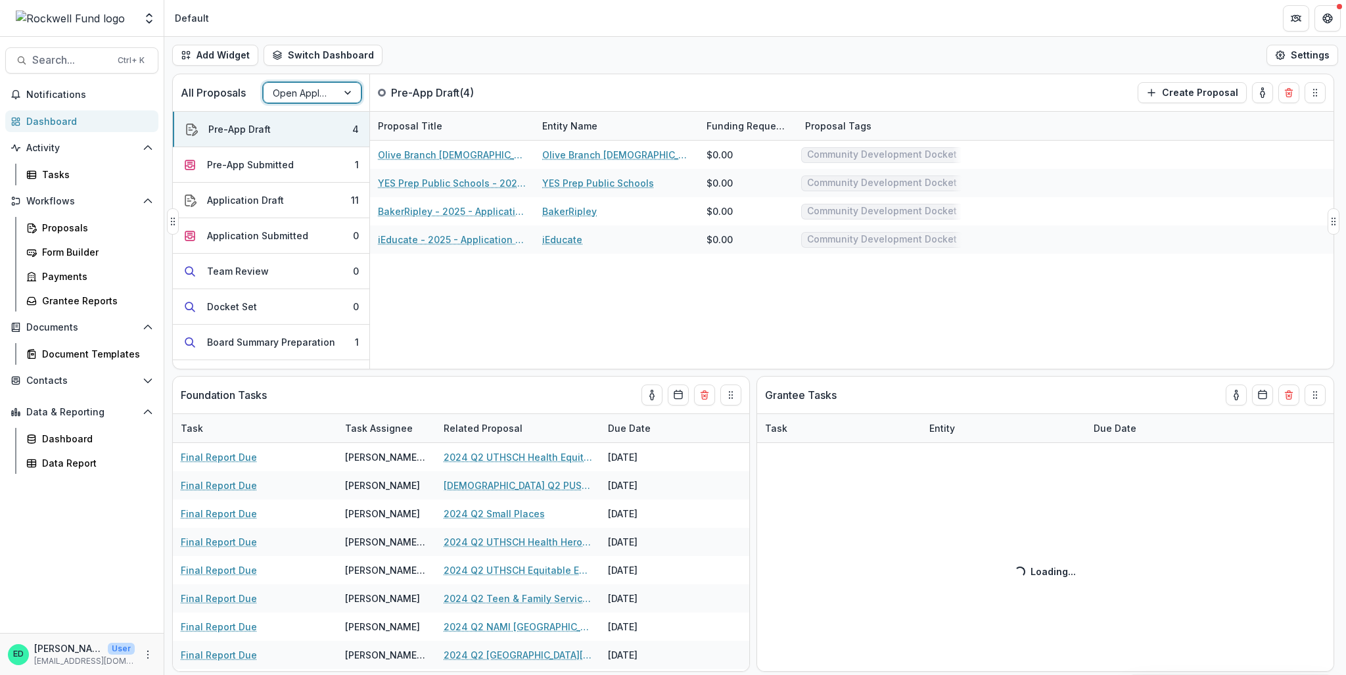
scroll to position [201, 0]
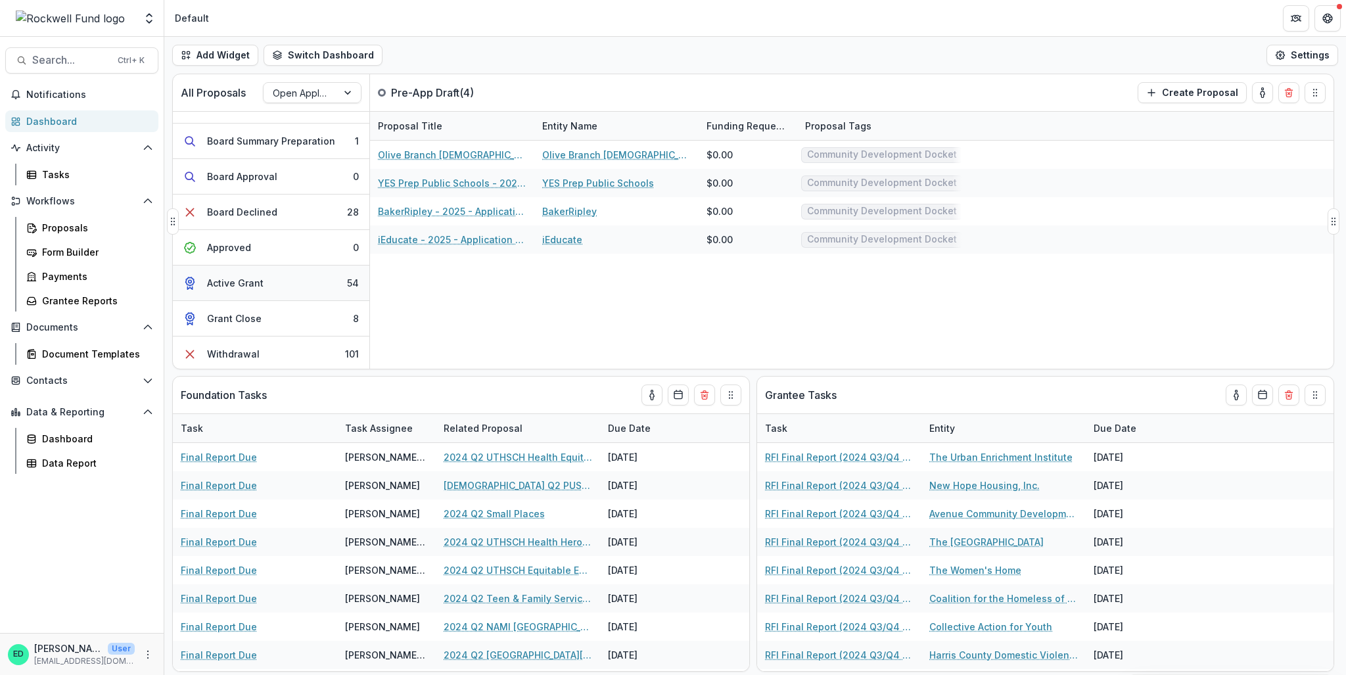
click at [312, 275] on button "Active Grant 54" at bounding box center [271, 282] width 196 height 35
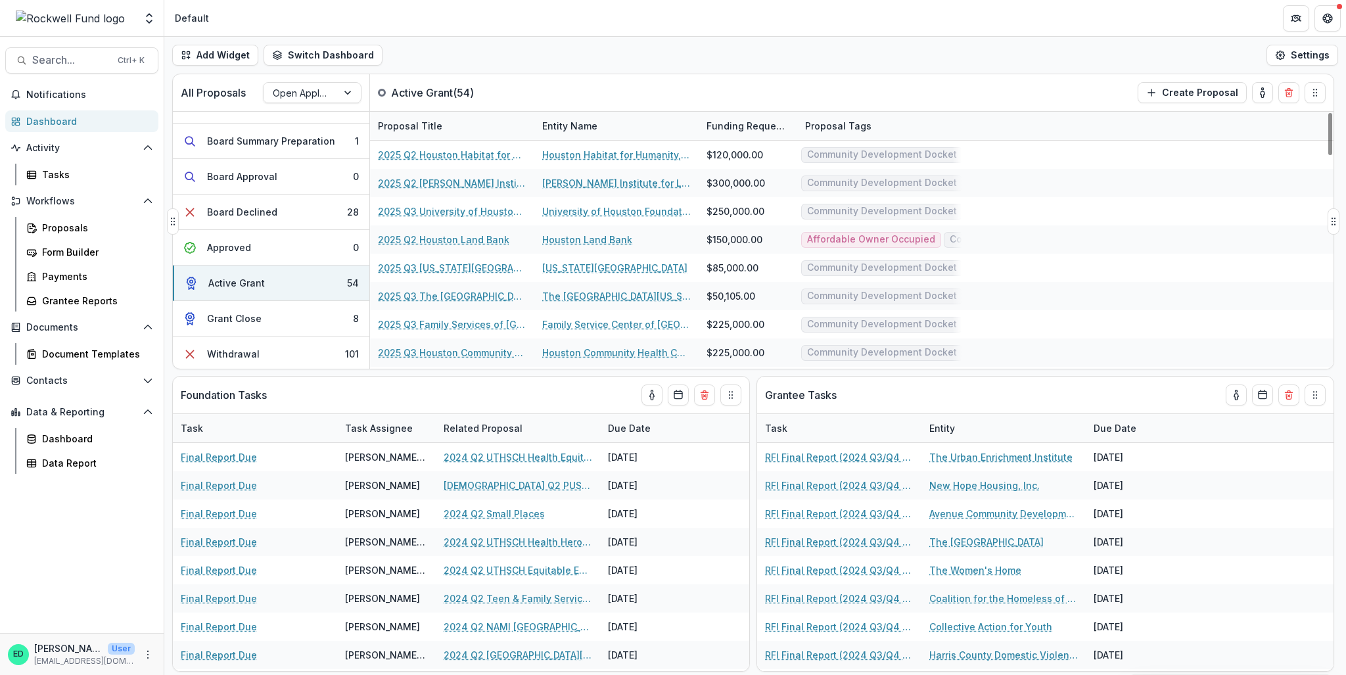
click at [428, 122] on div "Proposal Title" at bounding box center [410, 126] width 80 height 14
click at [426, 153] on input at bounding box center [452, 155] width 158 height 21
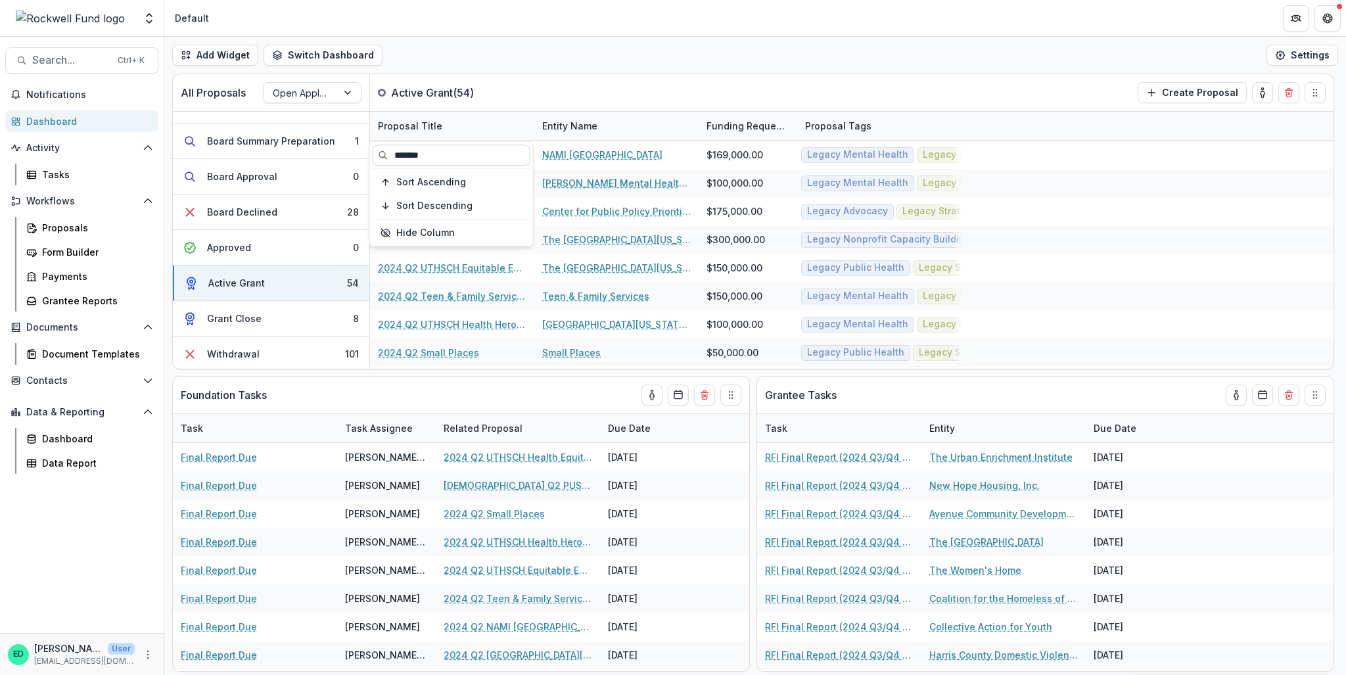
type input "*******"
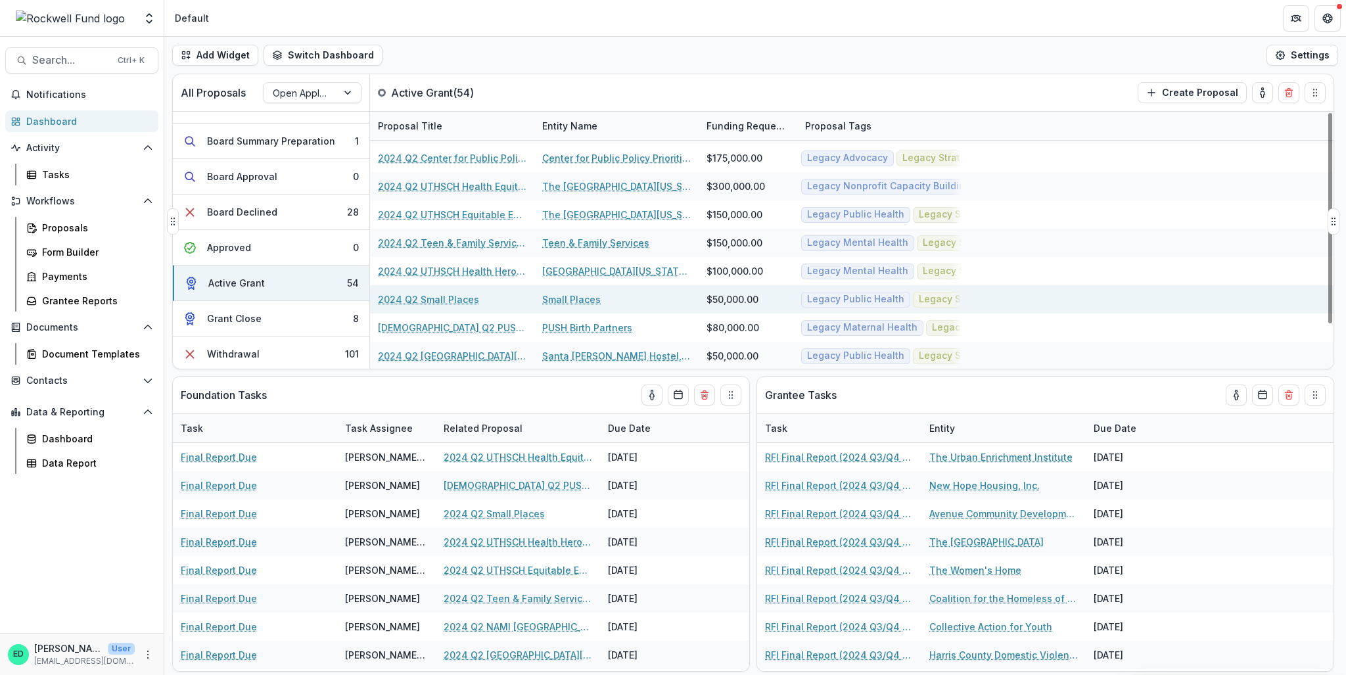
scroll to position [0, 0]
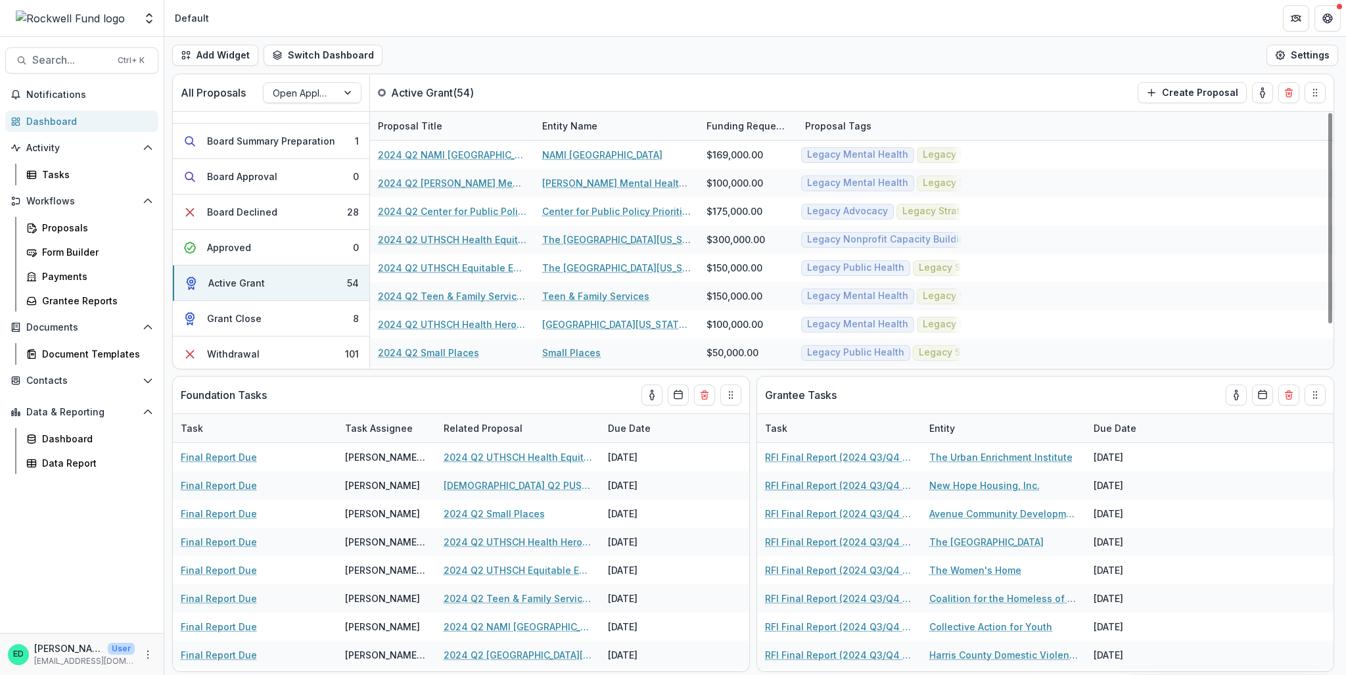
drag, startPoint x: 498, startPoint y: 263, endPoint x: 783, endPoint y: 41, distance: 361.4
click at [783, 41] on div "Add Widget Switch Dashboard Default RCL Draft New Dashboard Settings" at bounding box center [754, 55] width 1181 height 37
drag, startPoint x: 534, startPoint y: 129, endPoint x: 545, endPoint y: 123, distance: 13.0
click at [767, 147] on div "Proposal Title Entity Name Funding Requested Proposal Tags 2024 Q2 NAMI [GEOGRA…" at bounding box center [851, 240] width 963 height 257
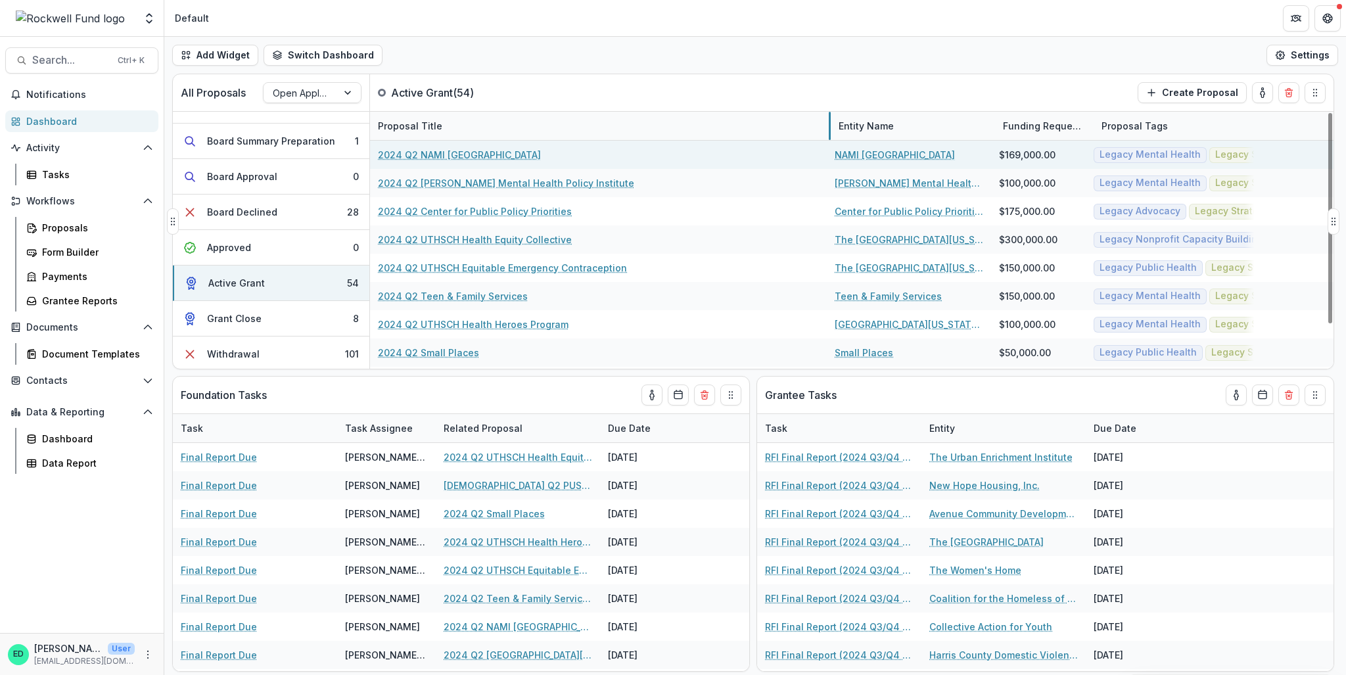
drag, startPoint x: 533, startPoint y: 132, endPoint x: 813, endPoint y: 160, distance: 281.3
click at [440, 158] on link "2024 Q2 NAMI [GEOGRAPHIC_DATA]" at bounding box center [459, 155] width 163 height 14
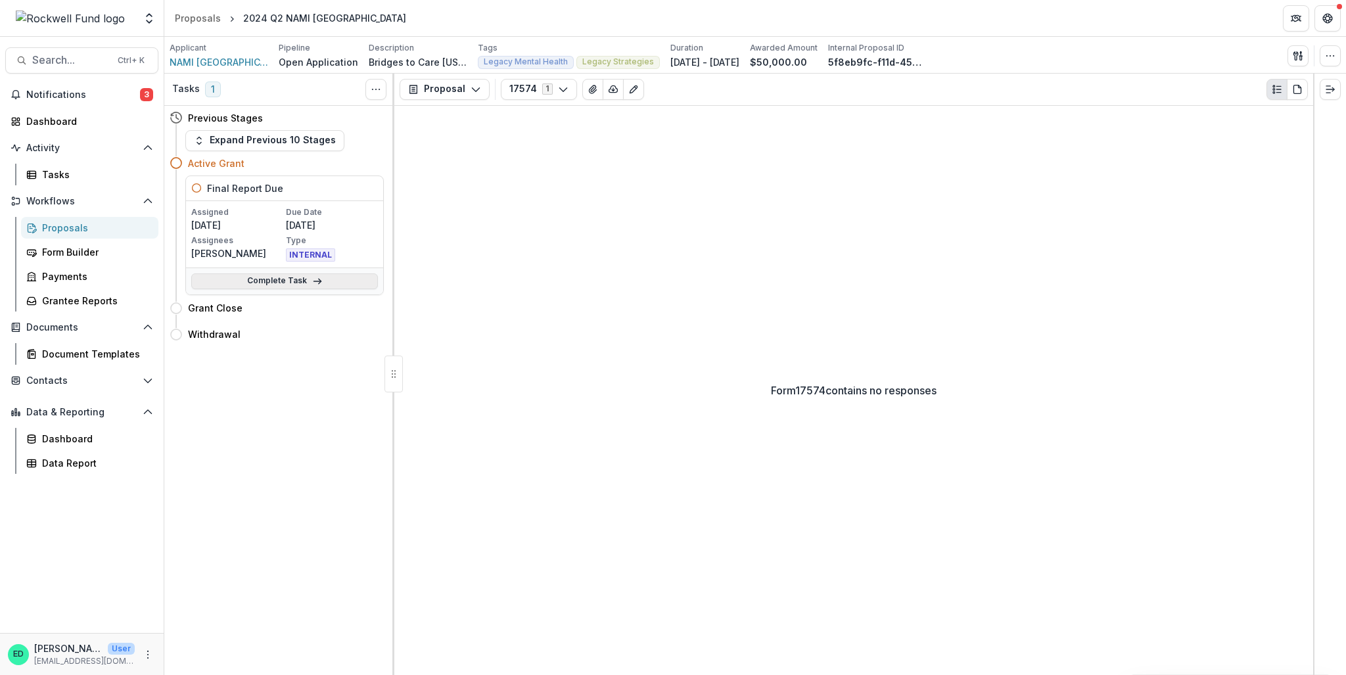
click at [300, 286] on link "Complete Task" at bounding box center [284, 281] width 187 height 16
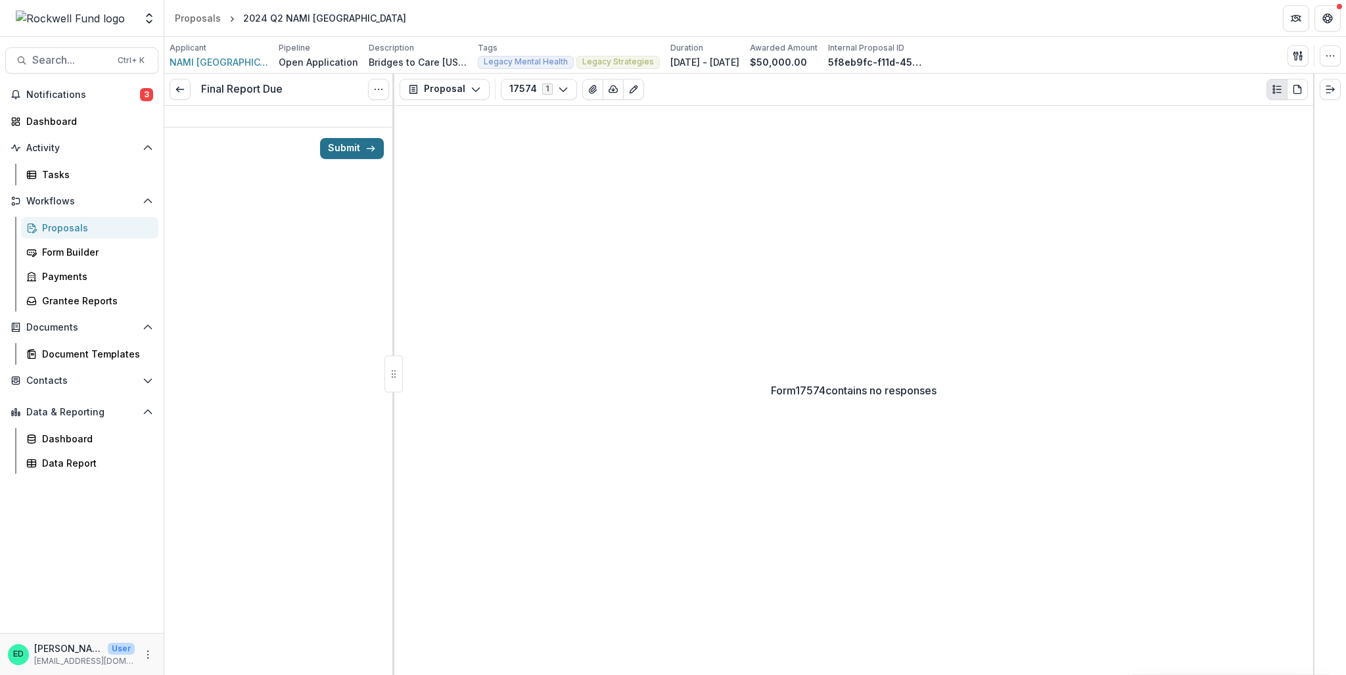
click at [355, 145] on button "Submit" at bounding box center [352, 148] width 64 height 21
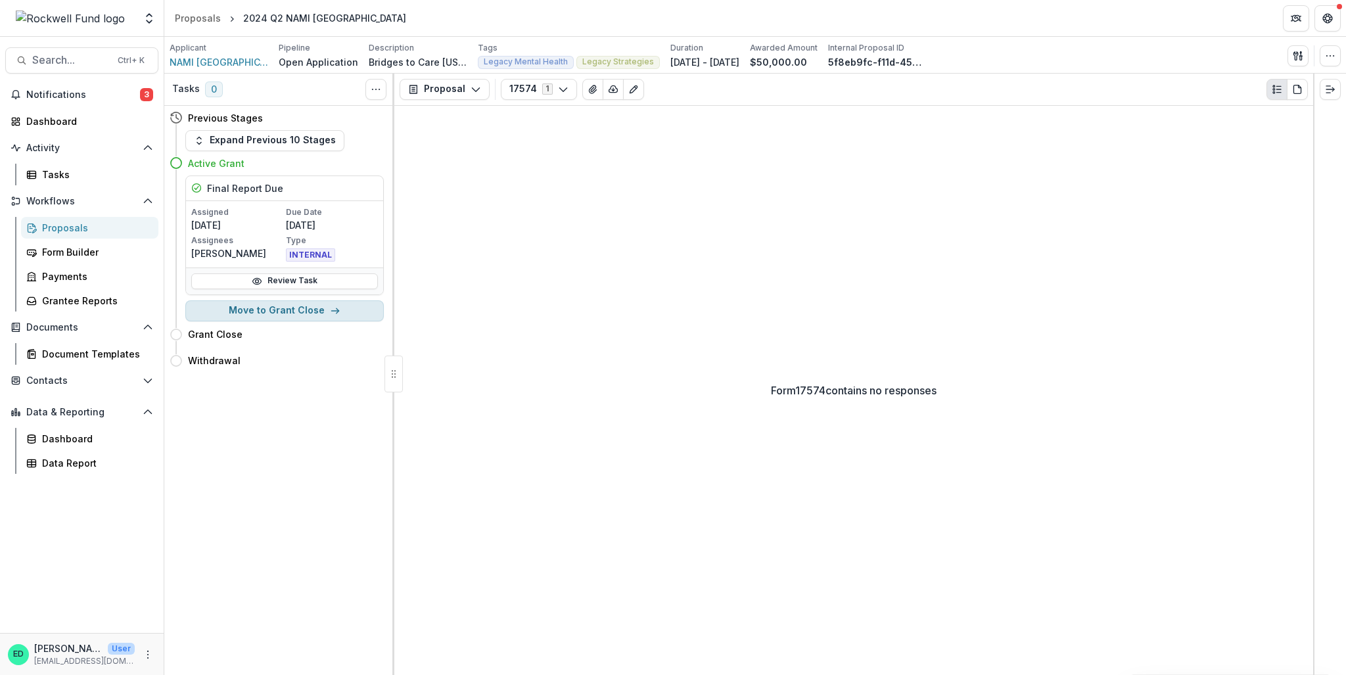
click at [273, 302] on button "Move to Grant Close" at bounding box center [284, 310] width 198 height 21
select select "**********"
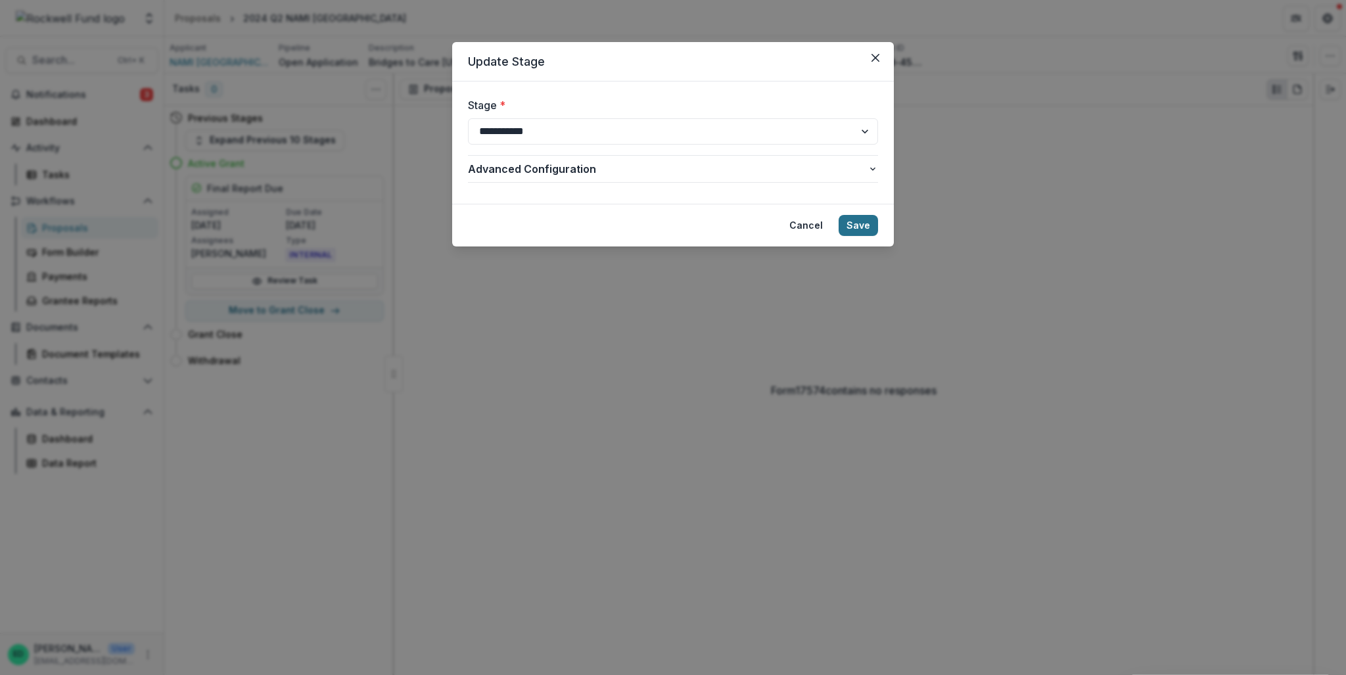
click at [875, 226] on button "Save" at bounding box center [857, 225] width 39 height 21
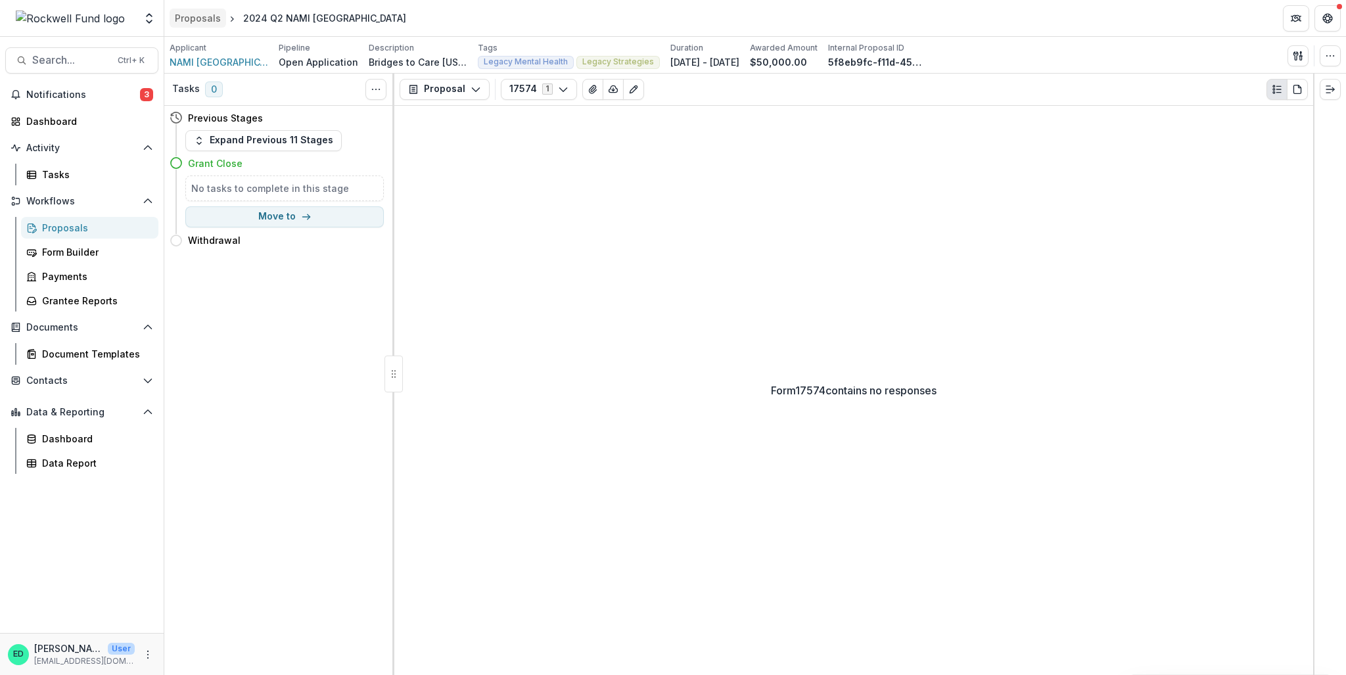
click at [196, 9] on link "Proposals" at bounding box center [198, 18] width 57 height 19
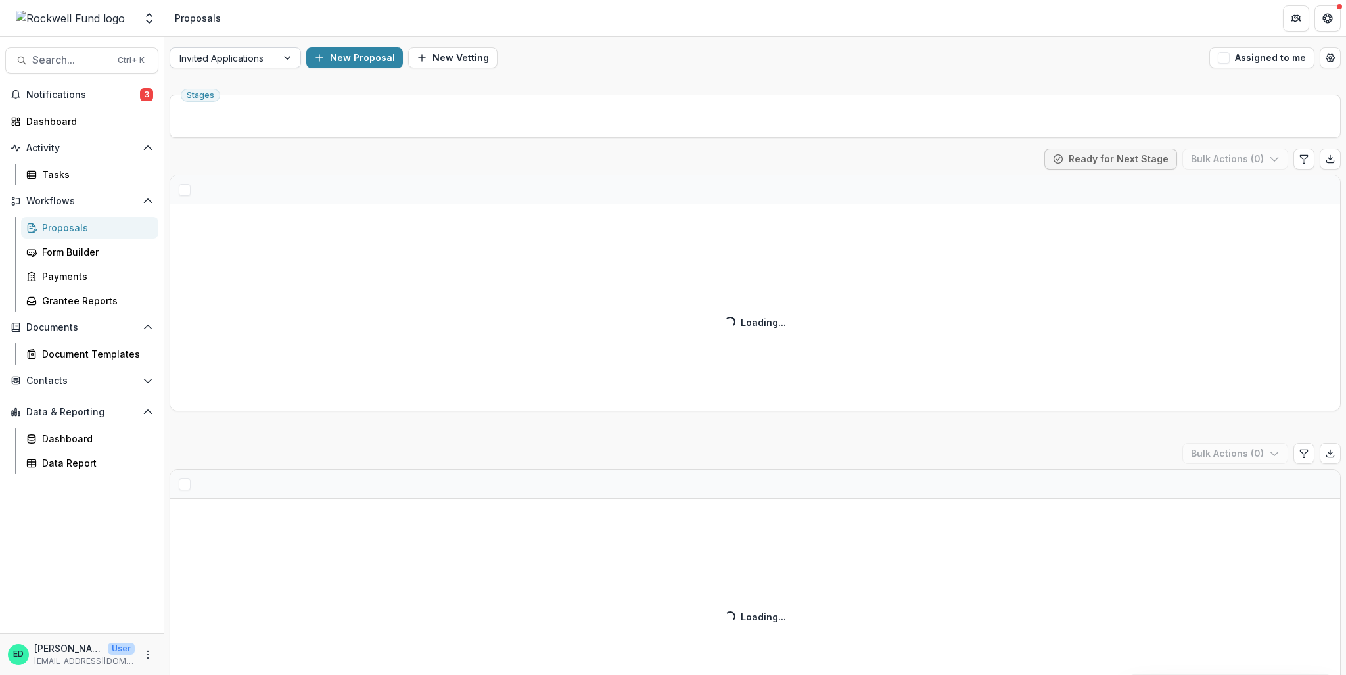
click at [253, 60] on div at bounding box center [223, 58] width 88 height 16
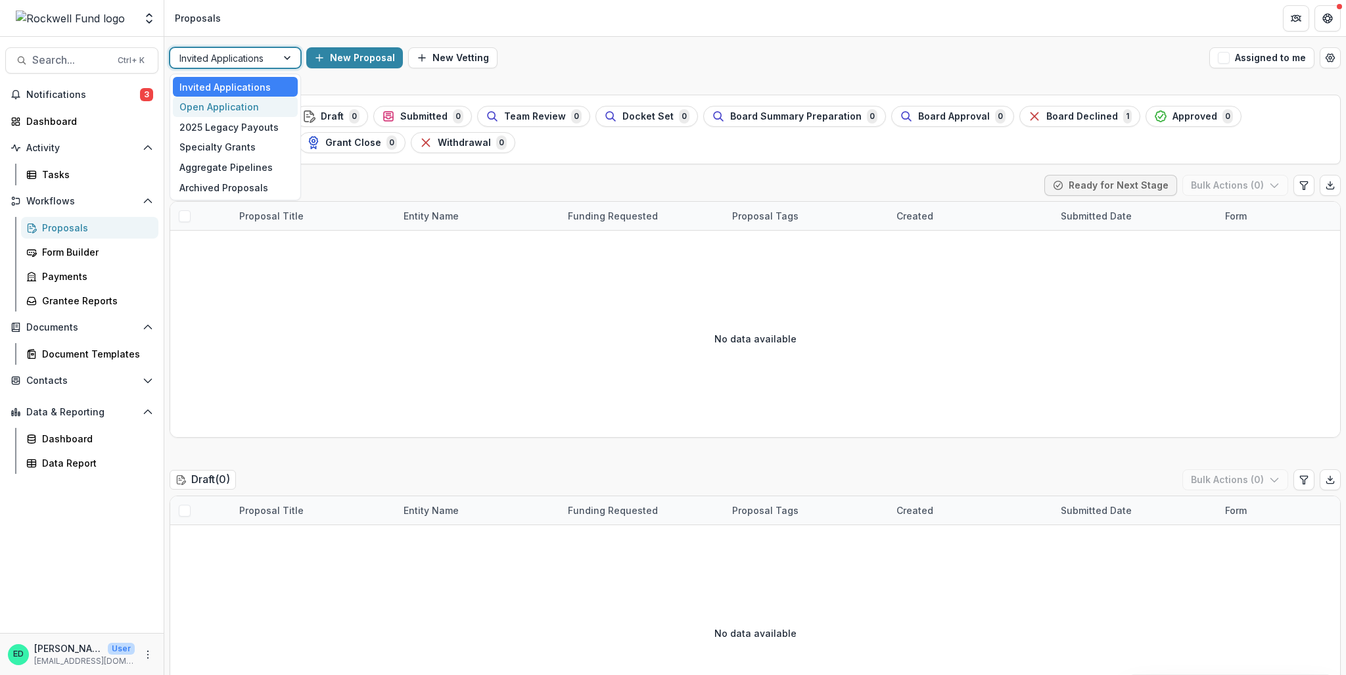
click at [256, 101] on div "Open Application" at bounding box center [235, 107] width 125 height 20
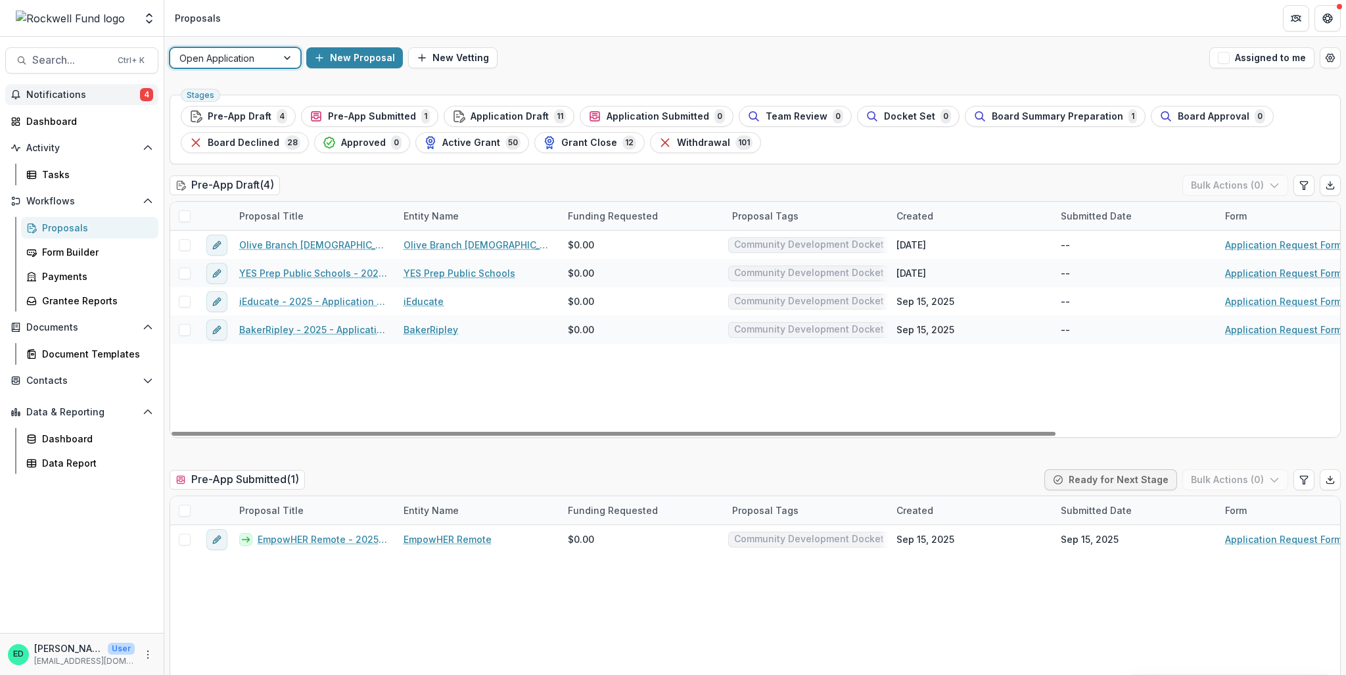
click at [63, 93] on span "Notifications" at bounding box center [83, 94] width 114 height 11
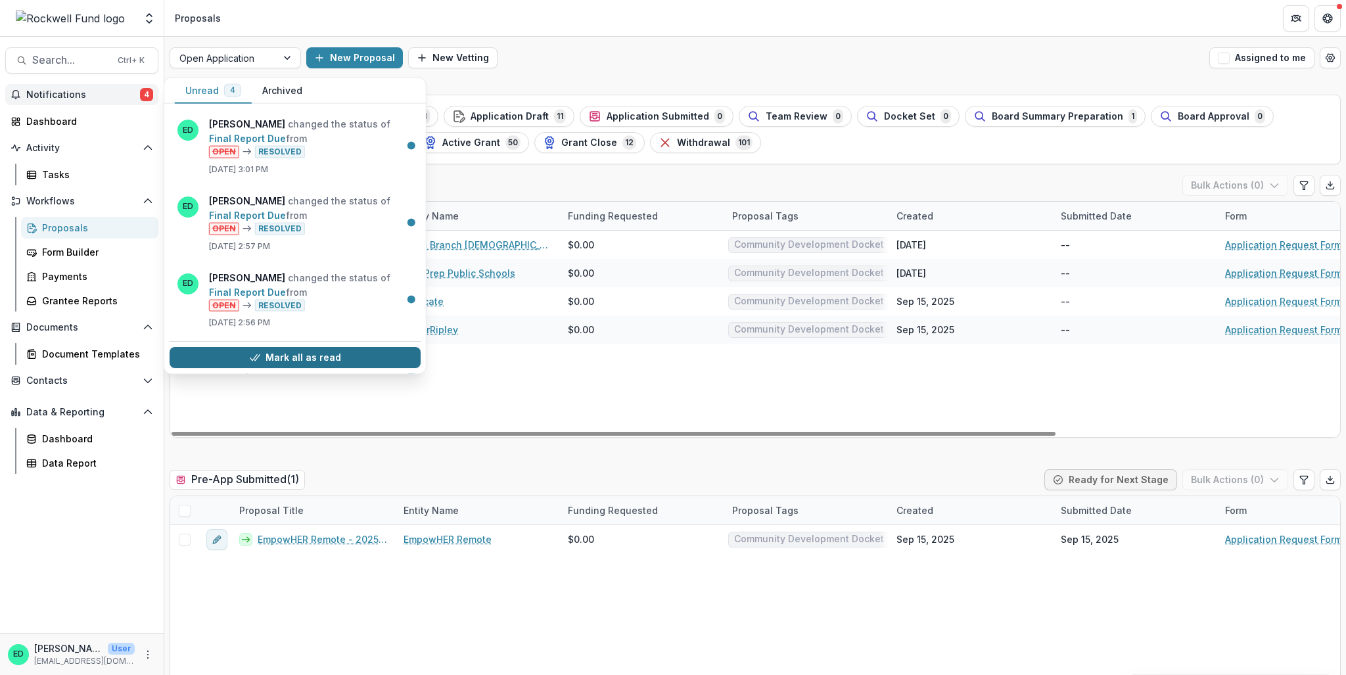
click at [321, 364] on button "Mark all as read" at bounding box center [295, 358] width 251 height 21
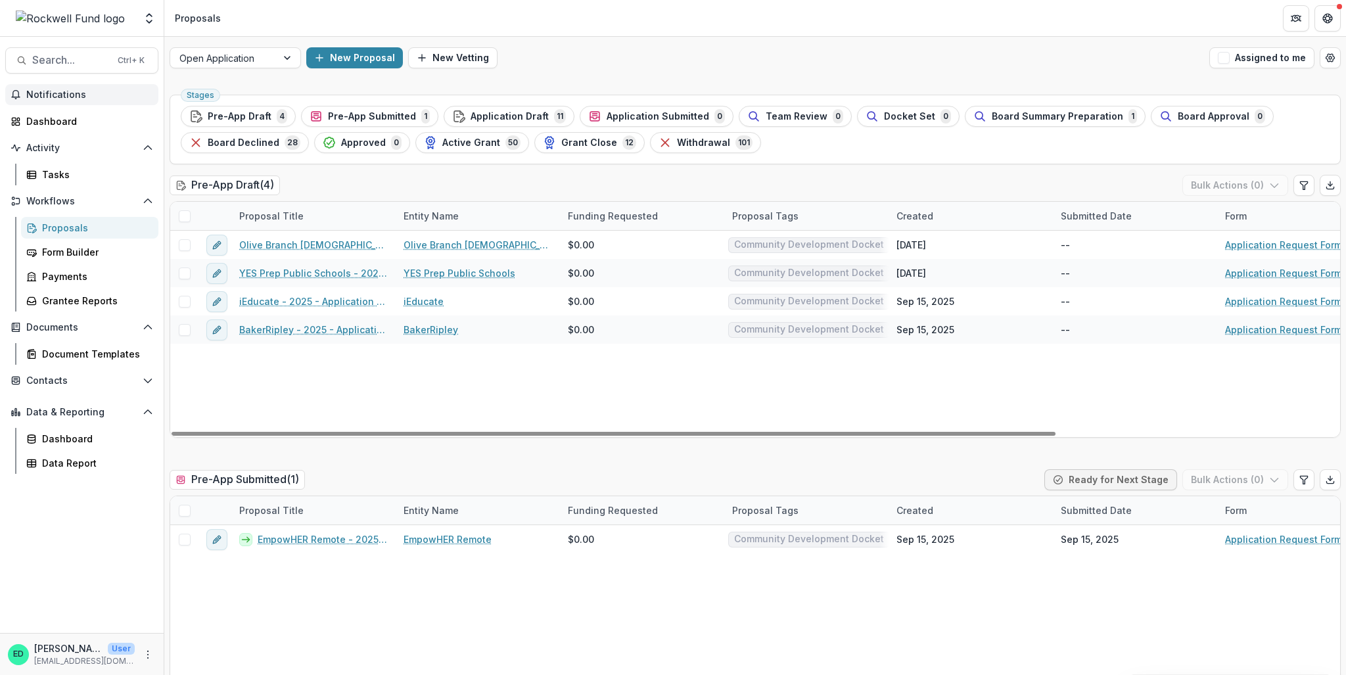
click at [307, 405] on div "Olive Branch [DEMOGRAPHIC_DATA] Family Services - 2025 - Application Request Fo…" at bounding box center [939, 334] width 1539 height 206
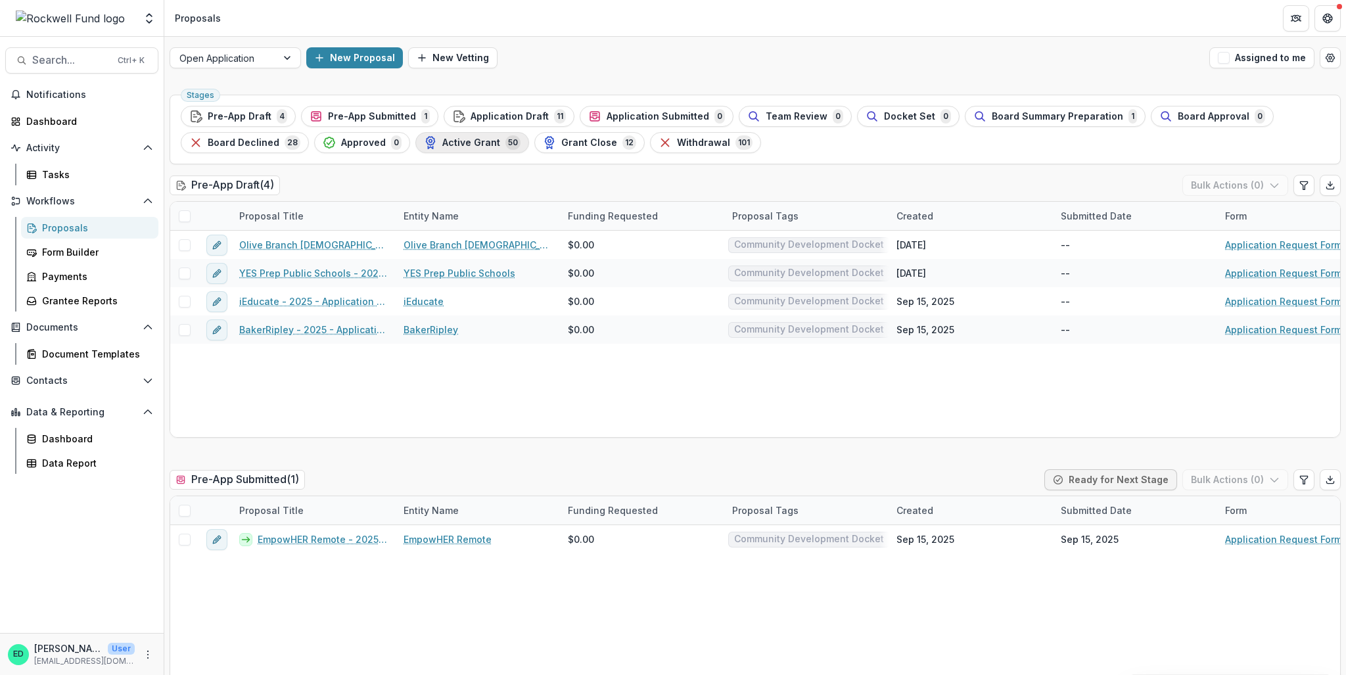
click at [486, 148] on div "Active Grant 50" at bounding box center [472, 142] width 97 height 14
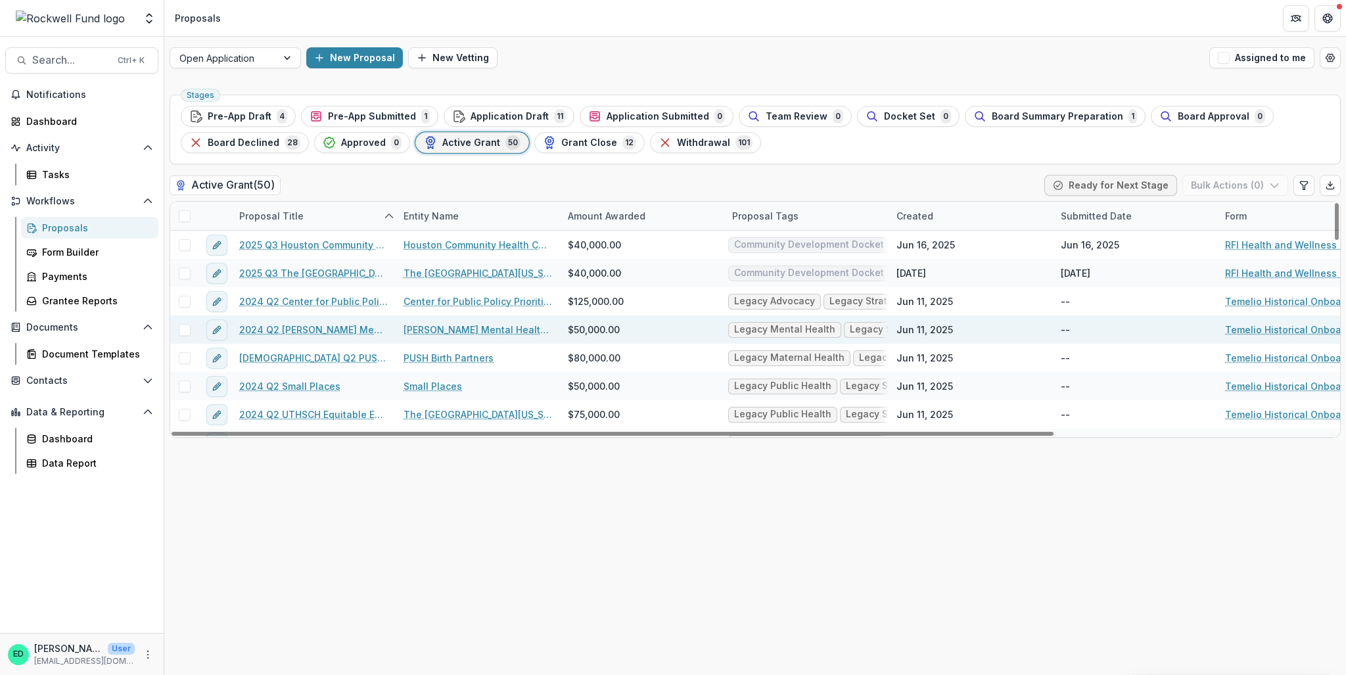
click at [313, 333] on link "2024 Q2 Meadows Mental Health Policy Institute" at bounding box center [313, 330] width 148 height 14
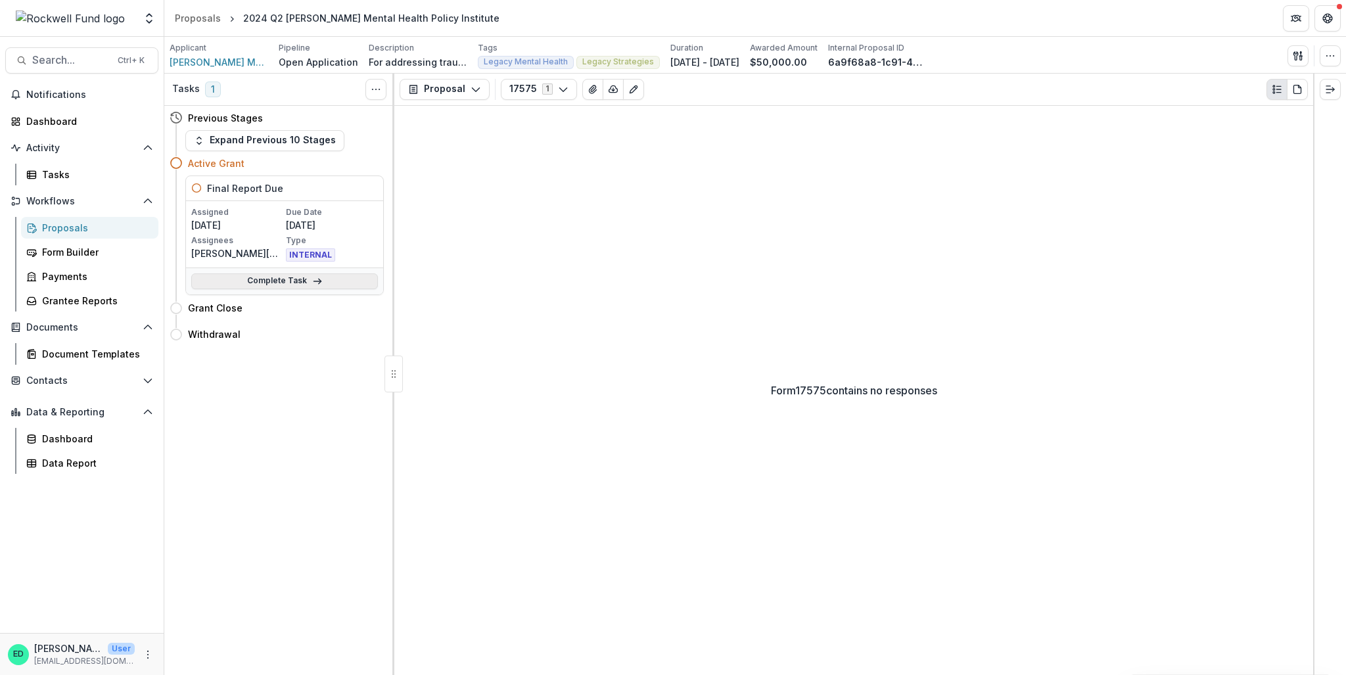
click at [332, 287] on link "Complete Task" at bounding box center [284, 281] width 187 height 16
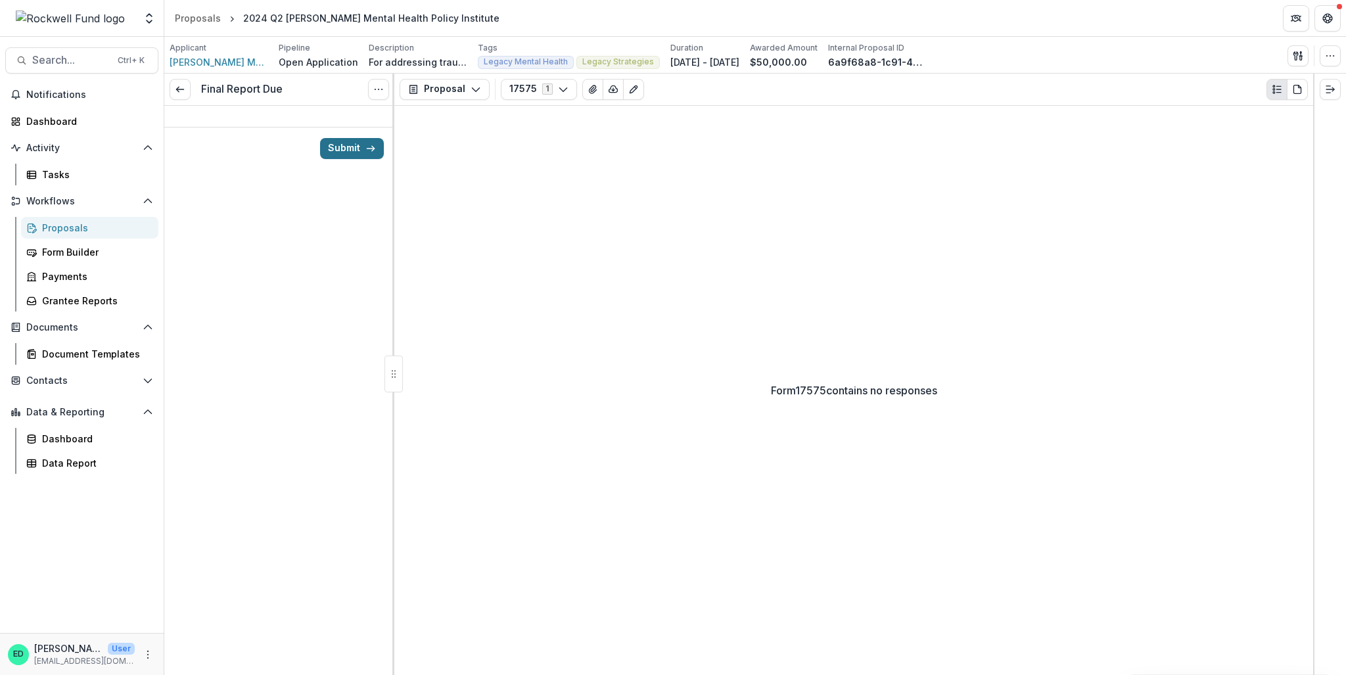
click at [363, 145] on button "Submit" at bounding box center [352, 148] width 64 height 21
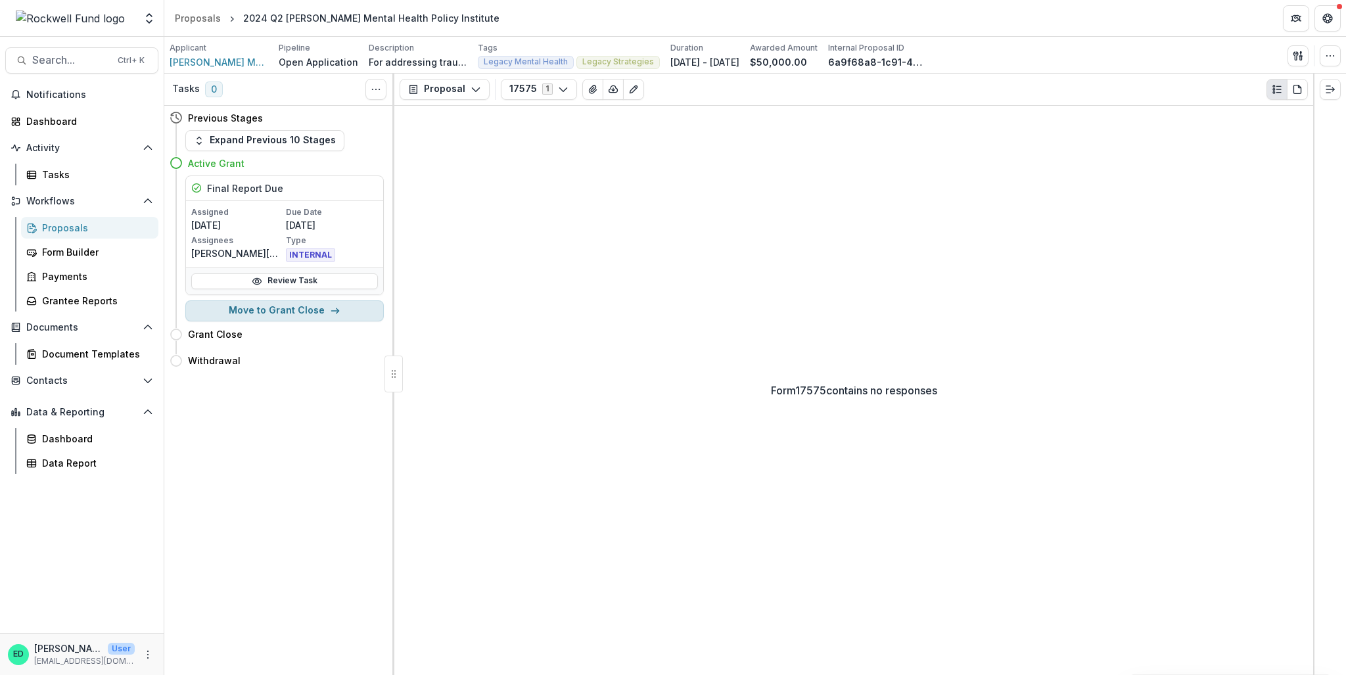
click at [284, 312] on button "Move to Grant Close" at bounding box center [284, 310] width 198 height 21
select select "**********"
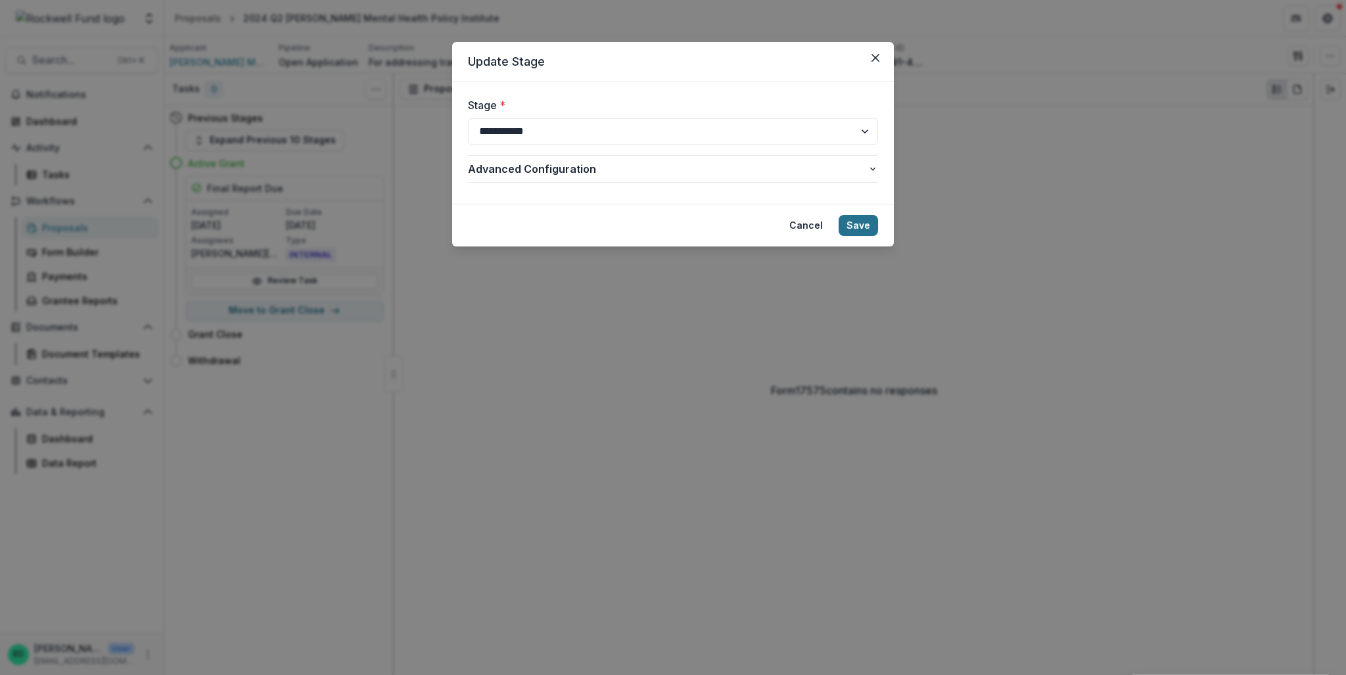
click at [862, 215] on button "Save" at bounding box center [857, 225] width 39 height 21
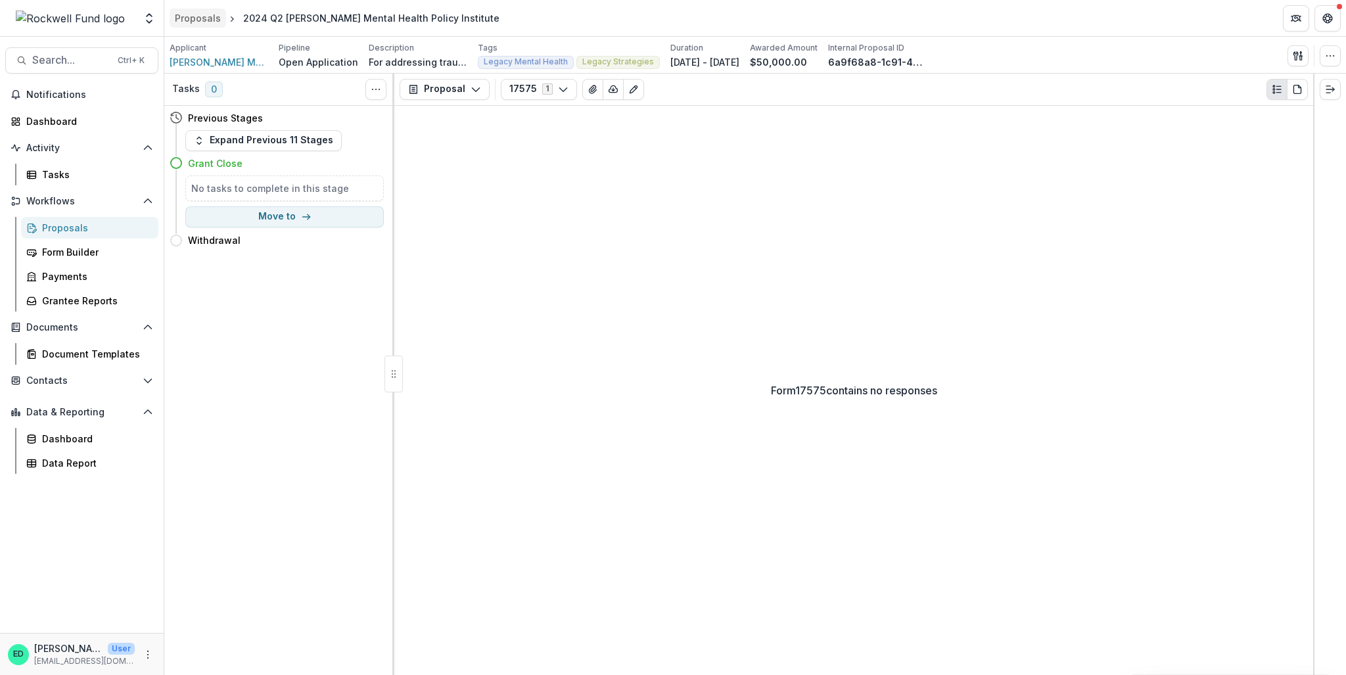
click at [203, 16] on div "Proposals" at bounding box center [198, 18] width 46 height 14
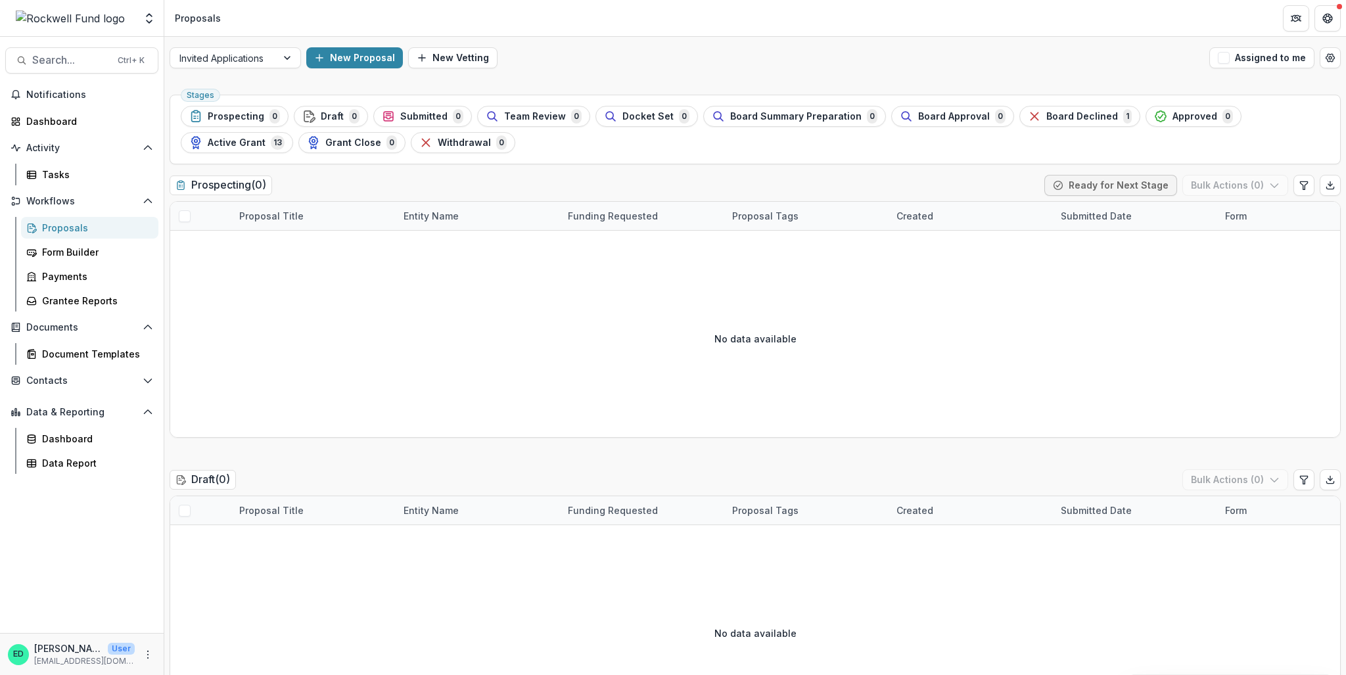
click at [272, 45] on div "Invited Applications New Proposal New Vetting Assigned to me" at bounding box center [754, 58] width 1181 height 42
click at [267, 62] on div "Invited Applications" at bounding box center [223, 58] width 106 height 19
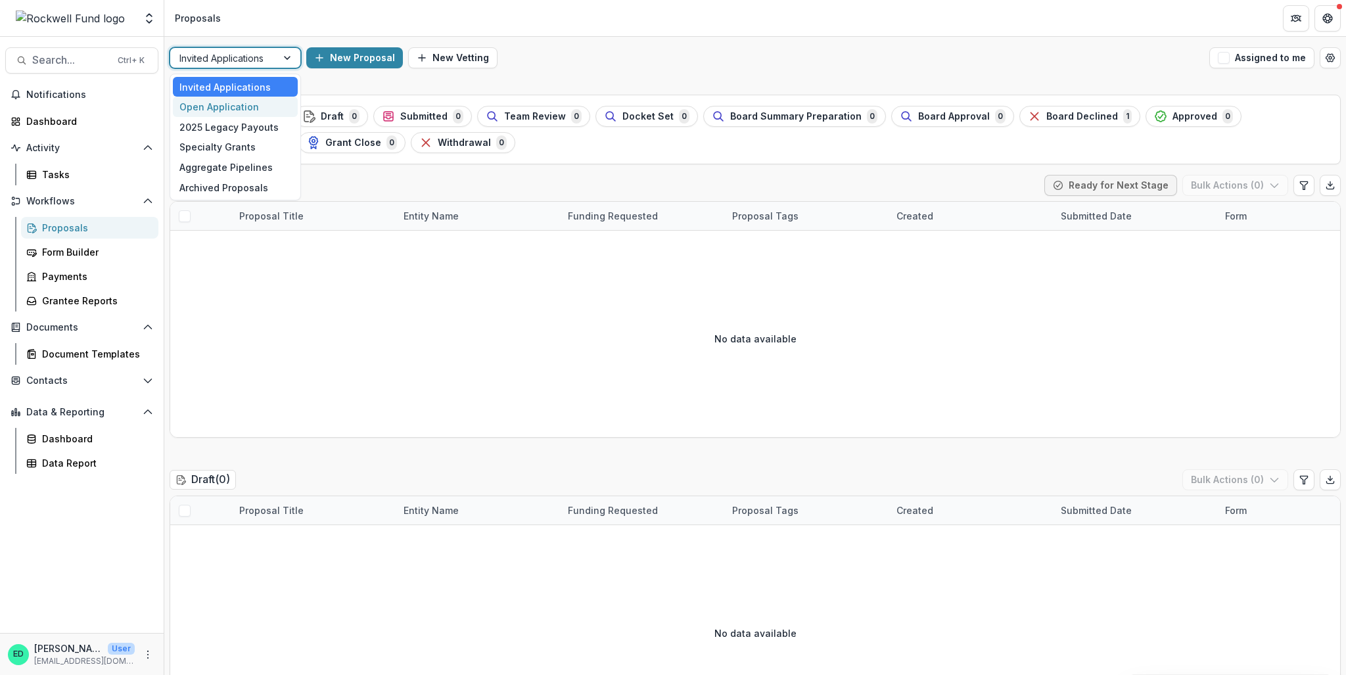
click at [232, 106] on div "Open Application" at bounding box center [235, 107] width 125 height 20
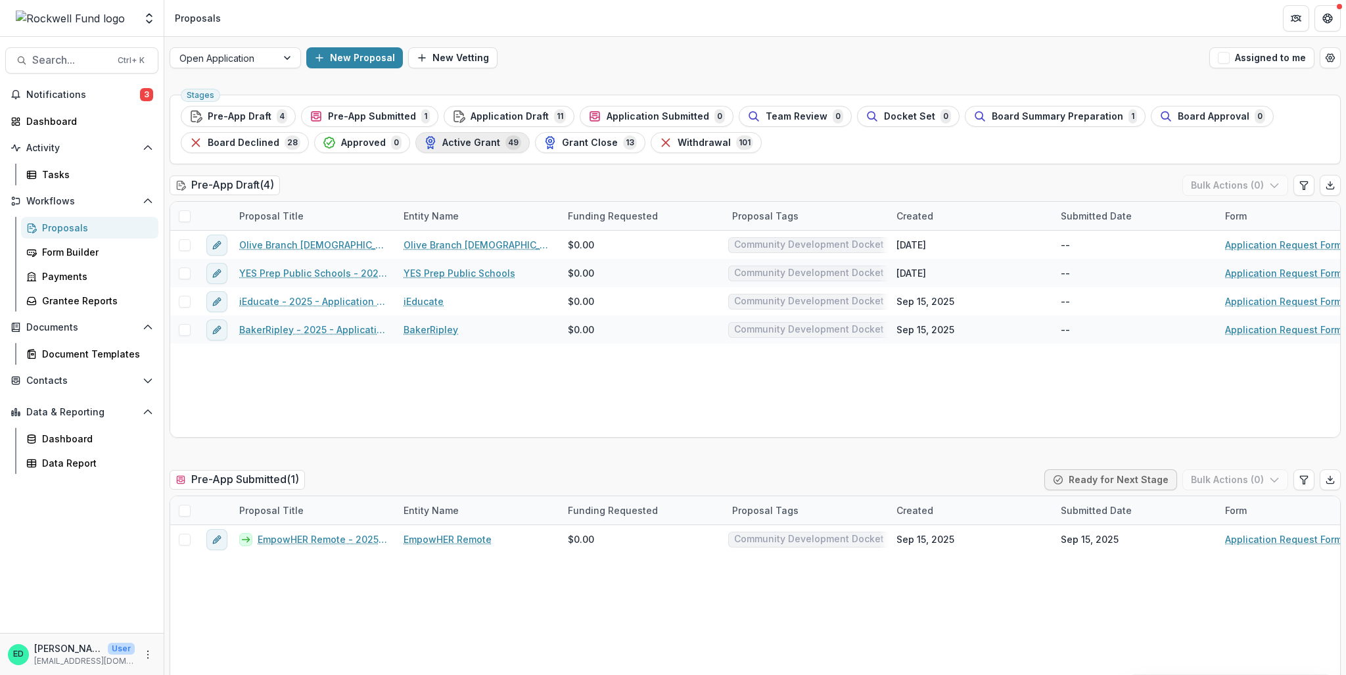
click at [481, 139] on span "Active Grant" at bounding box center [471, 142] width 58 height 11
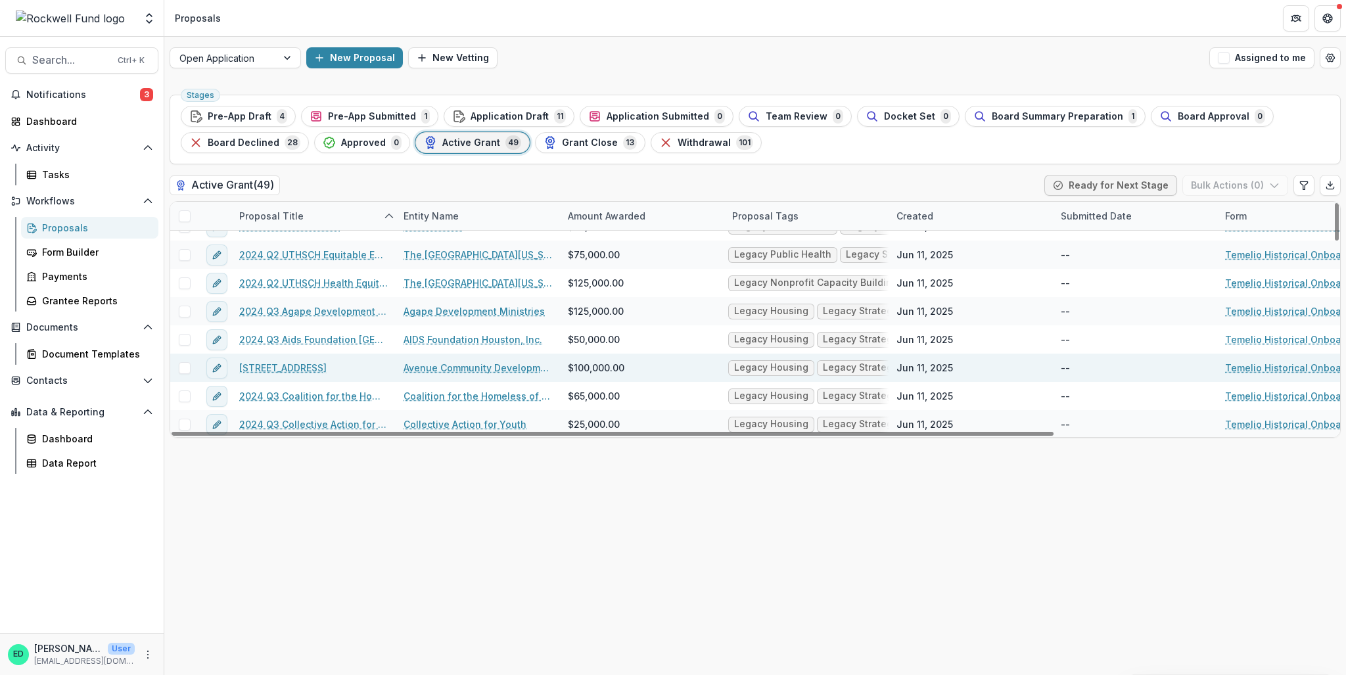
scroll to position [197, 0]
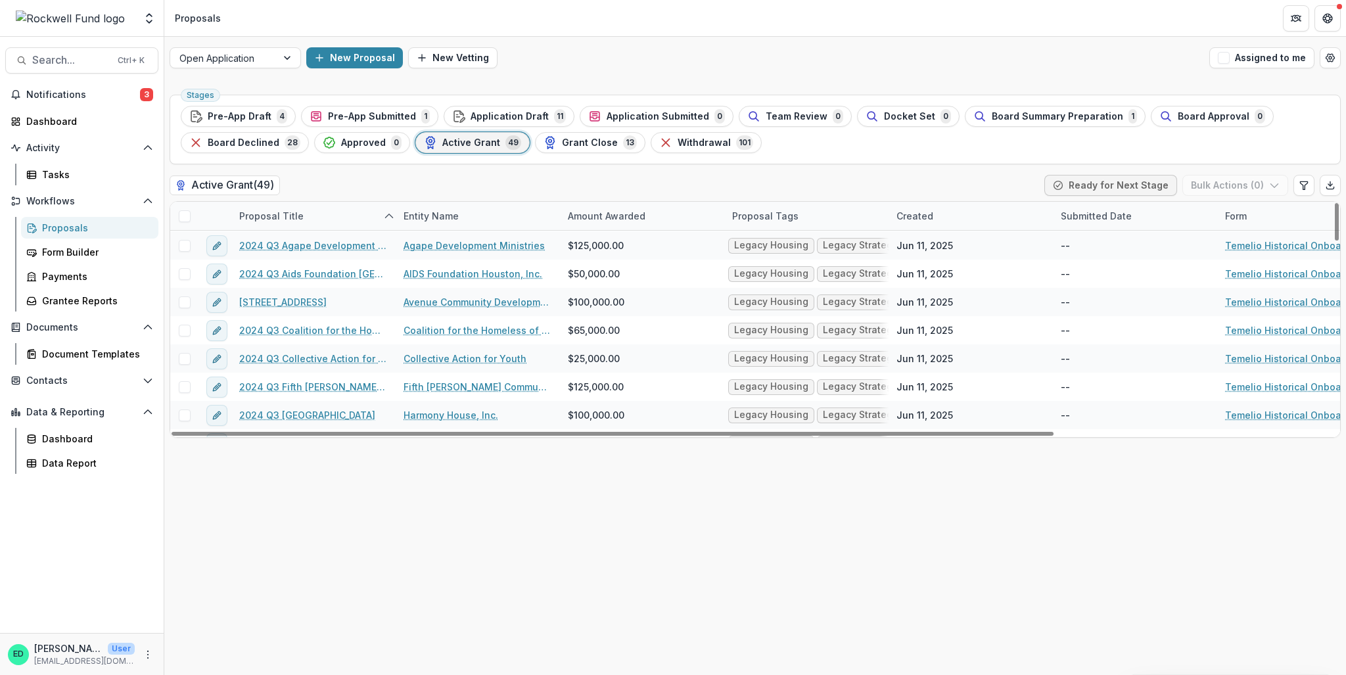
click at [273, 216] on div "Proposal Title" at bounding box center [271, 216] width 80 height 14
click at [290, 252] on input at bounding box center [313, 245] width 158 height 21
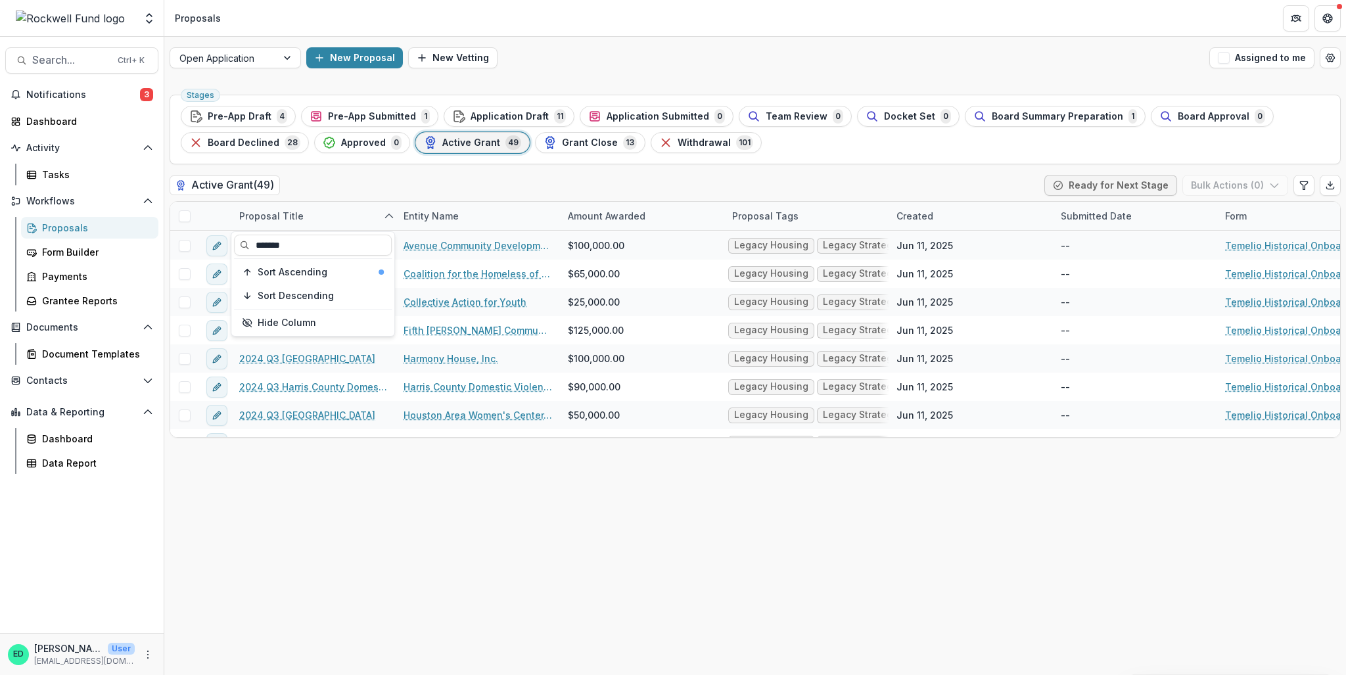
scroll to position [0, 0]
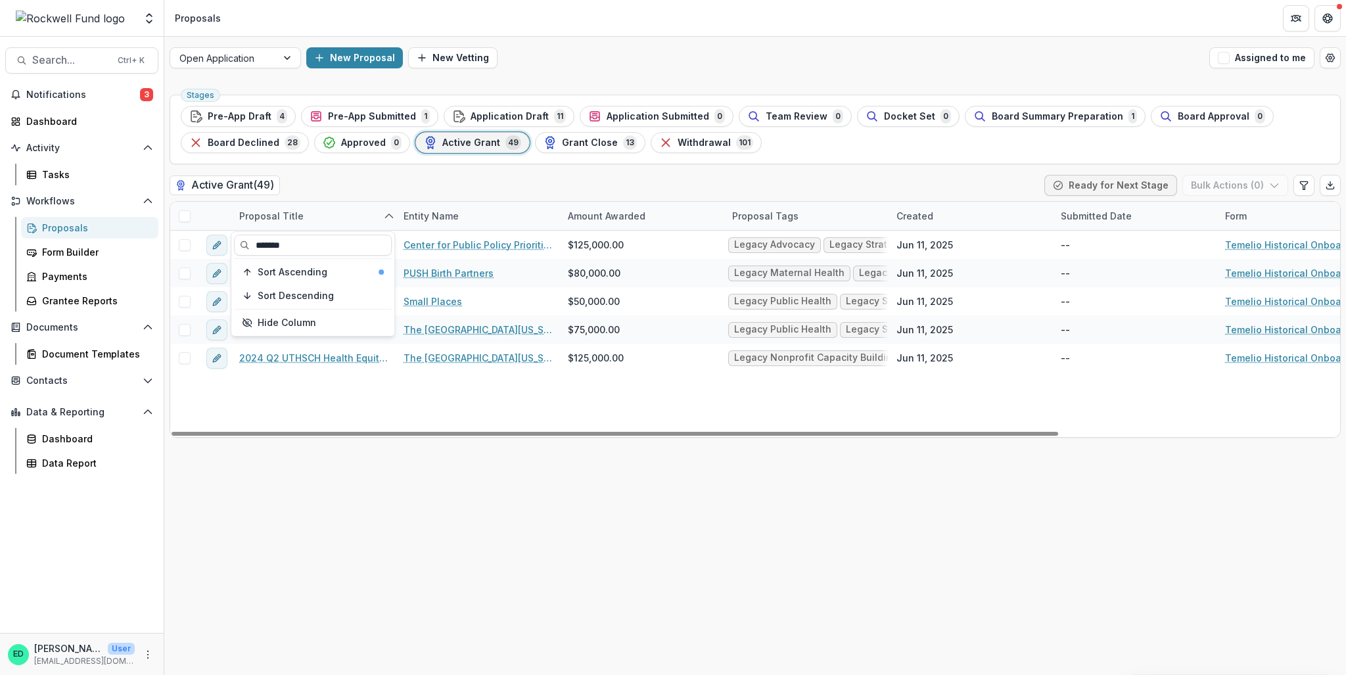
type input "*******"
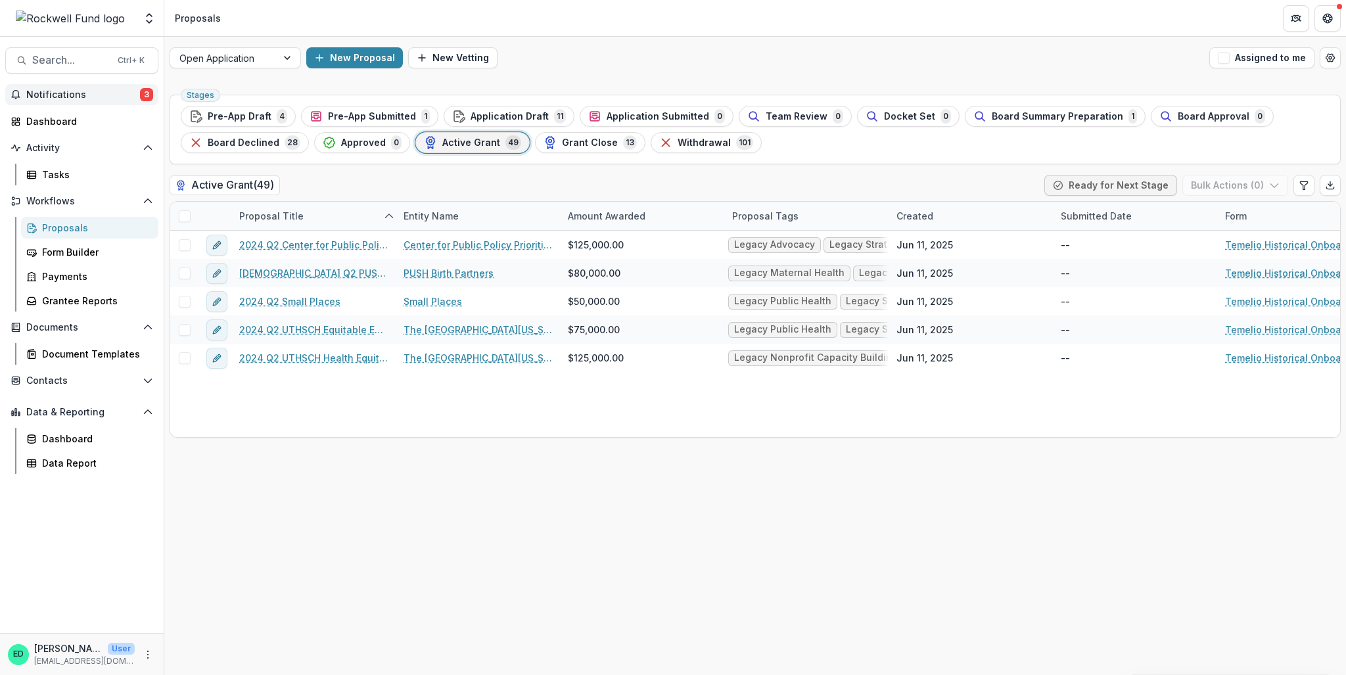
click at [68, 98] on span "Notifications" at bounding box center [83, 94] width 114 height 11
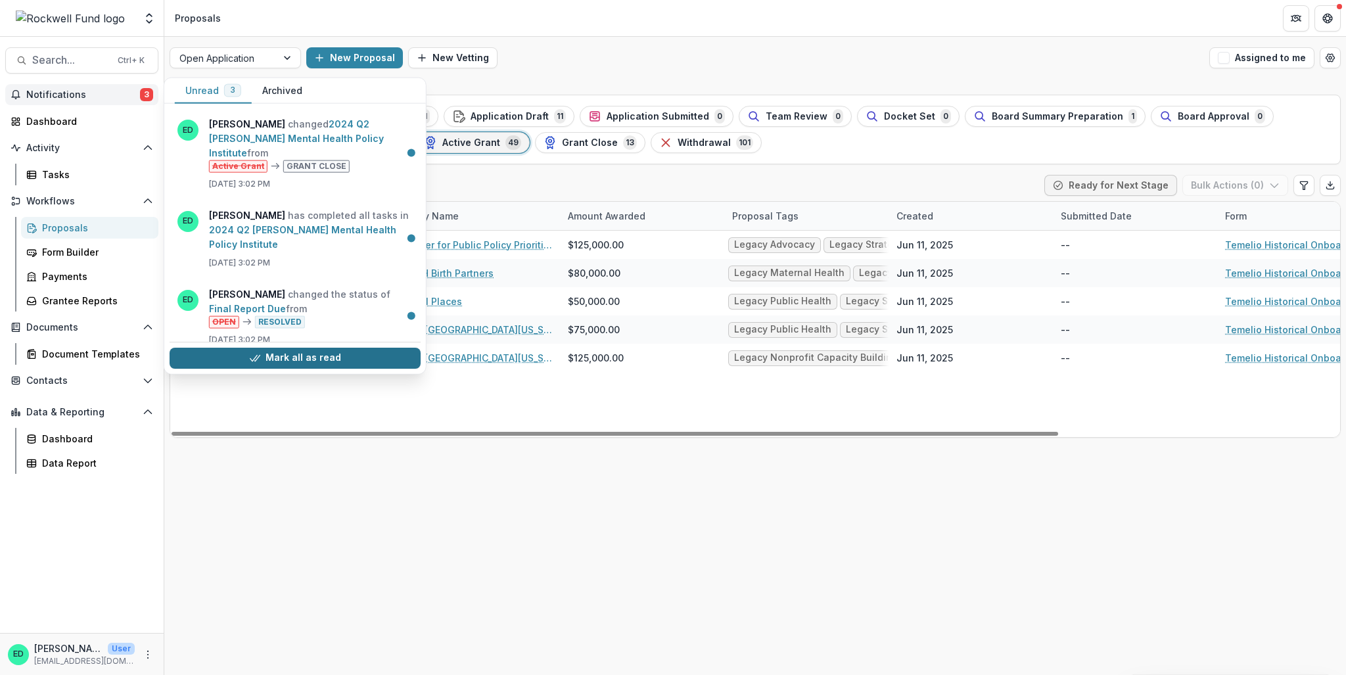
click at [318, 357] on button "Mark all as read" at bounding box center [295, 358] width 251 height 21
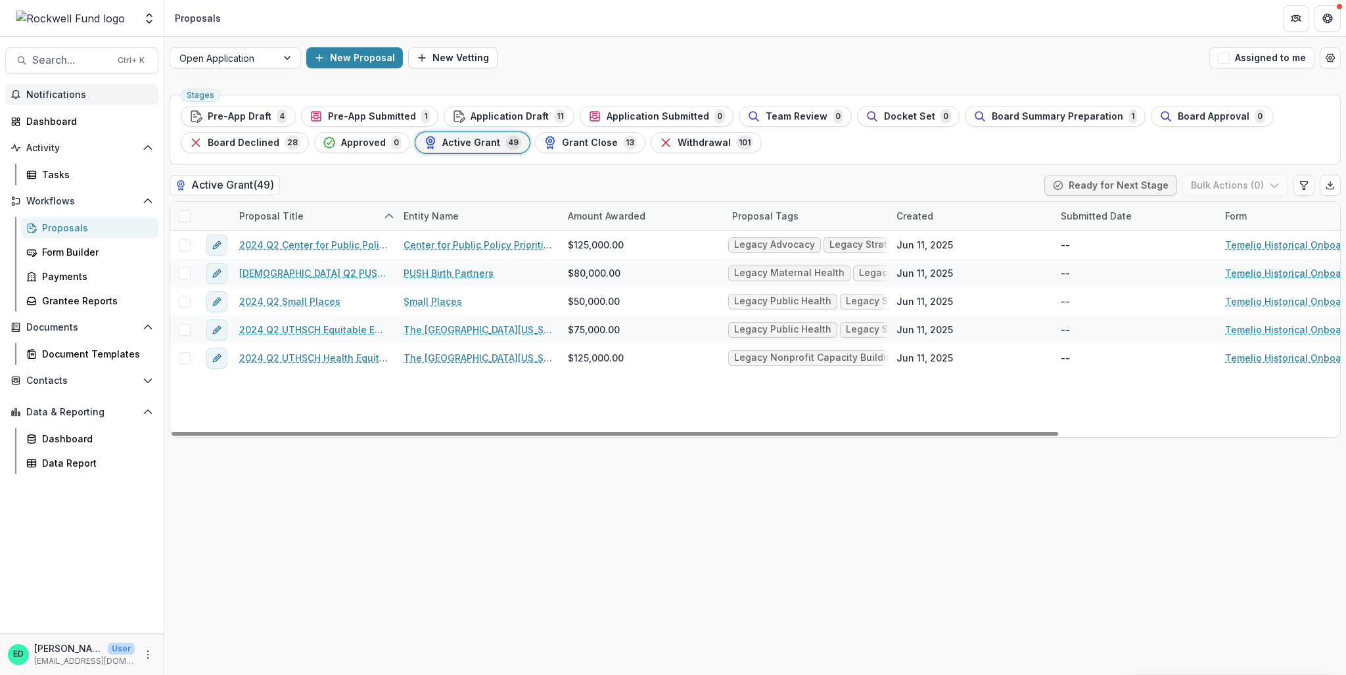
click at [283, 394] on div "2024 Q2 Center for Public Policy Priorities Center for Public Policy Priorities…" at bounding box center [939, 334] width 1539 height 206
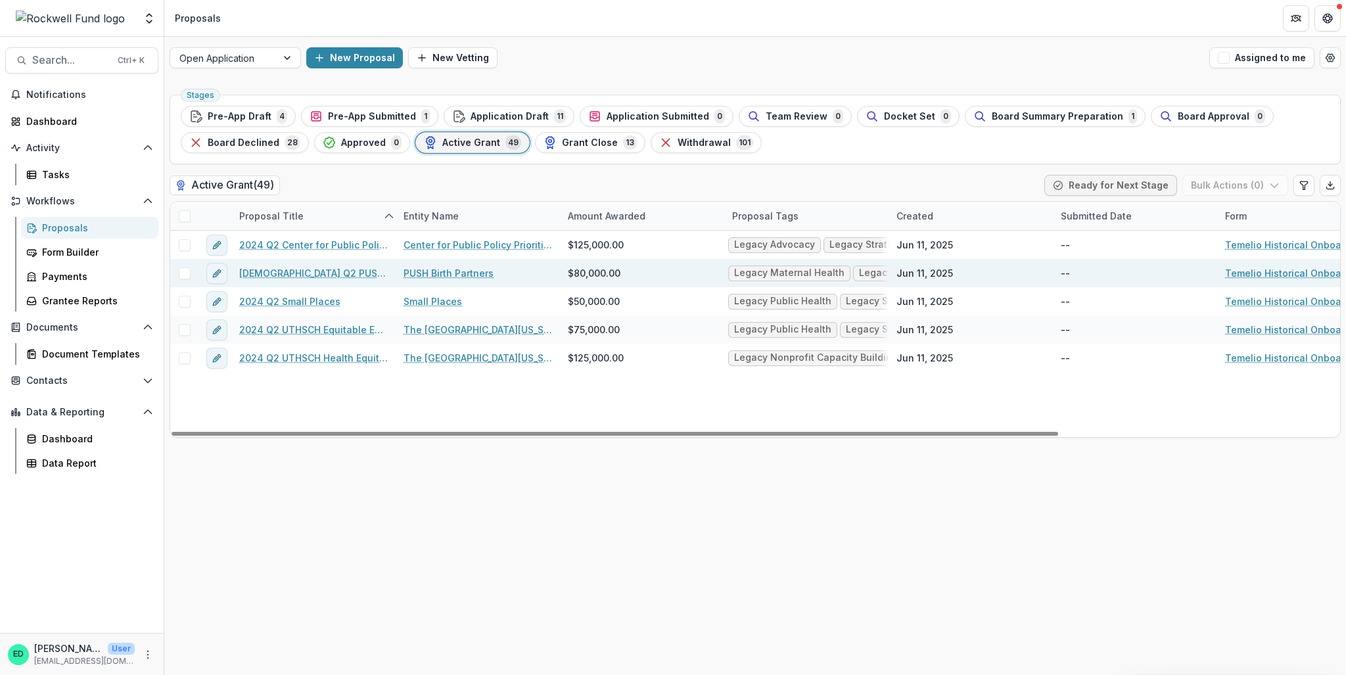
click at [318, 273] on link "2024 Q2 PUSH Birth Partners" at bounding box center [313, 273] width 148 height 14
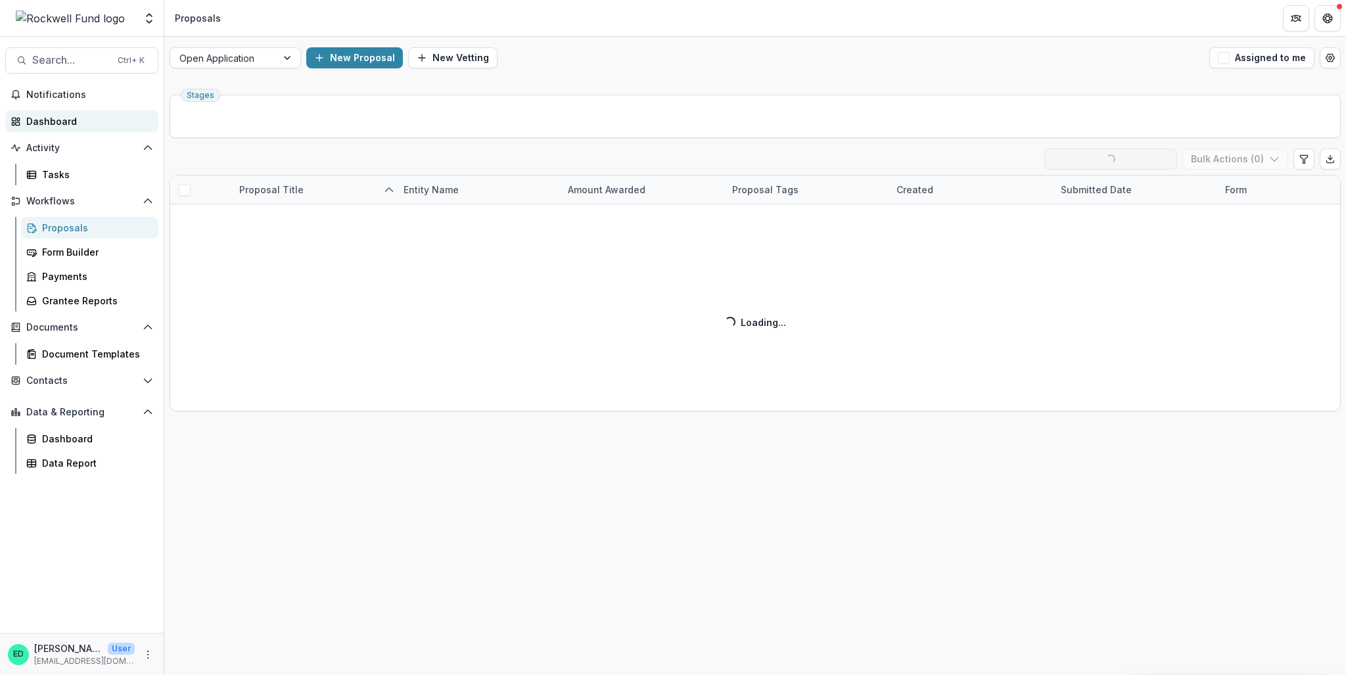
click at [65, 124] on div "Dashboard" at bounding box center [87, 121] width 122 height 14
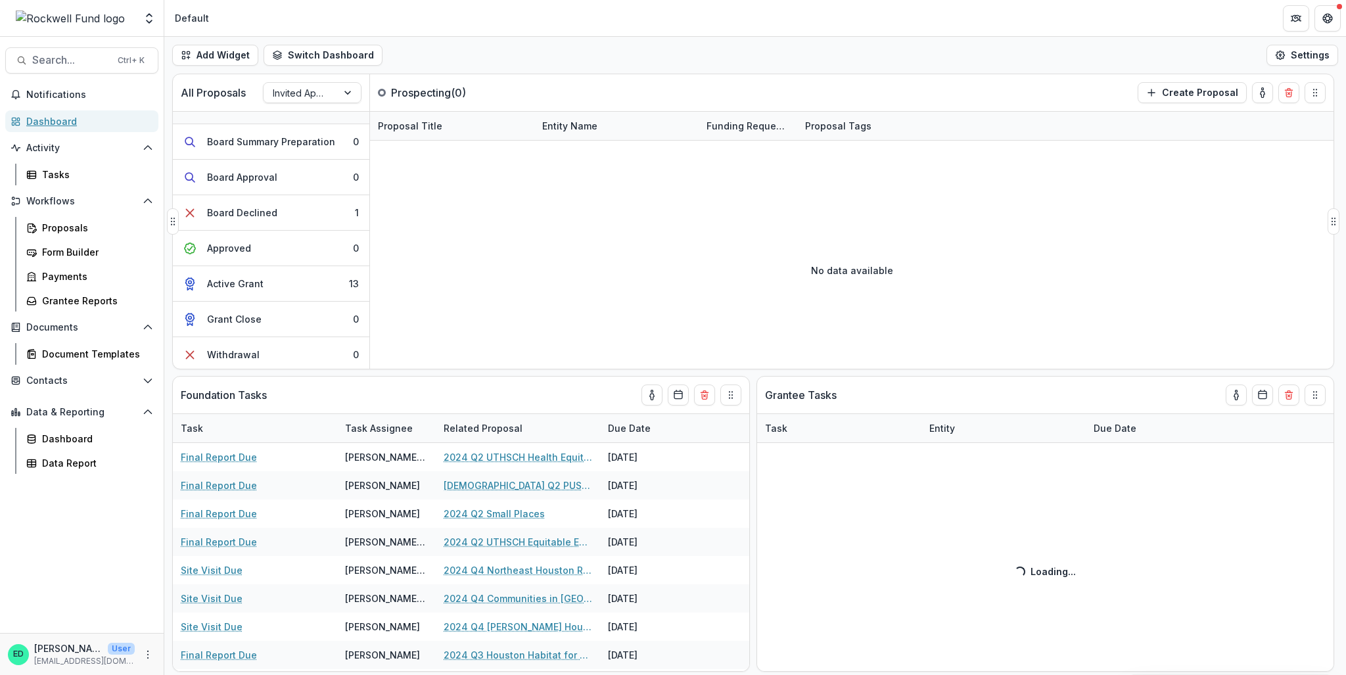
scroll to position [166, 0]
click at [304, 85] on div at bounding box center [300, 93] width 55 height 16
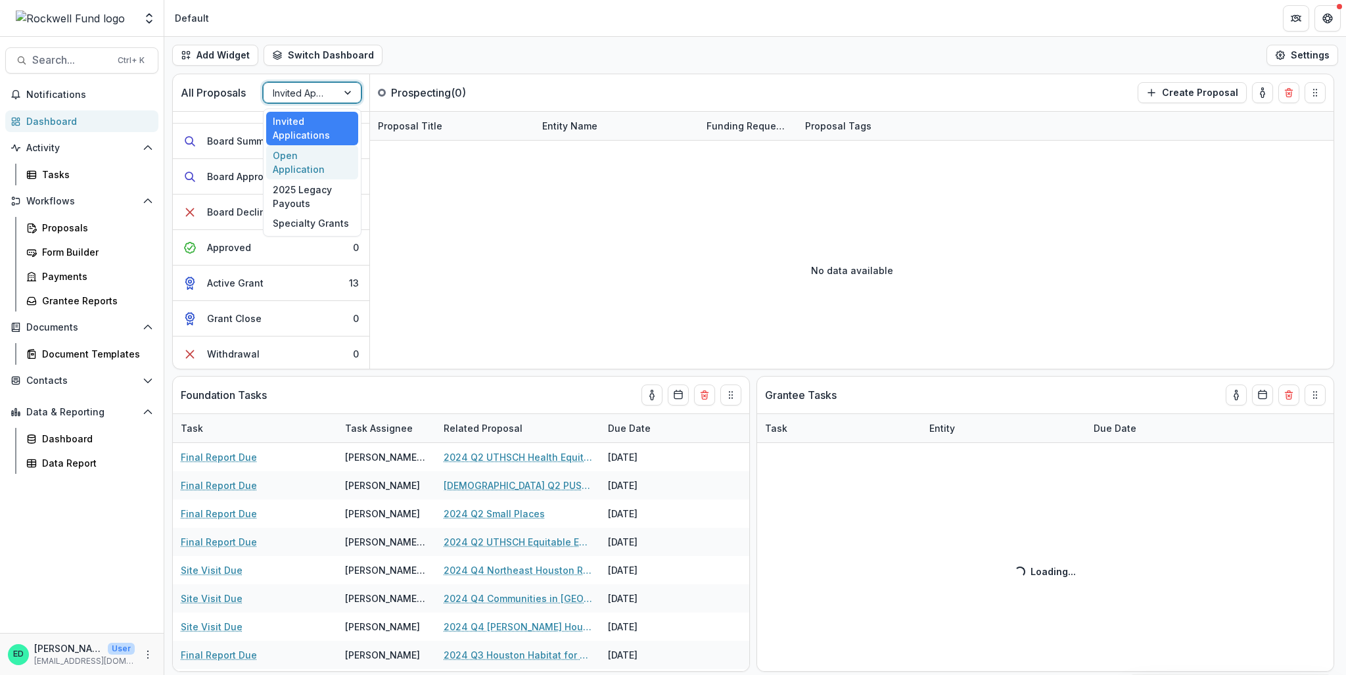
click at [297, 151] on div "Open Application" at bounding box center [312, 162] width 92 height 34
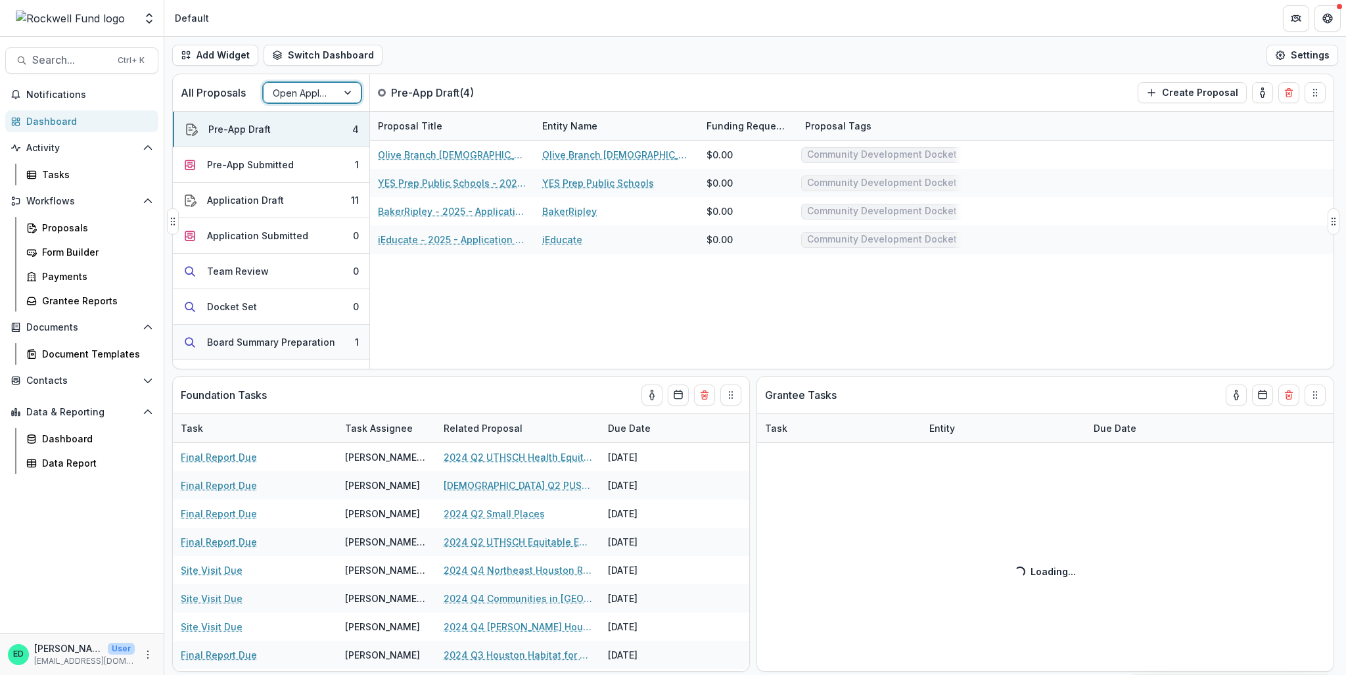
scroll to position [201, 0]
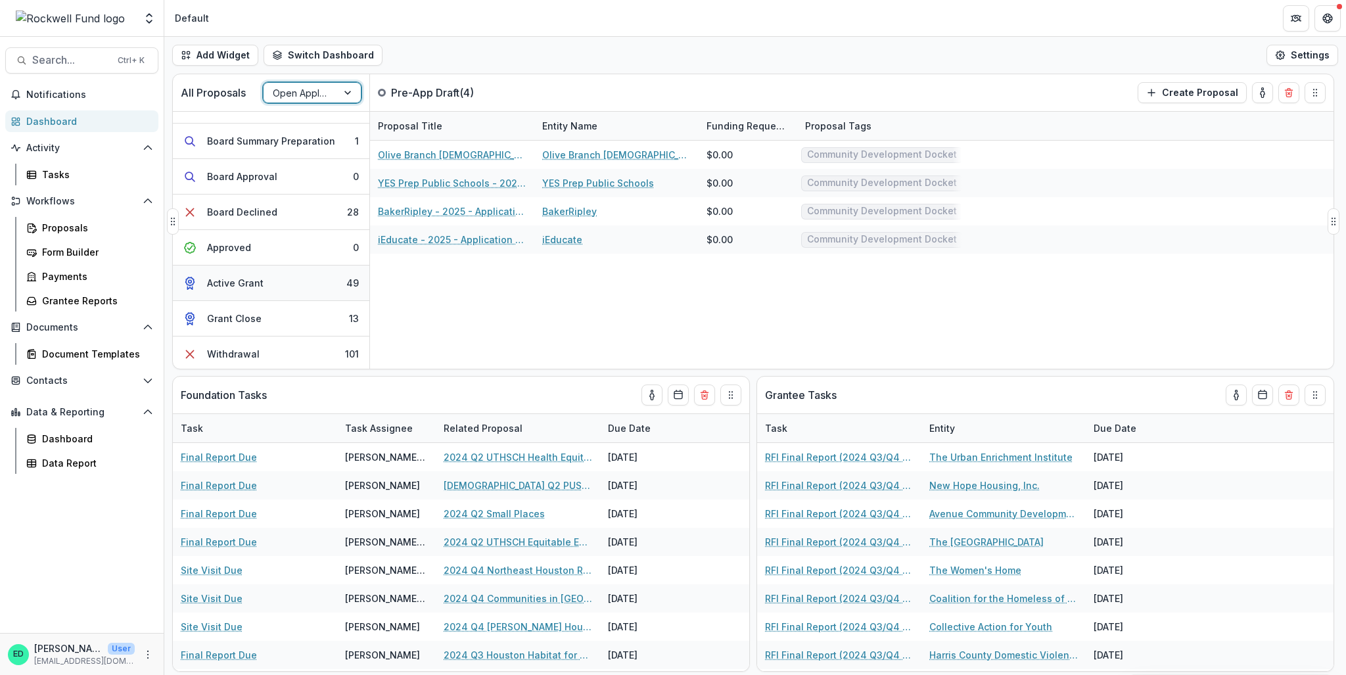
click at [319, 279] on button "Active Grant 49" at bounding box center [271, 282] width 196 height 35
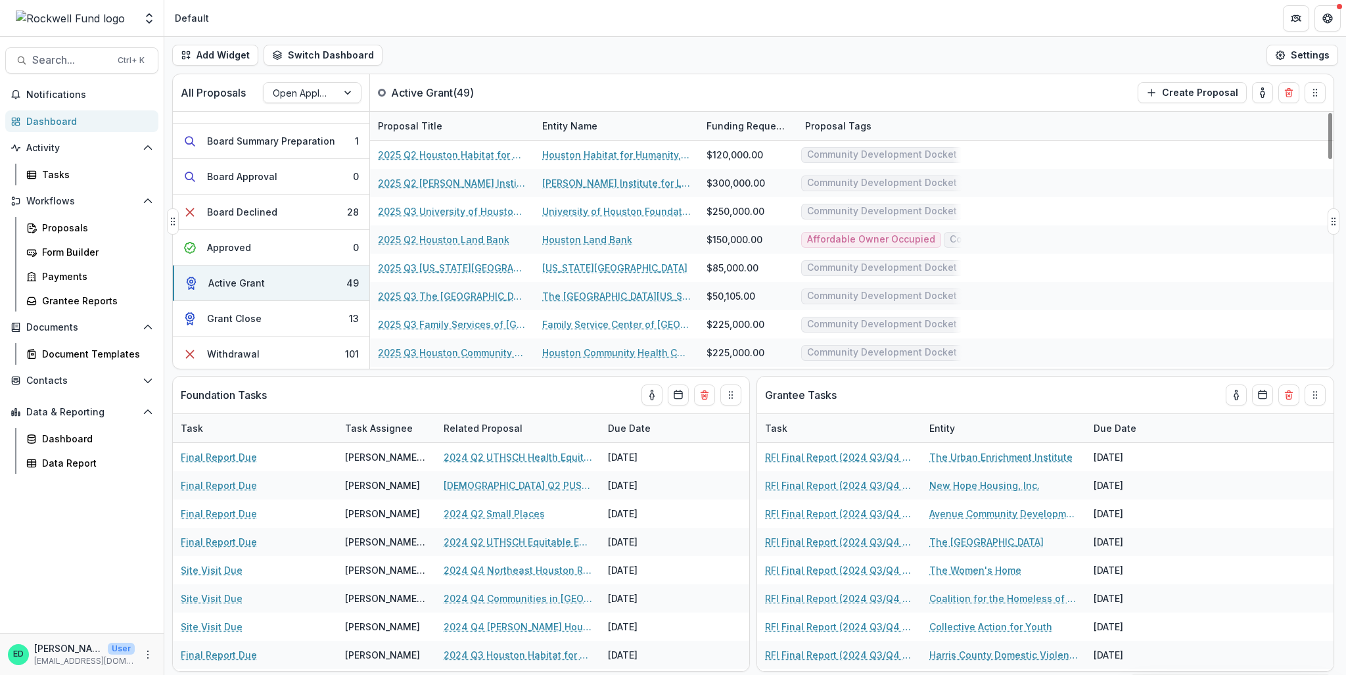
click at [420, 127] on div "Proposal Title" at bounding box center [410, 126] width 80 height 14
click at [428, 147] on input at bounding box center [452, 155] width 158 height 21
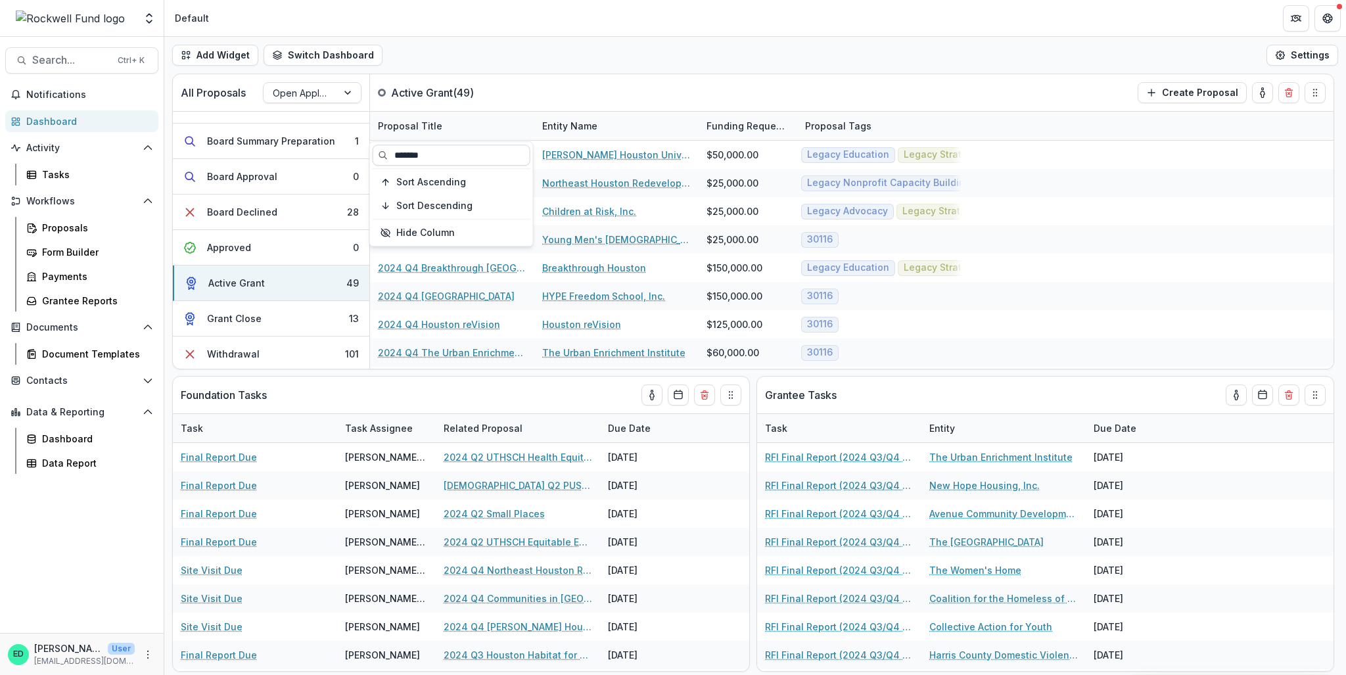
type input "*******"
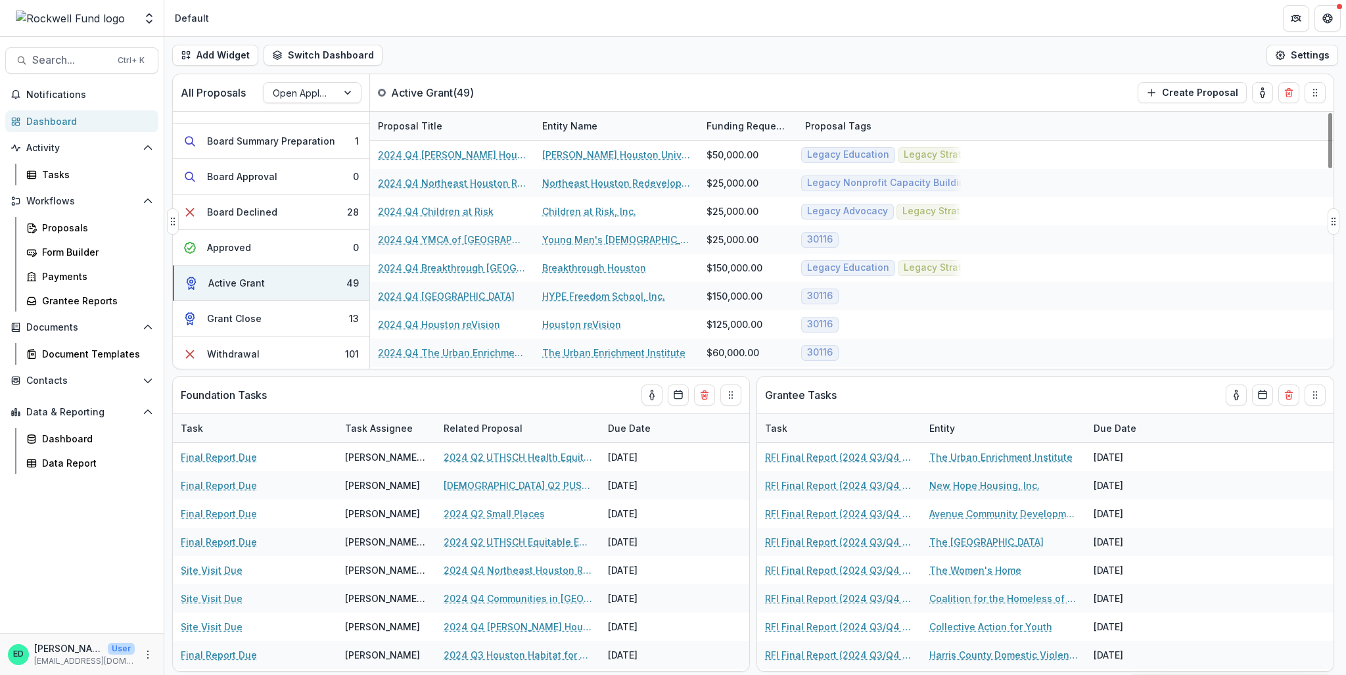
click at [428, 123] on div "Proposal Title" at bounding box center [410, 126] width 80 height 14
click at [441, 155] on input "****" at bounding box center [452, 155] width 158 height 21
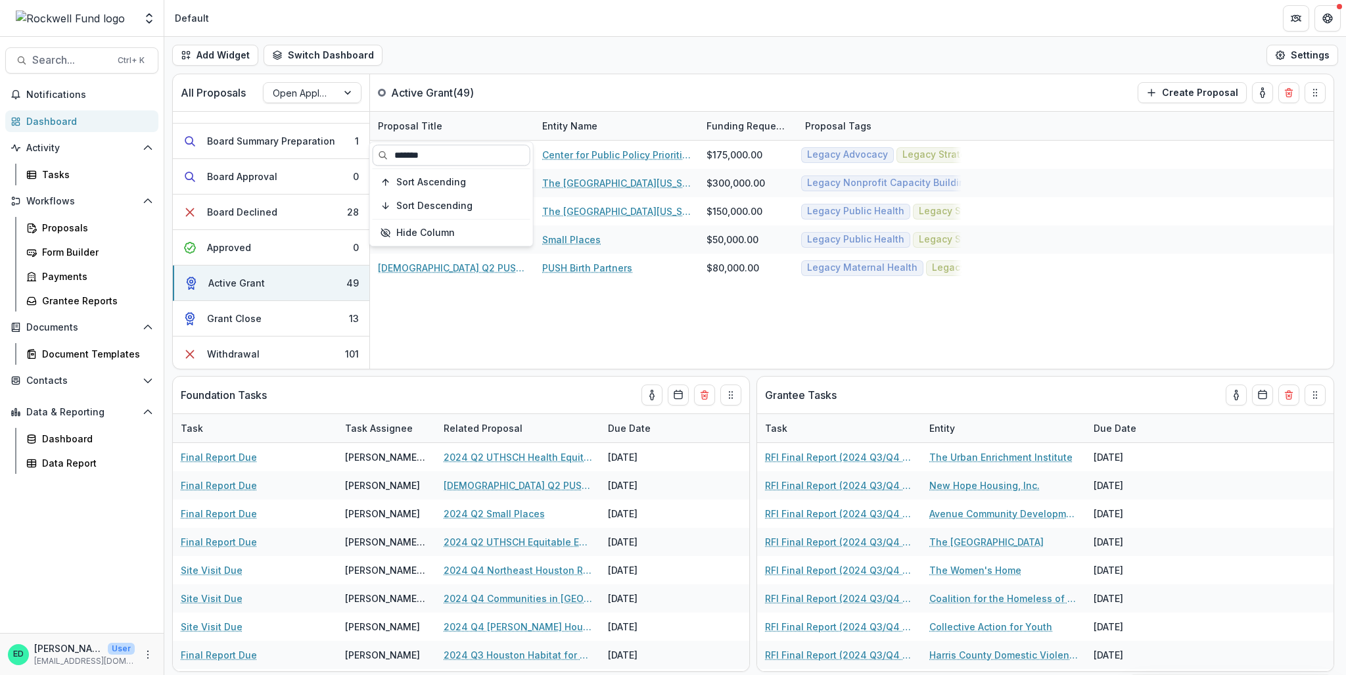
type input "*******"
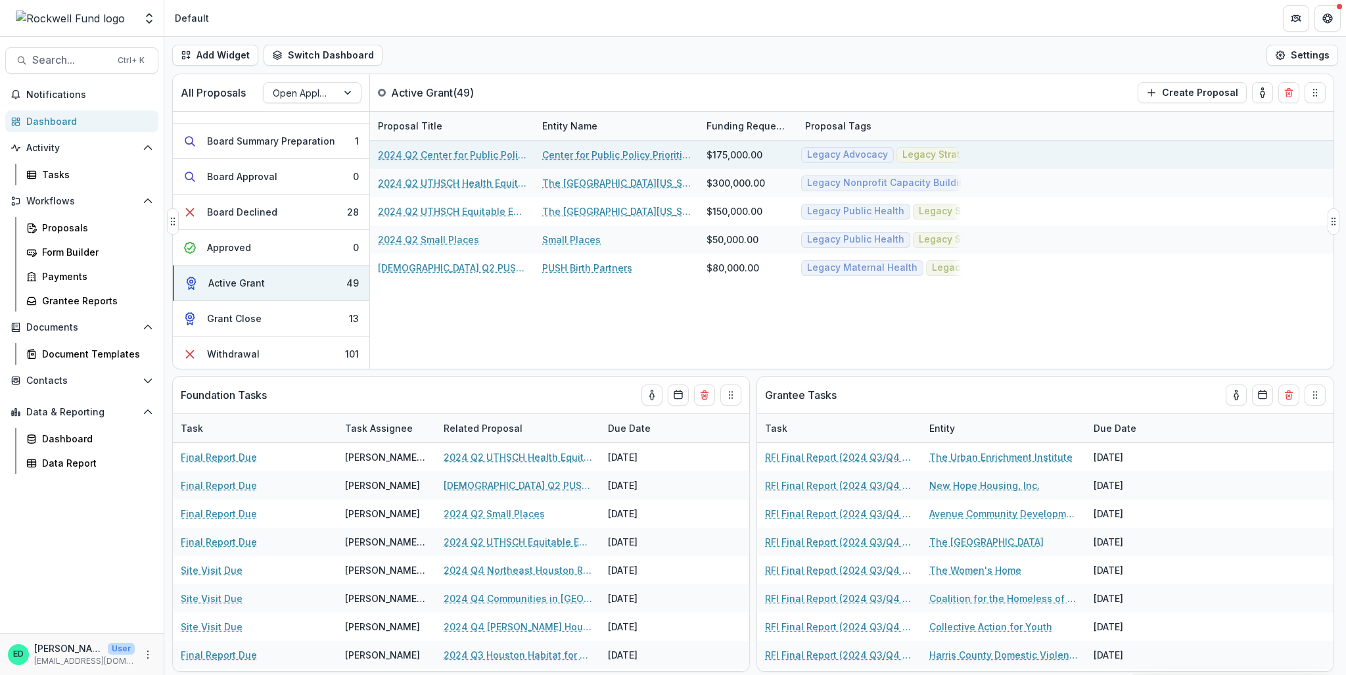
click at [442, 156] on link "2024 Q2 Center for Public Policy Priorities" at bounding box center [452, 155] width 148 height 14
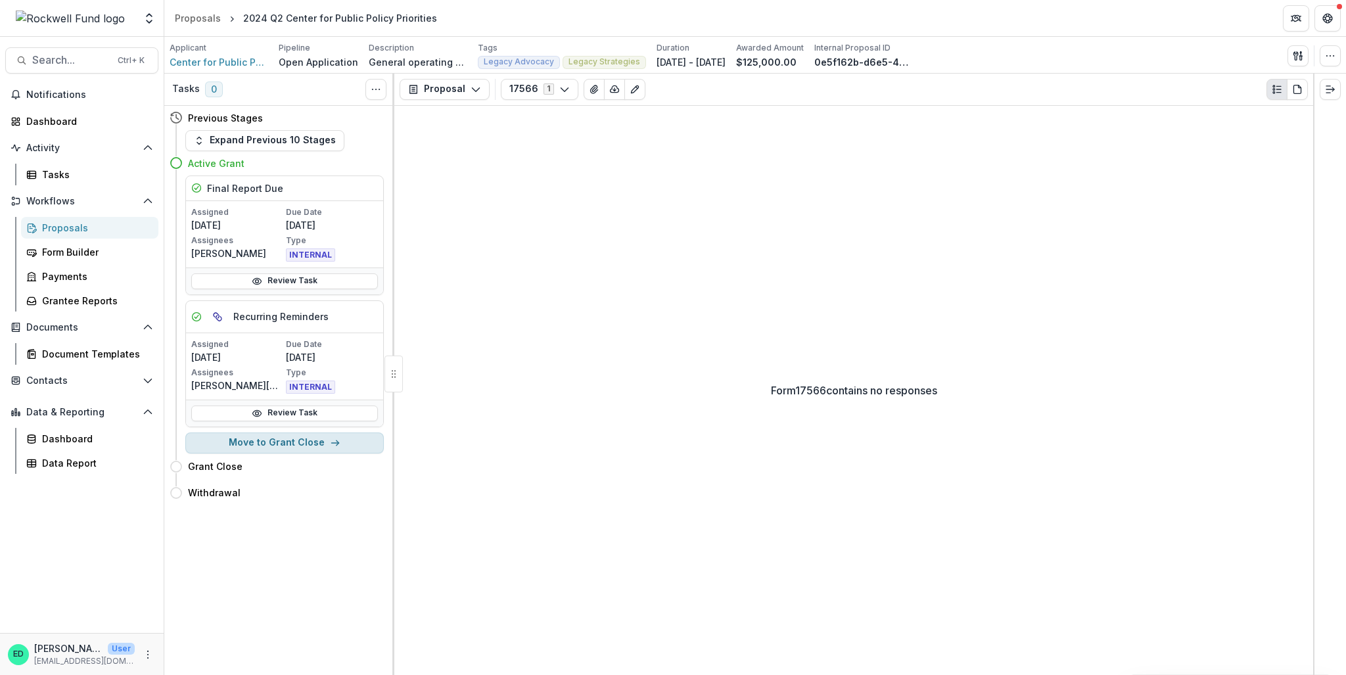
click at [281, 442] on button "Move to Grant Close" at bounding box center [284, 442] width 198 height 21
select select "**********"
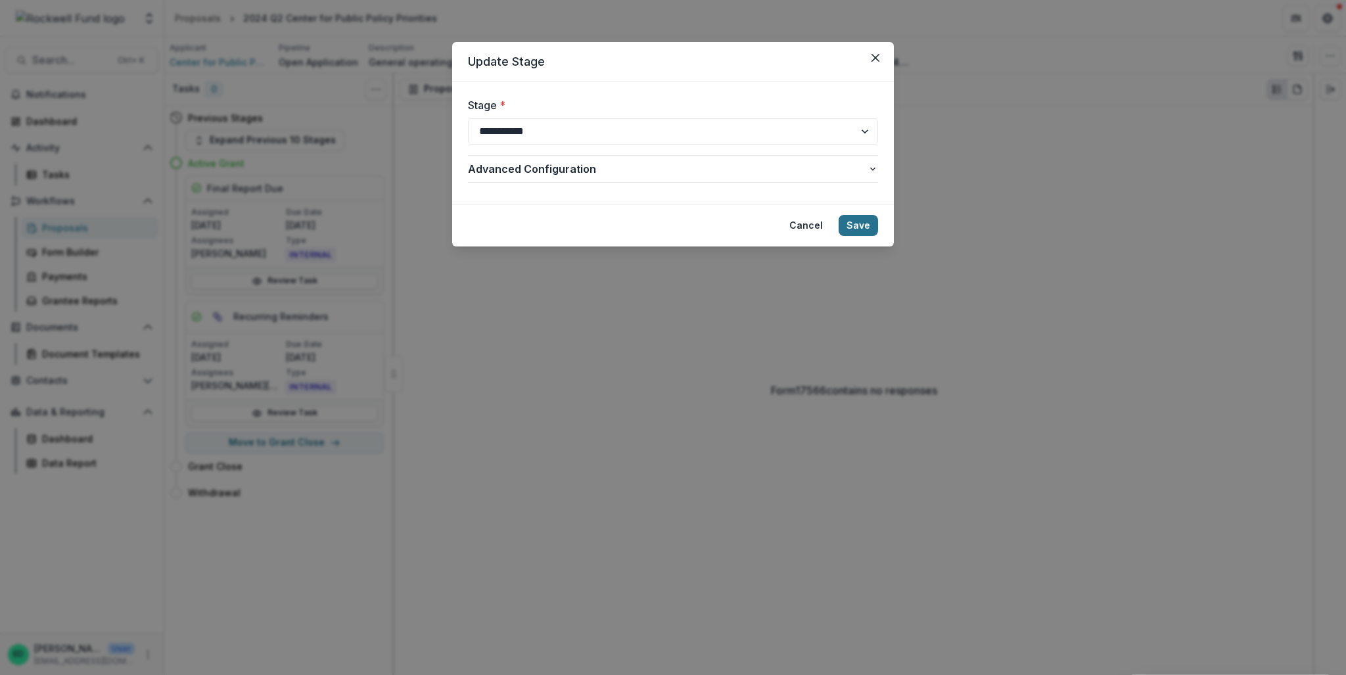
click at [854, 223] on button "Save" at bounding box center [857, 225] width 39 height 21
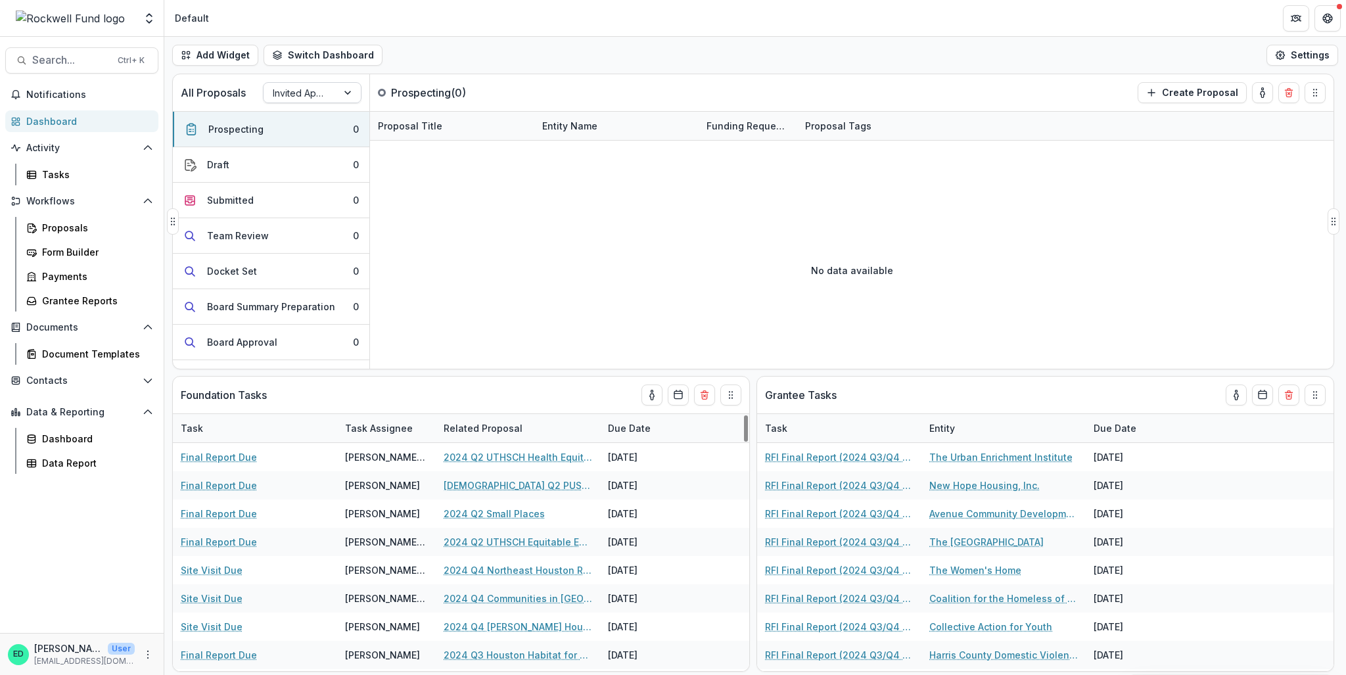
click at [318, 85] on div at bounding box center [300, 93] width 55 height 16
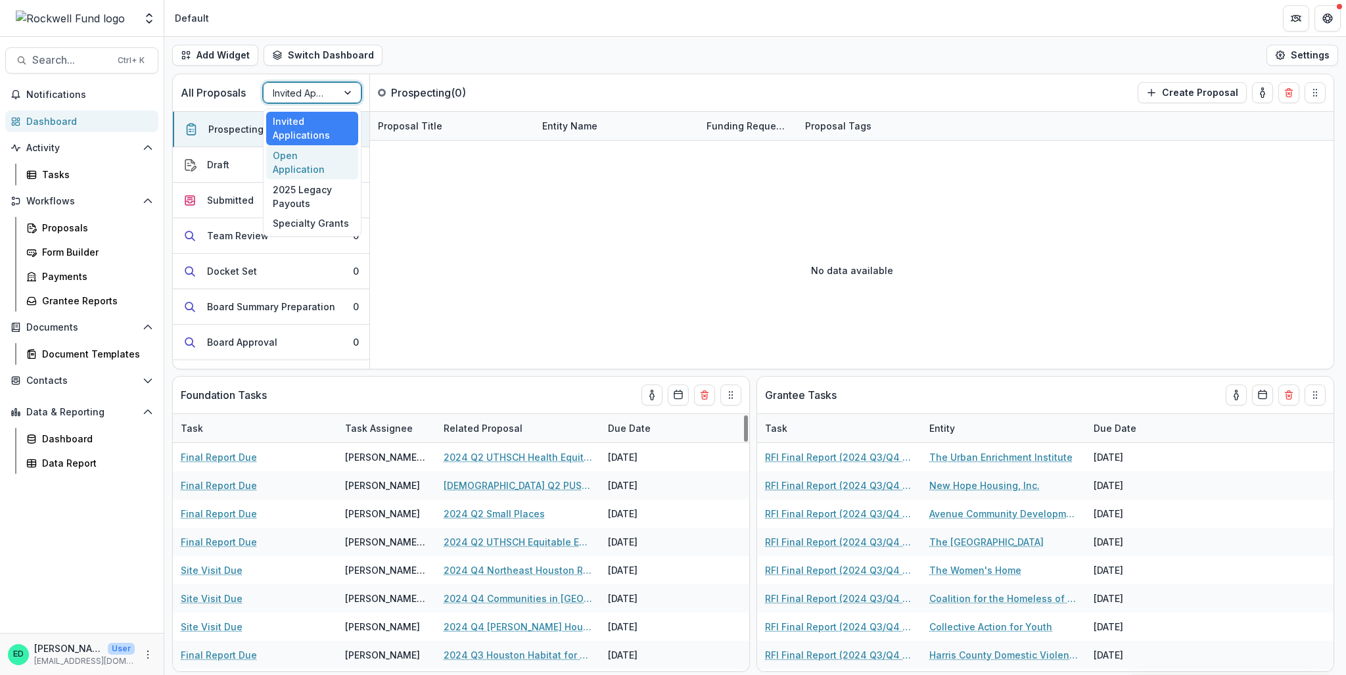
click at [300, 148] on div "Open Application" at bounding box center [312, 162] width 92 height 34
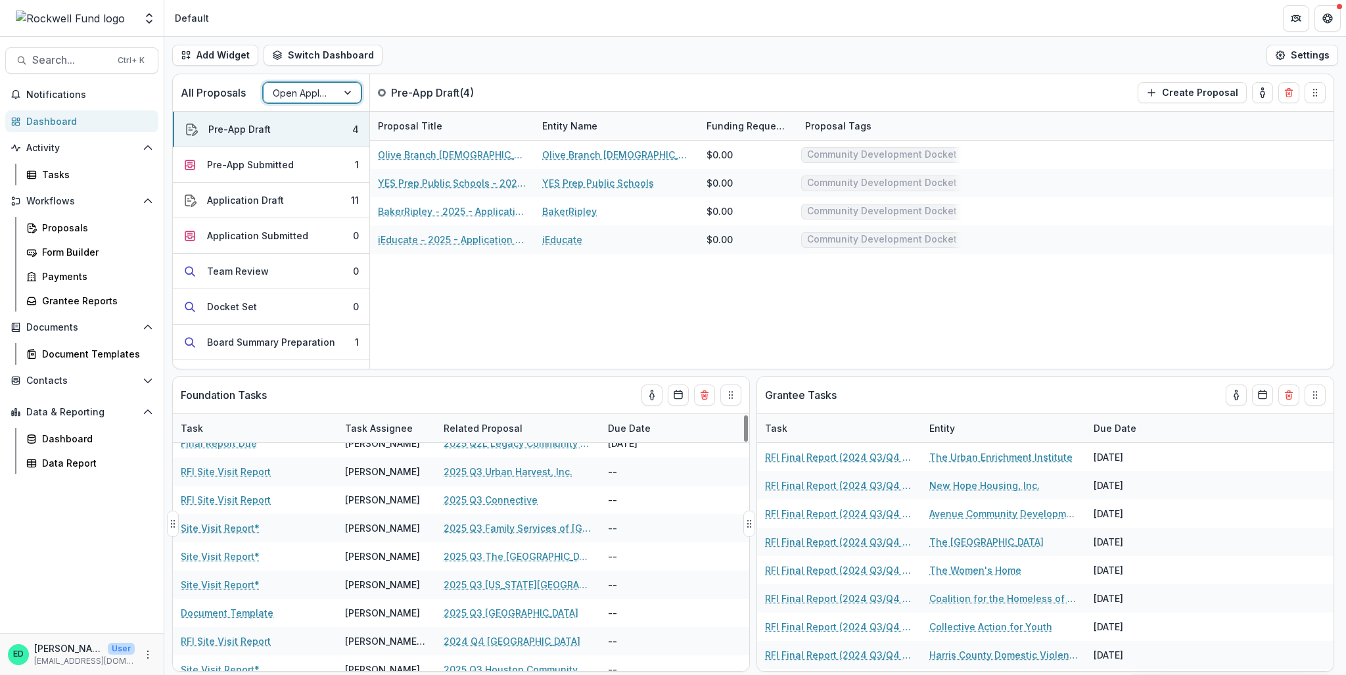
scroll to position [2258, 0]
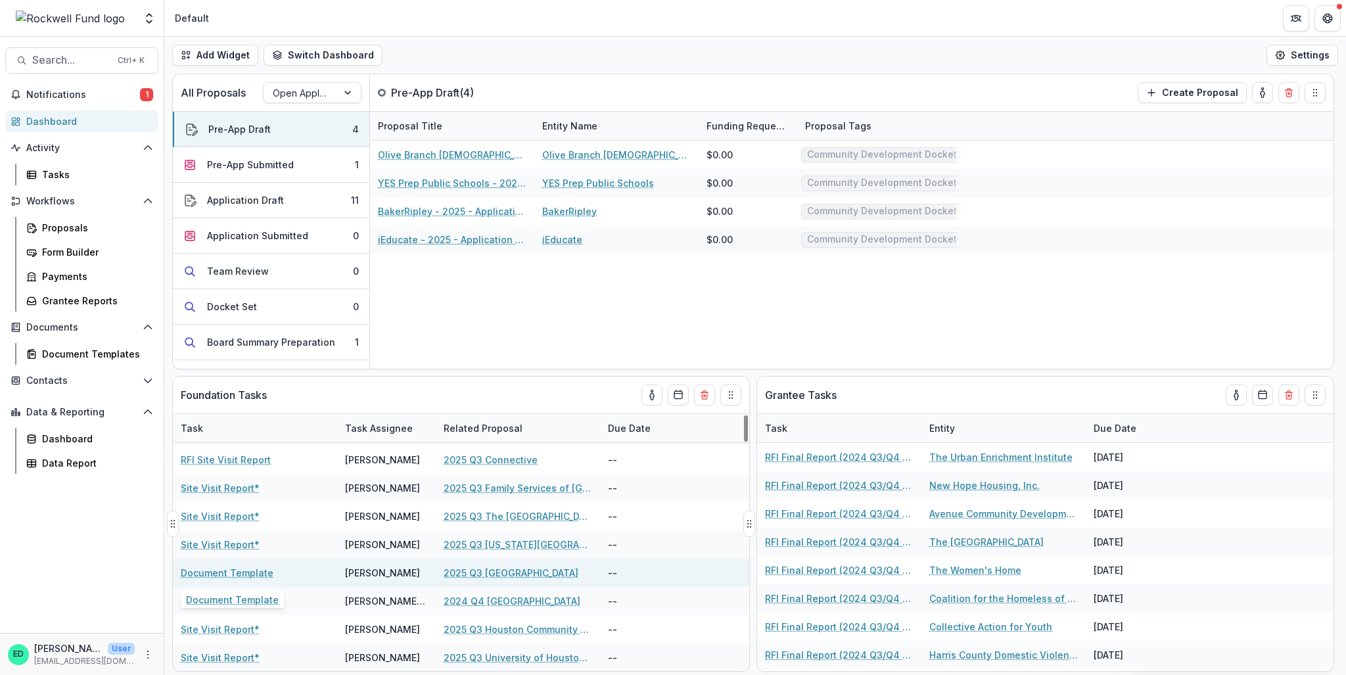
click at [221, 570] on link "Document Template" at bounding box center [227, 573] width 93 height 14
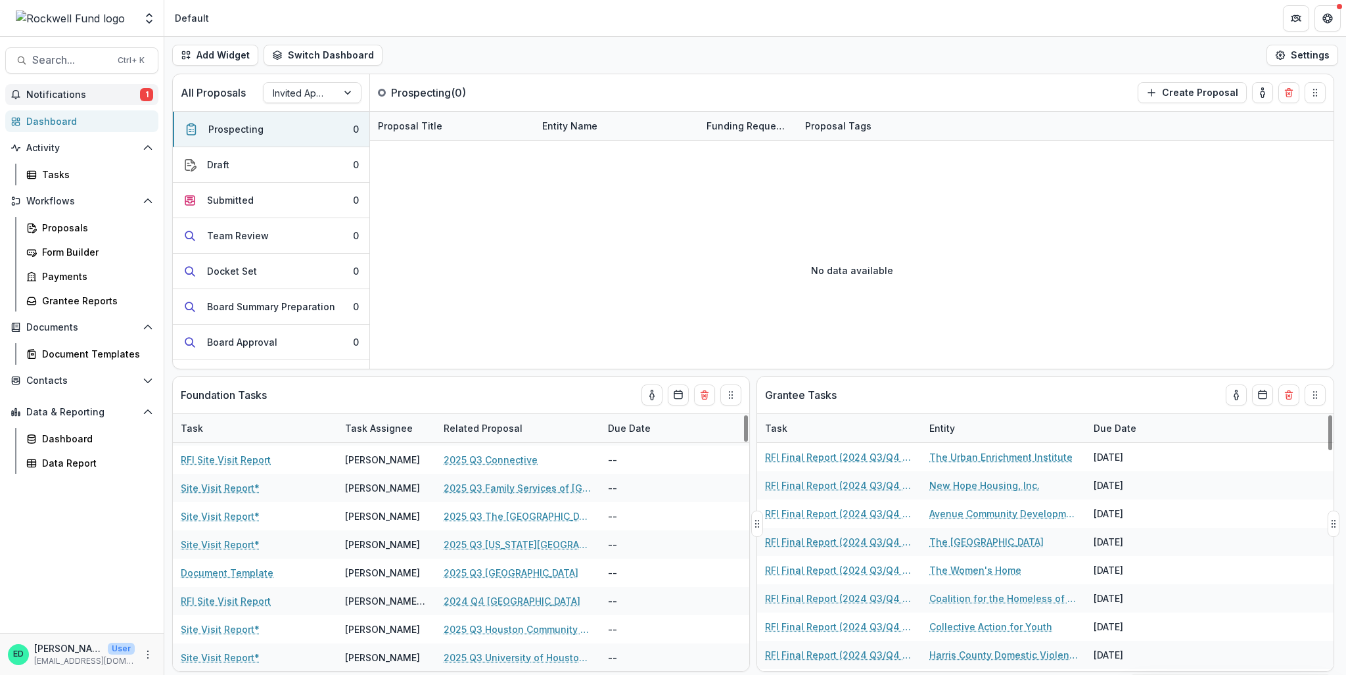
click at [106, 99] on span "Notifications" at bounding box center [83, 94] width 114 height 11
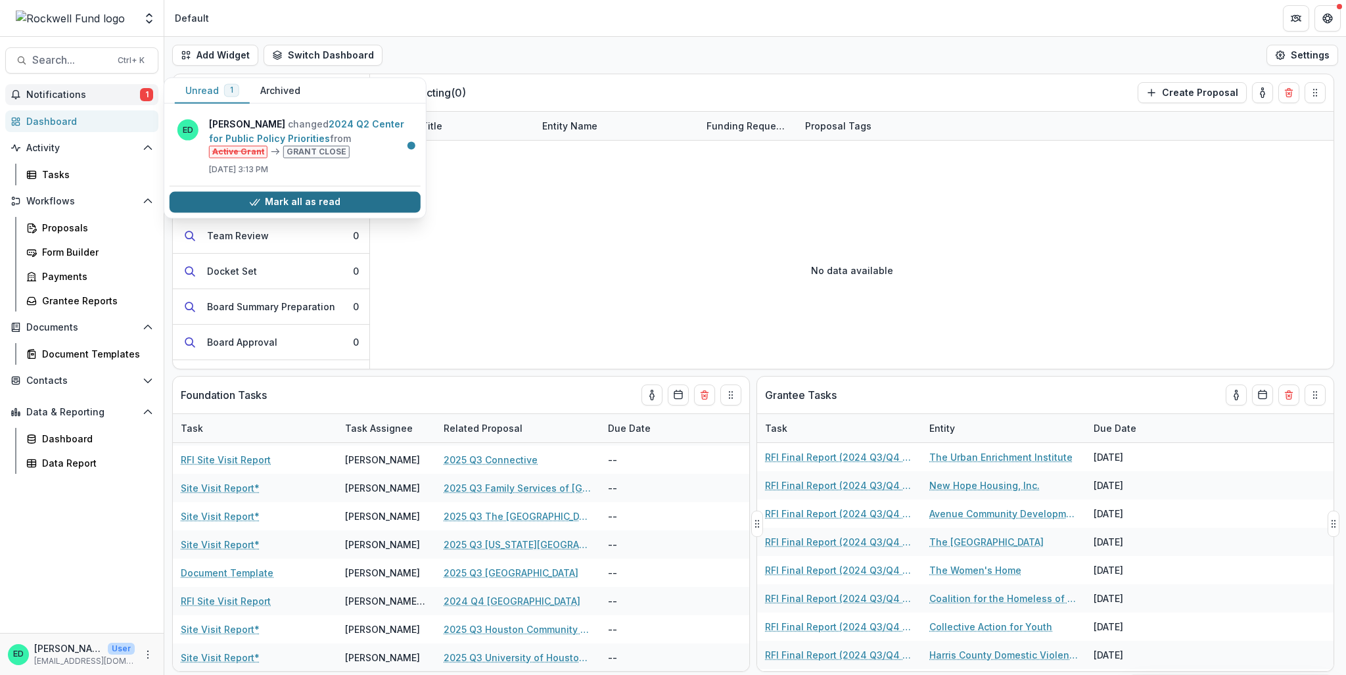
click at [223, 210] on button "Mark all as read" at bounding box center [295, 201] width 251 height 21
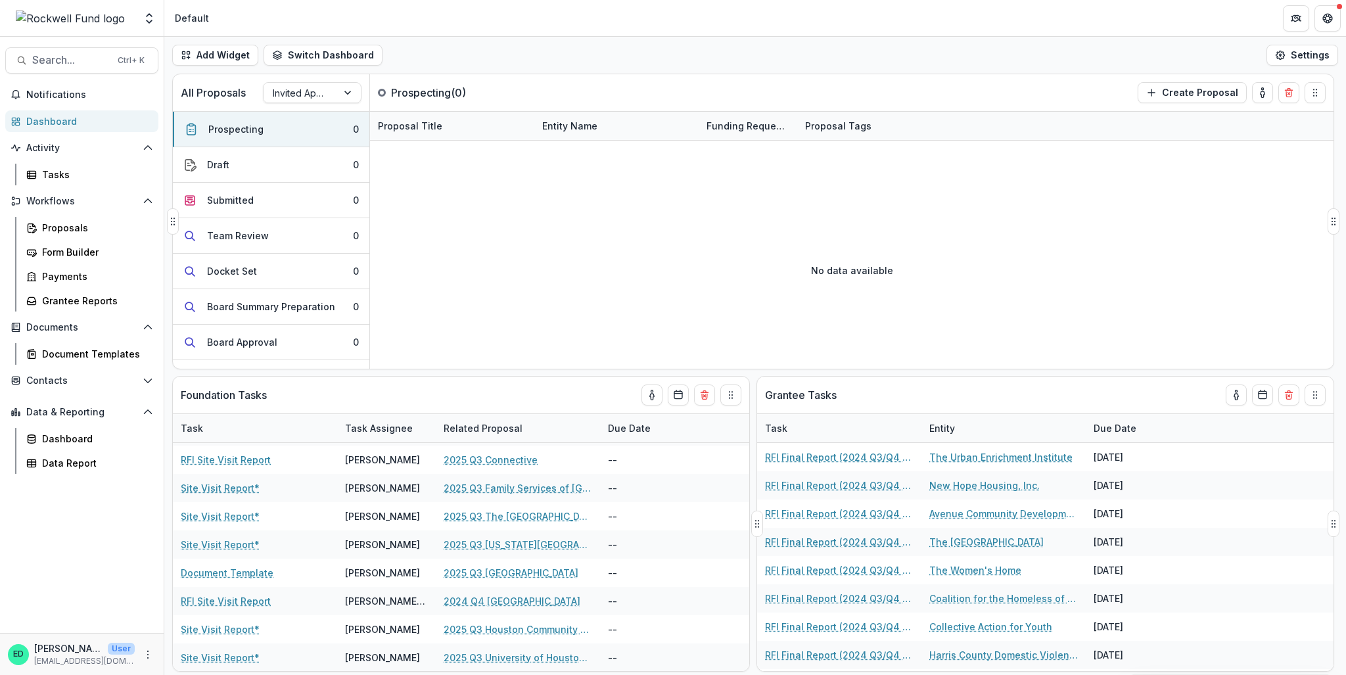
click at [744, 285] on div "No data available" at bounding box center [851, 269] width 963 height 197
click at [95, 95] on span "Notifications" at bounding box center [89, 94] width 127 height 11
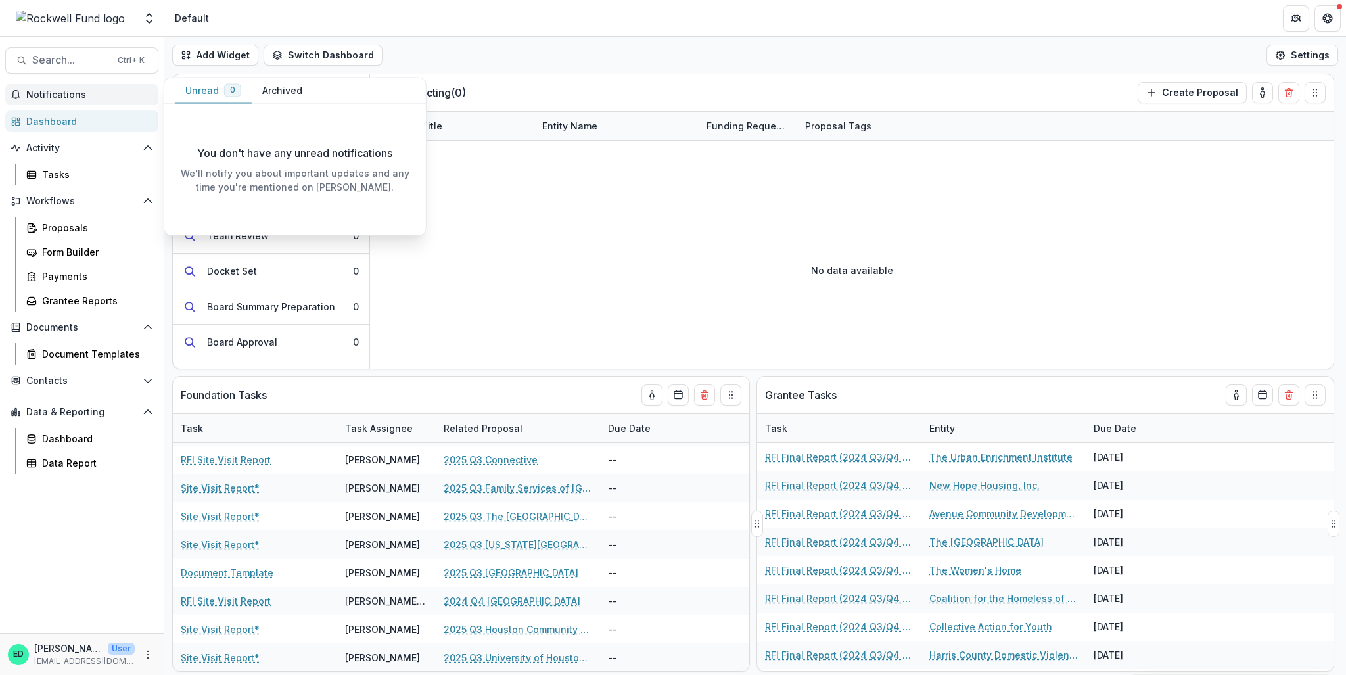
click at [97, 97] on span "Notifications" at bounding box center [89, 94] width 127 height 11
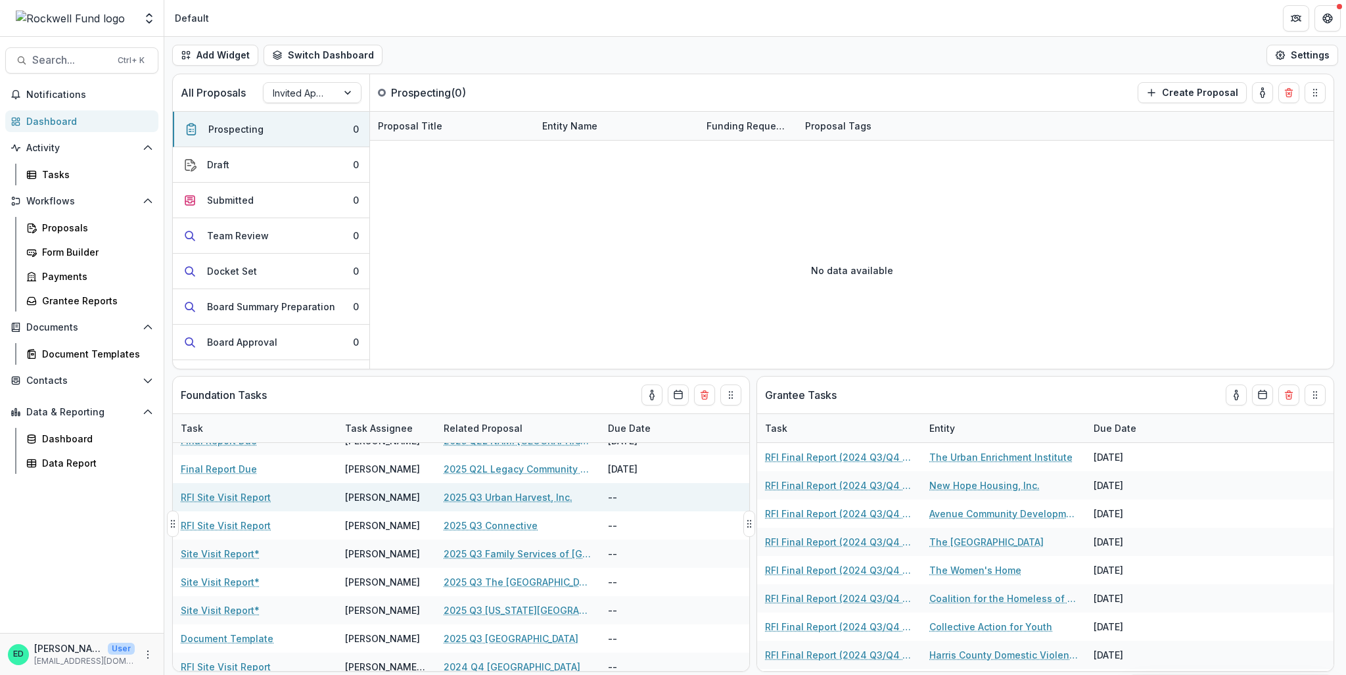
scroll to position [298, 0]
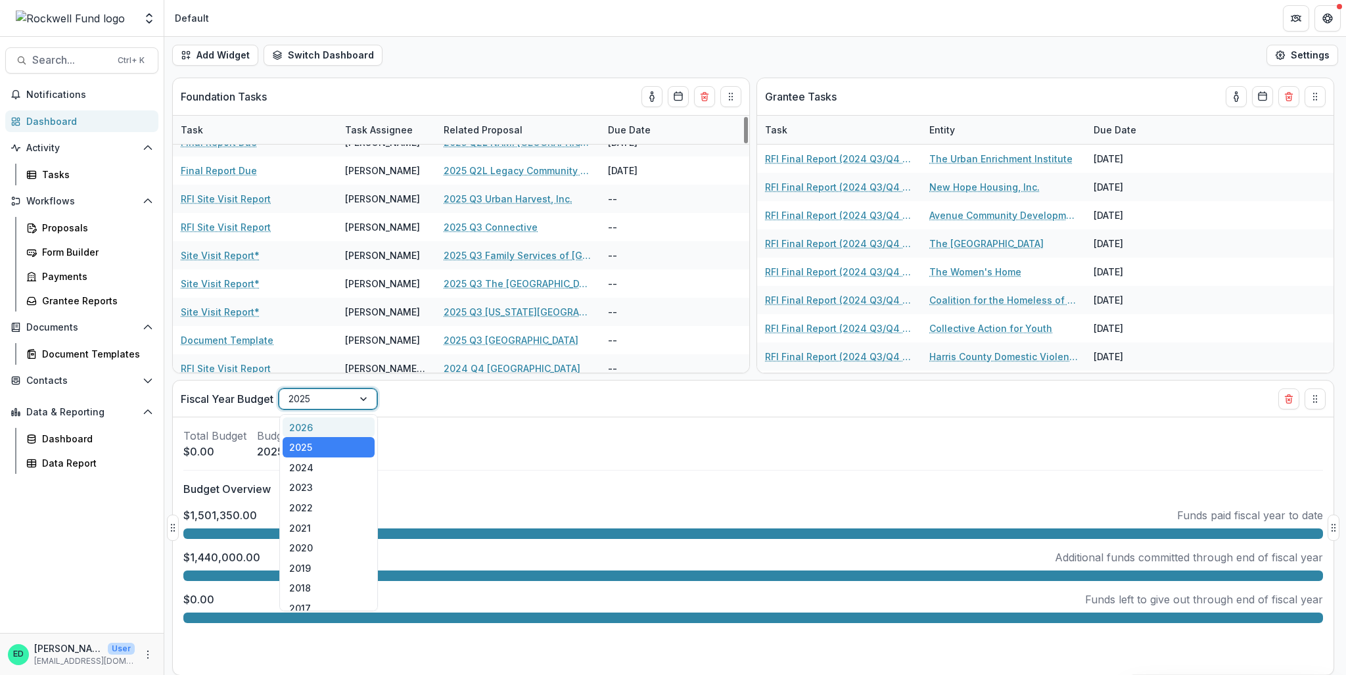
click at [353, 395] on div "2025" at bounding box center [316, 398] width 74 height 19
click at [332, 430] on div "2026" at bounding box center [329, 427] width 92 height 20
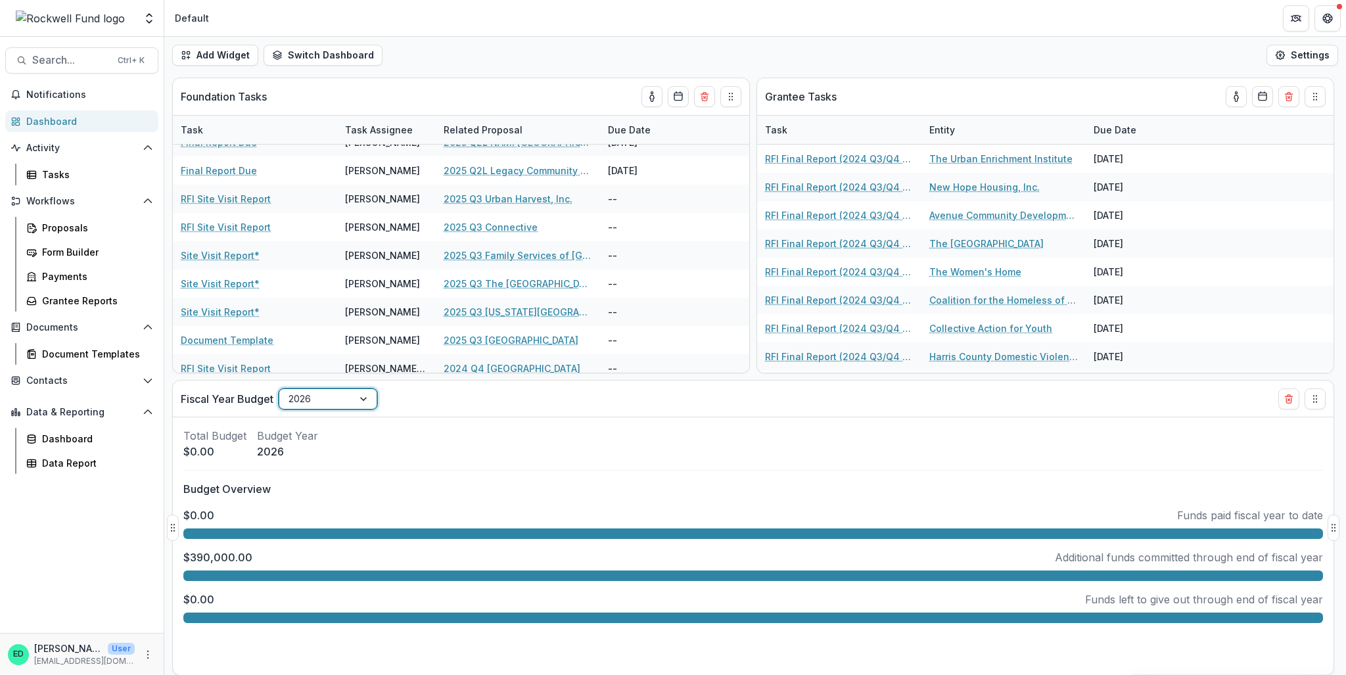
click at [335, 406] on div "2026" at bounding box center [316, 398] width 74 height 19
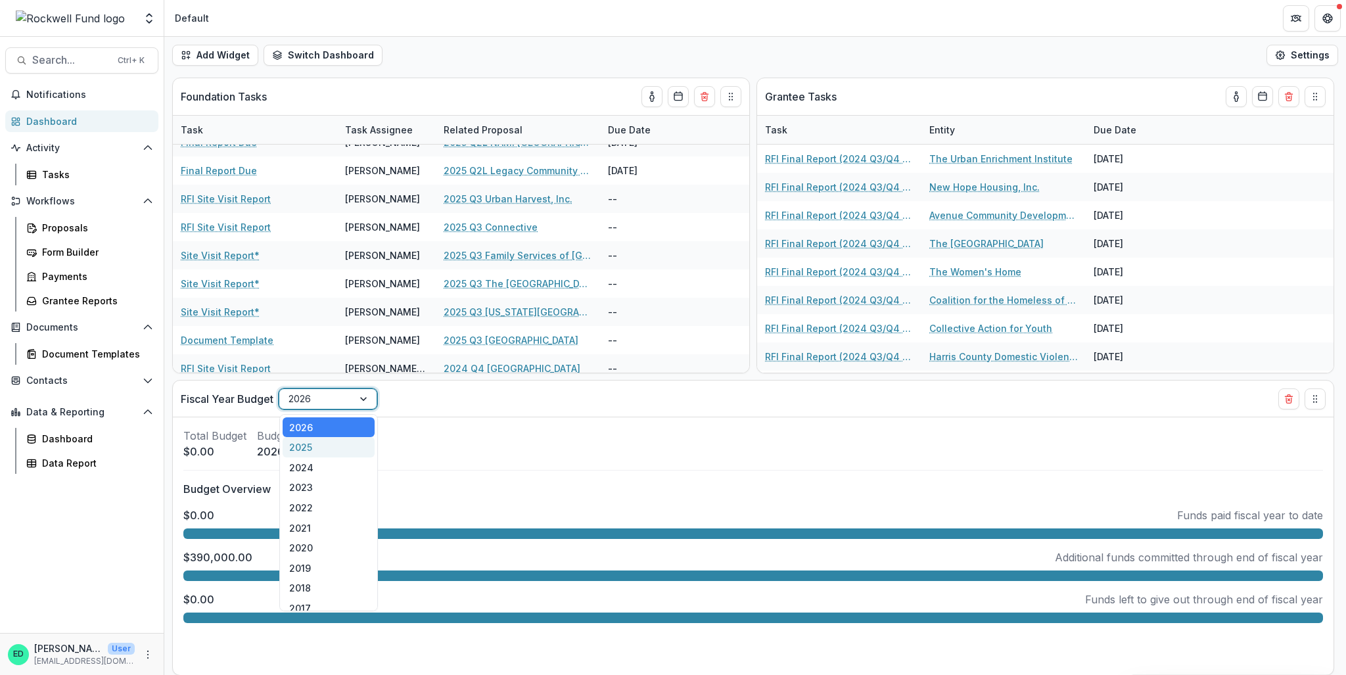
click at [325, 444] on div "2025" at bounding box center [329, 447] width 92 height 20
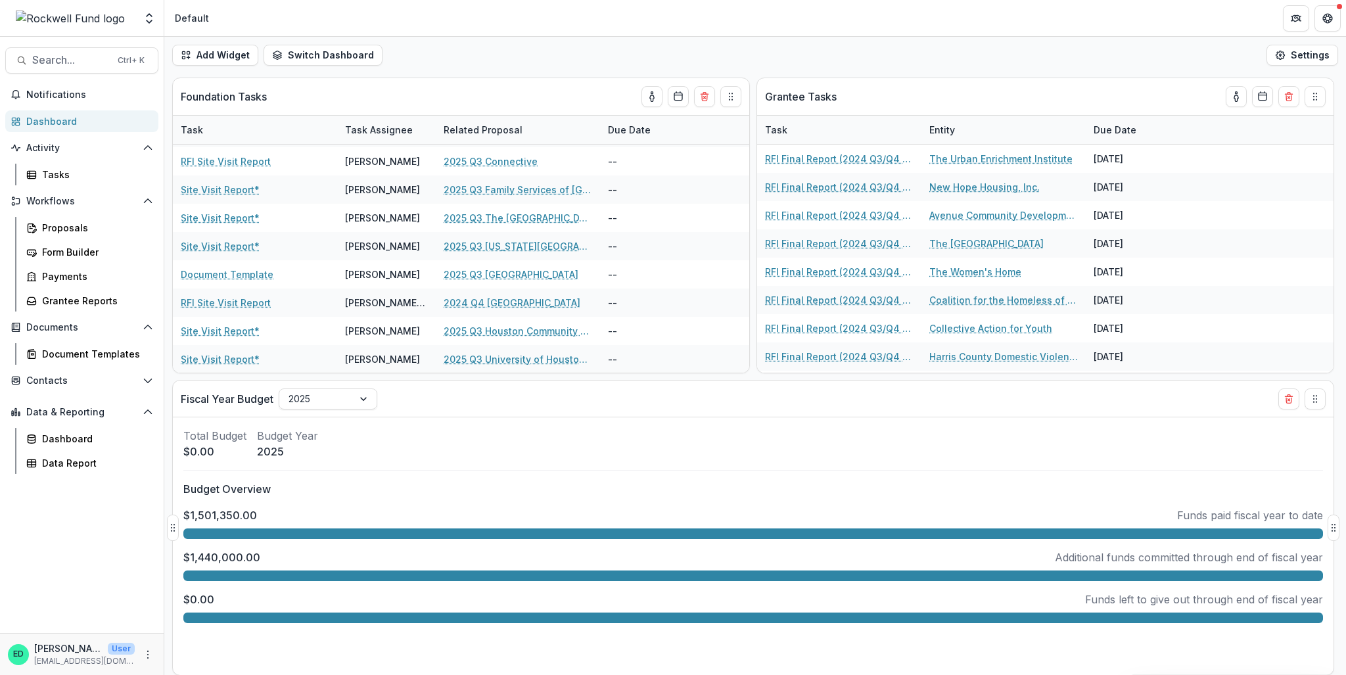
click at [290, 533] on div at bounding box center [752, 533] width 1139 height 11
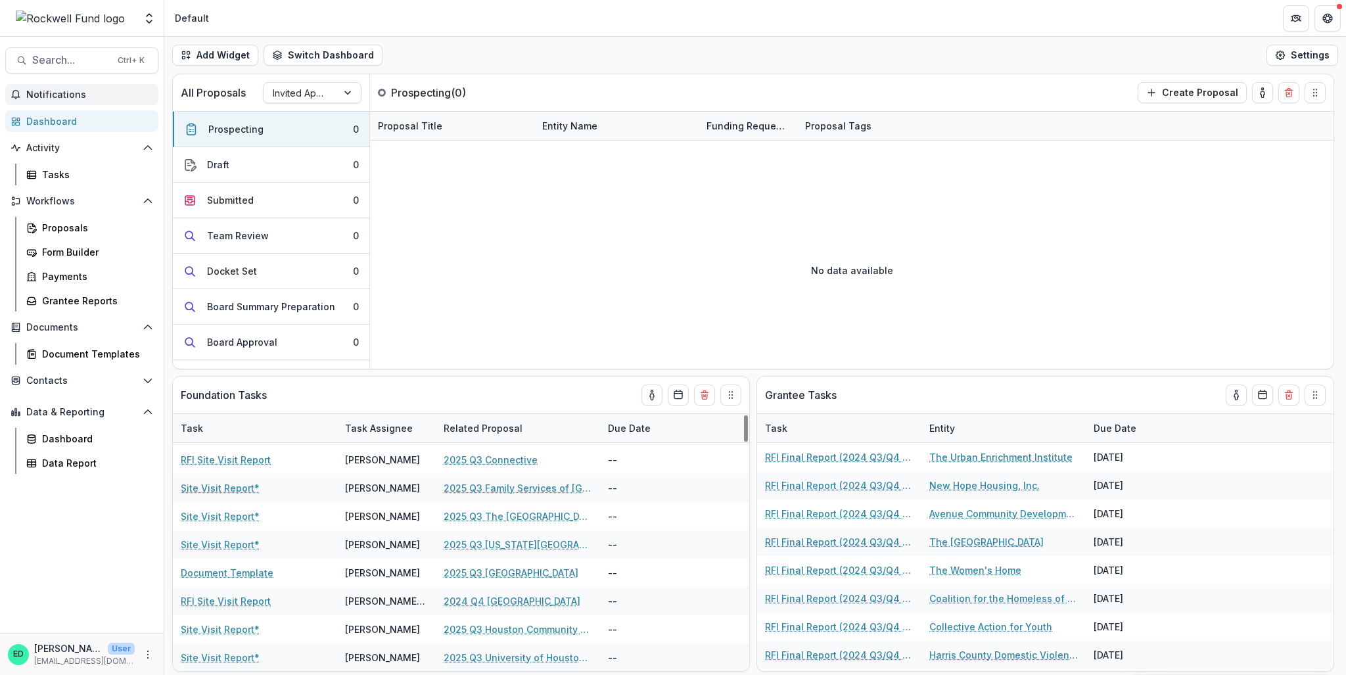
click at [37, 84] on button "Notifications" at bounding box center [81, 94] width 153 height 21
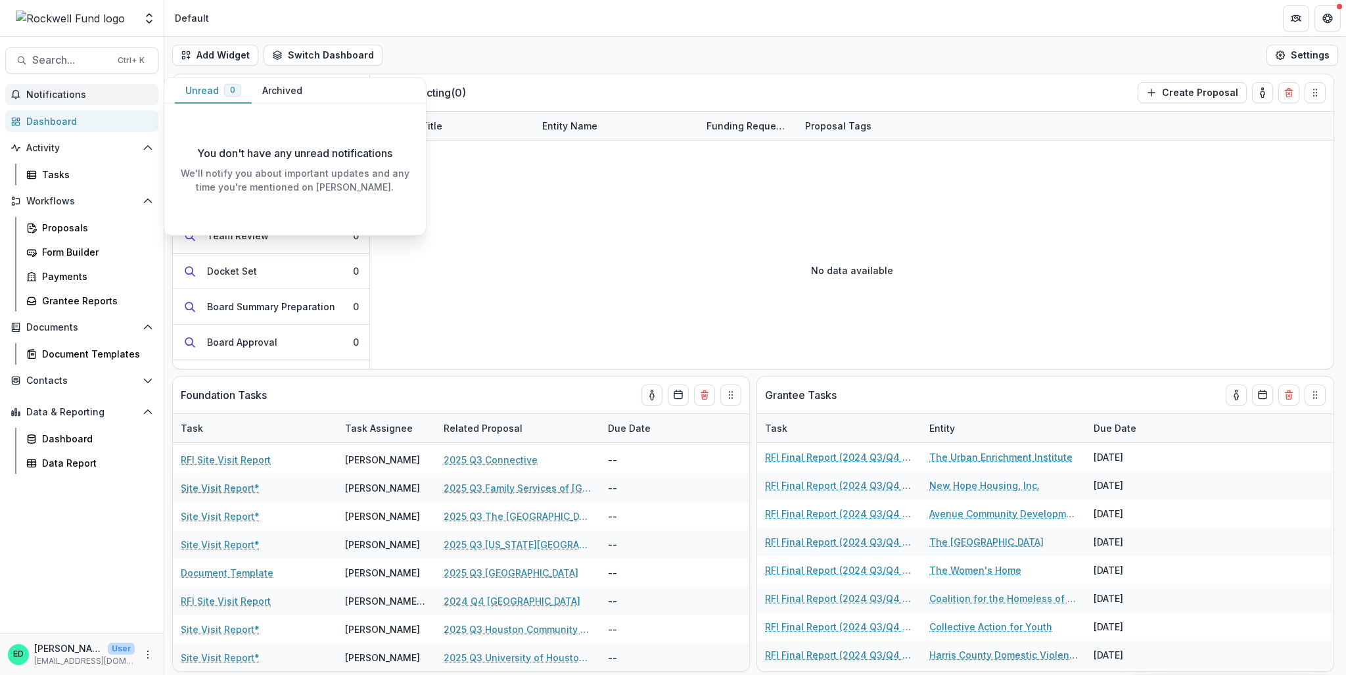
click at [38, 88] on button "Notifications" at bounding box center [81, 94] width 153 height 21
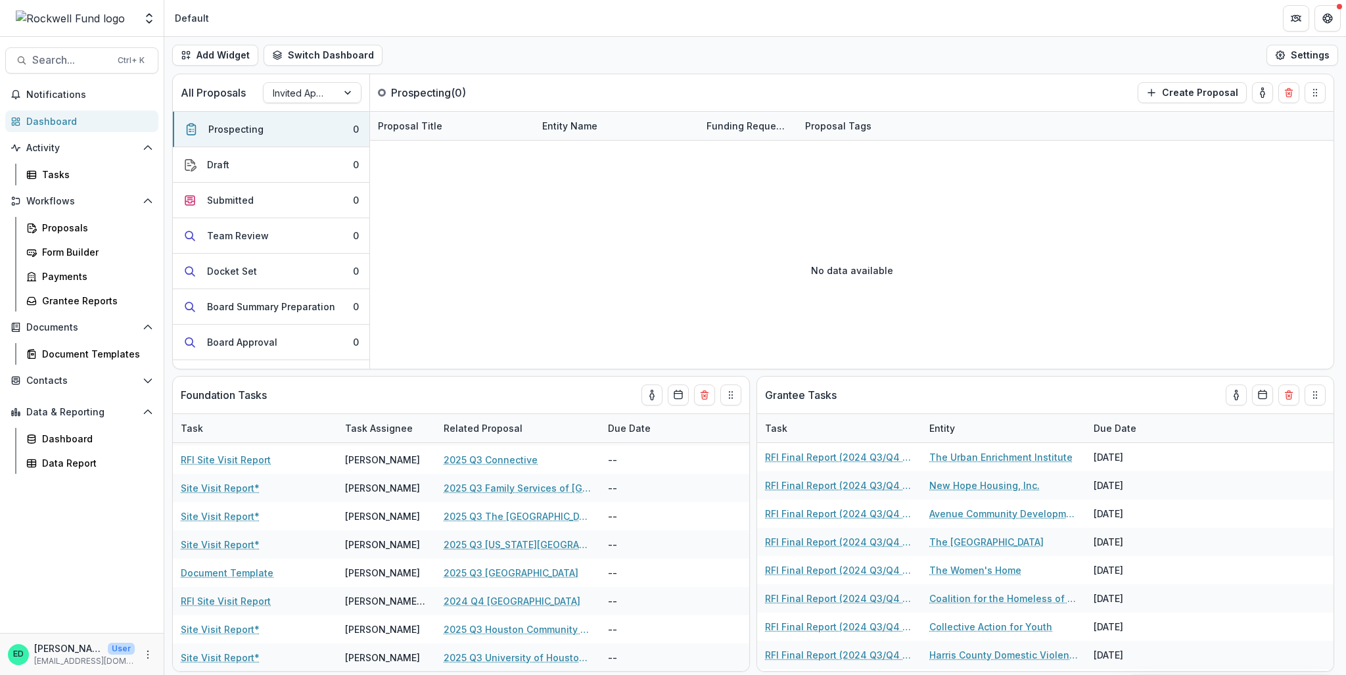
click at [37, 116] on div "Dashboard" at bounding box center [87, 121] width 122 height 14
click at [44, 170] on div "Tasks" at bounding box center [95, 175] width 106 height 14
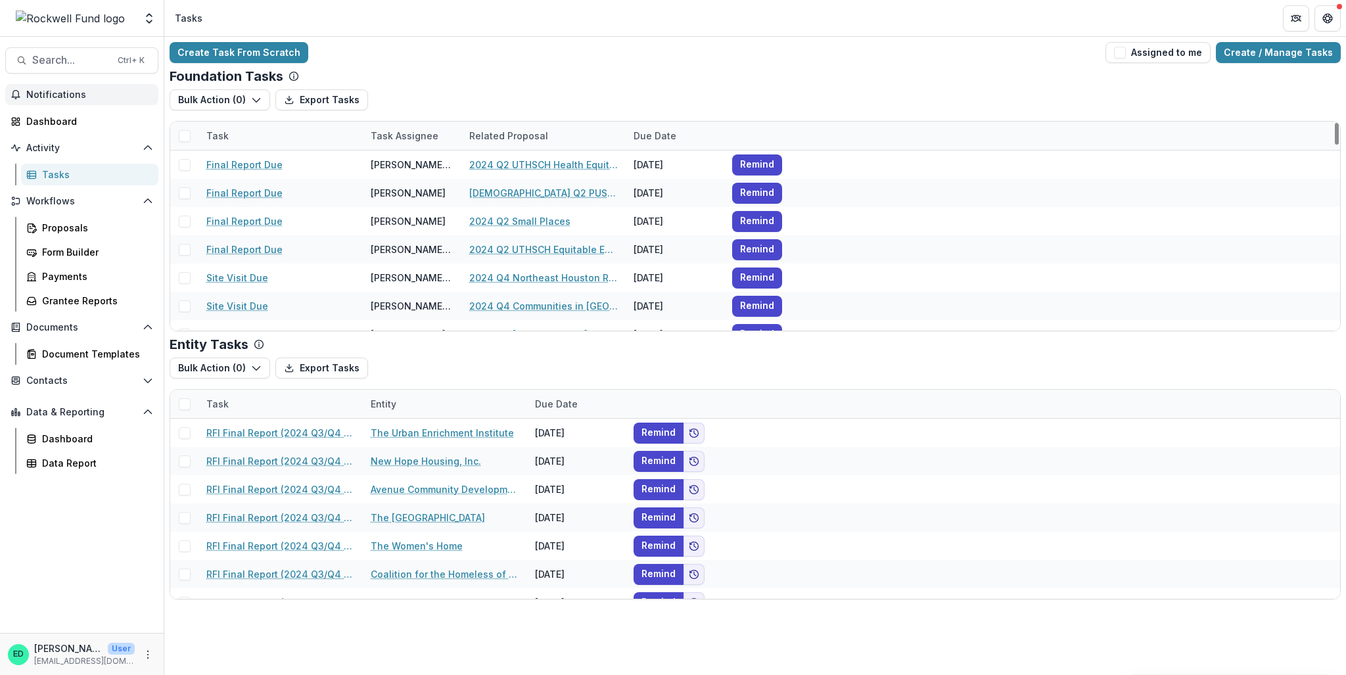
click at [41, 100] on button "Notifications" at bounding box center [81, 94] width 153 height 21
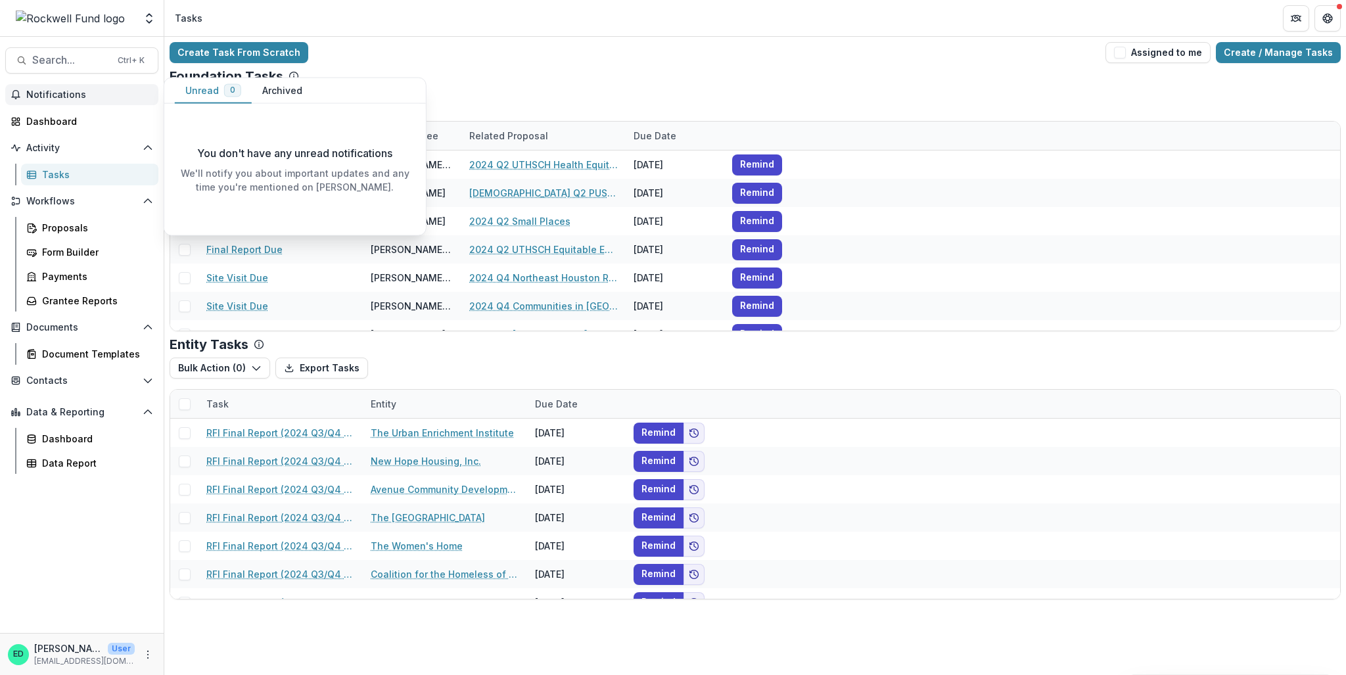
click at [47, 88] on button "Notifications" at bounding box center [81, 94] width 153 height 21
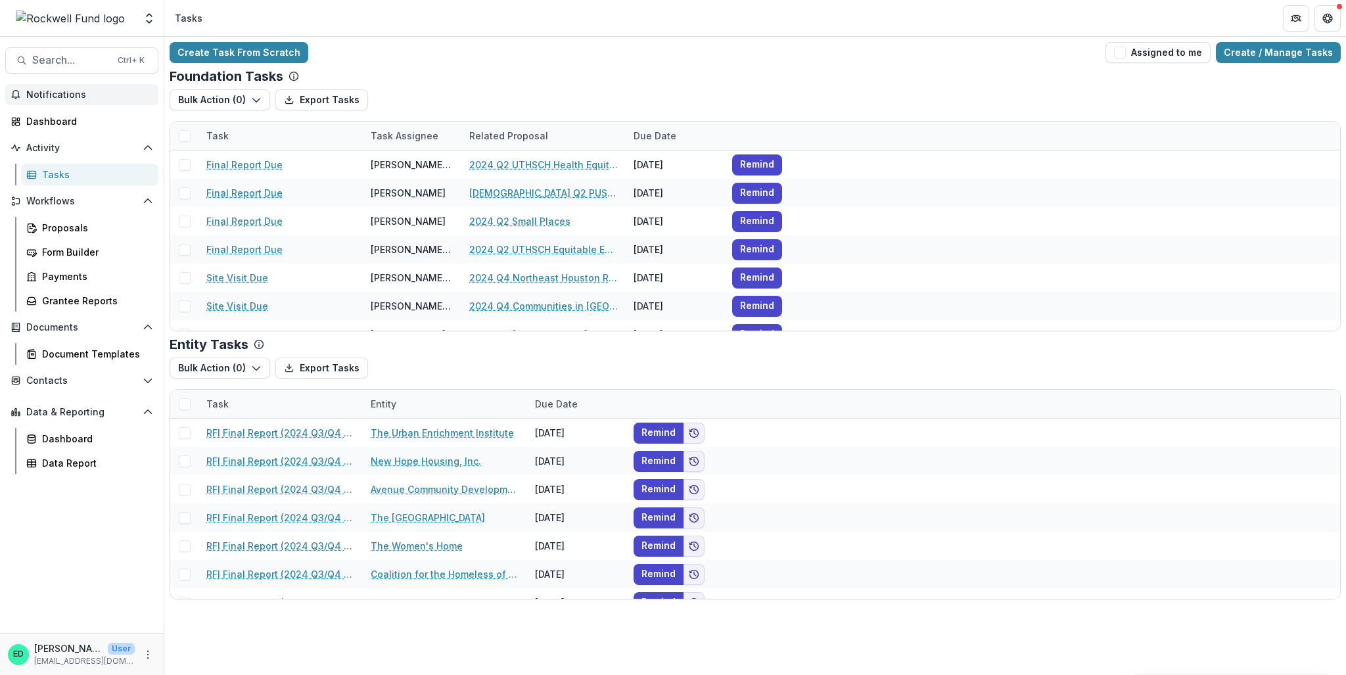
click at [55, 86] on button "Notifications" at bounding box center [81, 94] width 153 height 21
click at [50, 122] on div "Dashboard" at bounding box center [87, 121] width 122 height 14
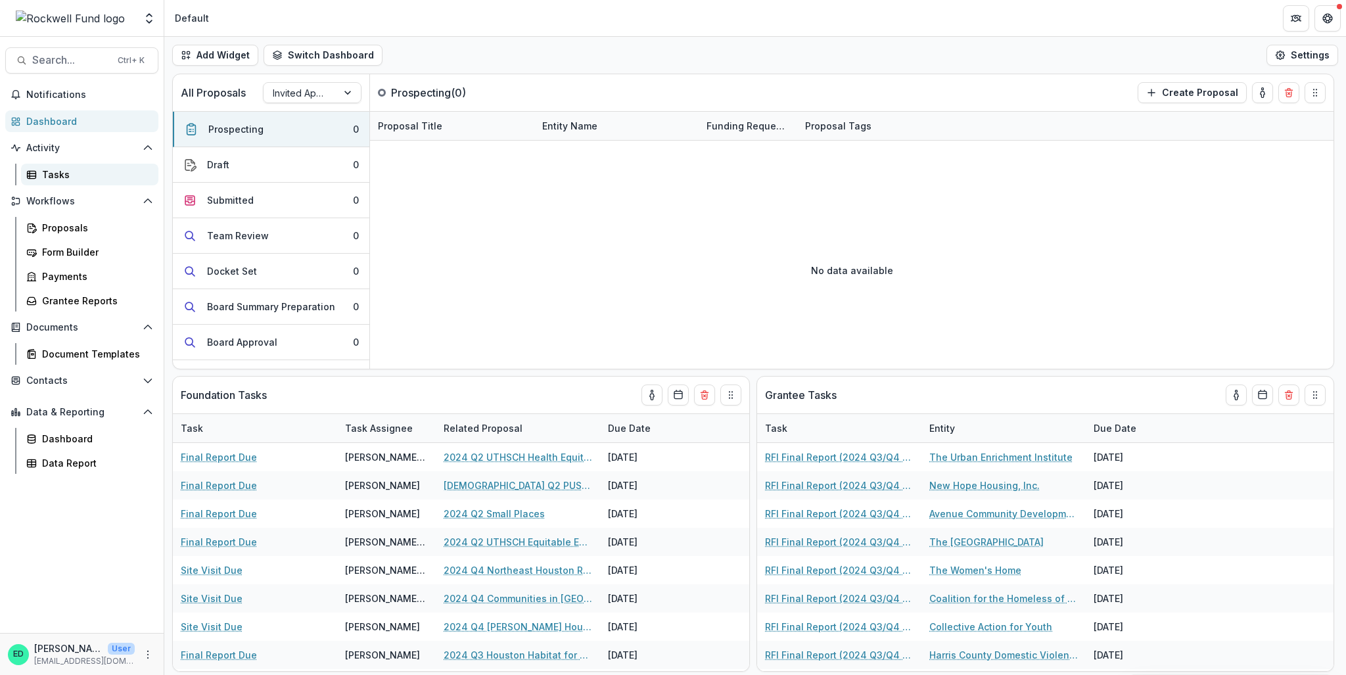
click at [52, 168] on div "Tasks" at bounding box center [95, 175] width 106 height 14
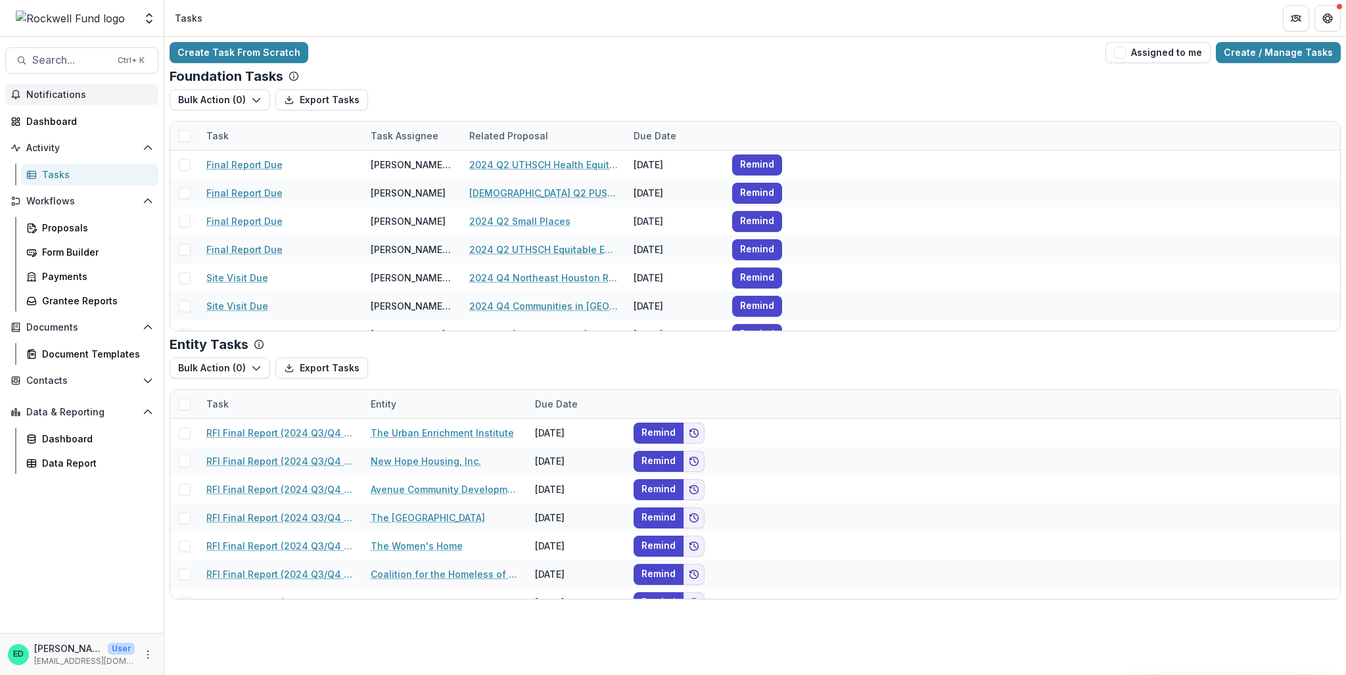
click at [63, 95] on span "Notifications" at bounding box center [89, 94] width 127 height 11
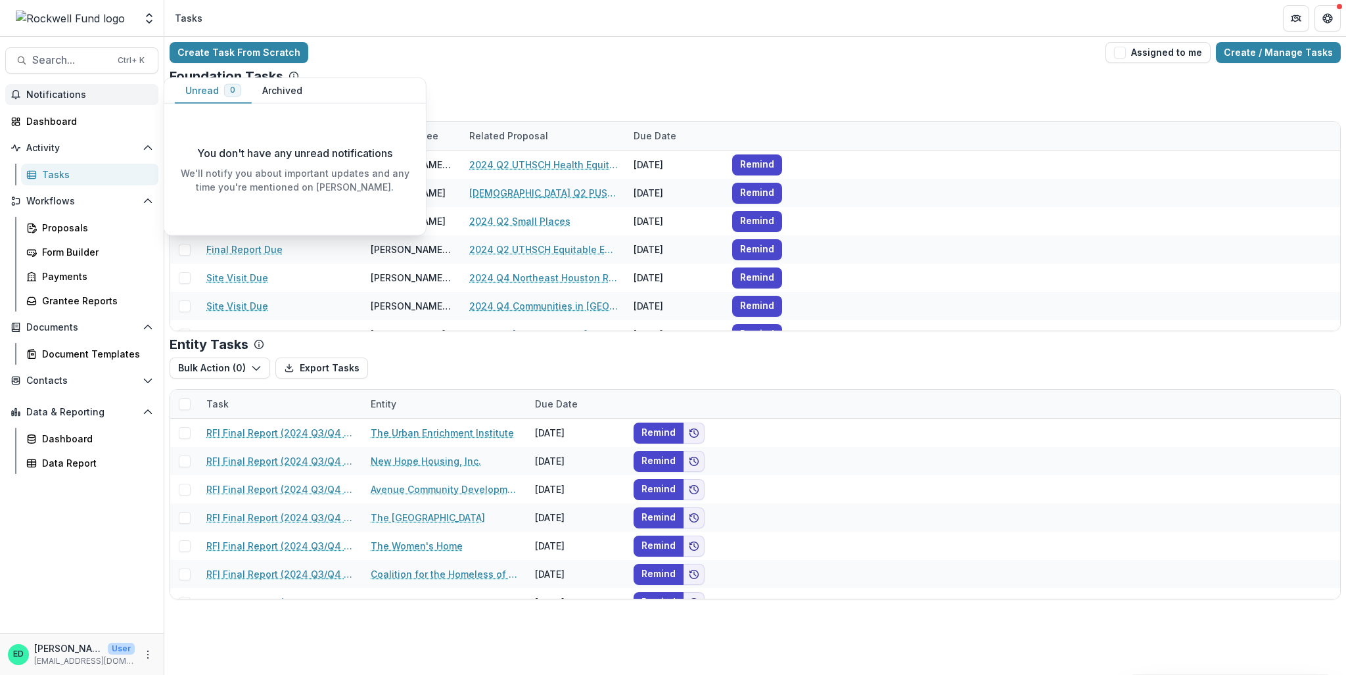
click at [63, 95] on span "Notifications" at bounding box center [89, 94] width 127 height 11
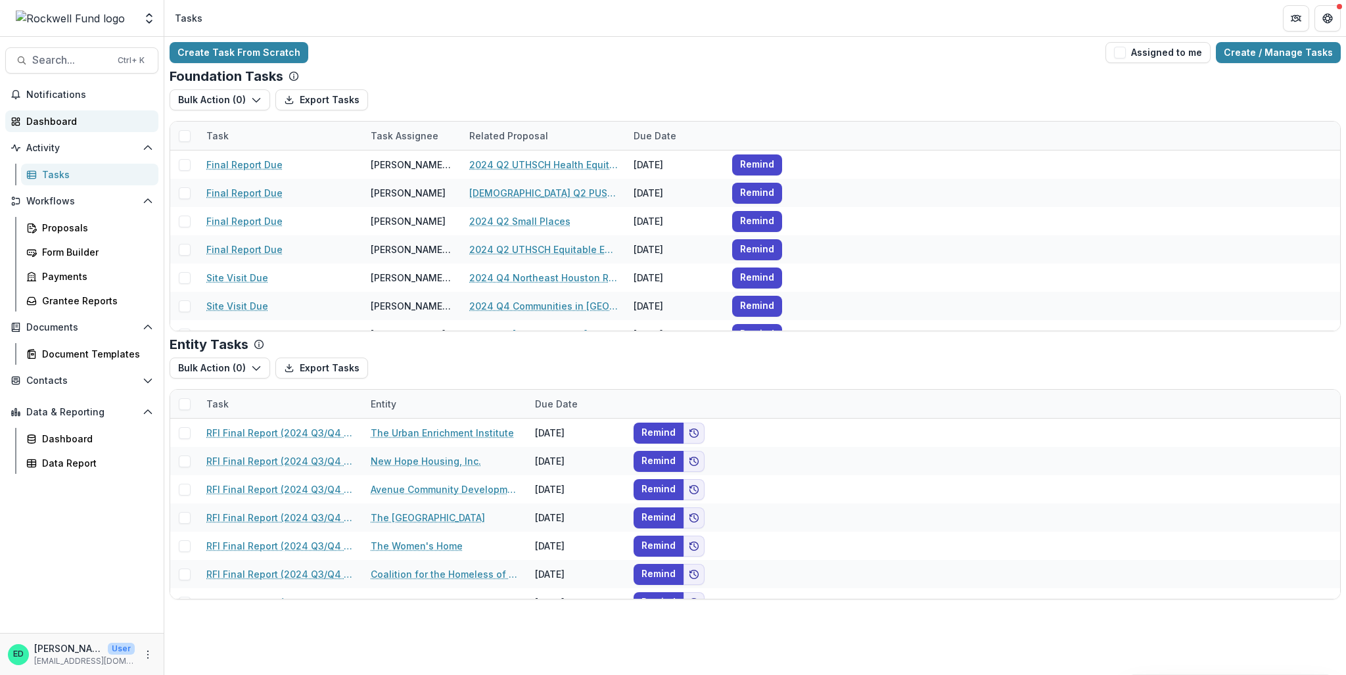
click at [62, 128] on link "Dashboard" at bounding box center [81, 121] width 153 height 22
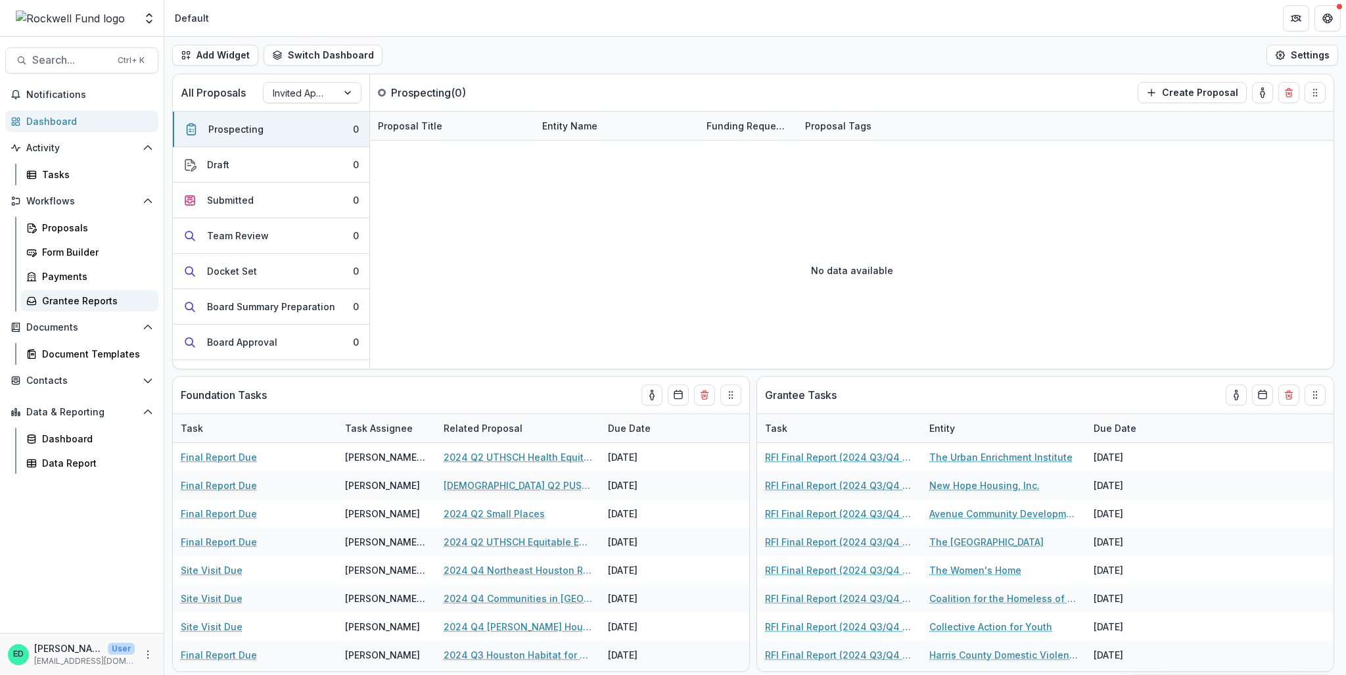
click at [97, 306] on div "Grantee Reports" at bounding box center [95, 301] width 106 height 14
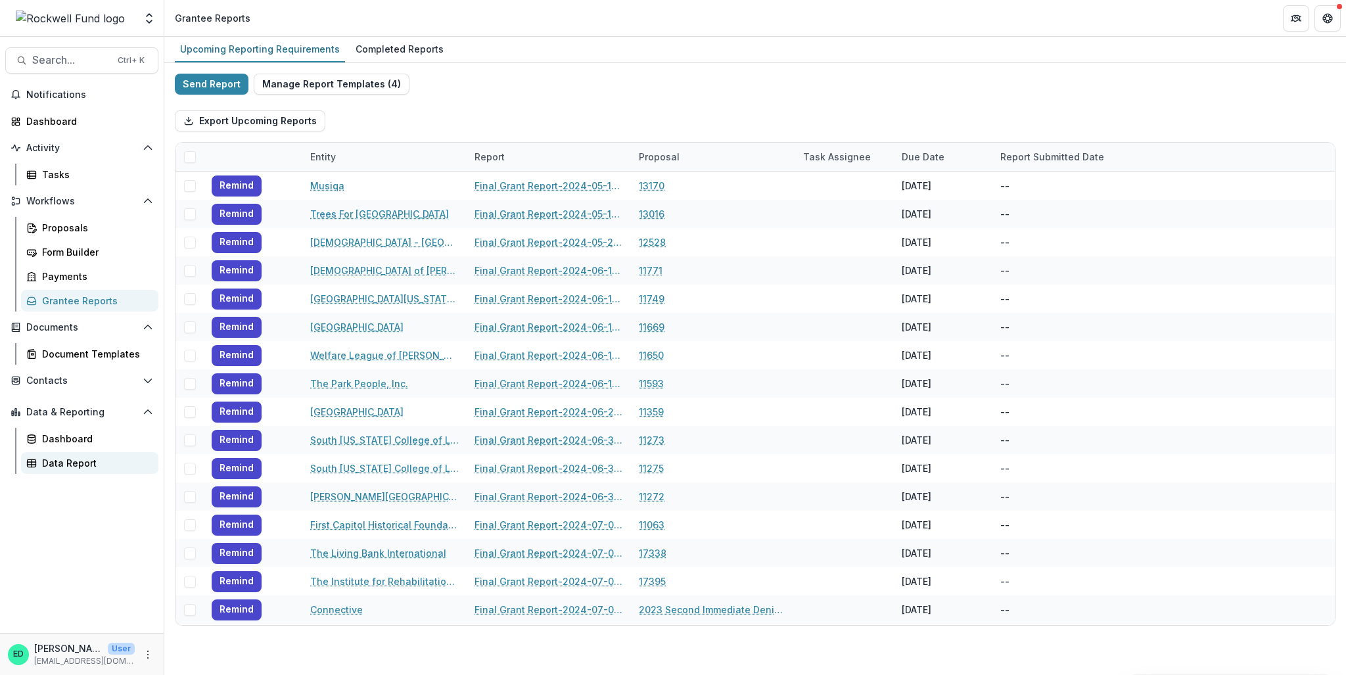
click at [67, 463] on div "Data Report" at bounding box center [95, 463] width 106 height 14
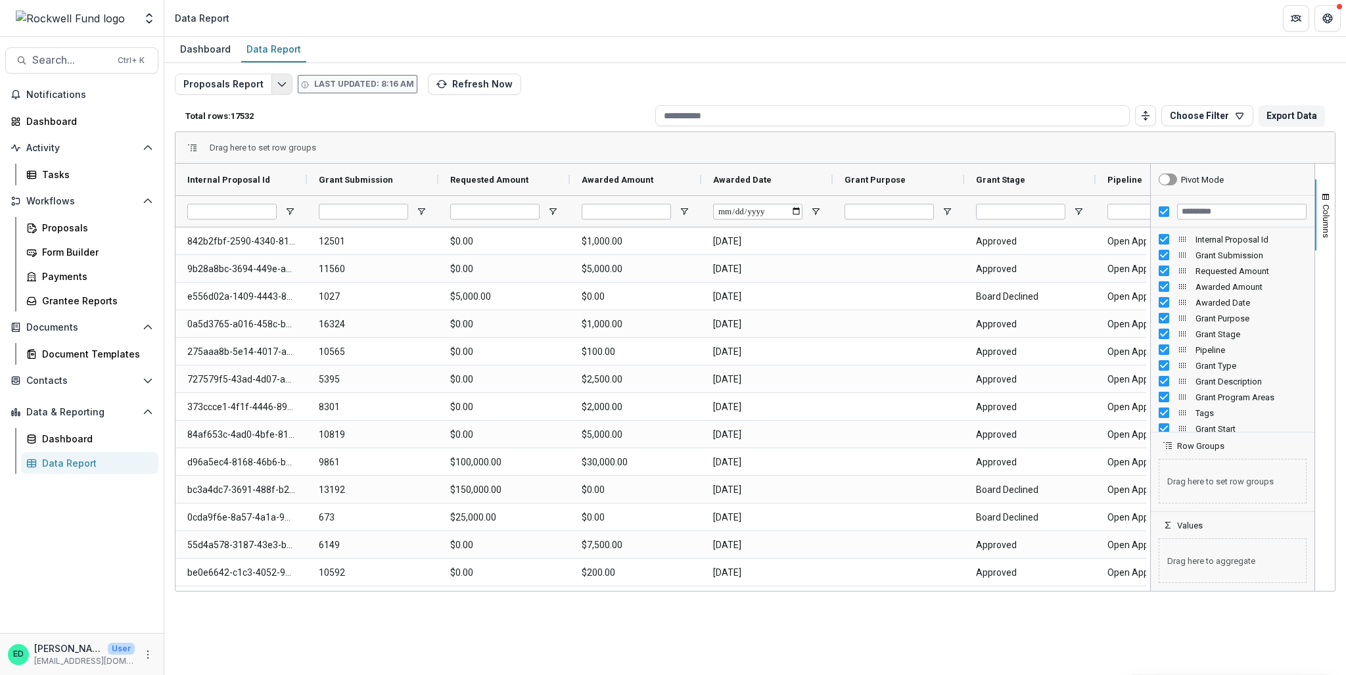
click at [277, 81] on icon "Edit selected report" at bounding box center [282, 84] width 11 height 11
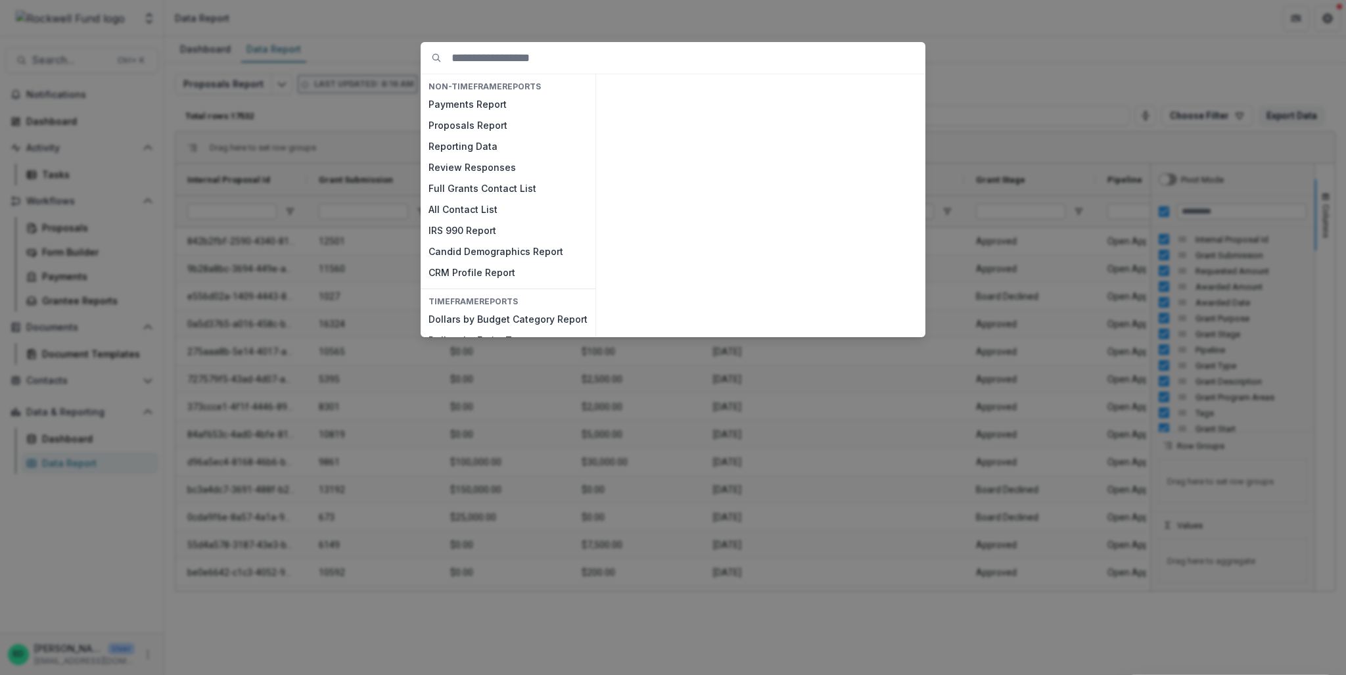
click at [502, 18] on div "NON-TIMEFRAME Reports Payments Report Proposals Report Reporting Data Review Re…" at bounding box center [673, 337] width 1346 height 675
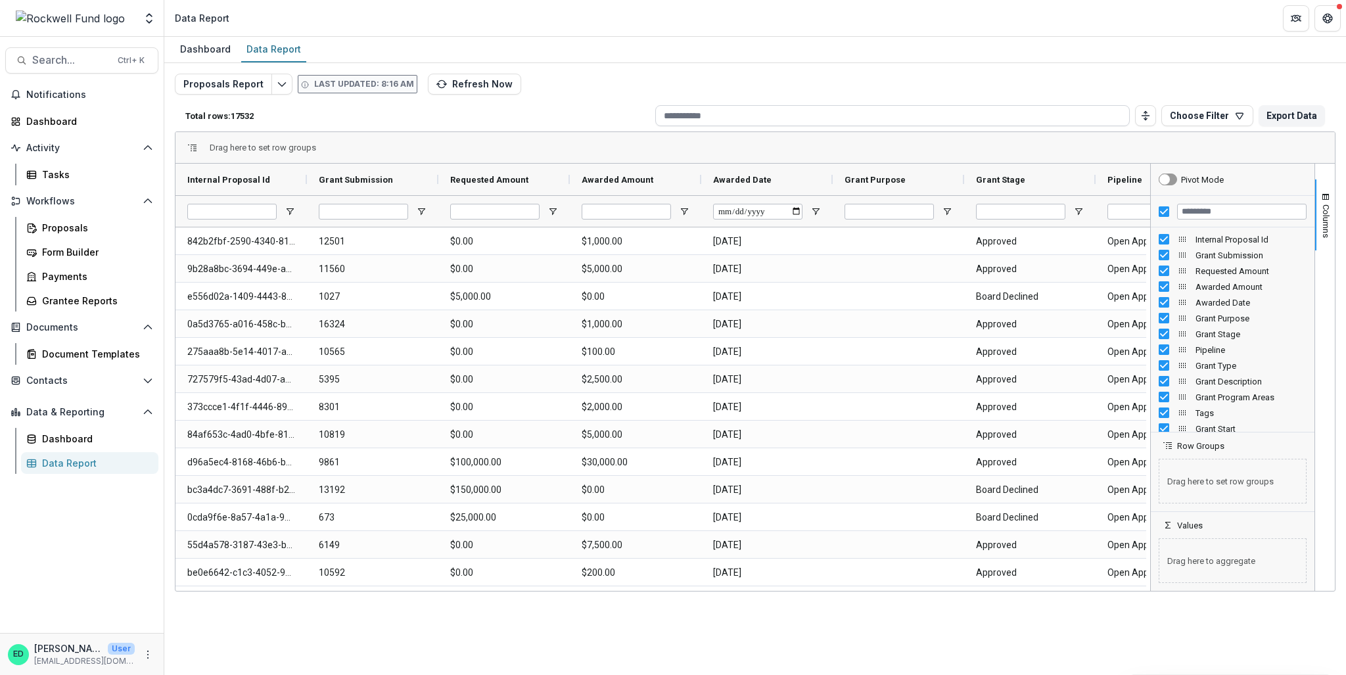
click at [898, 110] on input at bounding box center [892, 115] width 474 height 21
click at [1221, 135] on div "Drag here to set row groups" at bounding box center [754, 148] width 1159 height 32
click at [979, 137] on div "Drag here to set row groups" at bounding box center [754, 148] width 1159 height 32
click at [505, 188] on div "Requested Amount" at bounding box center [498, 179] width 97 height 25
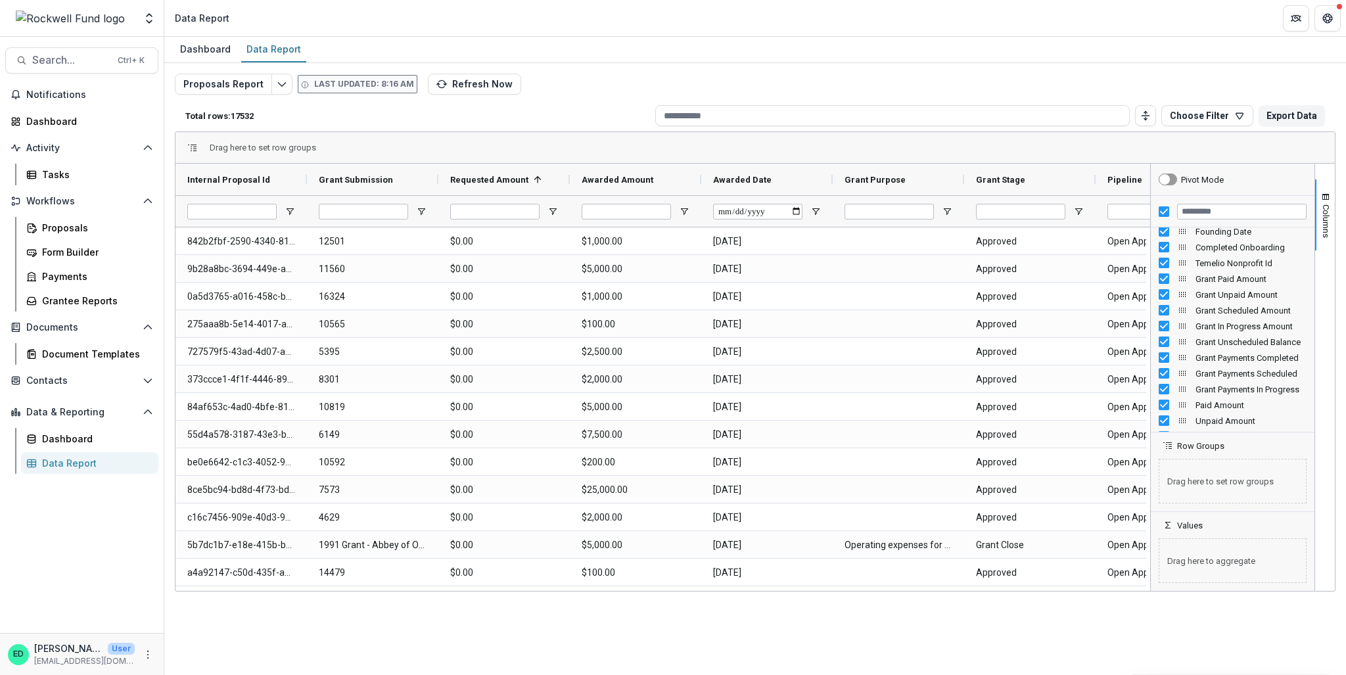
click at [1106, 146] on div "Drag here to set row groups" at bounding box center [754, 148] width 1159 height 32
click at [1326, 200] on span "button" at bounding box center [1325, 197] width 11 height 11
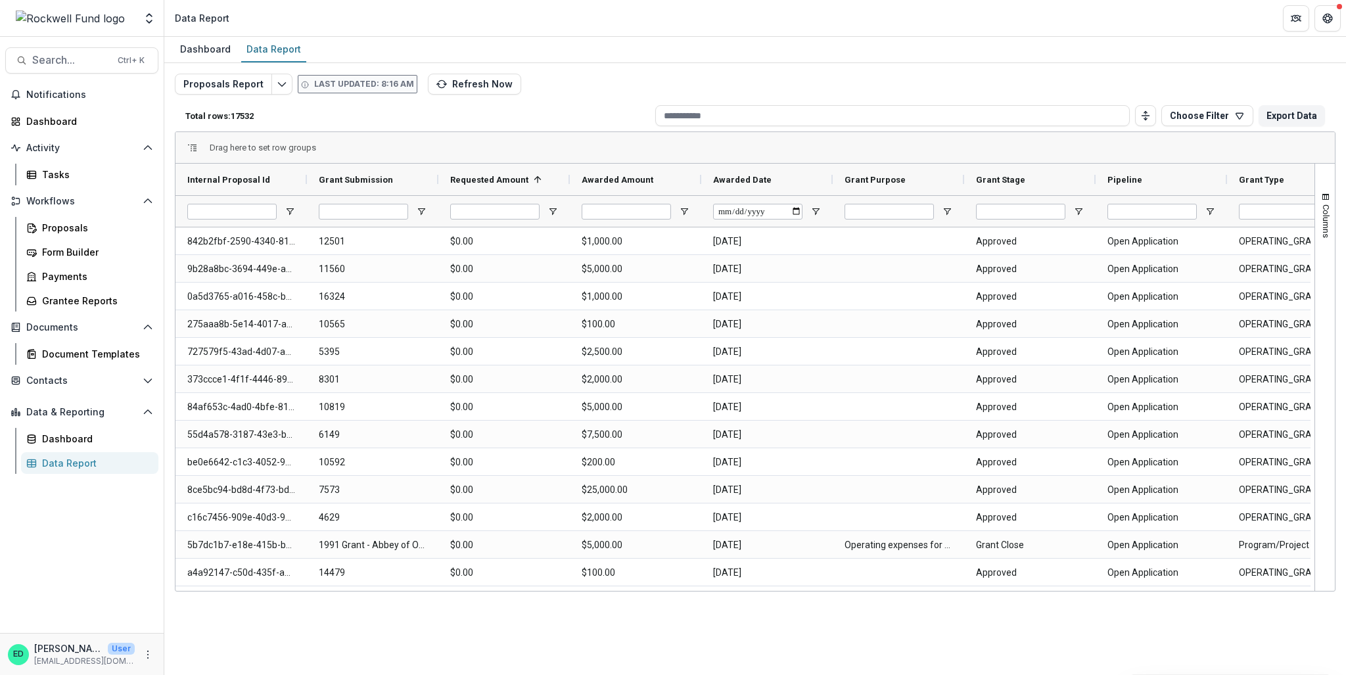
drag, startPoint x: 1141, startPoint y: 183, endPoint x: 1285, endPoint y: 182, distance: 144.6
click at [1285, 182] on div "Grant Type" at bounding box center [1287, 179] width 97 height 25
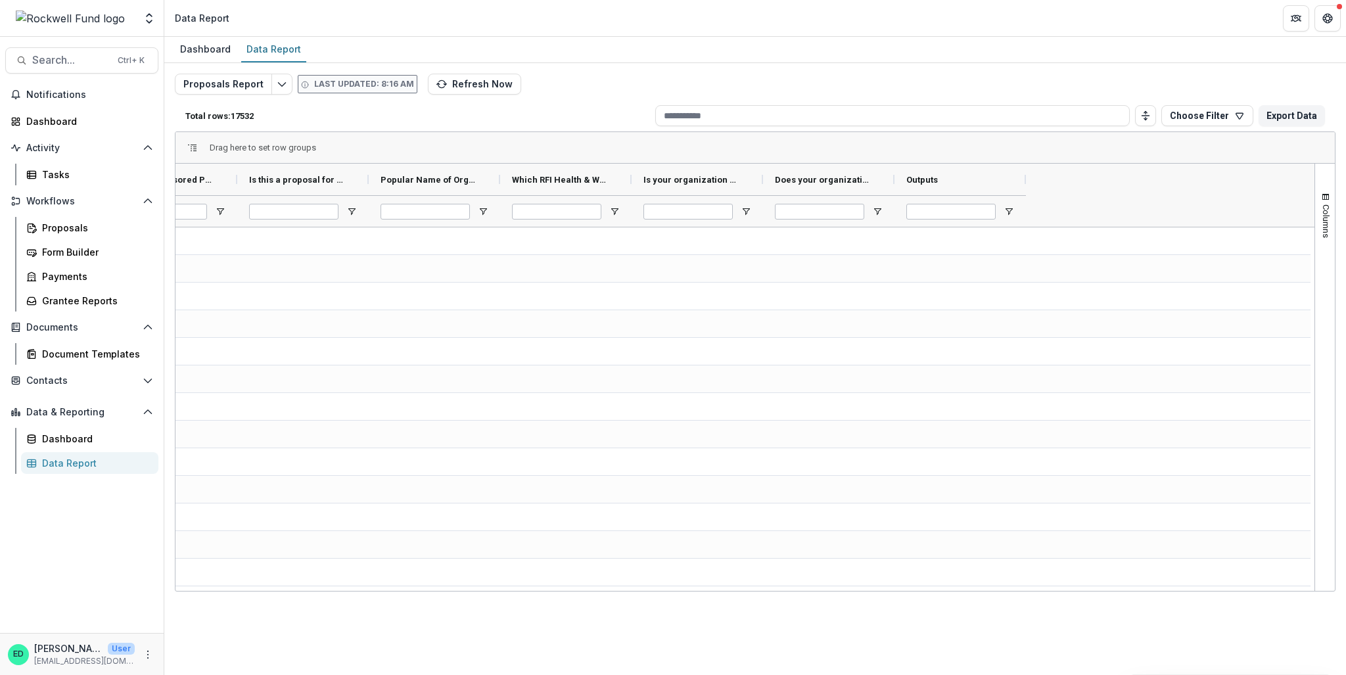
scroll to position [0, 16254]
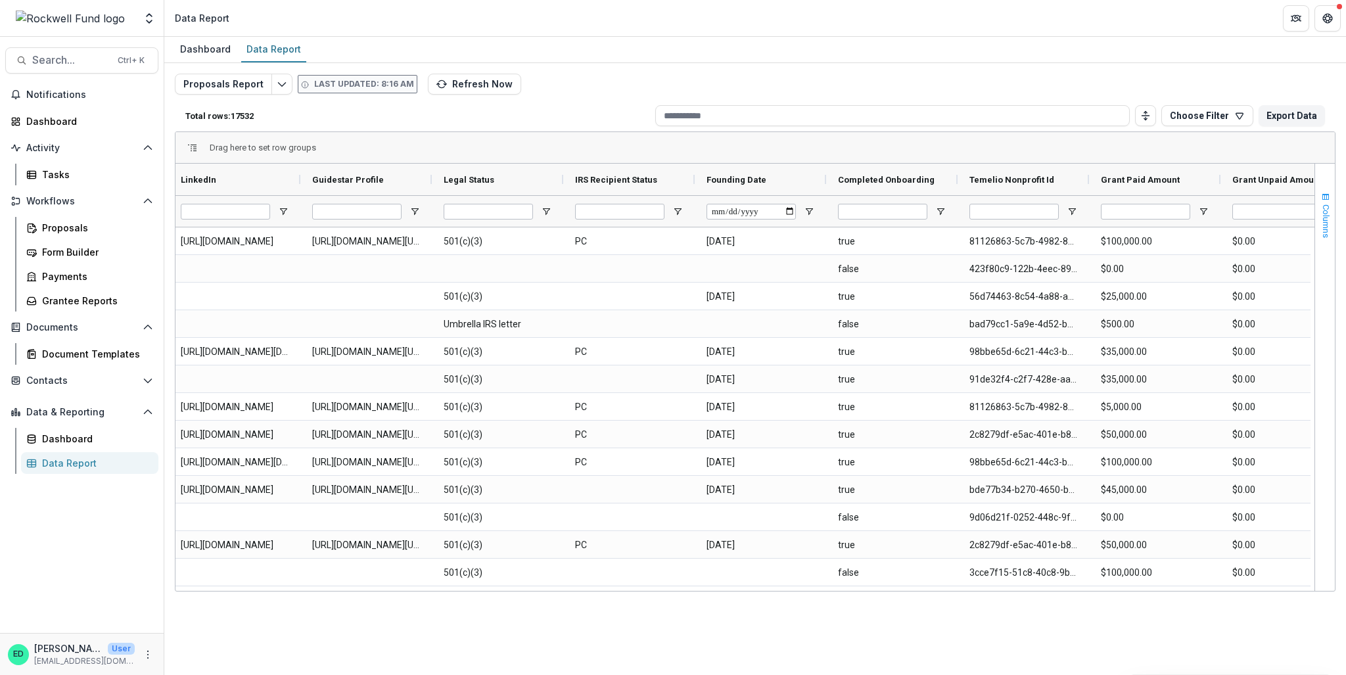
click at [1317, 200] on button "Columns" at bounding box center [1325, 214] width 20 height 71
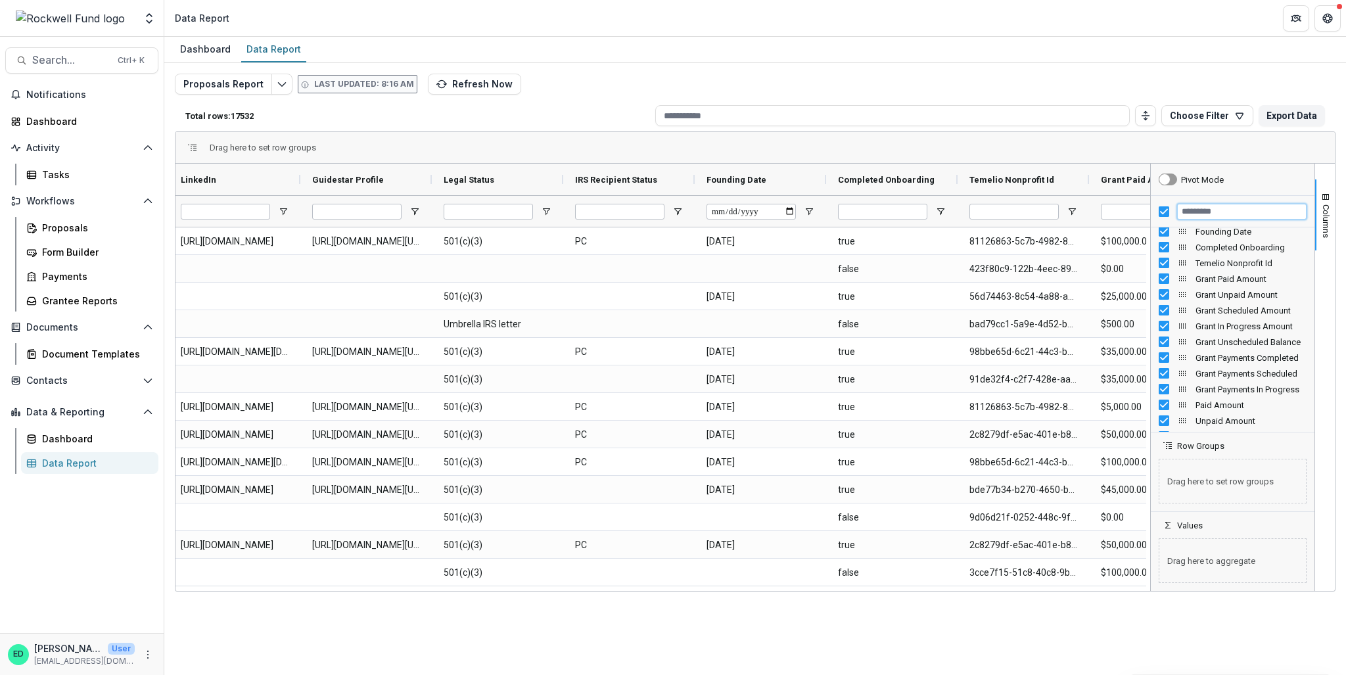
click at [1257, 210] on input "Filter Columns Input" at bounding box center [1241, 212] width 129 height 16
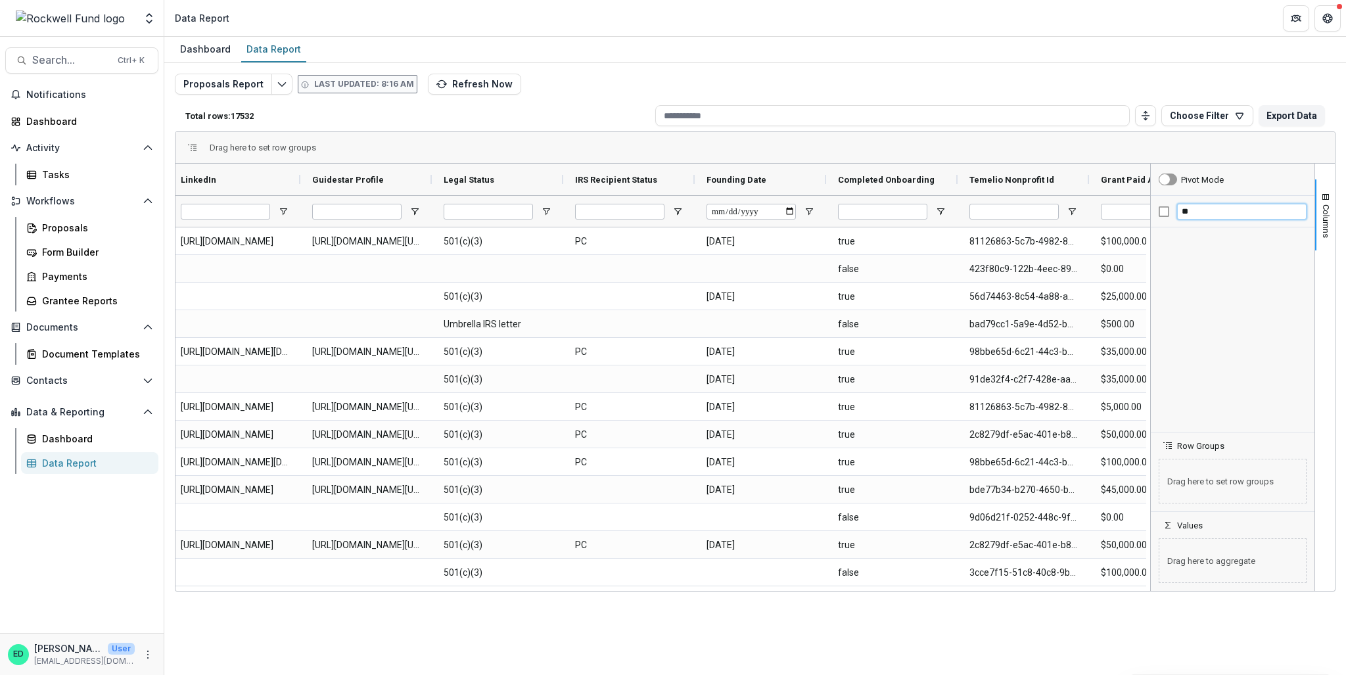
type input "*"
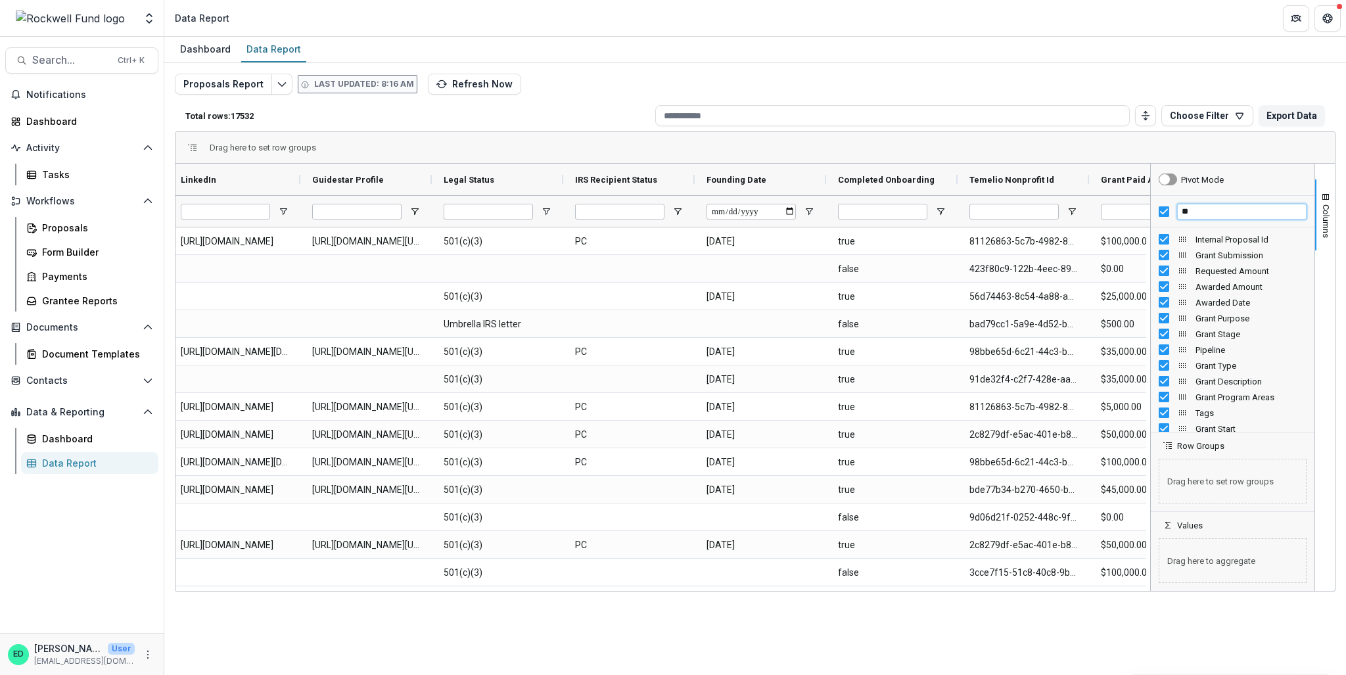
type input "*"
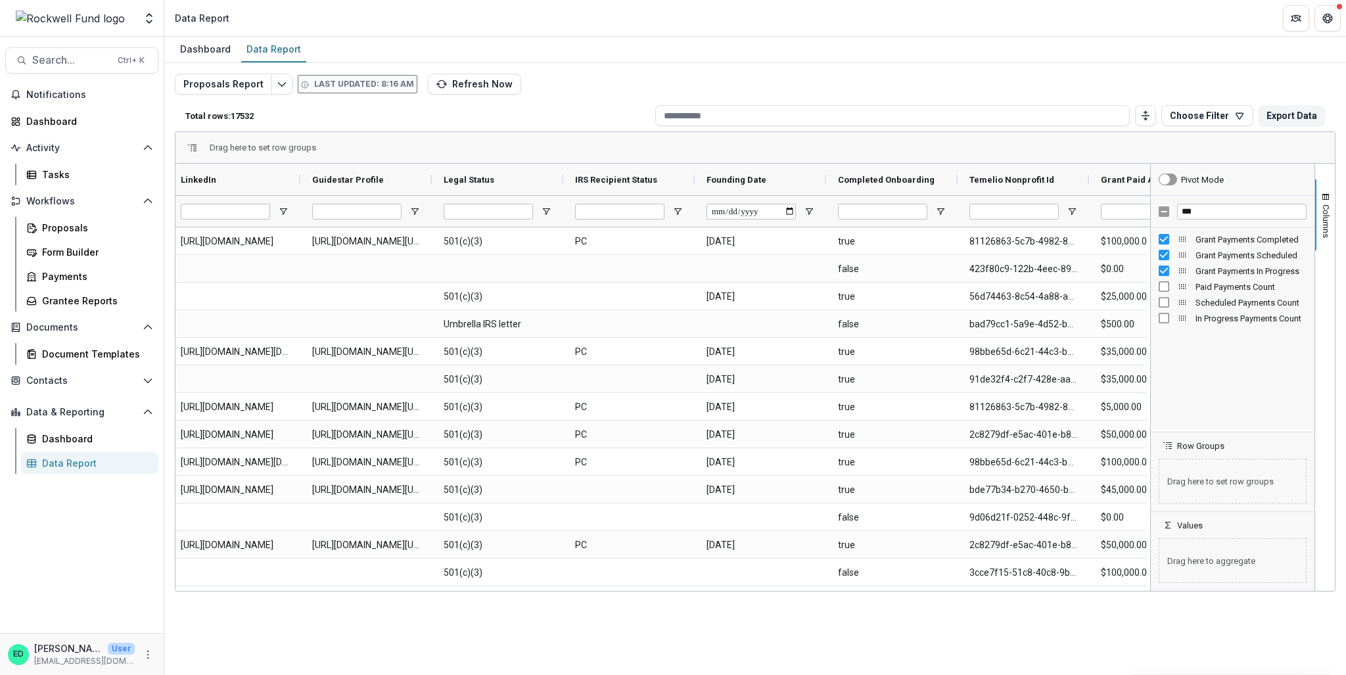
click at [1240, 325] on div "In Progress Payments Count" at bounding box center [1232, 318] width 148 height 16
click at [1325, 206] on span "Columns" at bounding box center [1326, 221] width 10 height 34
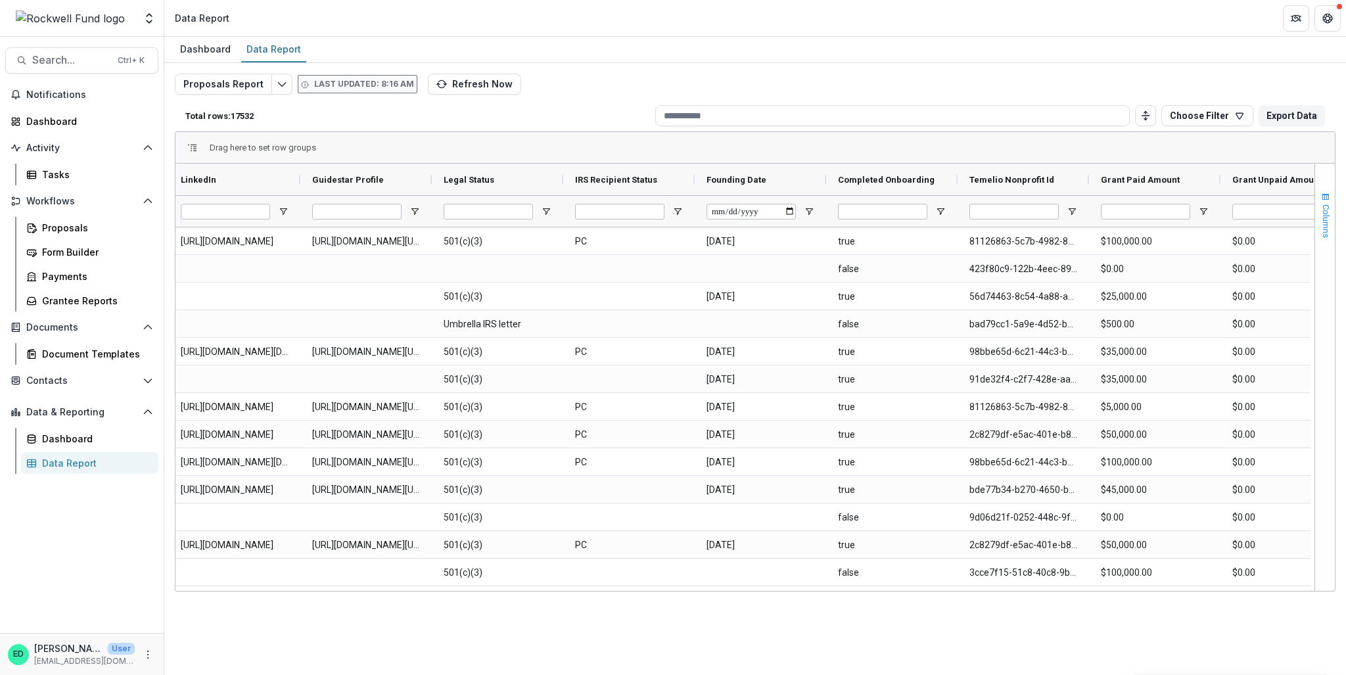
click at [1322, 199] on span "button" at bounding box center [1325, 197] width 11 height 11
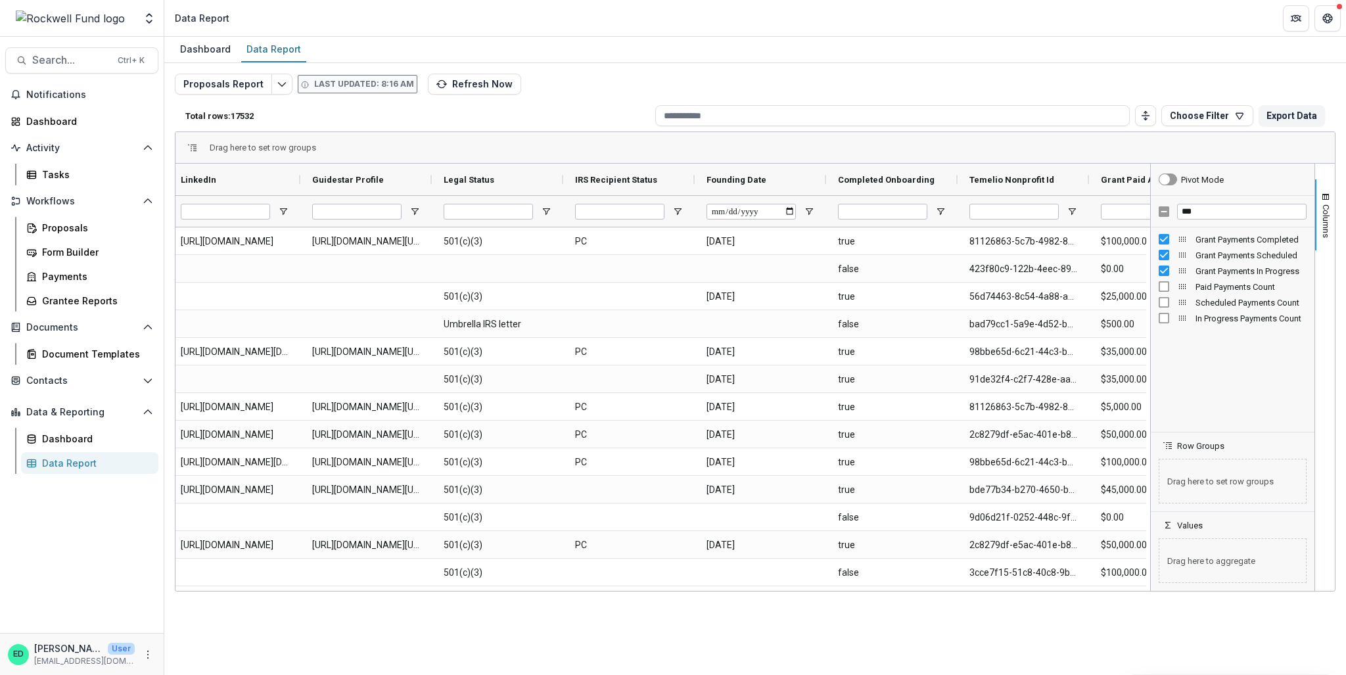
click at [1225, 394] on div "Grant Payments Completed Grant Payments Scheduled Grant Payments In Progress Pa…" at bounding box center [1232, 329] width 164 height 204
click at [1193, 213] on input "***" at bounding box center [1241, 212] width 129 height 16
type input "*"
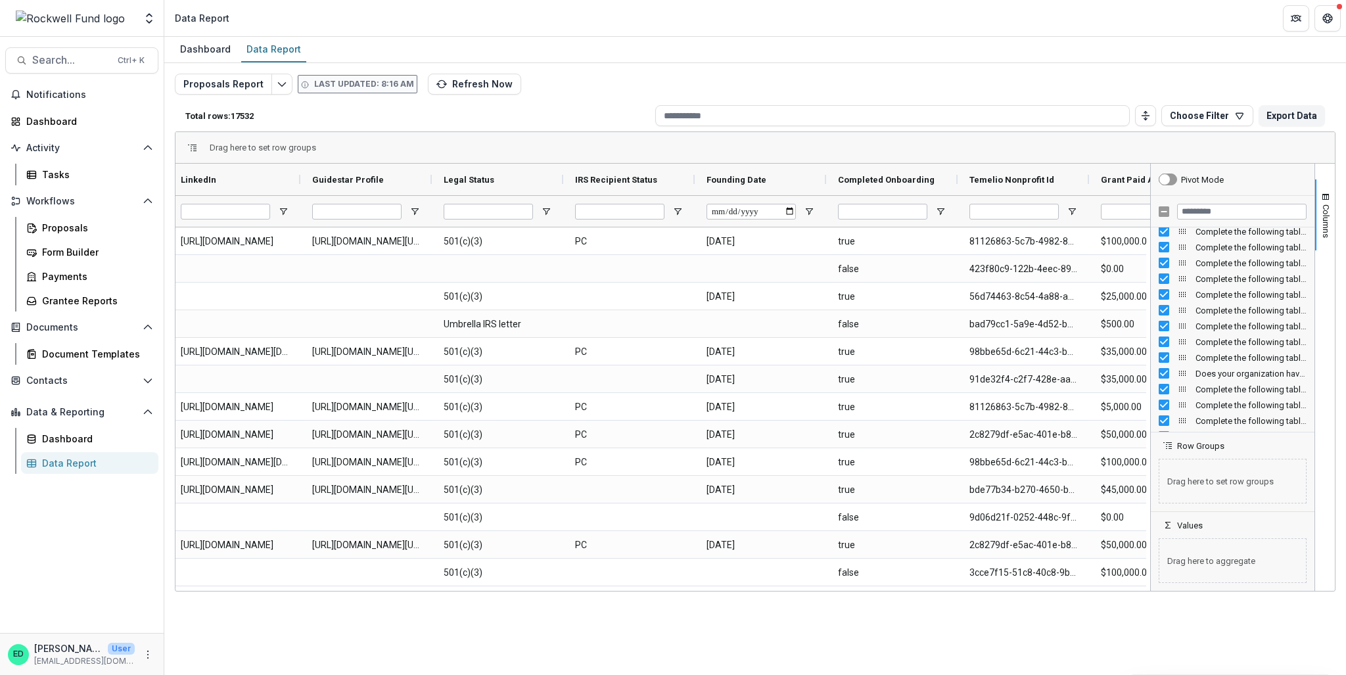
click at [1114, 618] on div "Dashboard Data Report Proposals Report Last updated: 8:16 AM Refresh Now Total …" at bounding box center [754, 356] width 1181 height 638
click at [1100, 639] on div "Dashboard Data Report Proposals Report Last updated: 8:16 AM Refresh Now Total …" at bounding box center [754, 356] width 1181 height 638
click at [975, 60] on div "Dashboard Data Report" at bounding box center [754, 50] width 1181 height 26
click at [1247, 166] on div "Pivot Mode" at bounding box center [1232, 180] width 164 height 32
click at [1232, 143] on div "Drag here to set row groups" at bounding box center [754, 148] width 1159 height 32
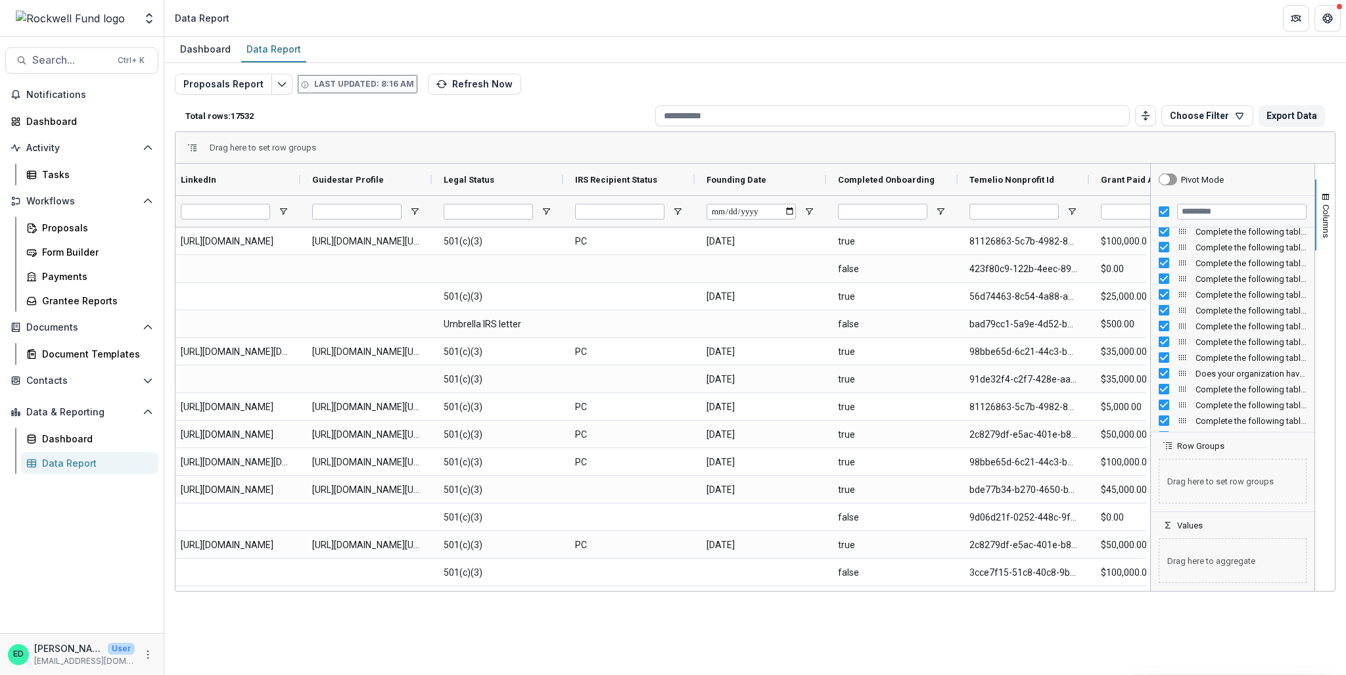
click at [1170, 212] on div at bounding box center [1232, 212] width 164 height 32
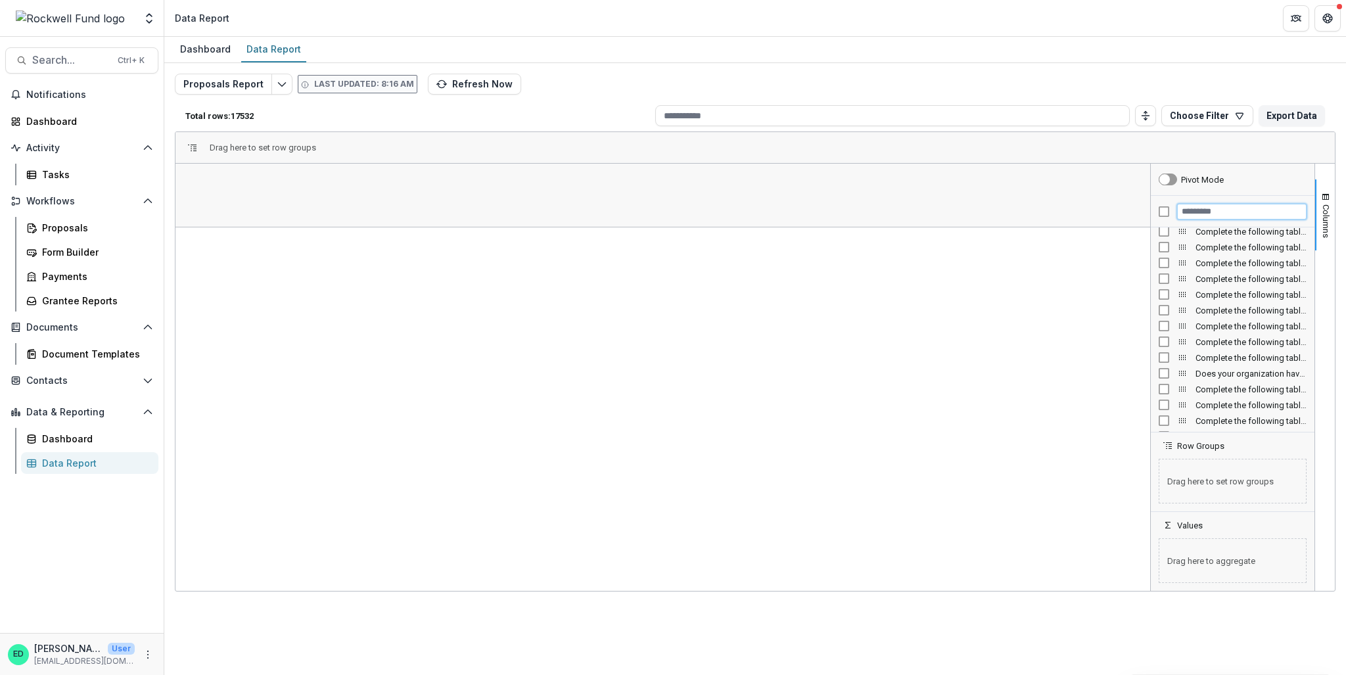
click at [1217, 214] on input "Filter Columns Input" at bounding box center [1241, 212] width 129 height 16
type input "*"
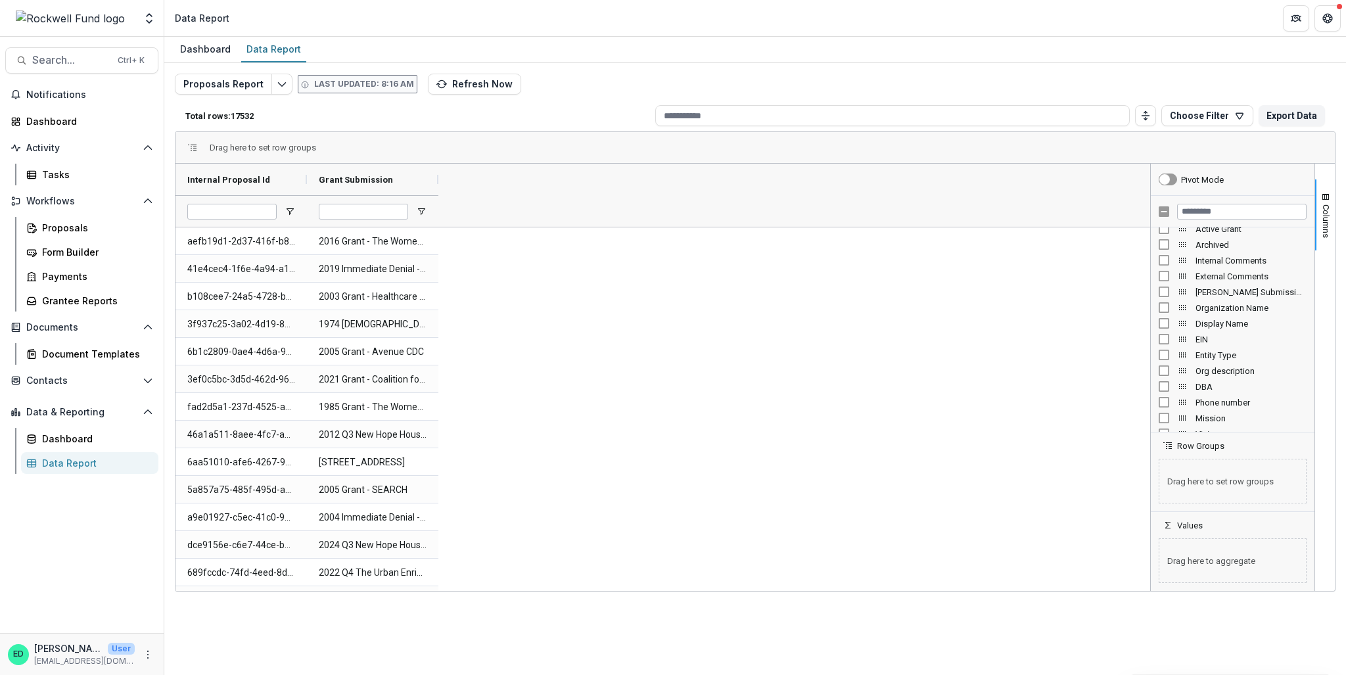
scroll to position [329, 0]
click at [1193, 202] on div at bounding box center [1232, 212] width 164 height 32
click at [1196, 208] on input "Filter Columns Input" at bounding box center [1241, 212] width 129 height 16
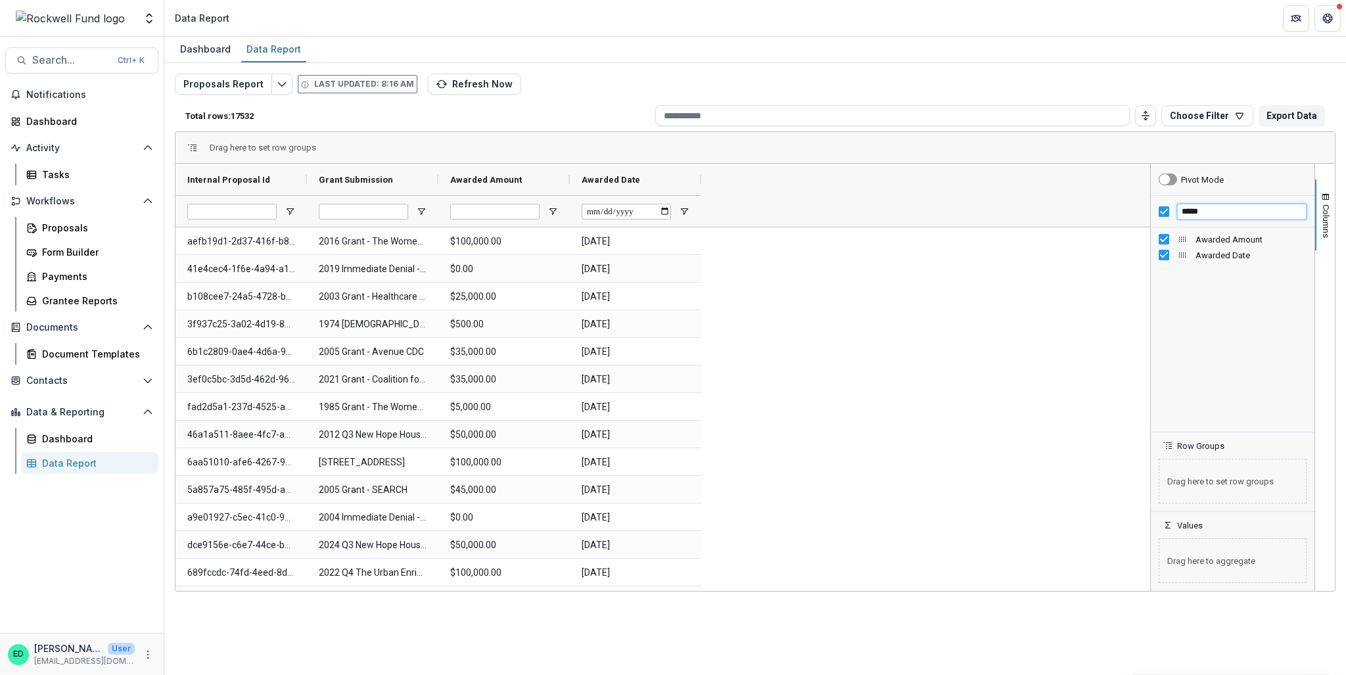
click at [1214, 217] on input "*****" at bounding box center [1241, 212] width 129 height 16
click at [1210, 214] on input "*****" at bounding box center [1241, 212] width 129 height 16
type input "*"
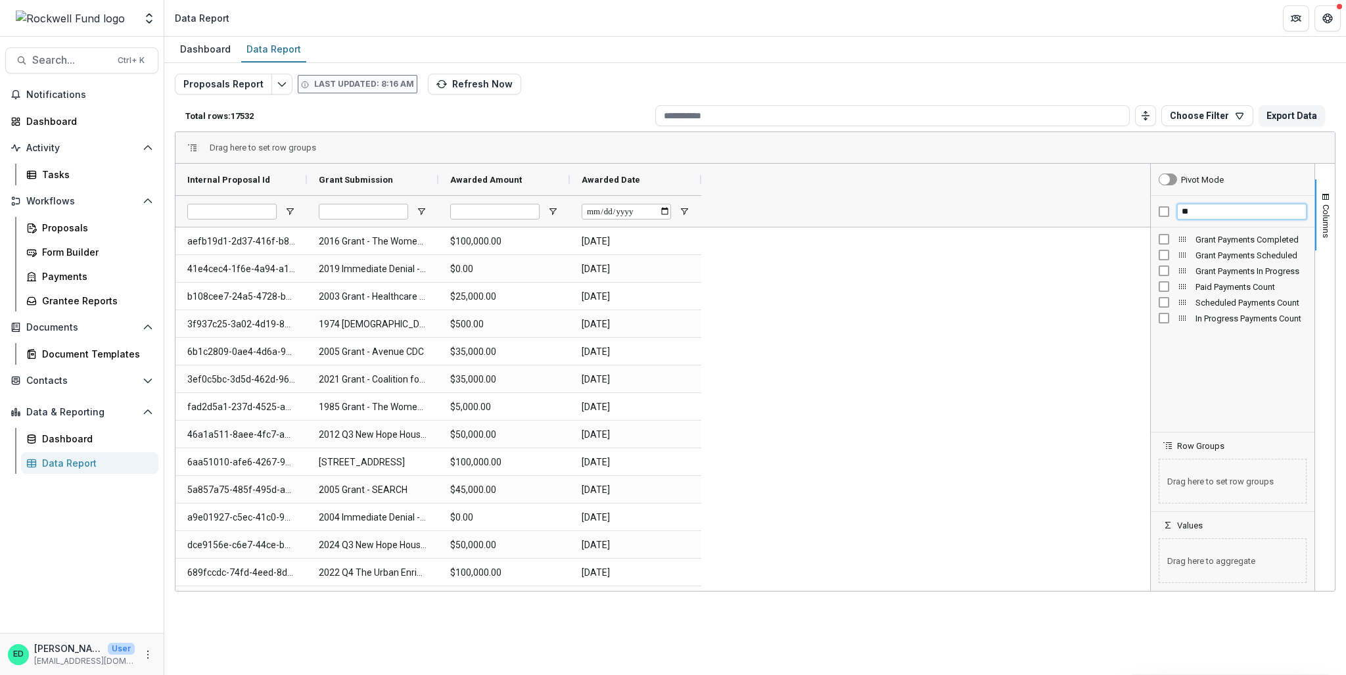
type input "*"
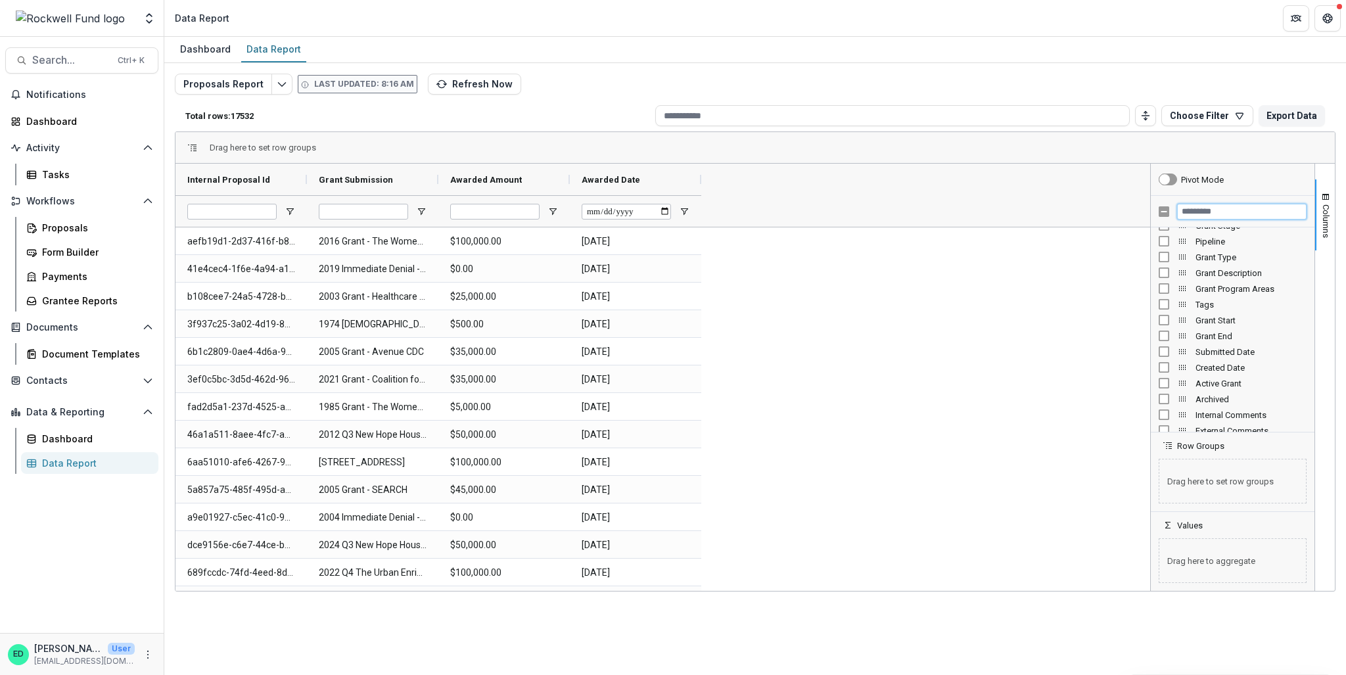
scroll to position [131, 0]
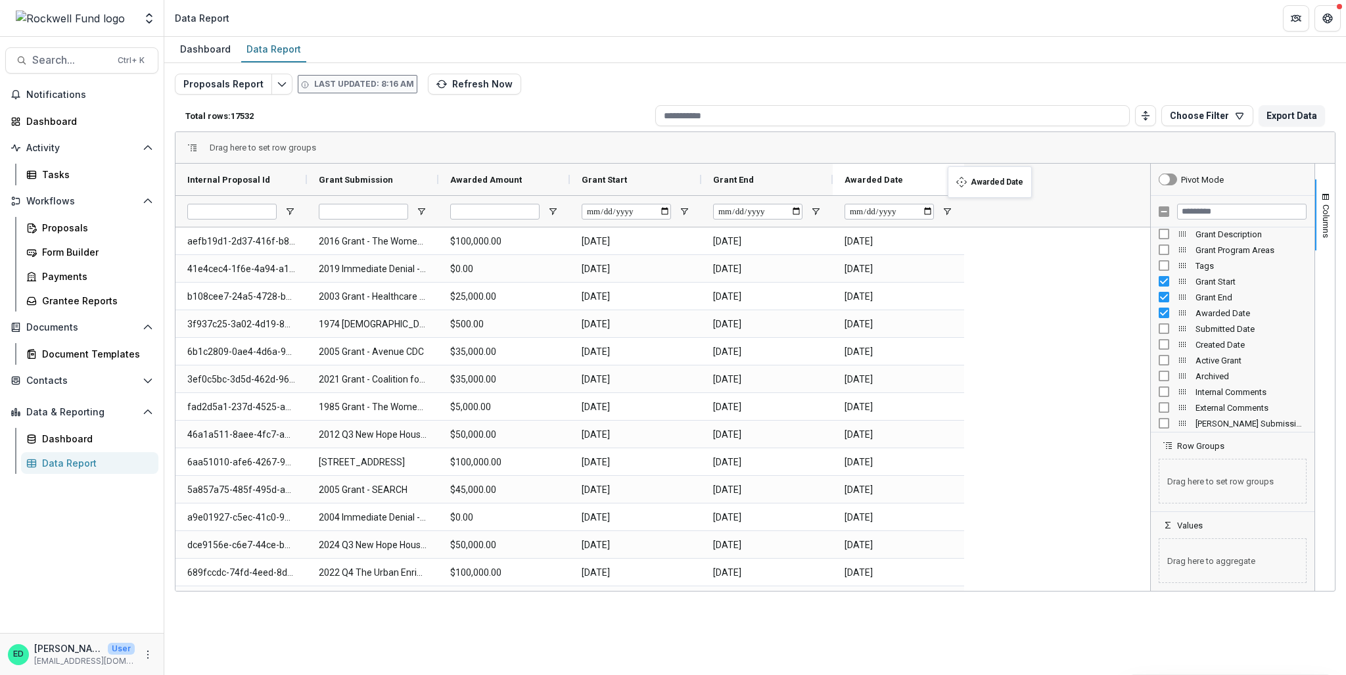
drag, startPoint x: 621, startPoint y: 172, endPoint x: 954, endPoint y: 174, distance: 333.1
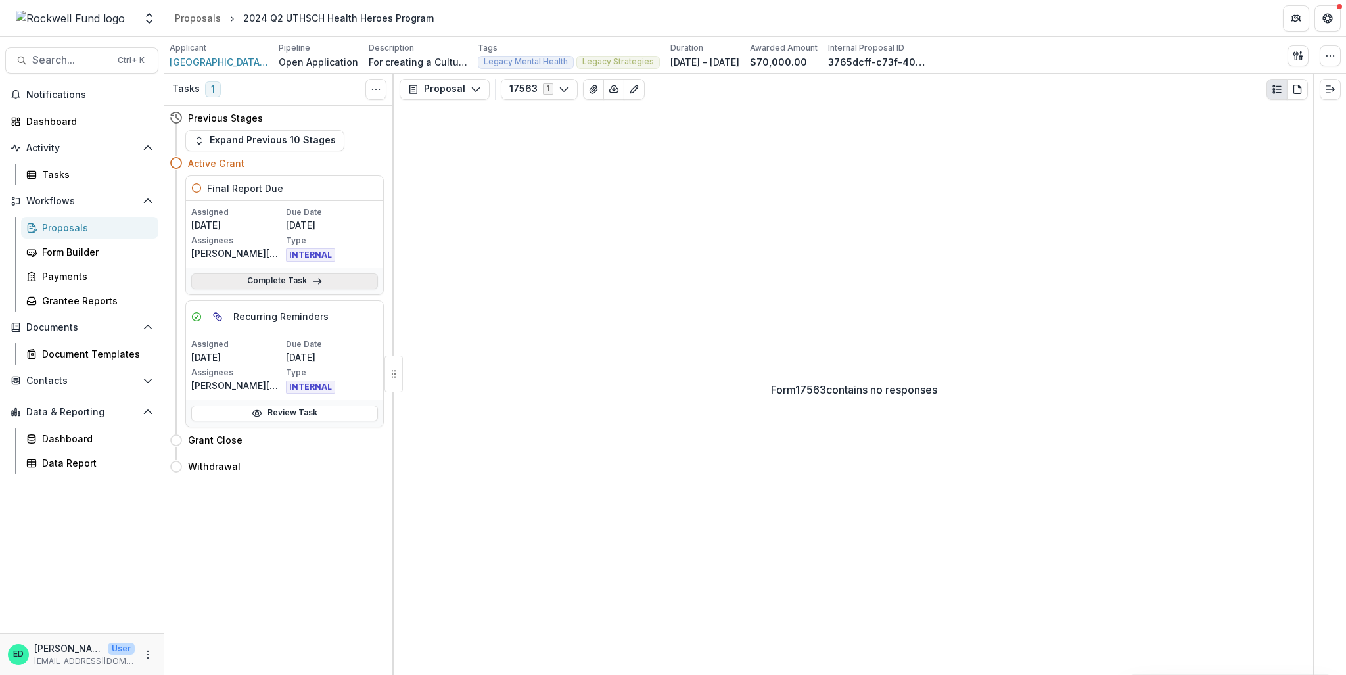
click at [319, 284] on icon at bounding box center [317, 281] width 11 height 11
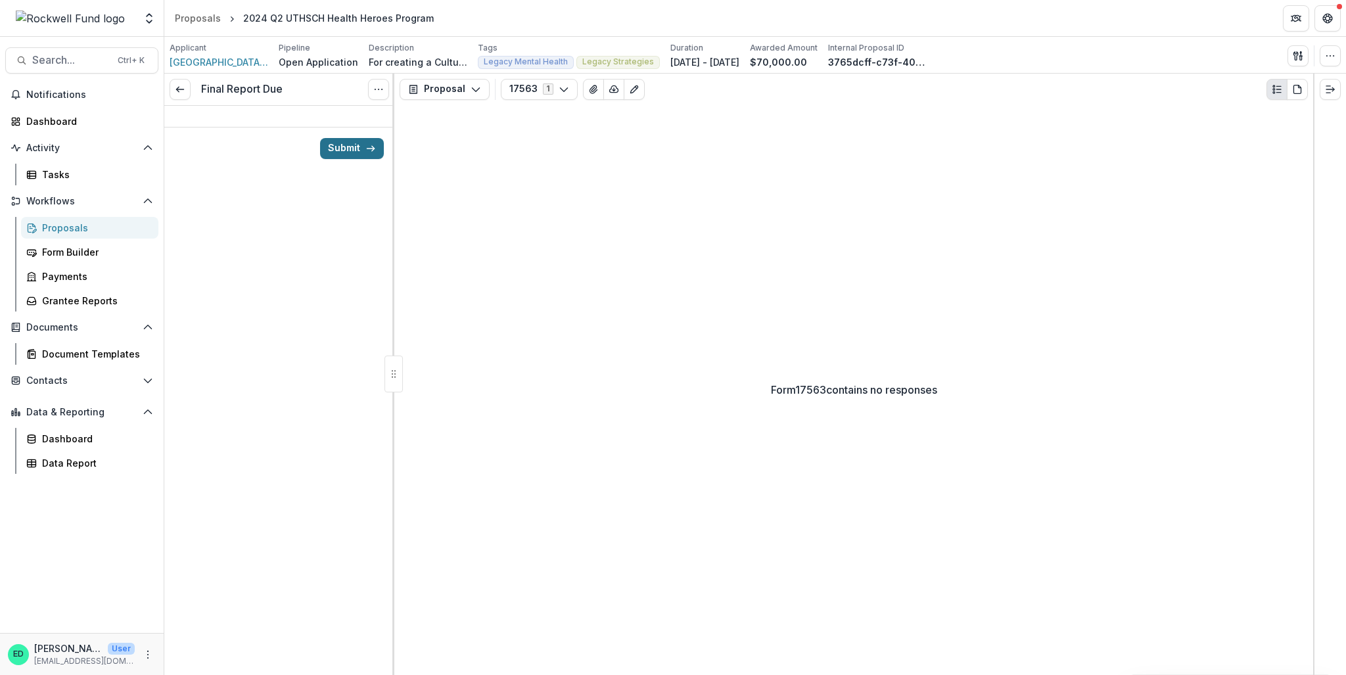
click at [353, 154] on button "Submit" at bounding box center [352, 148] width 64 height 21
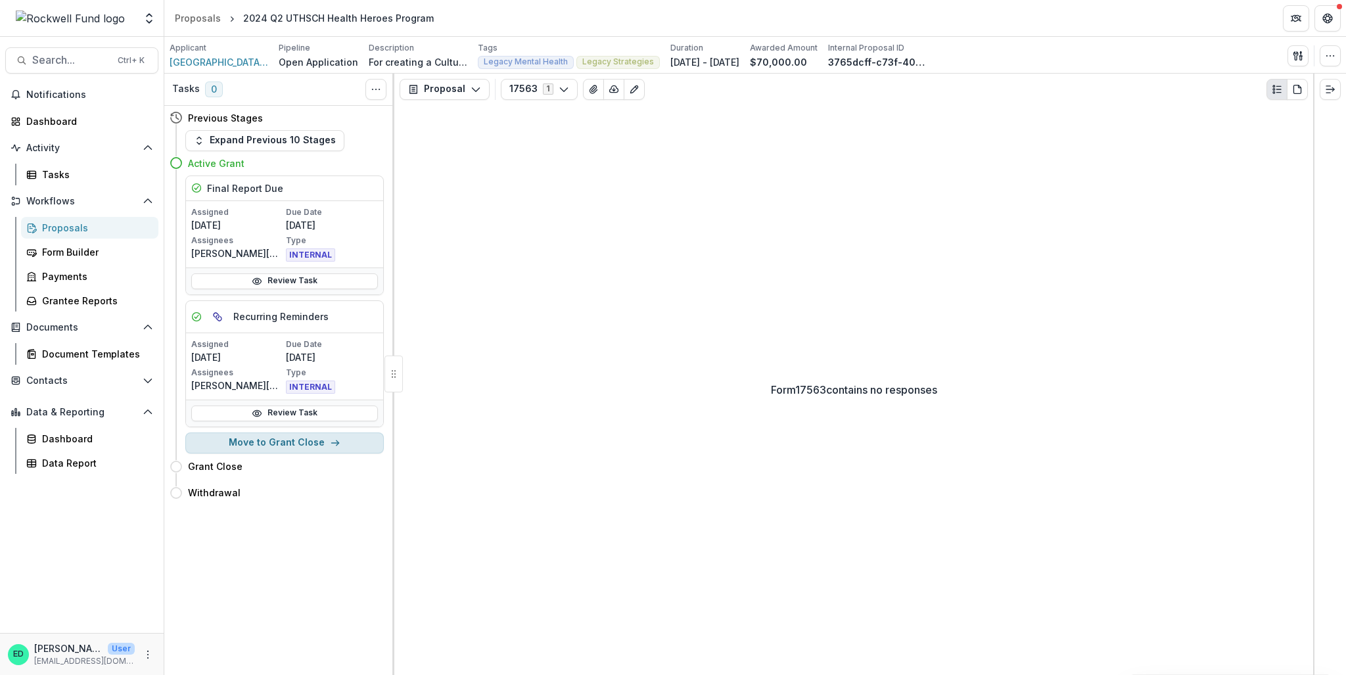
click at [291, 443] on button "Move to Grant Close" at bounding box center [284, 442] width 198 height 21
select select "**********"
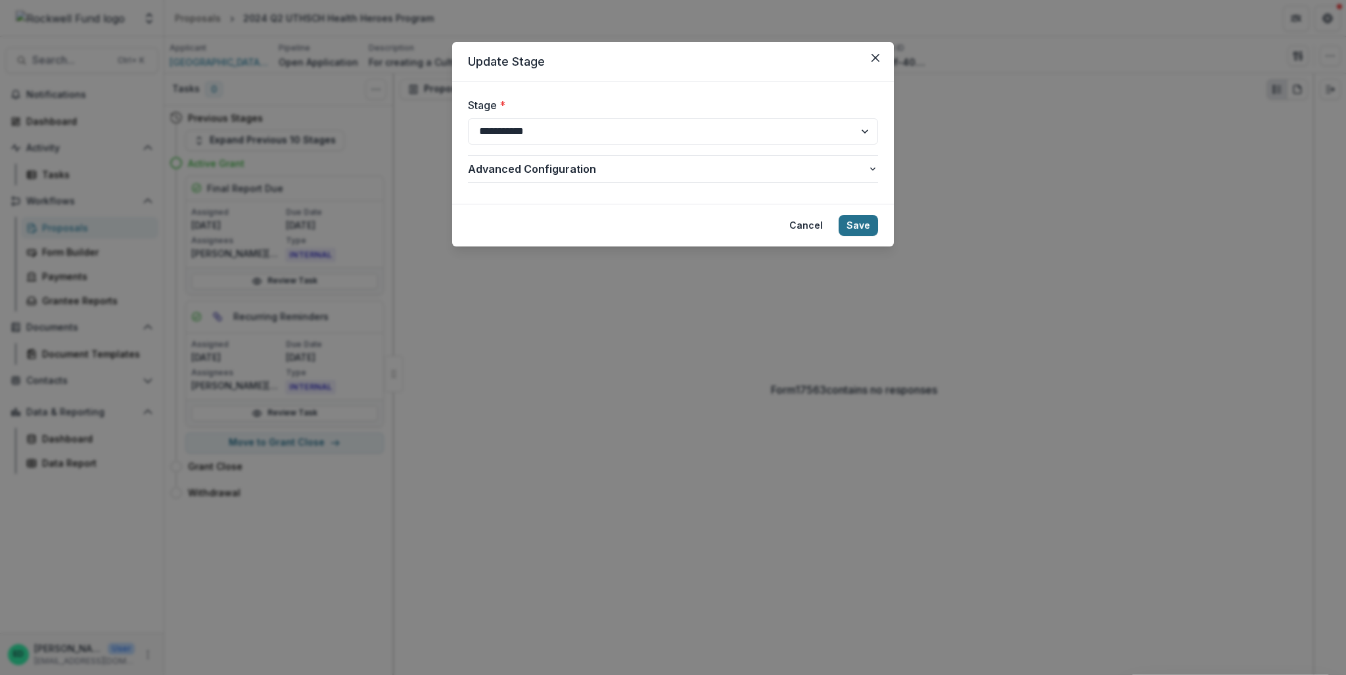
click at [862, 232] on button "Save" at bounding box center [857, 225] width 39 height 21
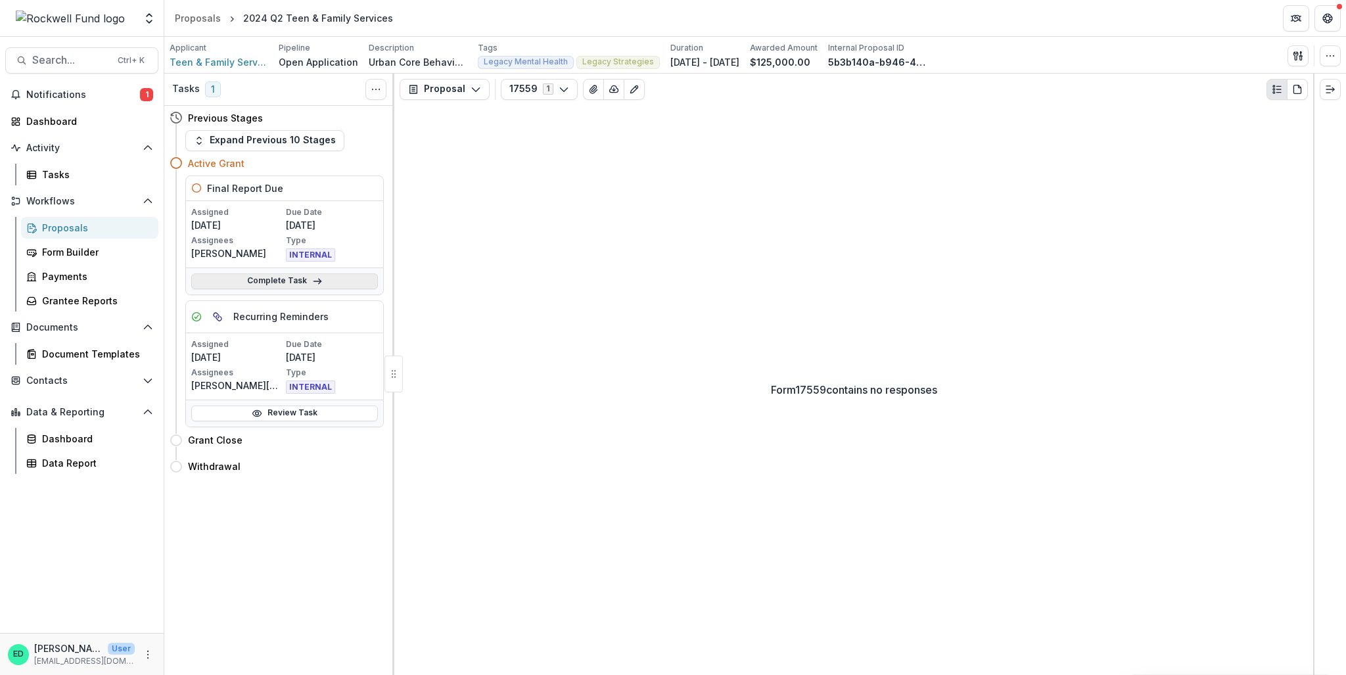
click at [241, 284] on link "Complete Task" at bounding box center [284, 281] width 187 height 16
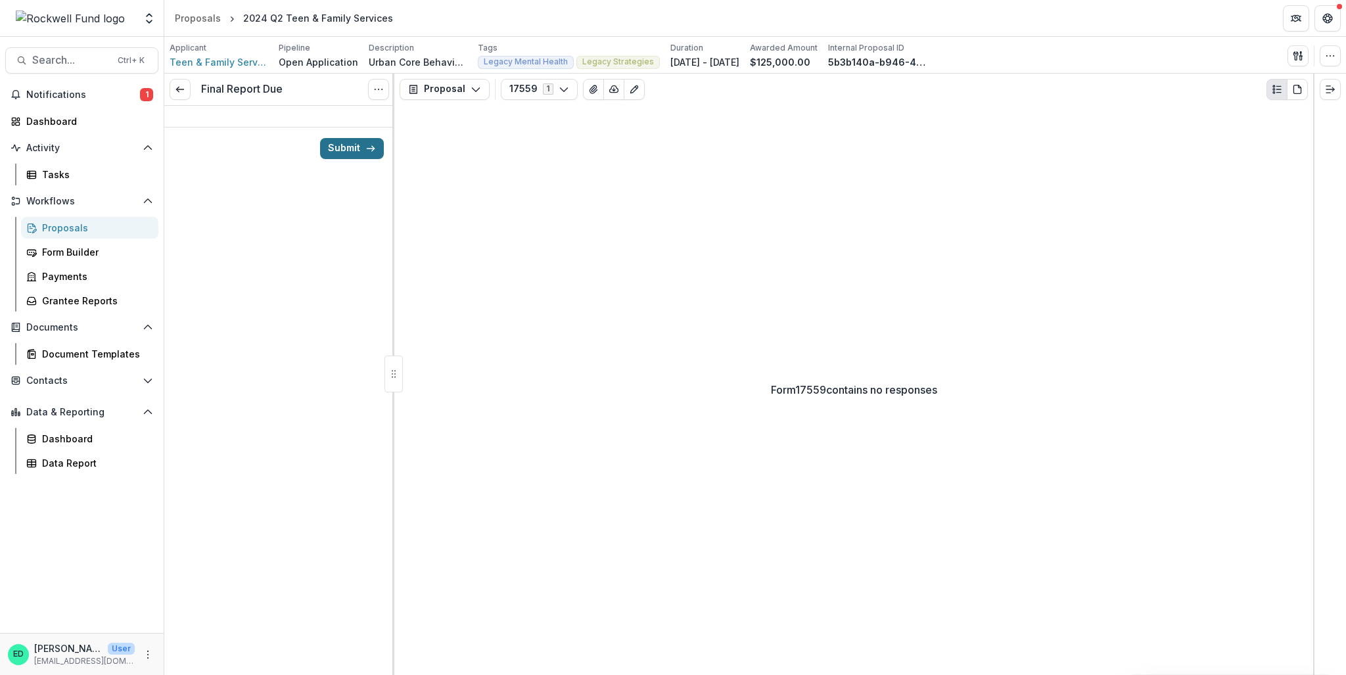
click at [334, 150] on button "Submit" at bounding box center [352, 148] width 64 height 21
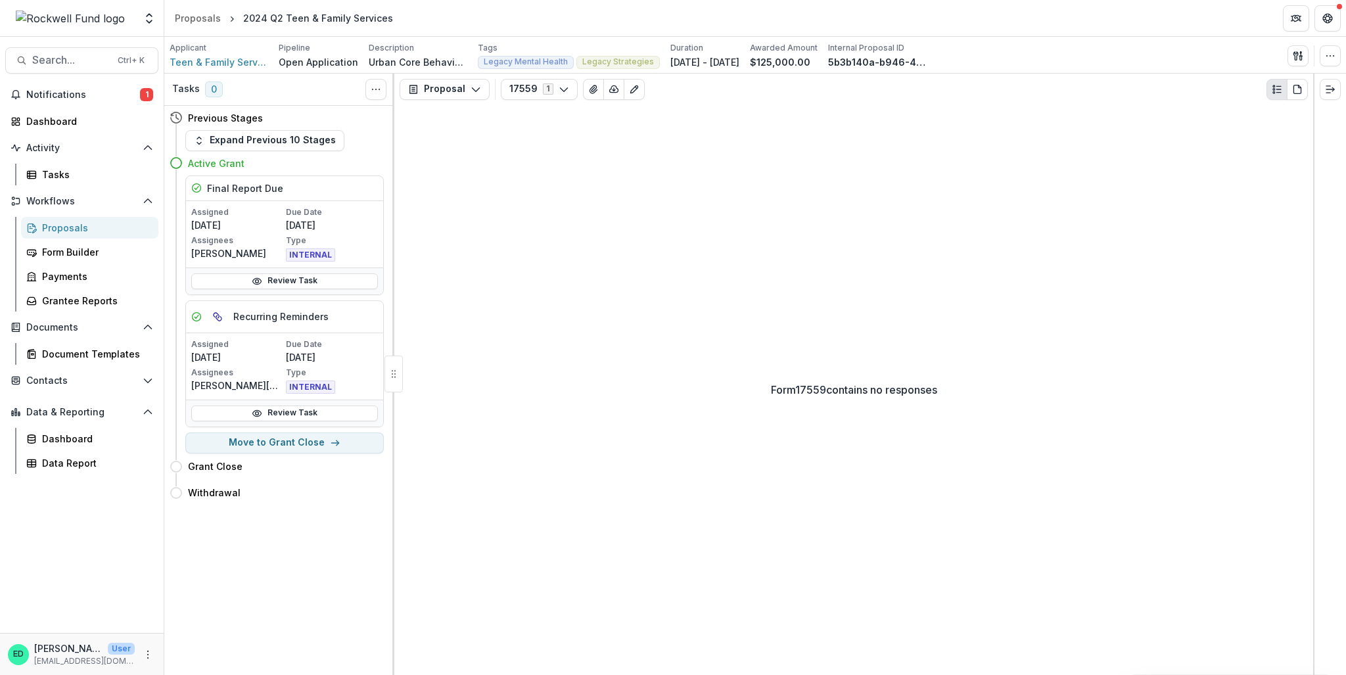
click at [407, 59] on p "Urban Core Behavioral Health with [PERSON_NAME] Care Inclusion" at bounding box center [418, 62] width 99 height 14
click at [321, 440] on button "Move to Grant Close" at bounding box center [284, 442] width 198 height 21
select select "**********"
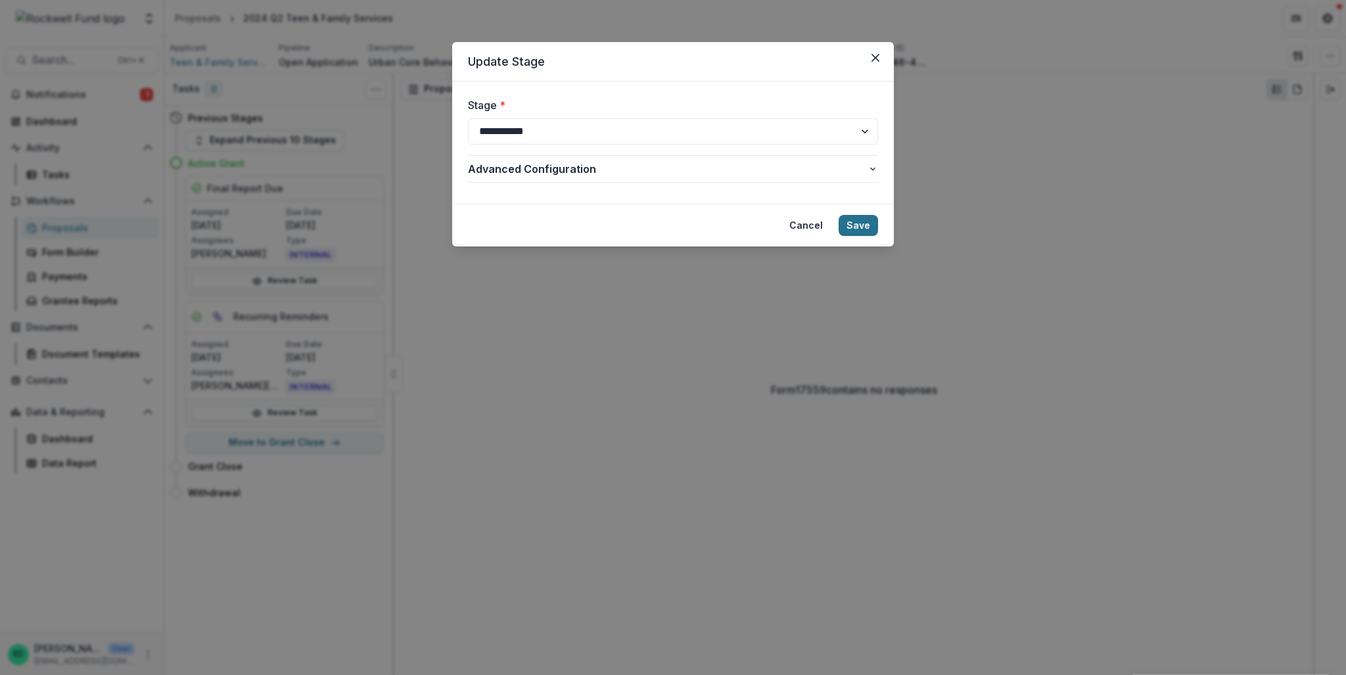
click at [855, 230] on button "Save" at bounding box center [857, 225] width 39 height 21
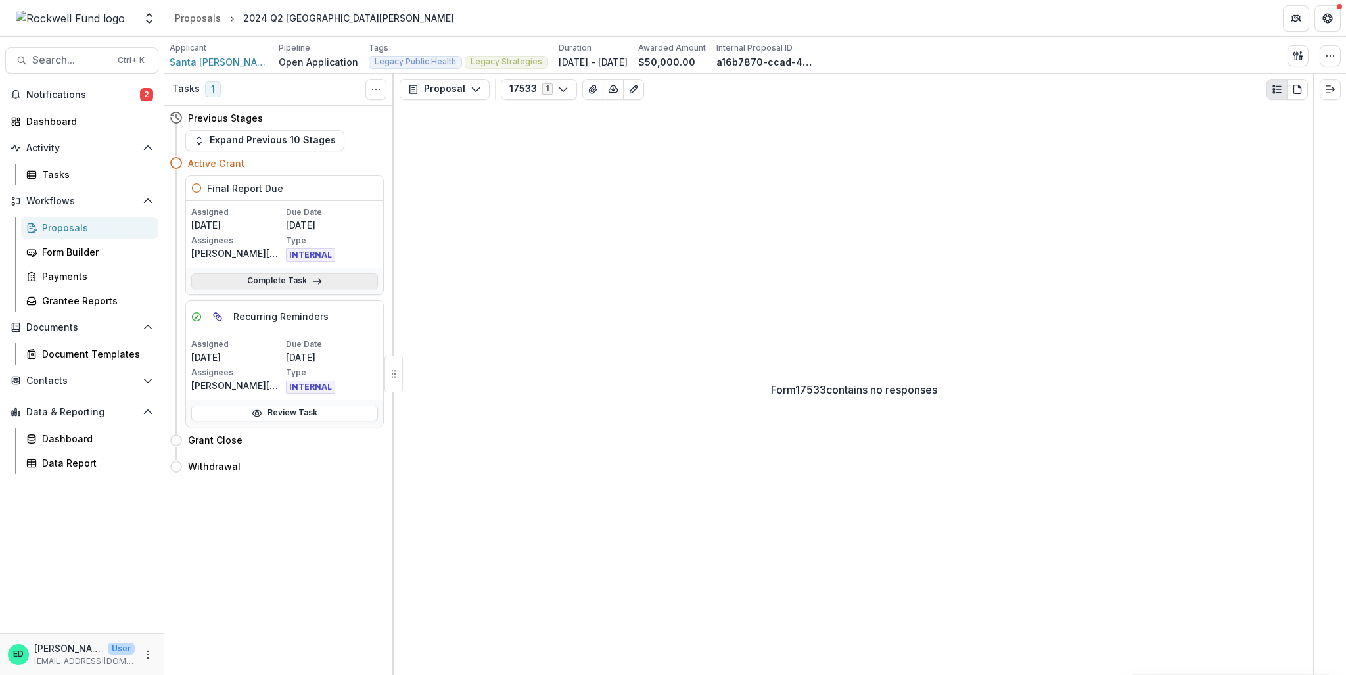
click at [285, 279] on link "Complete Task" at bounding box center [284, 281] width 187 height 16
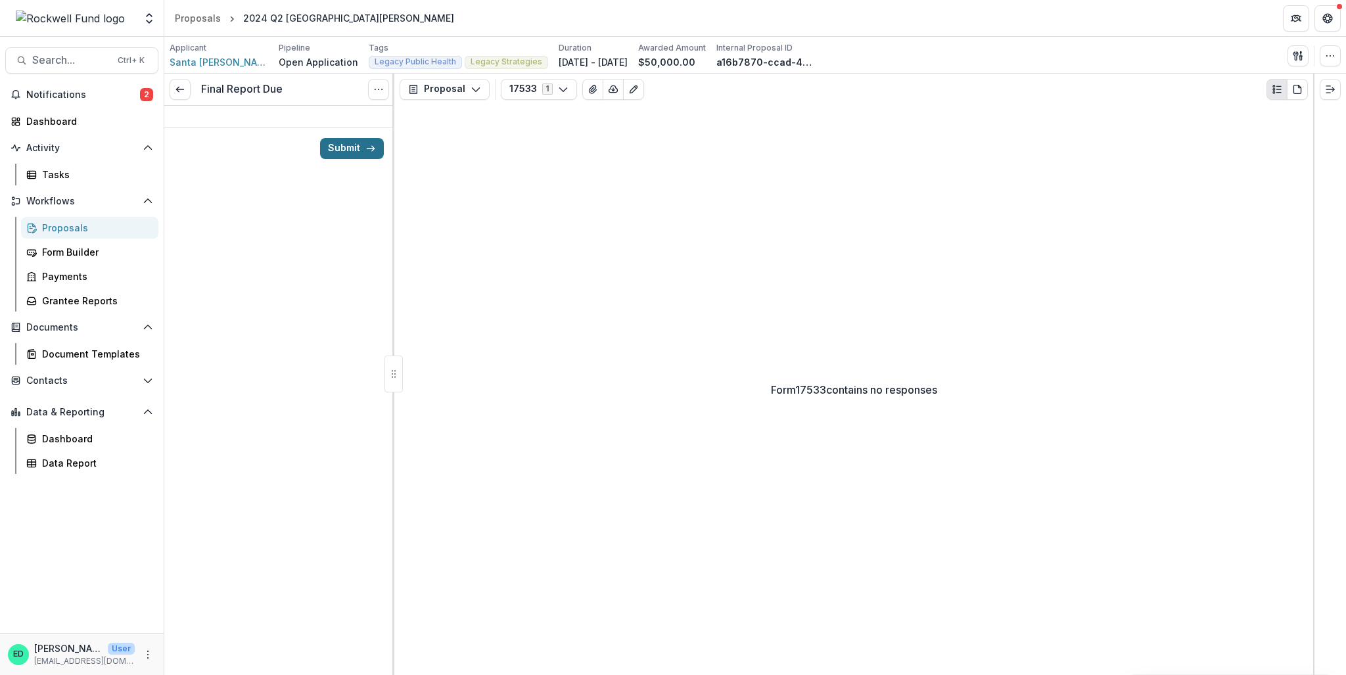
click at [361, 150] on button "Submit" at bounding box center [352, 148] width 64 height 21
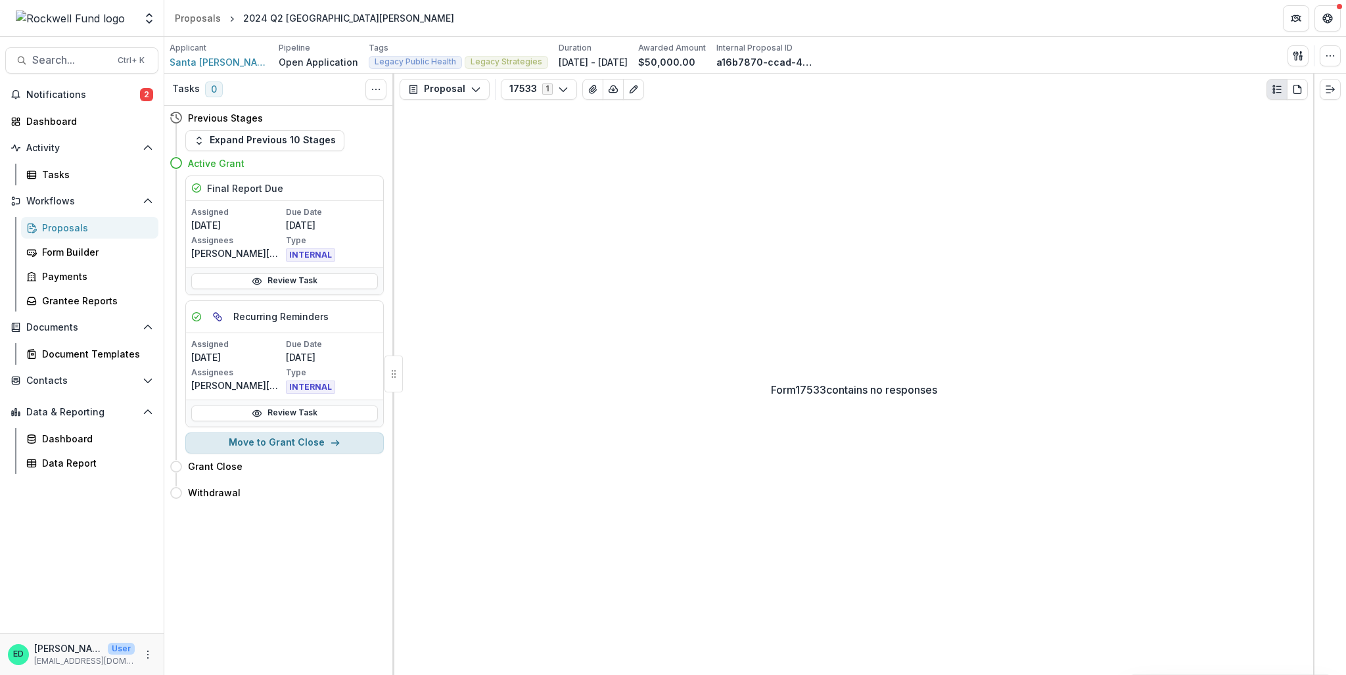
click at [302, 445] on button "Move to Grant Close" at bounding box center [284, 442] width 198 height 21
select select "**********"
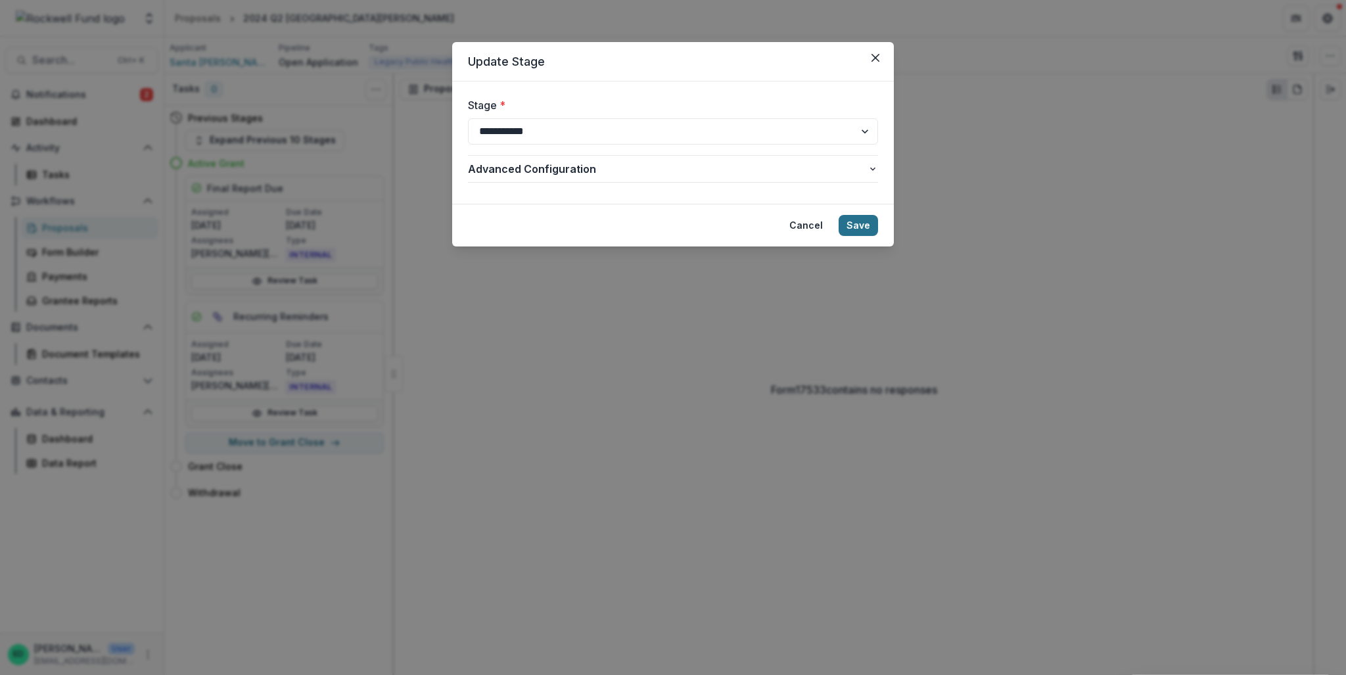
click at [844, 230] on button "Save" at bounding box center [857, 225] width 39 height 21
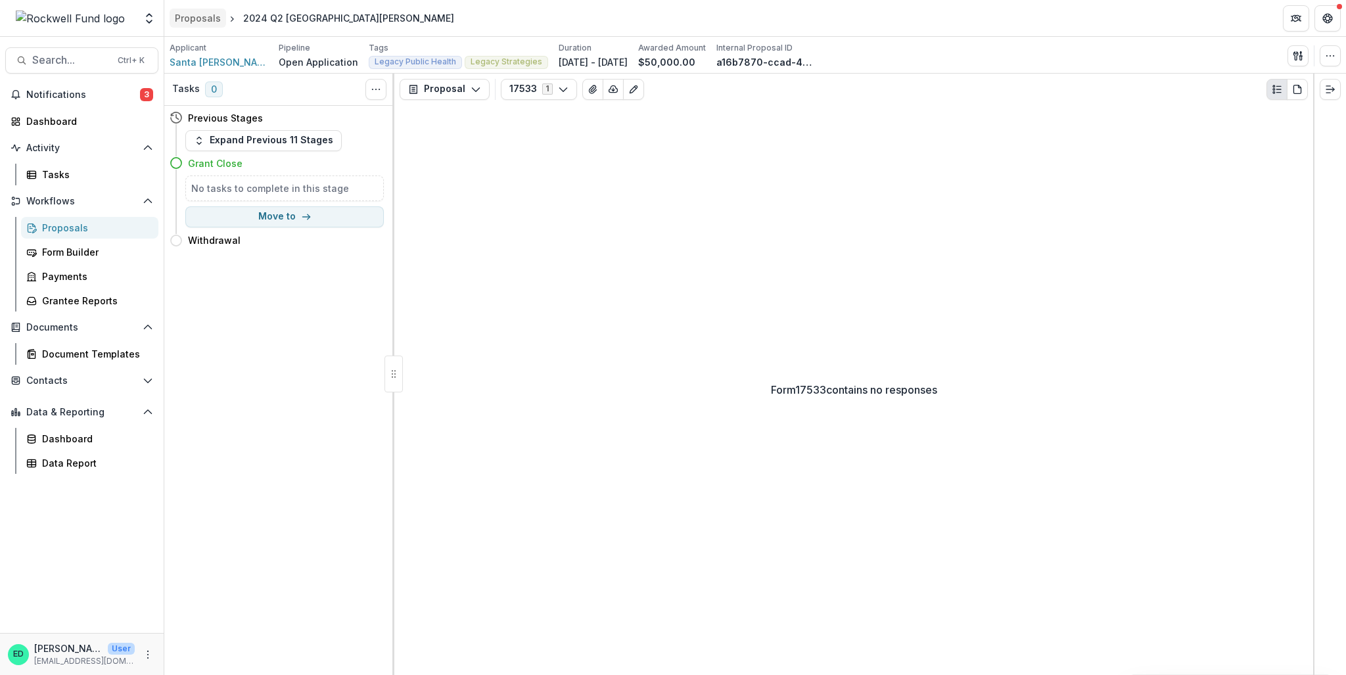
click at [202, 10] on link "Proposals" at bounding box center [198, 18] width 57 height 19
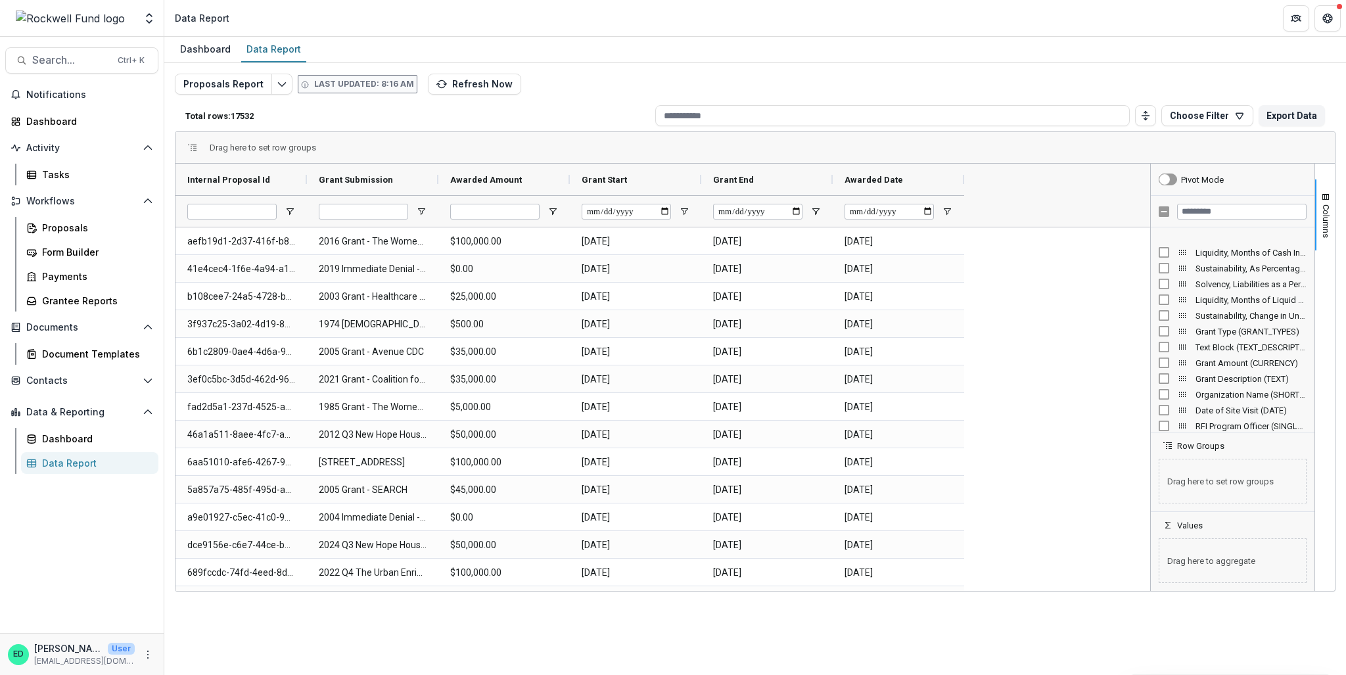
scroll to position [1577, 0]
click at [1195, 206] on input "Filter Columns Input" at bounding box center [1241, 212] width 129 height 16
type input "****"
click at [1210, 206] on input "****" at bounding box center [1241, 212] width 129 height 16
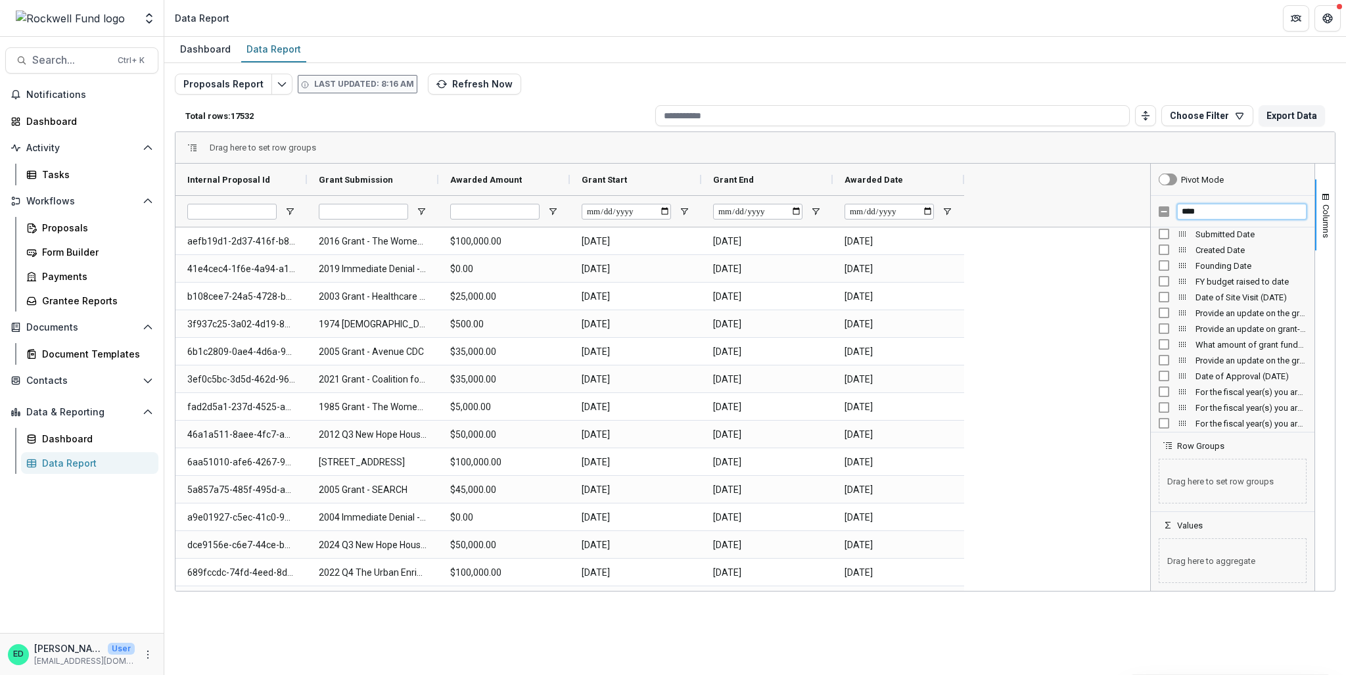
click at [1209, 206] on input "****" at bounding box center [1241, 212] width 129 height 16
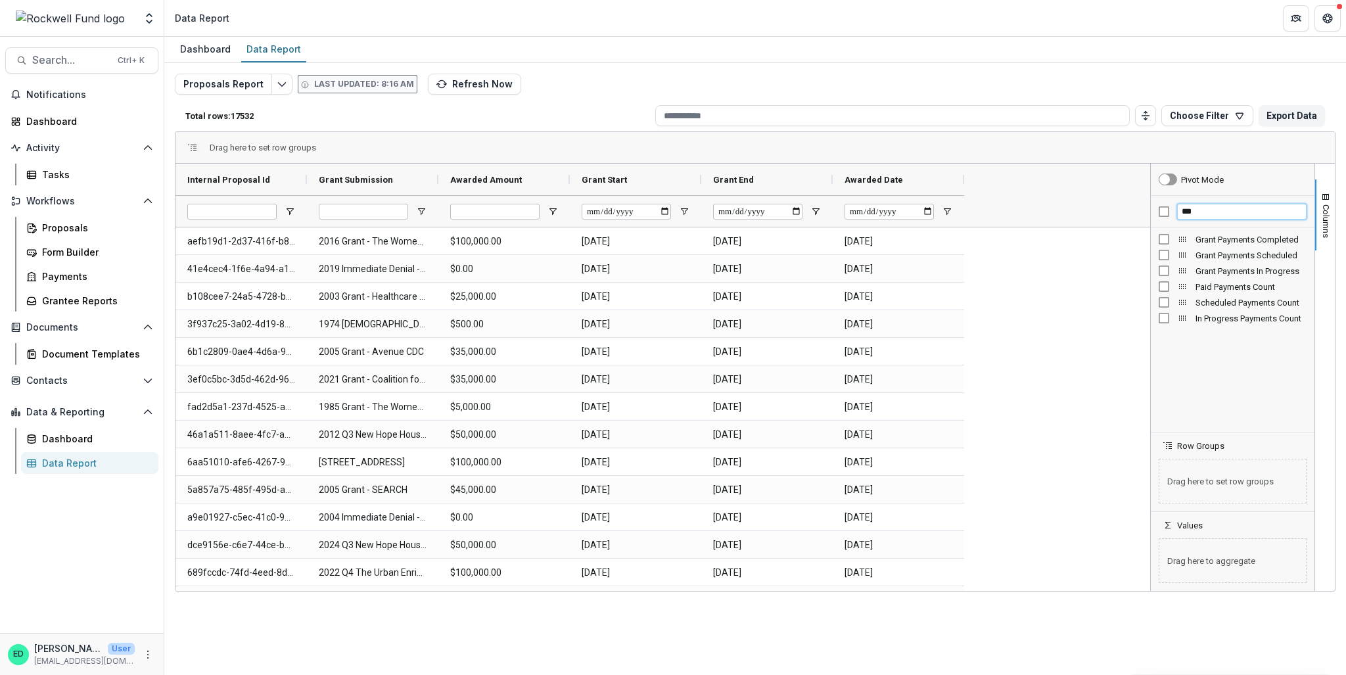
scroll to position [0, 0]
type input "***"
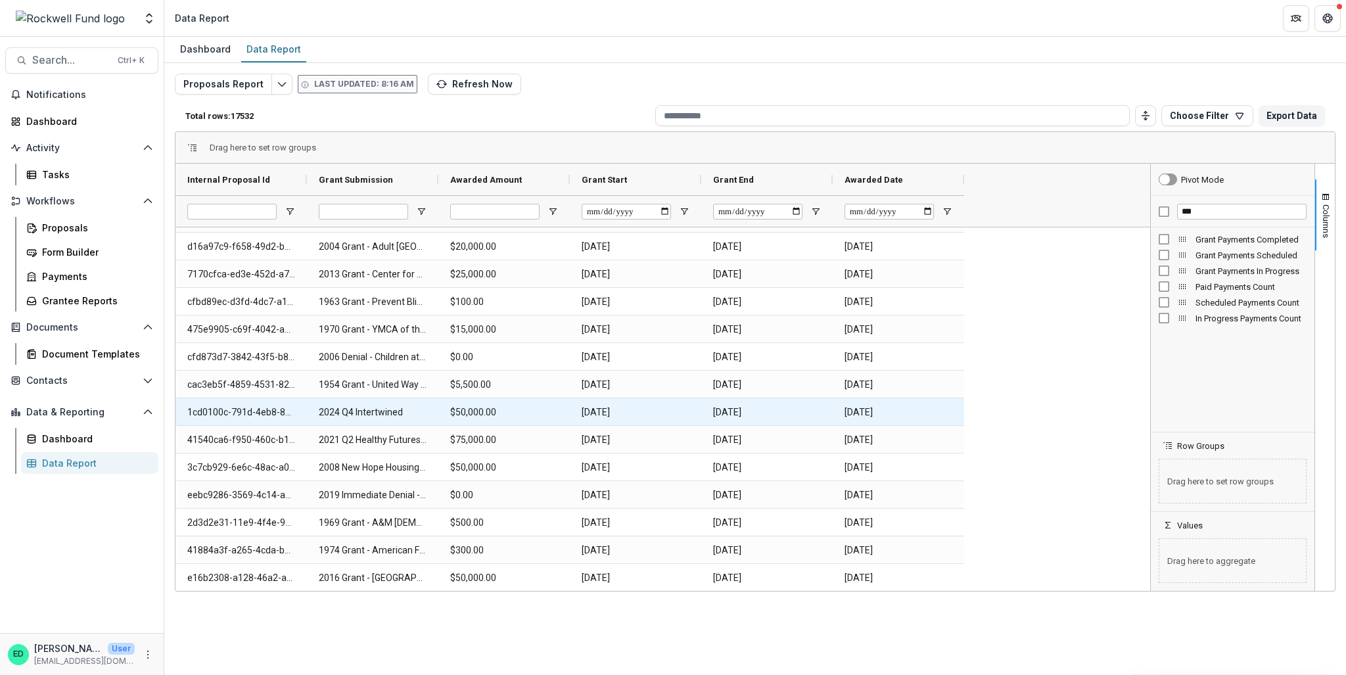
scroll to position [920, 0]
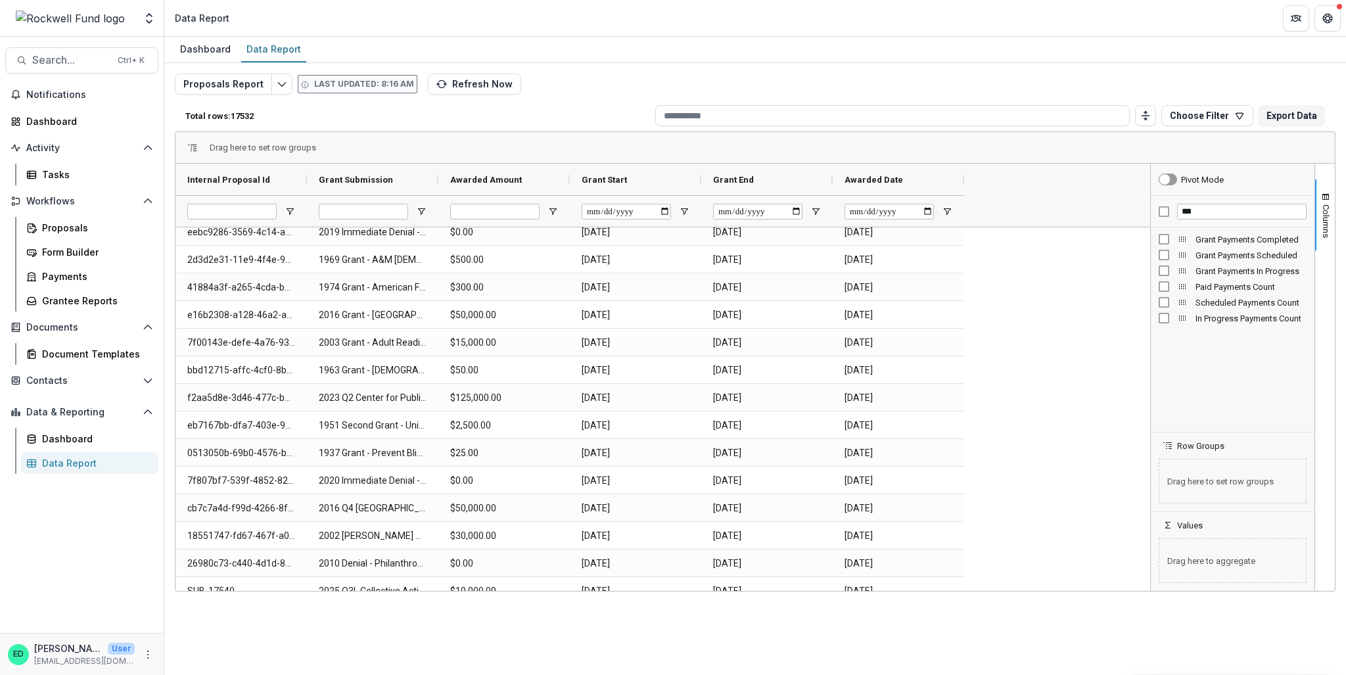
click at [1202, 223] on div "***" at bounding box center [1232, 212] width 164 height 32
click at [1202, 204] on input "***" at bounding box center [1241, 212] width 129 height 16
type input "*"
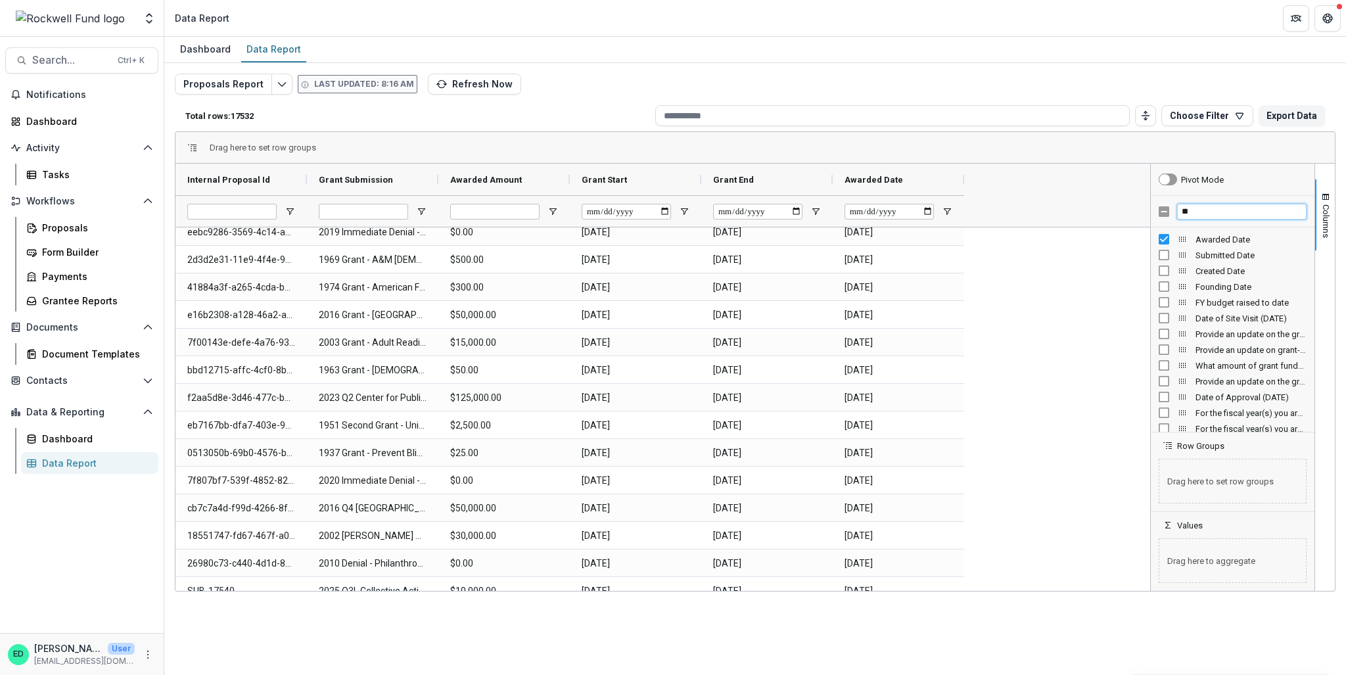
type input "*"
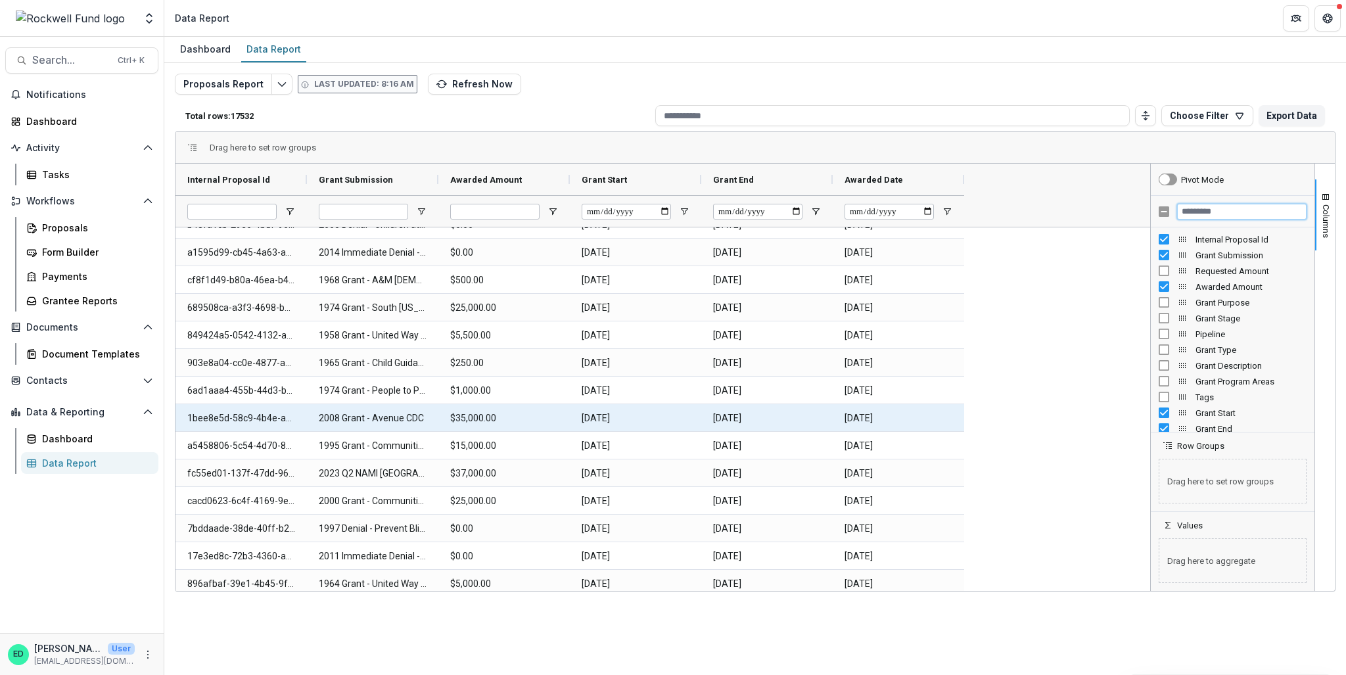
scroll to position [0, 0]
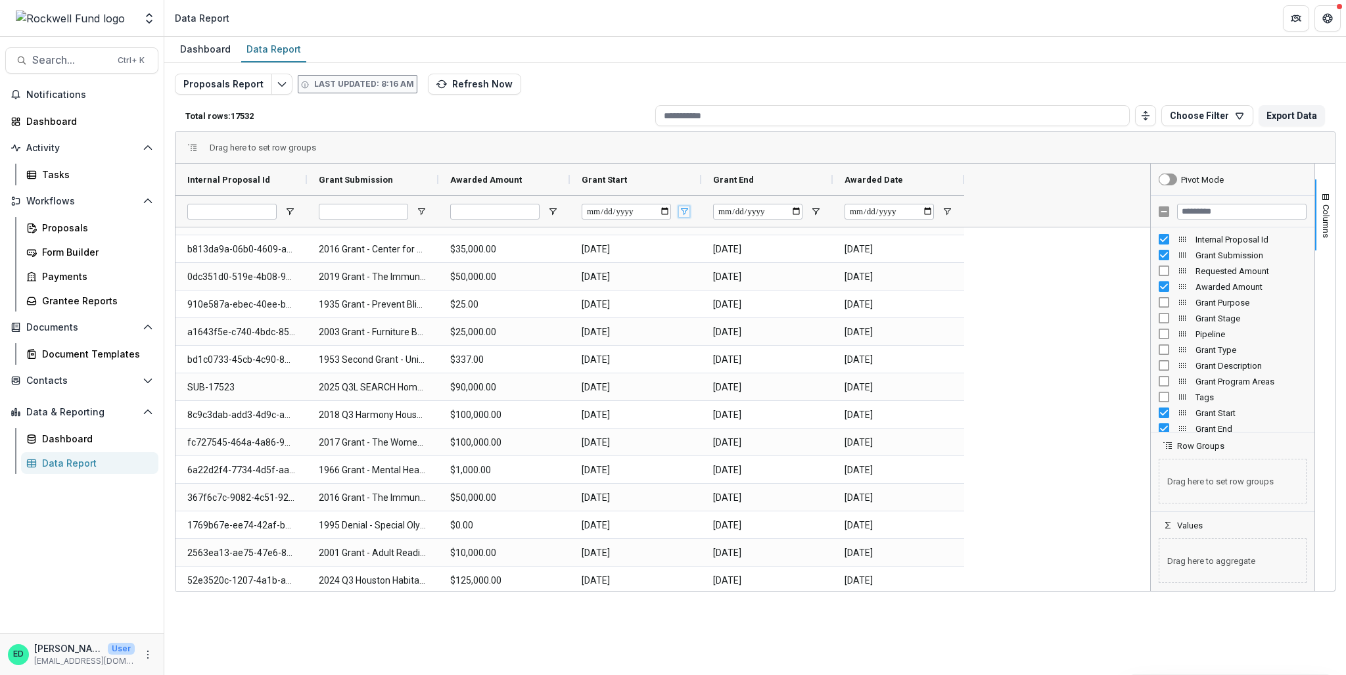
click at [689, 214] on span "Open Filter Menu" at bounding box center [684, 211] width 11 height 11
click at [778, 244] on div "Equals" at bounding box center [747, 243] width 119 height 10
click at [798, 139] on div "Drag here to set row groups" at bounding box center [754, 148] width 1159 height 32
click at [685, 179] on span at bounding box center [684, 179] width 11 height 11
click at [636, 135] on div "Drag here to set row groups" at bounding box center [754, 148] width 1159 height 32
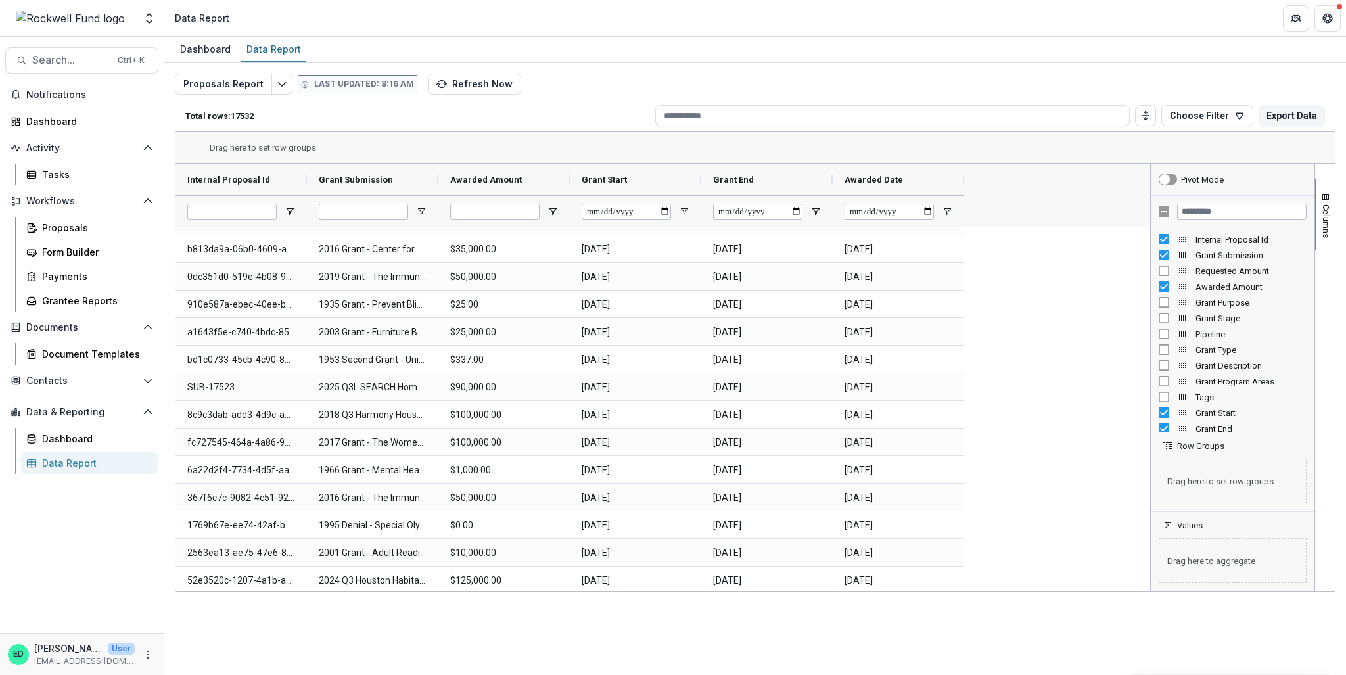
click at [1240, 148] on div "Drag here to set row groups" at bounding box center [754, 148] width 1159 height 32
click at [1322, 233] on span "Columns" at bounding box center [1326, 221] width 10 height 34
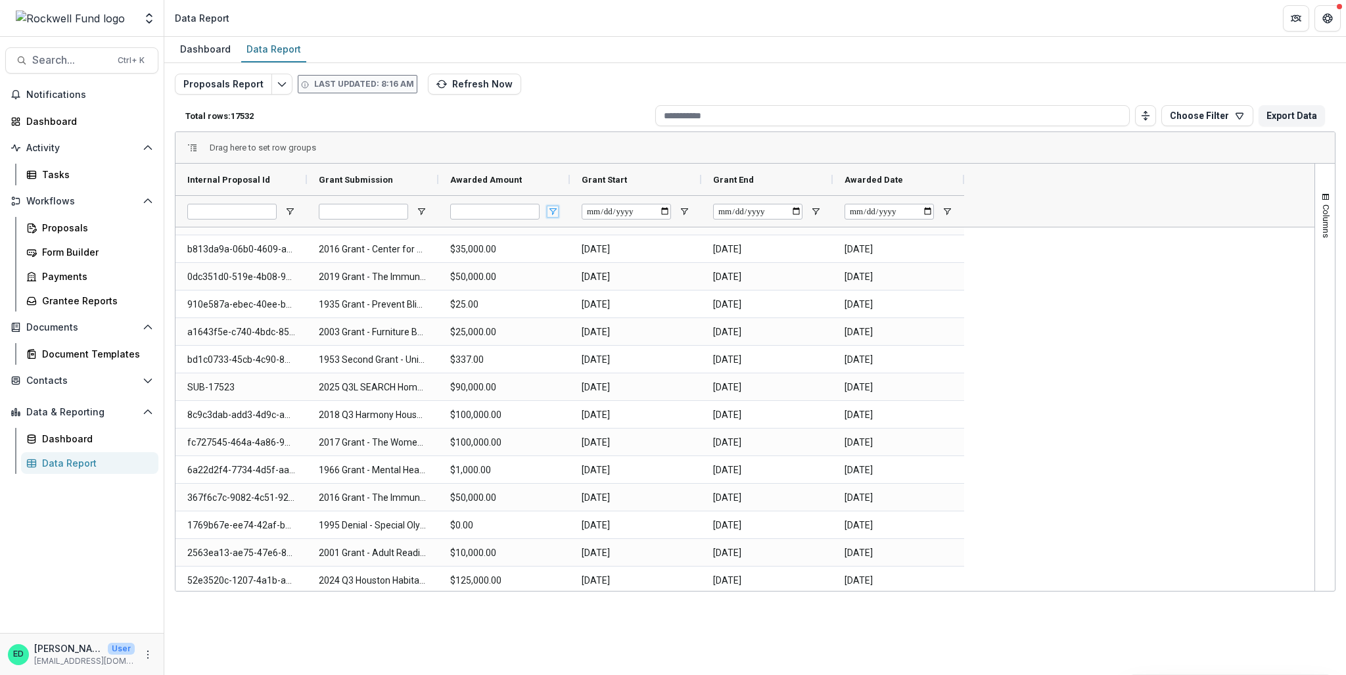
click at [549, 206] on span "Open Filter Menu" at bounding box center [552, 211] width 11 height 11
click at [570, 238] on div "Equals" at bounding box center [616, 243] width 119 height 10
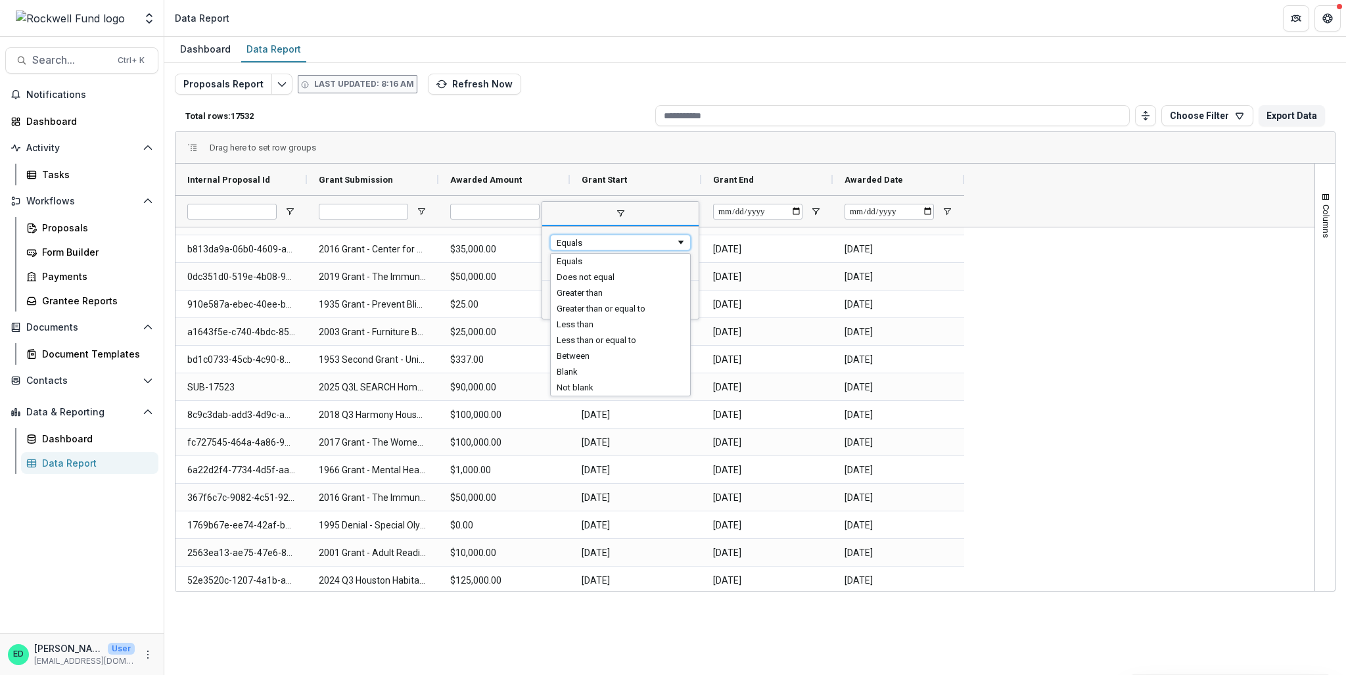
click at [562, 153] on div "Drag here to set row groups" at bounding box center [754, 148] width 1159 height 32
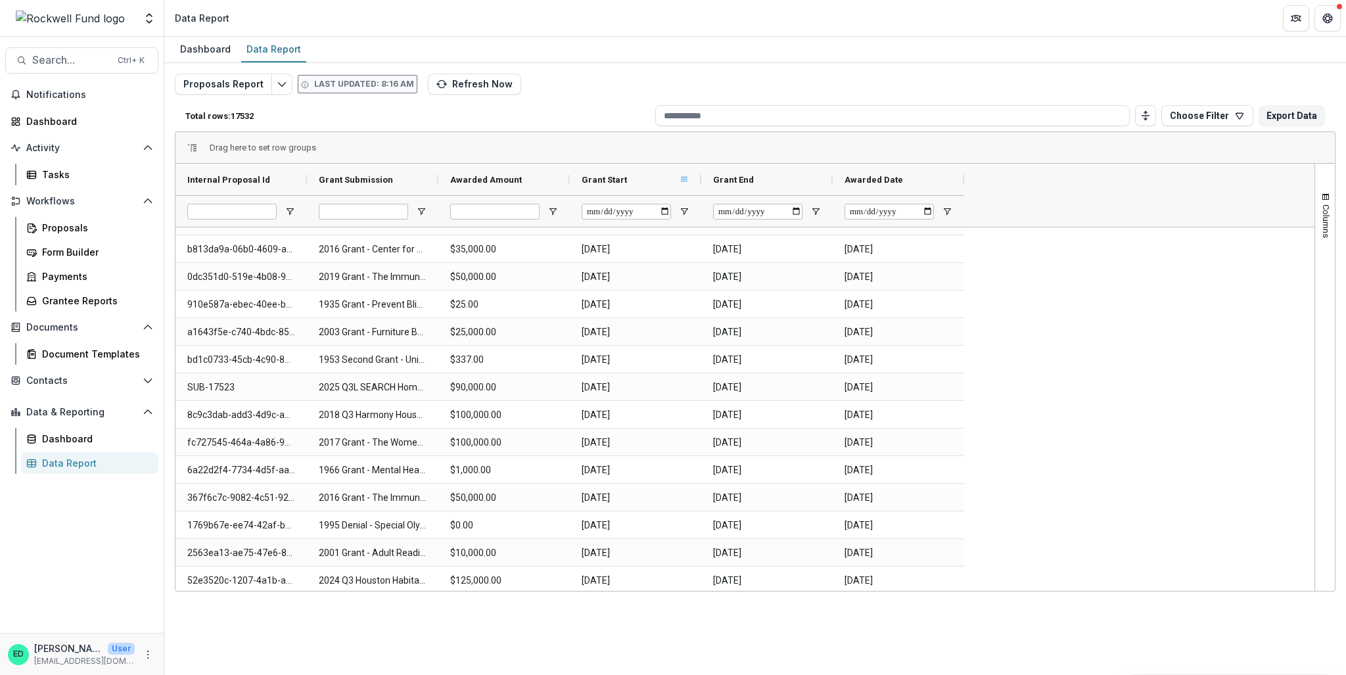
click at [685, 174] on span at bounding box center [684, 179] width 11 height 11
click at [746, 180] on span "filter" at bounding box center [751, 182] width 11 height 11
click at [802, 183] on span "columns" at bounding box center [803, 182] width 11 height 11
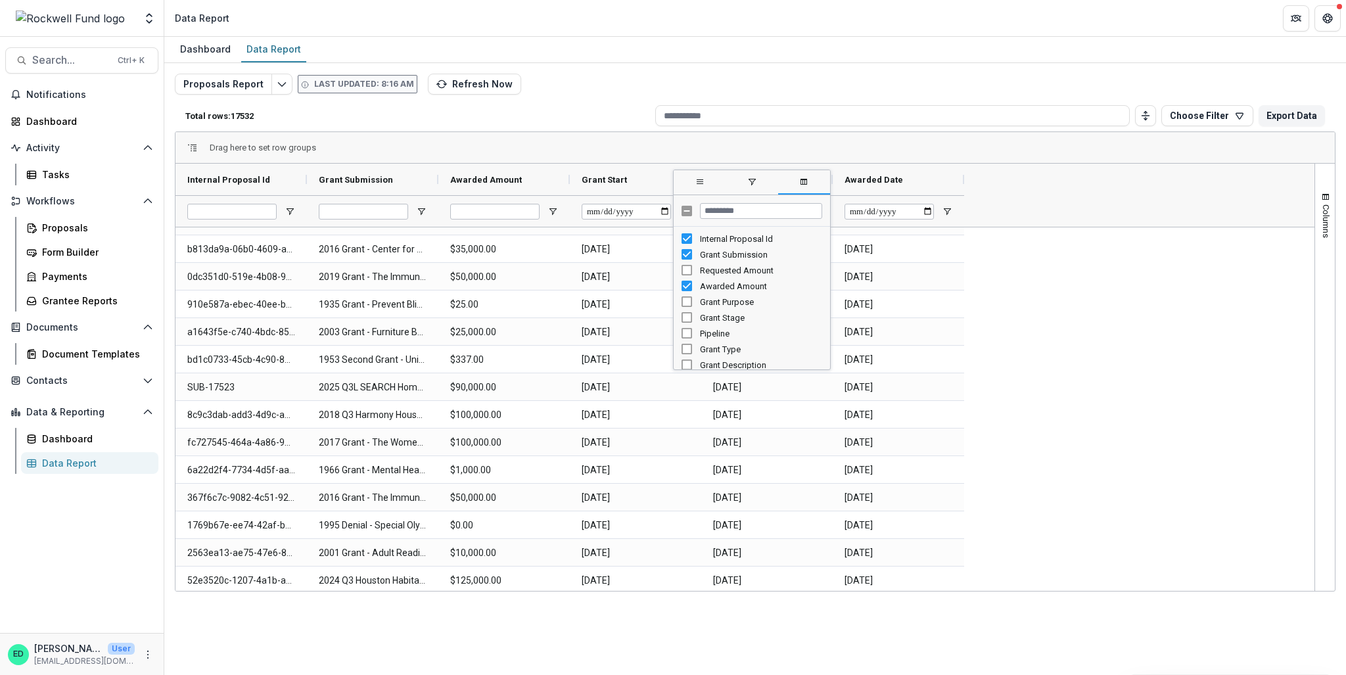
click at [741, 182] on span "filter" at bounding box center [751, 183] width 52 height 24
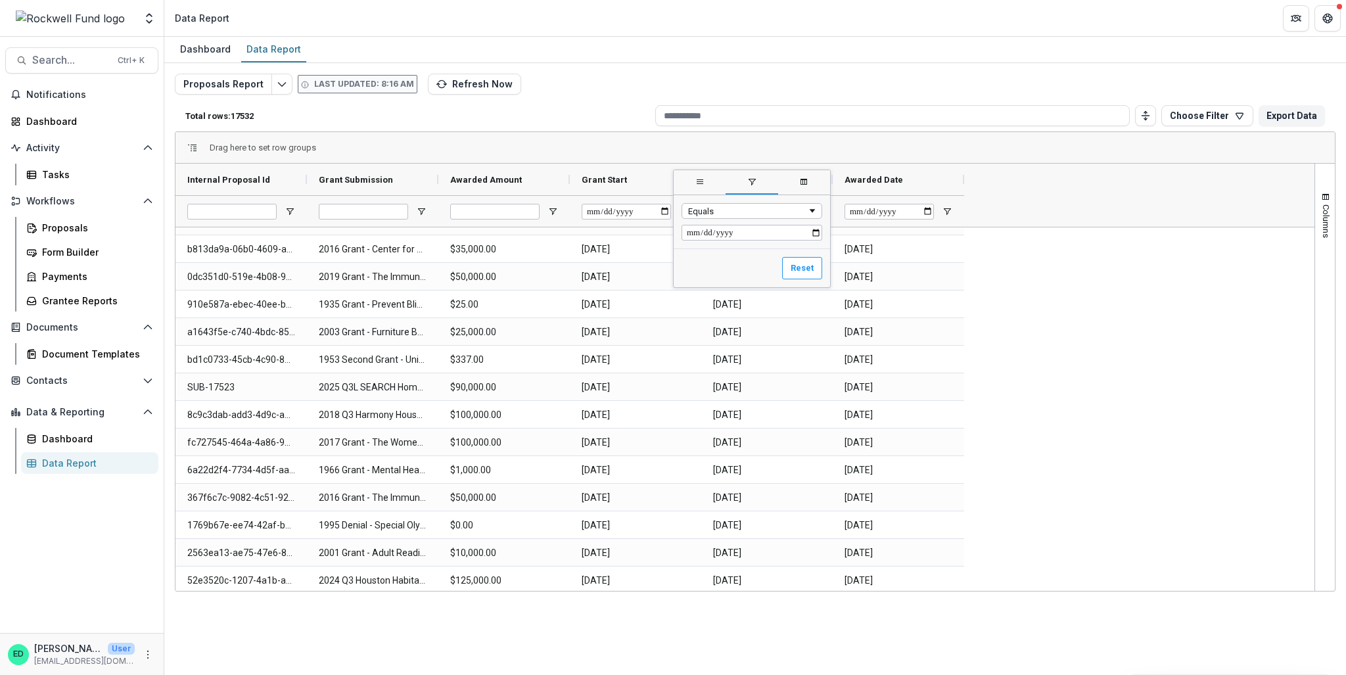
click at [691, 179] on span "general" at bounding box center [699, 183] width 52 height 24
click at [727, 295] on span "Group by Grant Start" at bounding box center [750, 289] width 116 height 21
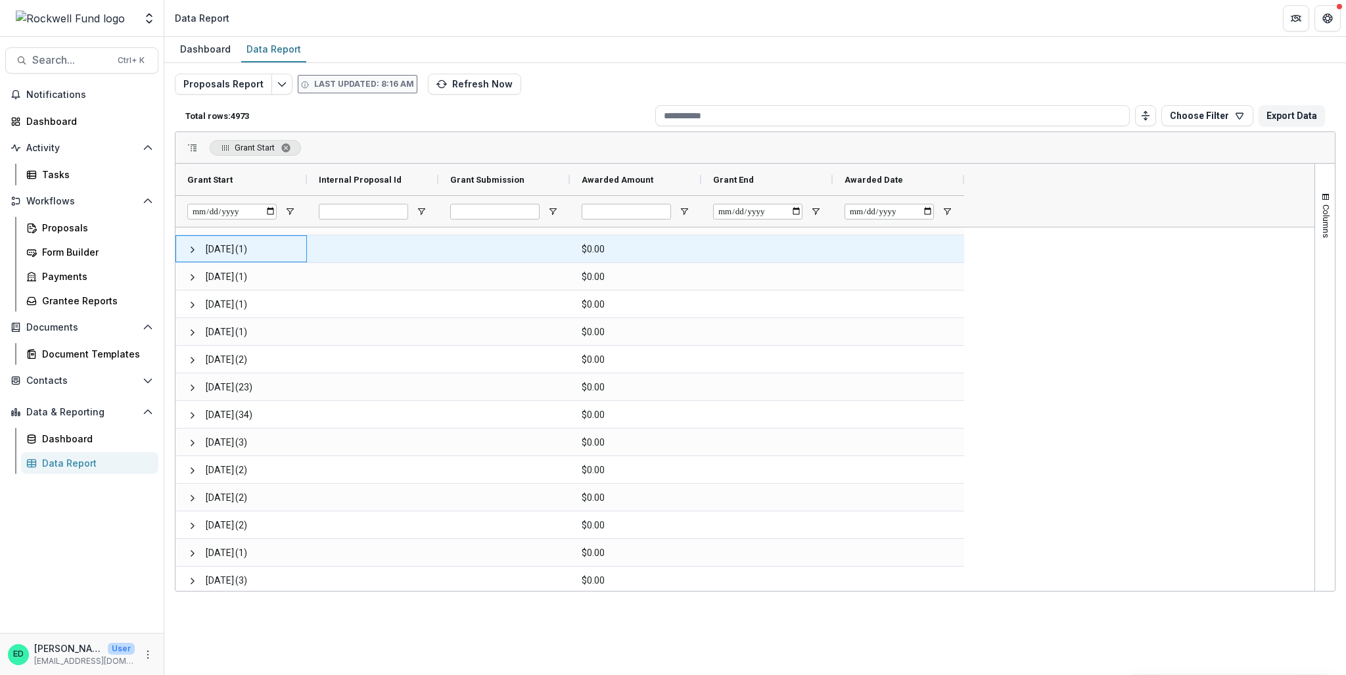
click at [204, 254] on span "1994-11-21 (1)" at bounding box center [241, 249] width 108 height 27
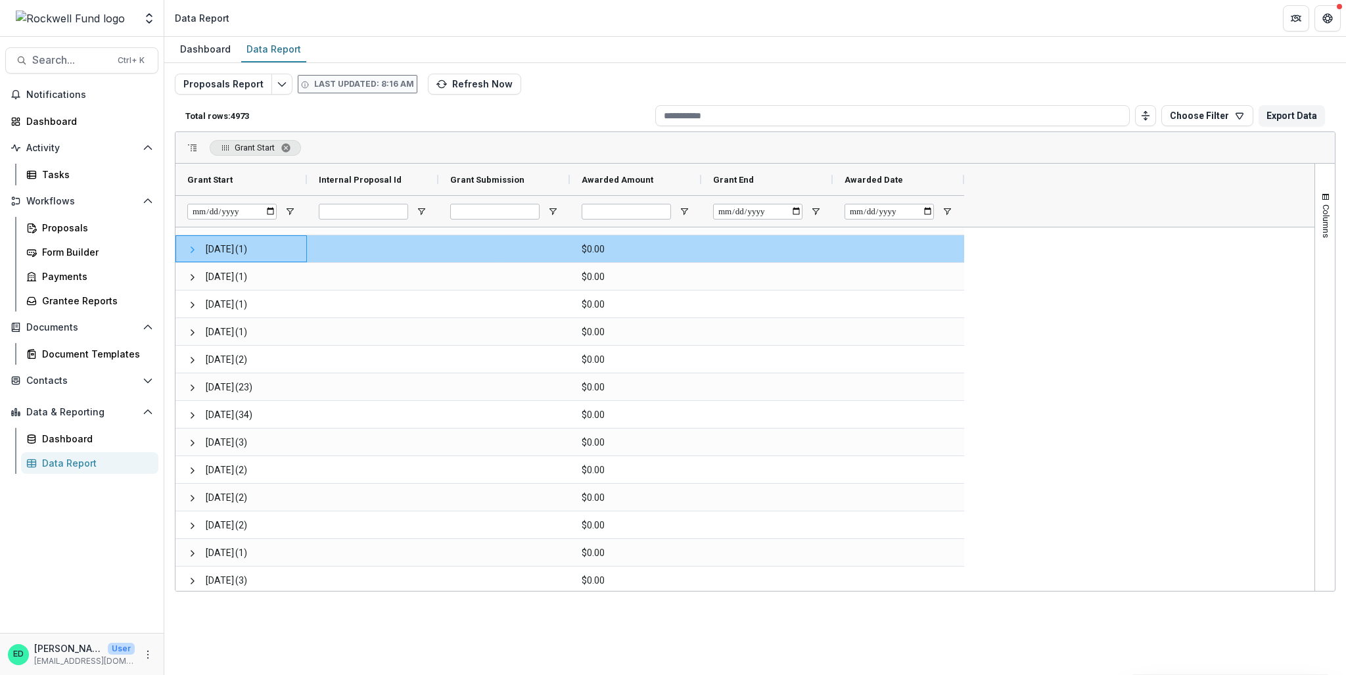
click at [191, 251] on span at bounding box center [192, 249] width 11 height 11
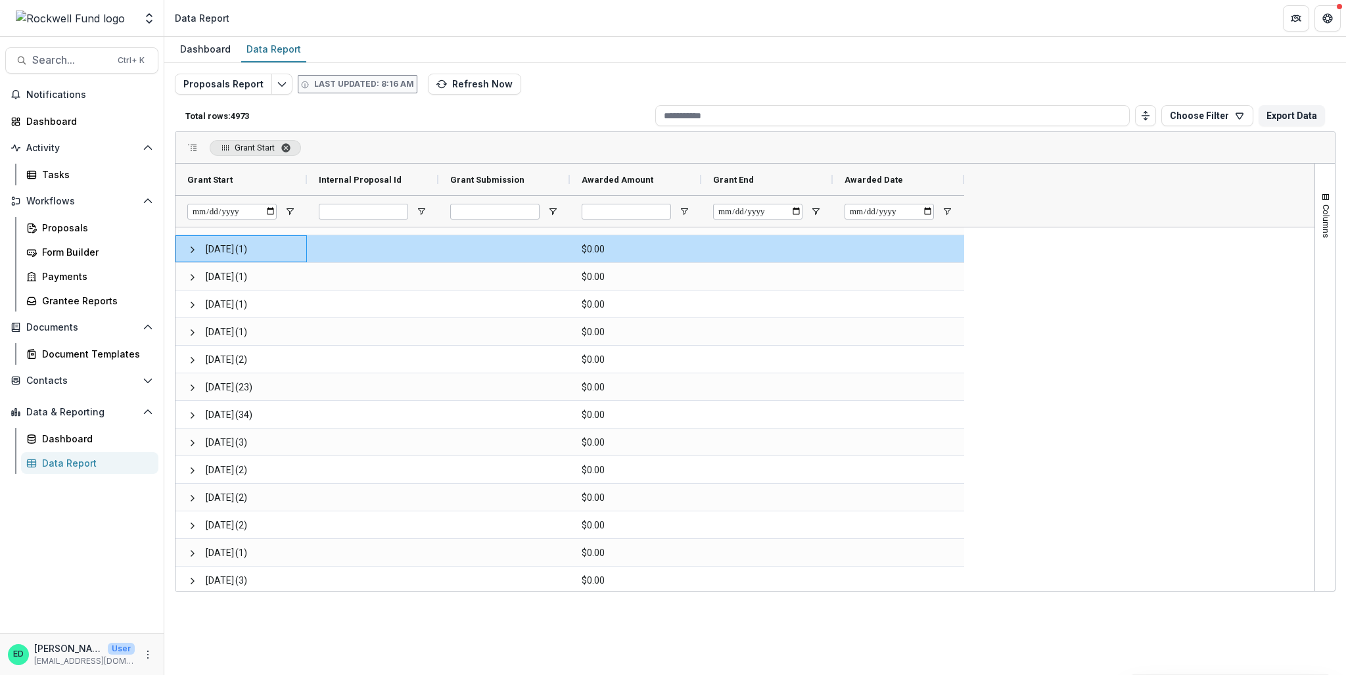
click at [283, 145] on span "Grant Start. Press ENTER to sort. Press DELETE to remove" at bounding box center [286, 148] width 11 height 11
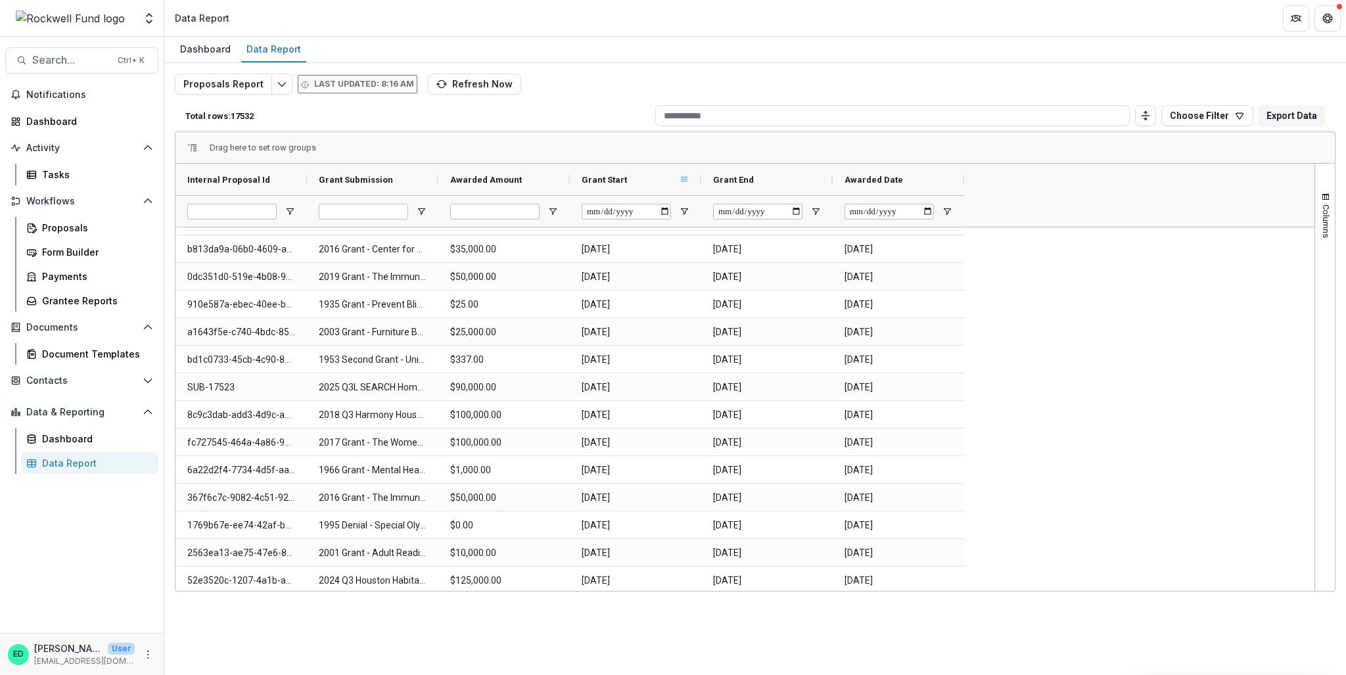
click at [681, 174] on span at bounding box center [684, 179] width 11 height 11
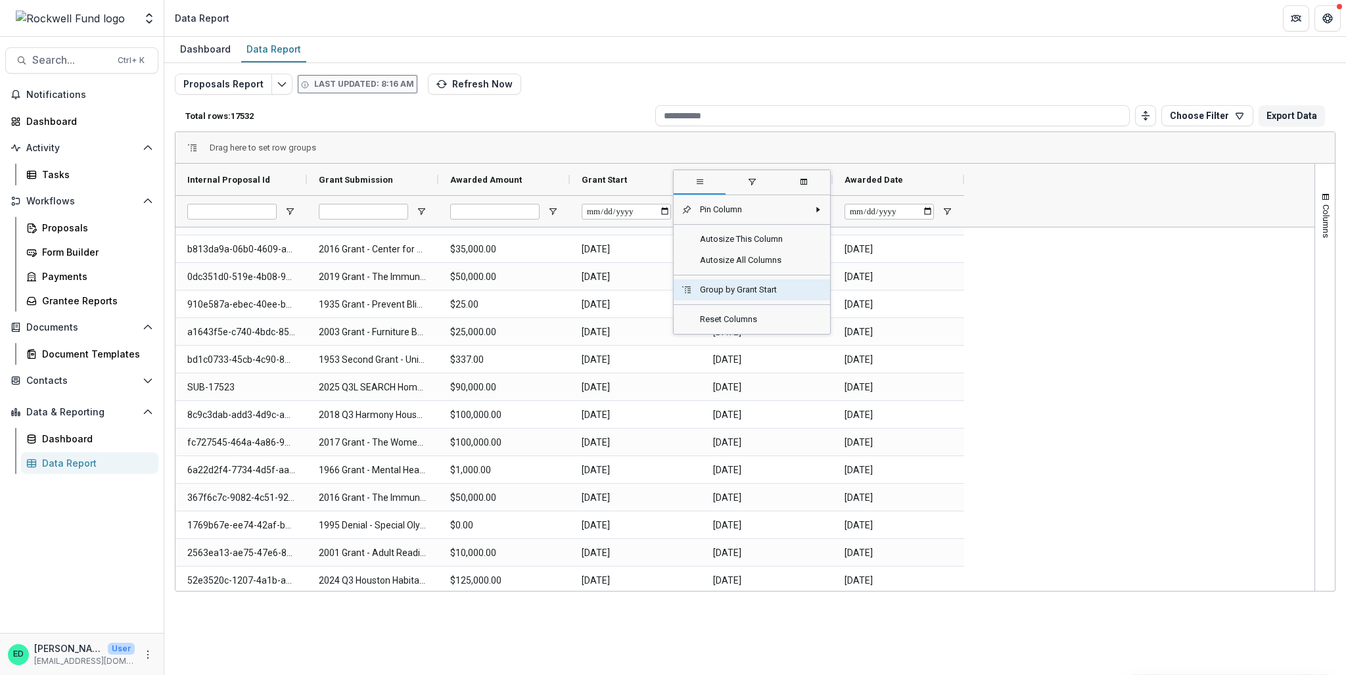
click at [730, 292] on span "Group by Grant Start" at bounding box center [750, 289] width 116 height 21
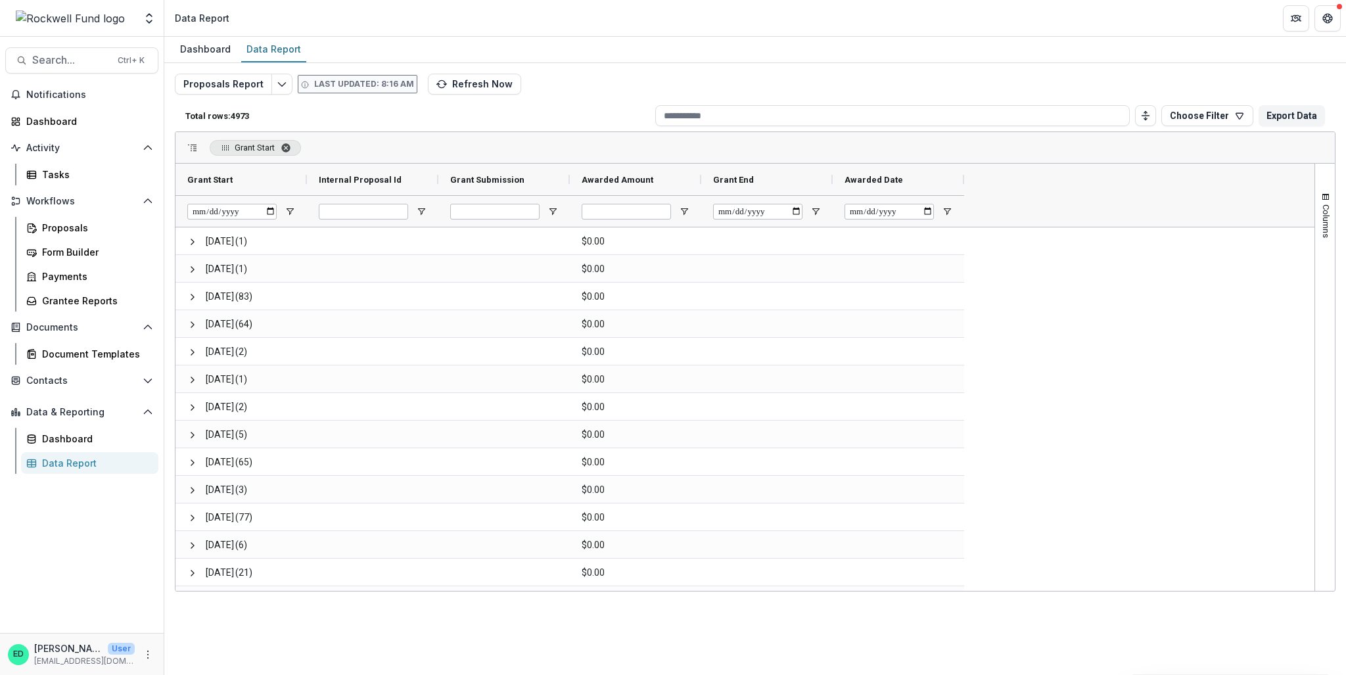
click at [286, 148] on span "Grant Start. Press ENTER to sort. Press DELETE to remove" at bounding box center [286, 148] width 11 height 11
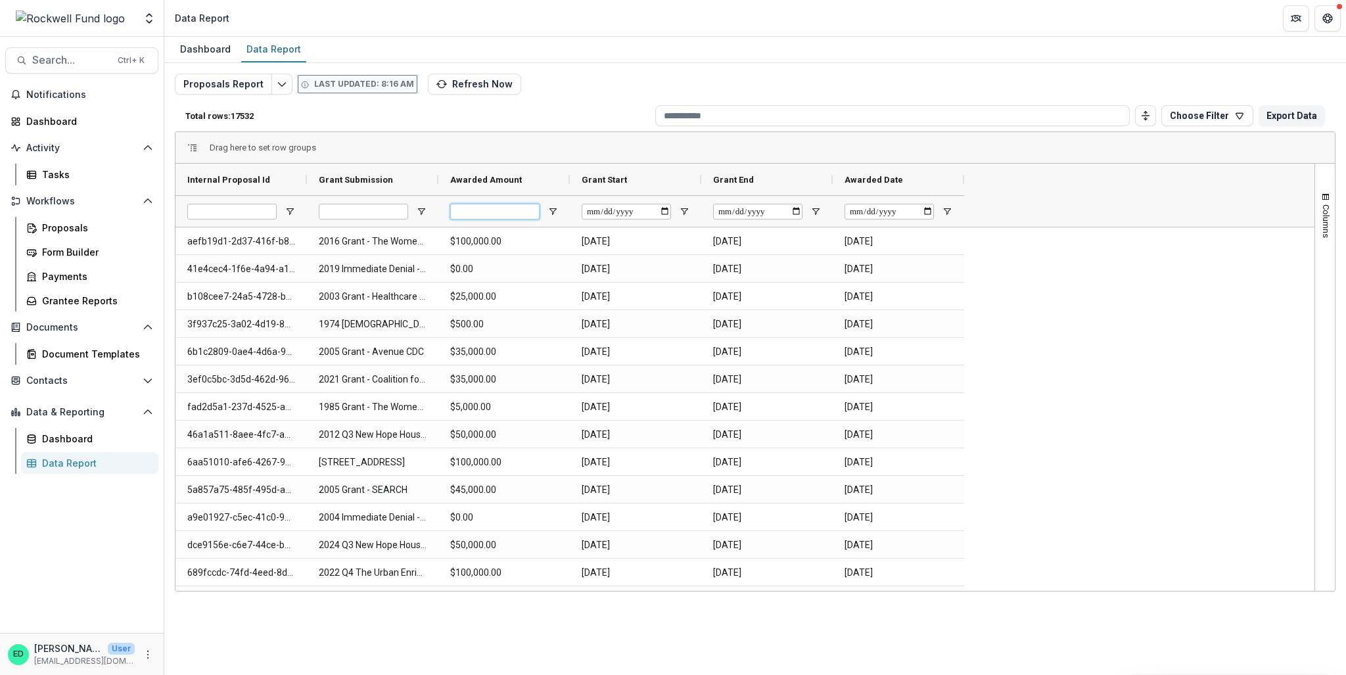
click at [482, 206] on input "Awarded Amount Filter Input" at bounding box center [494, 212] width 89 height 16
click at [551, 208] on span "Open Filter Menu" at bounding box center [552, 211] width 11 height 11
click at [588, 242] on div "Equals" at bounding box center [616, 243] width 119 height 10
click at [587, 267] on input "Filter Value" at bounding box center [620, 264] width 141 height 16
type input "*"
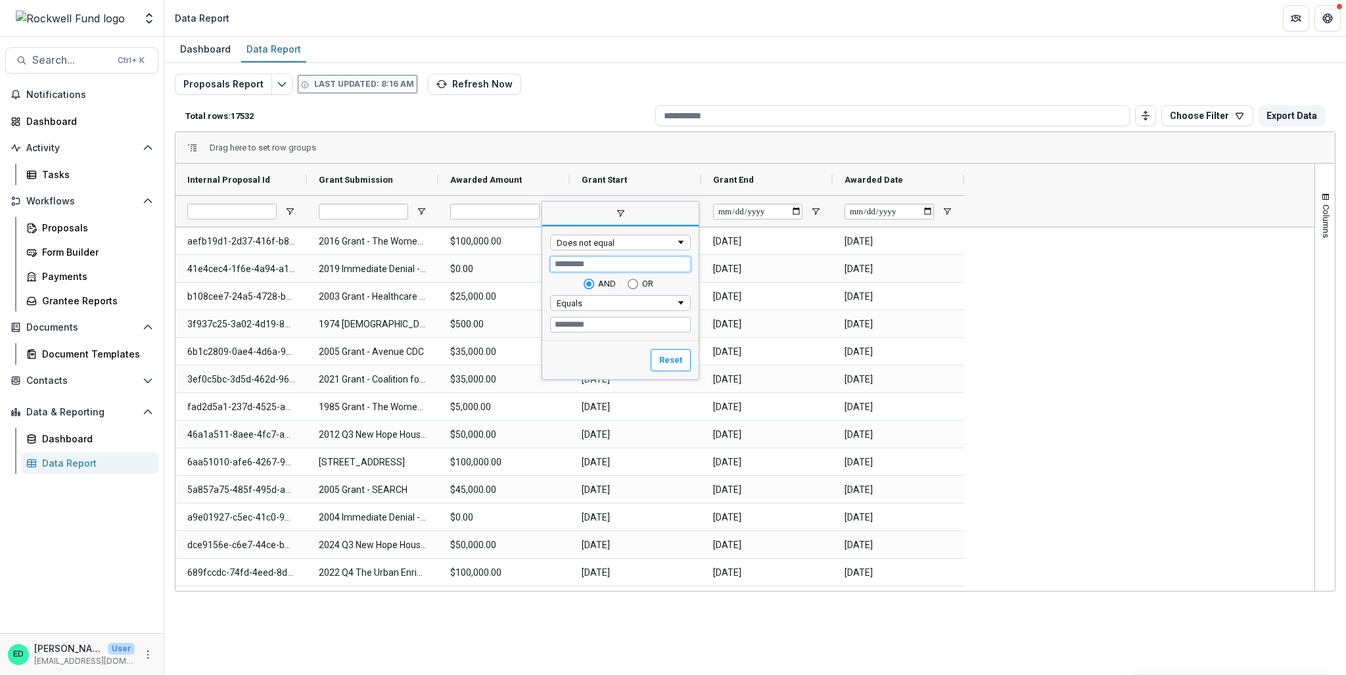
type input "*"
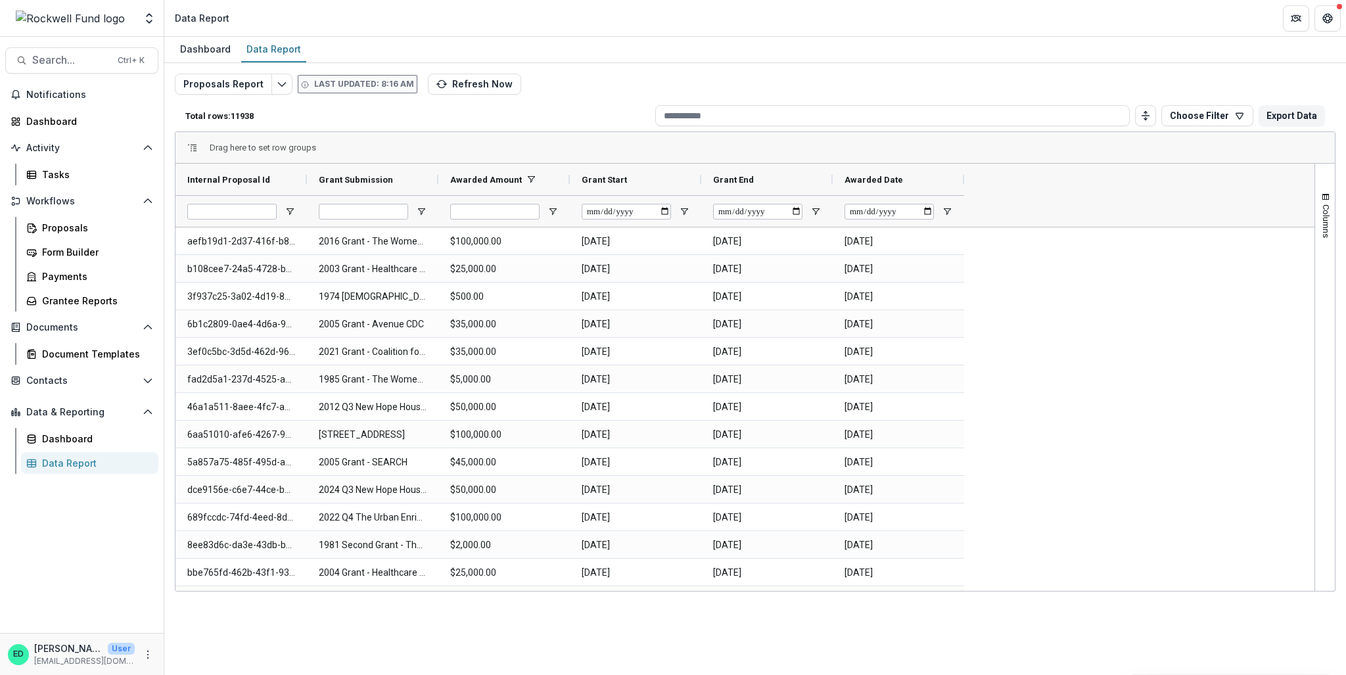
click at [568, 107] on div "Total rows: 11938 Choose Filter Personal Filters Team Filters Temelio Filters N…" at bounding box center [755, 116] width 1160 height 32
click at [675, 177] on div "Grant Start" at bounding box center [629, 179] width 97 height 25
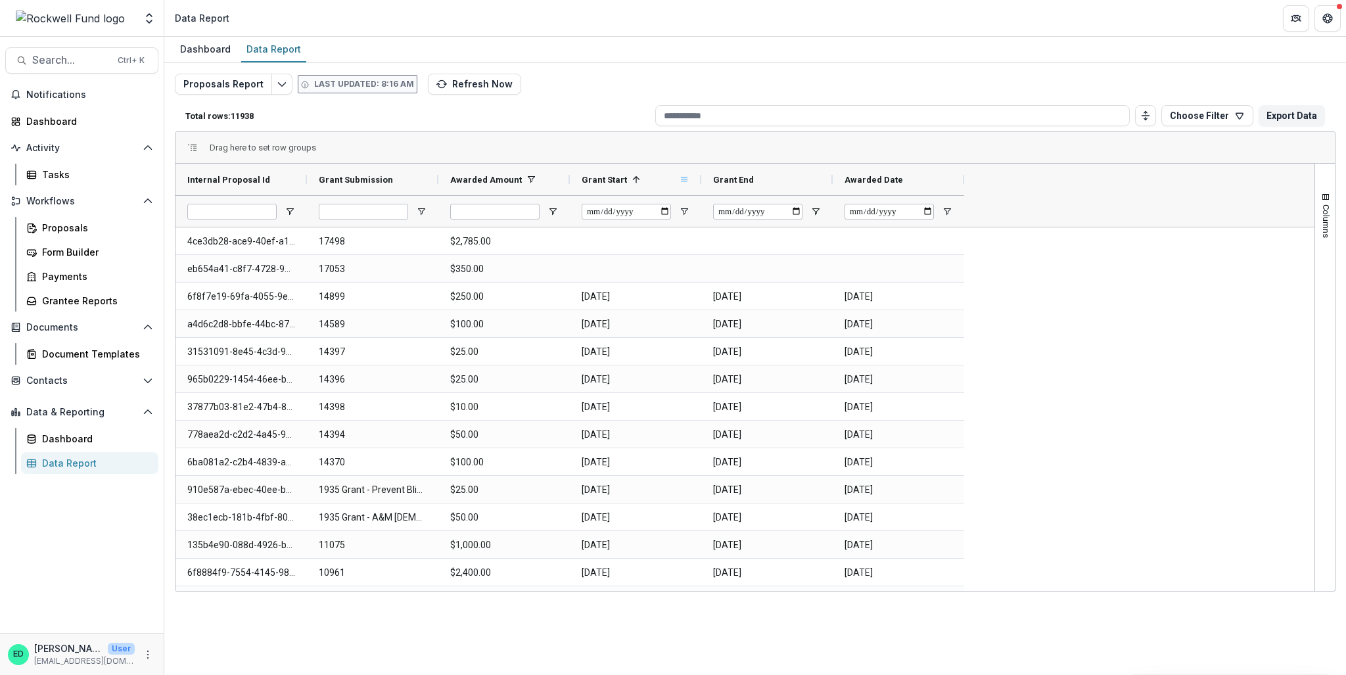
click at [686, 175] on span at bounding box center [684, 179] width 11 height 11
click at [633, 177] on span at bounding box center [636, 179] width 11 height 11
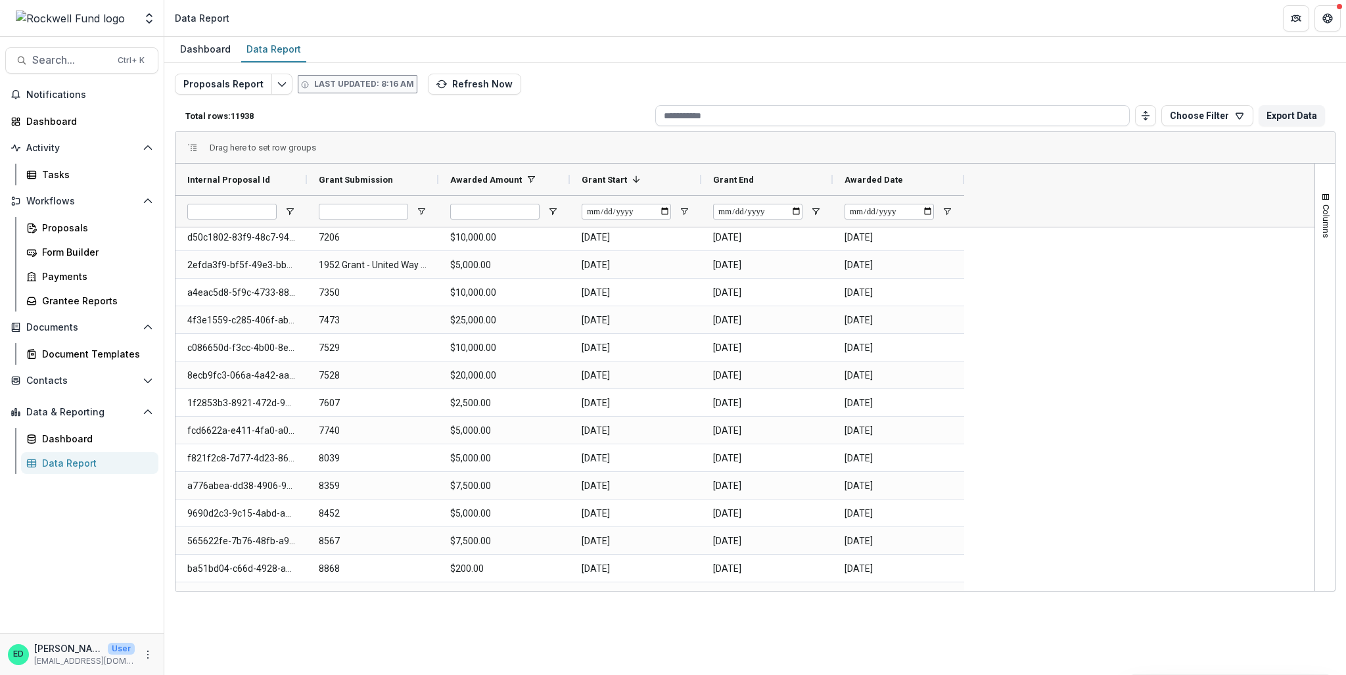
click at [720, 116] on input at bounding box center [892, 115] width 474 height 21
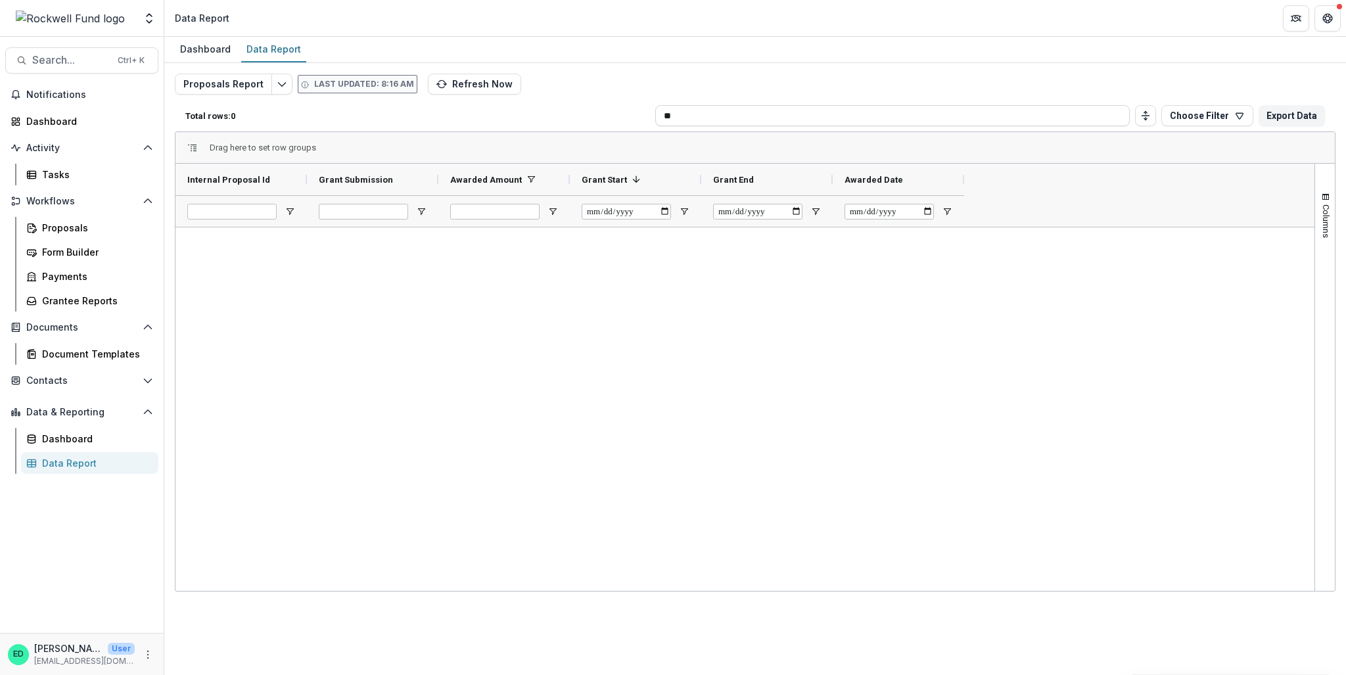
type input "*"
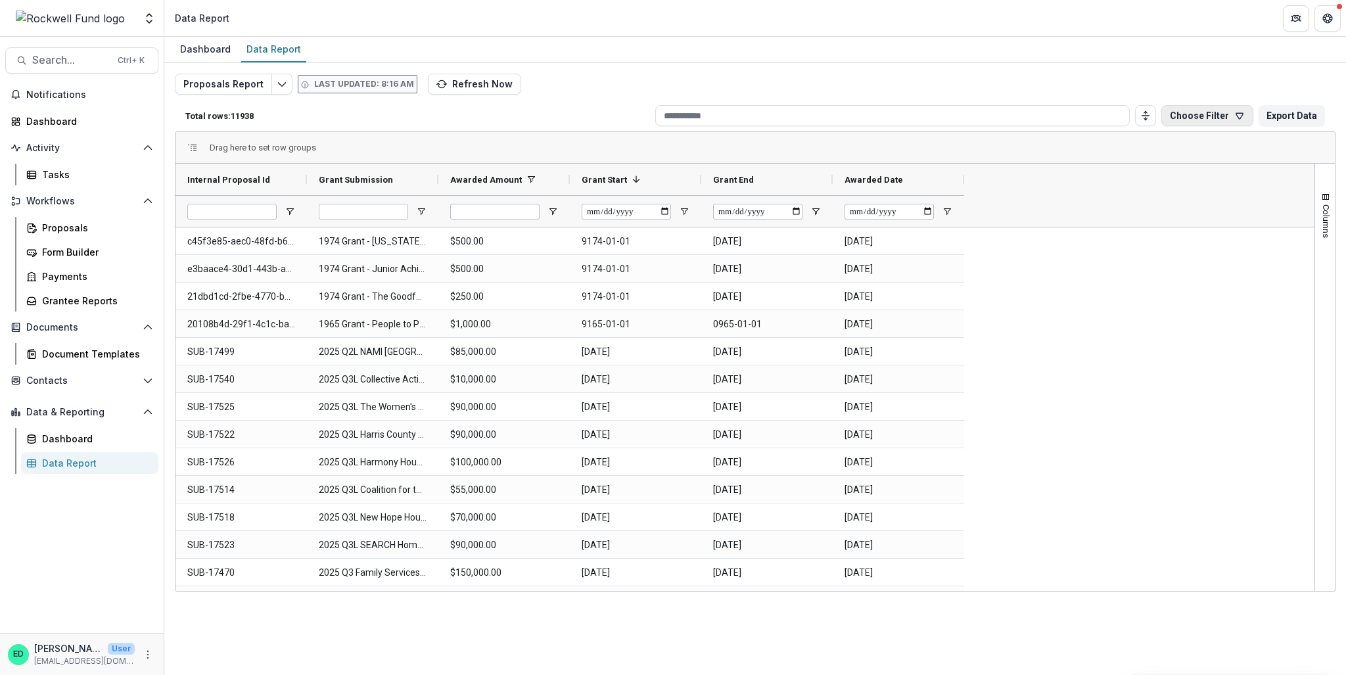
click at [1185, 114] on button "Choose Filter" at bounding box center [1207, 115] width 92 height 21
click at [1129, 169] on button "Team Filters" at bounding box center [1135, 177] width 60 height 28
click at [1179, 174] on button "Temelio Filters" at bounding box center [1207, 177] width 83 height 28
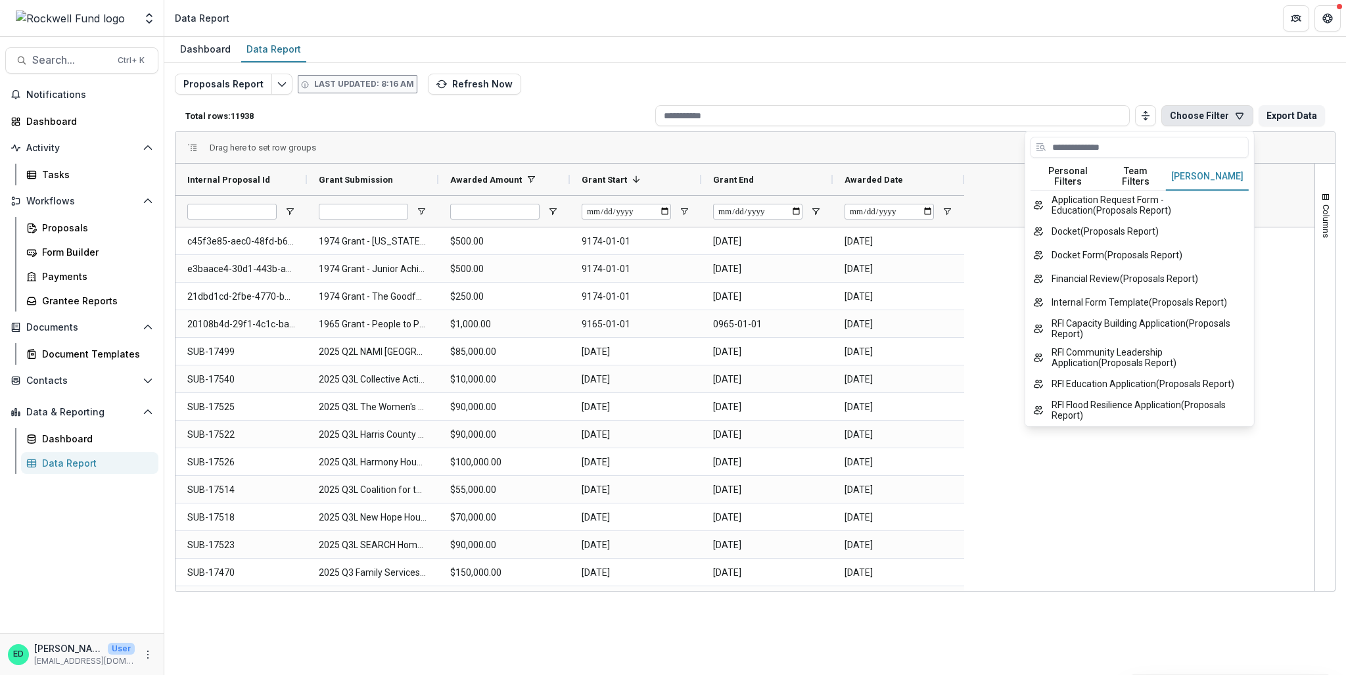
click at [1170, 87] on div "Proposals Report Last updated: 8:16 AM Refresh Now Total rows: 11938 Choose Fil…" at bounding box center [755, 317] width 1160 height 486
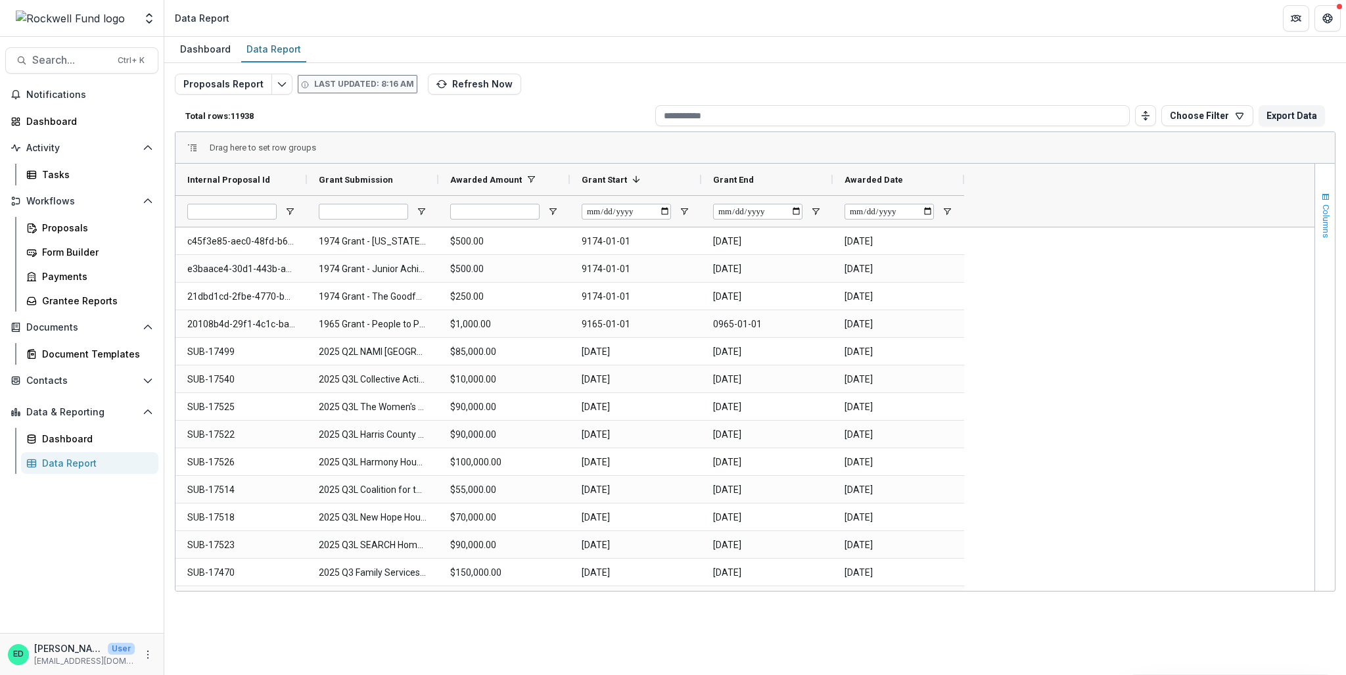
click at [1317, 221] on button "Columns" at bounding box center [1325, 214] width 20 height 71
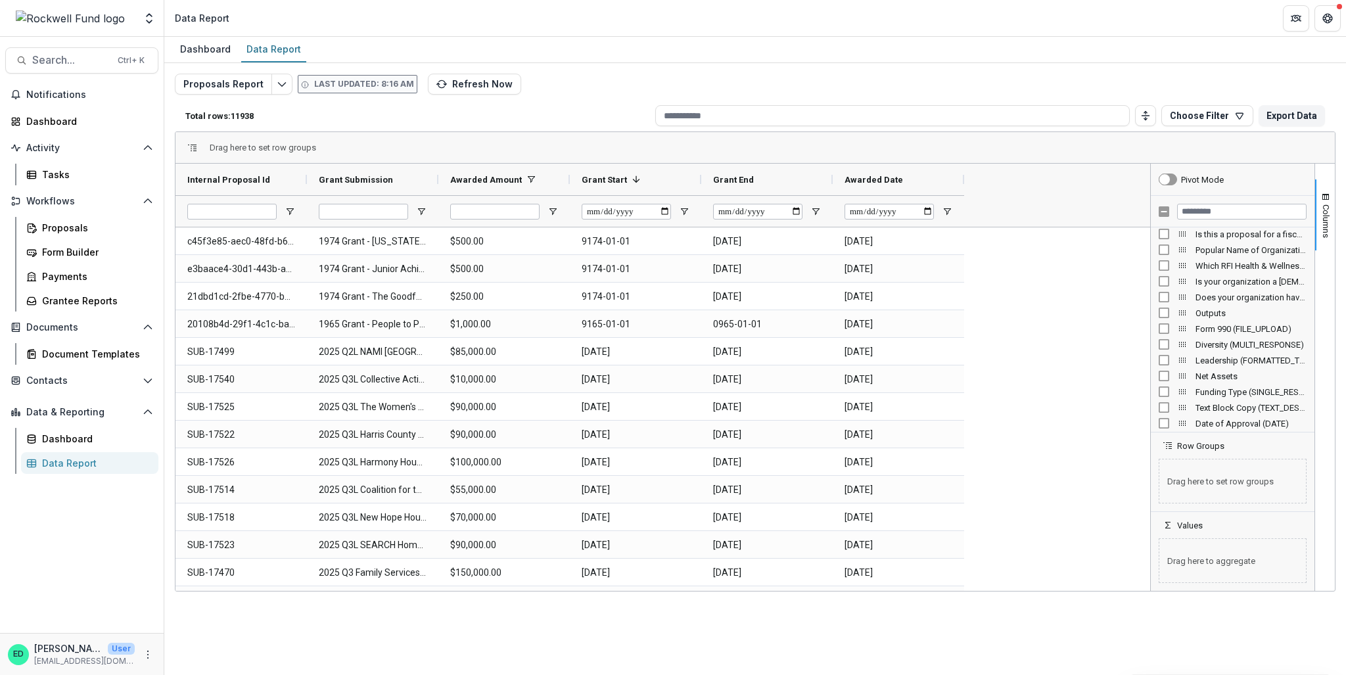
click at [1193, 448] on span "Row Groups" at bounding box center [1200, 446] width 47 height 10
click at [1183, 447] on span "Row Groups" at bounding box center [1200, 446] width 47 height 10
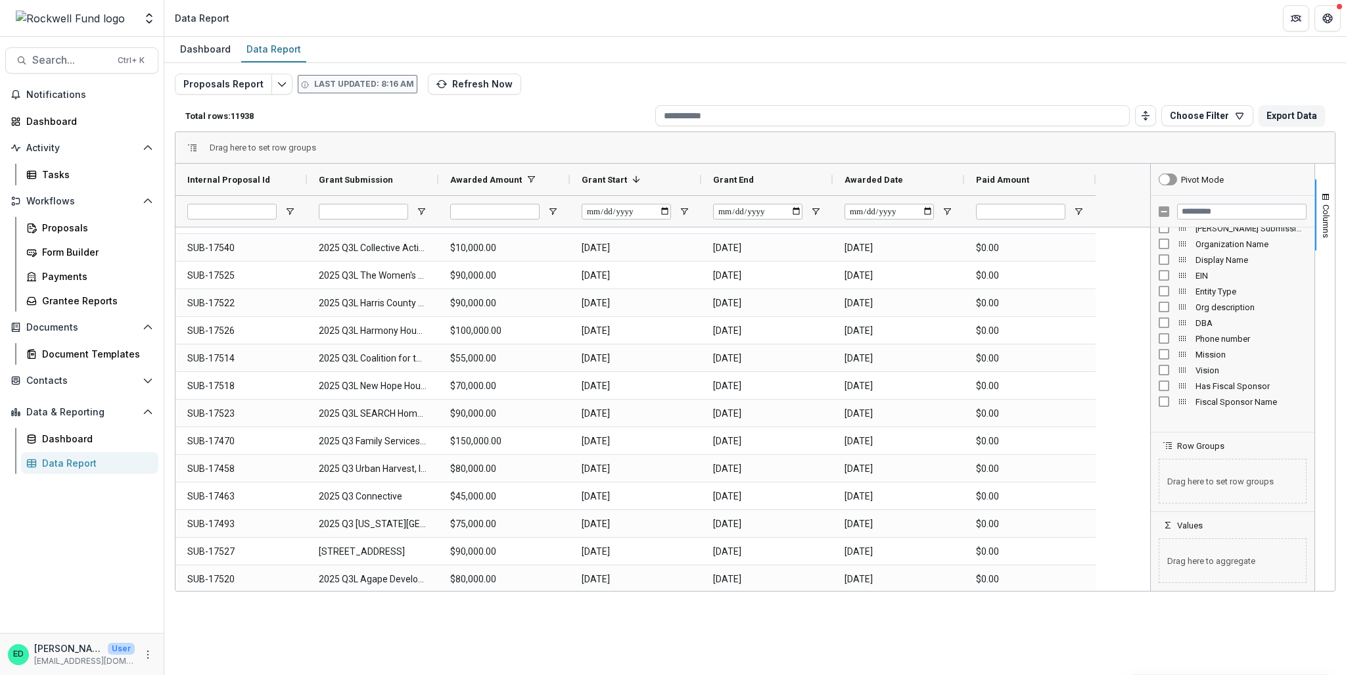
scroll to position [297, 0]
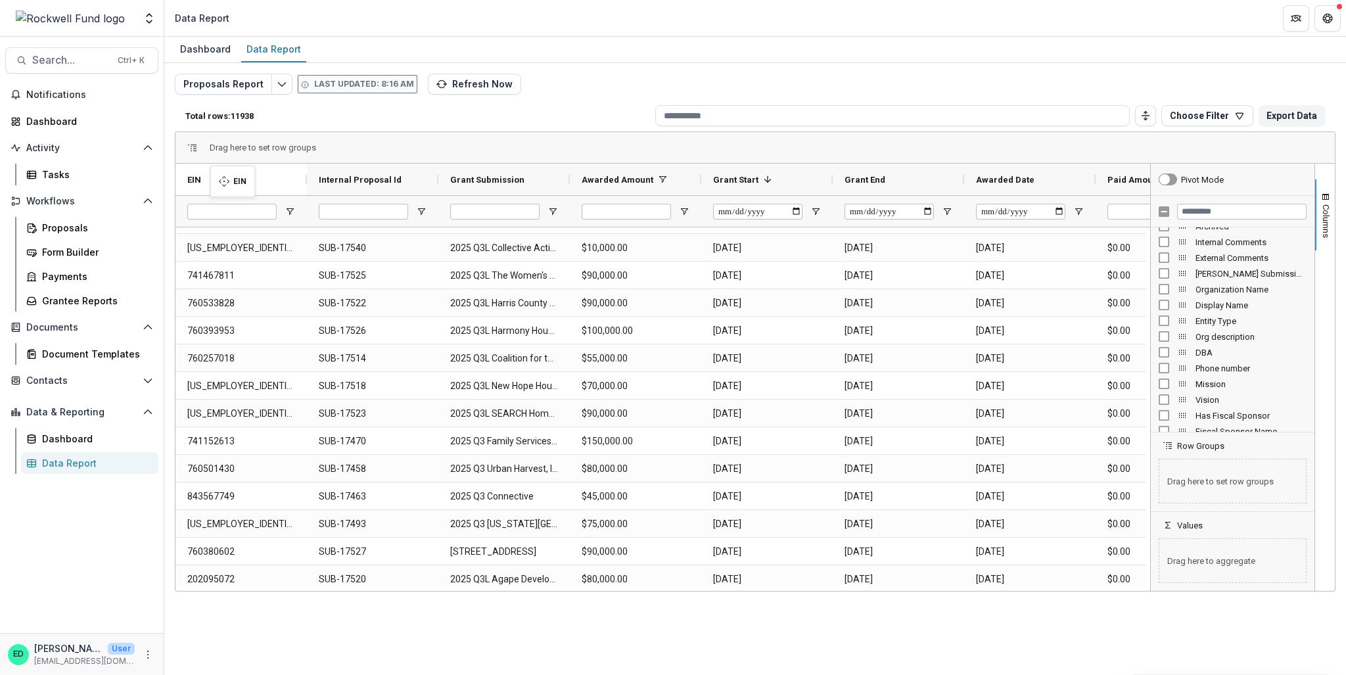
drag, startPoint x: 982, startPoint y: 179, endPoint x: 217, endPoint y: 173, distance: 764.8
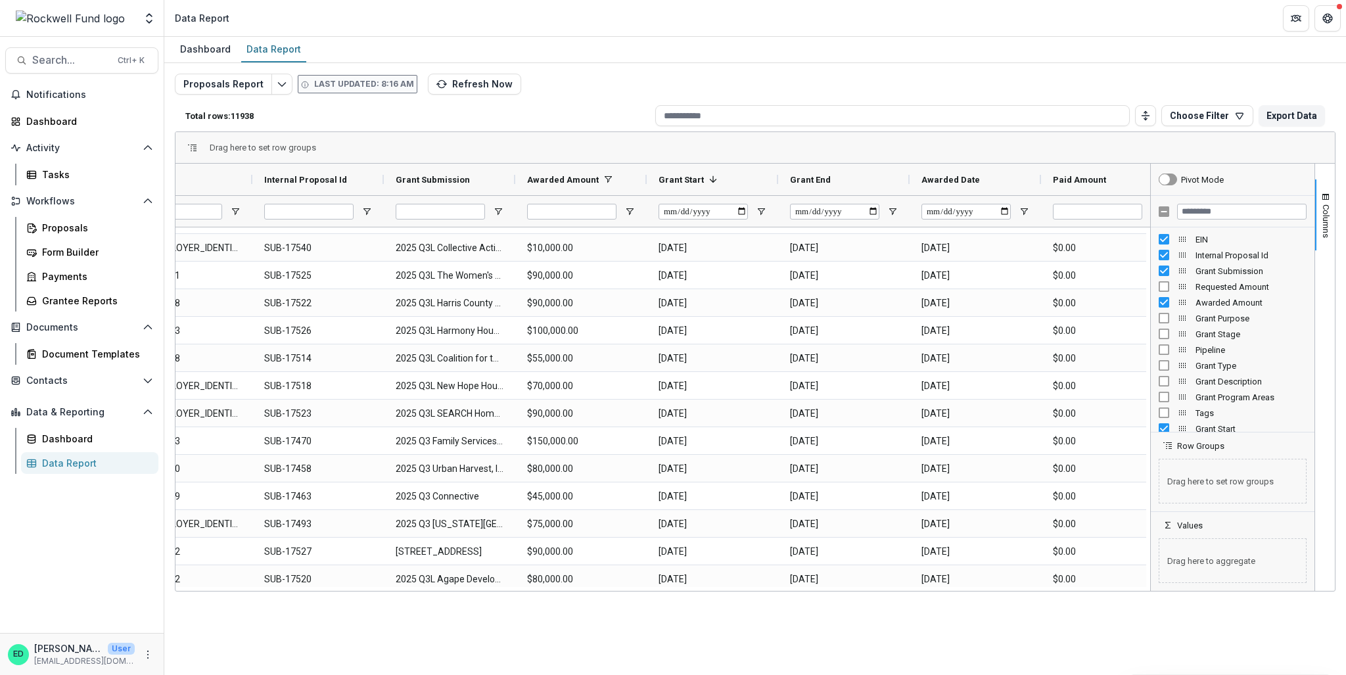
scroll to position [0, 0]
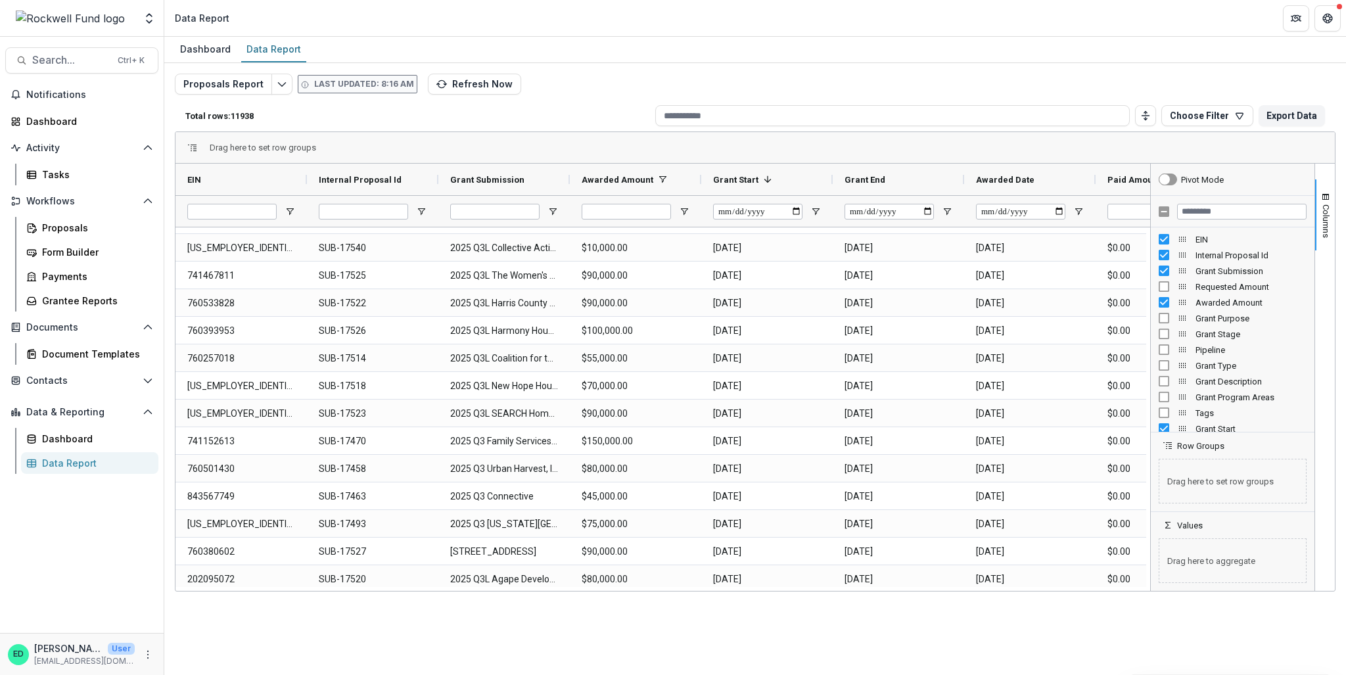
click at [1173, 139] on div "Drag here to set row groups" at bounding box center [754, 148] width 1159 height 32
click at [1330, 253] on div "Columns" at bounding box center [1325, 377] width 20 height 427
click at [1316, 212] on button "Columns" at bounding box center [1325, 214] width 20 height 71
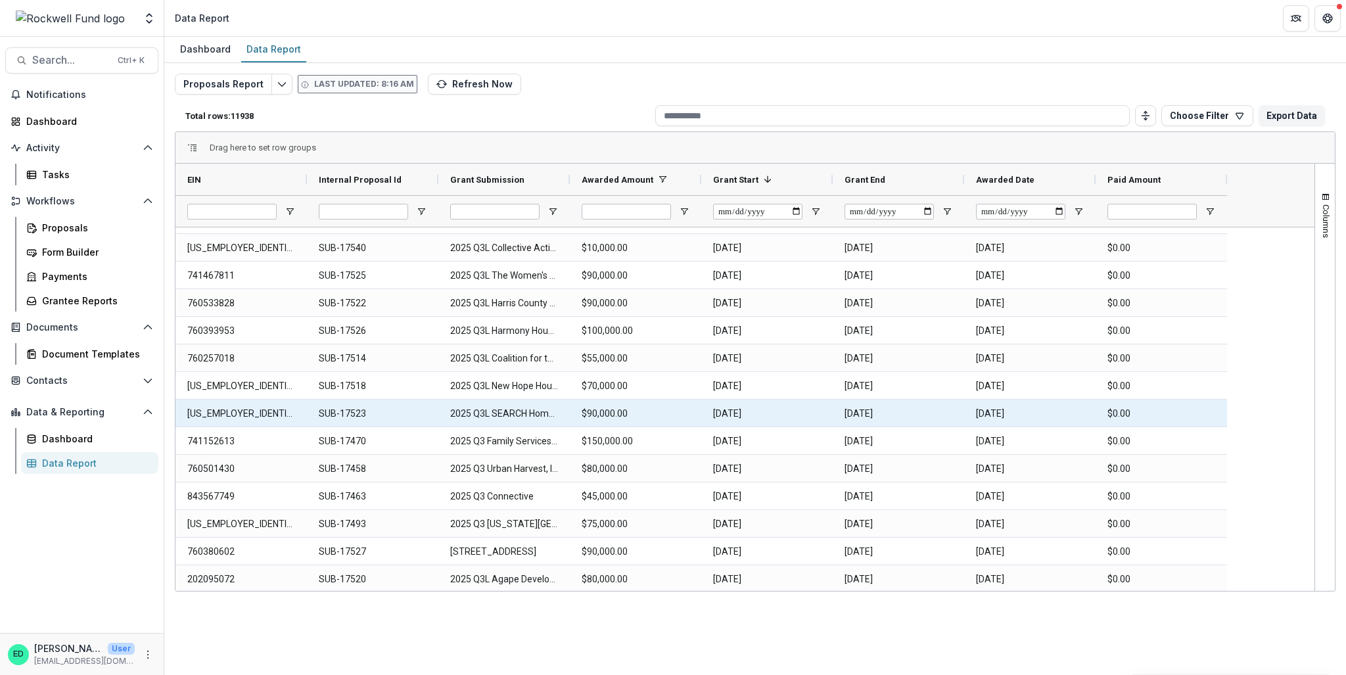
scroll to position [221, 0]
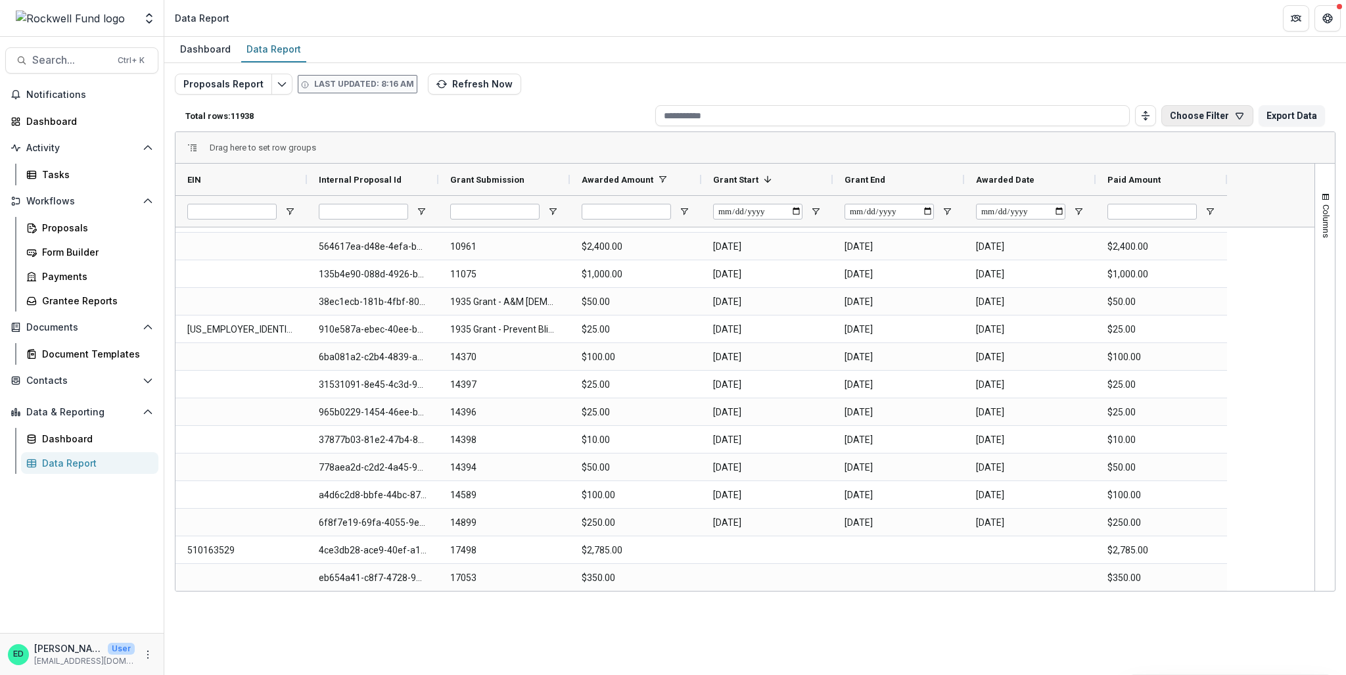
click at [1229, 122] on button "Choose Filter" at bounding box center [1207, 115] width 92 height 21
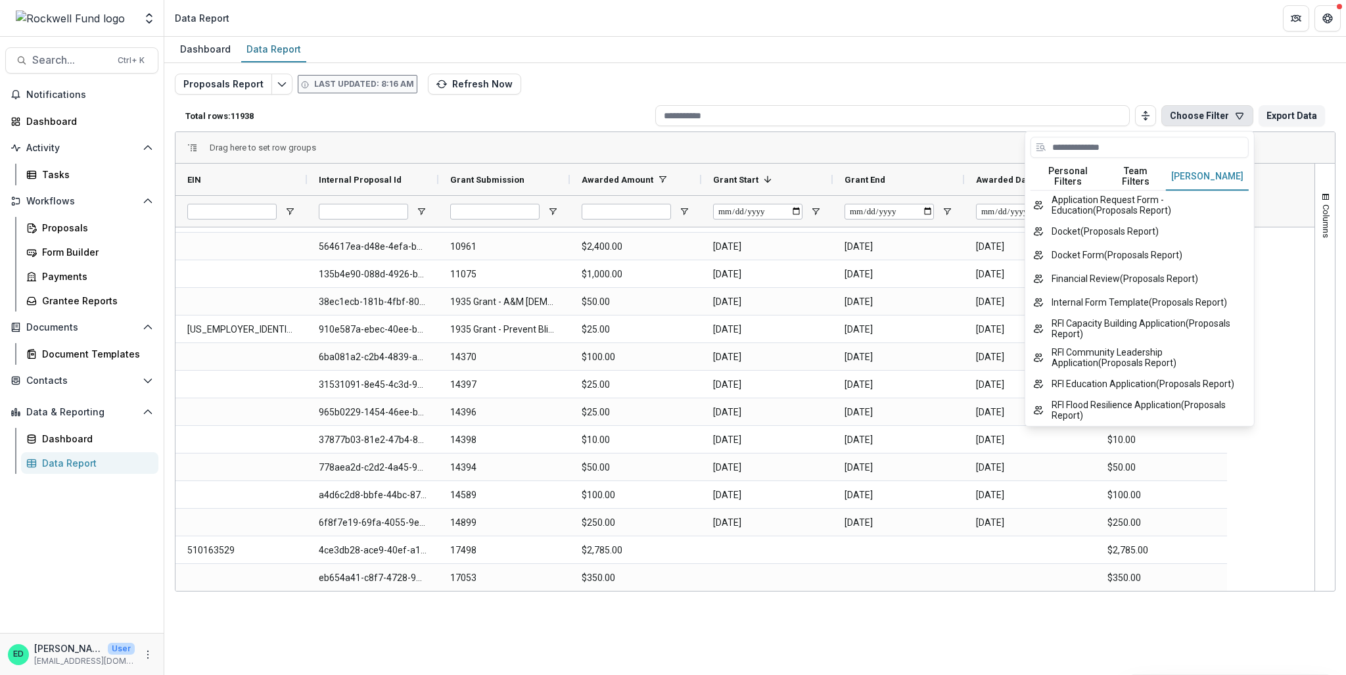
click at [1229, 122] on button "Choose Filter" at bounding box center [1207, 115] width 92 height 21
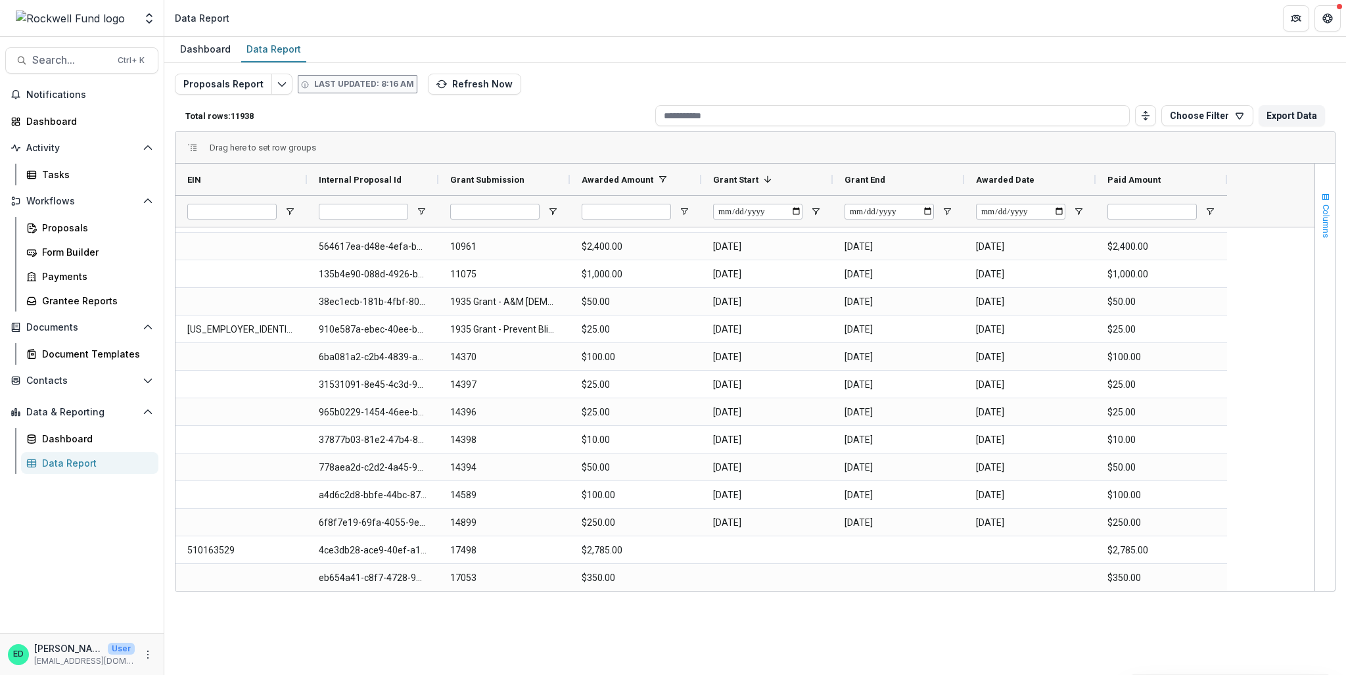
click at [1323, 195] on span "button" at bounding box center [1325, 197] width 11 height 11
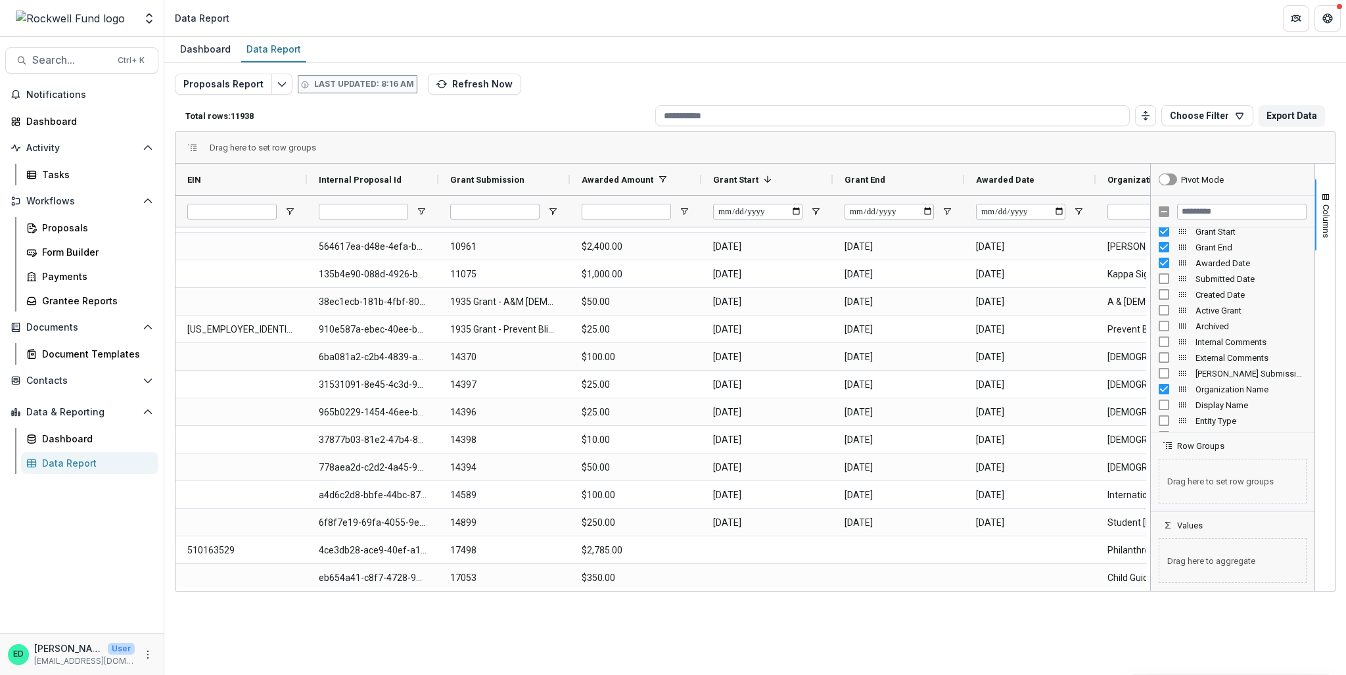
click at [1047, 141] on div "Drag here to set row groups" at bounding box center [754, 148] width 1159 height 32
click at [1330, 270] on div "Columns" at bounding box center [1325, 377] width 20 height 427
click at [1332, 228] on button "Columns" at bounding box center [1325, 214] width 20 height 71
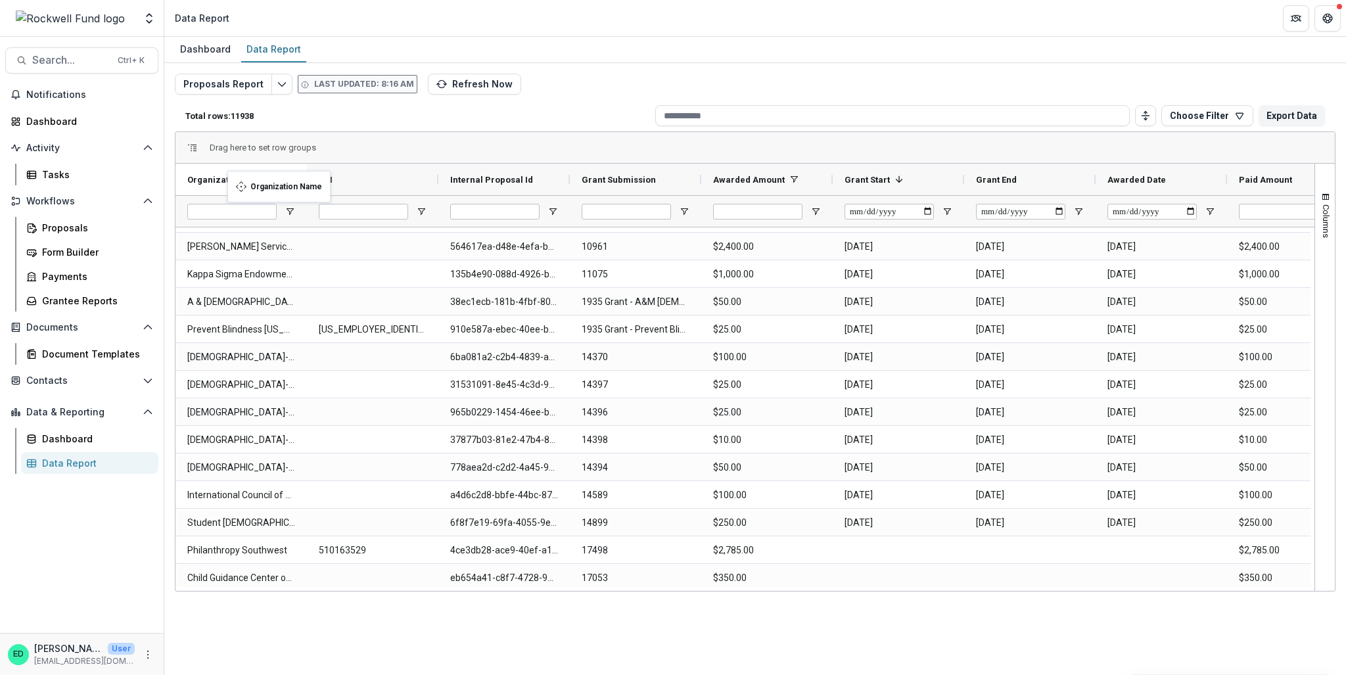
drag, startPoint x: 1093, startPoint y: 179, endPoint x: 234, endPoint y: 179, distance: 858.7
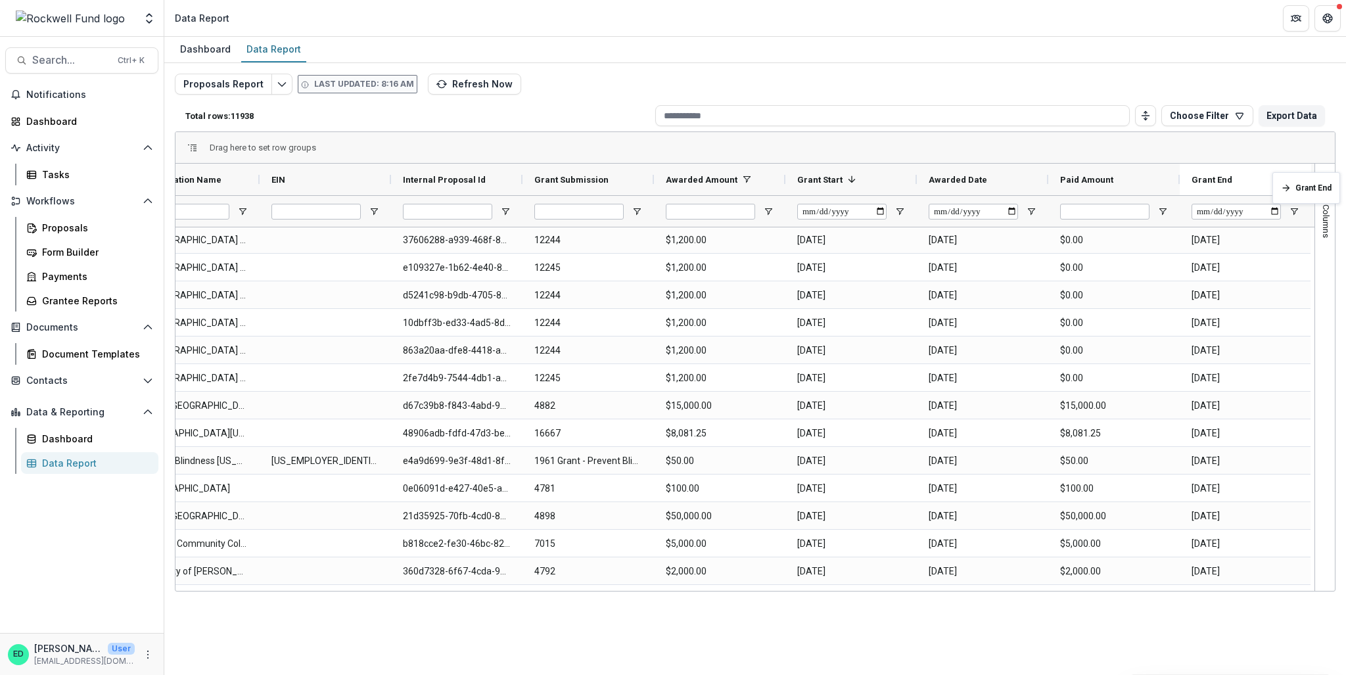
drag, startPoint x: 1076, startPoint y: 175, endPoint x: 1297, endPoint y: 181, distance: 220.8
drag, startPoint x: 1162, startPoint y: 177, endPoint x: 812, endPoint y: 181, distance: 349.6
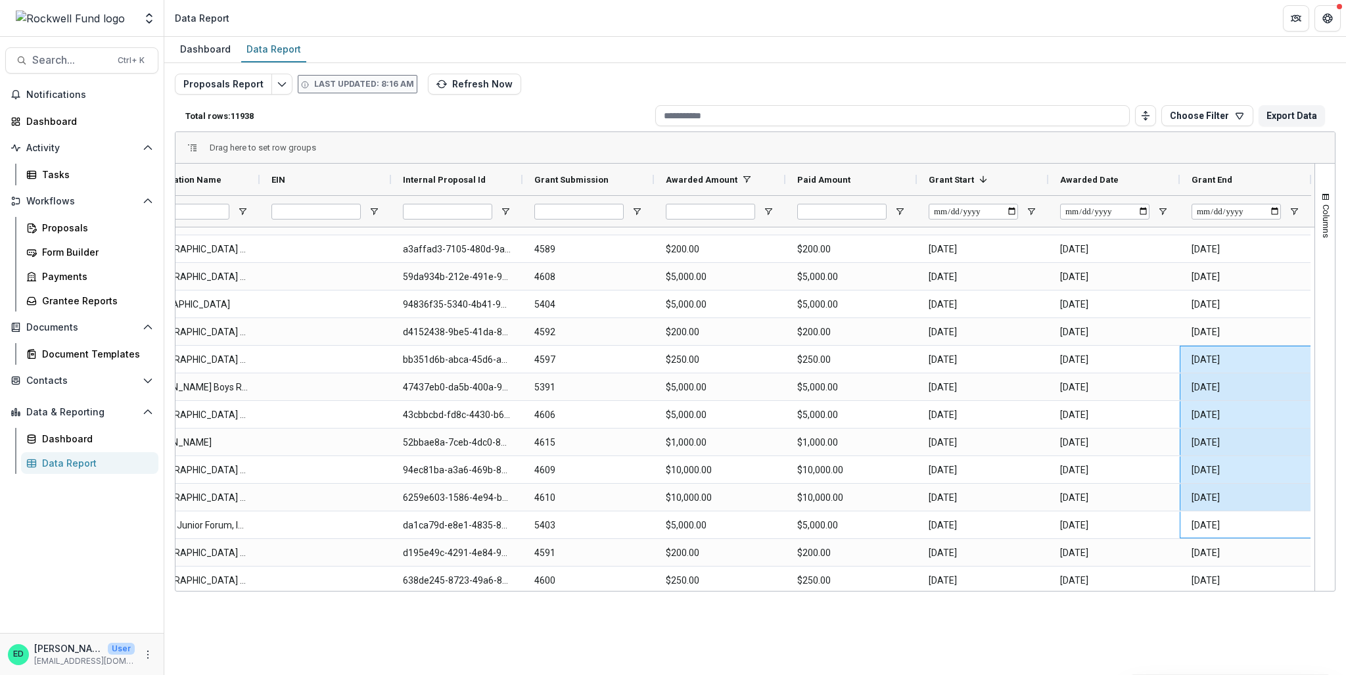
drag, startPoint x: 1309, startPoint y: 535, endPoint x: 1292, endPoint y: 453, distance: 83.9
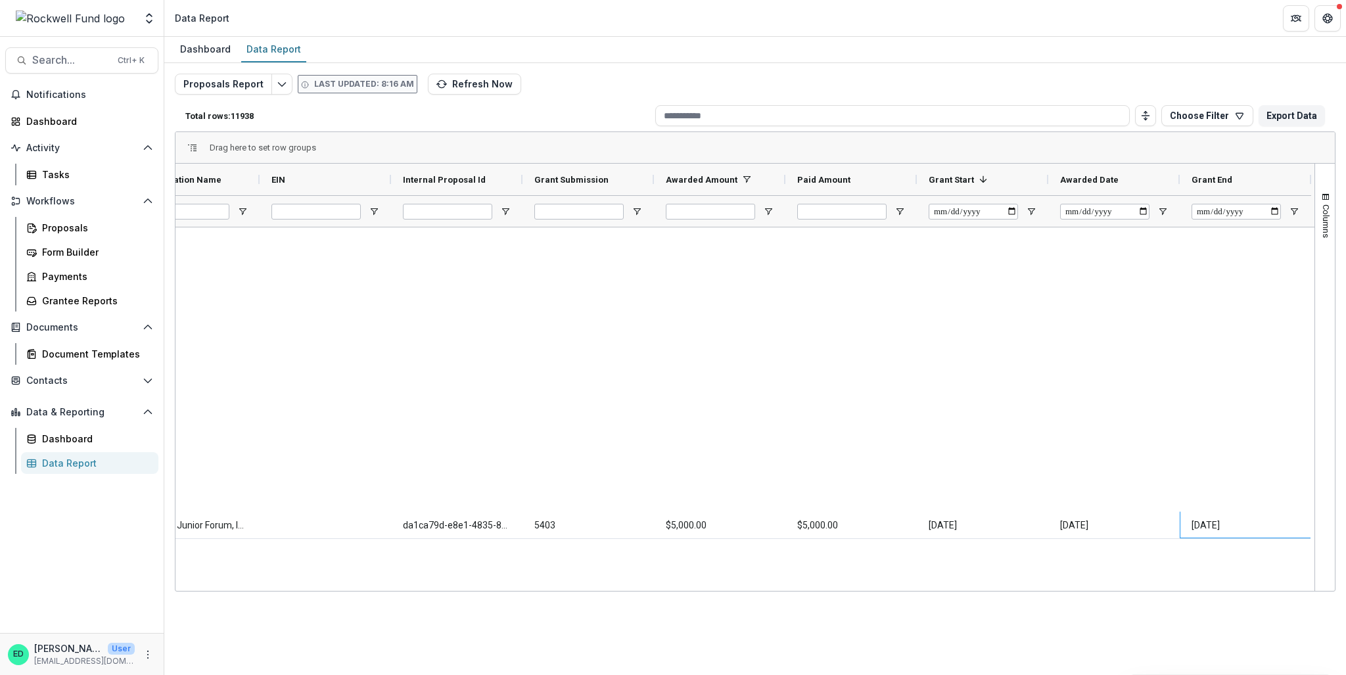
click at [1326, 449] on div "Columns" at bounding box center [1325, 377] width 20 height 427
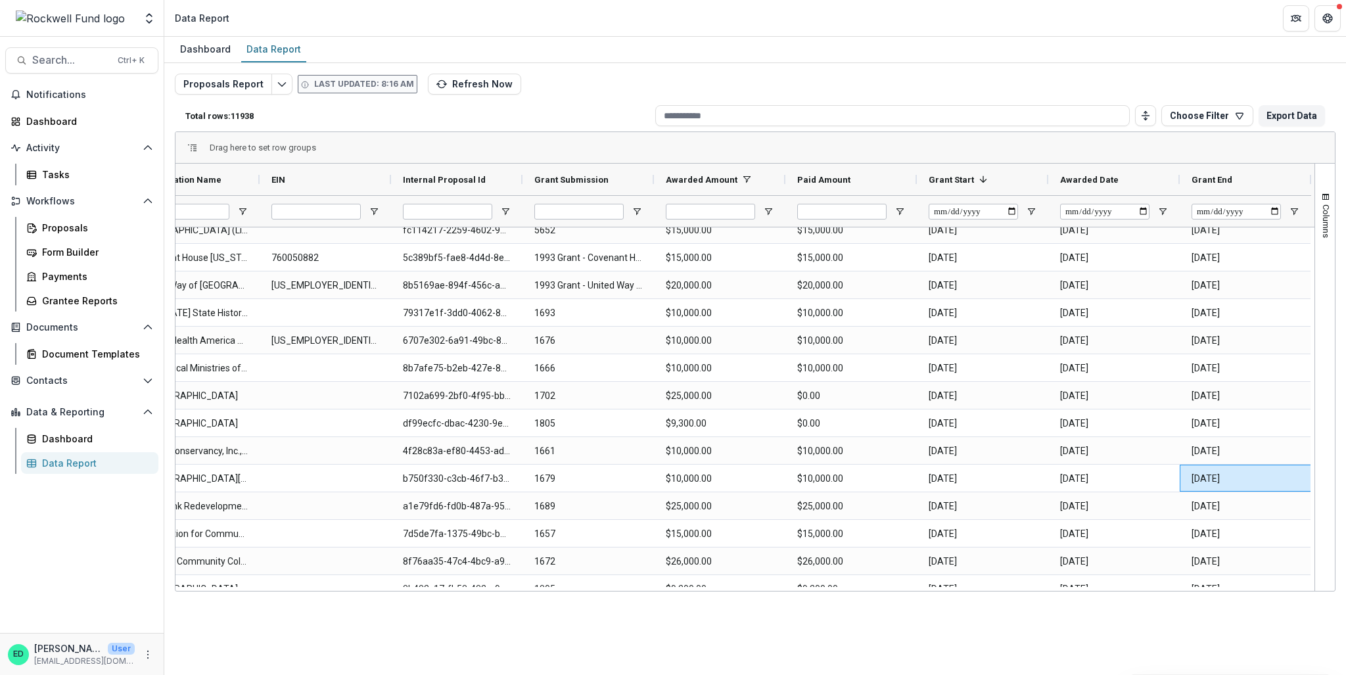
drag, startPoint x: 1314, startPoint y: 468, endPoint x: 1319, endPoint y: 363, distance: 105.2
click at [1313, 382] on div "Organization Name EIN Internal Proposal Id 1 *" at bounding box center [754, 377] width 1159 height 427
click at [1233, 152] on div "Drag here to set row groups" at bounding box center [754, 148] width 1159 height 32
click at [1323, 366] on div "Columns" at bounding box center [1325, 377] width 20 height 427
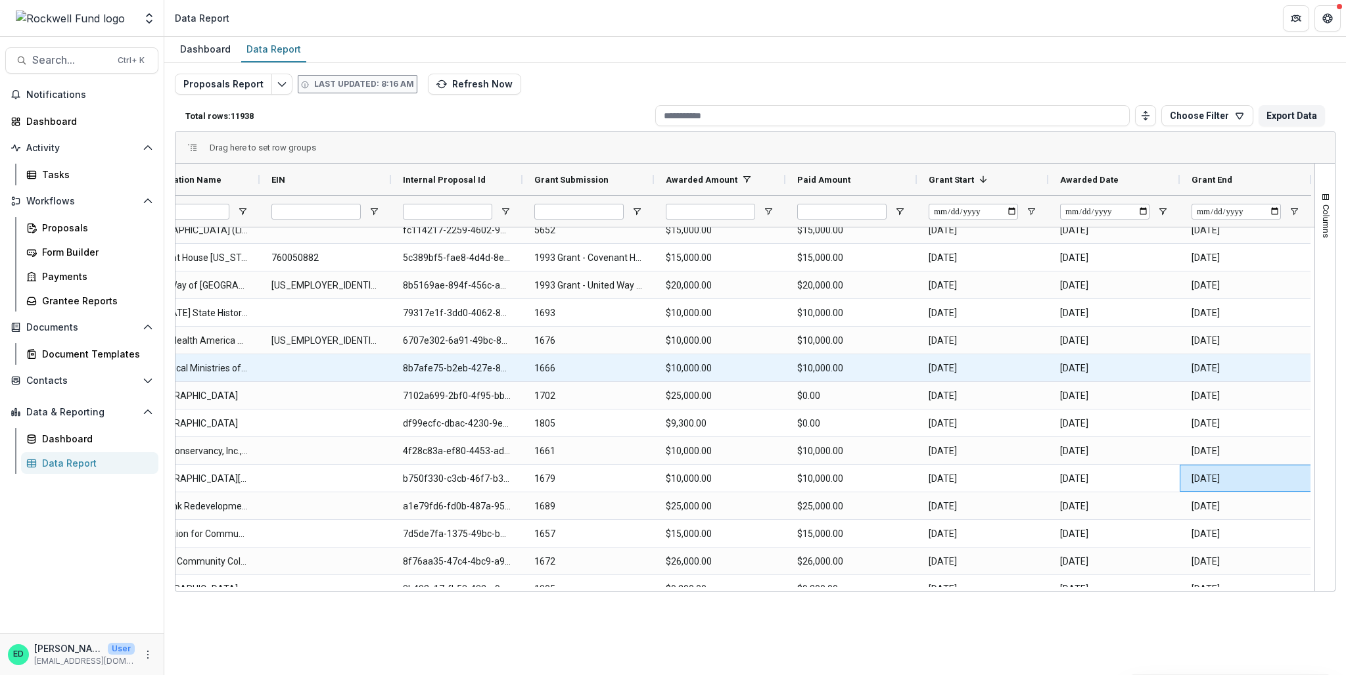
click at [1269, 361] on End-69613 "1994-10-14" at bounding box center [1245, 368] width 108 height 27
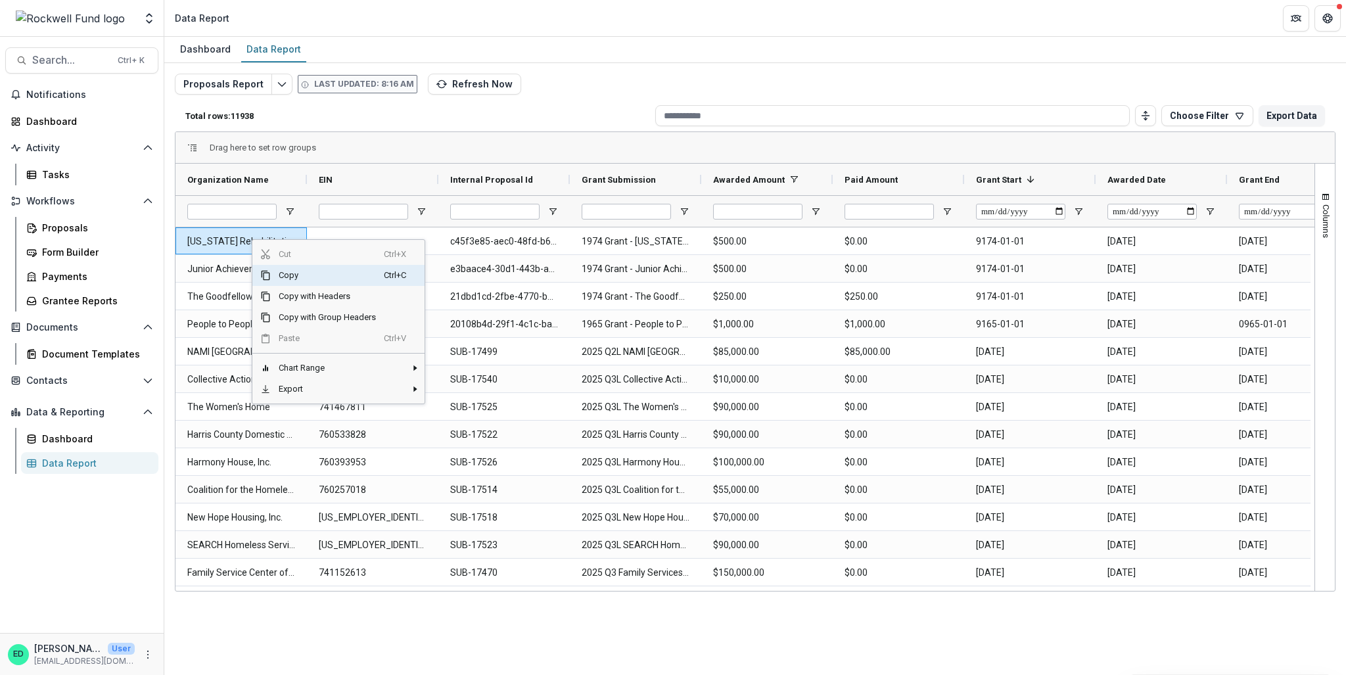
click at [296, 274] on span "Copy" at bounding box center [327, 275] width 113 height 21
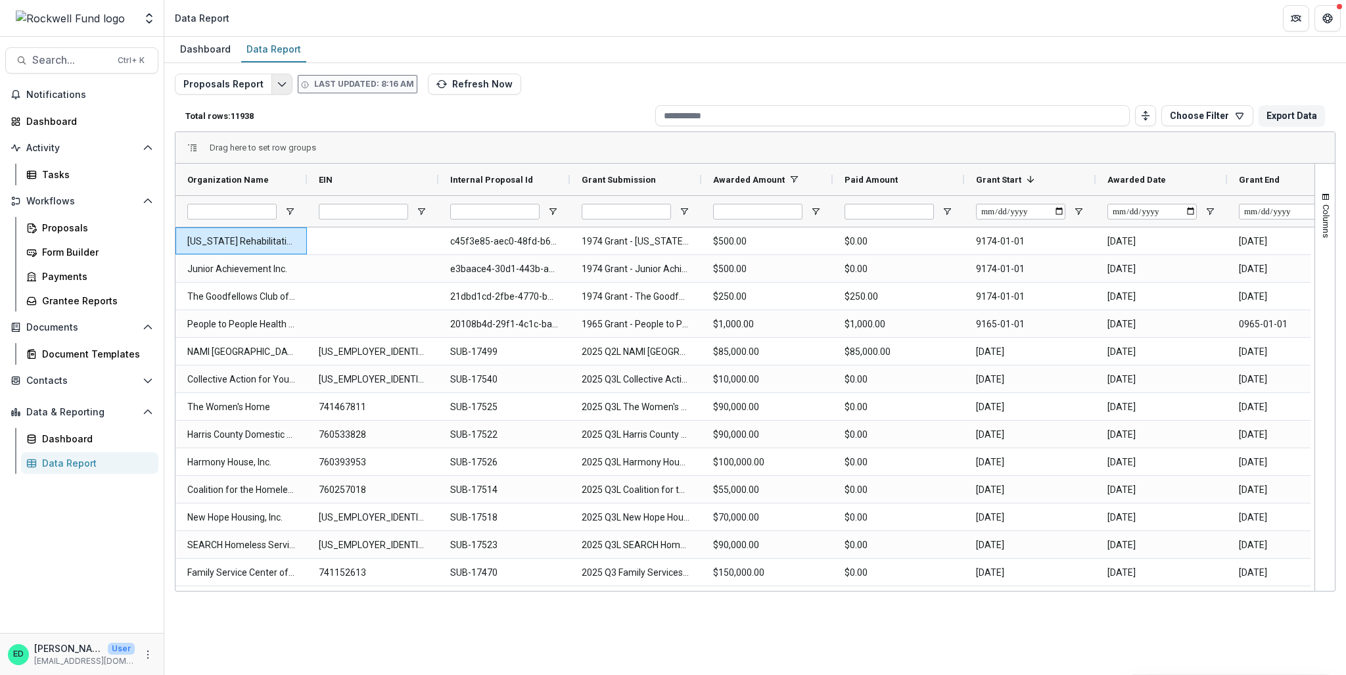
click at [271, 87] on button "Edit selected report" at bounding box center [281, 84] width 21 height 21
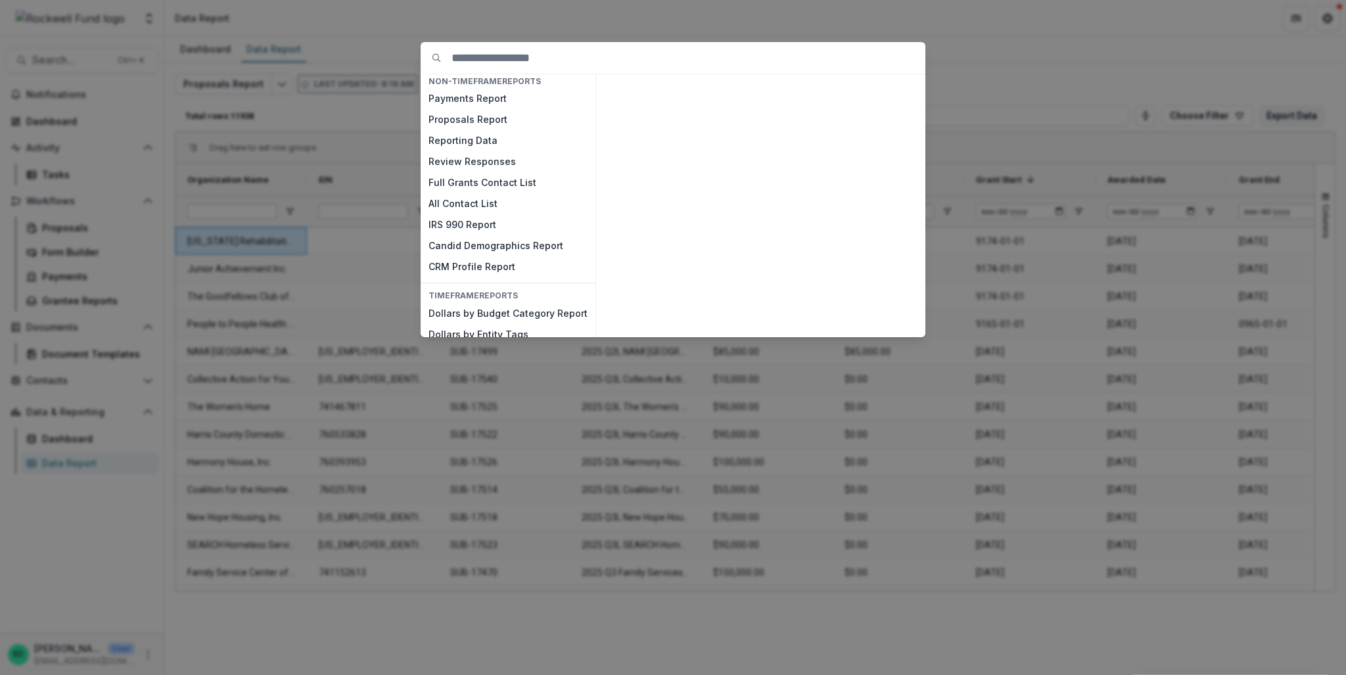
scroll to position [0, 0]
click at [499, 22] on div "NON-TIMEFRAME Reports Payments Report Proposals Report Reporting Data Review Re…" at bounding box center [673, 337] width 1346 height 675
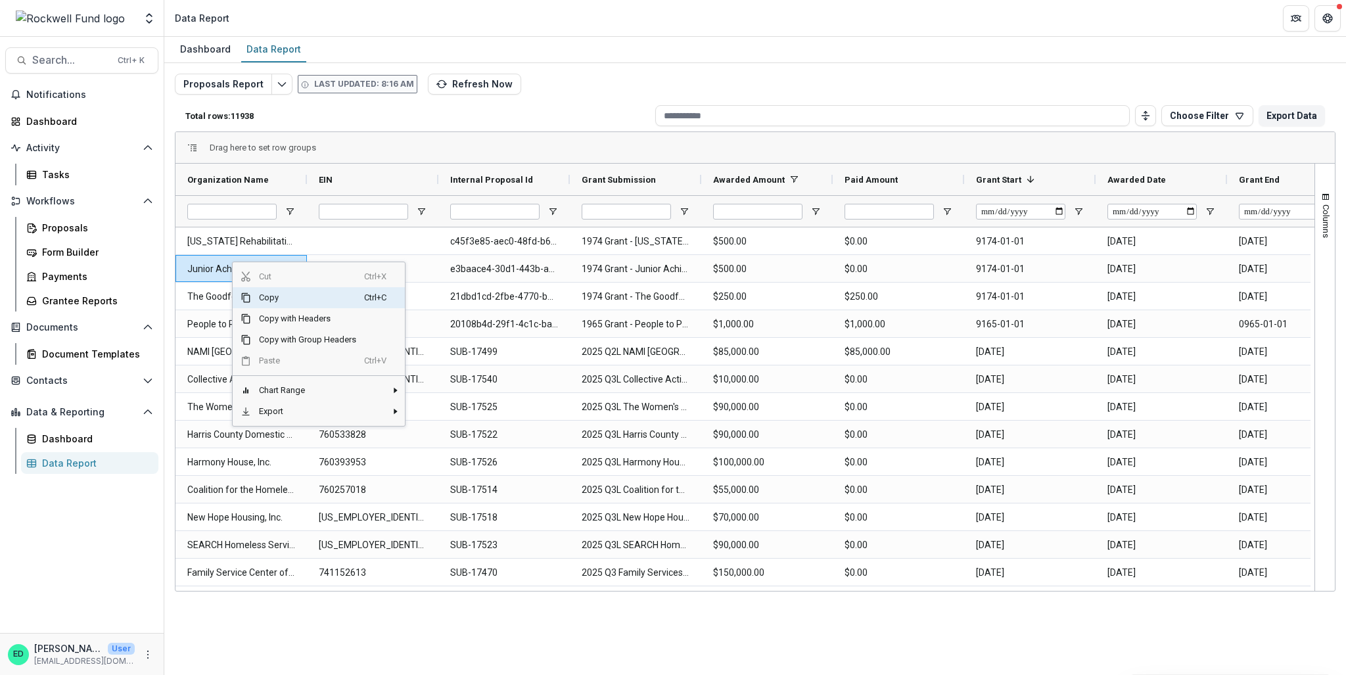
click at [283, 300] on span "Copy" at bounding box center [307, 297] width 113 height 21
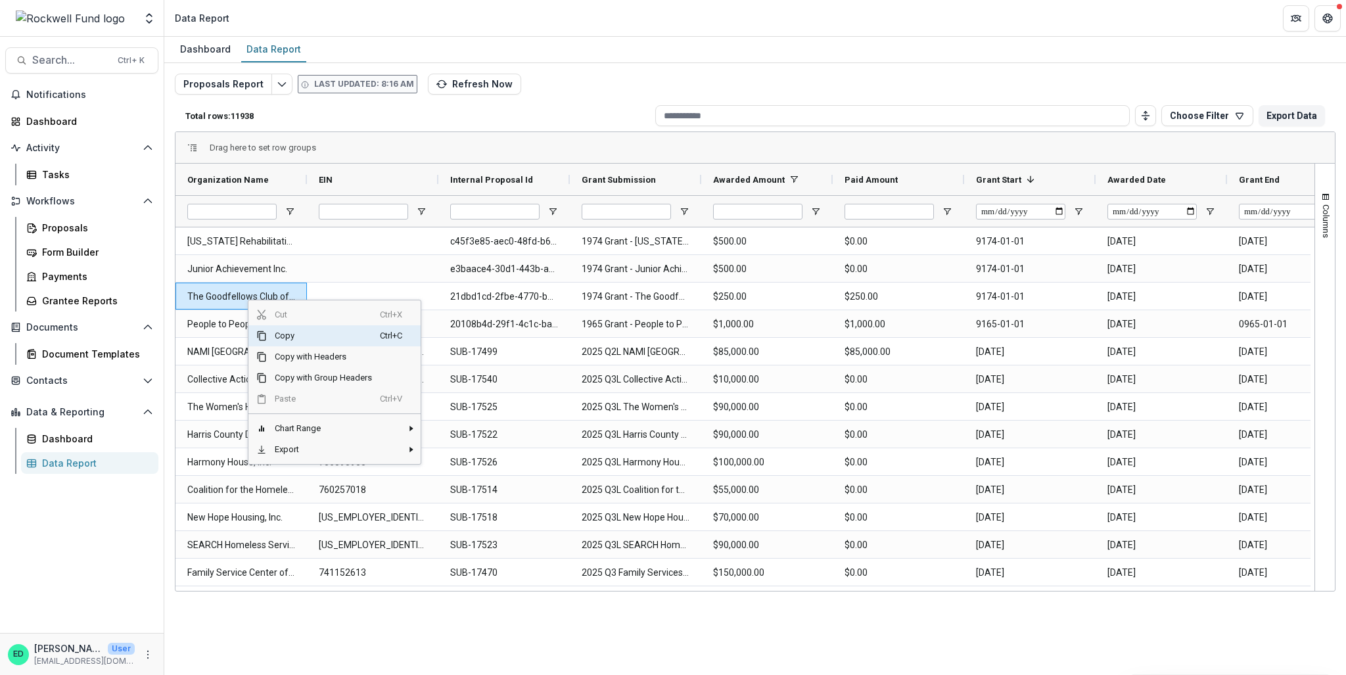
click at [284, 339] on span "Copy" at bounding box center [323, 335] width 113 height 21
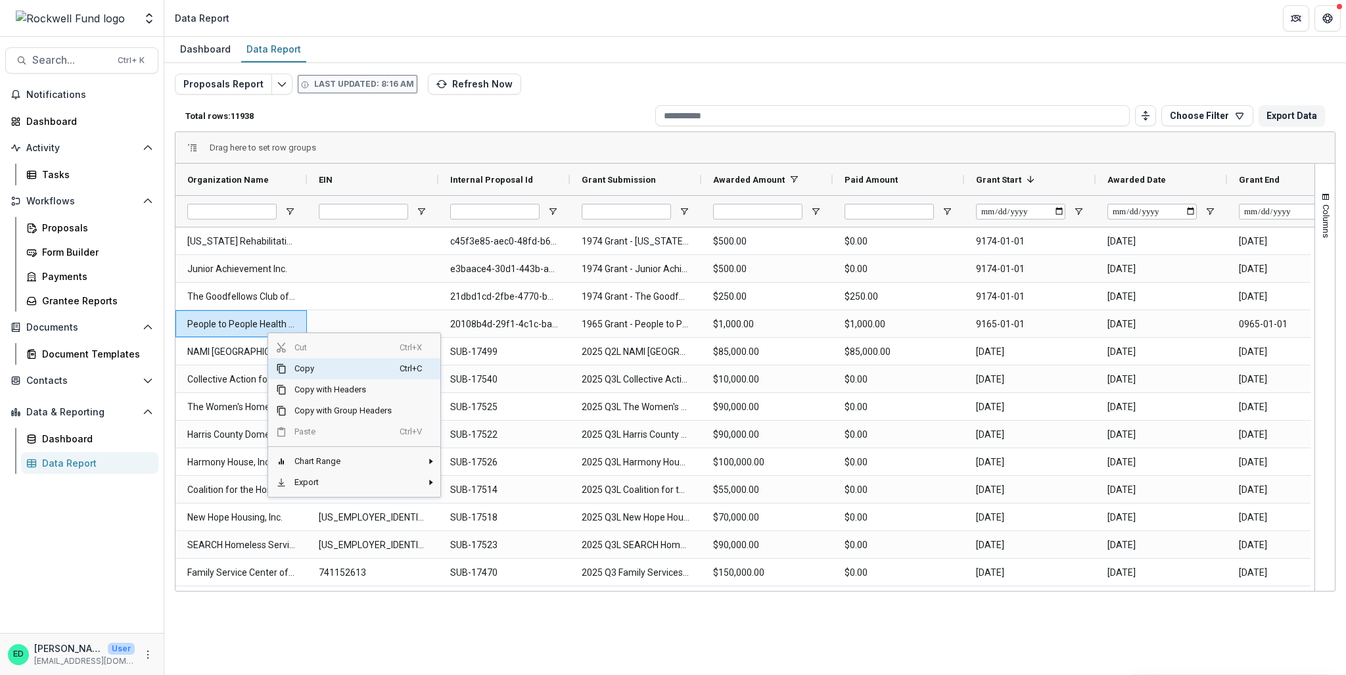
click at [310, 374] on span "Copy" at bounding box center [342, 368] width 113 height 21
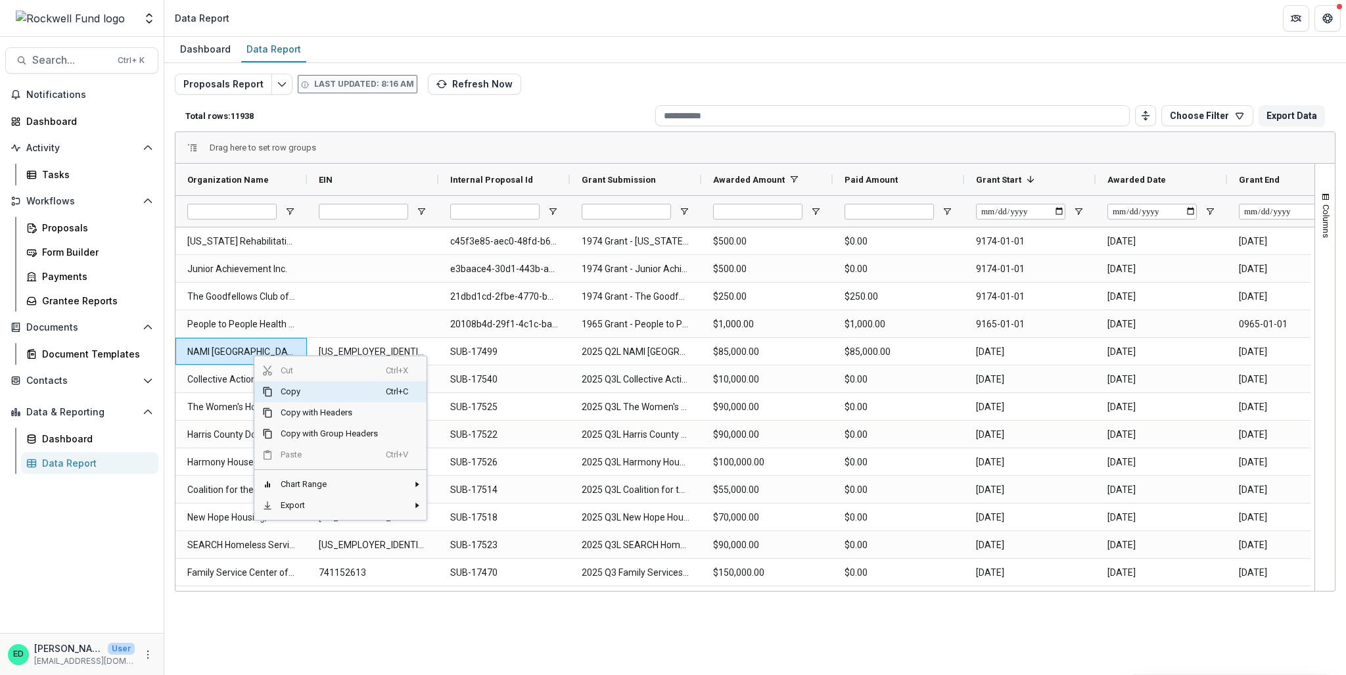
click at [293, 386] on span "Copy" at bounding box center [329, 391] width 113 height 21
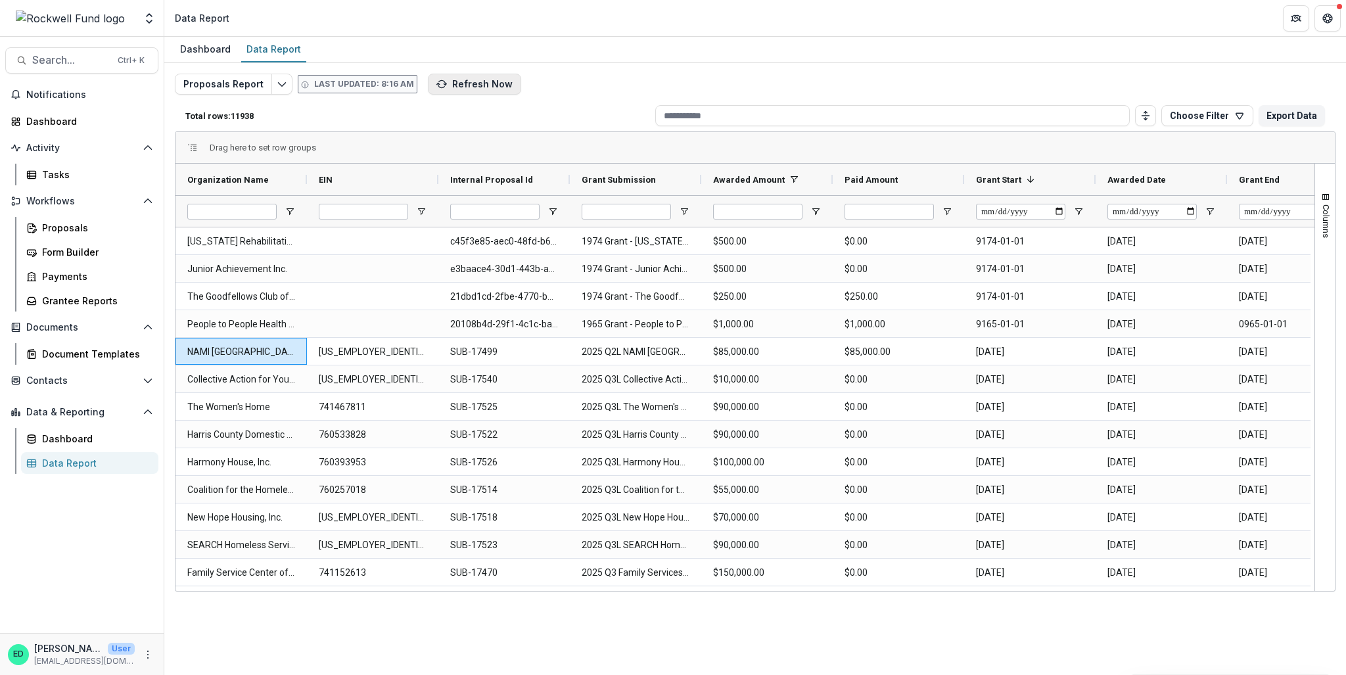
click at [462, 83] on button "Refresh Now" at bounding box center [474, 84] width 93 height 21
click at [277, 79] on icon "Edit selected report" at bounding box center [282, 84] width 11 height 11
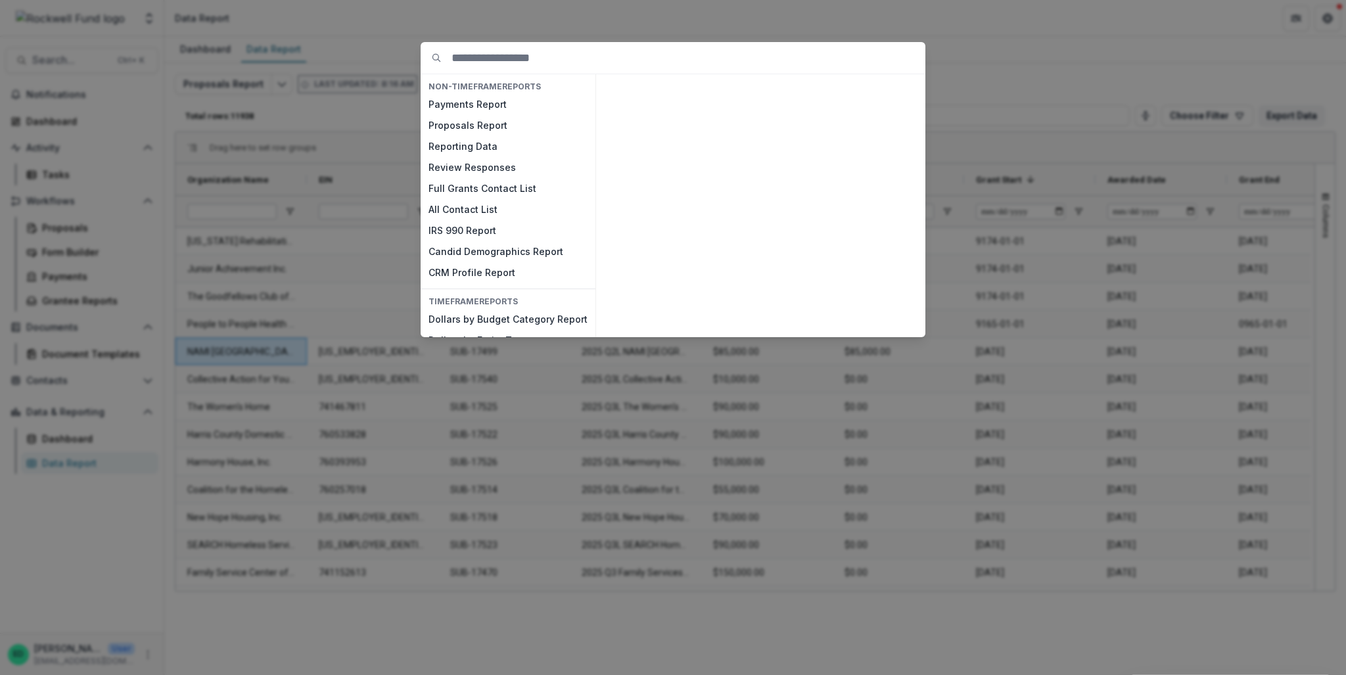
drag, startPoint x: 470, startPoint y: 104, endPoint x: 750, endPoint y: 72, distance: 282.4
click at [750, 72] on input at bounding box center [688, 58] width 474 height 32
click at [1099, 35] on div "NON-TIMEFRAME Reports Payments Report Proposals Report Reporting Data Review Re…" at bounding box center [673, 337] width 1346 height 675
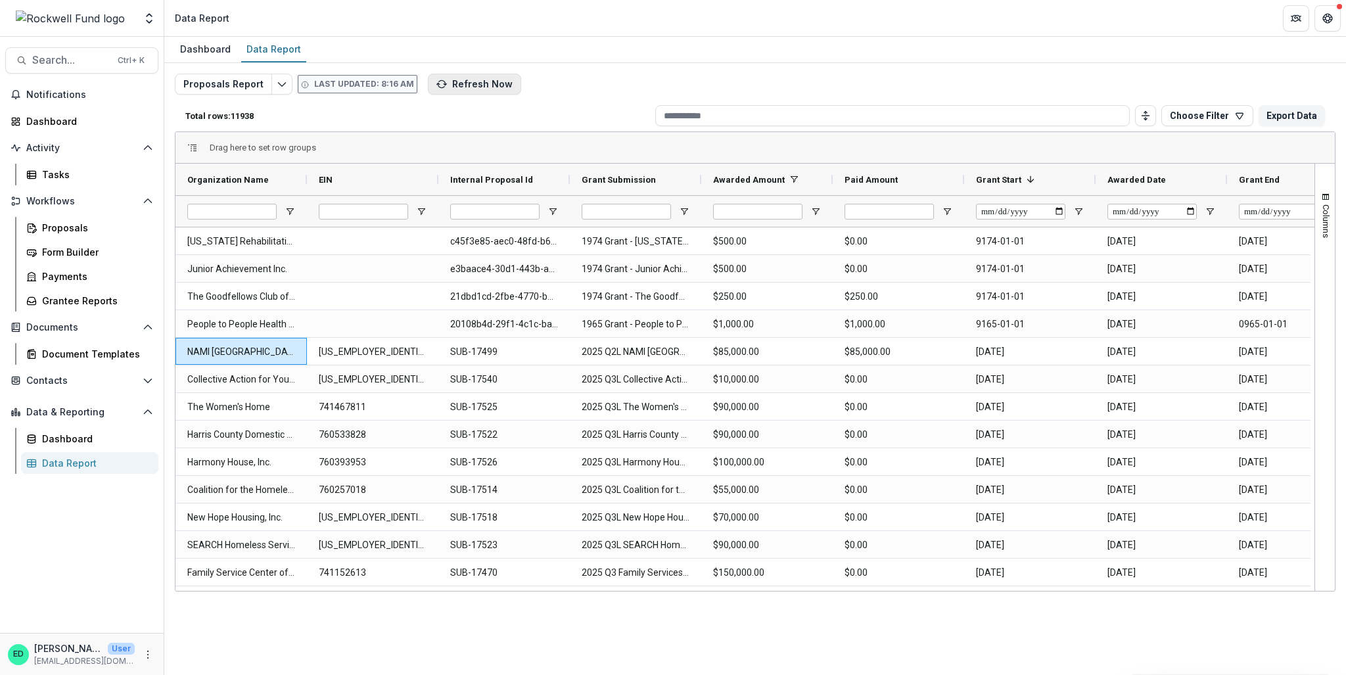
click at [486, 84] on button "Refresh Now" at bounding box center [474, 84] width 93 height 21
click at [276, 89] on button "Edit selected report" at bounding box center [281, 84] width 21 height 21
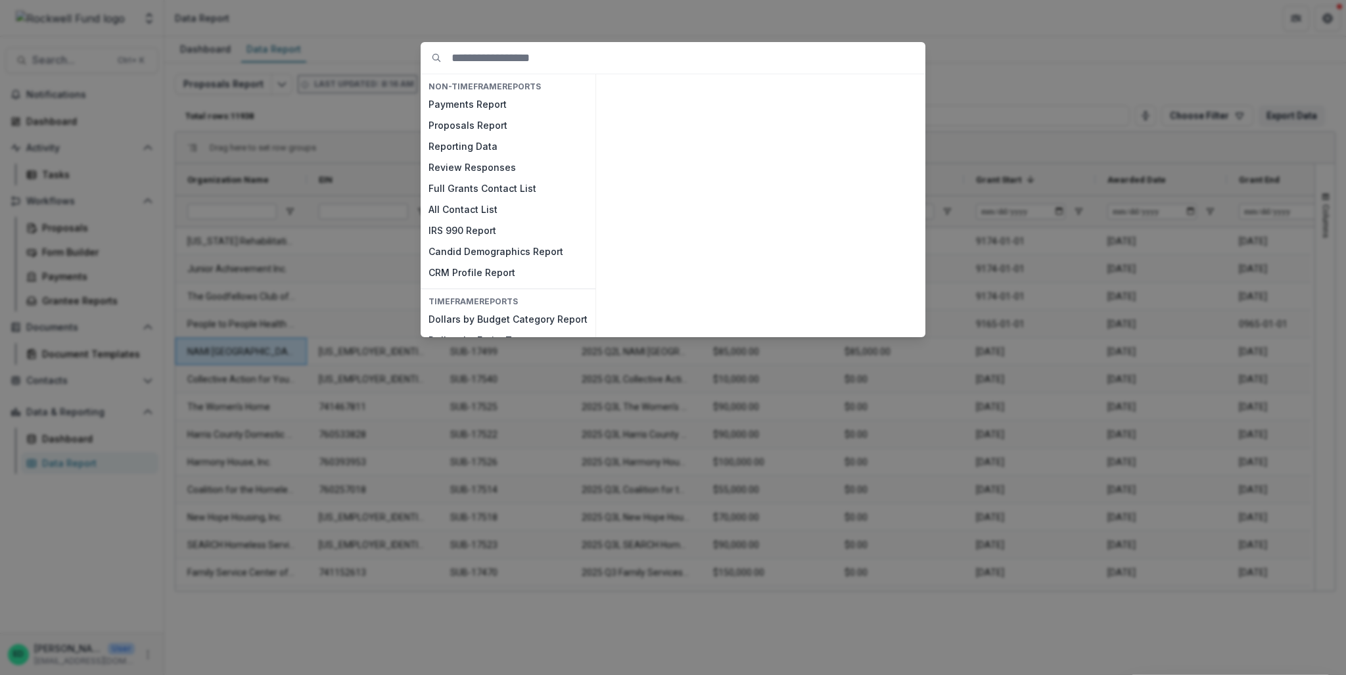
click at [1009, 39] on div "NON-TIMEFRAME Reports Payments Report Proposals Report Reporting Data Review Re…" at bounding box center [673, 337] width 1346 height 675
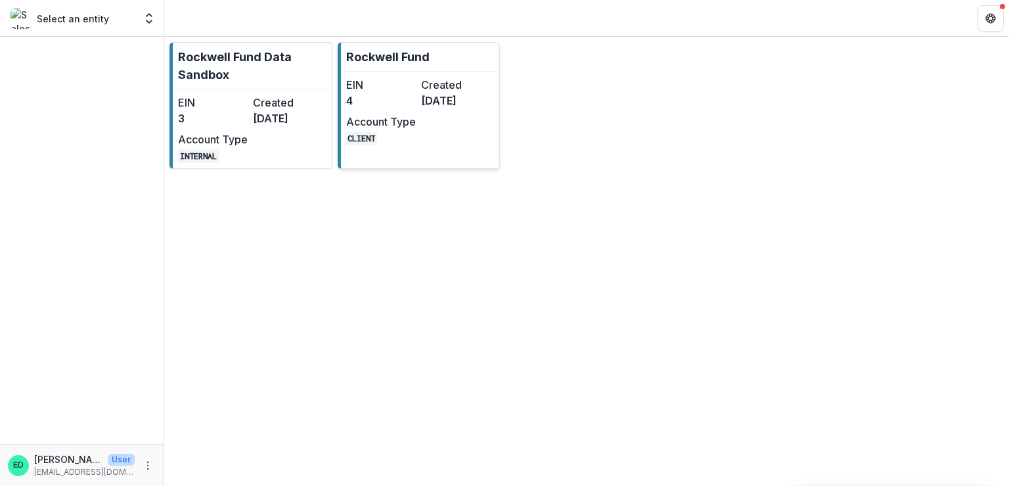
click at [420, 89] on div "EIN 4 Created [DATE] Account Type CLIENT" at bounding box center [418, 111] width 145 height 68
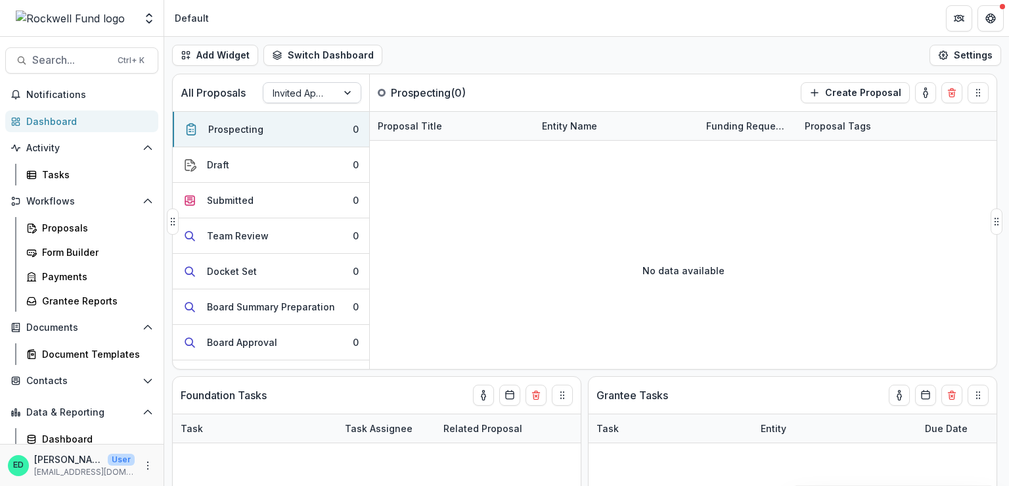
click at [302, 89] on div at bounding box center [300, 93] width 55 height 16
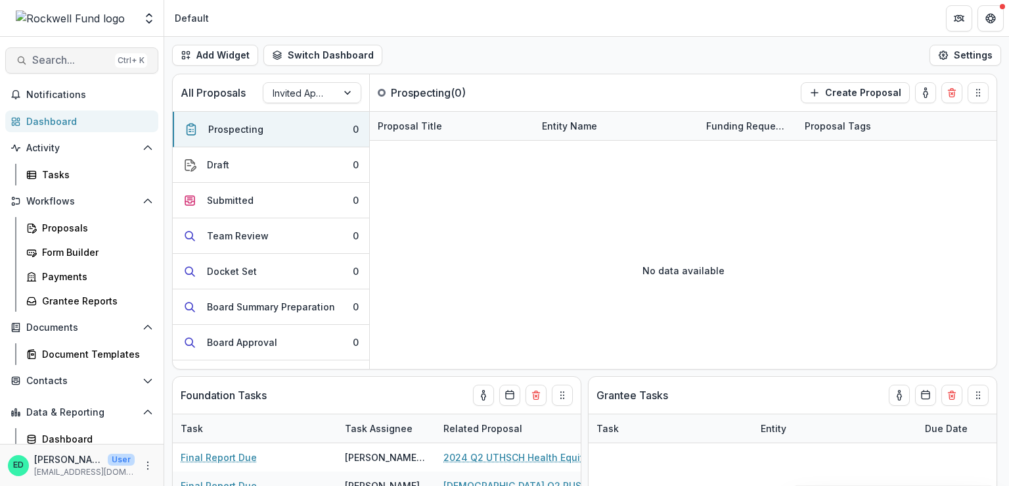
click at [58, 62] on span "Search..." at bounding box center [71, 60] width 78 height 12
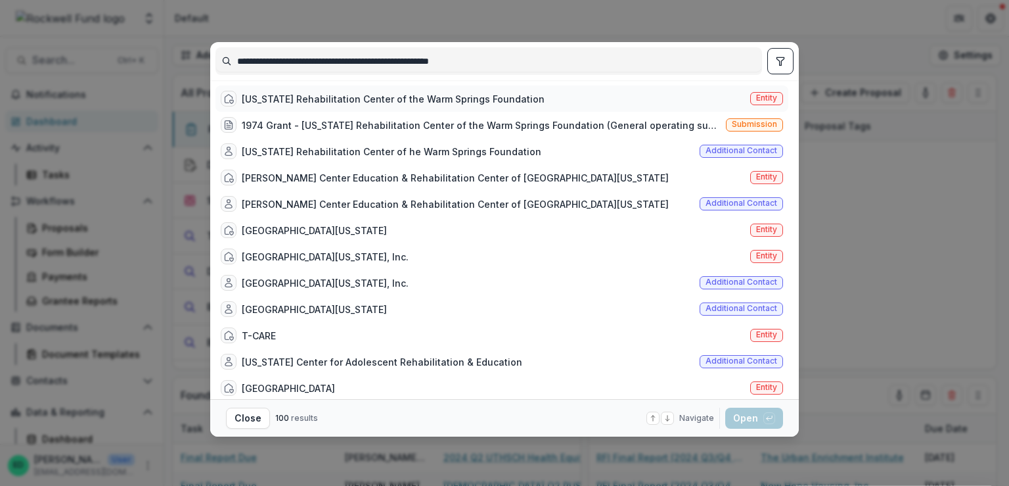
type input "**********"
click at [418, 95] on div "[US_STATE] Rehabilitation Center of the Warm Springs Foundation" at bounding box center [393, 99] width 303 height 14
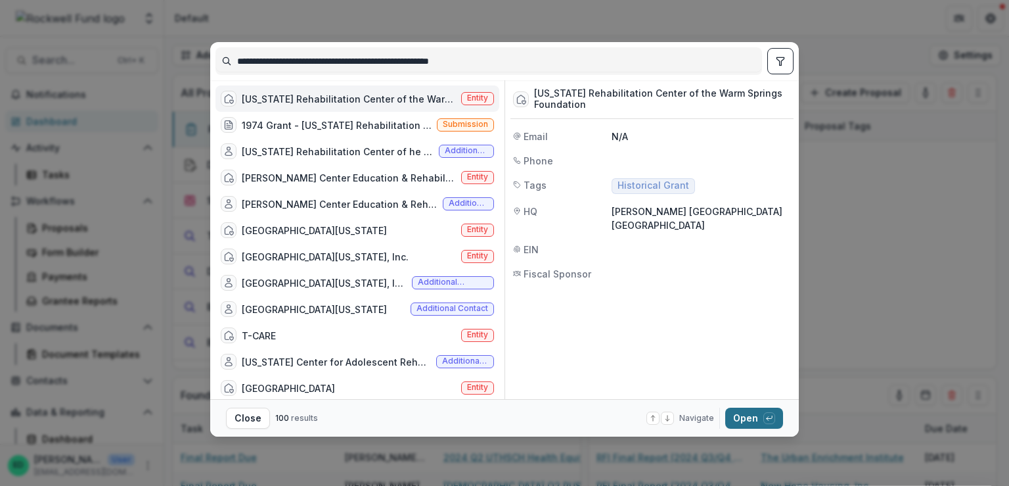
click at [761, 420] on button "Open with enter key" at bounding box center [754, 417] width 58 height 21
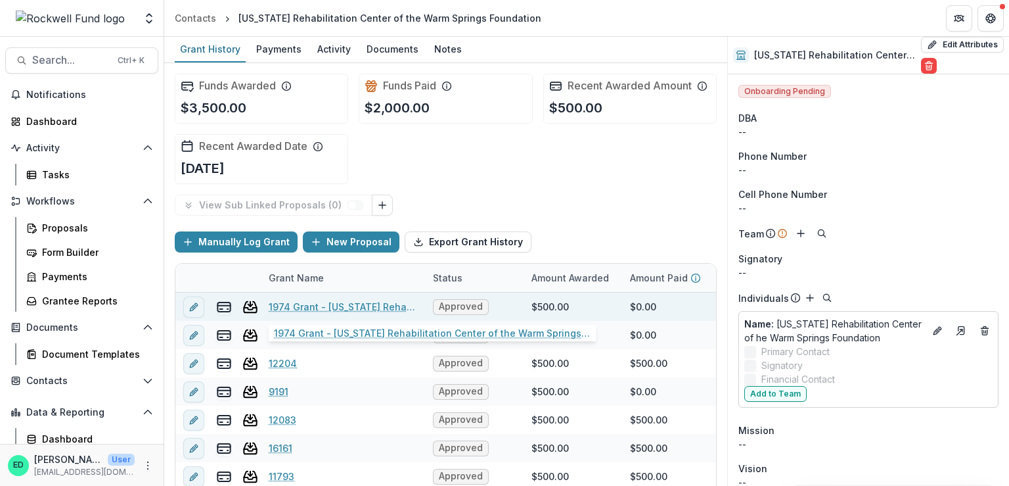
click at [334, 305] on link "1974 Grant - [US_STATE] Rehabilitation Center of the Warm Springs Foundation" at bounding box center [343, 307] width 148 height 14
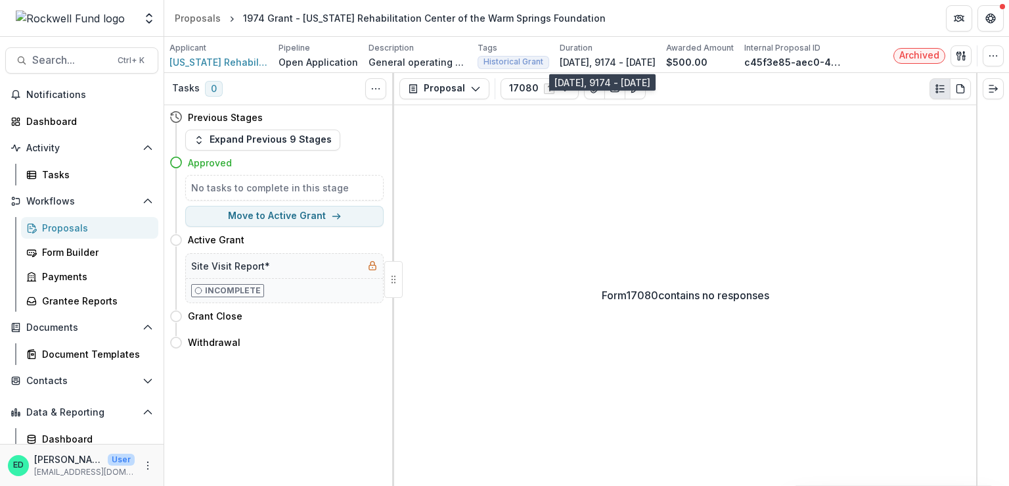
click at [627, 60] on p "[DATE], 9174 - [DATE]" at bounding box center [608, 62] width 96 height 14
click at [594, 64] on p "[DATE], 9174 - [DATE]" at bounding box center [608, 62] width 96 height 14
click at [1002, 61] on button "button" at bounding box center [993, 55] width 21 height 21
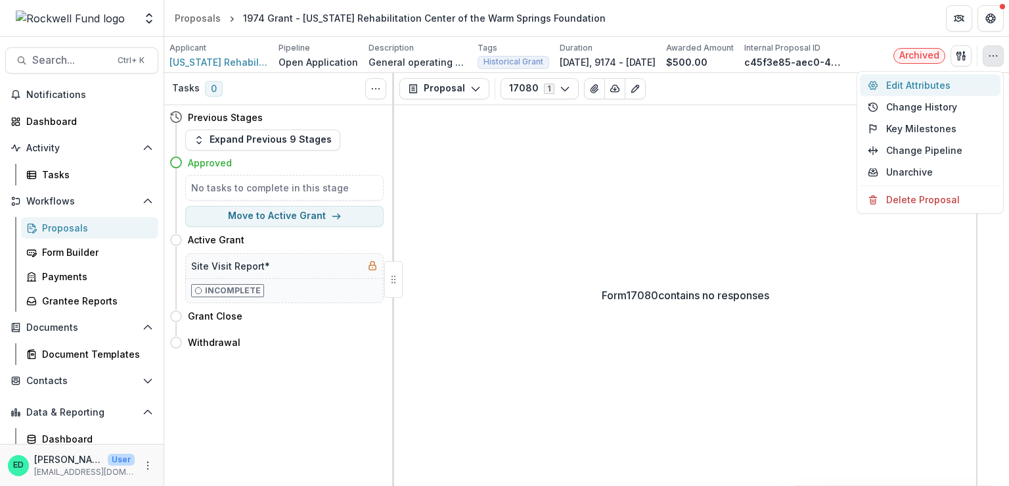
click at [907, 87] on button "Edit Attributes" at bounding box center [930, 85] width 141 height 22
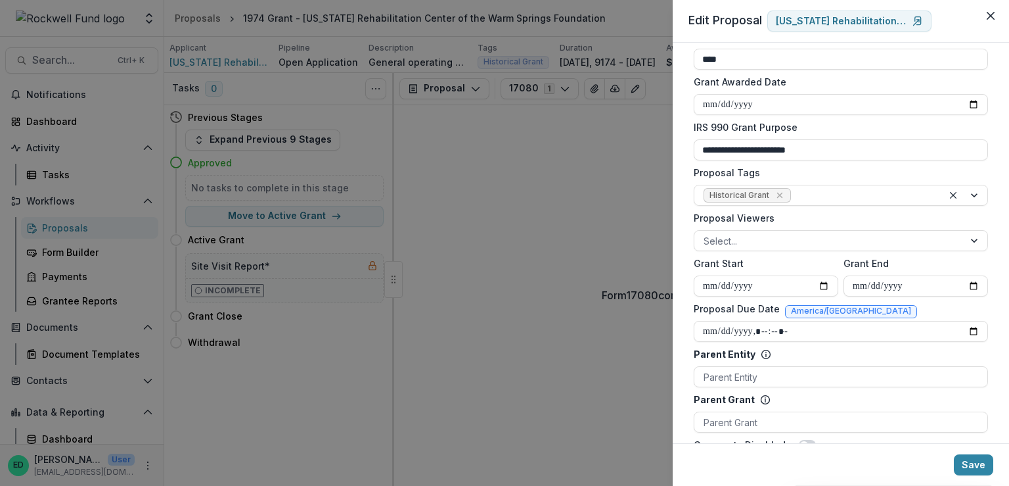
scroll to position [394, 0]
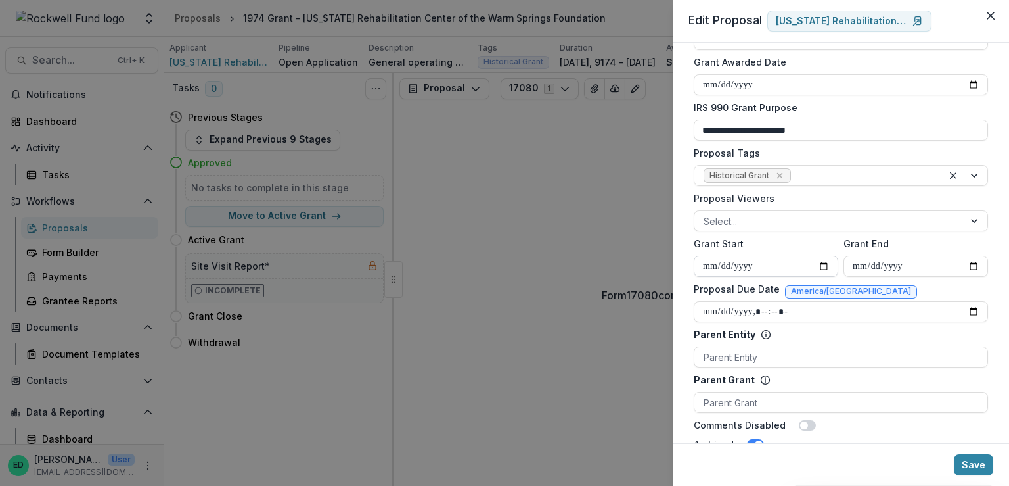
click at [743, 263] on input "**********" at bounding box center [766, 266] width 145 height 21
type input "**********"
click at [972, 460] on button "Save" at bounding box center [973, 464] width 39 height 21
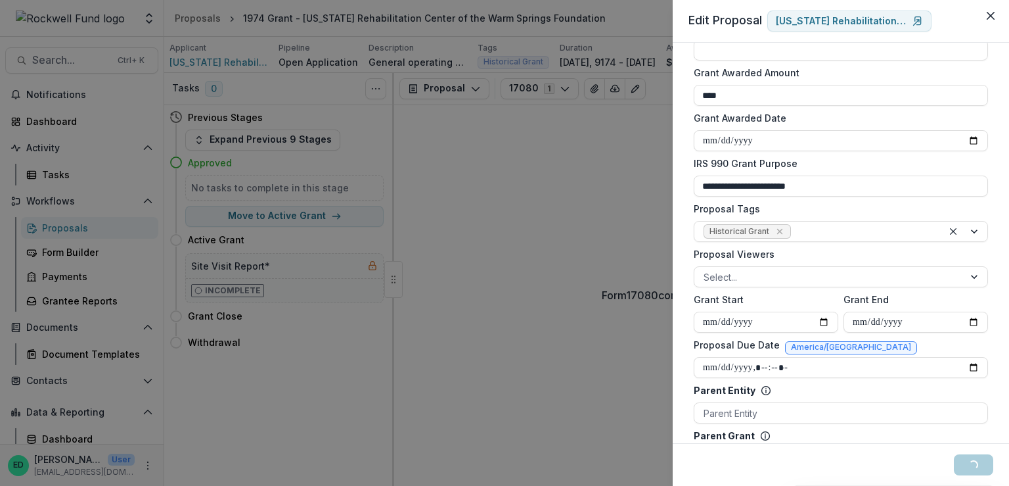
scroll to position [329, 0]
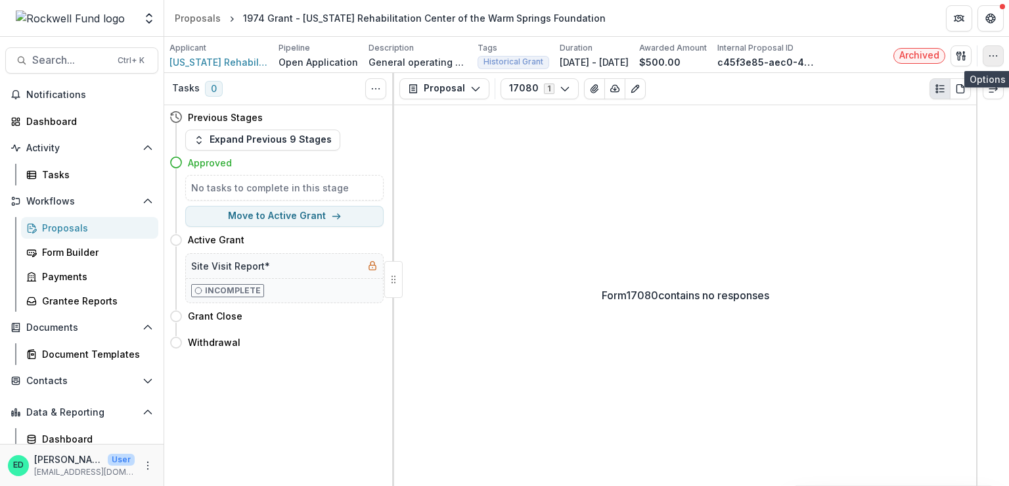
click at [988, 53] on icon "button" at bounding box center [993, 56] width 11 height 11
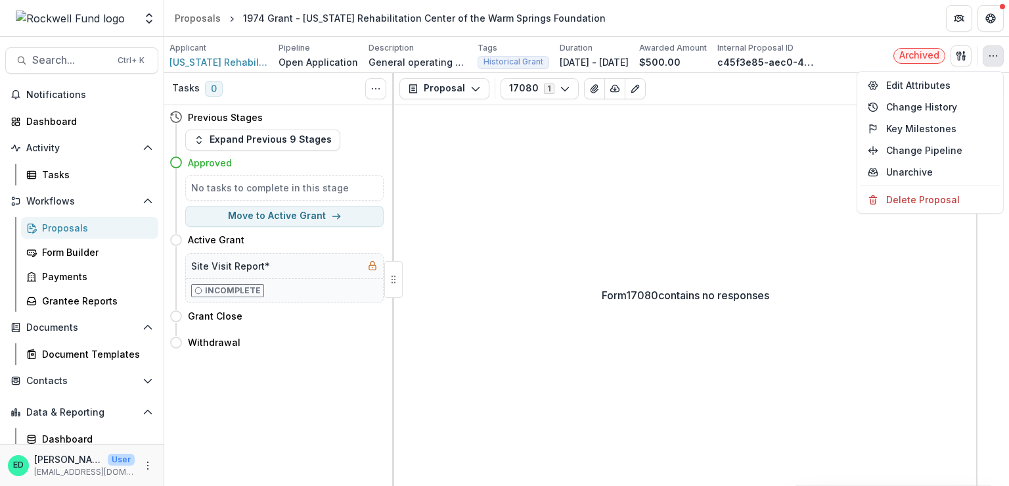
click at [729, 258] on div "Form 17080 contains no responses" at bounding box center [685, 295] width 582 height 380
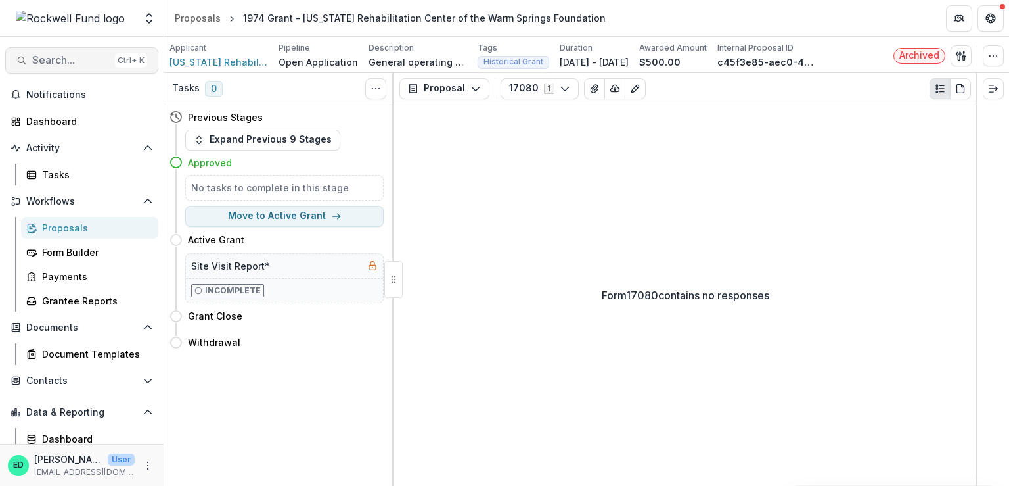
click at [55, 63] on span "Search..." at bounding box center [71, 60] width 78 height 12
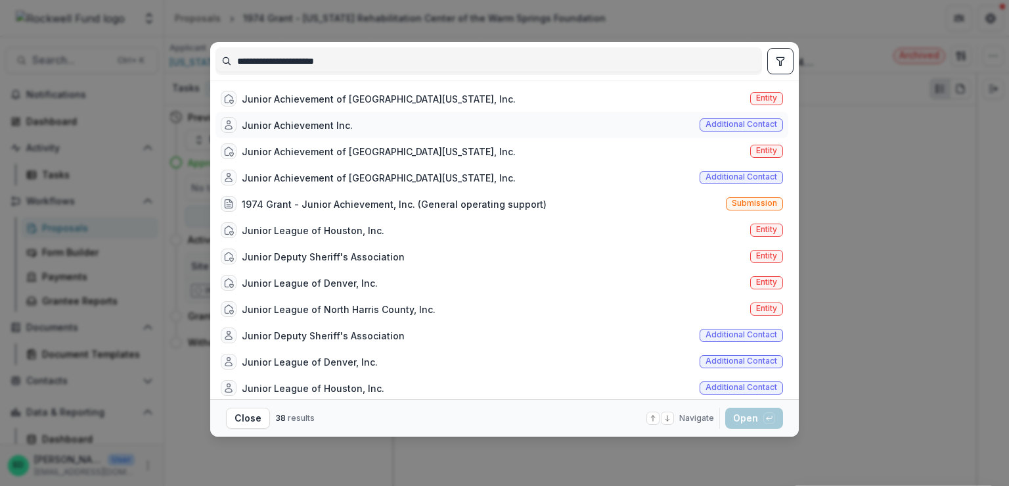
type input "**********"
click at [348, 124] on div "Junior Achievement Inc. Additional contact" at bounding box center [502, 125] width 573 height 26
click at [764, 426] on footer "Close 38 results Navigate up and down with arrow keys Open with enter key" at bounding box center [504, 417] width 589 height 37
click at [760, 411] on button "Open with enter key" at bounding box center [754, 417] width 58 height 21
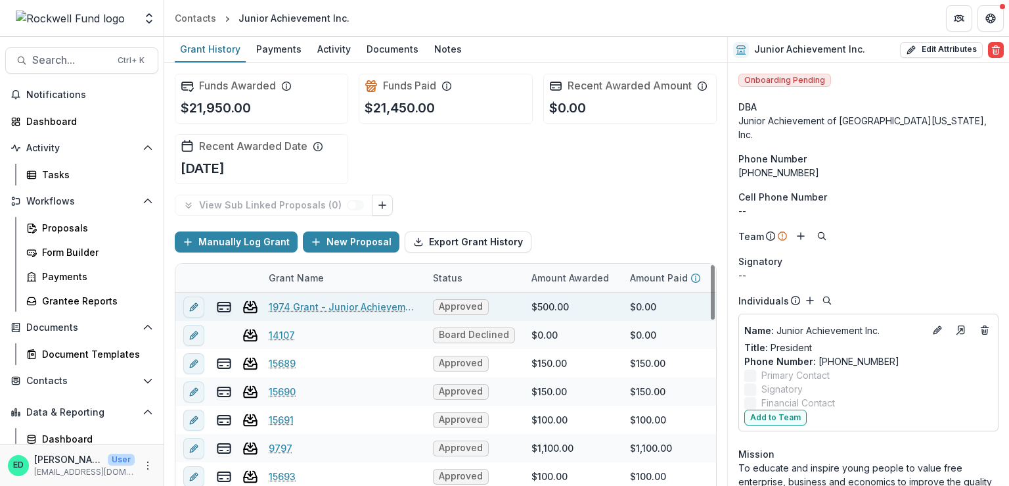
click at [307, 304] on link "1974 Grant - Junior Achievement, Inc." at bounding box center [343, 307] width 148 height 14
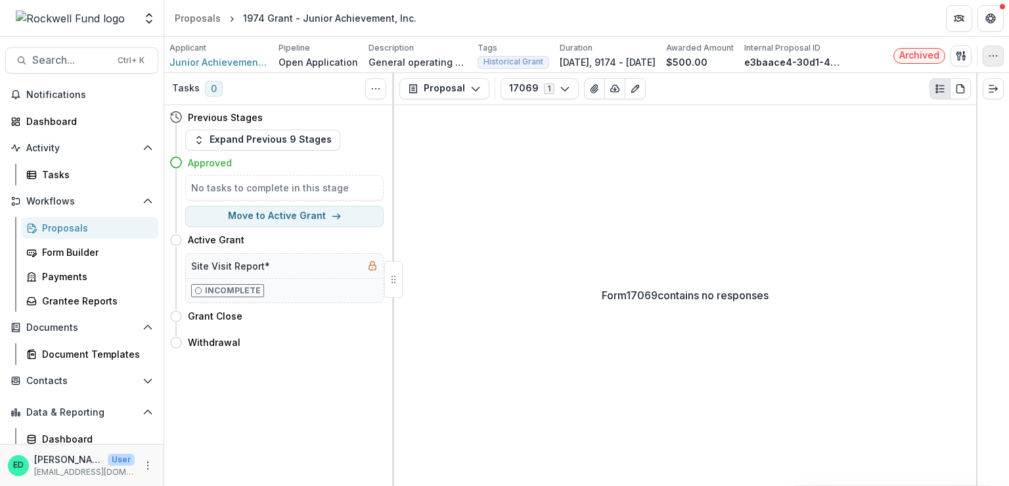
click at [992, 51] on icon "button" at bounding box center [993, 56] width 11 height 11
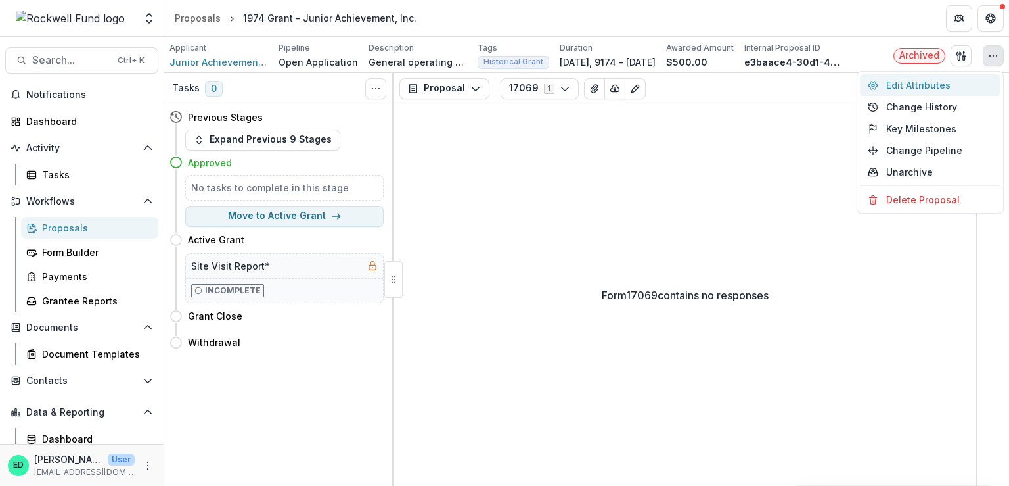
click at [916, 80] on button "Edit Attributes" at bounding box center [930, 85] width 141 height 22
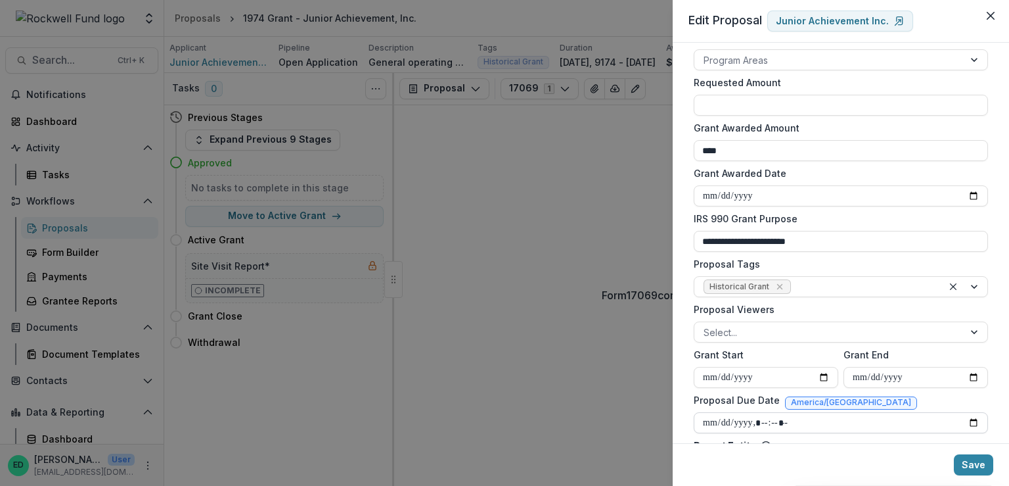
scroll to position [263, 0]
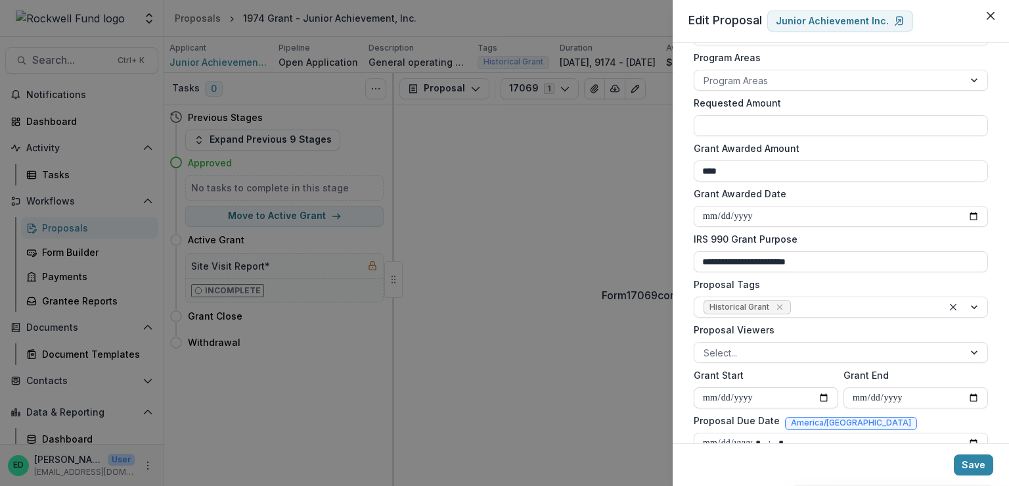
click at [745, 396] on input "**********" at bounding box center [766, 397] width 145 height 21
type input "**********"
click at [973, 466] on button "Save" at bounding box center [973, 464] width 39 height 21
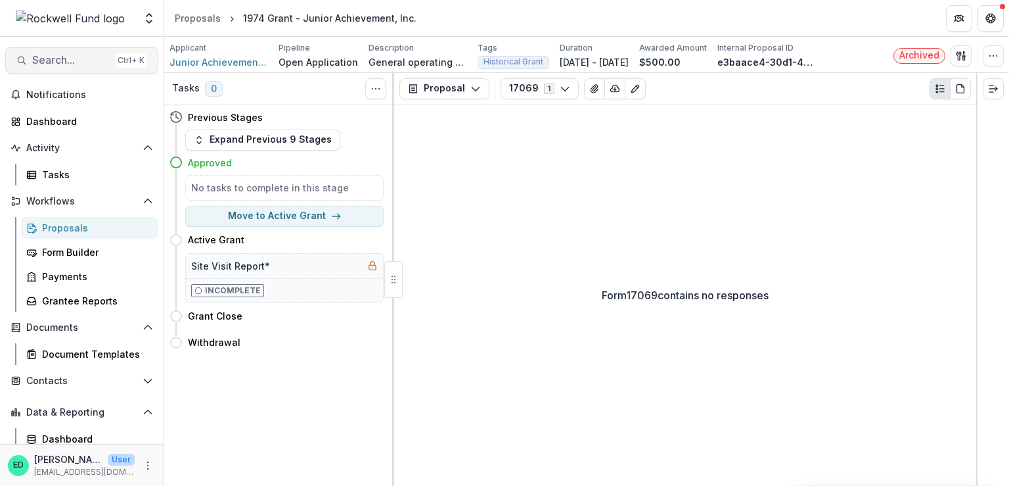
click at [53, 69] on button "Search... Ctrl + K" at bounding box center [81, 60] width 153 height 26
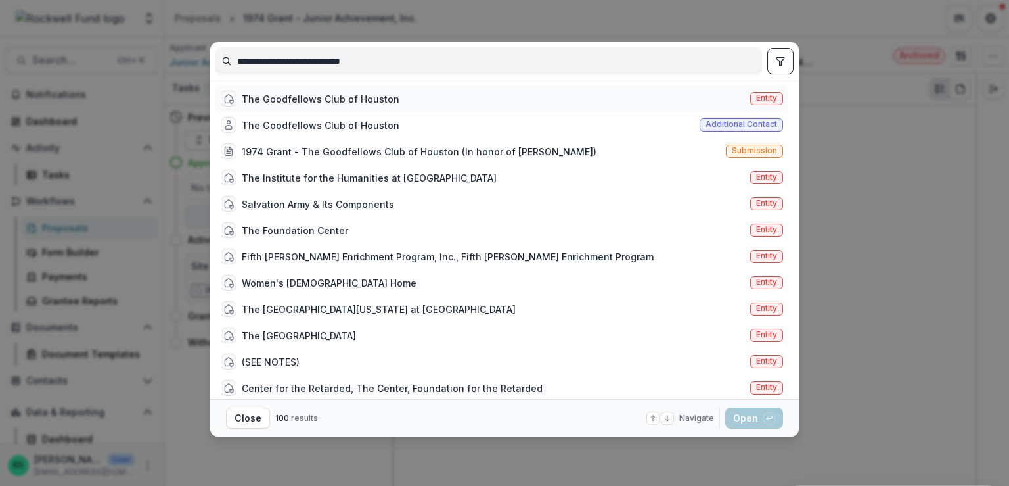
type input "**********"
click at [442, 95] on div "The Goodfellows Club of Houston Entity" at bounding box center [502, 98] width 573 height 26
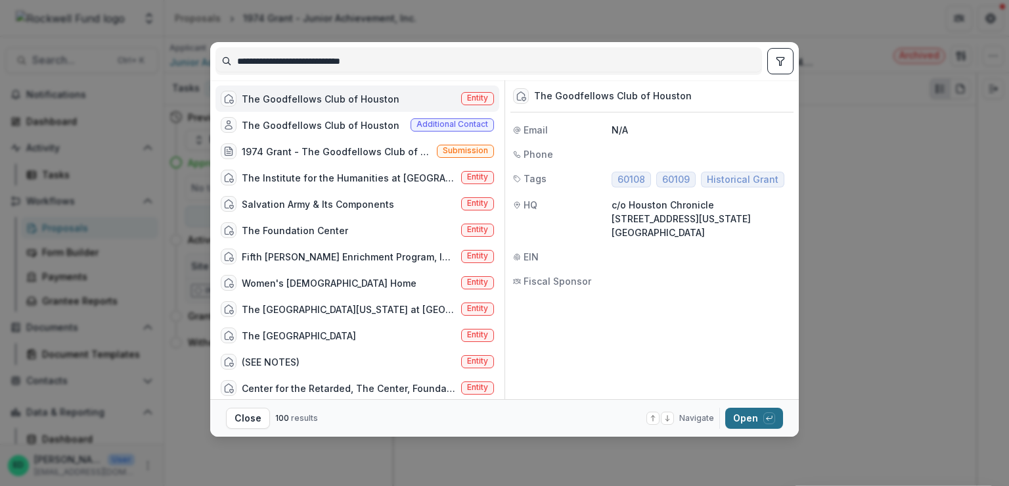
click at [742, 412] on button "Open with enter key" at bounding box center [754, 417] width 58 height 21
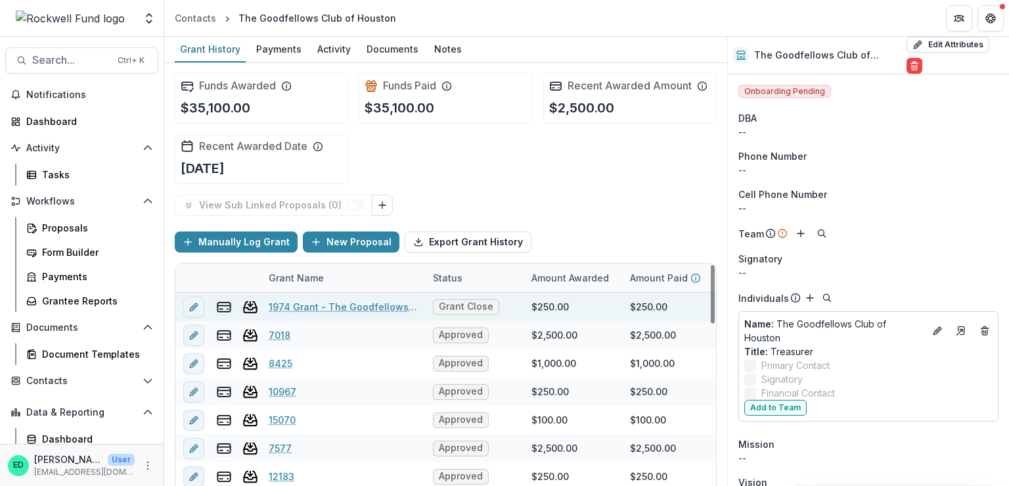
click at [307, 306] on link "1974 Grant - The Goodfellows Club of Houston" at bounding box center [343, 307] width 148 height 14
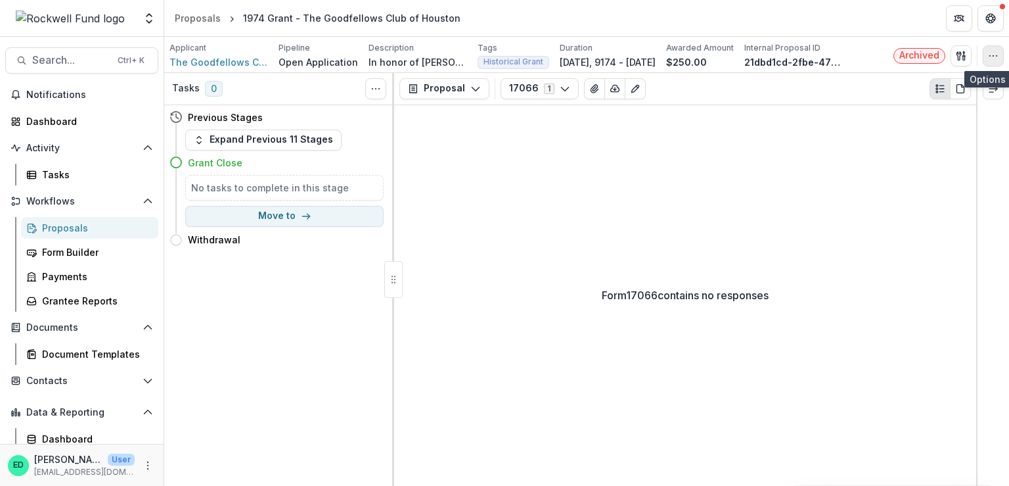
click at [995, 64] on button "button" at bounding box center [993, 55] width 21 height 21
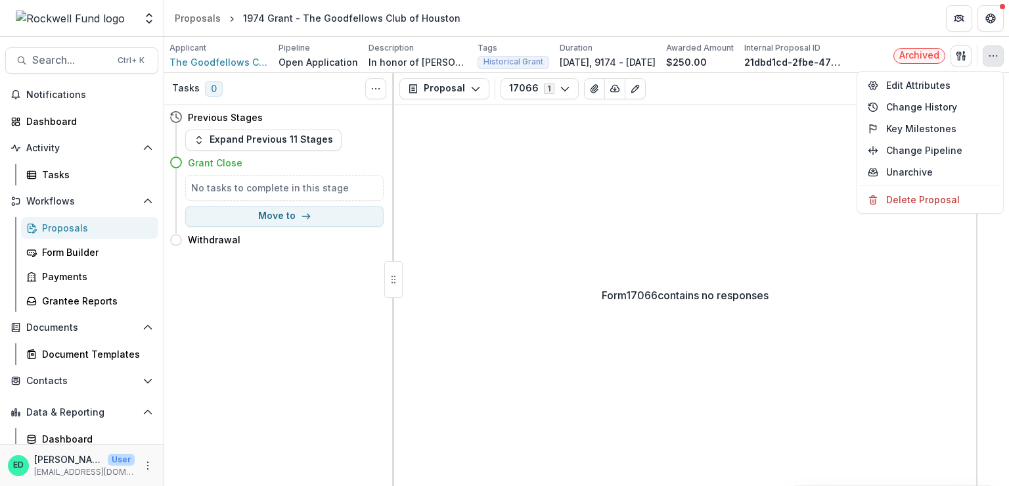
click at [938, 70] on div "Applicant The Goodfellows Club of Houston Pipeline Open Application Description…" at bounding box center [586, 55] width 845 height 36
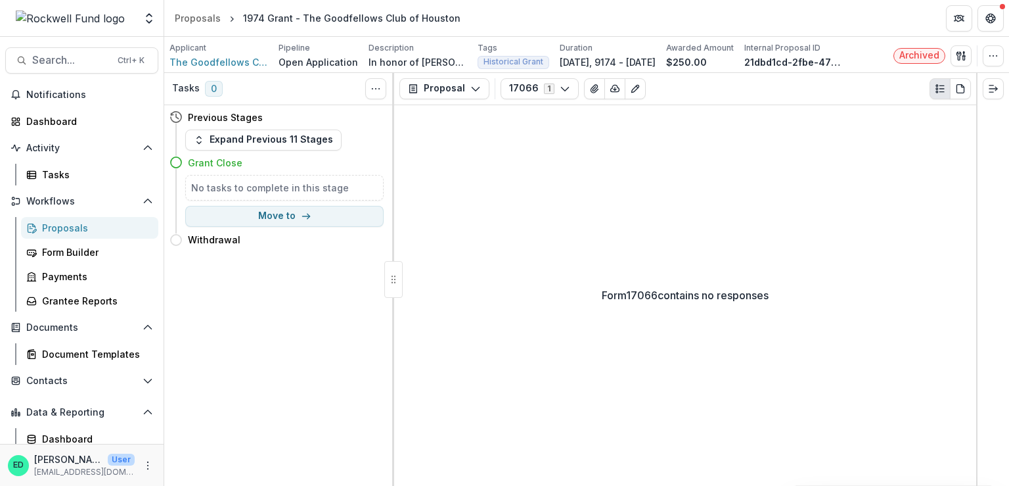
click at [978, 65] on div "Archived Send Email Proposal Files Edit Viewers View All Reviews View Related E…" at bounding box center [949, 55] width 110 height 21
click at [986, 59] on button "button" at bounding box center [993, 55] width 21 height 21
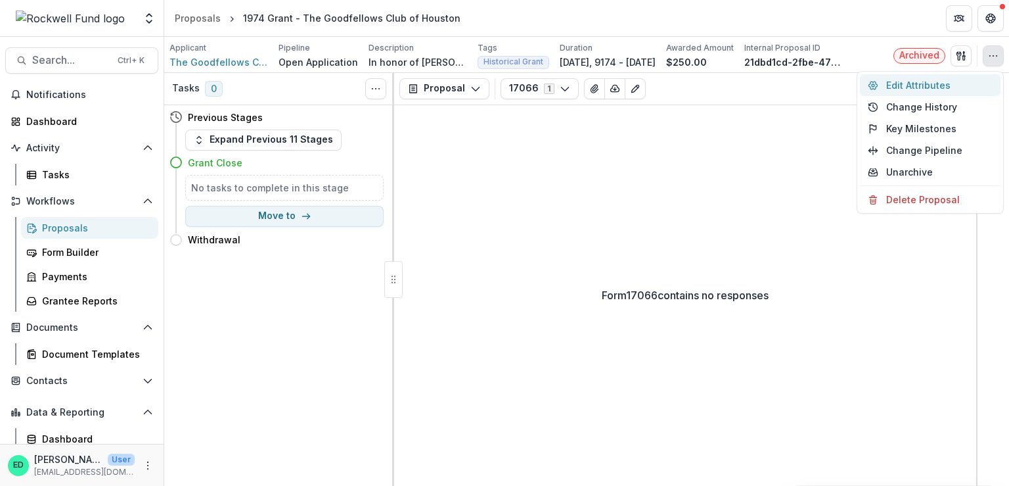
click at [932, 93] on button "Edit Attributes" at bounding box center [930, 85] width 141 height 22
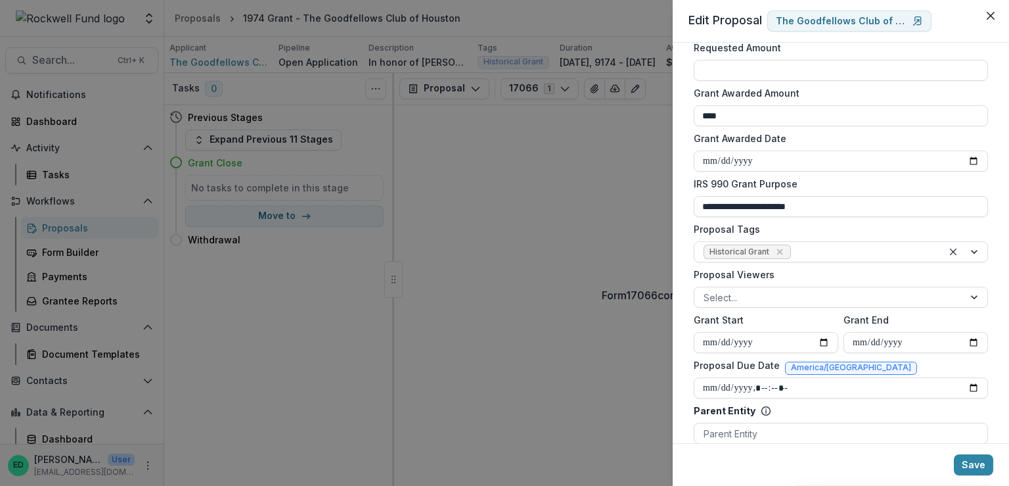
scroll to position [329, 0]
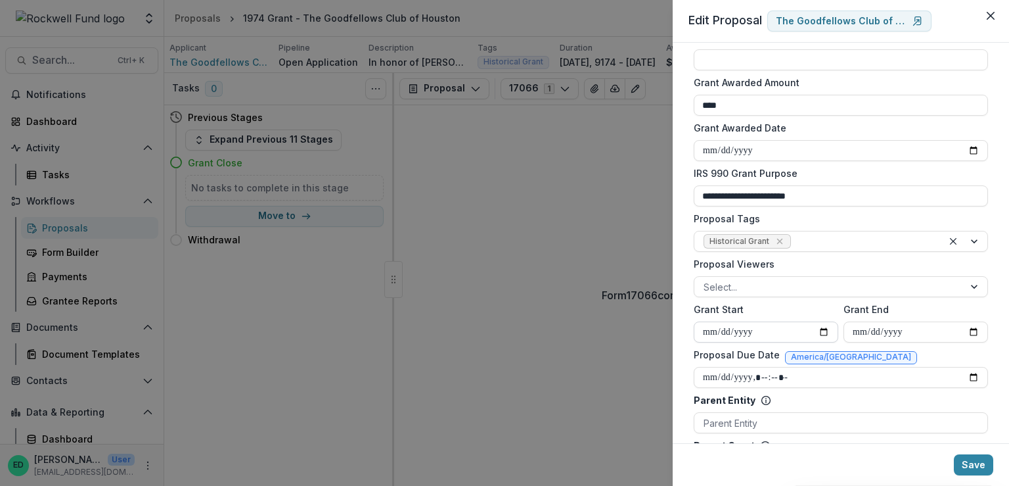
click at [740, 327] on input "**********" at bounding box center [766, 331] width 145 height 21
type input "**********"
click at [968, 463] on button "Save" at bounding box center [973, 464] width 39 height 21
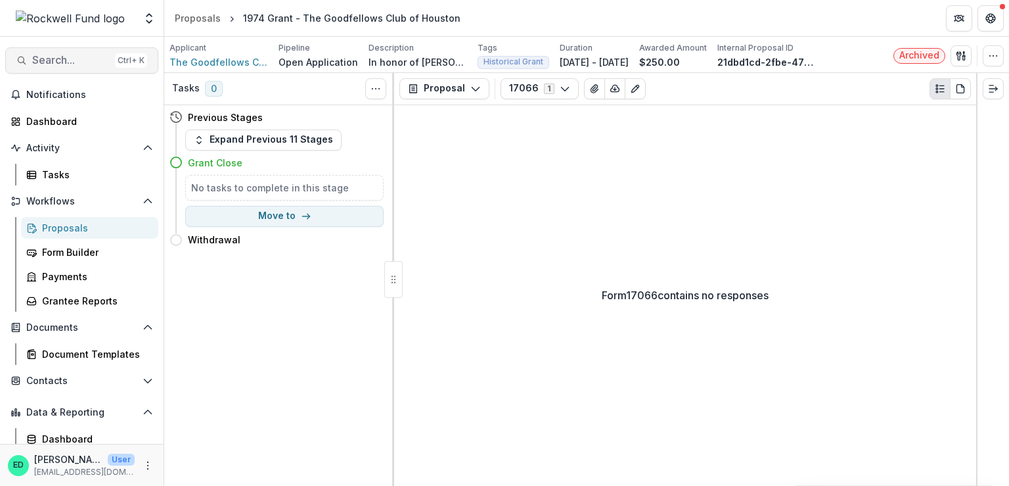
click at [49, 56] on span "Search..." at bounding box center [71, 60] width 78 height 12
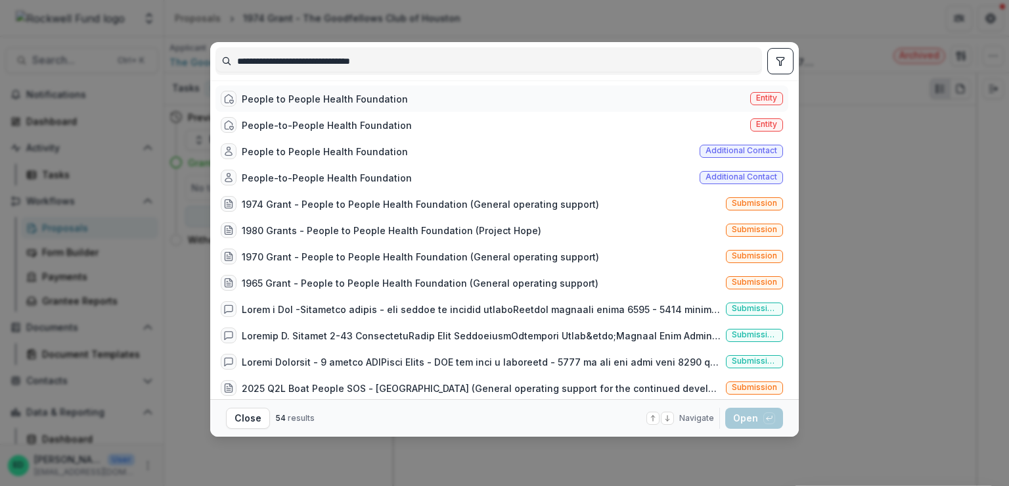
type input "**********"
click at [297, 102] on div "People to People Health Foundation" at bounding box center [325, 99] width 166 height 14
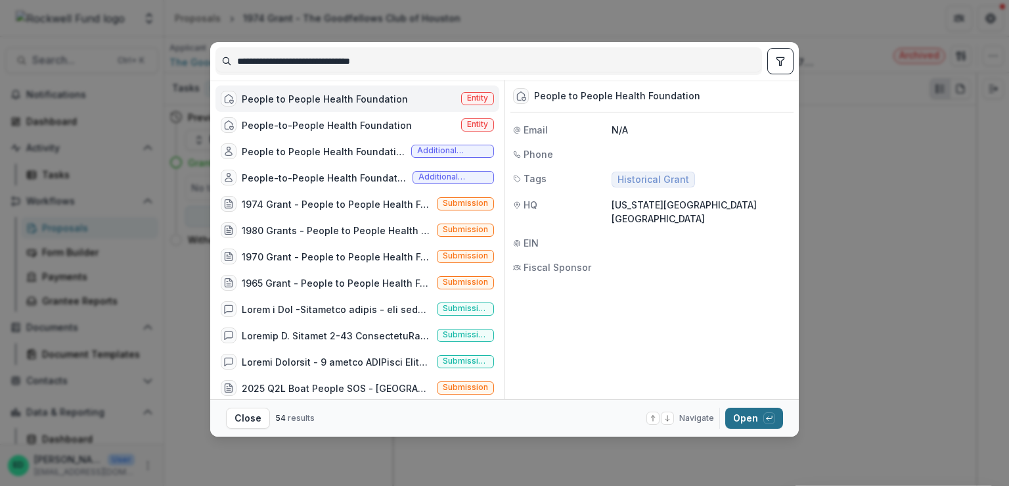
click at [763, 419] on div "button" at bounding box center [769, 418] width 12 height 12
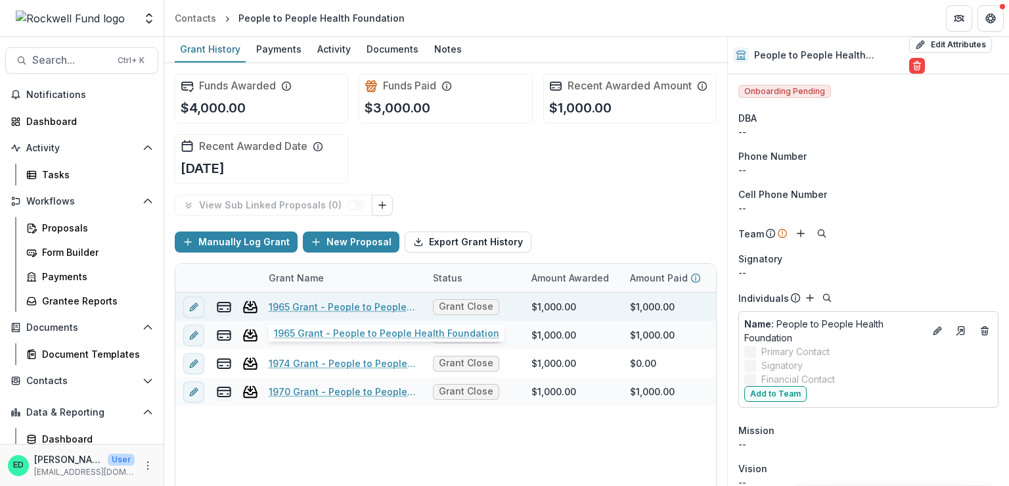
click at [344, 304] on link "1965 Grant - People to People Health Foundation" at bounding box center [343, 307] width 148 height 14
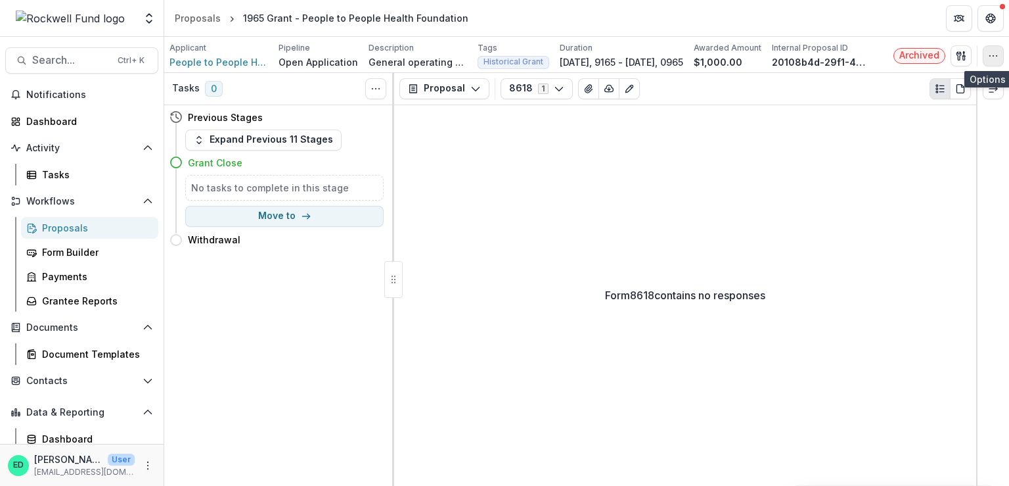
click at [994, 58] on icon "button" at bounding box center [993, 56] width 11 height 11
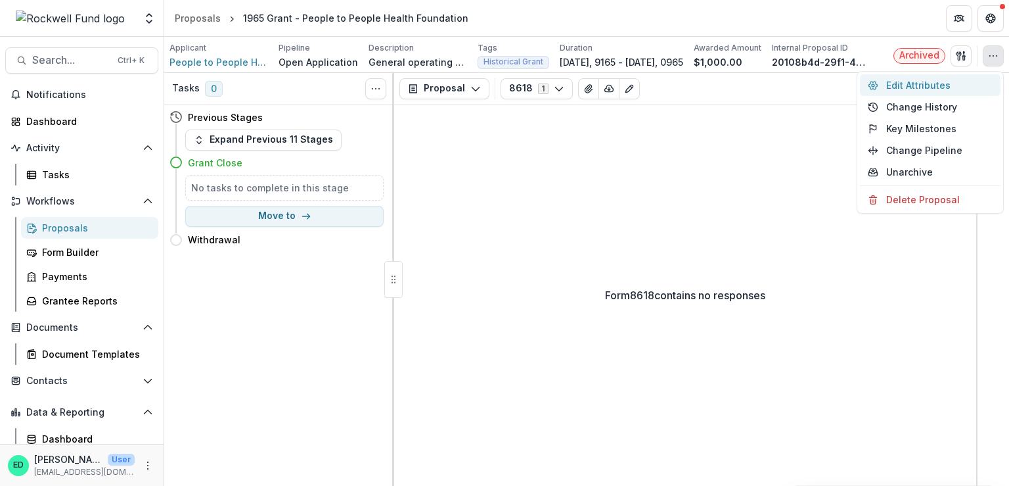
click at [916, 85] on button "Edit Attributes" at bounding box center [930, 85] width 141 height 22
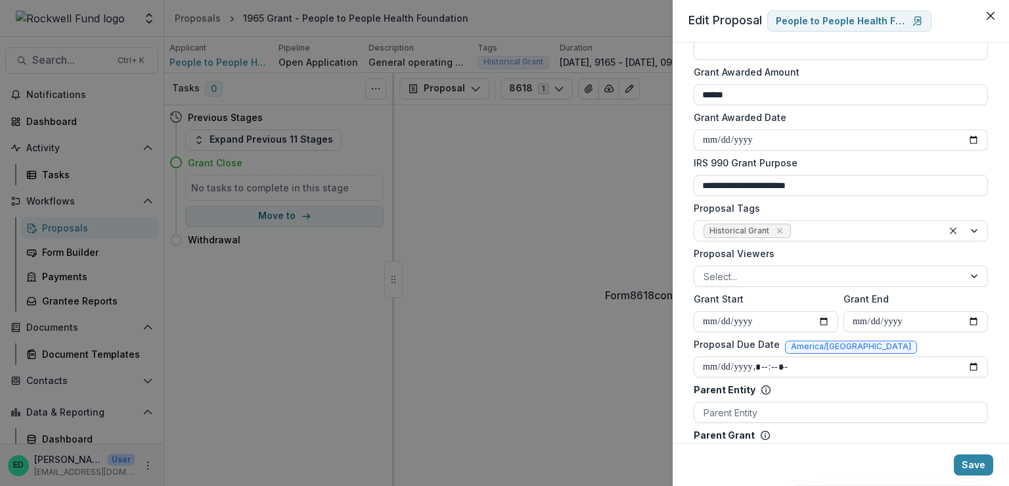
scroll to position [394, 0]
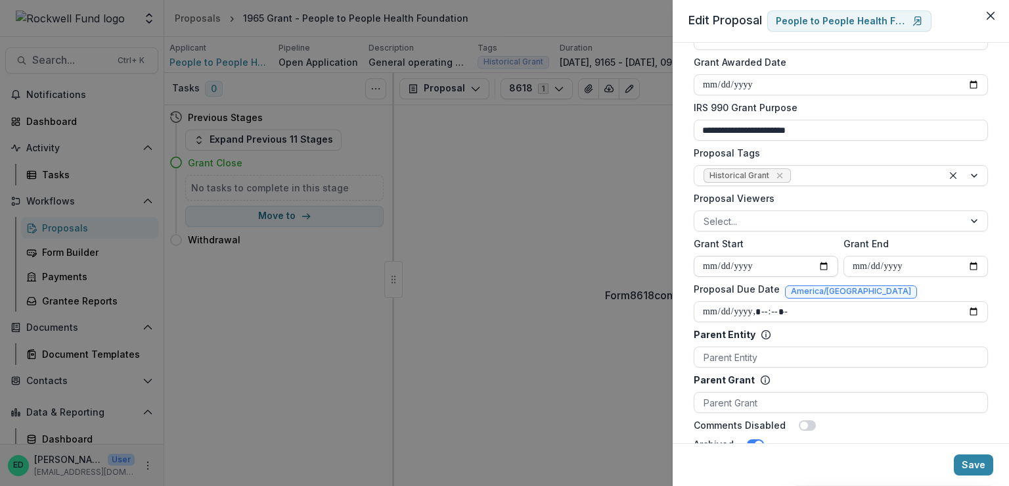
click at [749, 265] on input "**********" at bounding box center [766, 266] width 145 height 21
type input "**********"
click at [968, 472] on button "Save" at bounding box center [973, 464] width 39 height 21
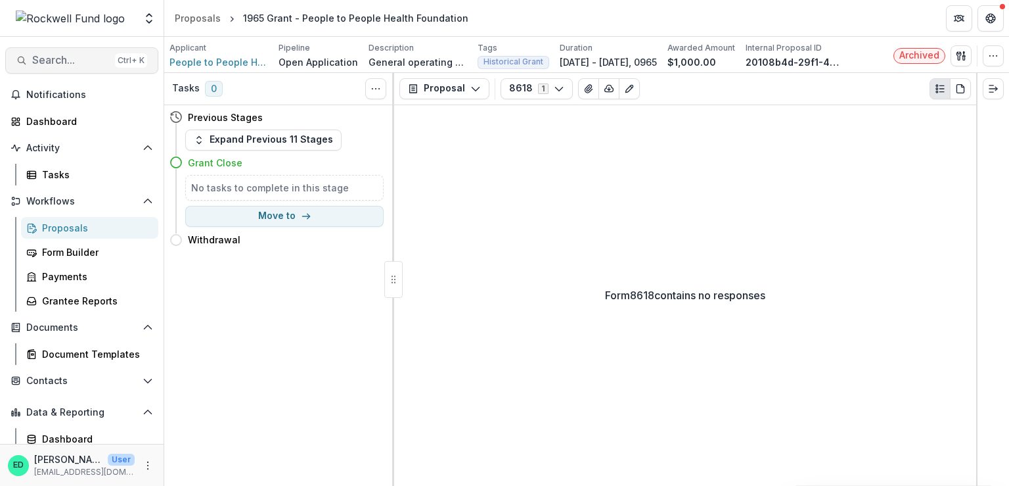
drag, startPoint x: 42, startPoint y: 67, endPoint x: 34, endPoint y: 51, distance: 17.6
click at [34, 51] on button "Search... Ctrl + K" at bounding box center [81, 60] width 153 height 26
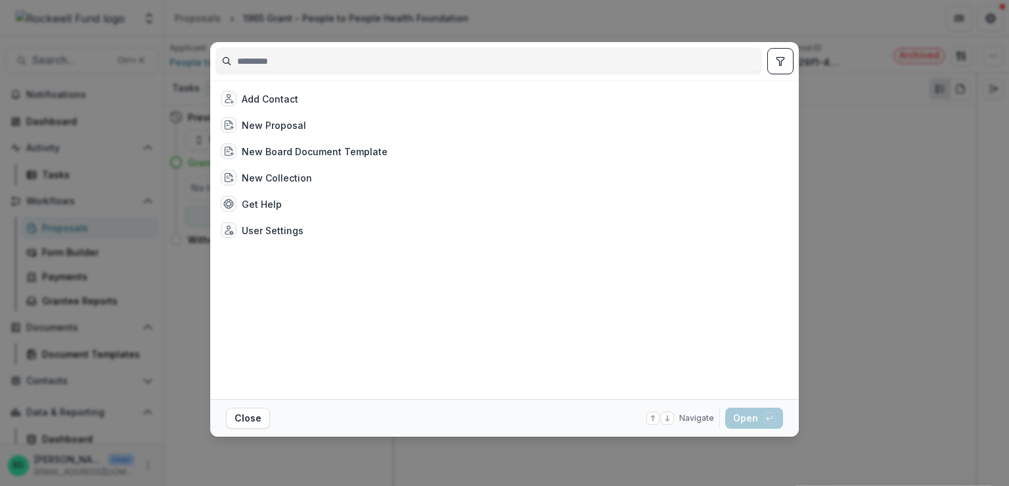
click at [44, 61] on div "Add Contact New Proposal New Board Document Template New Collection Get Help Us…" at bounding box center [504, 243] width 1009 height 486
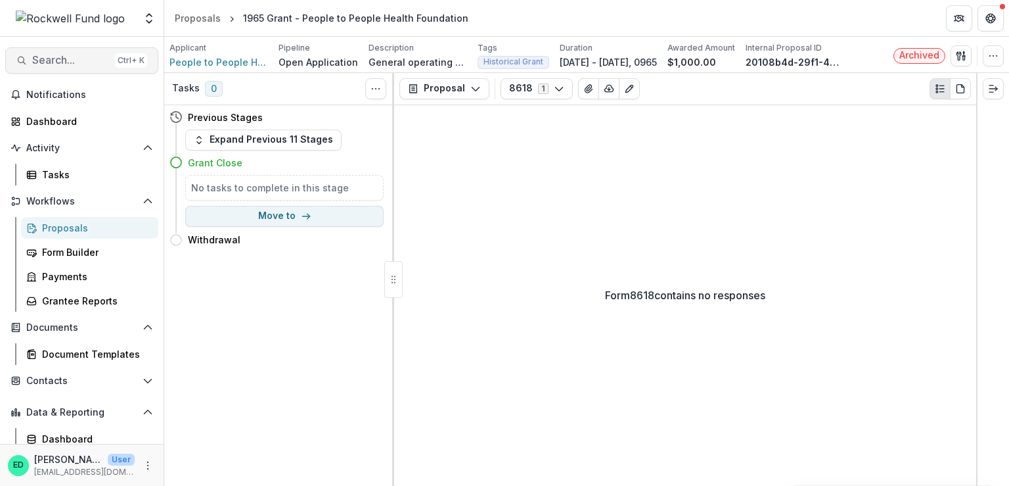
click at [58, 71] on button "Search... Ctrl + K" at bounding box center [81, 60] width 153 height 26
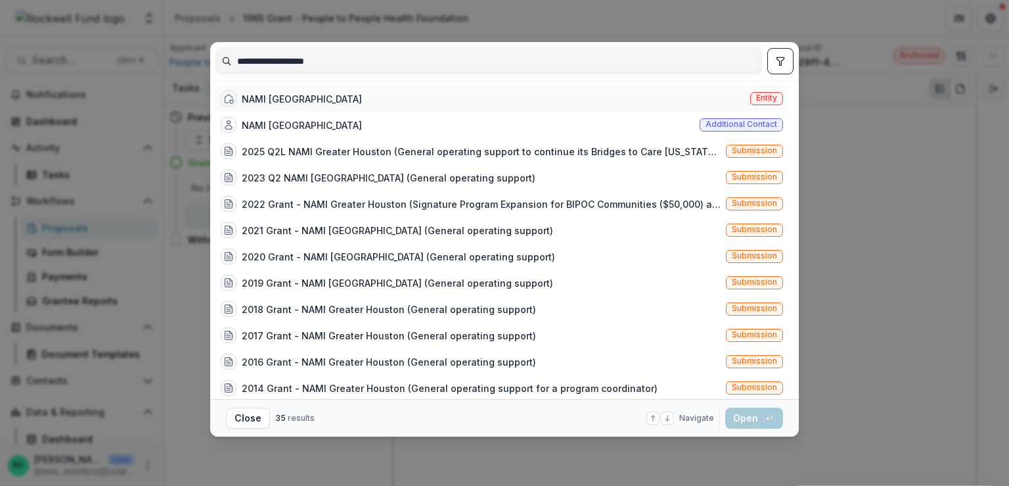
type input "**********"
click at [276, 91] on div "NAMI [GEOGRAPHIC_DATA]" at bounding box center [291, 99] width 141 height 16
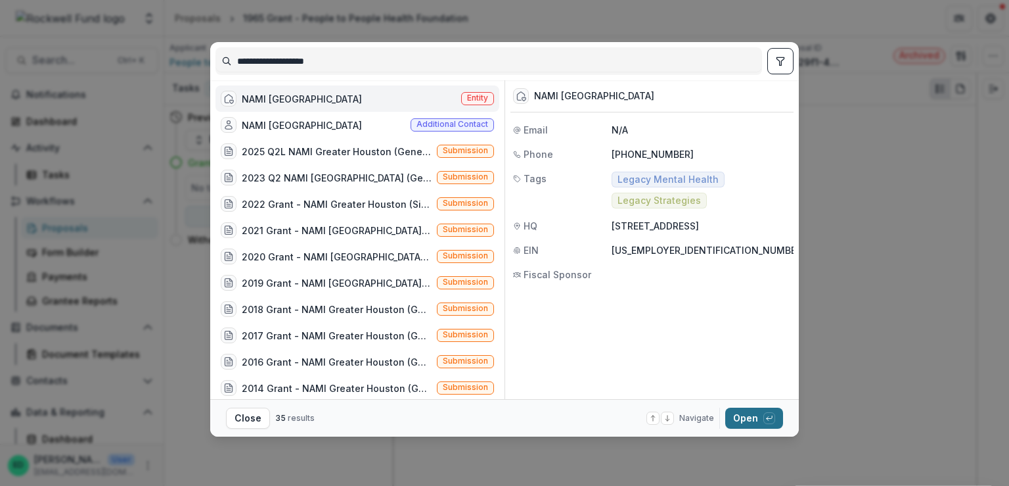
click at [752, 419] on button "Open with enter key" at bounding box center [754, 417] width 58 height 21
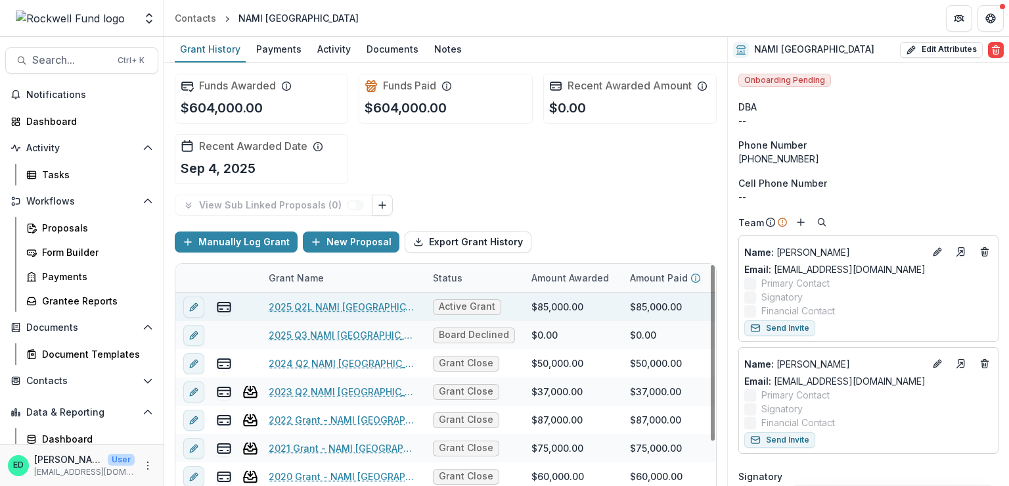
click at [315, 303] on link "2025 Q2L NAMI [GEOGRAPHIC_DATA]" at bounding box center [343, 307] width 148 height 14
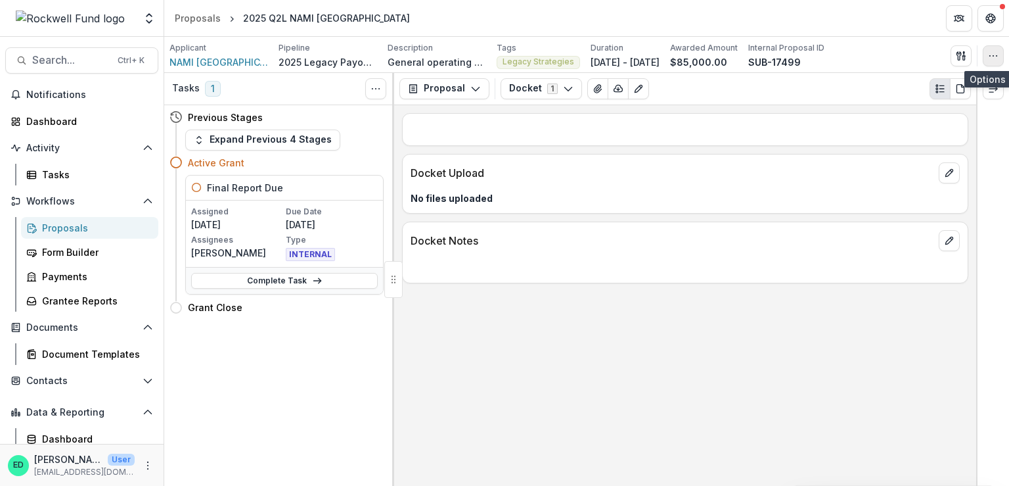
click at [994, 52] on icon "button" at bounding box center [993, 56] width 11 height 11
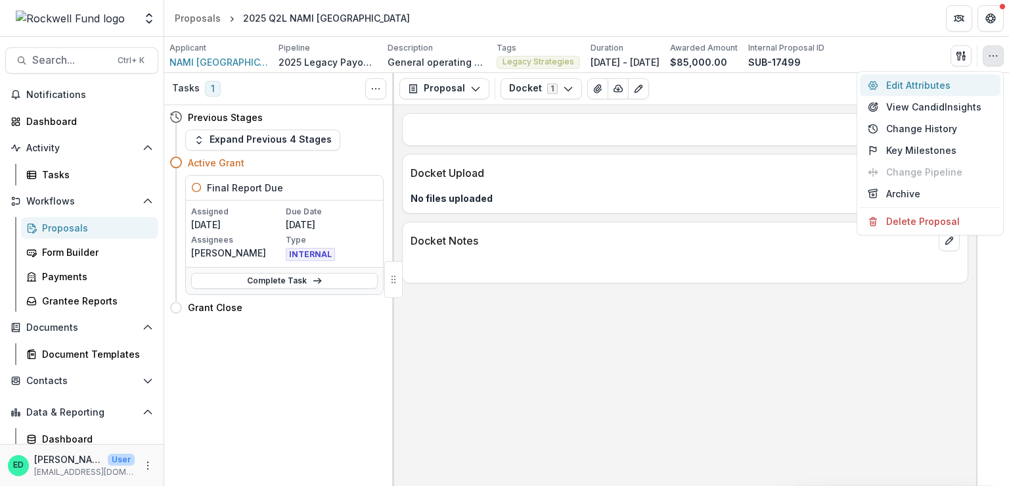
click at [915, 84] on button "Edit Attributes" at bounding box center [930, 85] width 141 height 22
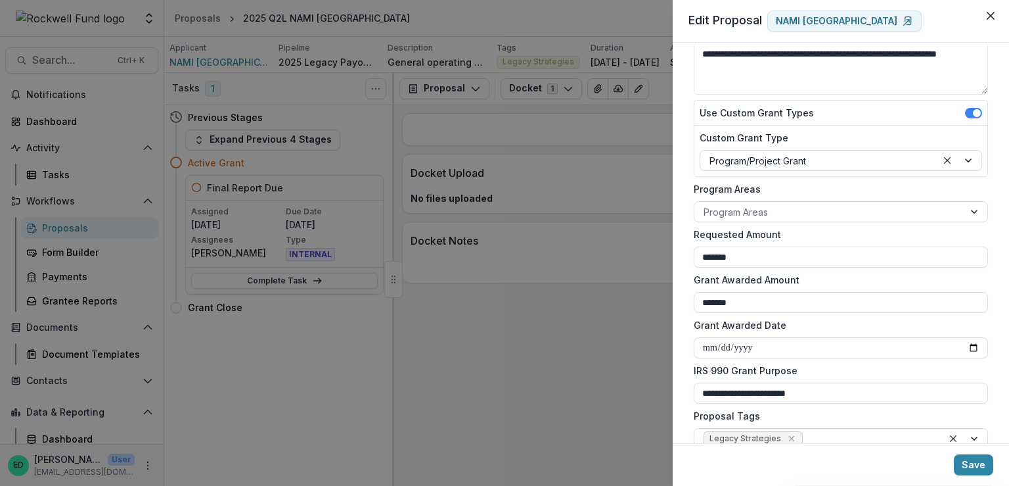
scroll to position [329, 0]
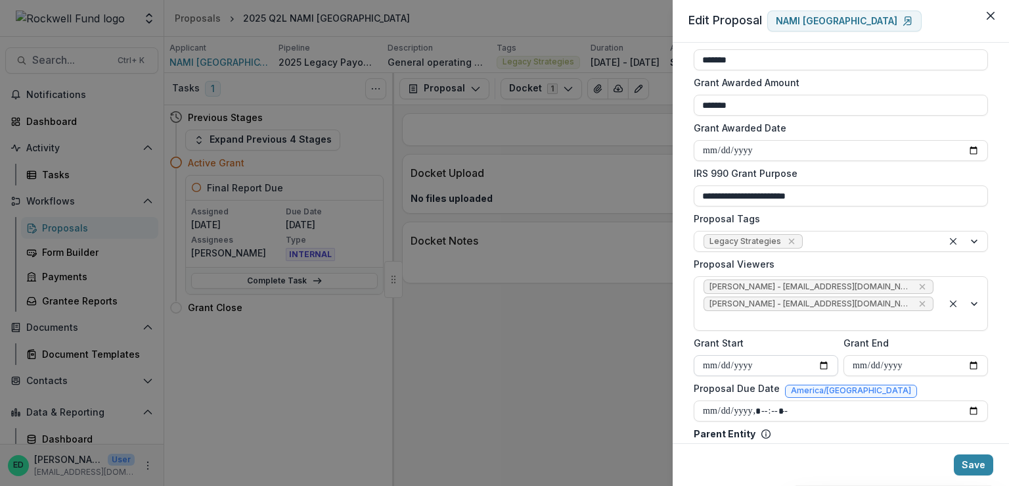
click at [765, 367] on input "**********" at bounding box center [766, 365] width 145 height 21
click at [759, 364] on input "**********" at bounding box center [766, 365] width 145 height 21
click at [752, 363] on input "**********" at bounding box center [766, 365] width 145 height 21
type input "**********"
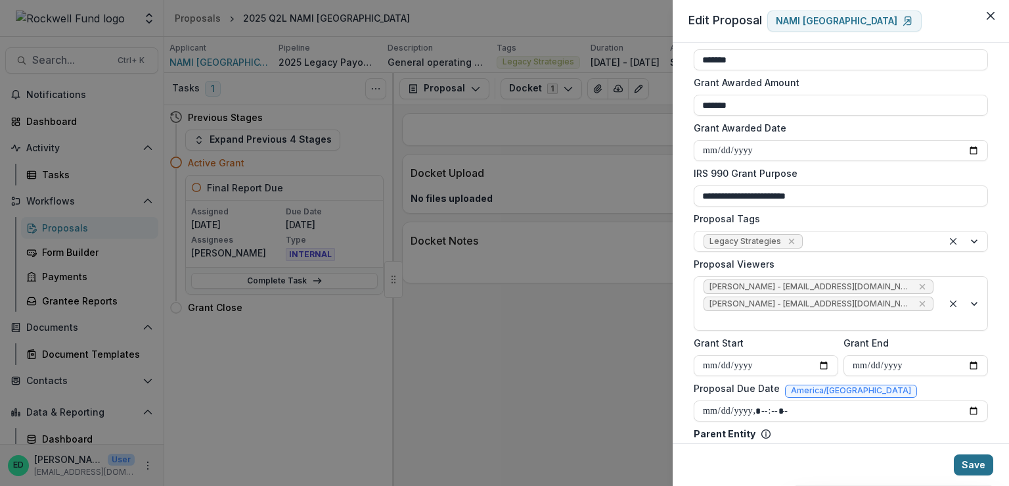
click at [964, 468] on button "Save" at bounding box center [973, 464] width 39 height 21
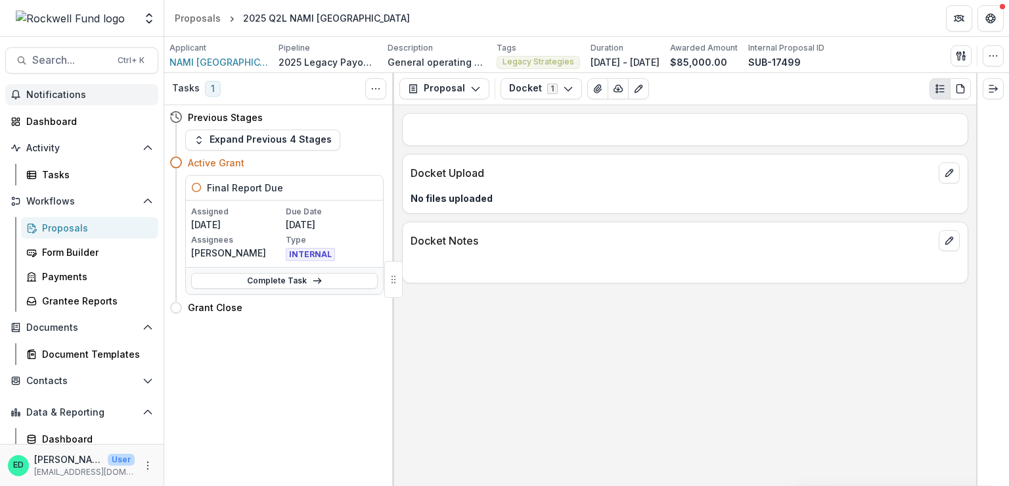
click at [54, 96] on span "Notifications" at bounding box center [89, 94] width 127 height 11
click at [58, 58] on span "Search..." at bounding box center [71, 60] width 78 height 12
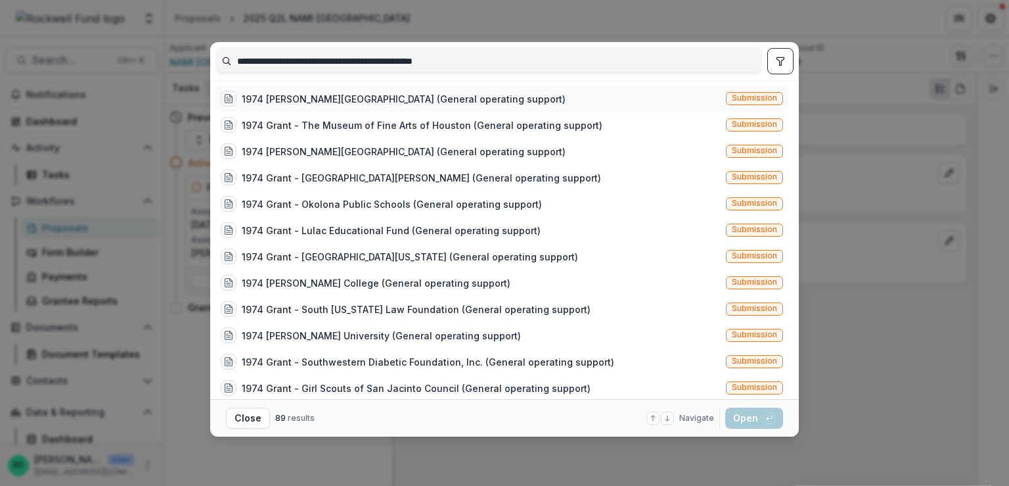
type input "**********"
click at [429, 104] on div "1974 [PERSON_NAME][GEOGRAPHIC_DATA] (General operating support)" at bounding box center [404, 99] width 324 height 14
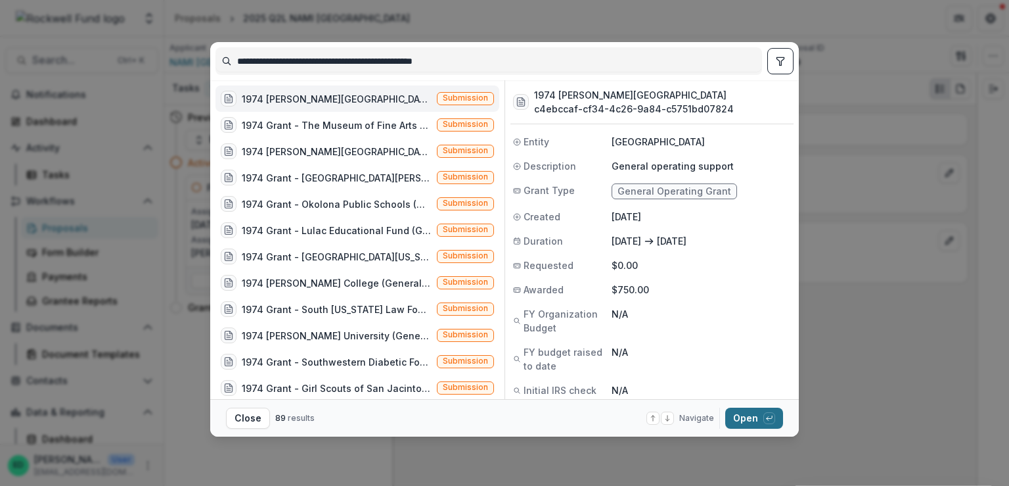
click at [760, 420] on button "Open with enter key" at bounding box center [754, 417] width 58 height 21
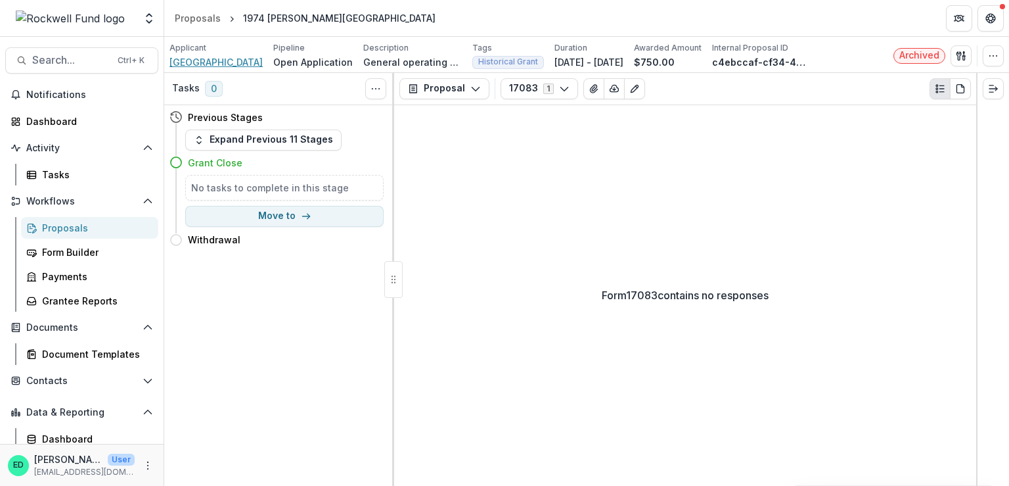
click at [208, 60] on span "[GEOGRAPHIC_DATA]" at bounding box center [216, 62] width 93 height 14
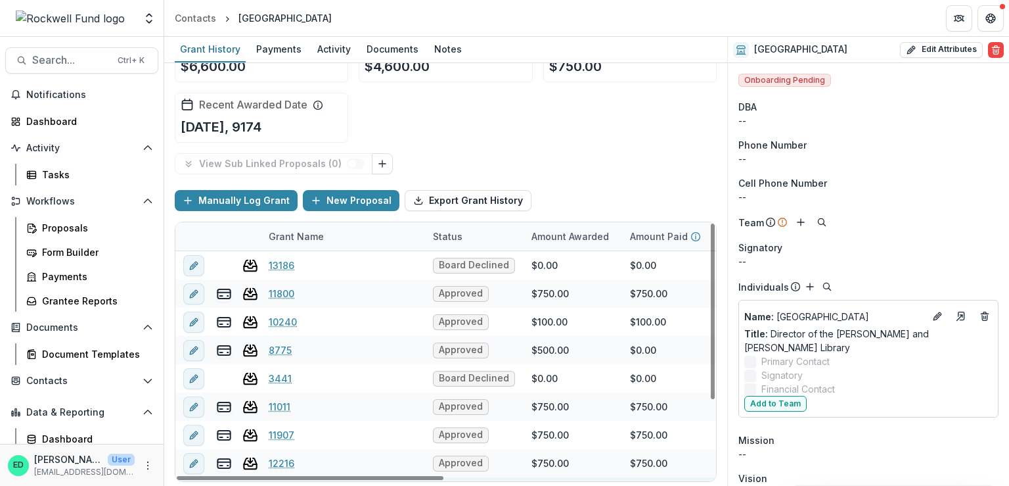
scroll to position [108, 0]
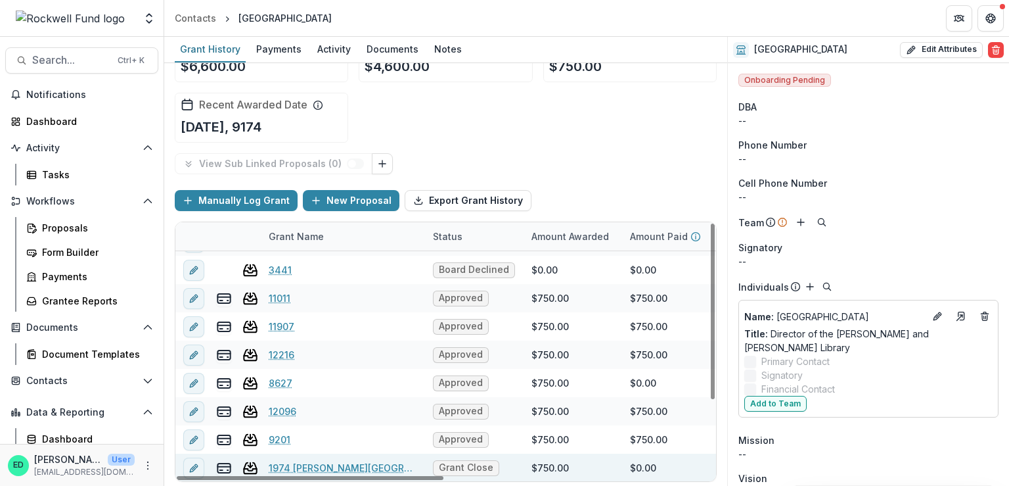
click at [332, 468] on link "1974 [PERSON_NAME][GEOGRAPHIC_DATA]" at bounding box center [343, 468] width 148 height 14
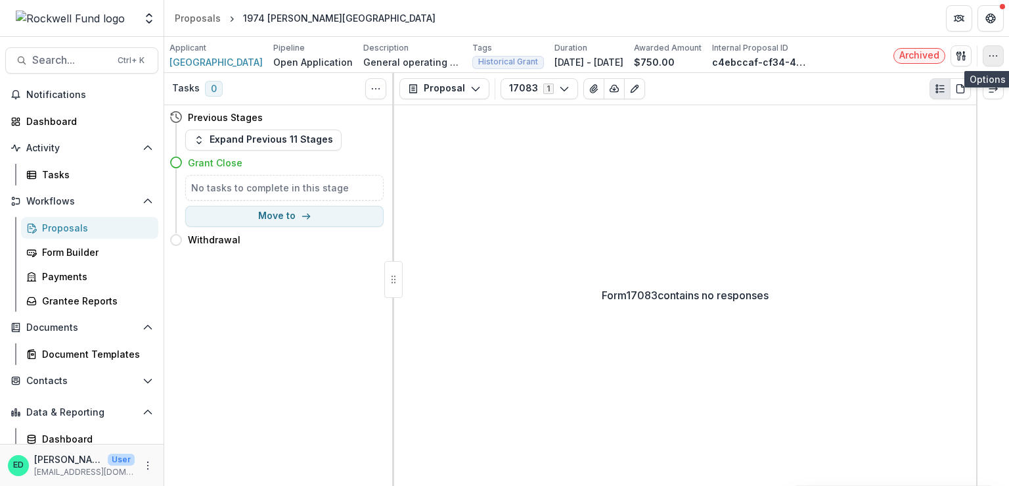
click at [996, 58] on icon "button" at bounding box center [993, 56] width 11 height 11
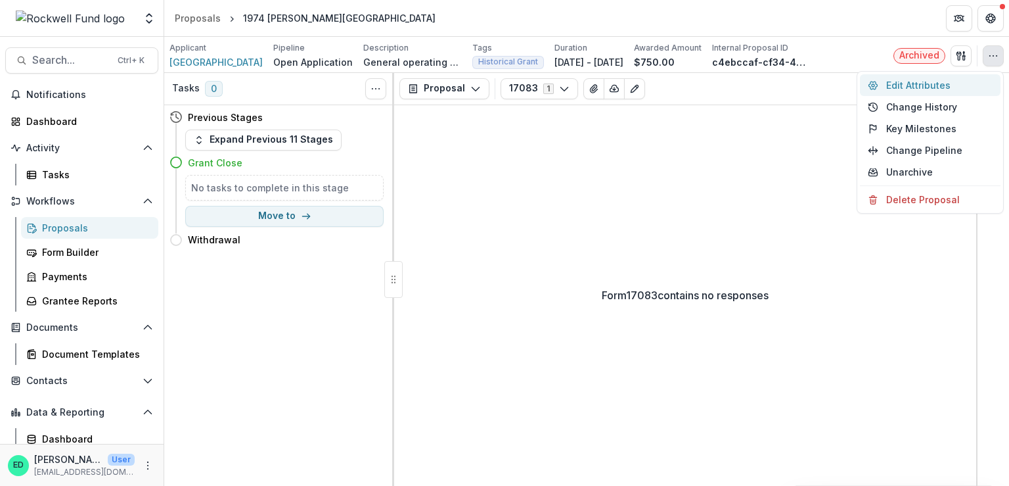
click at [922, 87] on button "Edit Attributes" at bounding box center [930, 85] width 141 height 22
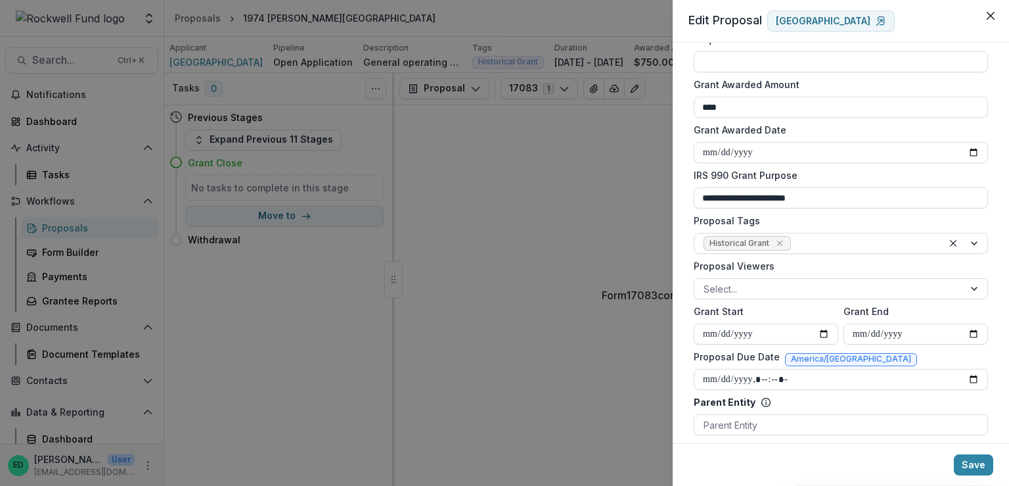
scroll to position [329, 0]
click at [746, 148] on input "**********" at bounding box center [841, 150] width 294 height 21
type input "**********"
click at [982, 461] on button "Save" at bounding box center [973, 464] width 39 height 21
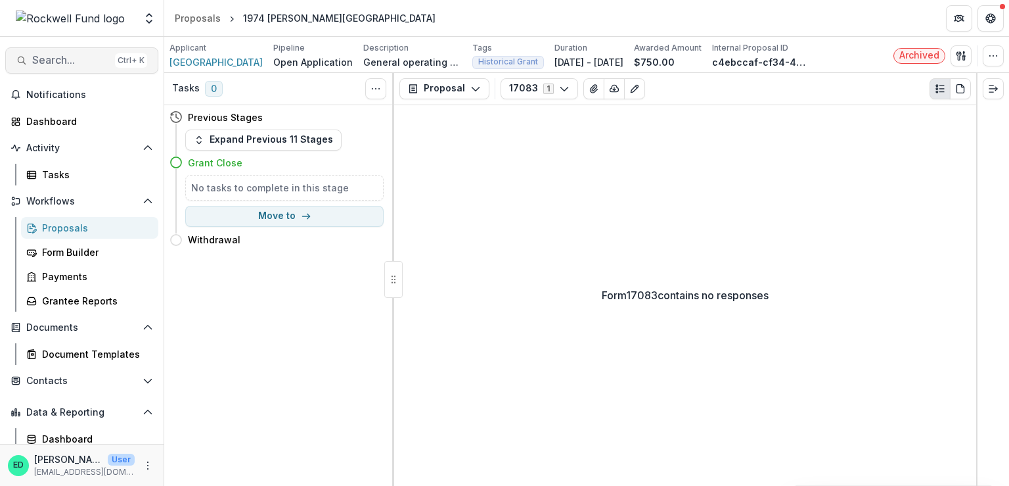
click at [43, 56] on span "Search..." at bounding box center [71, 60] width 78 height 12
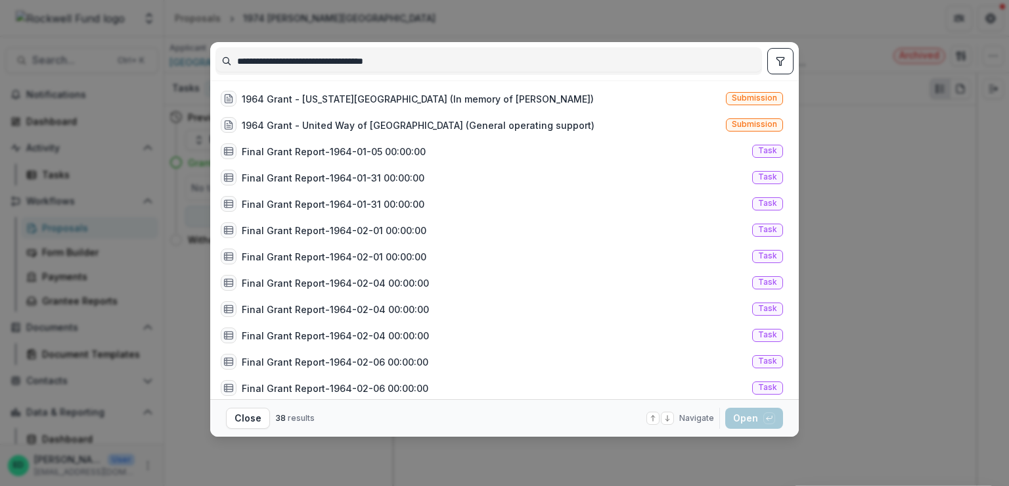
drag, startPoint x: 295, startPoint y: 60, endPoint x: 131, endPoint y: 56, distance: 164.3
click at [158, 55] on div "**********" at bounding box center [504, 243] width 1009 height 486
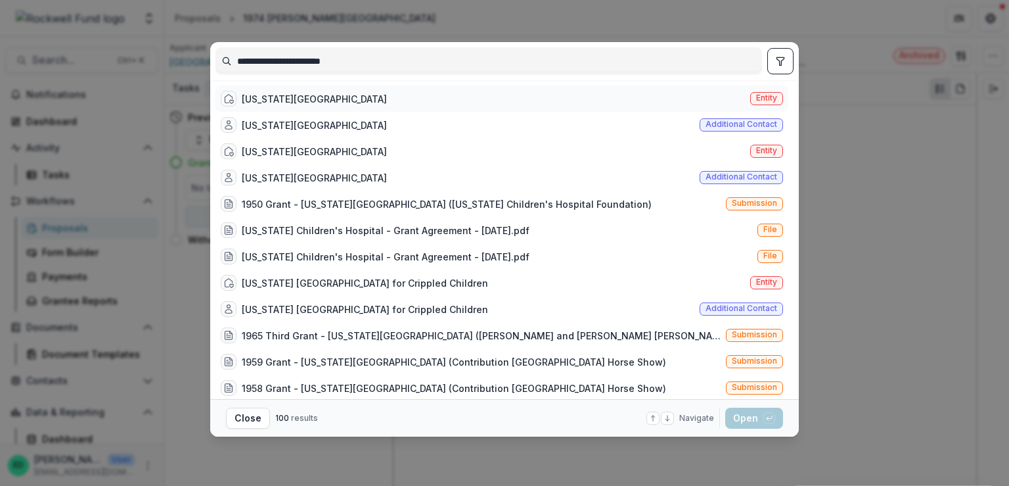
type input "**********"
click at [289, 95] on div "[US_STATE][GEOGRAPHIC_DATA]" at bounding box center [314, 99] width 145 height 14
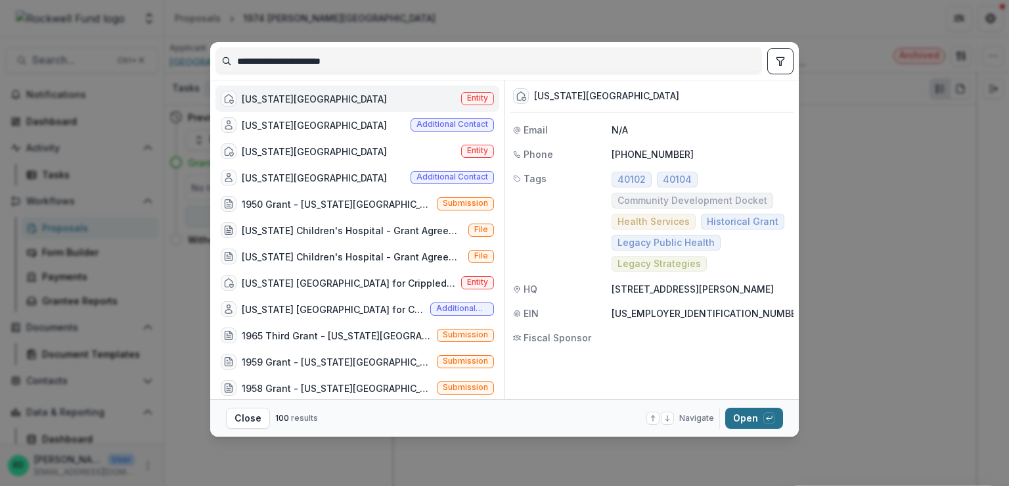
drag, startPoint x: 757, startPoint y: 426, endPoint x: 754, endPoint y: 415, distance: 11.5
click at [754, 419] on footer "Close 100 results Navigate up and down with arrow keys Open with enter key" at bounding box center [504, 417] width 589 height 37
click at [755, 409] on button "Open with enter key" at bounding box center [754, 417] width 58 height 21
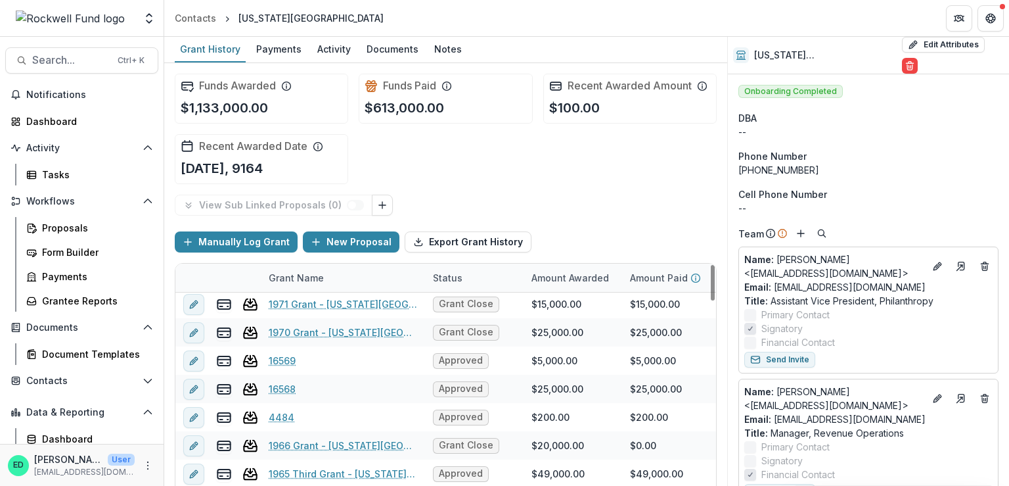
scroll to position [1380, 0]
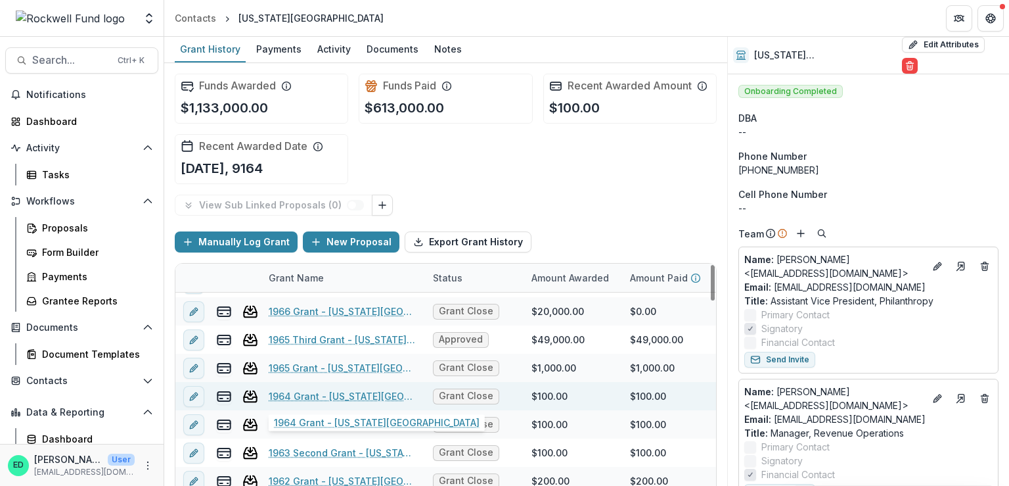
click at [350, 398] on link "1964 Grant - [US_STATE][GEOGRAPHIC_DATA]" at bounding box center [343, 396] width 148 height 14
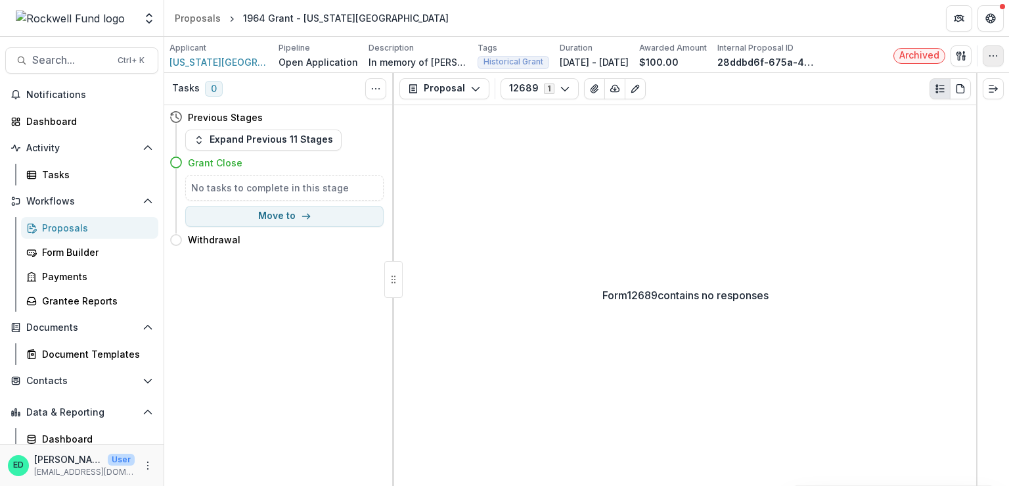
click at [1003, 55] on button "button" at bounding box center [993, 55] width 21 height 21
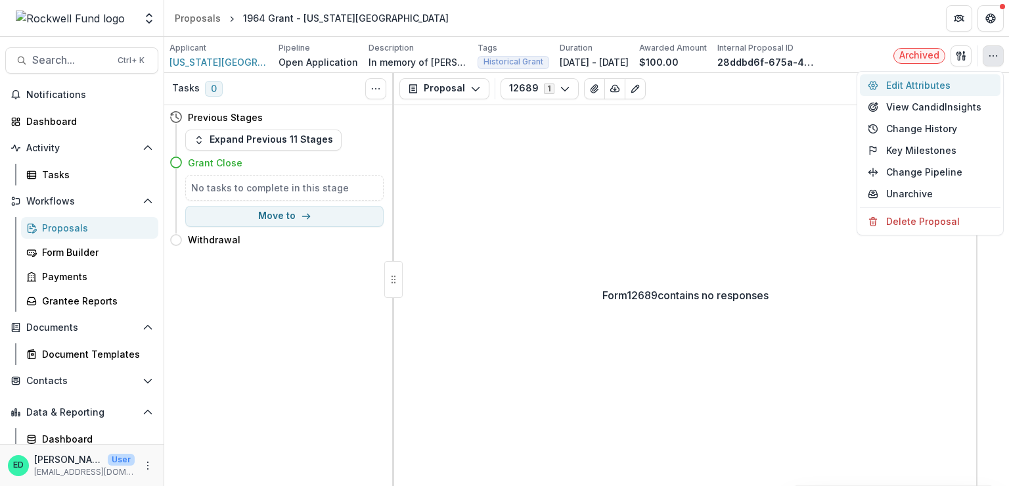
click at [925, 80] on button "Edit Attributes" at bounding box center [930, 85] width 141 height 22
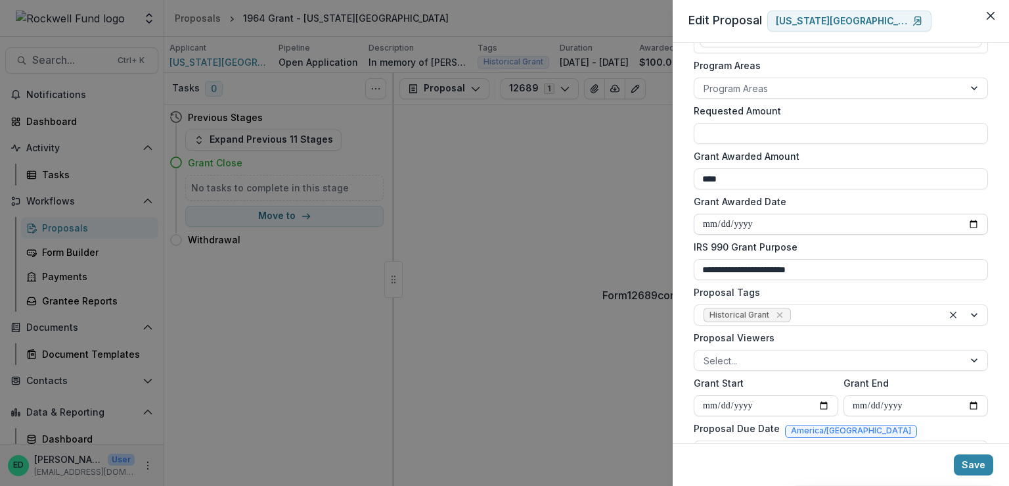
scroll to position [329, 0]
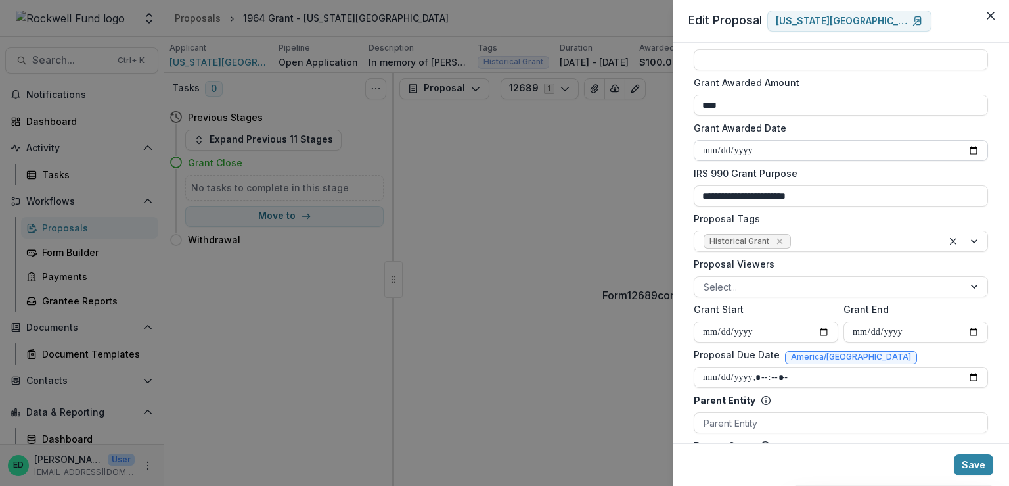
click at [739, 146] on input "**********" at bounding box center [841, 150] width 294 height 21
type input "**********"
click at [970, 463] on button "Save" at bounding box center [973, 464] width 39 height 21
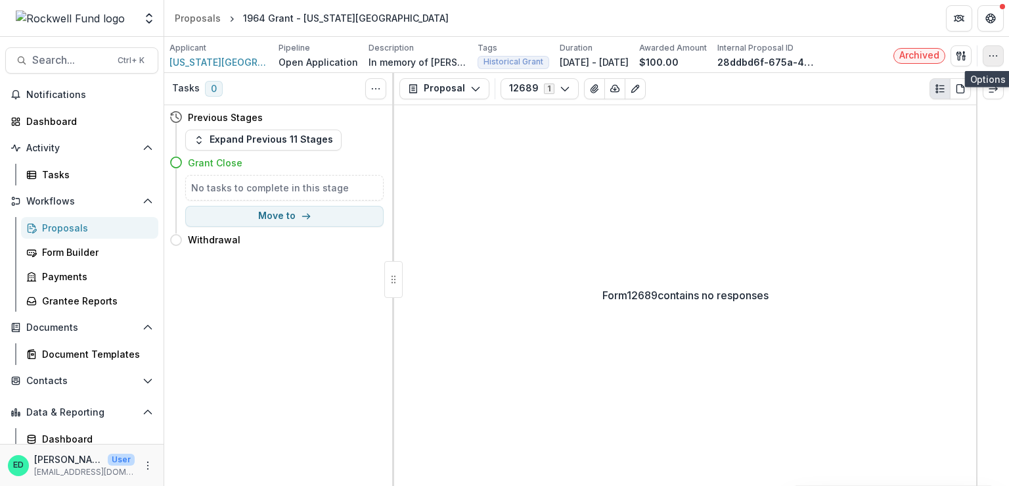
click at [983, 50] on button "button" at bounding box center [993, 55] width 21 height 21
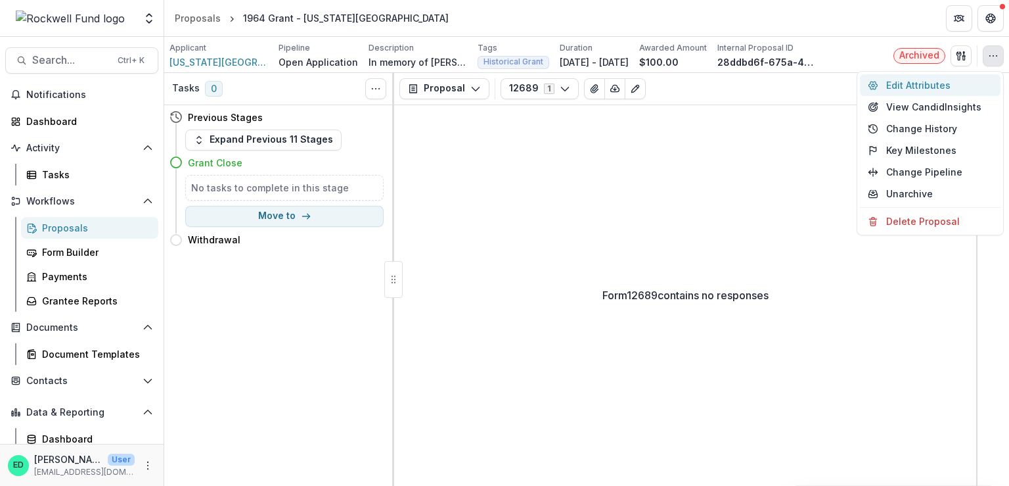
click at [905, 85] on button "Edit Attributes" at bounding box center [930, 85] width 141 height 22
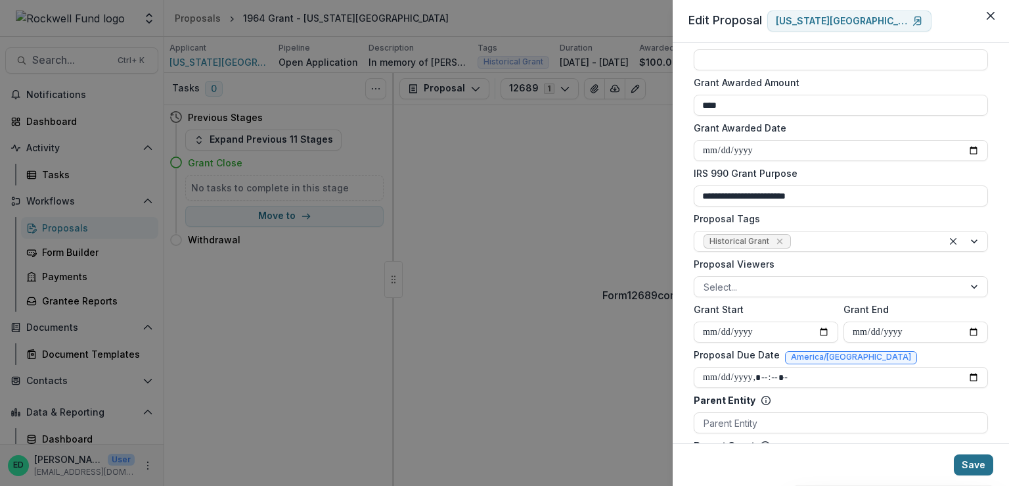
click at [970, 461] on button "Save" at bounding box center [973, 464] width 39 height 21
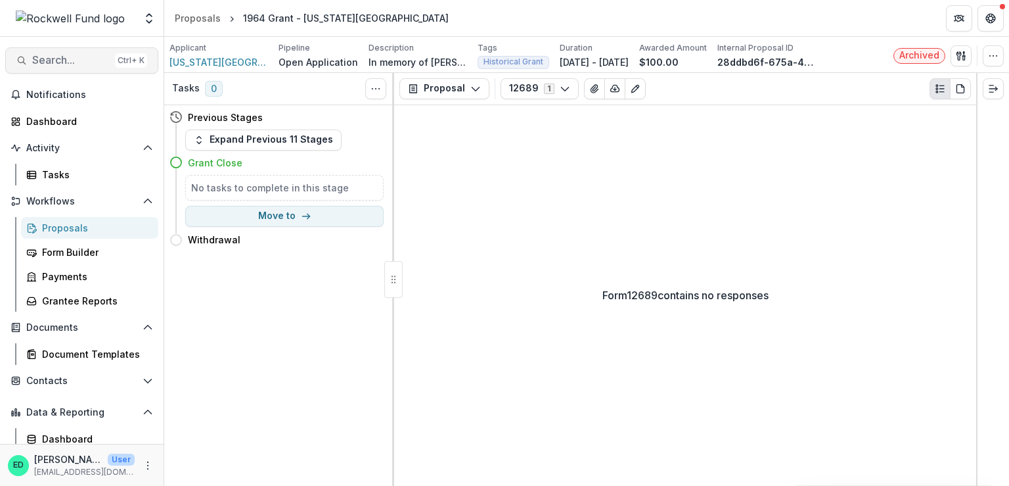
click at [43, 58] on span "Search..." at bounding box center [71, 60] width 78 height 12
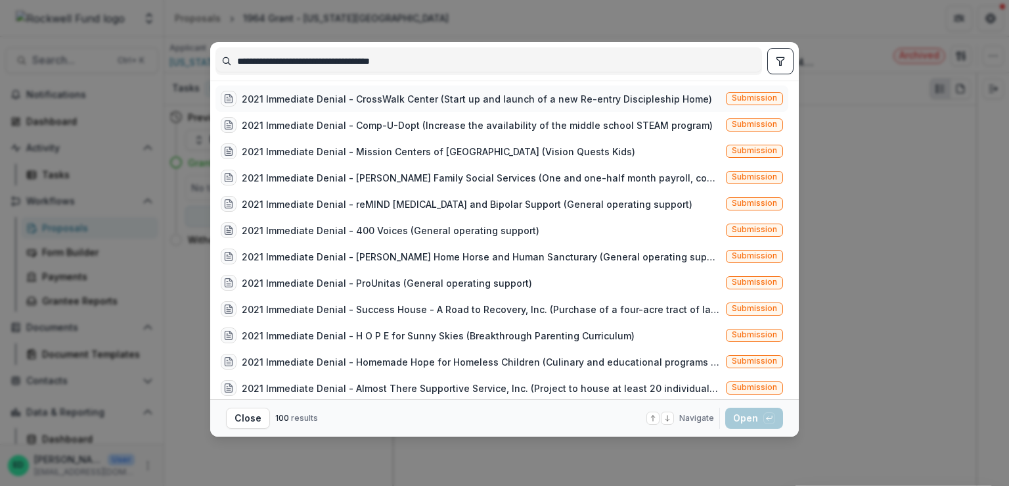
type input "**********"
click at [299, 98] on div "2021 Immediate Denial - CrossWalk Center (Start up and launch of a new Re-entry…" at bounding box center [477, 99] width 470 height 14
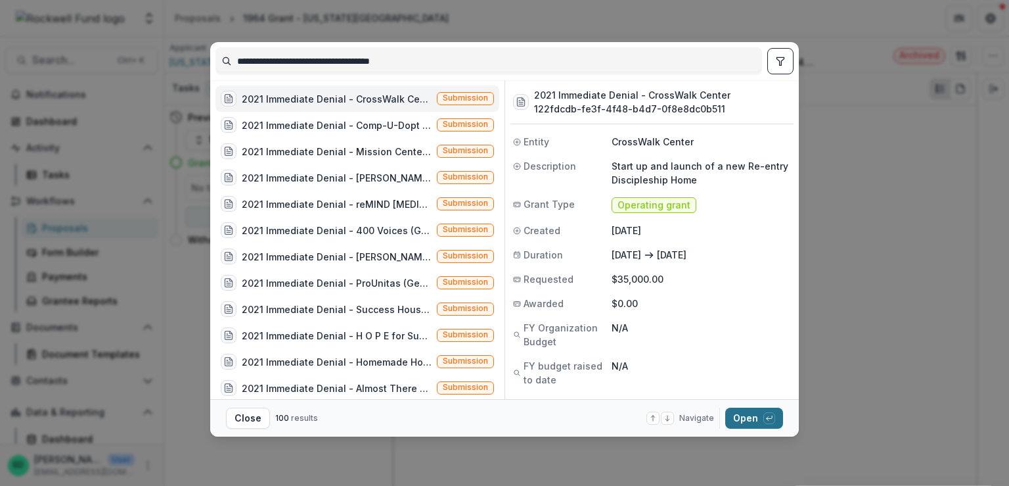
click at [765, 415] on div "button" at bounding box center [769, 418] width 12 height 12
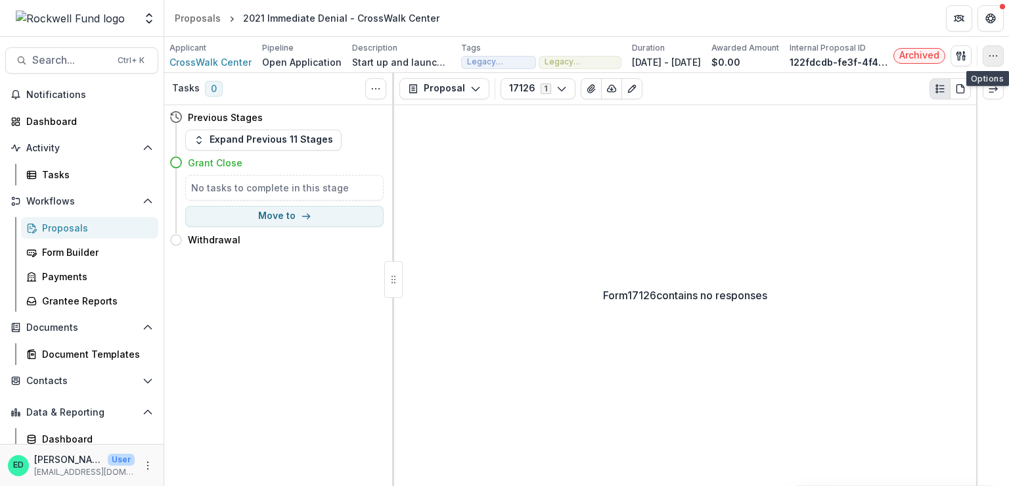
click at [993, 51] on icon "button" at bounding box center [993, 56] width 11 height 11
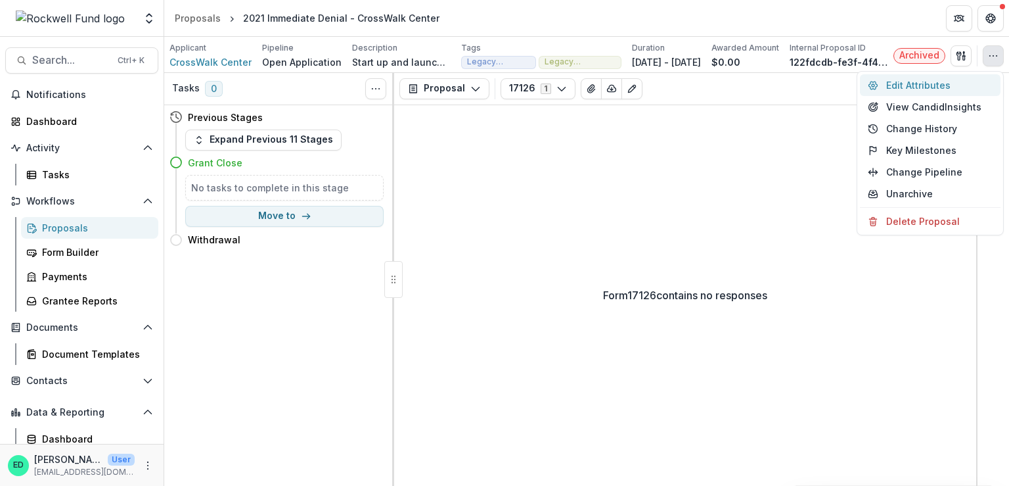
click at [957, 85] on button "Edit Attributes" at bounding box center [930, 85] width 141 height 22
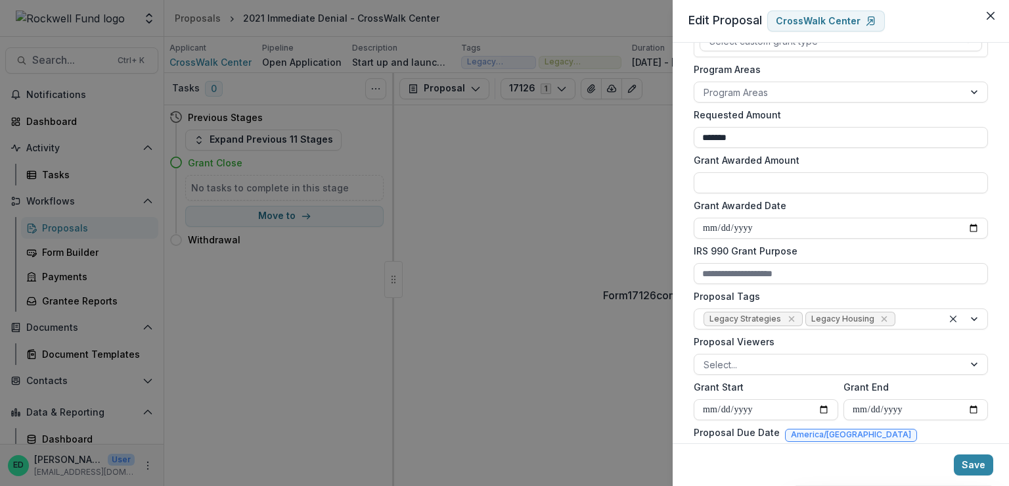
scroll to position [263, 0]
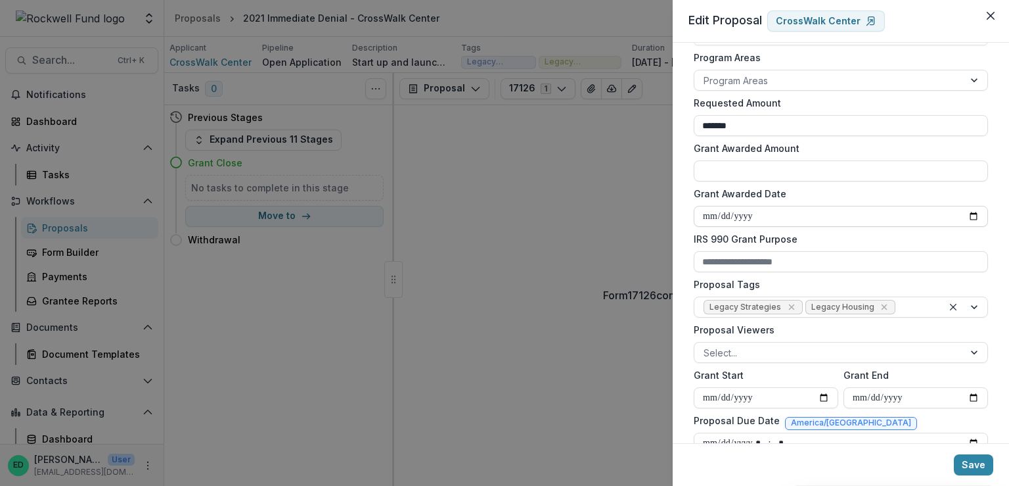
click at [888, 216] on input "**********" at bounding box center [841, 216] width 294 height 21
click at [526, 248] on div "**********" at bounding box center [504, 243] width 1009 height 486
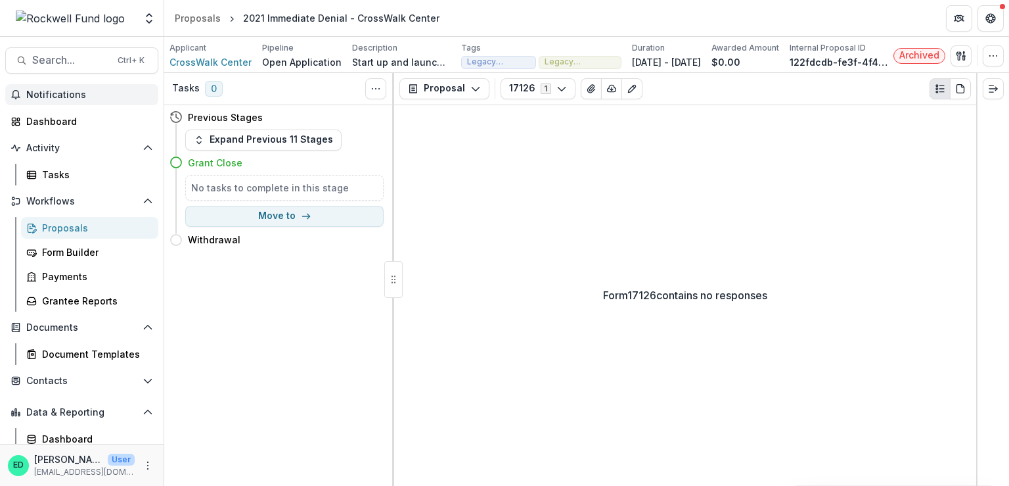
click at [43, 96] on span "Notifications" at bounding box center [89, 94] width 127 height 11
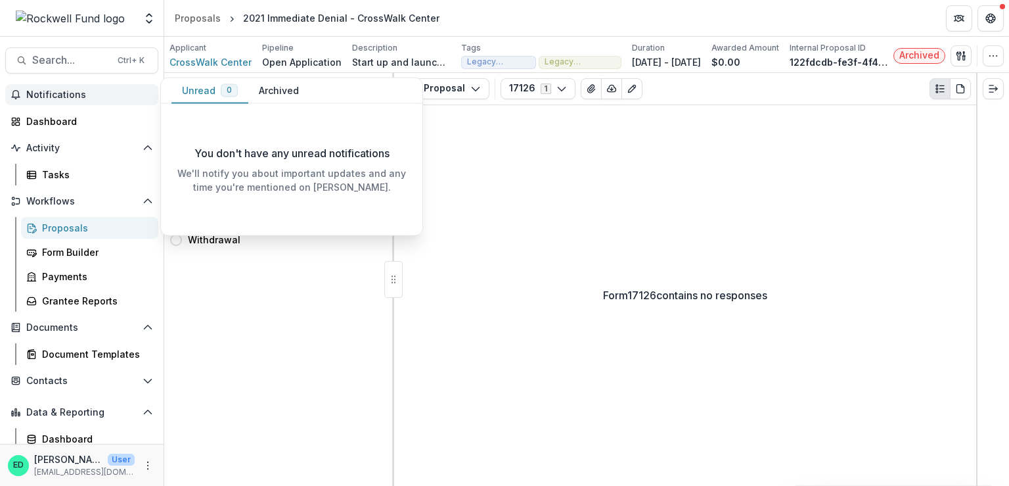
click at [495, 240] on div "Form 17126 contains no responses" at bounding box center [685, 295] width 582 height 380
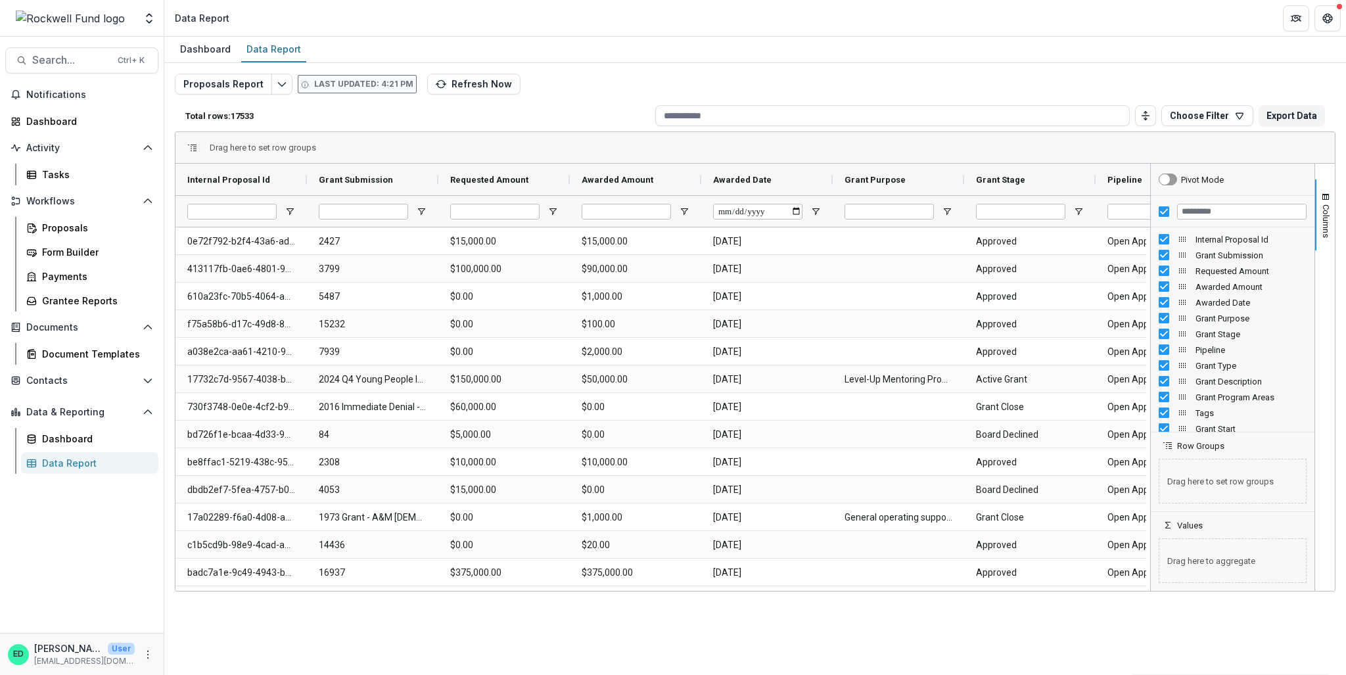
click at [1078, 135] on div "Drag here to set row groups" at bounding box center [754, 148] width 1159 height 32
click at [1246, 151] on div "Drag here to set row groups" at bounding box center [754, 148] width 1159 height 32
click at [818, 202] on div at bounding box center [766, 211] width 131 height 32
drag, startPoint x: 806, startPoint y: 175, endPoint x: 793, endPoint y: 181, distance: 13.5
click at [805, 175] on div "Awarded Date" at bounding box center [761, 179] width 97 height 25
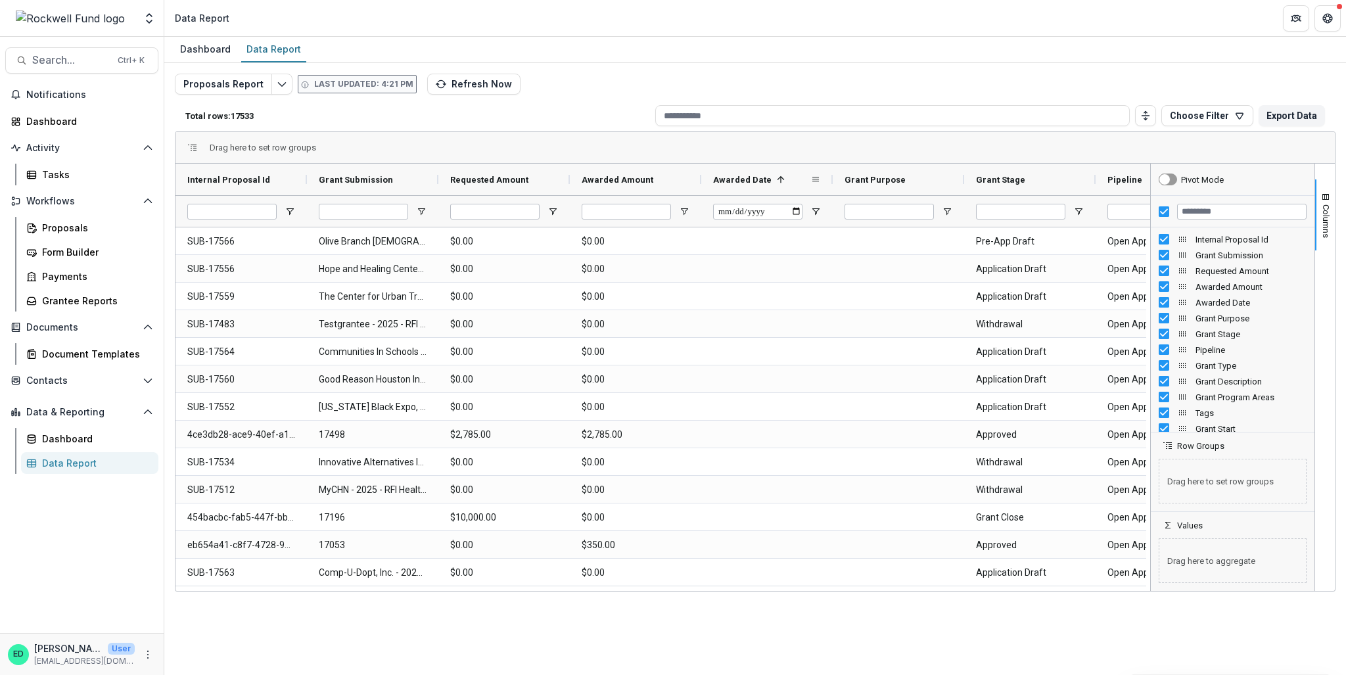
click at [775, 177] on span at bounding box center [780, 179] width 11 height 11
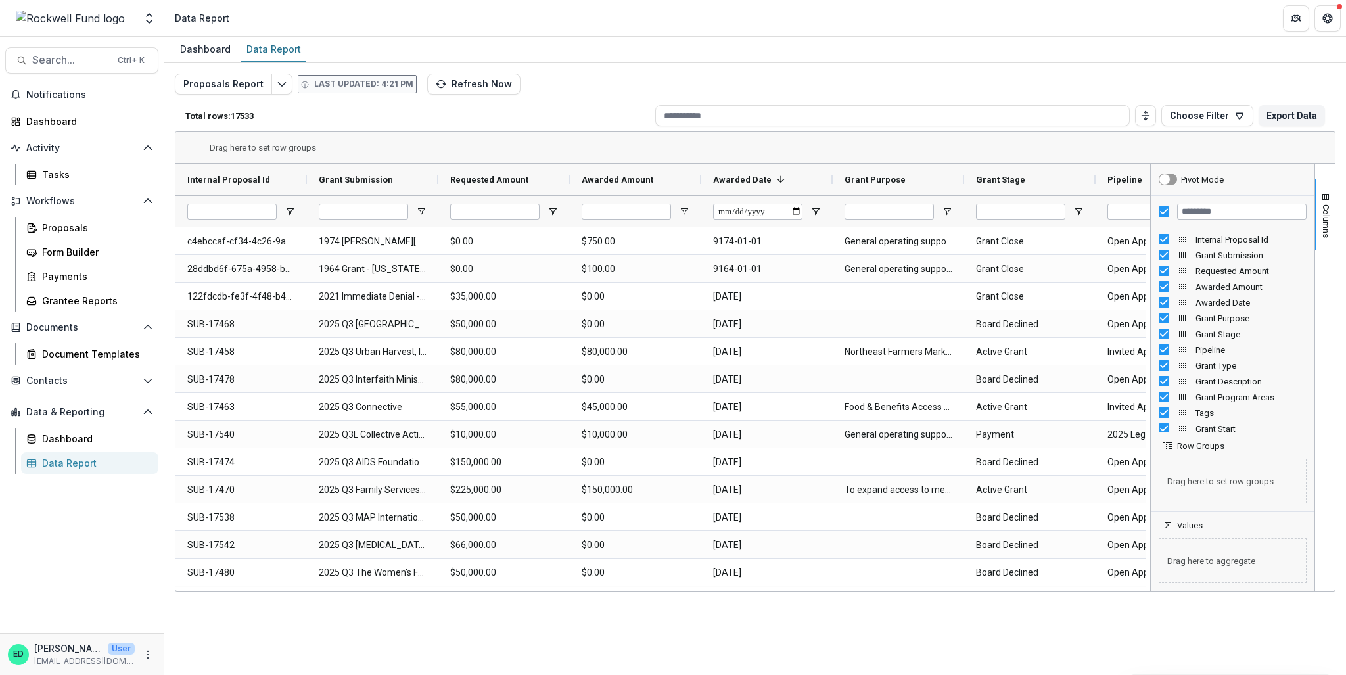
click at [775, 177] on span at bounding box center [780, 179] width 11 height 11
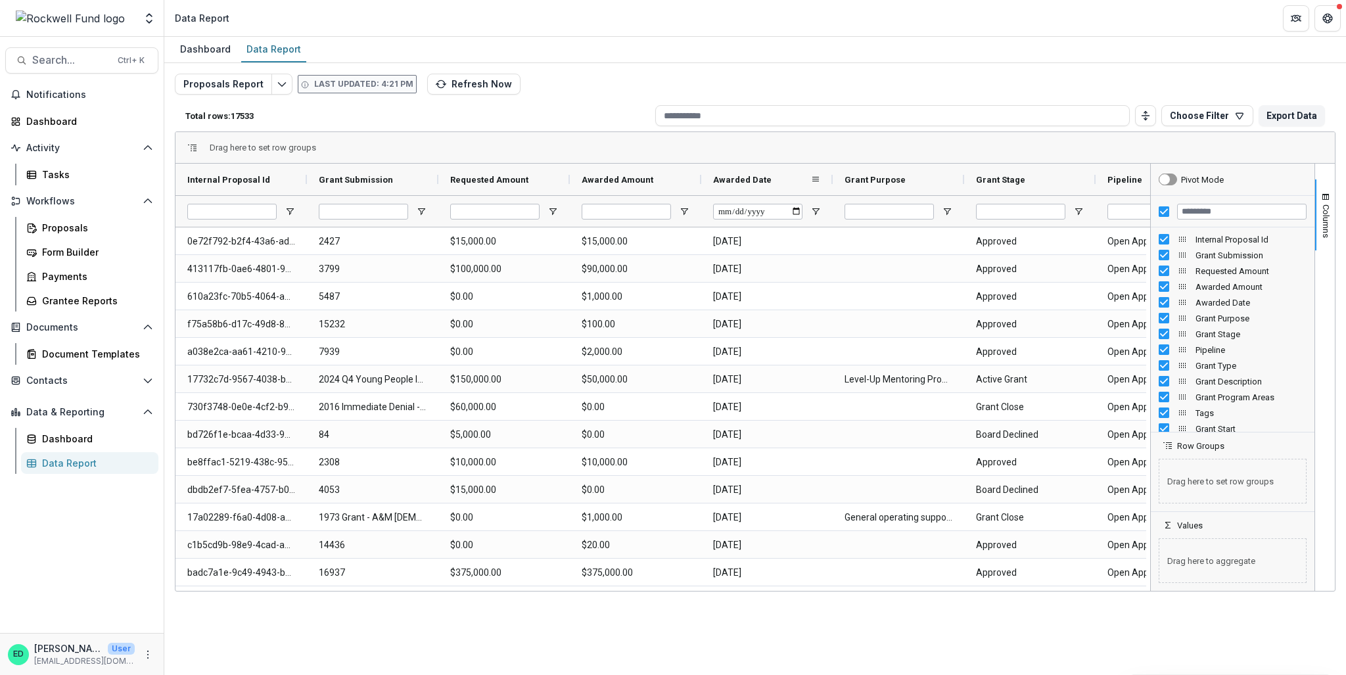
click at [775, 177] on div "Awarded Date" at bounding box center [761, 179] width 97 height 25
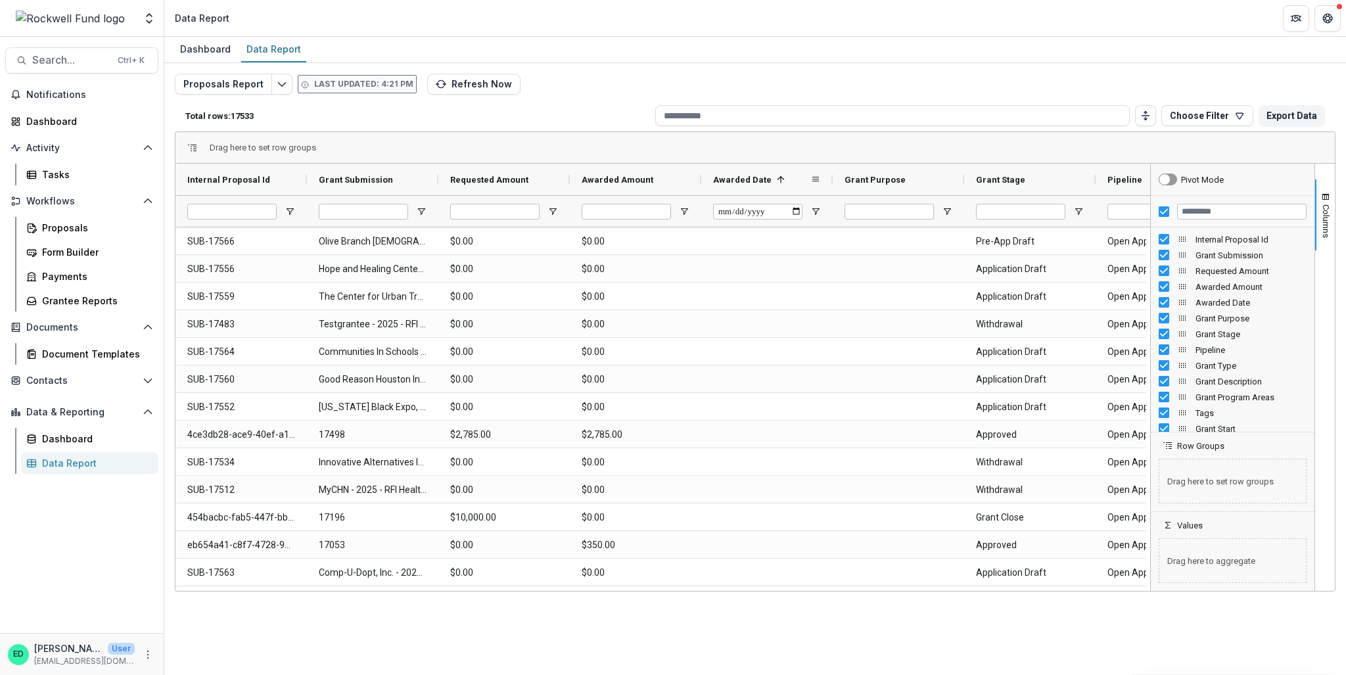
click at [775, 177] on span at bounding box center [780, 179] width 11 height 11
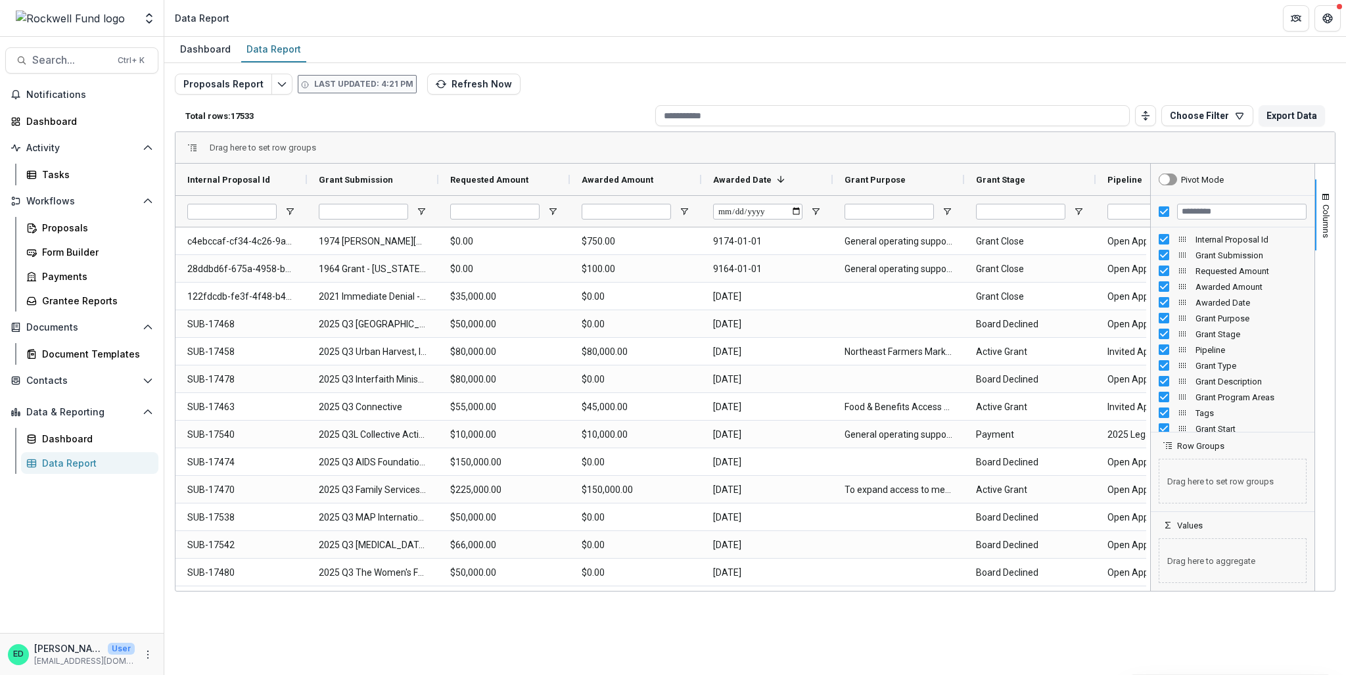
click at [1047, 74] on div "Proposals Report Last updated: 4:21 PM Refresh Now Total rows: 17533 Choose Fil…" at bounding box center [755, 317] width 1160 height 486
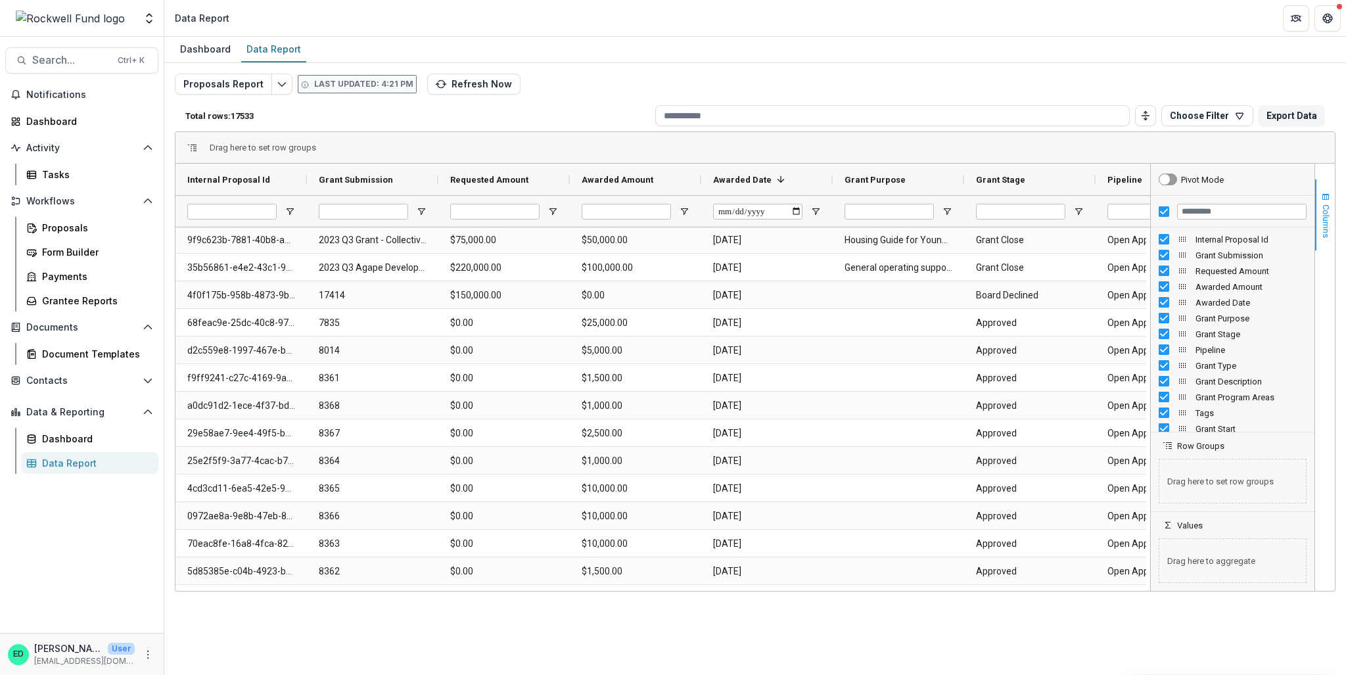
click at [1327, 220] on span "Columns" at bounding box center [1326, 221] width 10 height 34
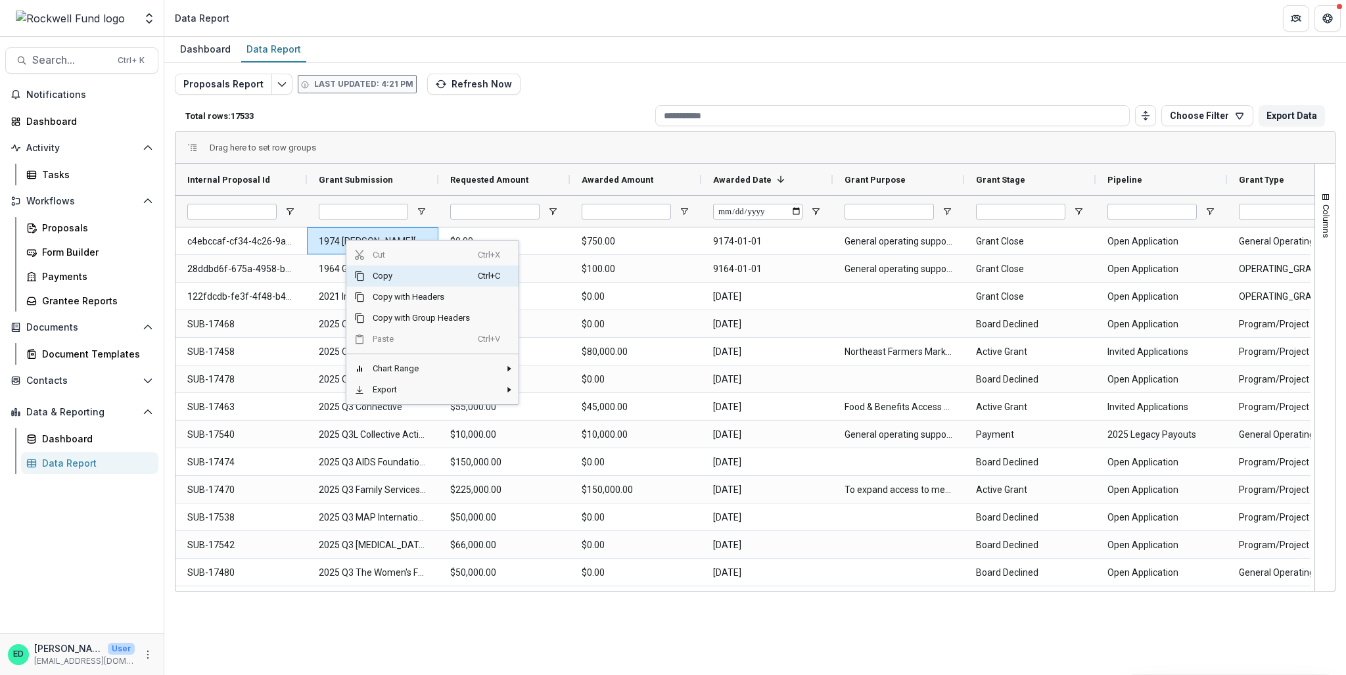
click at [375, 277] on span "Copy" at bounding box center [421, 275] width 113 height 21
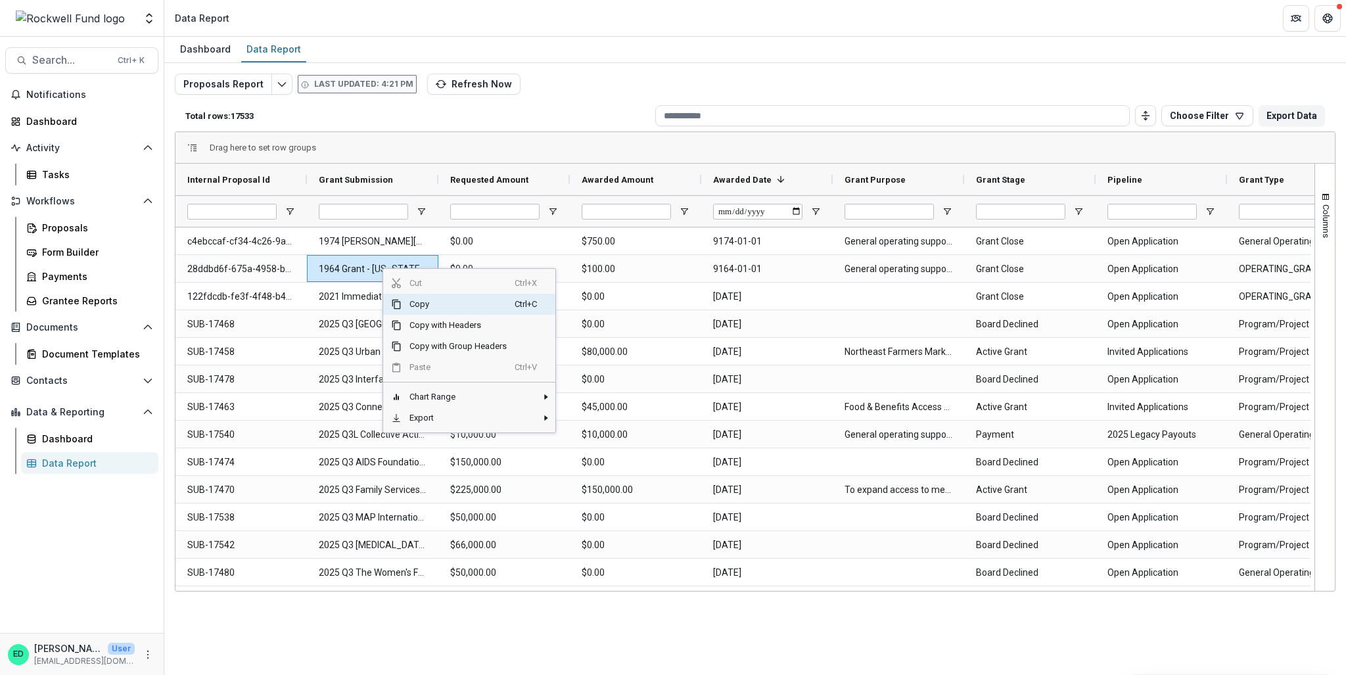
click at [414, 307] on span "Copy" at bounding box center [457, 304] width 113 height 21
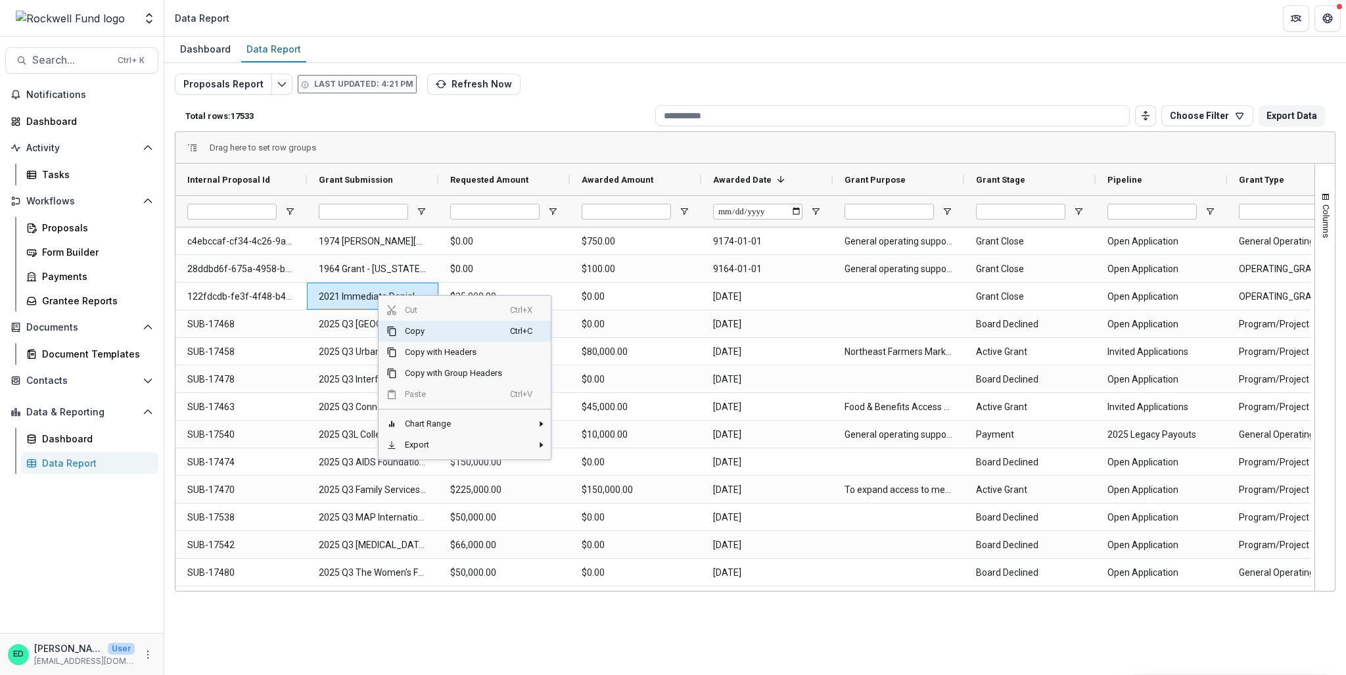
click at [405, 329] on span "Copy" at bounding box center [453, 331] width 113 height 21
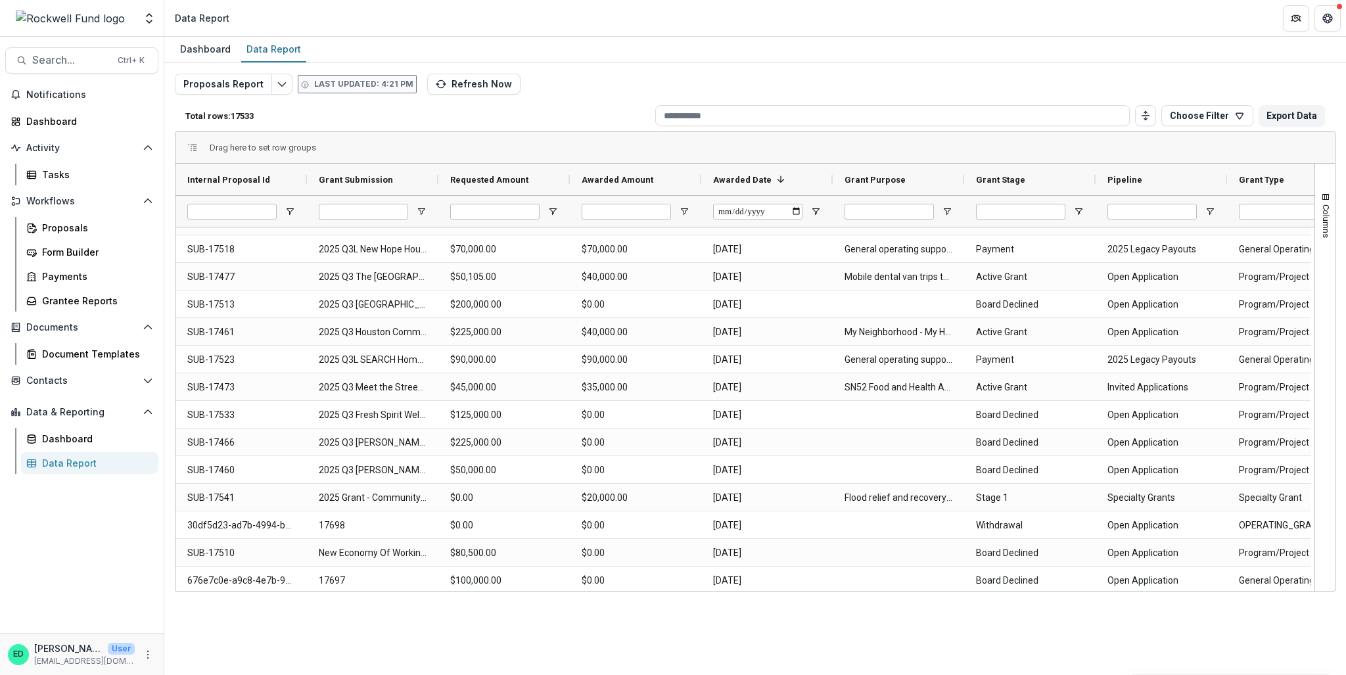
scroll to position [602, 0]
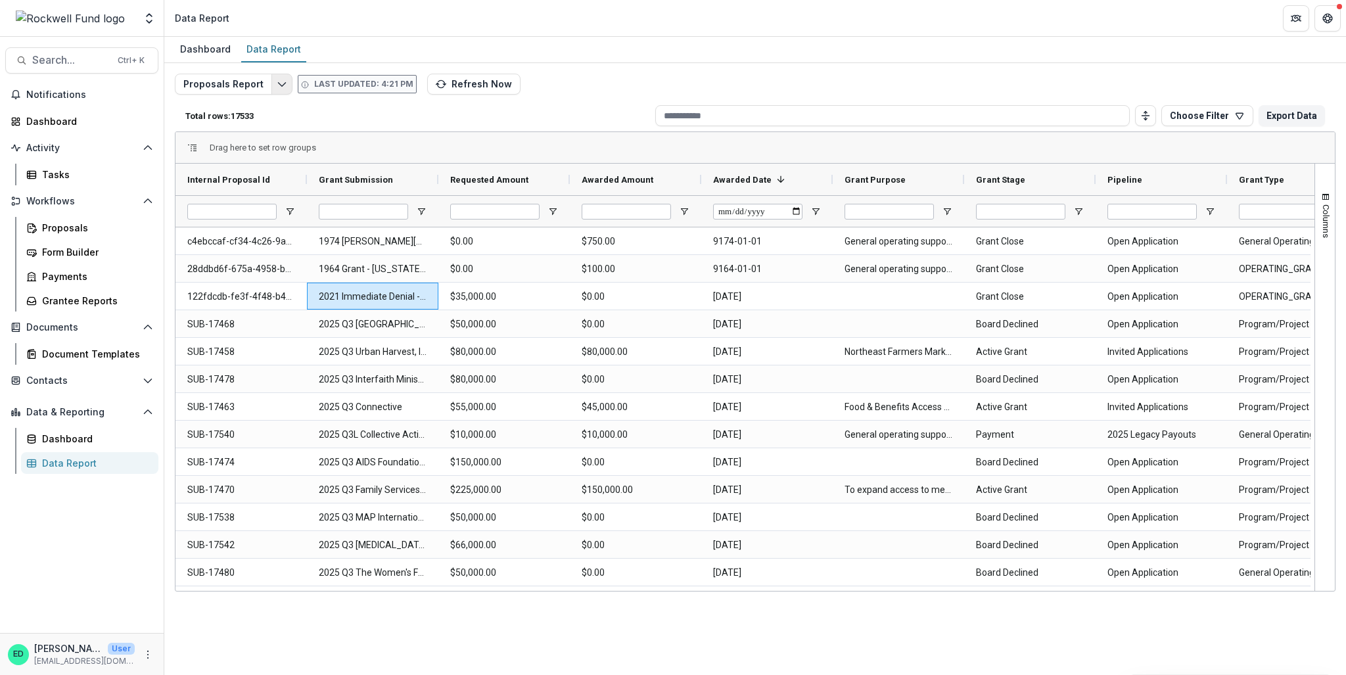
click at [277, 80] on icon "Edit selected report" at bounding box center [282, 84] width 11 height 11
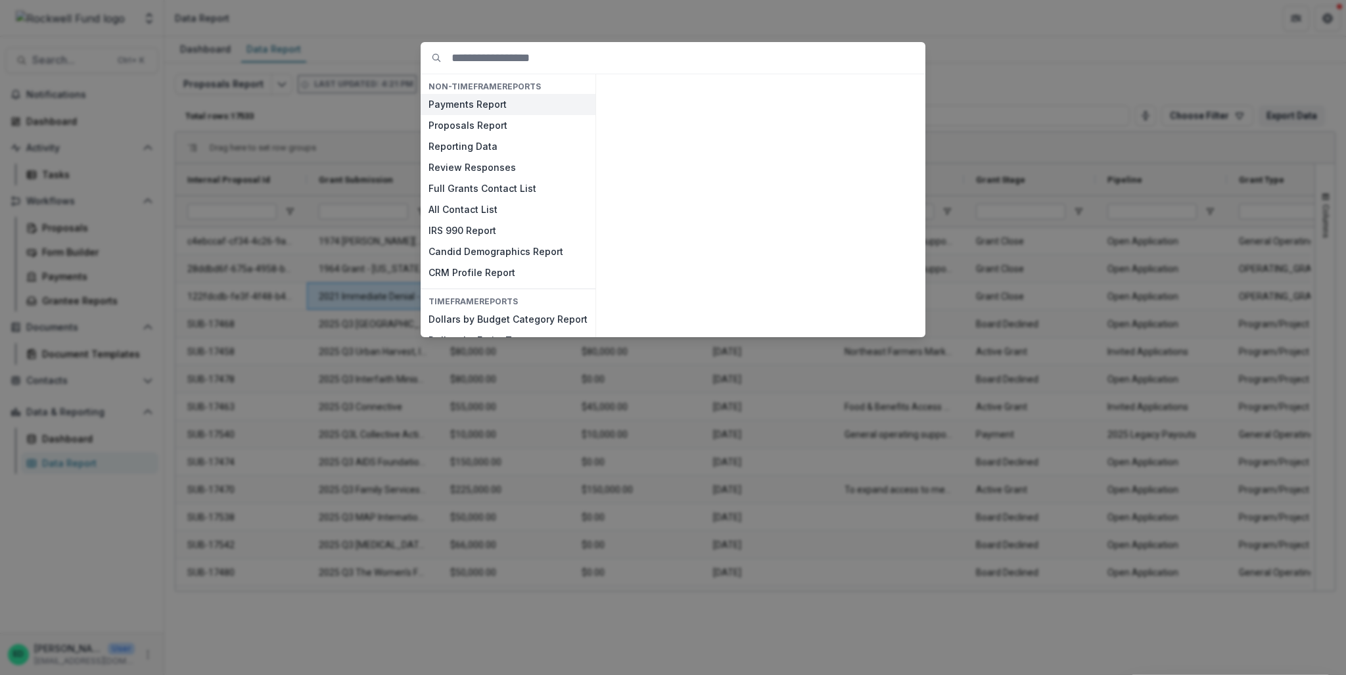
click at [449, 102] on button "Payments Report" at bounding box center [507, 104] width 175 height 21
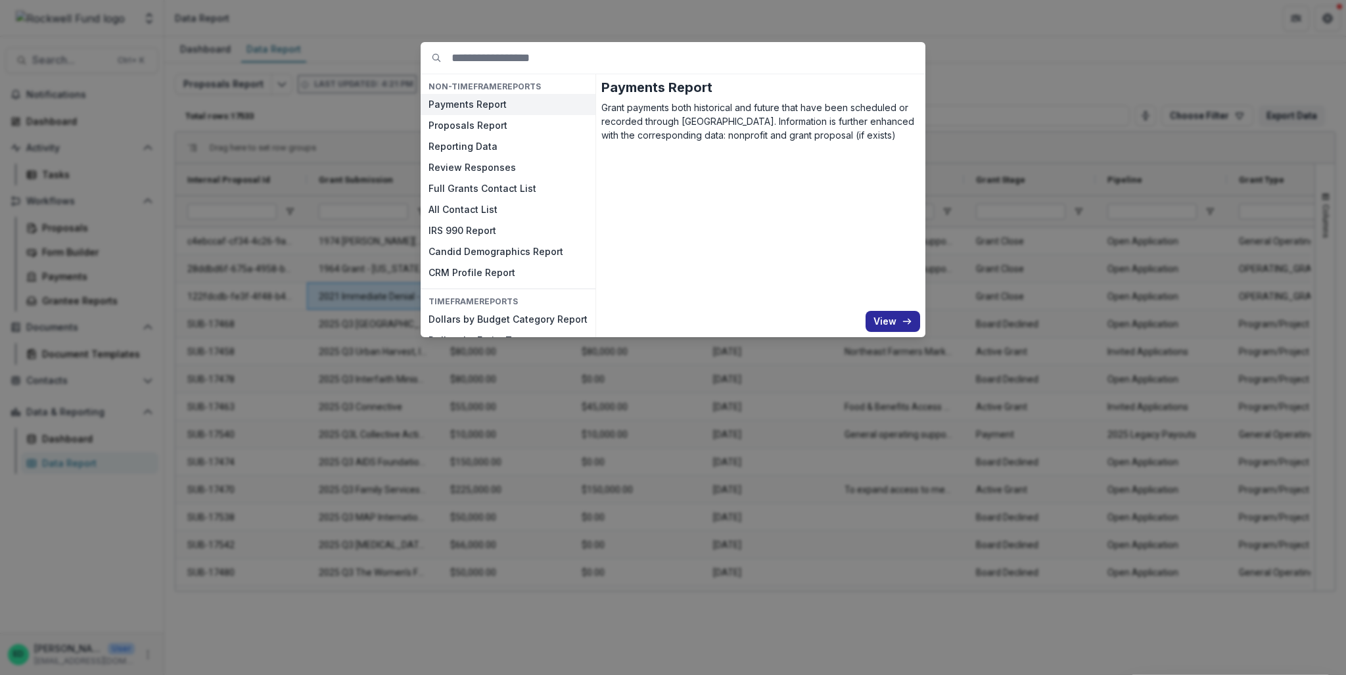
click at [892, 323] on button "View" at bounding box center [892, 321] width 55 height 21
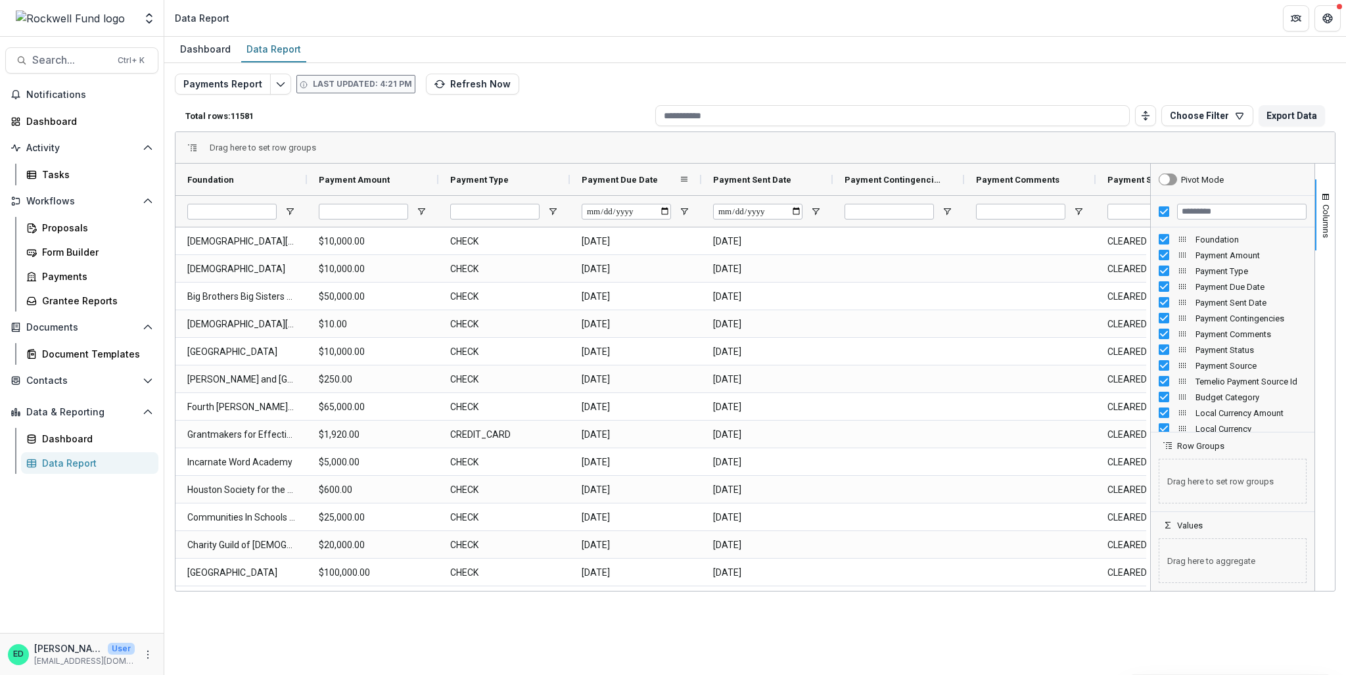
click at [654, 175] on span "Payment Due Date" at bounding box center [619, 180] width 76 height 10
click at [648, 177] on span "Payment Due Date" at bounding box center [619, 180] width 76 height 10
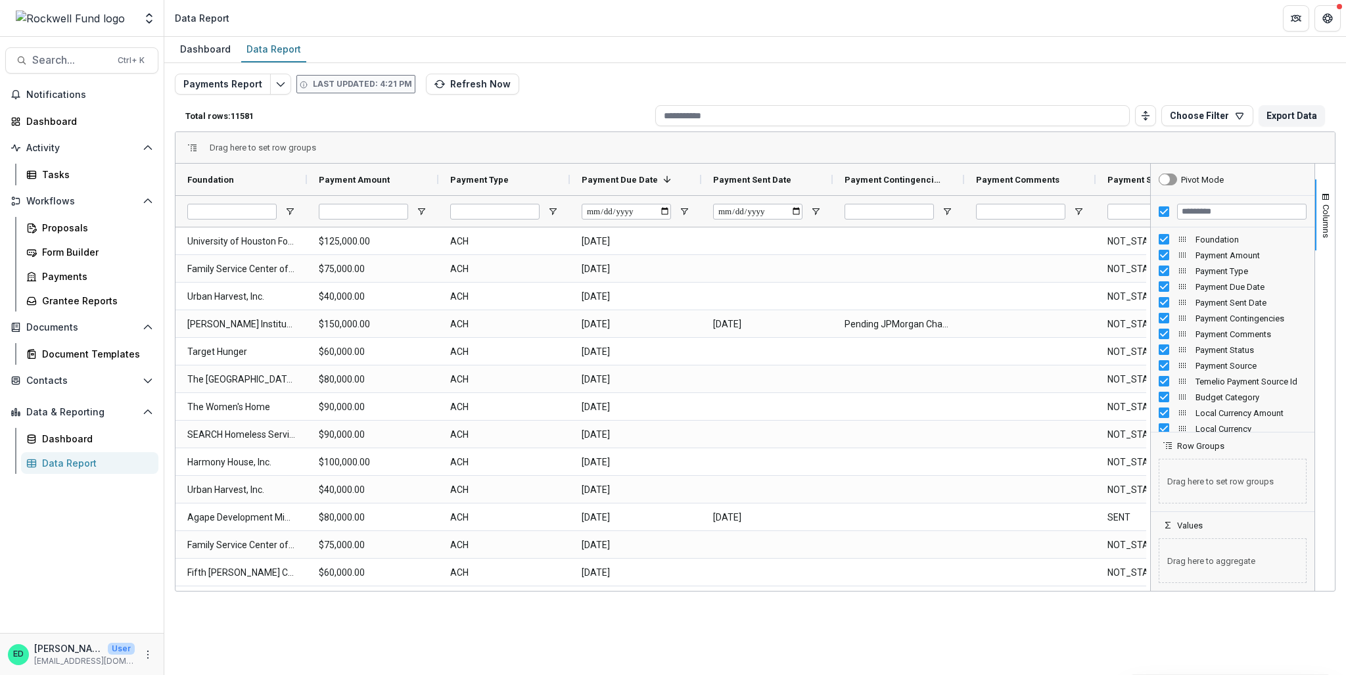
click at [1329, 258] on div "Columns" at bounding box center [1325, 377] width 20 height 427
click at [1332, 205] on button "Columns" at bounding box center [1325, 214] width 20 height 71
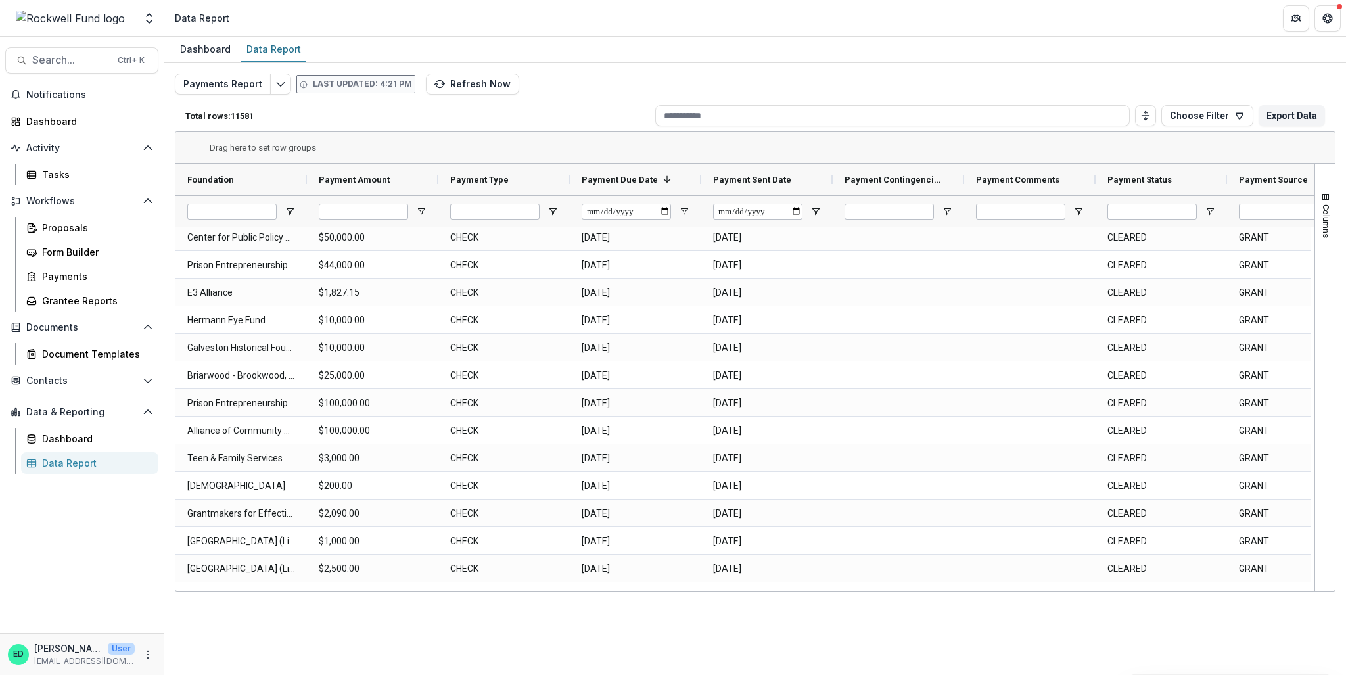
drag, startPoint x: 1314, startPoint y: 239, endPoint x: 1311, endPoint y: 265, distance: 25.8
click at [1323, 313] on div "Columns Pivot Mode Foundation Row Groups Drag here to set row groups Values Dra…" at bounding box center [1324, 377] width 20 height 427
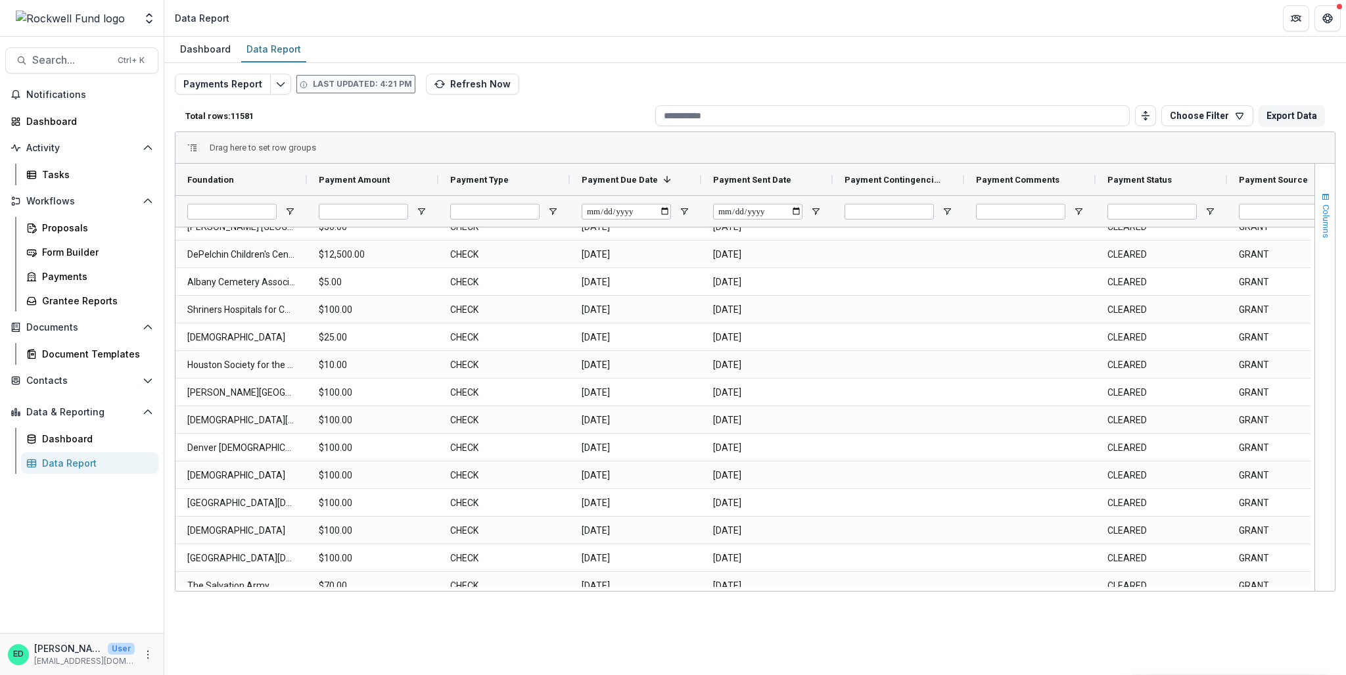
click at [1327, 200] on span "button" at bounding box center [1325, 197] width 11 height 11
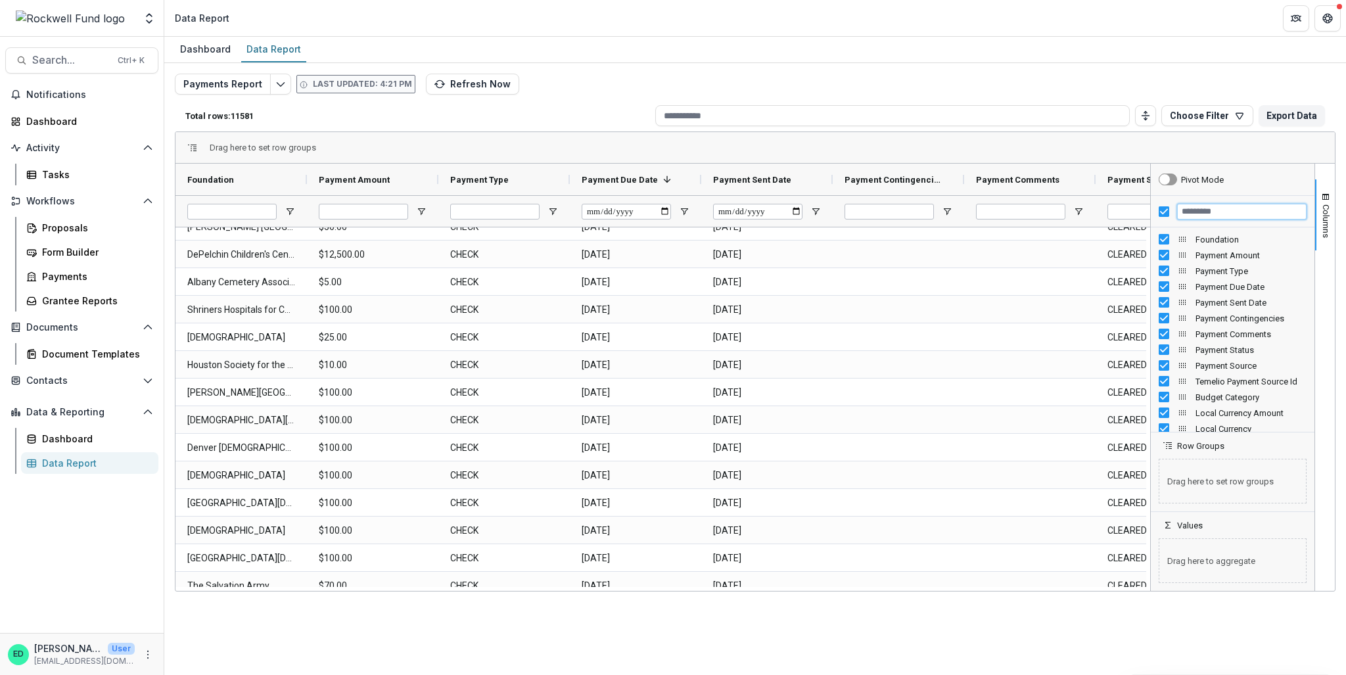
click at [1206, 216] on input "Filter Columns Input" at bounding box center [1241, 212] width 129 height 16
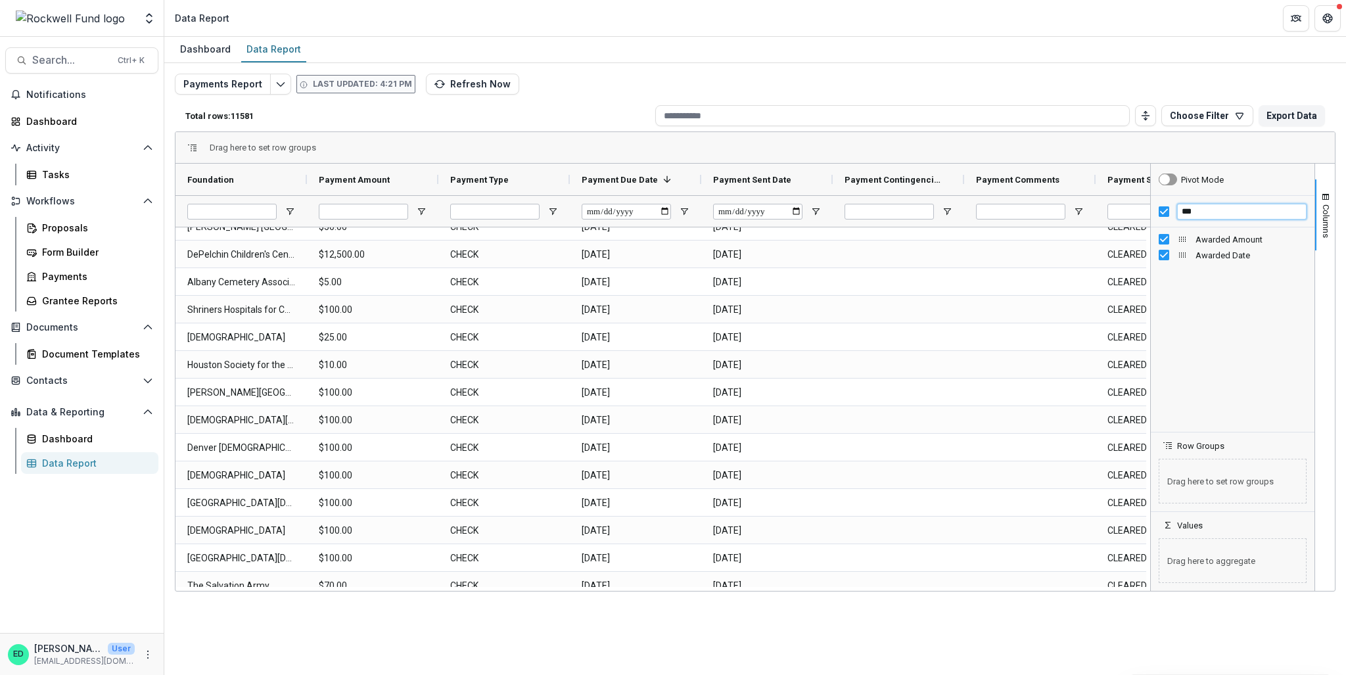
type input "***"
click at [1056, 137] on div "Drag here to set row groups" at bounding box center [754, 148] width 1159 height 32
click at [988, 611] on div "Dashboard Data Report Payments Report Last updated: 4:21 PM Refresh Now Total r…" at bounding box center [754, 356] width 1181 height 638
click at [1324, 261] on div "Columns" at bounding box center [1325, 377] width 20 height 427
click at [1317, 214] on button "Columns" at bounding box center [1325, 214] width 20 height 71
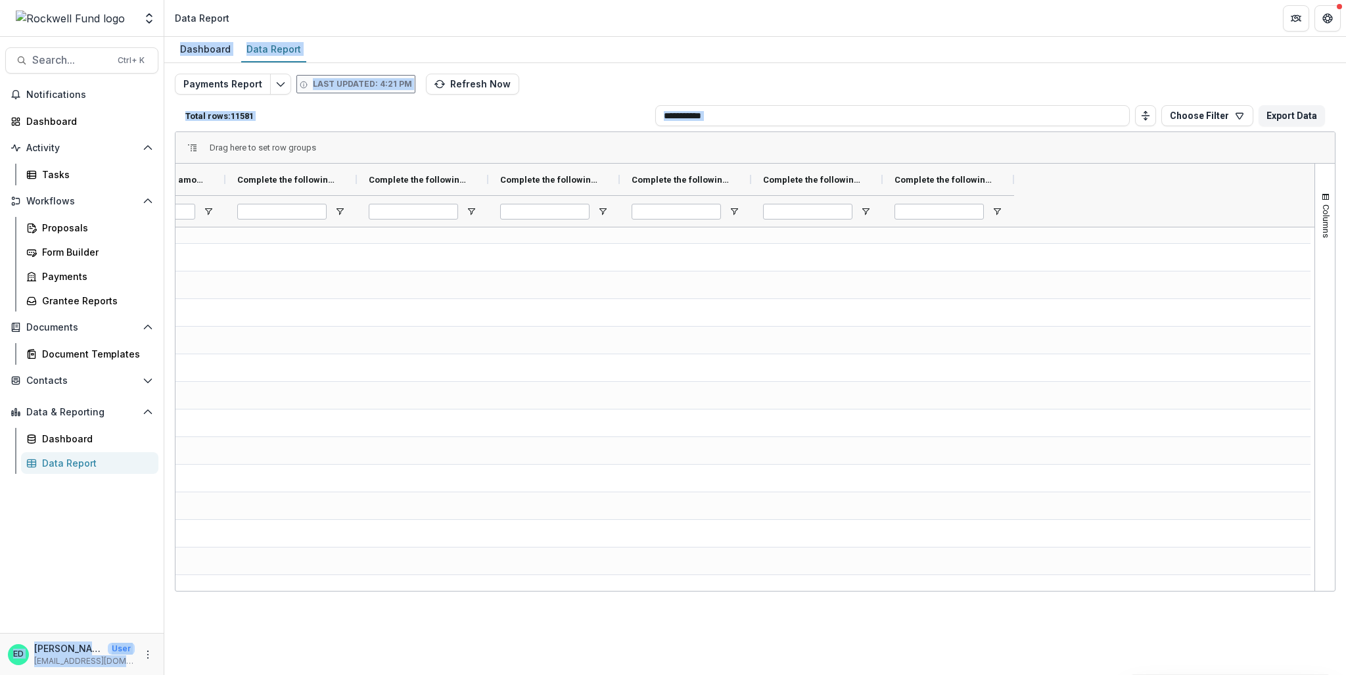
drag, startPoint x: 1162, startPoint y: 591, endPoint x: 0, endPoint y: 645, distance: 1163.5
click at [0, 645] on main "Search... Ctrl + K Notifications Dashboard Activity Tasks Workflows Proposals F…" at bounding box center [673, 356] width 1346 height 638
click at [1330, 201] on span "button" at bounding box center [1325, 197] width 11 height 11
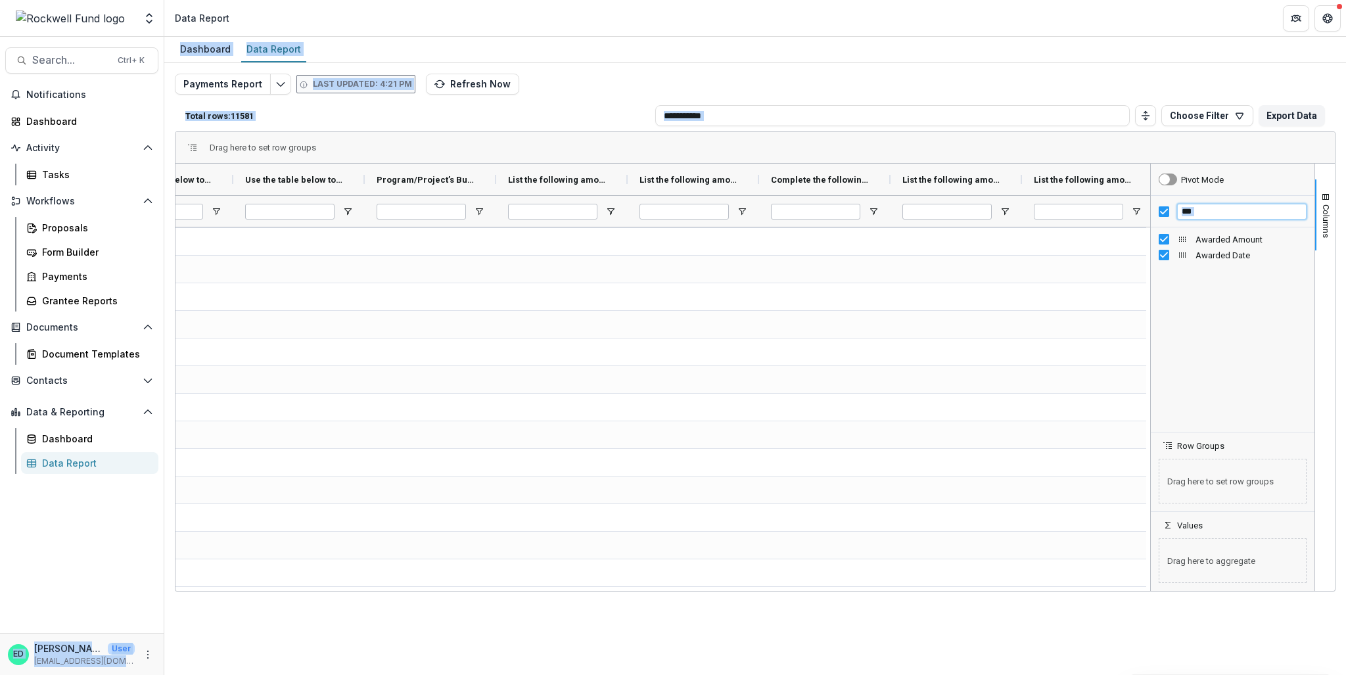
click at [1210, 212] on input "***" at bounding box center [1241, 212] width 129 height 16
type input "*"
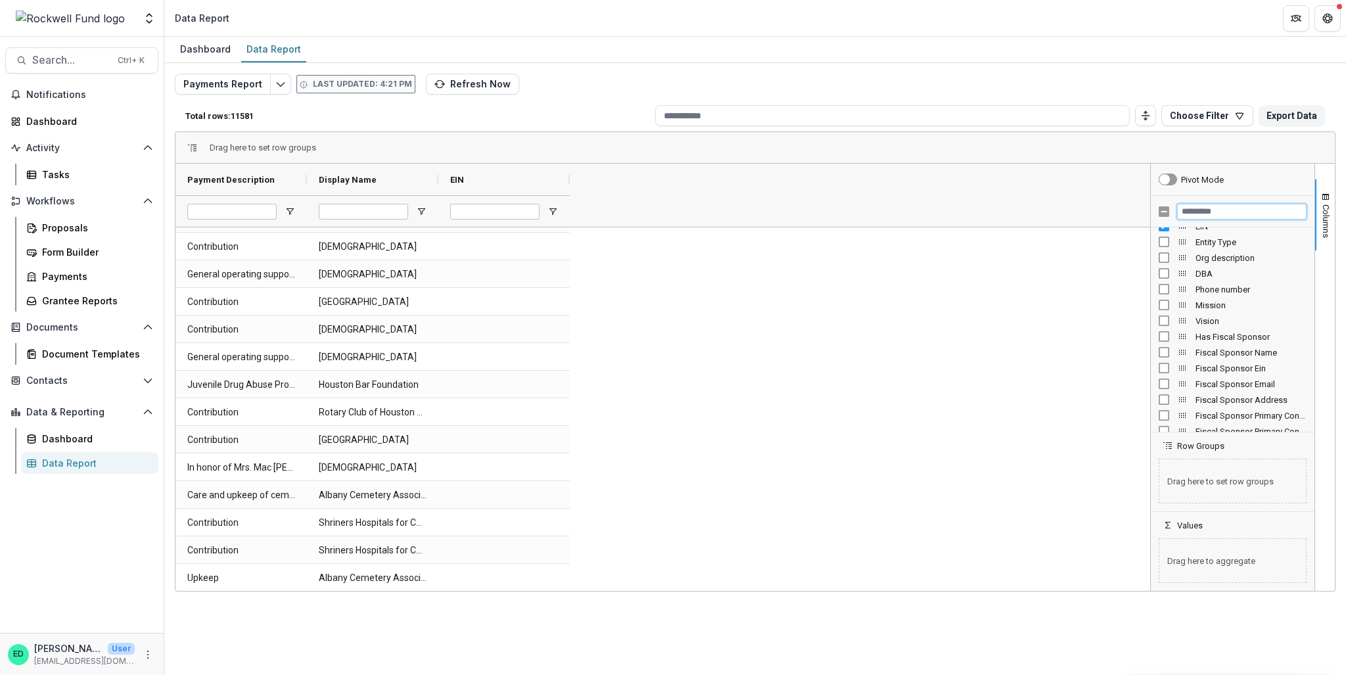
click at [1205, 208] on input "Filter Columns Input" at bounding box center [1241, 212] width 129 height 16
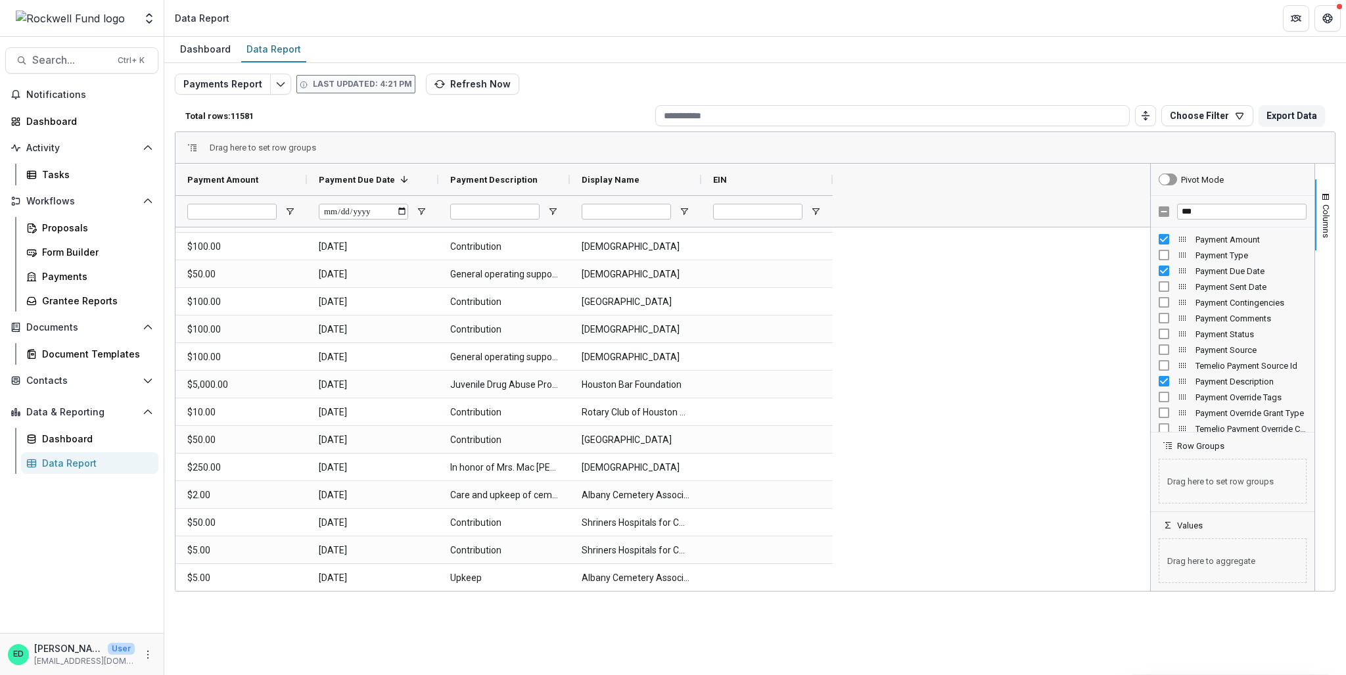
click at [1162, 294] on div "Payment Contingencies" at bounding box center [1232, 302] width 148 height 16
click at [1162, 291] on div "Payment Sent Date" at bounding box center [1232, 287] width 148 height 16
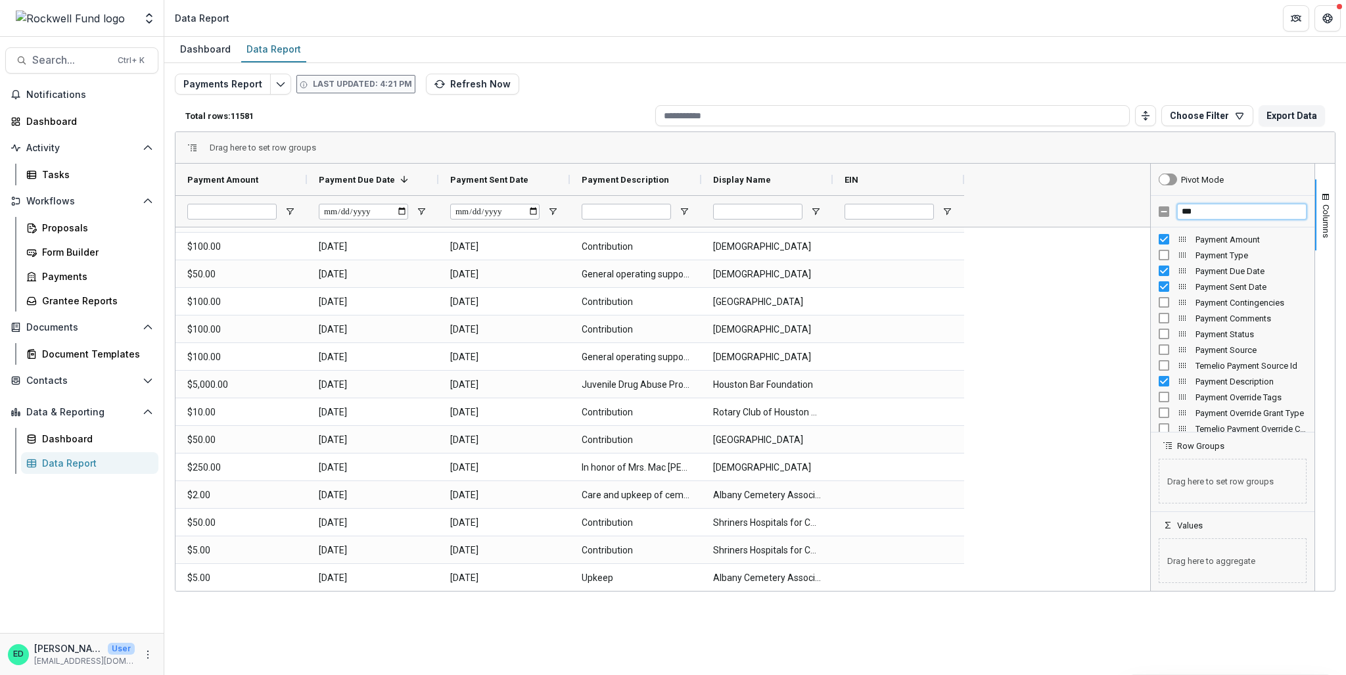
click at [1201, 217] on input "***" at bounding box center [1241, 212] width 129 height 16
click at [1201, 216] on input "***" at bounding box center [1241, 212] width 129 height 16
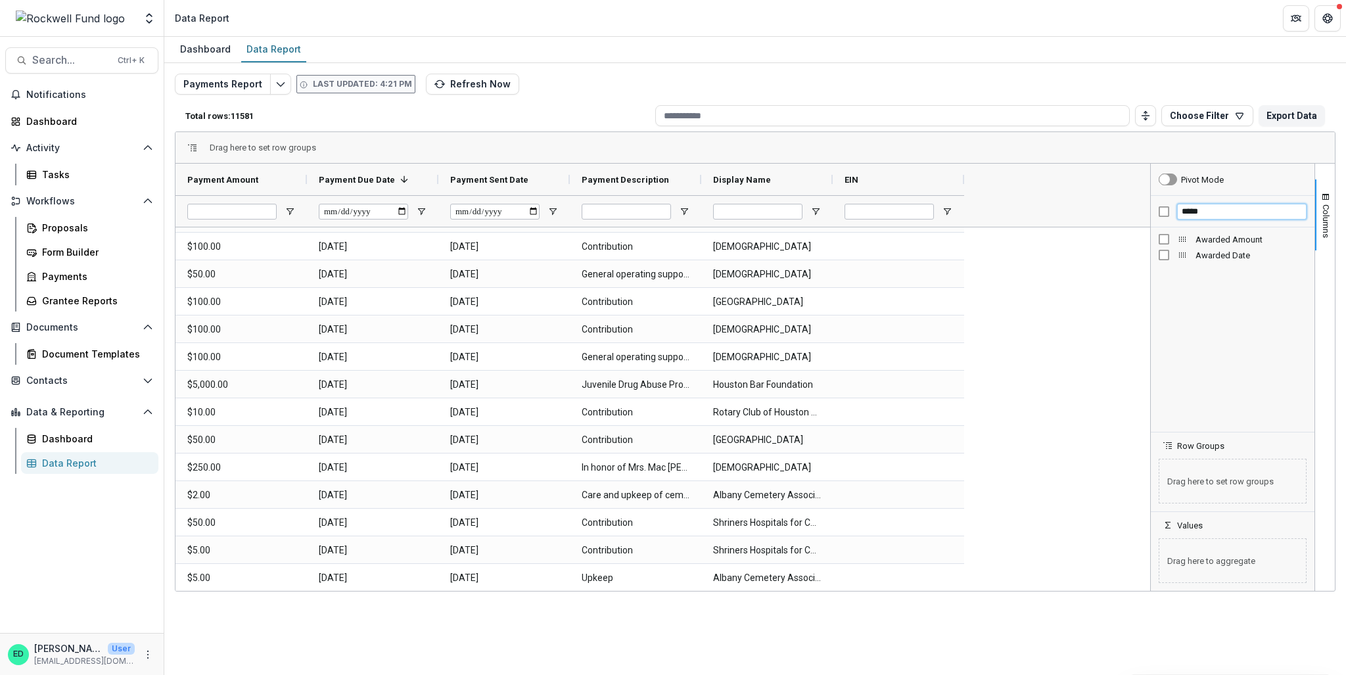
type input "*****"
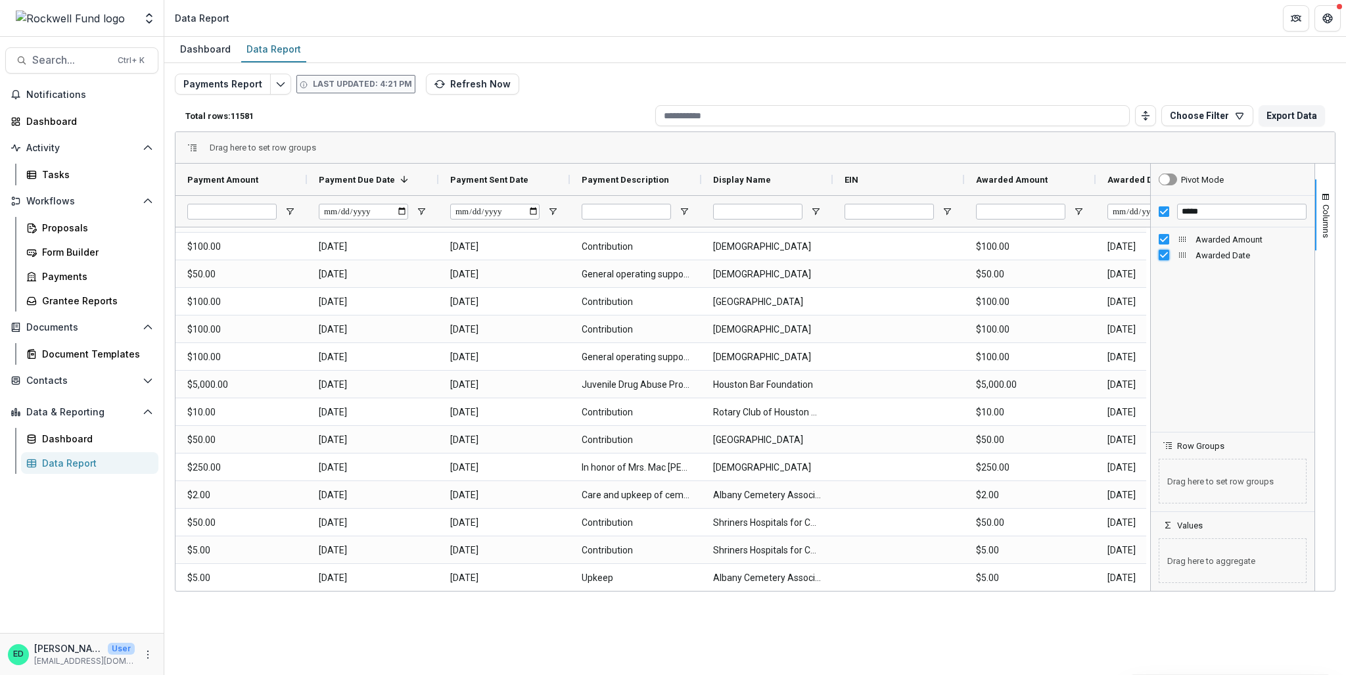
scroll to position [319221, 0]
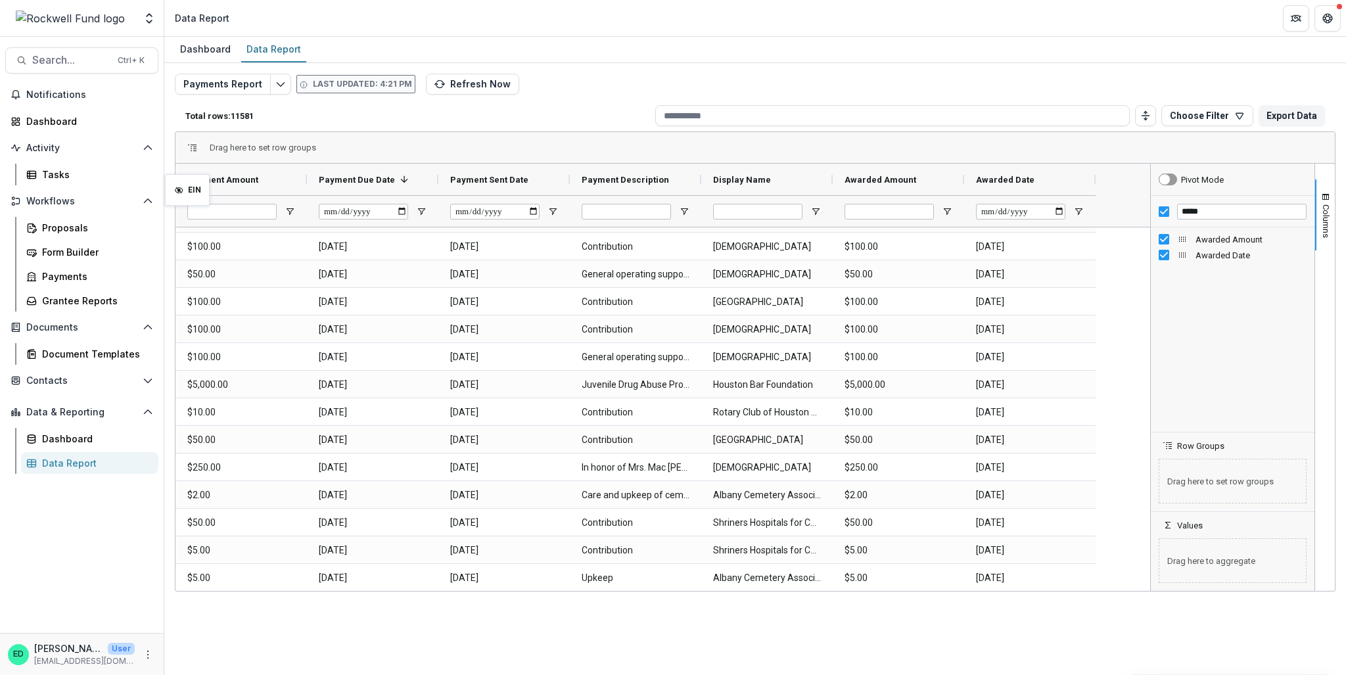
drag, startPoint x: 852, startPoint y: 174, endPoint x: 171, endPoint y: 183, distance: 680.1
click at [1209, 209] on input "*****" at bounding box center [1241, 212] width 129 height 16
type input "***"
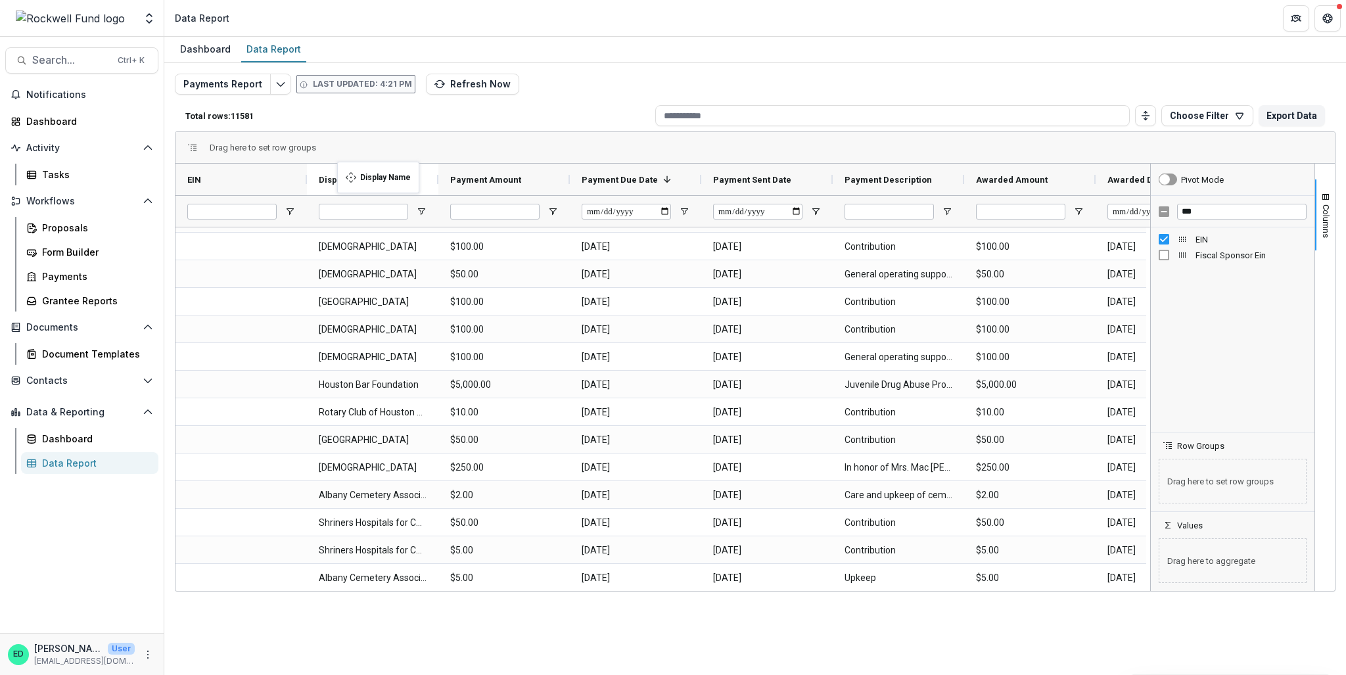
drag, startPoint x: 891, startPoint y: 183, endPoint x: 344, endPoint y: 170, distance: 547.5
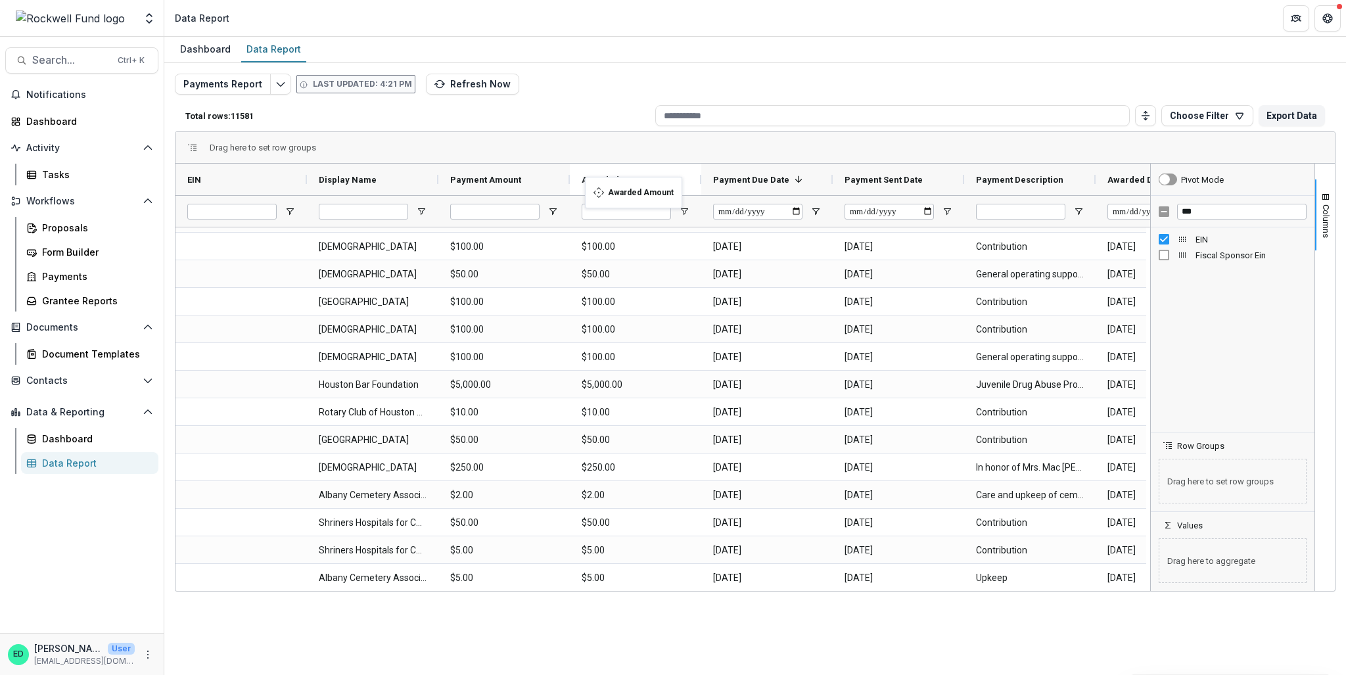
drag, startPoint x: 1027, startPoint y: 174, endPoint x: 591, endPoint y: 185, distance: 435.7
click at [793, 181] on span at bounding box center [798, 179] width 11 height 11
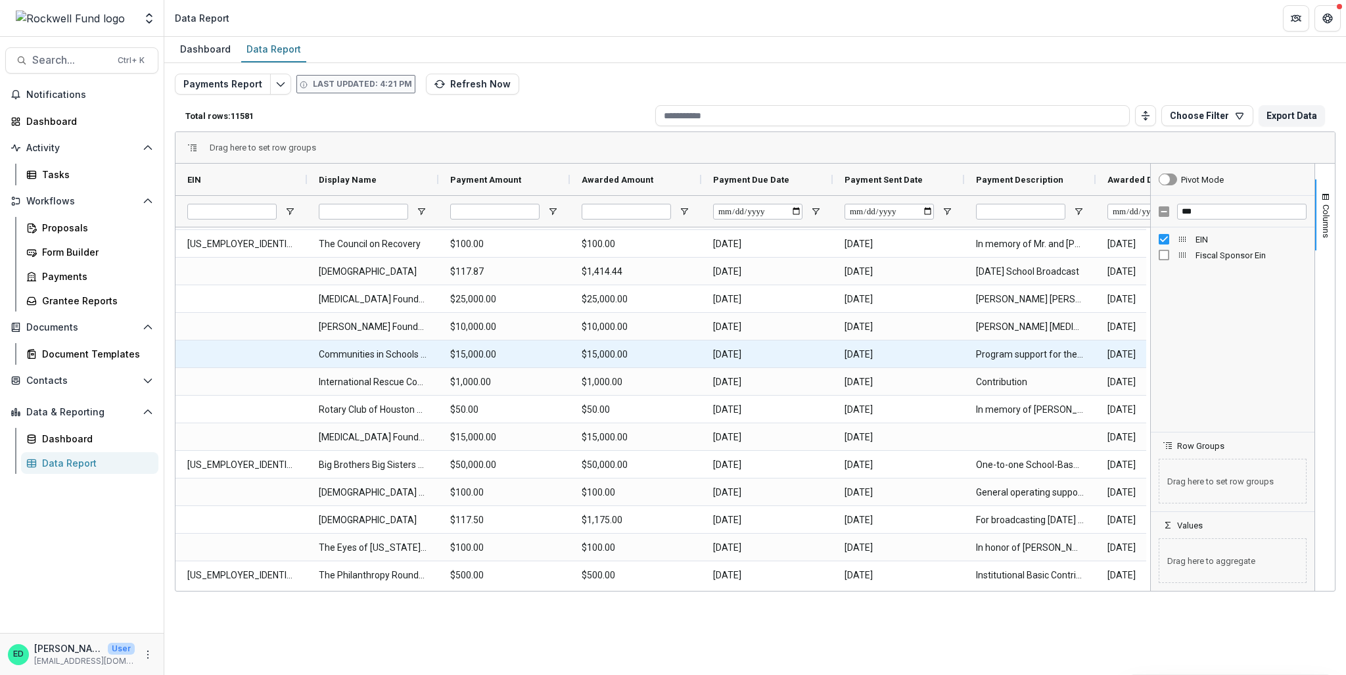
scroll to position [318165, 0]
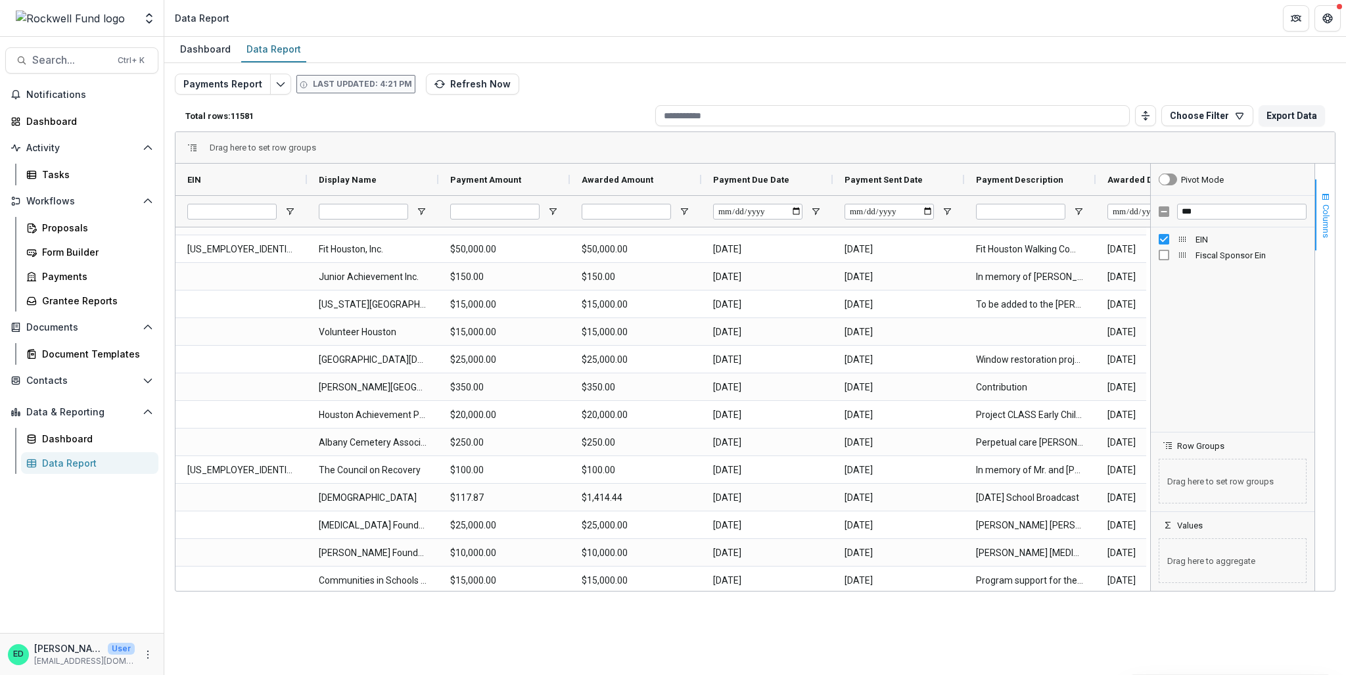
click at [1332, 201] on button "Columns" at bounding box center [1325, 214] width 20 height 71
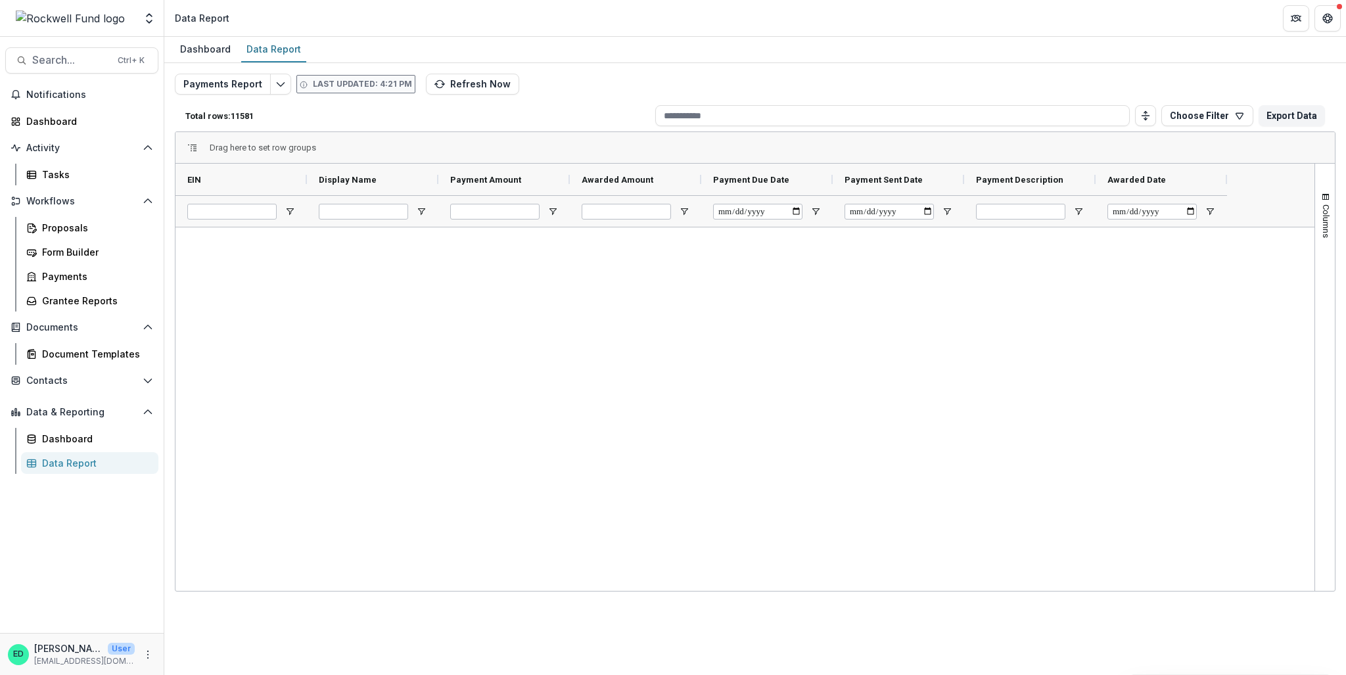
scroll to position [0, 0]
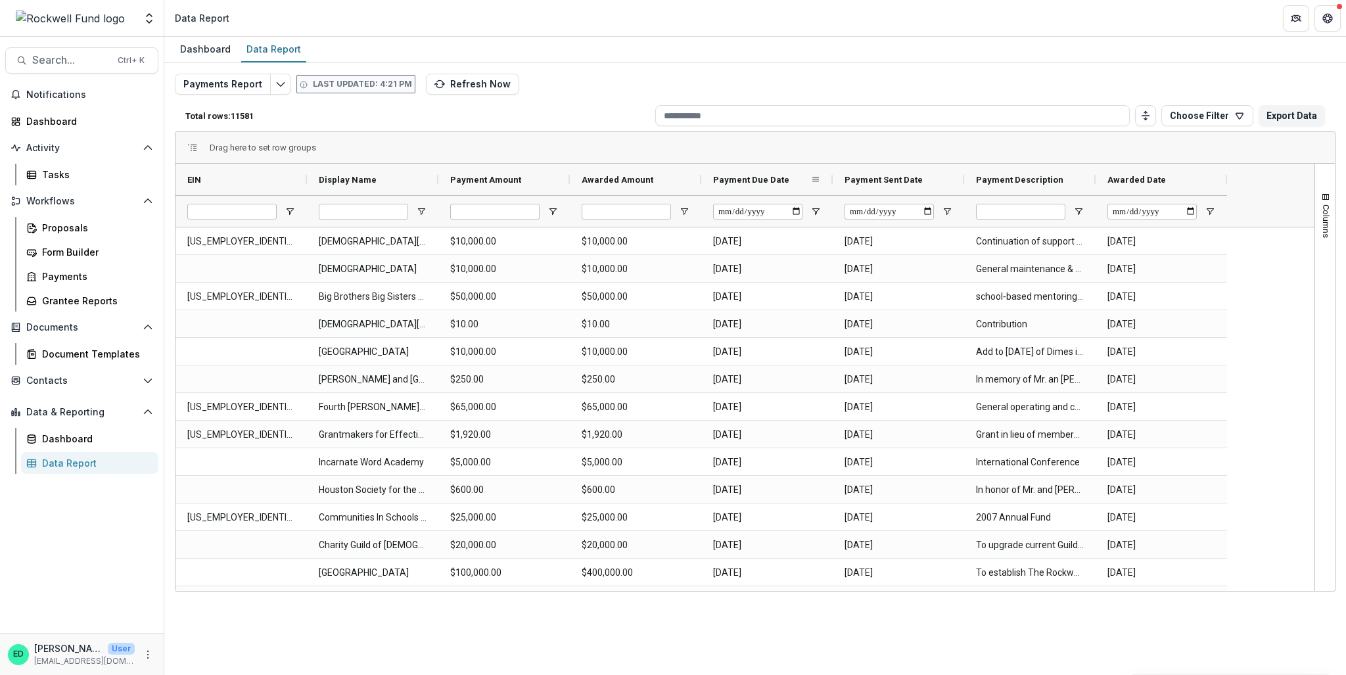
click at [781, 165] on div "Payment Due Date" at bounding box center [767, 180] width 108 height 32
click at [779, 175] on span "Payment Due Date" at bounding box center [751, 180] width 76 height 10
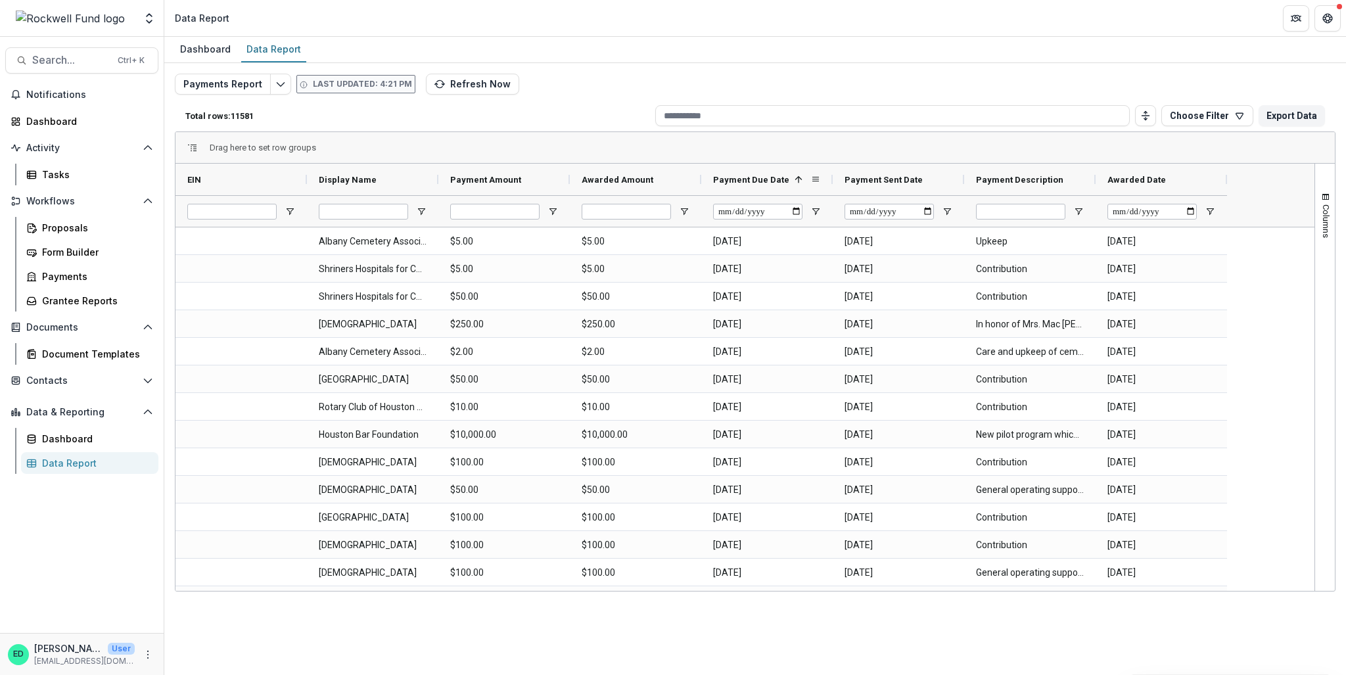
click at [770, 171] on div "Payment Due Date 1" at bounding box center [761, 179] width 97 height 25
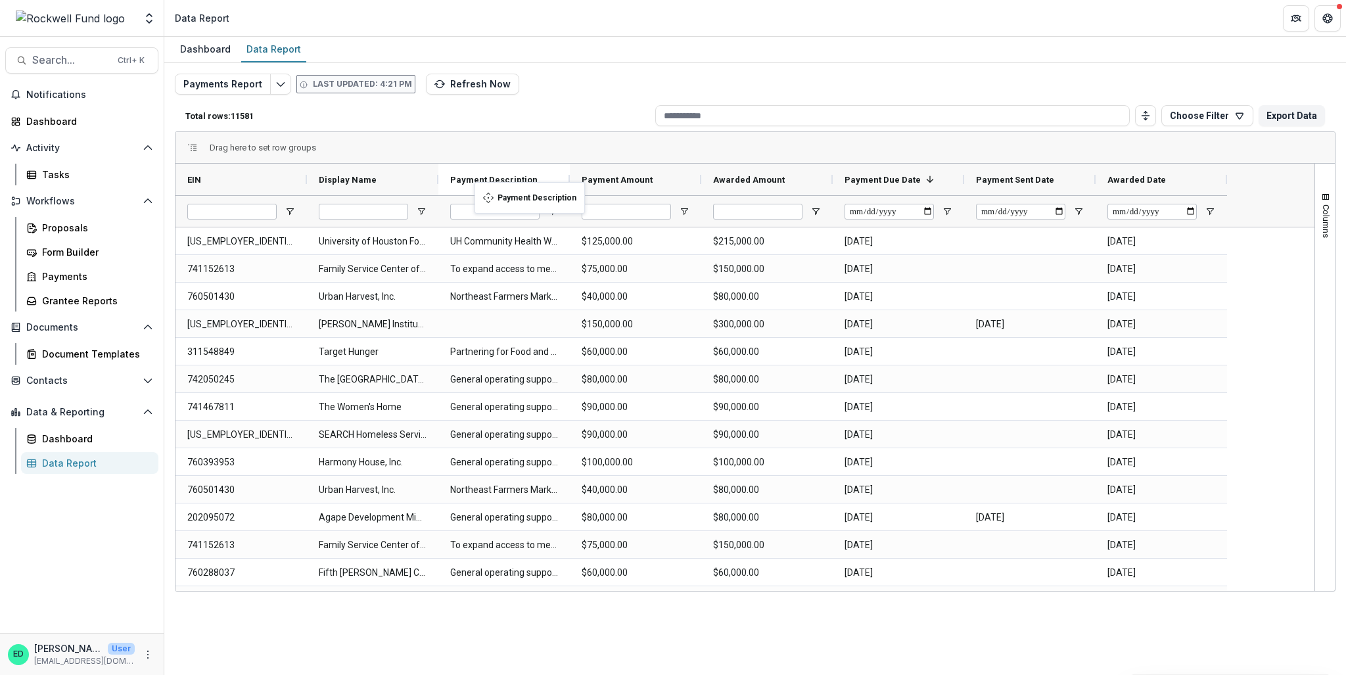
drag, startPoint x: 1022, startPoint y: 182, endPoint x: 478, endPoint y: 191, distance: 544.7
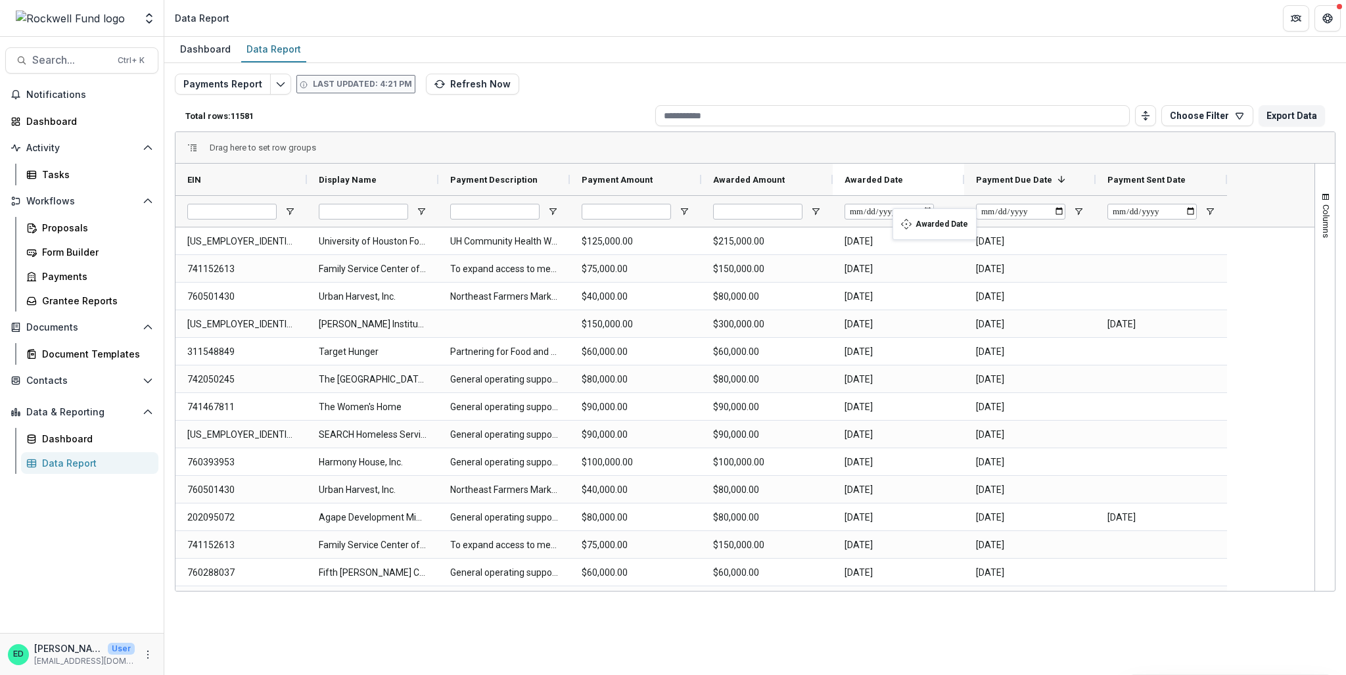
drag, startPoint x: 1150, startPoint y: 182, endPoint x: 899, endPoint y: 216, distance: 253.3
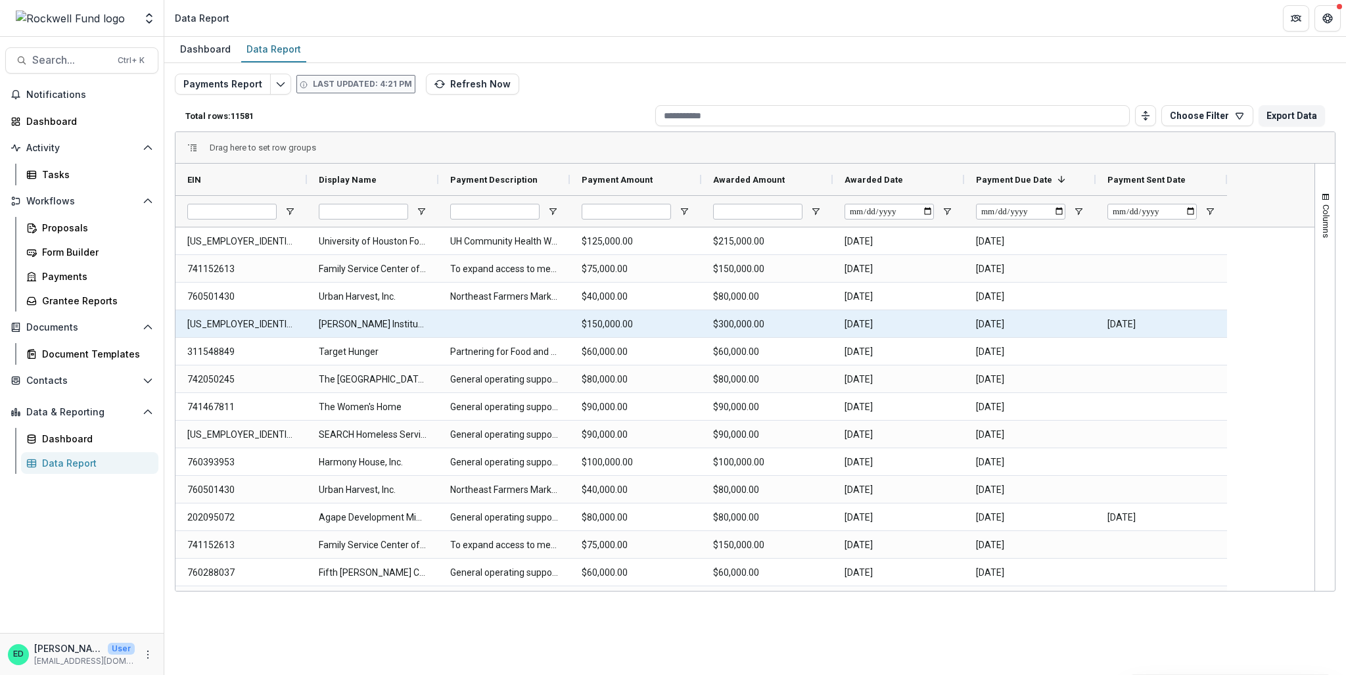
scroll to position [54, 0]
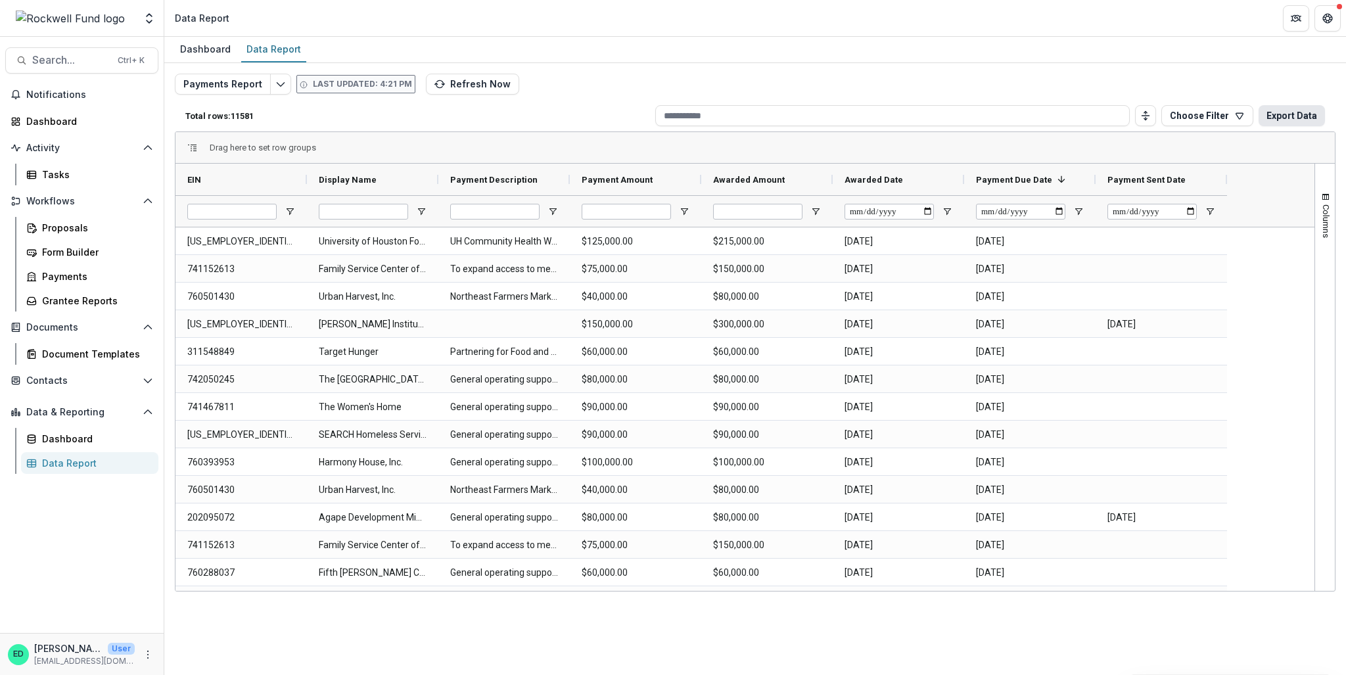
click at [1286, 114] on button "Export Data" at bounding box center [1291, 115] width 66 height 21
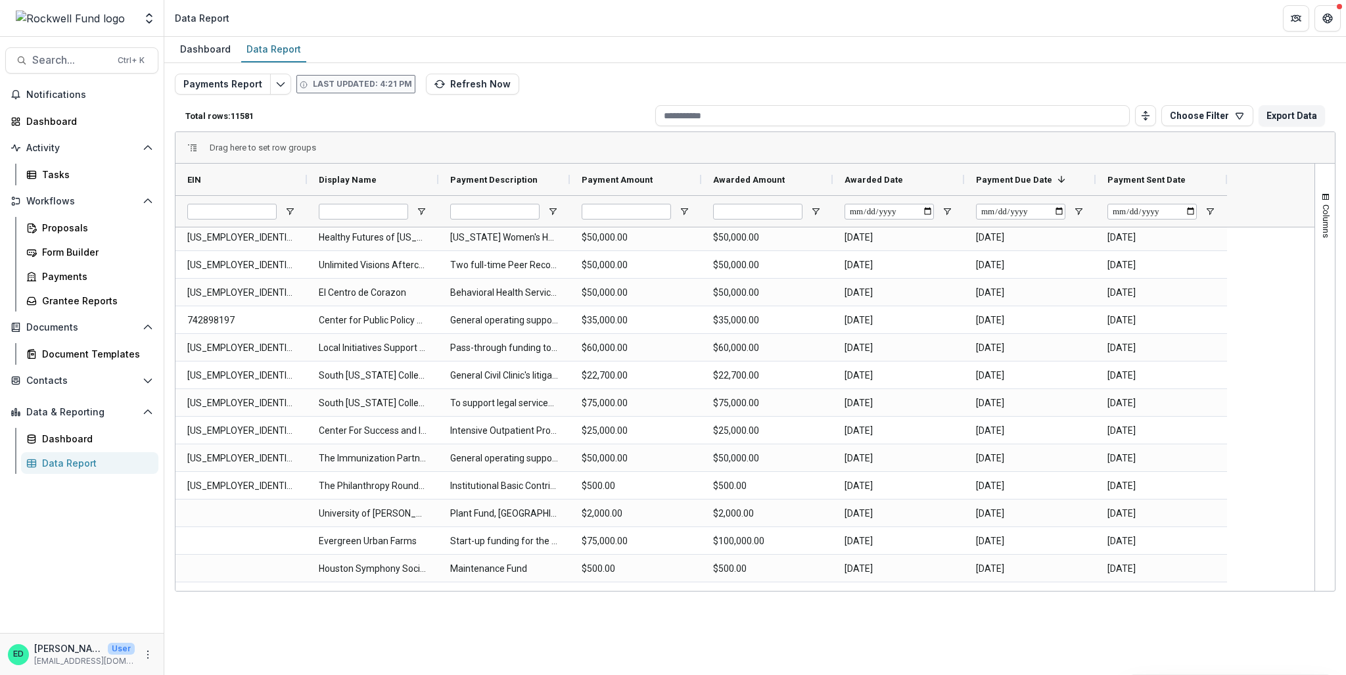
drag, startPoint x: 1314, startPoint y: 247, endPoint x: 1313, endPoint y: 233, distance: 13.8
click at [1311, 217] on div "EIN Display Name Payment Description" at bounding box center [754, 377] width 1159 height 427
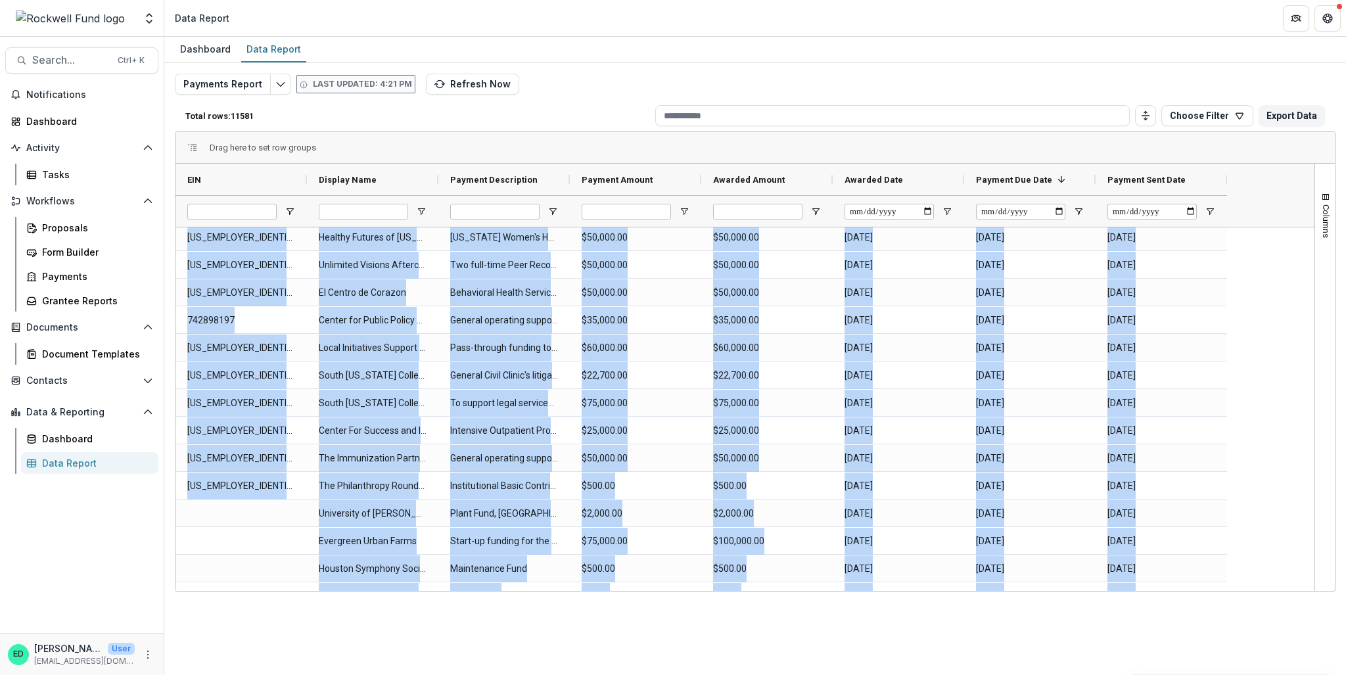
click at [1311, 242] on div "[US_EMPLOYER_IDENTIFICATION_NUMBER] Healthcare for the Homeless - [GEOGRAPHIC_D…" at bounding box center [744, 408] width 1139 height 363
